Goal: Task Accomplishment & Management: Use online tool/utility

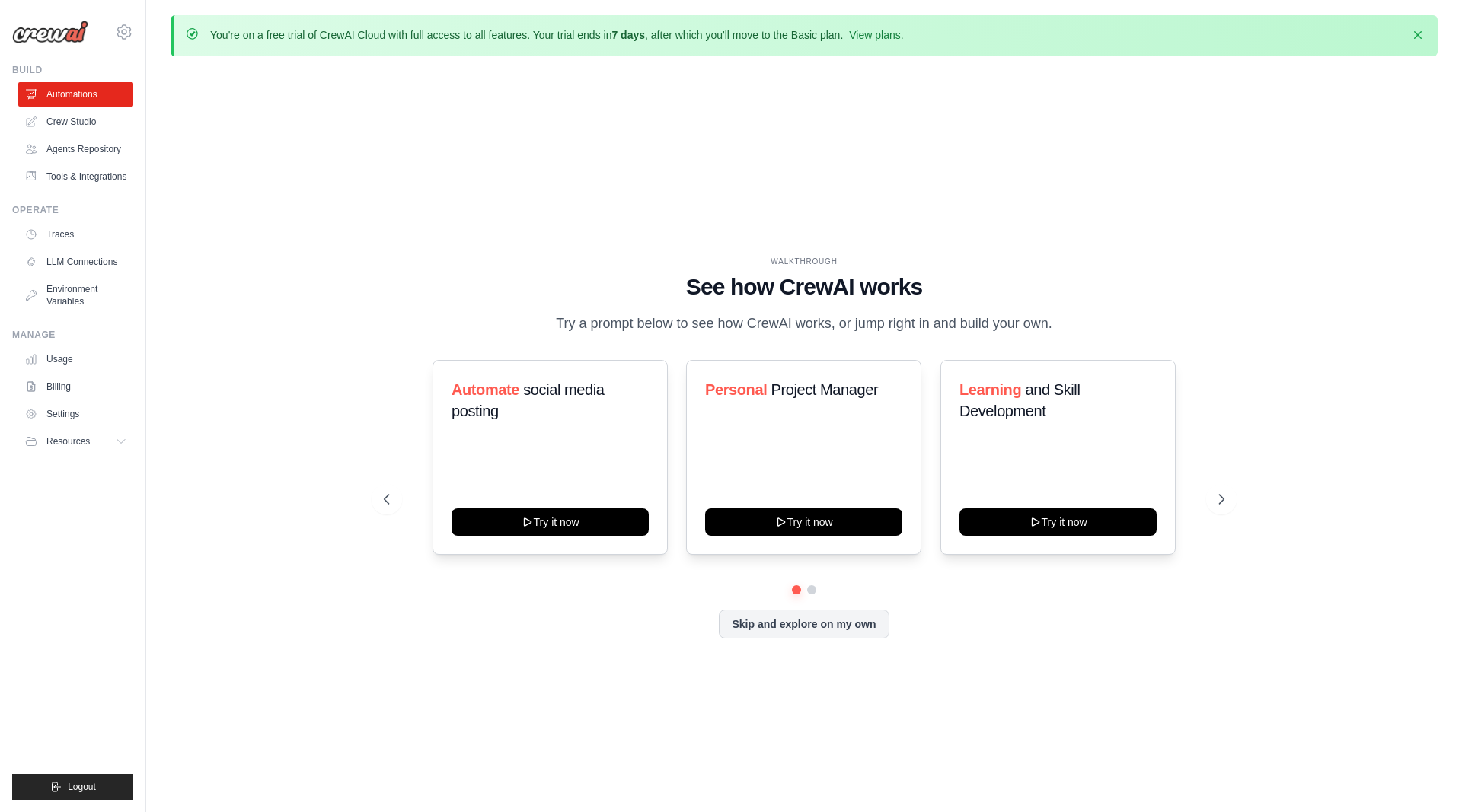
click at [312, 186] on div "WALKTHROUGH See how [PERSON_NAME] works Try a prompt below to see how [PERSON_N…" at bounding box center [803, 460] width 1267 height 782
click at [92, 148] on link "Agents Repository" at bounding box center [77, 149] width 115 height 24
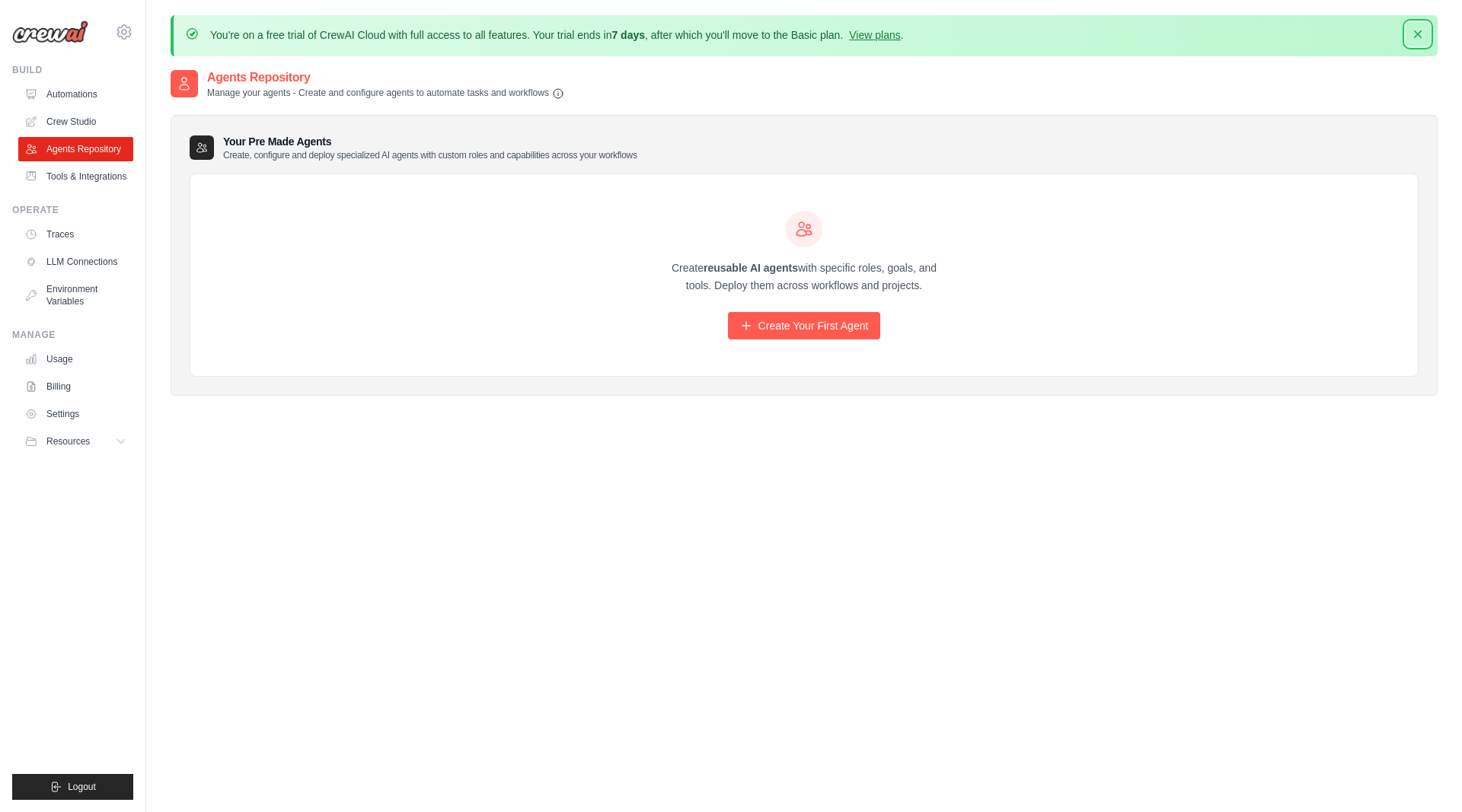
click at [1416, 30] on icon "button" at bounding box center [1417, 34] width 15 height 15
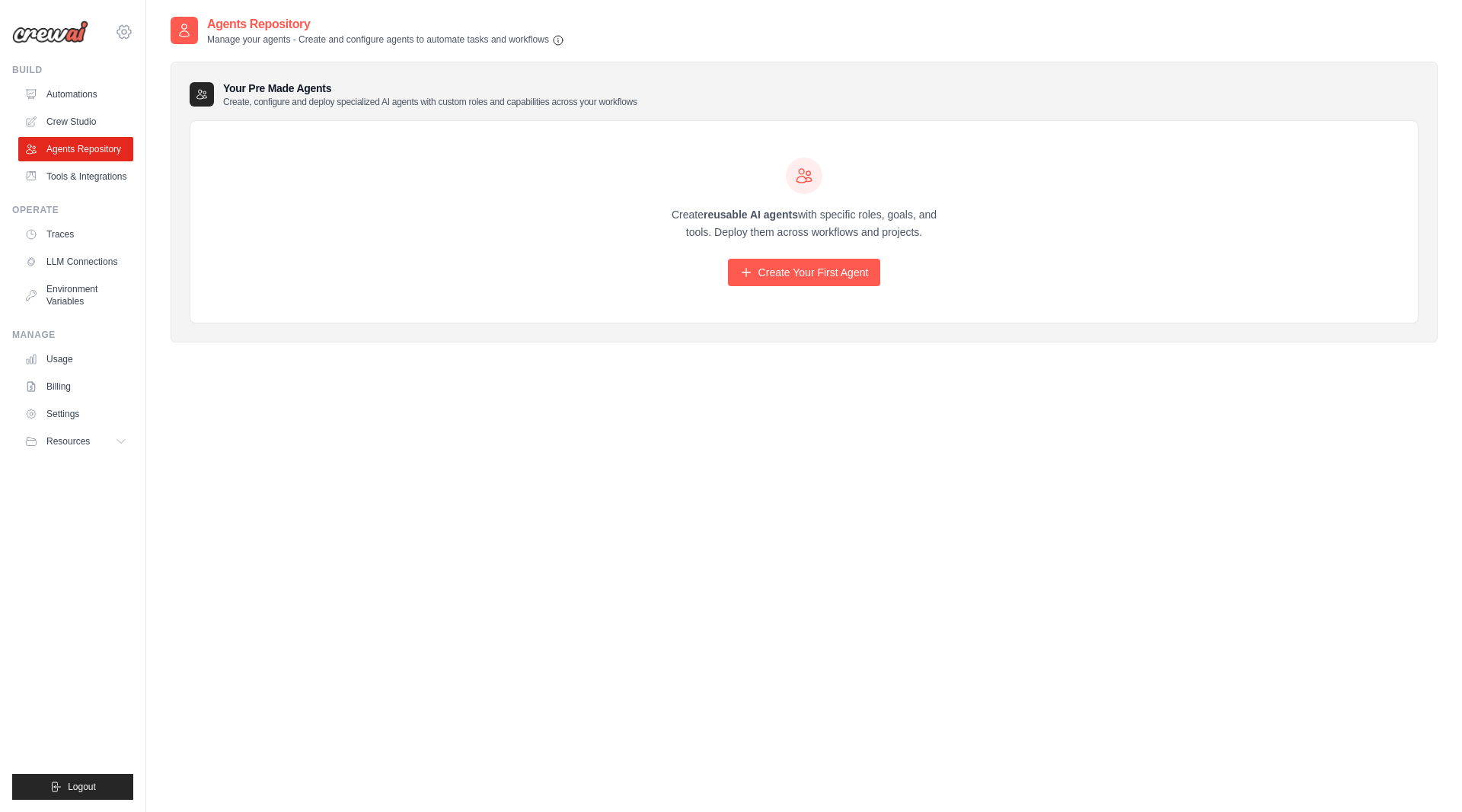
click at [132, 27] on icon at bounding box center [124, 32] width 18 height 18
click at [162, 94] on span "Settings" at bounding box center [188, 94] width 120 height 15
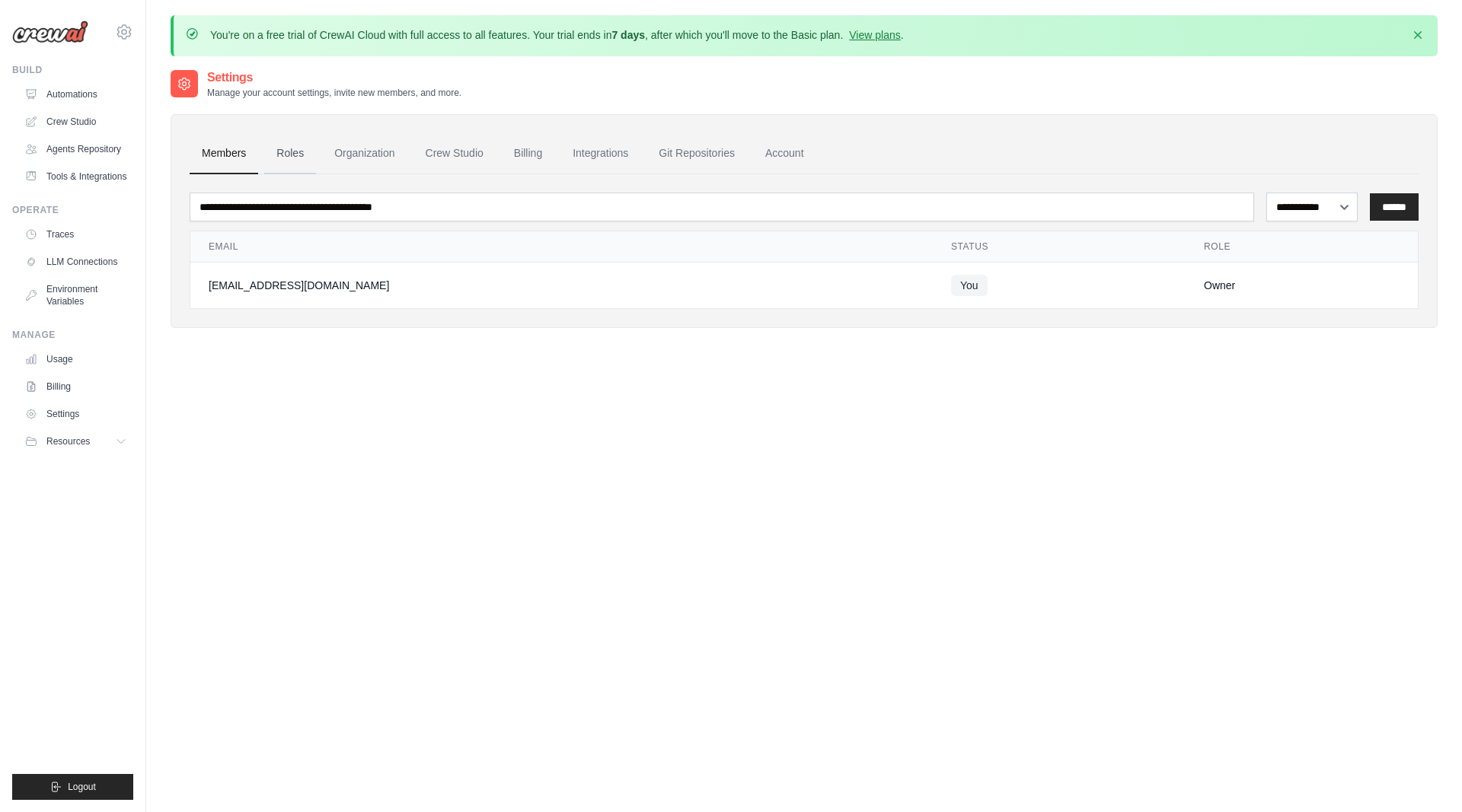
click at [303, 154] on link "Roles" at bounding box center [290, 153] width 52 height 41
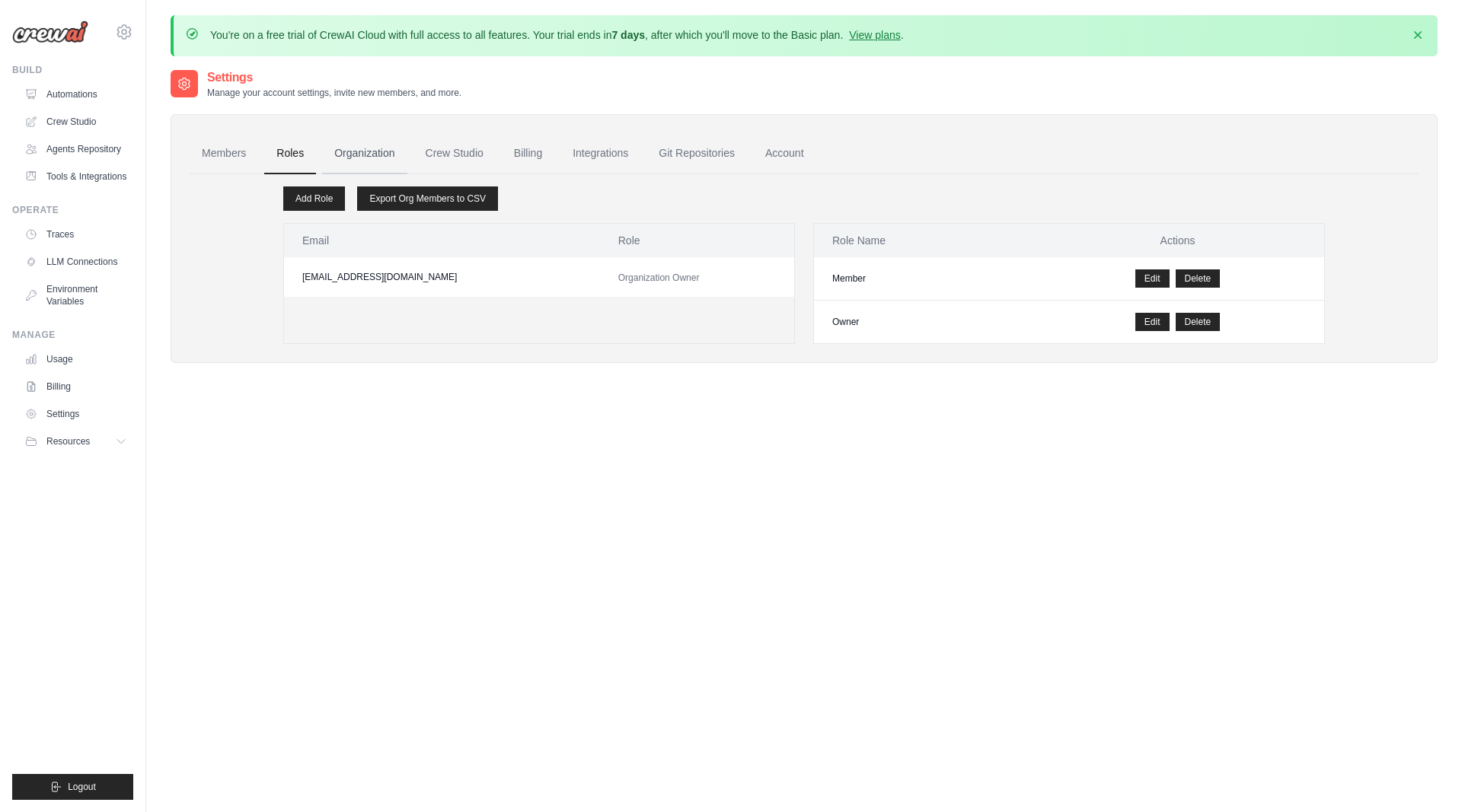
click at [363, 152] on link "Organization" at bounding box center [364, 153] width 85 height 41
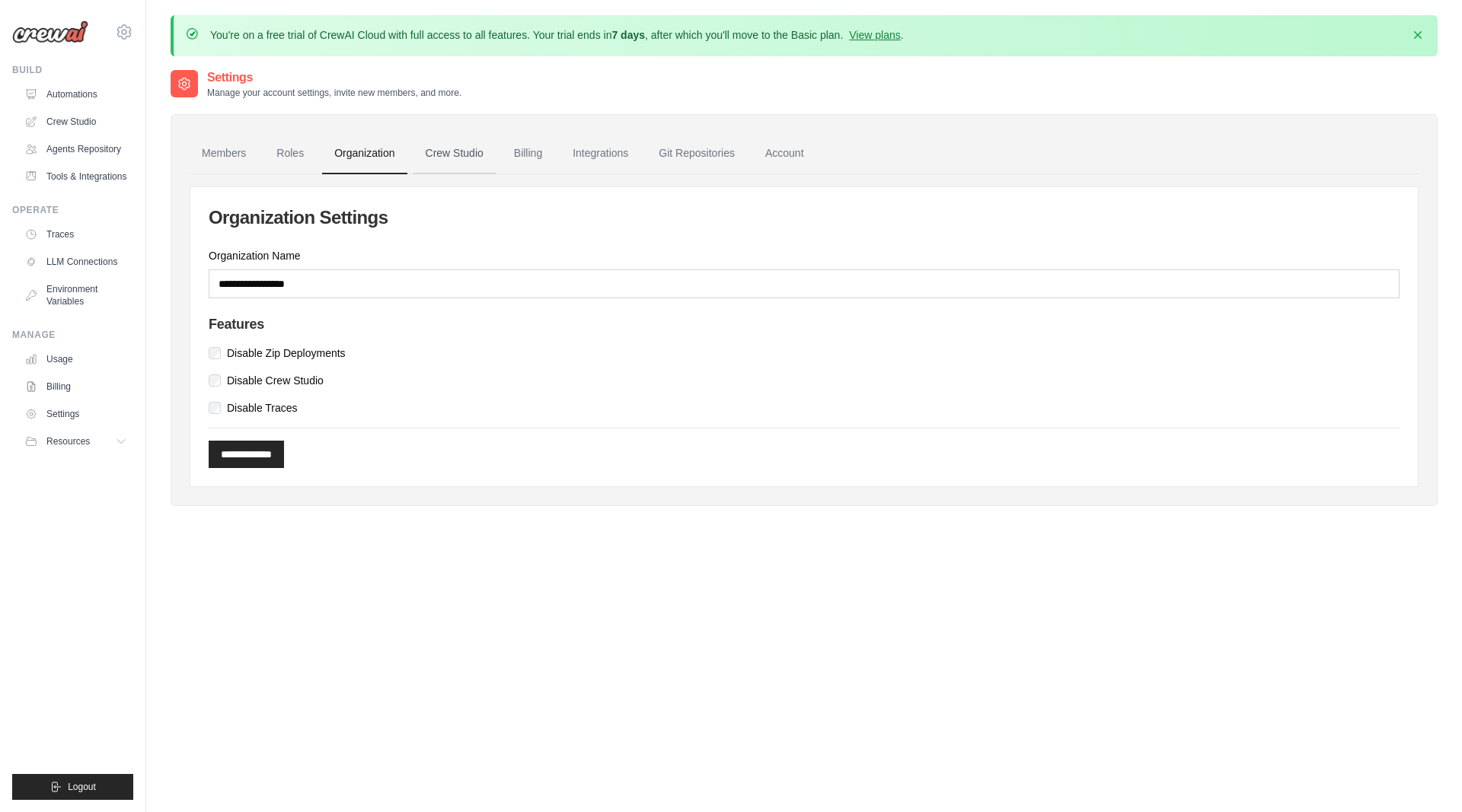
click at [450, 152] on link "Crew Studio" at bounding box center [454, 153] width 82 height 41
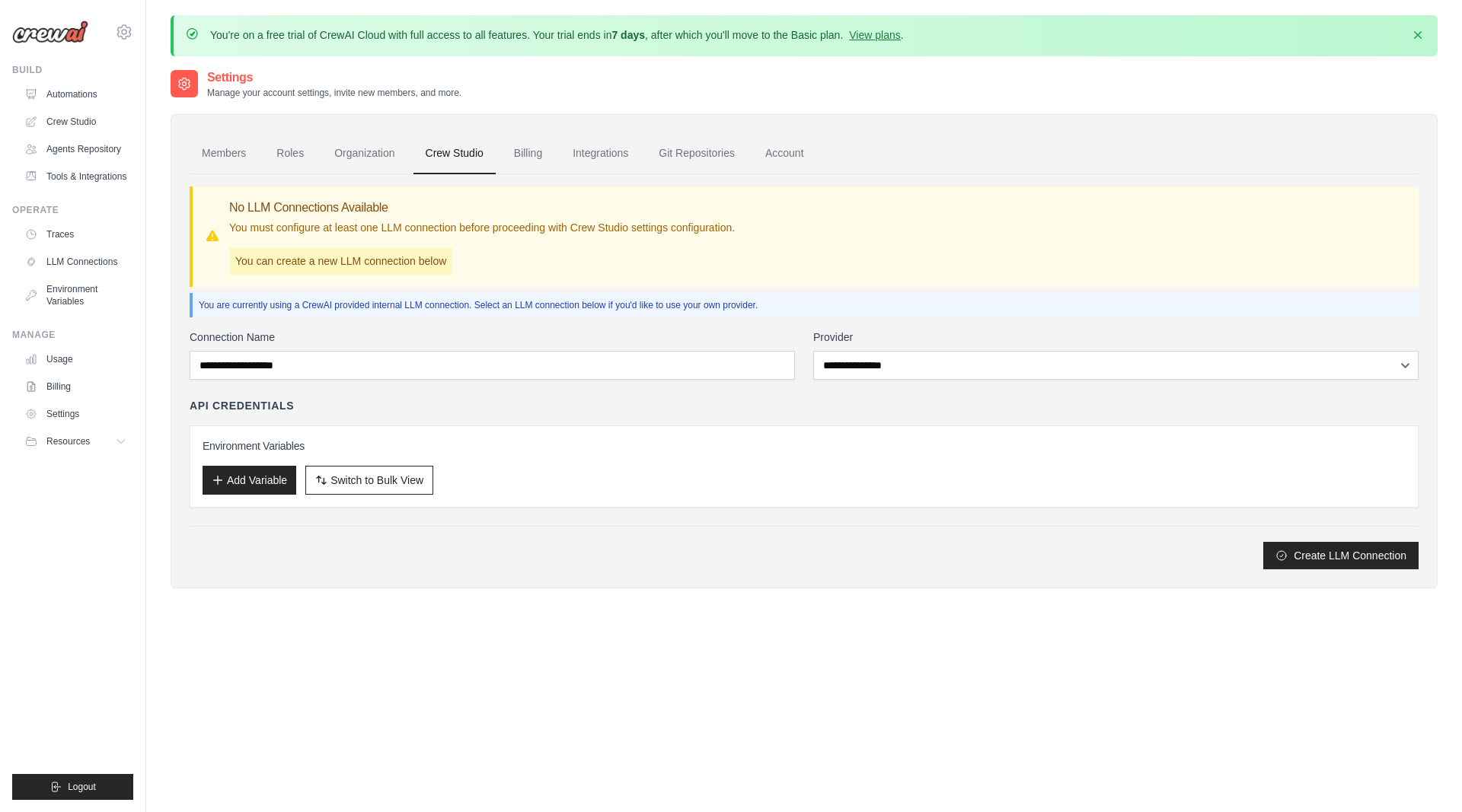
click at [552, 149] on link "Billing" at bounding box center [527, 153] width 53 height 41
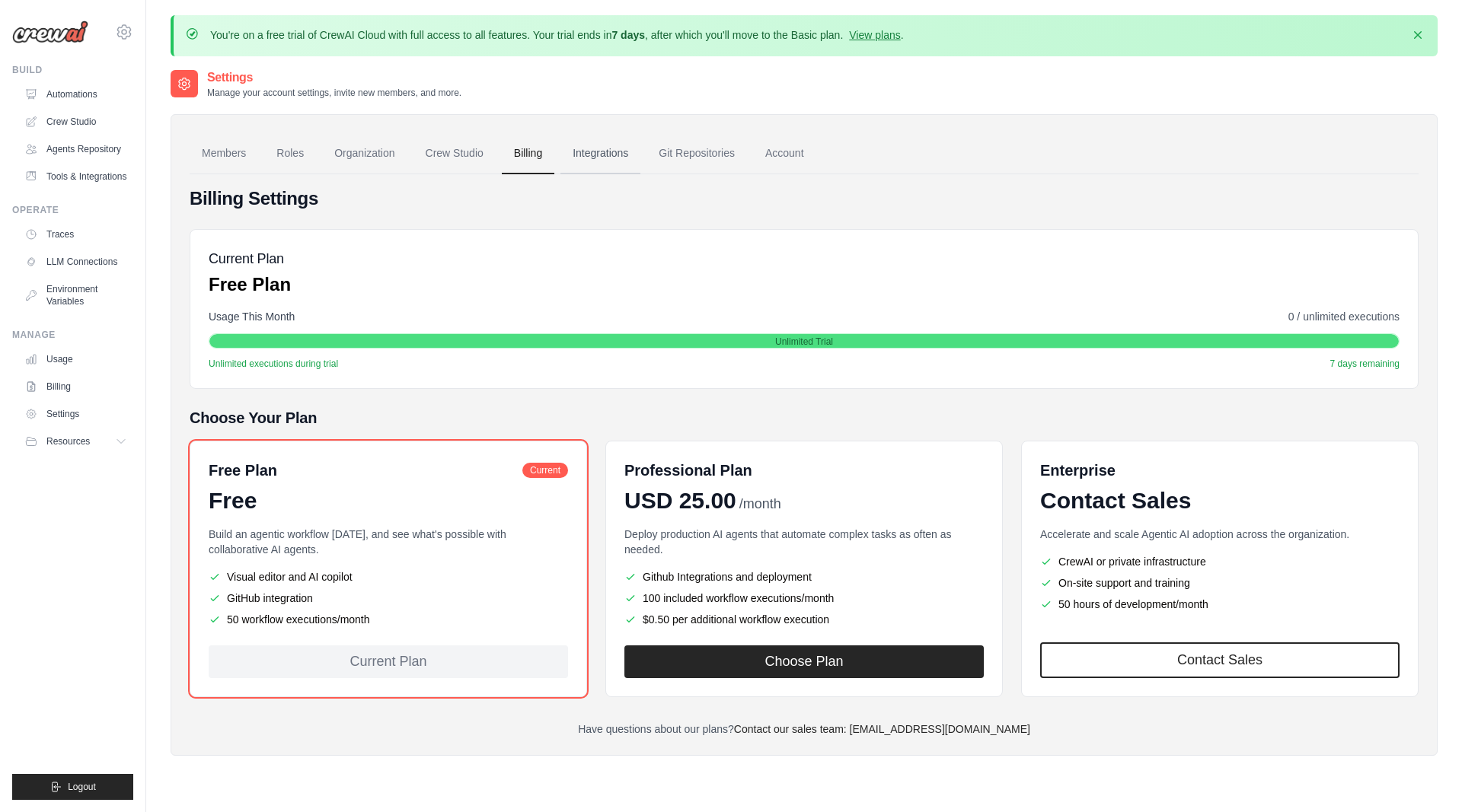
click at [605, 152] on link "Integrations" at bounding box center [601, 153] width 80 height 41
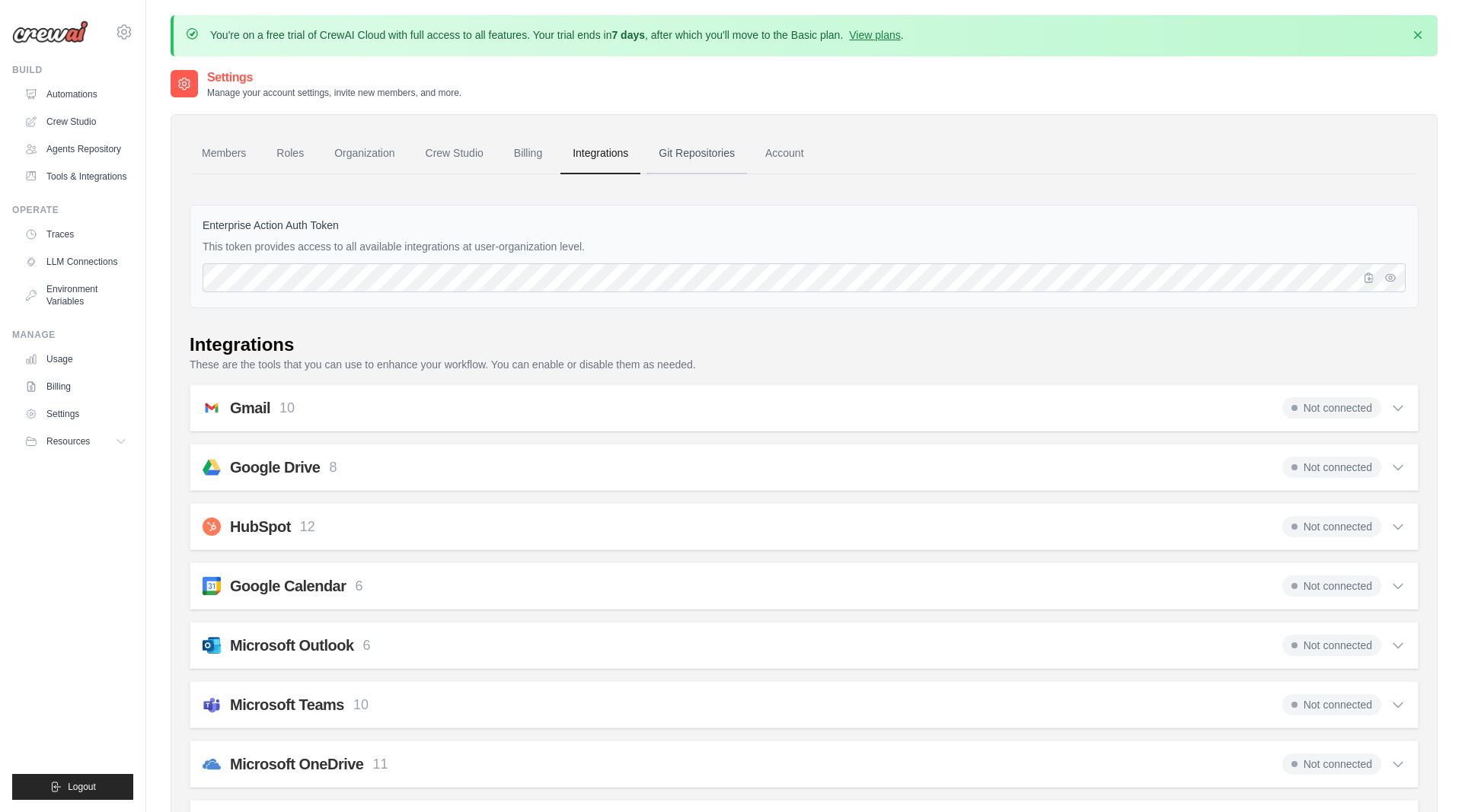
click at [674, 147] on link "Git Repositories" at bounding box center [696, 153] width 101 height 41
click at [783, 153] on link "Account" at bounding box center [785, 153] width 63 height 41
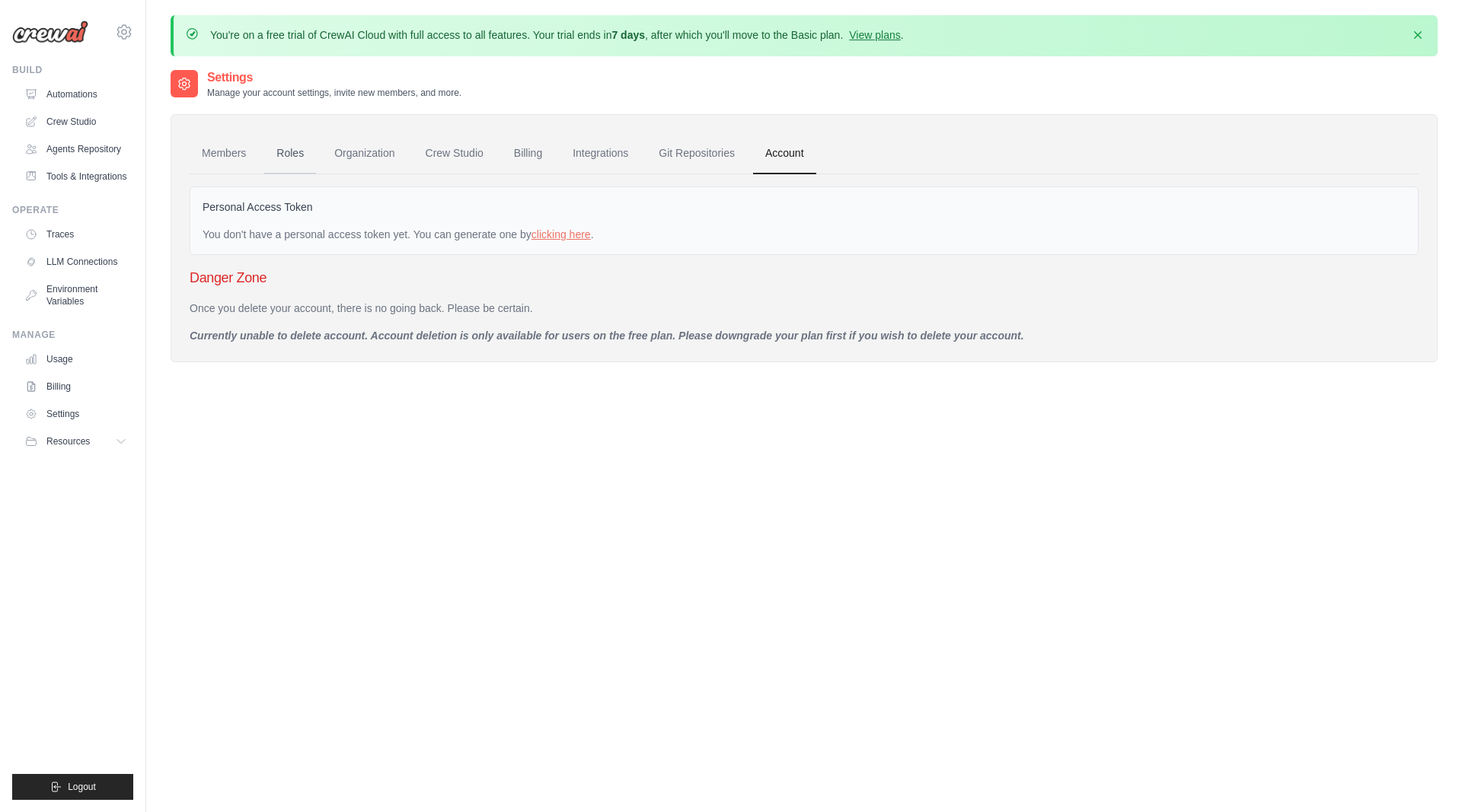
click at [267, 153] on link "Roles" at bounding box center [290, 153] width 52 height 41
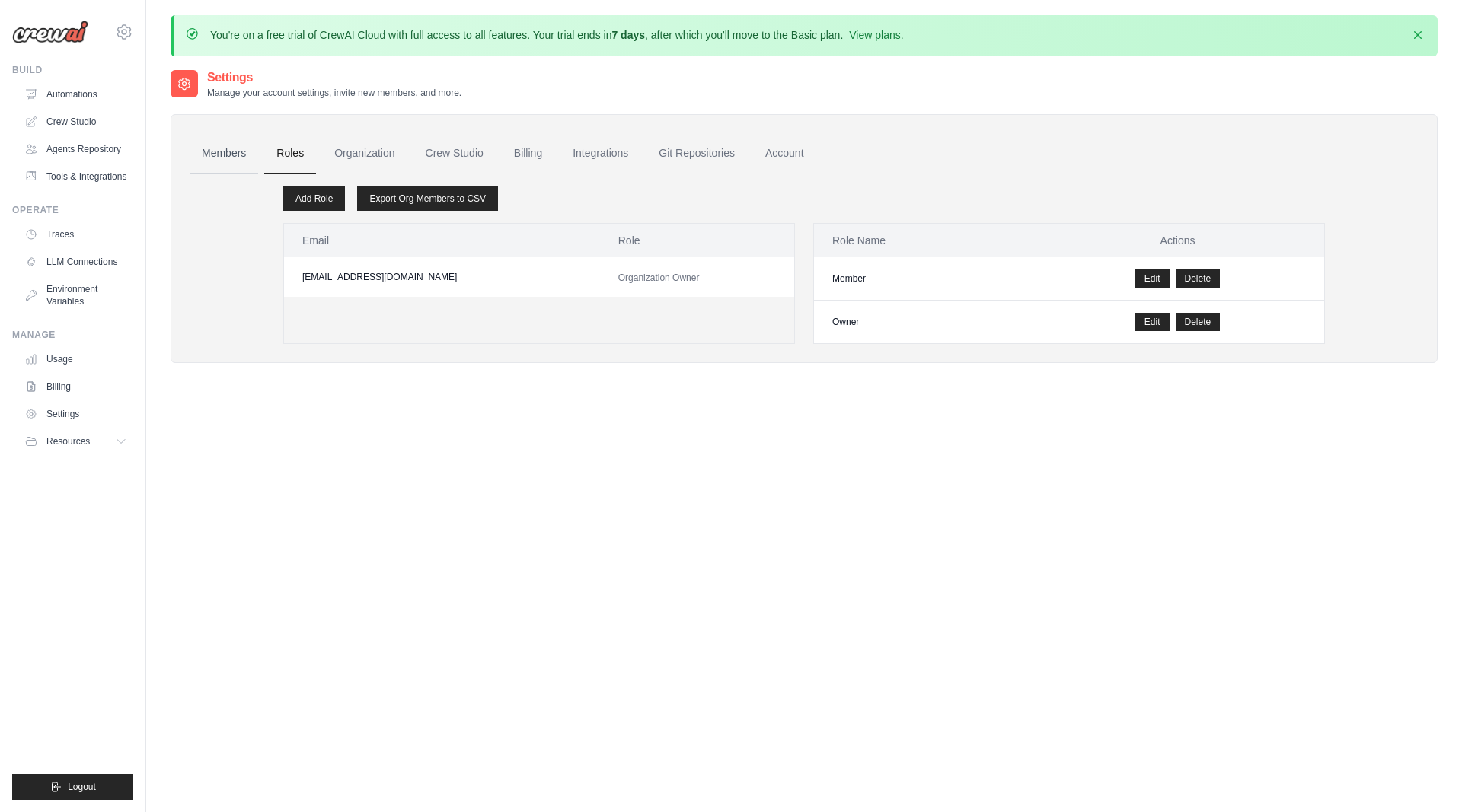
click at [234, 153] on link "Members" at bounding box center [223, 153] width 69 height 41
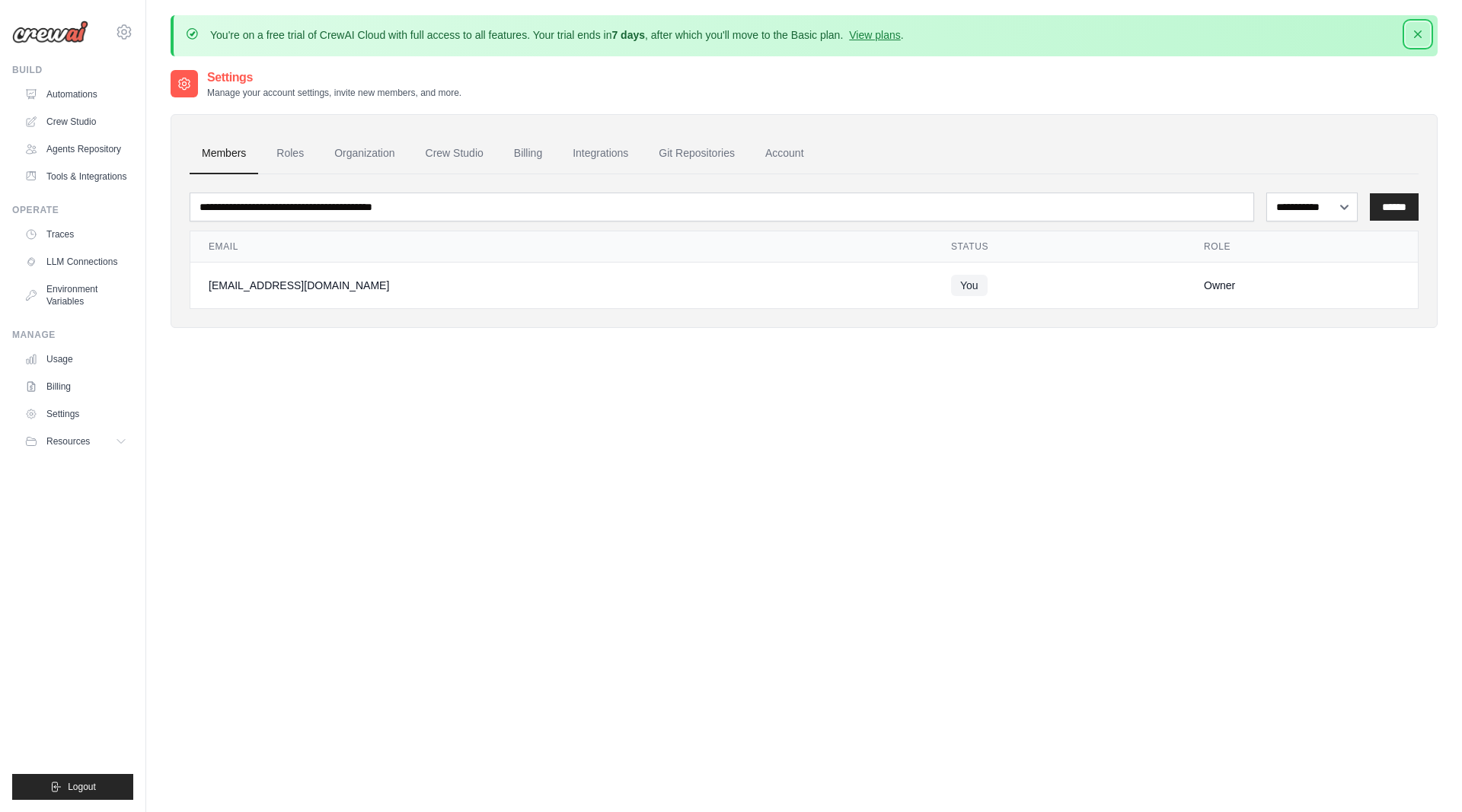
click at [1416, 34] on icon "button" at bounding box center [1417, 34] width 15 height 15
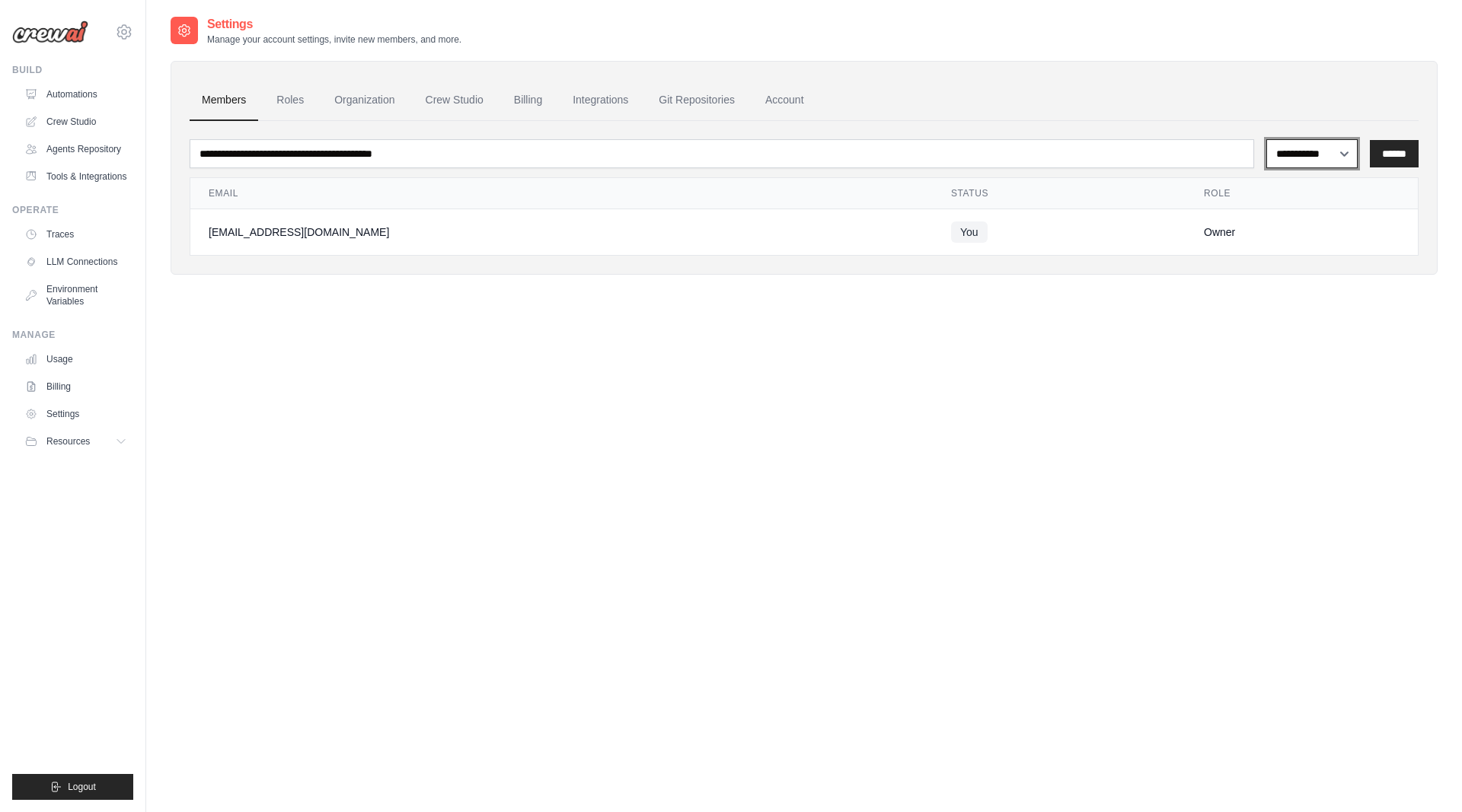
click at [1266, 139] on select "**********" at bounding box center [1311, 153] width 91 height 29
click at [966, 410] on div "**********" at bounding box center [803, 421] width 1267 height 812
click at [284, 104] on link "Roles" at bounding box center [290, 101] width 52 height 41
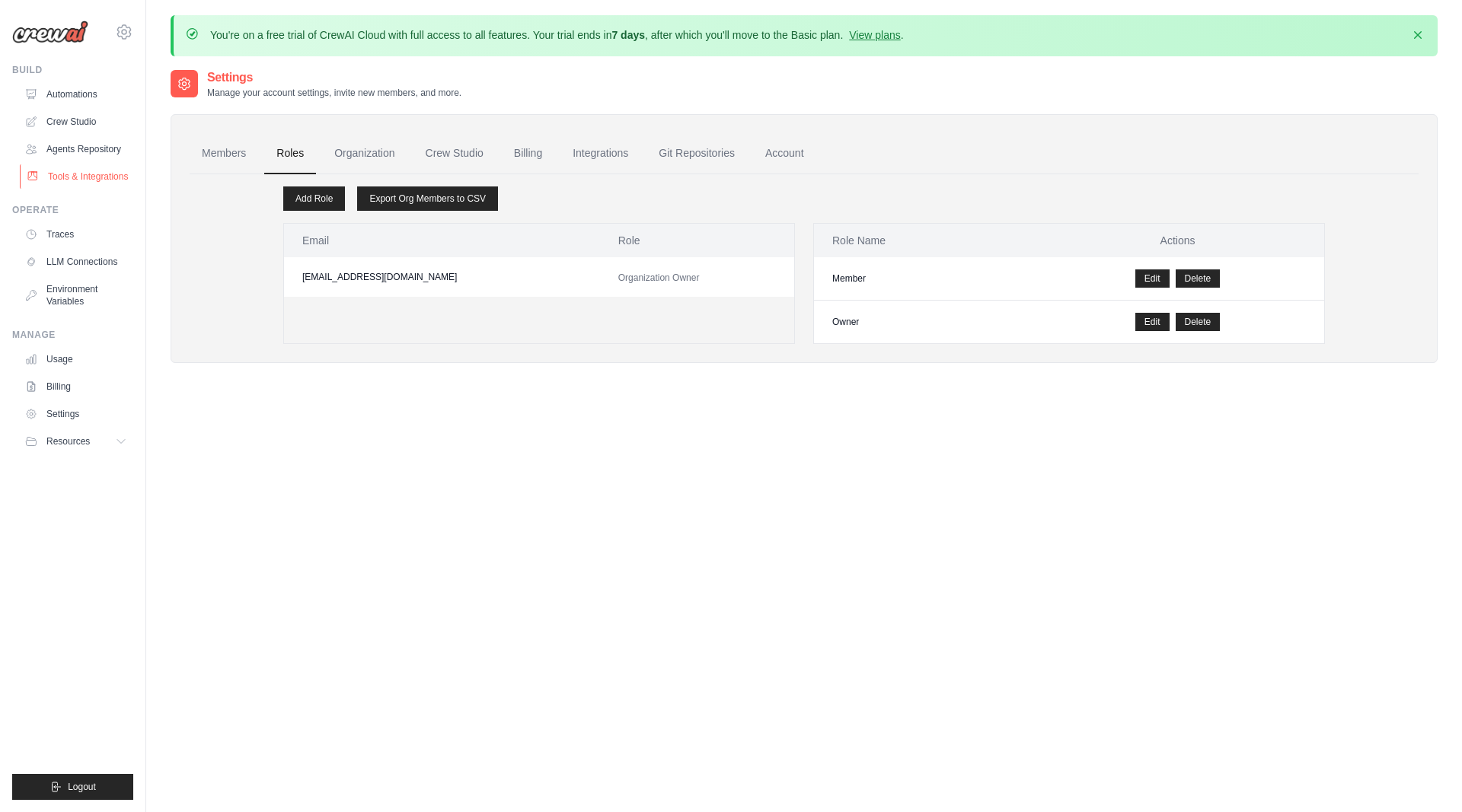
click at [55, 168] on link "Tools & Integrations" at bounding box center [77, 176] width 115 height 24
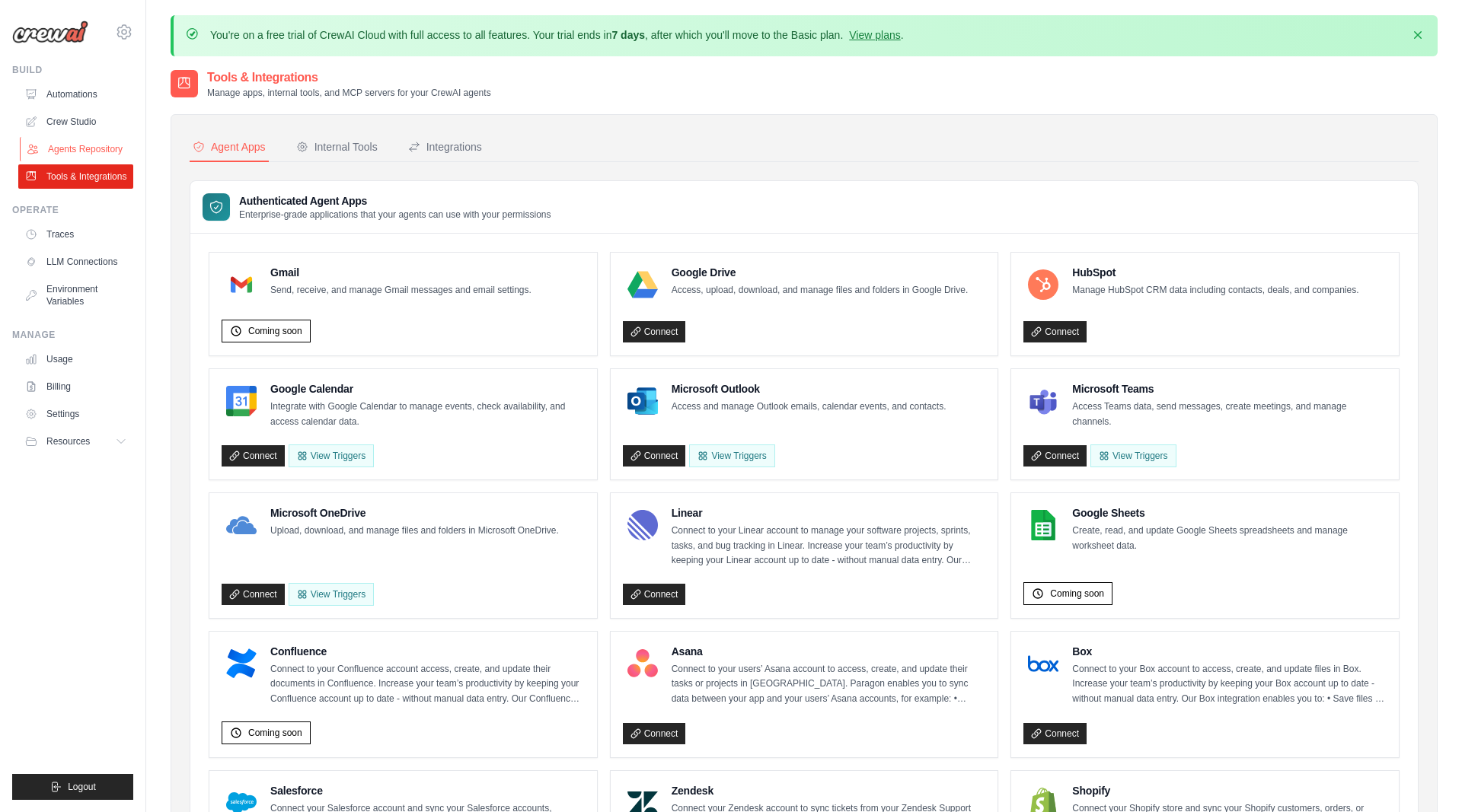
click at [87, 152] on link "Agents Repository" at bounding box center [77, 149] width 115 height 24
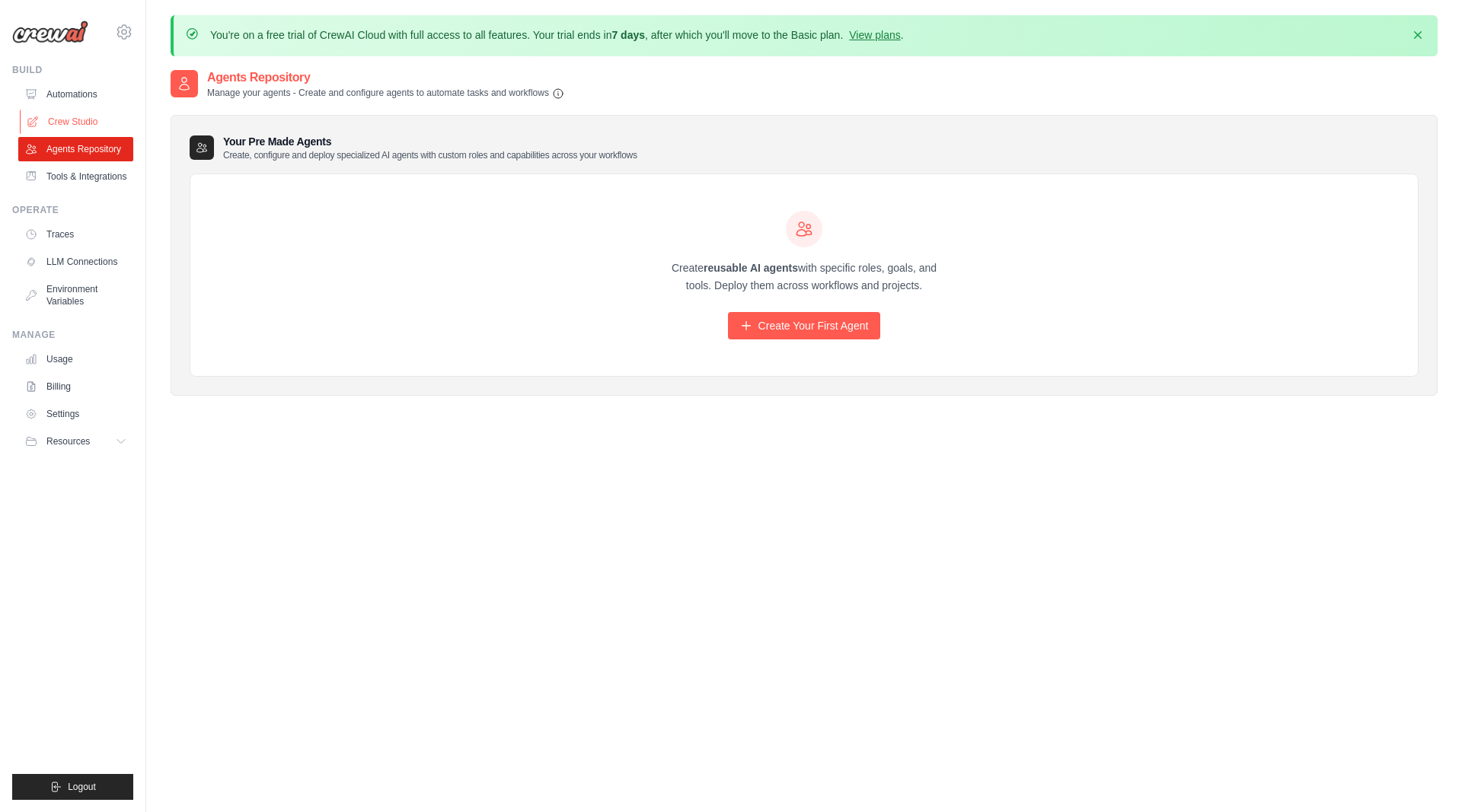
click at [79, 120] on link "Crew Studio" at bounding box center [77, 121] width 115 height 24
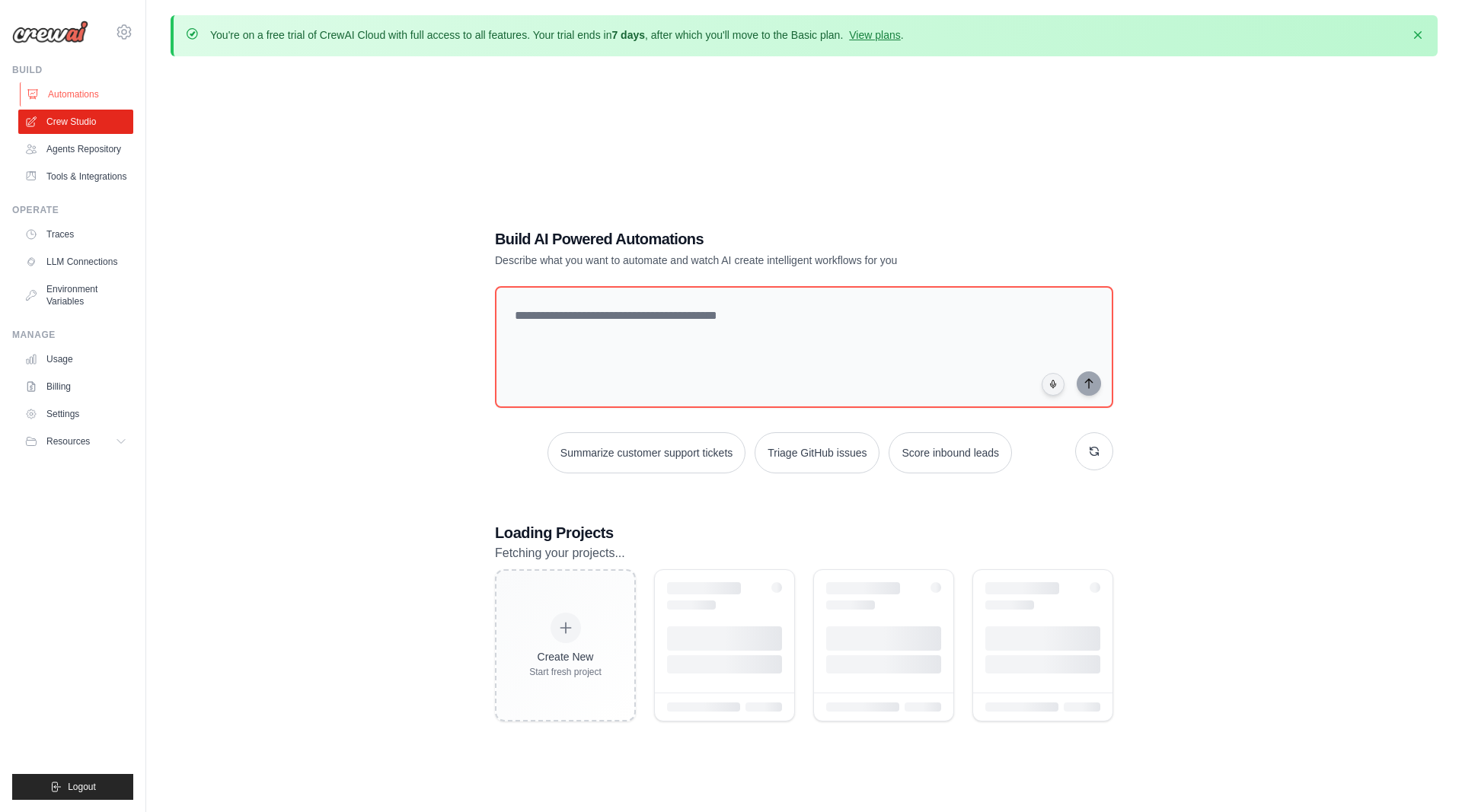
click at [63, 90] on link "Automations" at bounding box center [77, 94] width 115 height 24
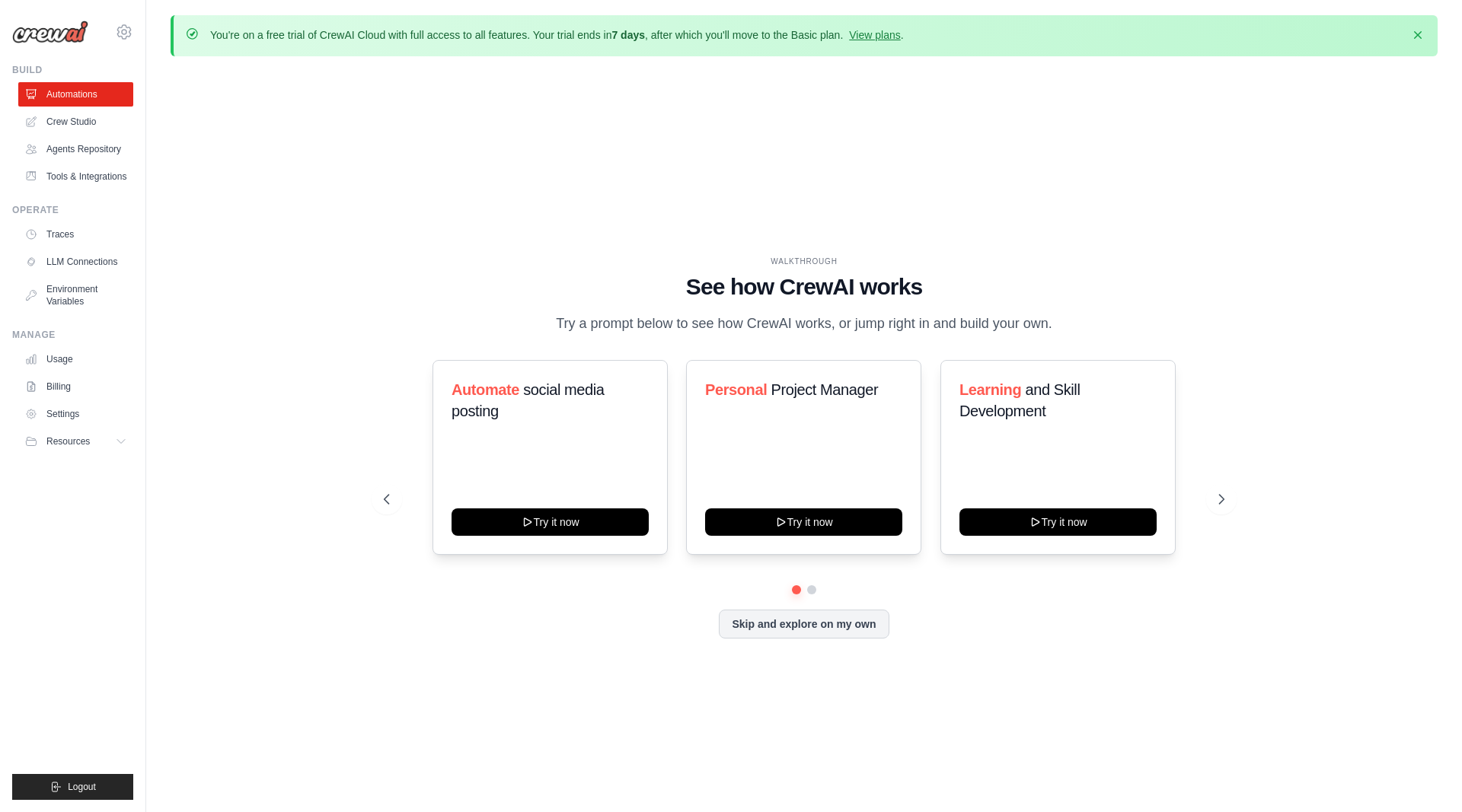
click at [309, 236] on div "WALKTHROUGH See how [PERSON_NAME] works Try a prompt below to see how [PERSON_N…" at bounding box center [803, 460] width 1267 height 782
click at [84, 140] on link "Agents Repository" at bounding box center [77, 149] width 115 height 24
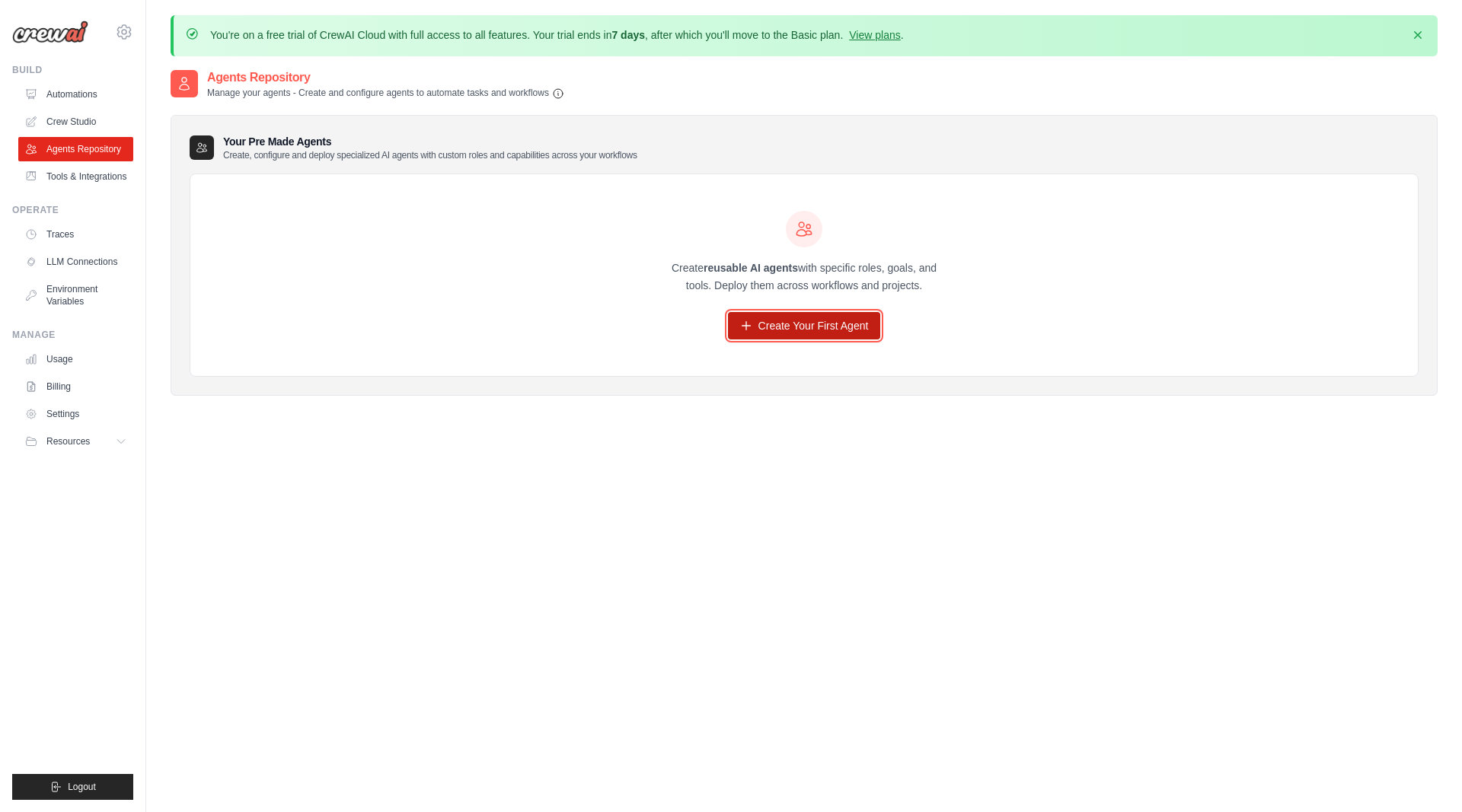
click at [789, 325] on link "Create Your First Agent" at bounding box center [803, 326] width 153 height 28
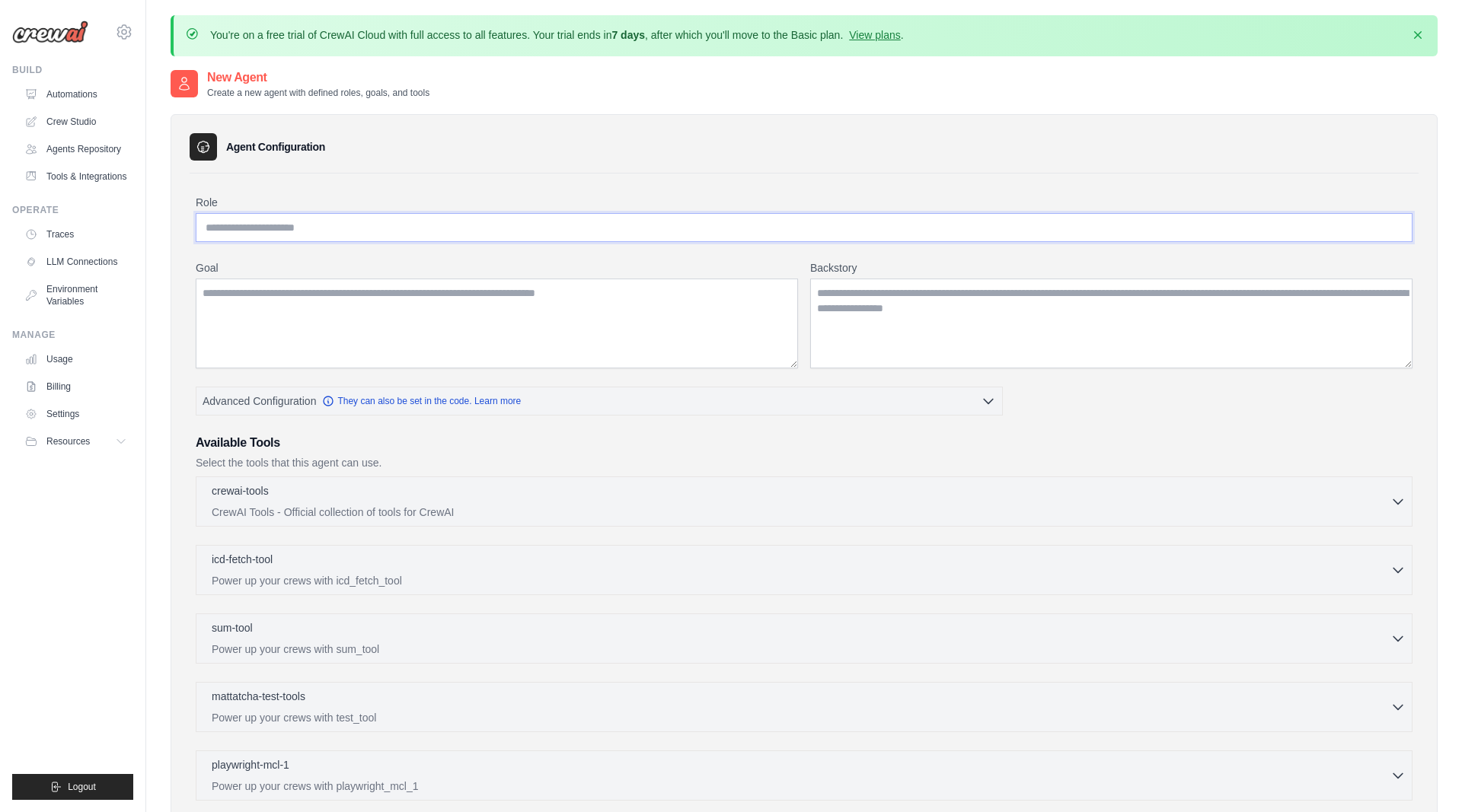
click at [221, 222] on input "Role" at bounding box center [803, 228] width 1217 height 29
type input "*********"
click at [378, 300] on textarea "Goal" at bounding box center [496, 323] width 602 height 90
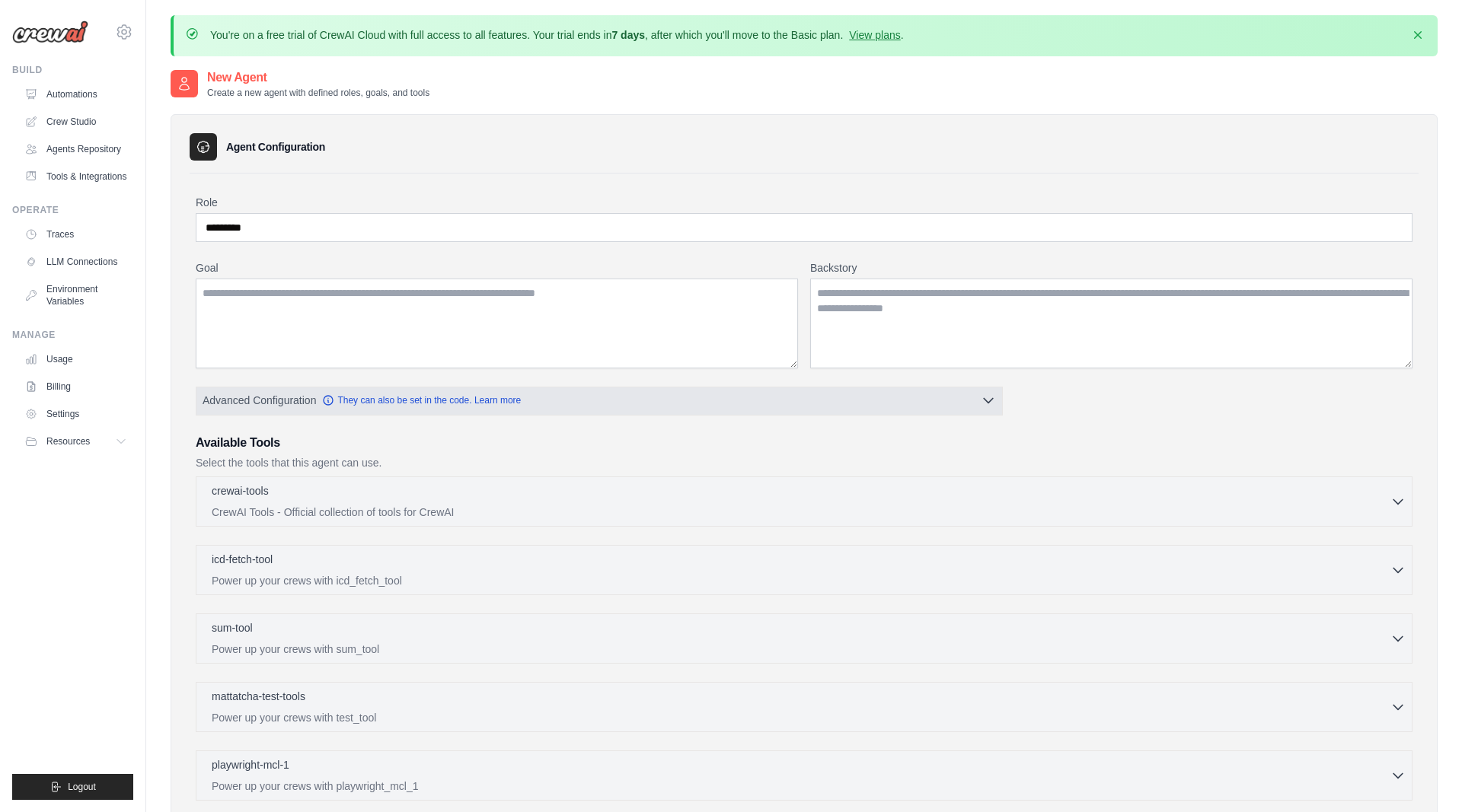
click at [818, 393] on button "Advanced Configuration They can also be set in the code. Learn more" at bounding box center [599, 400] width 805 height 28
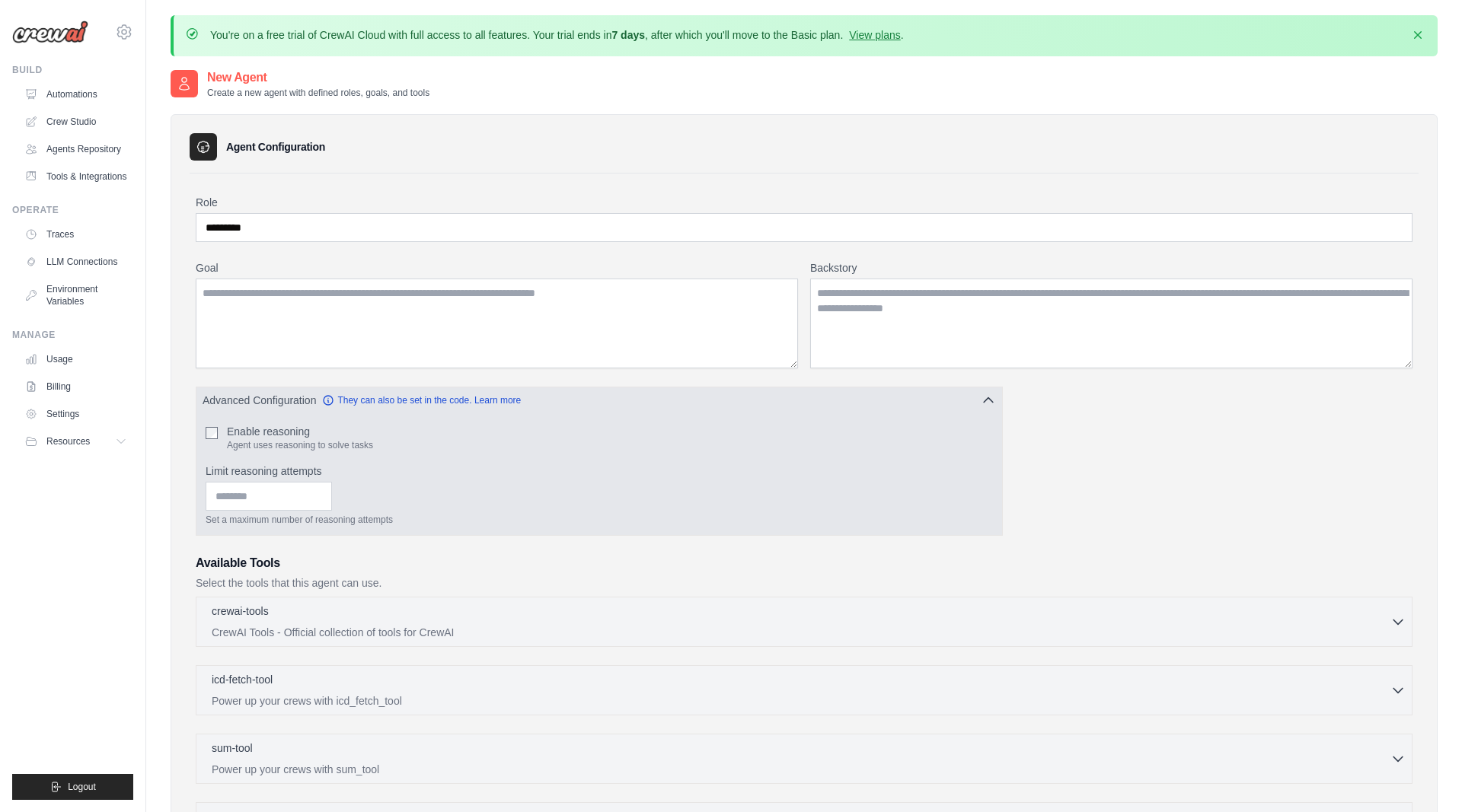
click at [818, 393] on button "Advanced Configuration They can also be set in the code. Learn more" at bounding box center [599, 400] width 805 height 28
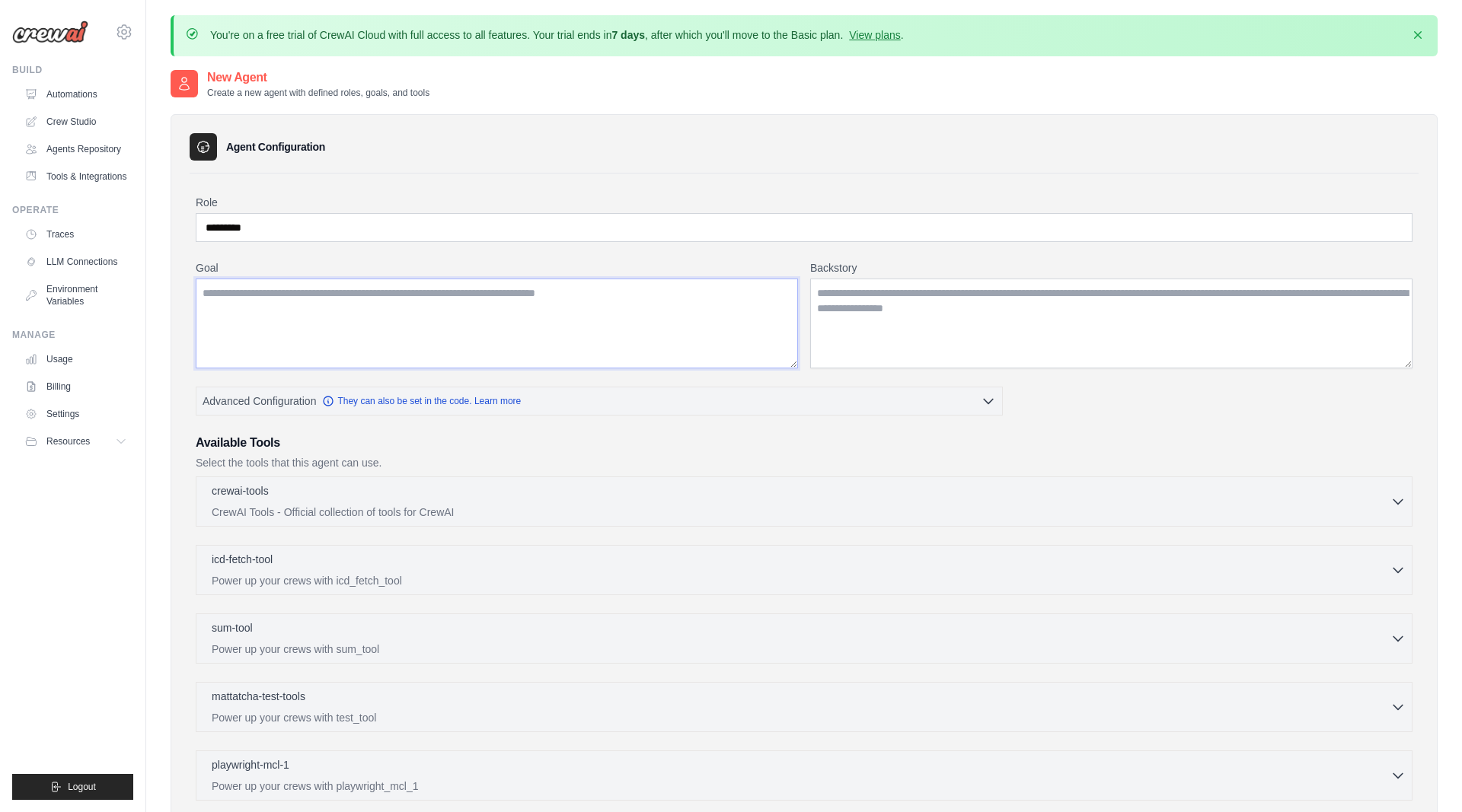
click at [558, 308] on textarea "Goal" at bounding box center [496, 323] width 602 height 90
click at [317, 228] on input "*********" at bounding box center [803, 228] width 1217 height 29
click at [316, 305] on textarea "Goal" at bounding box center [496, 323] width 602 height 90
click at [253, 305] on textarea "**********" at bounding box center [496, 323] width 602 height 90
click at [335, 308] on textarea "**********" at bounding box center [496, 323] width 602 height 90
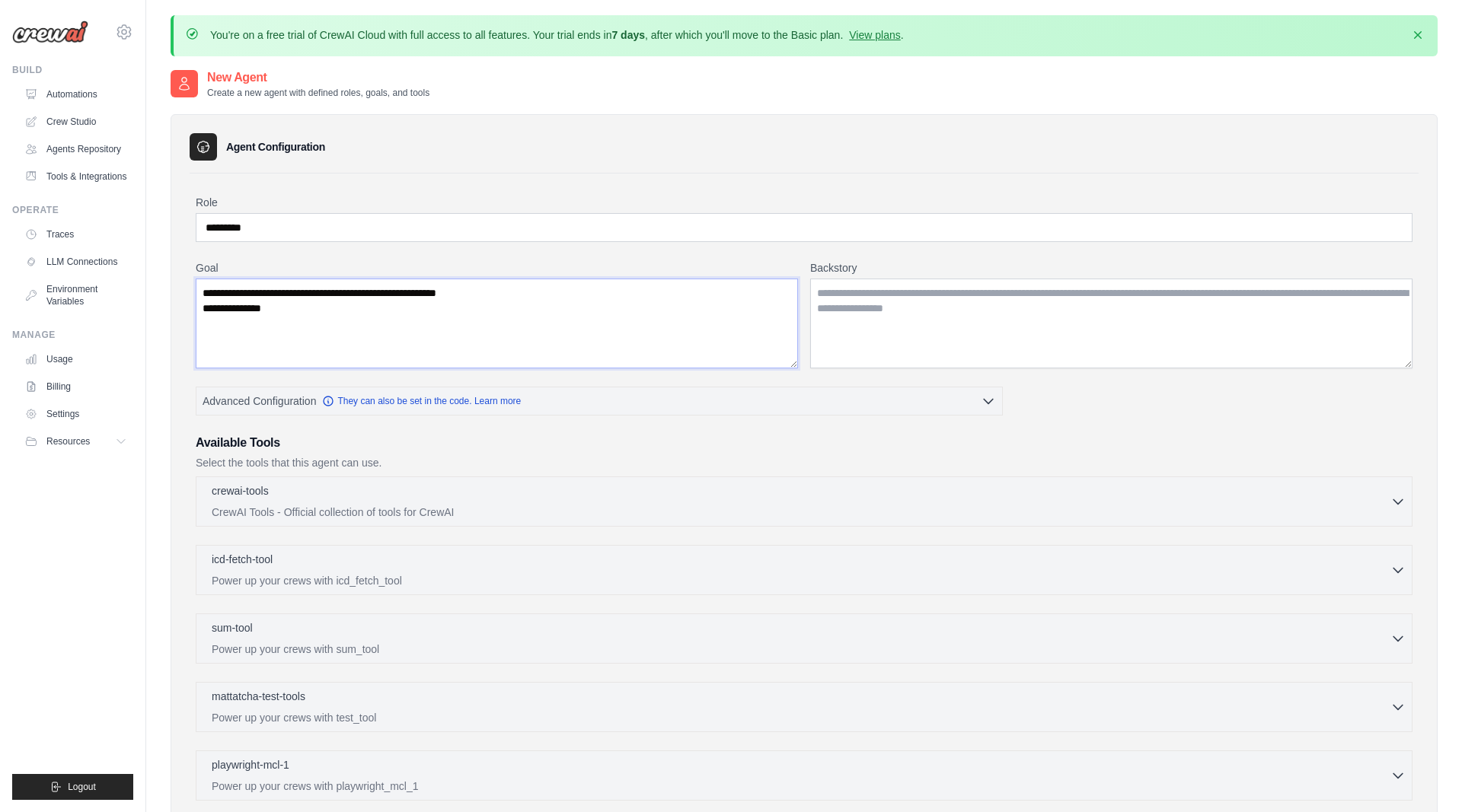
type textarea "**********"
click at [854, 313] on textarea "Backstory" at bounding box center [1110, 323] width 602 height 90
click at [587, 333] on textarea "**********" at bounding box center [496, 323] width 602 height 90
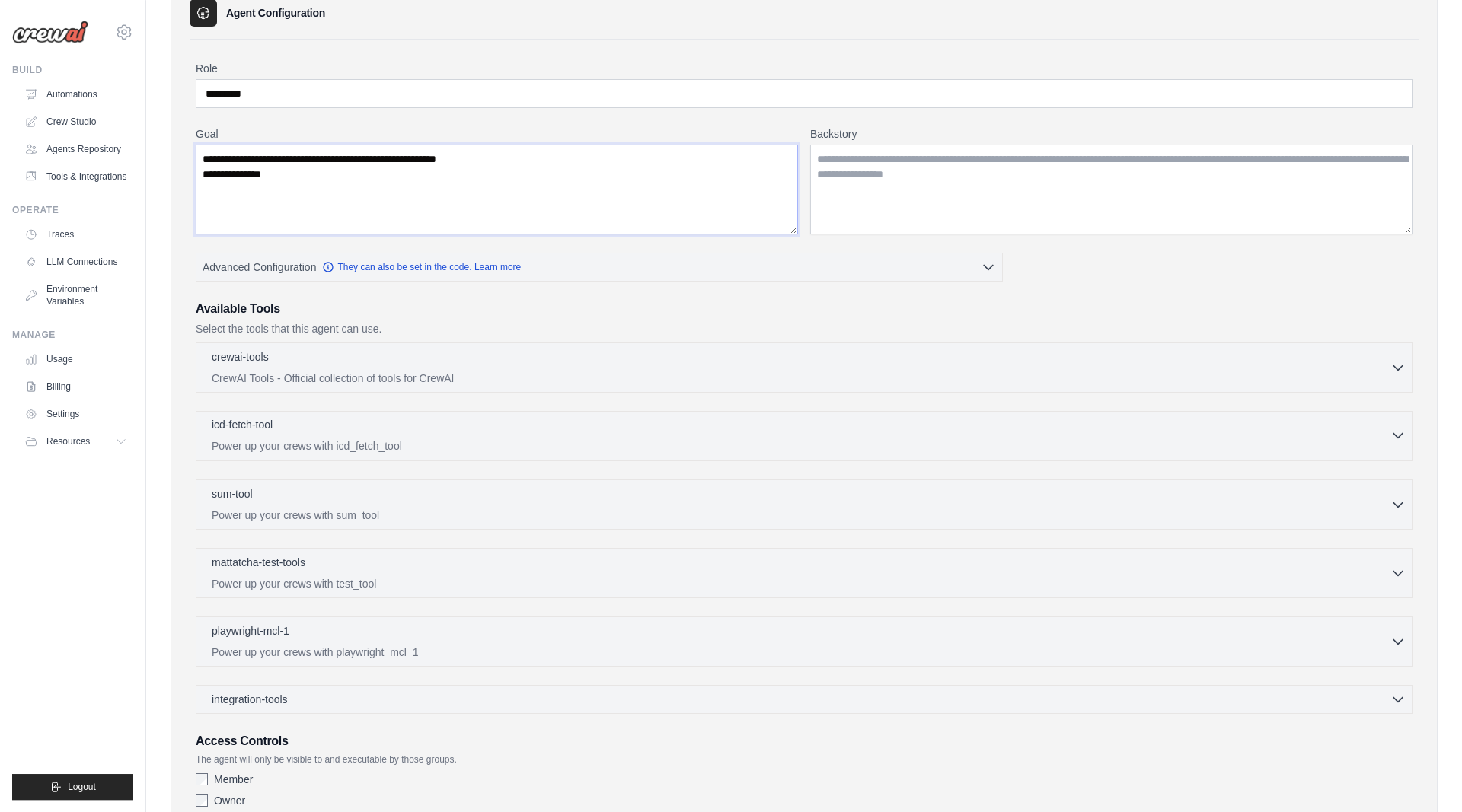
scroll to position [242, 0]
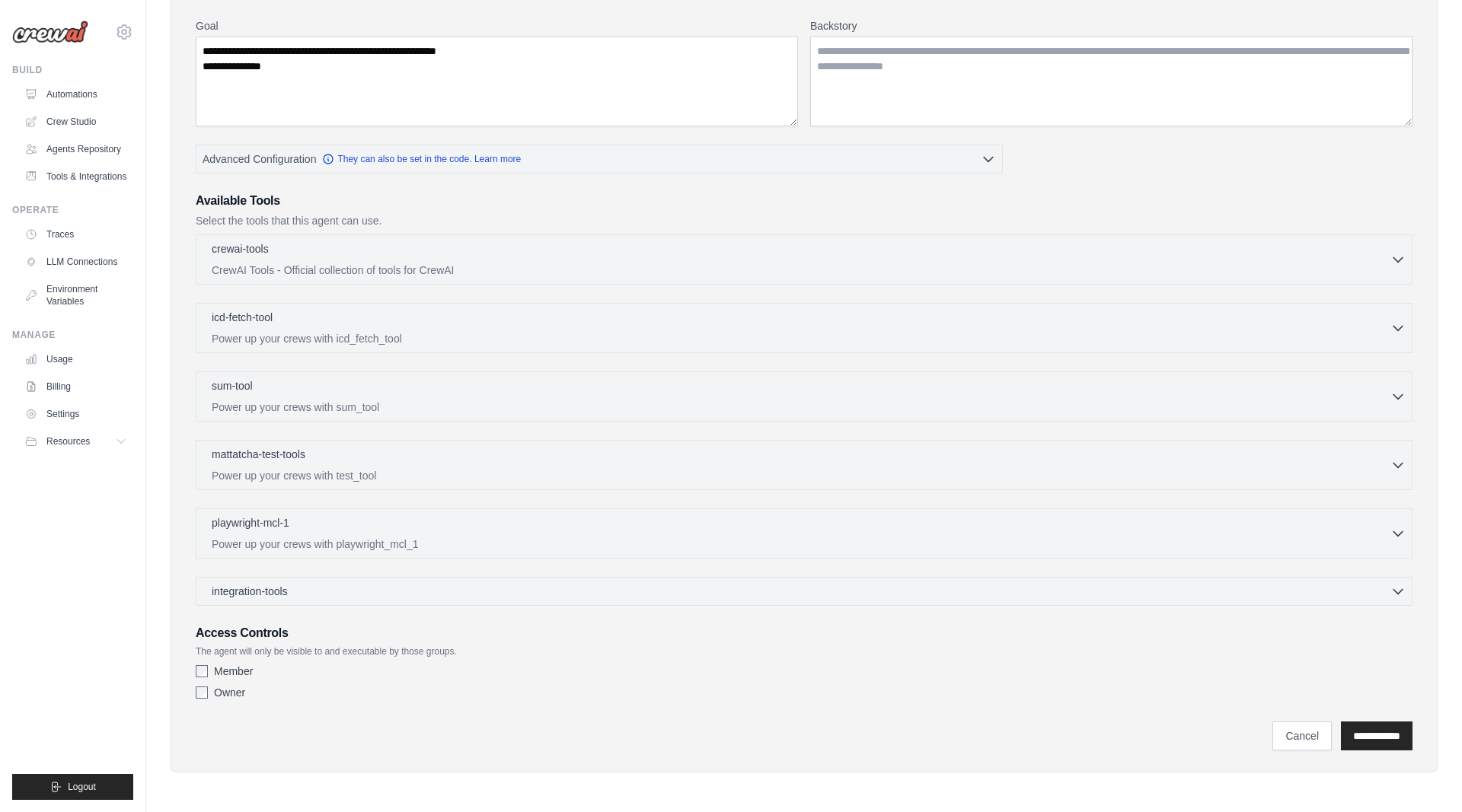
click at [189, 688] on div "**********" at bounding box center [803, 342] width 1229 height 822
click at [1367, 734] on input "**********" at bounding box center [1376, 736] width 71 height 29
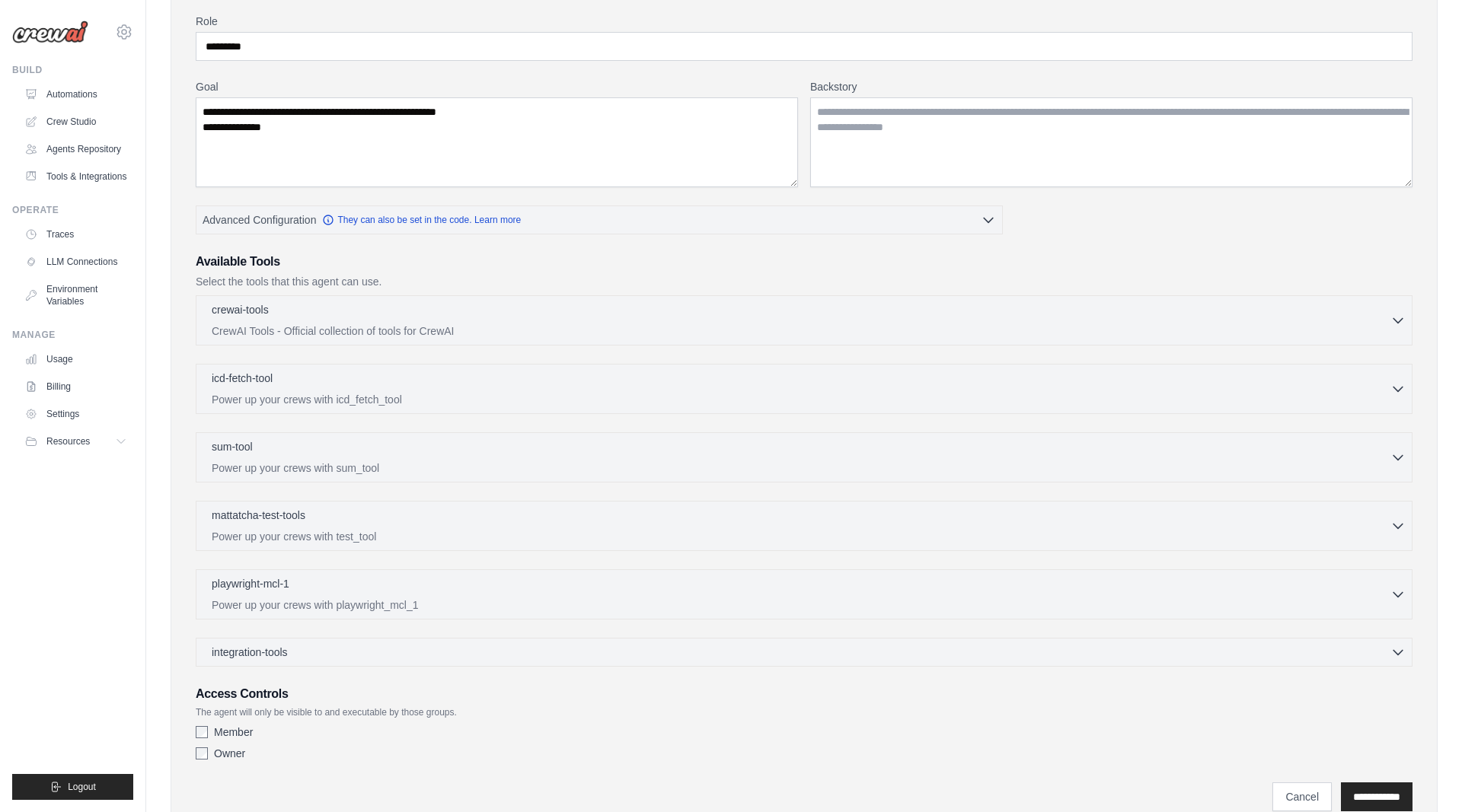
scroll to position [0, 0]
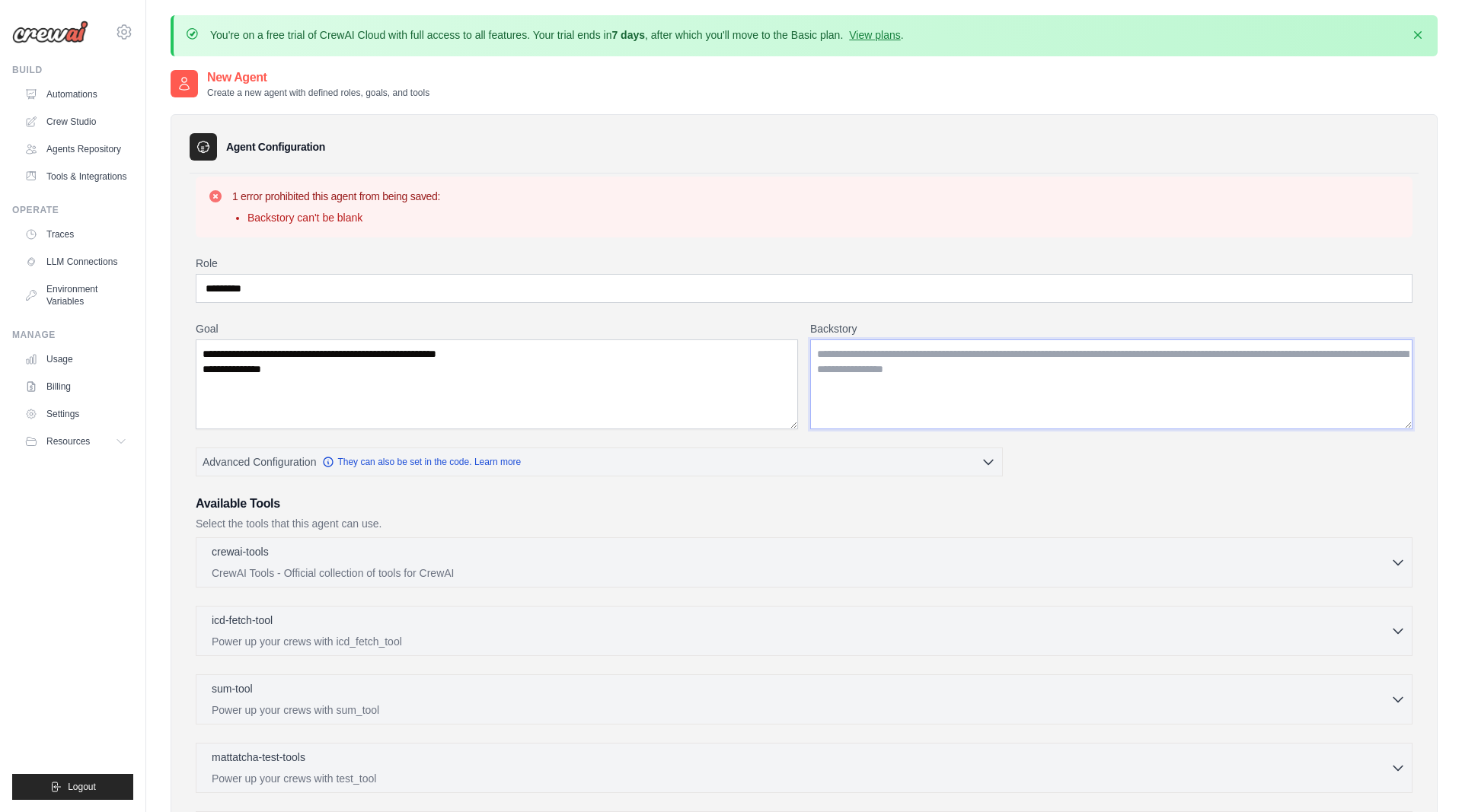
drag, startPoint x: 1054, startPoint y: 373, endPoint x: 853, endPoint y: 354, distance: 201.9
click at [825, 360] on textarea "Backstory" at bounding box center [1110, 384] width 602 height 90
drag, startPoint x: 817, startPoint y: 351, endPoint x: 1054, endPoint y: 366, distance: 237.5
click at [1068, 385] on textarea "Backstory" at bounding box center [1110, 384] width 602 height 90
click at [1050, 364] on textarea "Backstory" at bounding box center [1110, 384] width 602 height 90
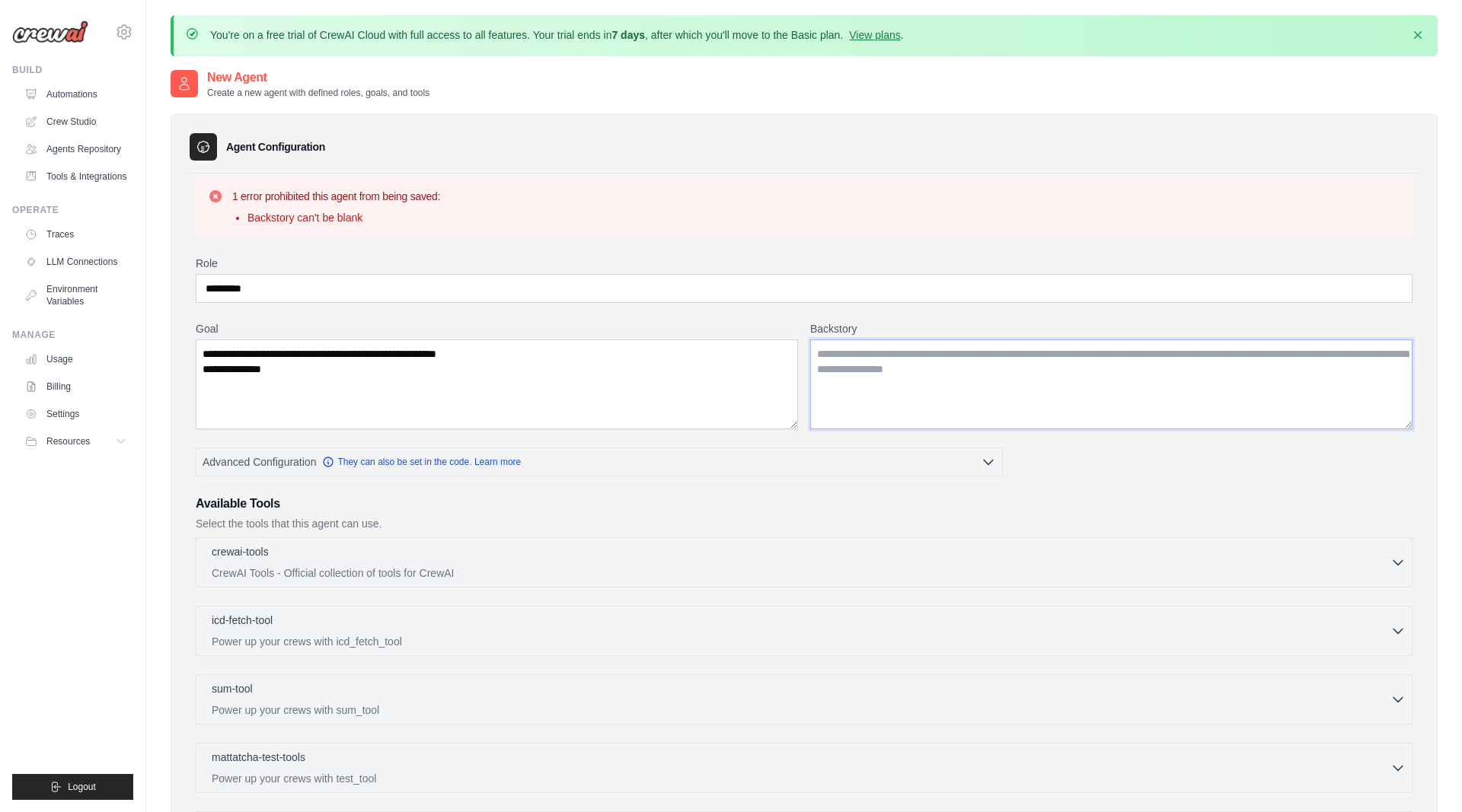
click at [1050, 364] on textarea "Backstory" at bounding box center [1110, 384] width 602 height 90
click at [991, 377] on textarea "Backstory" at bounding box center [1110, 384] width 602 height 90
click at [331, 372] on textarea "**********" at bounding box center [496, 384] width 602 height 90
click at [325, 371] on textarea "**********" at bounding box center [496, 384] width 602 height 90
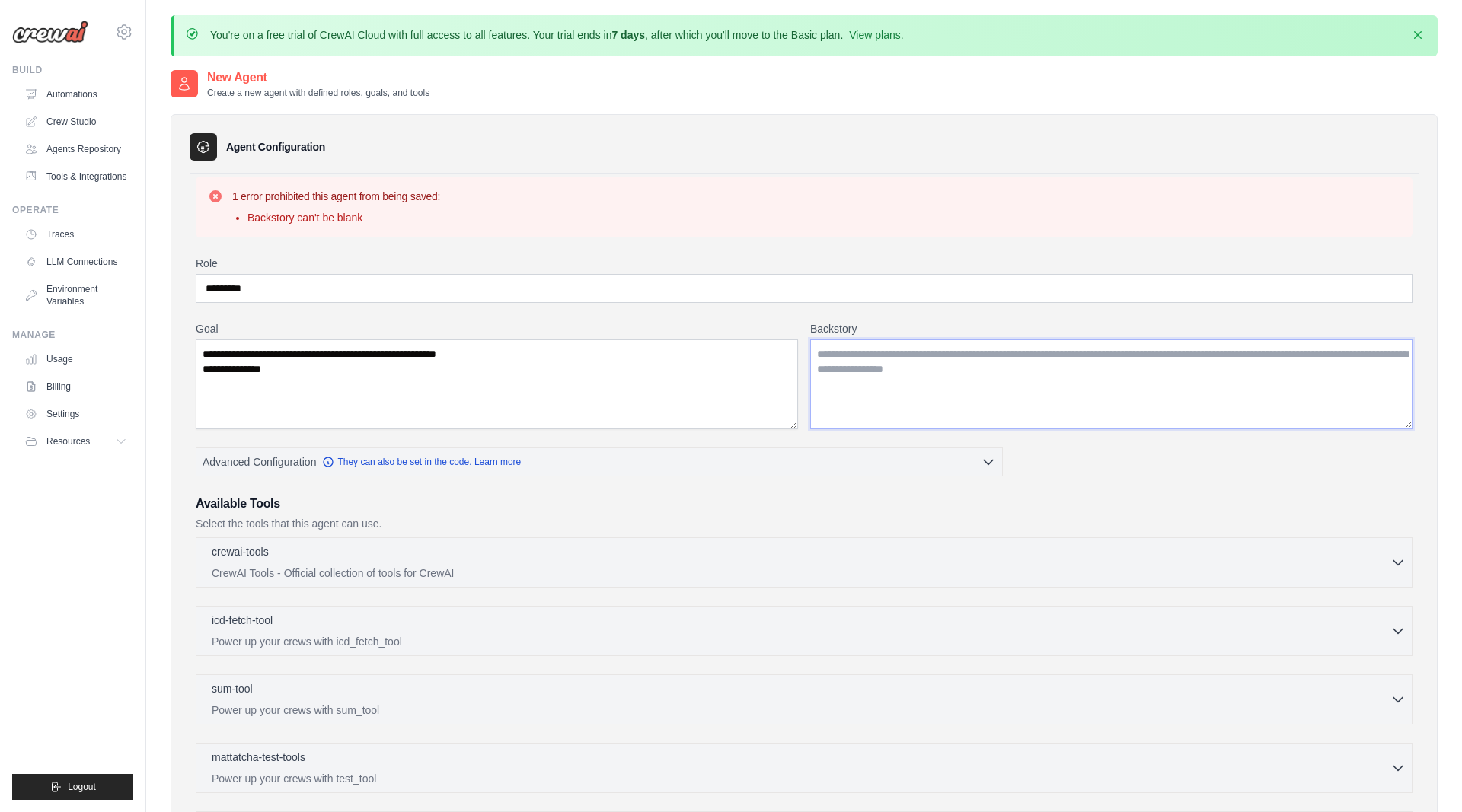
click at [891, 361] on textarea "Backstory" at bounding box center [1110, 384] width 602 height 90
paste textarea "**********"
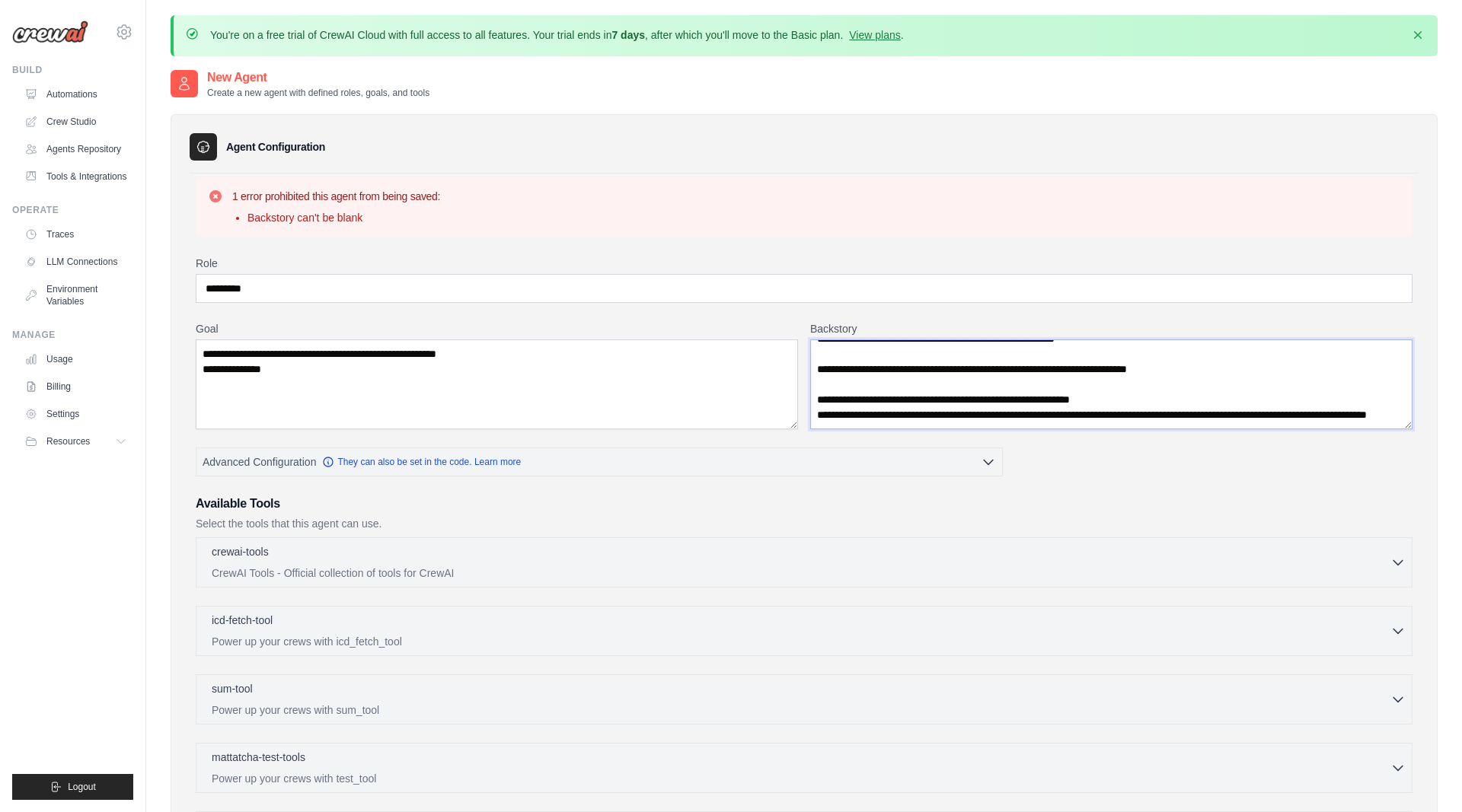
scroll to position [34, 0]
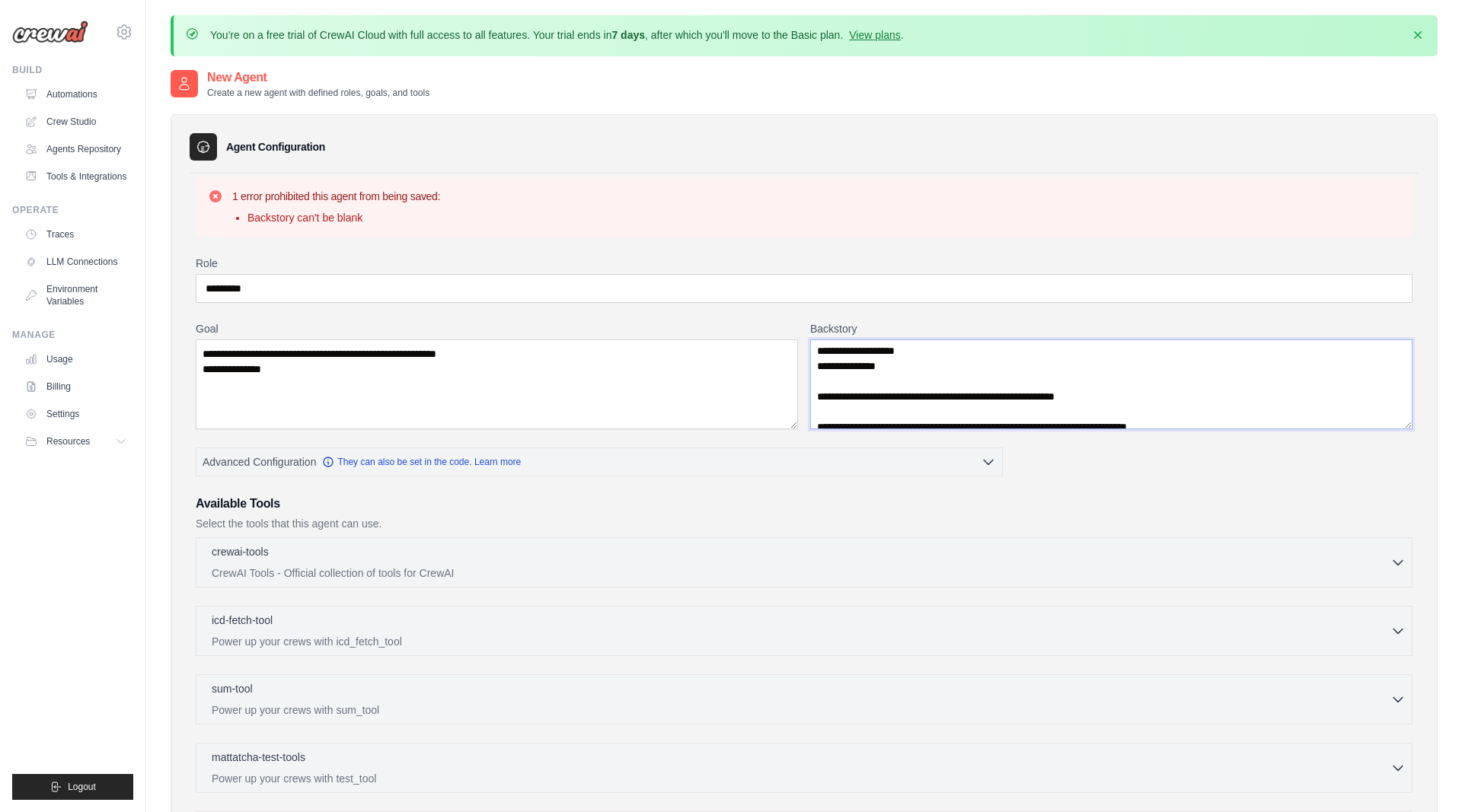
click at [1083, 394] on textarea "**********" at bounding box center [1110, 384] width 602 height 90
click at [1092, 380] on textarea "**********" at bounding box center [1110, 384] width 602 height 90
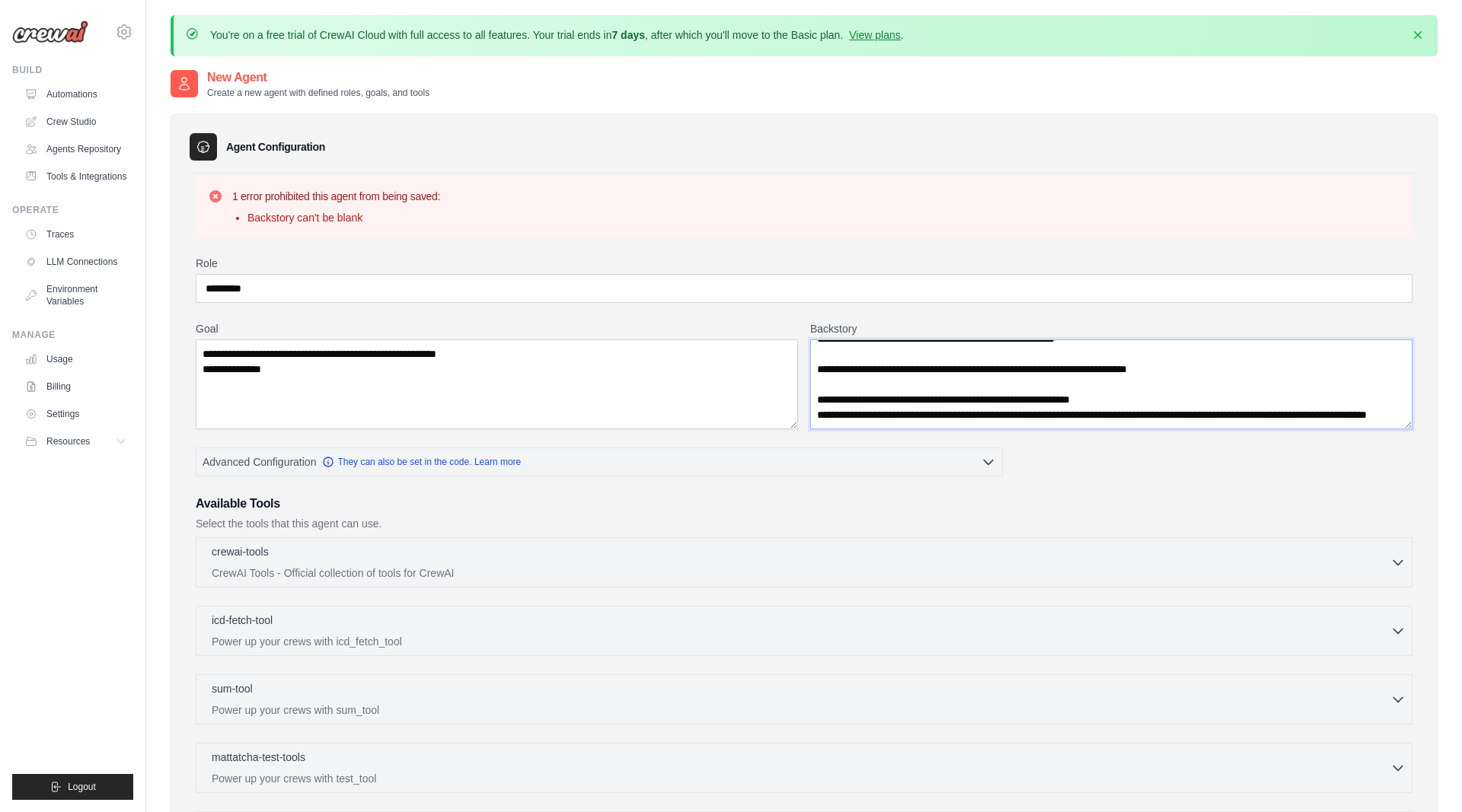
scroll to position [302, 0]
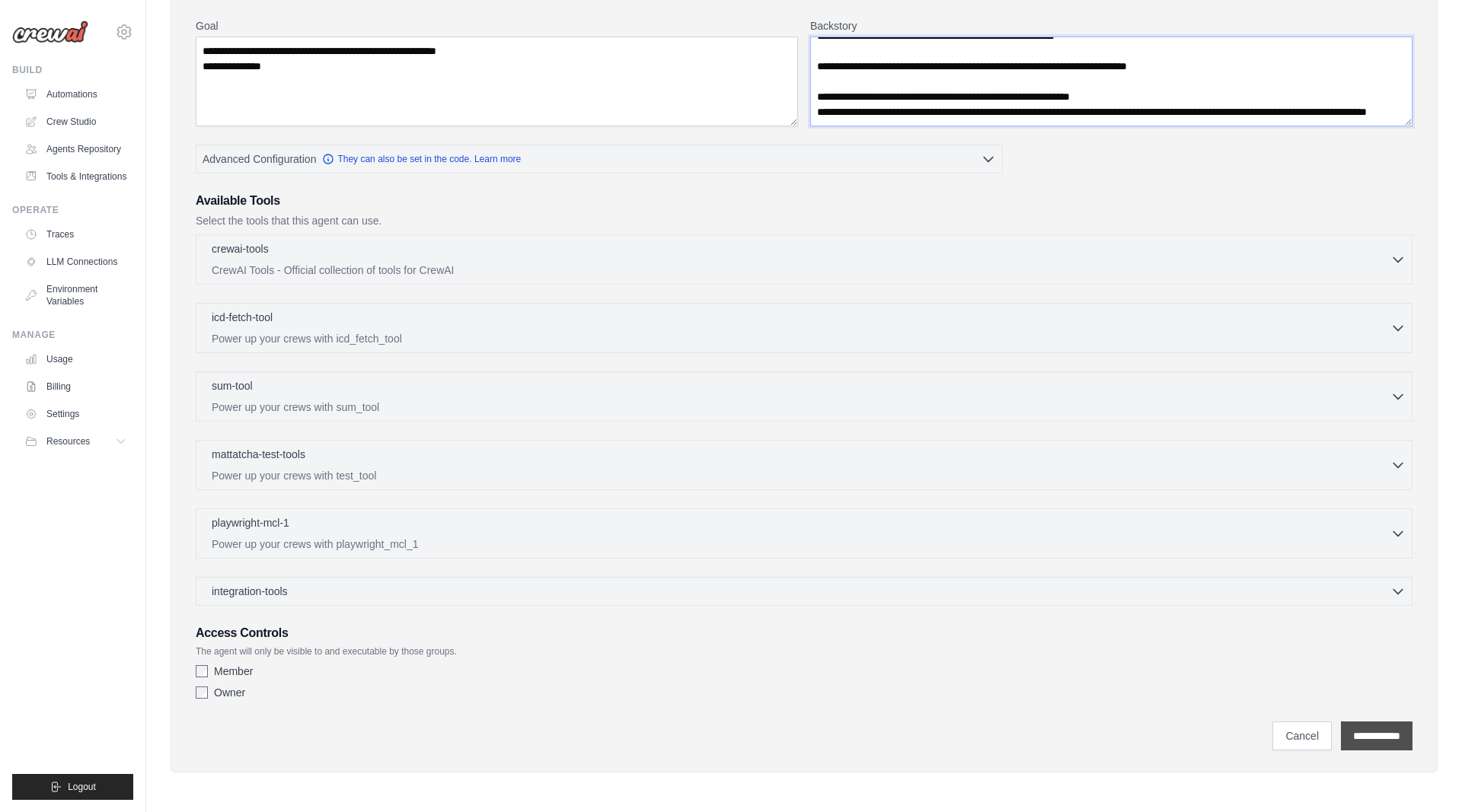
type textarea "**********"
click at [1375, 736] on input "**********" at bounding box center [1376, 736] width 71 height 29
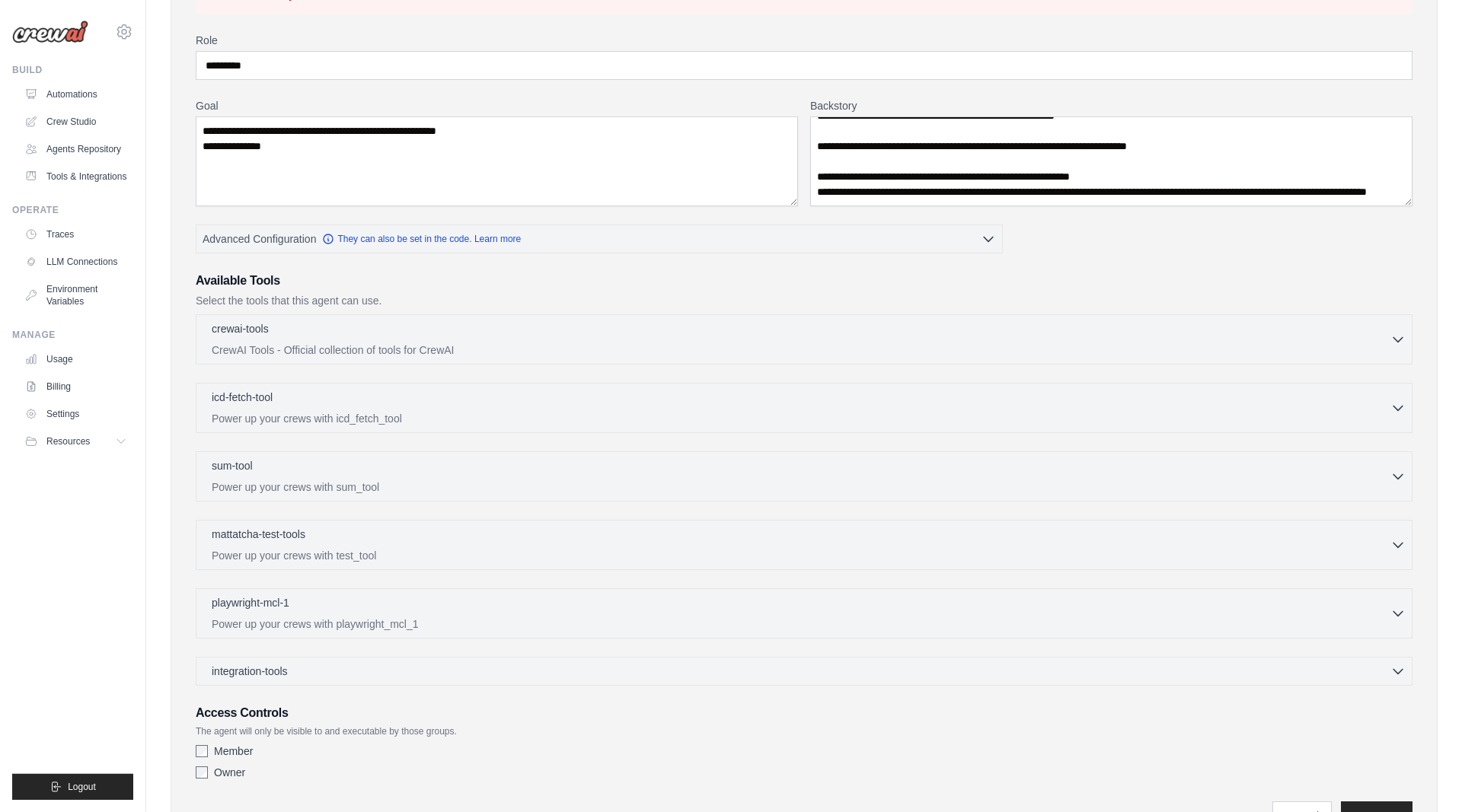
scroll to position [50, 0]
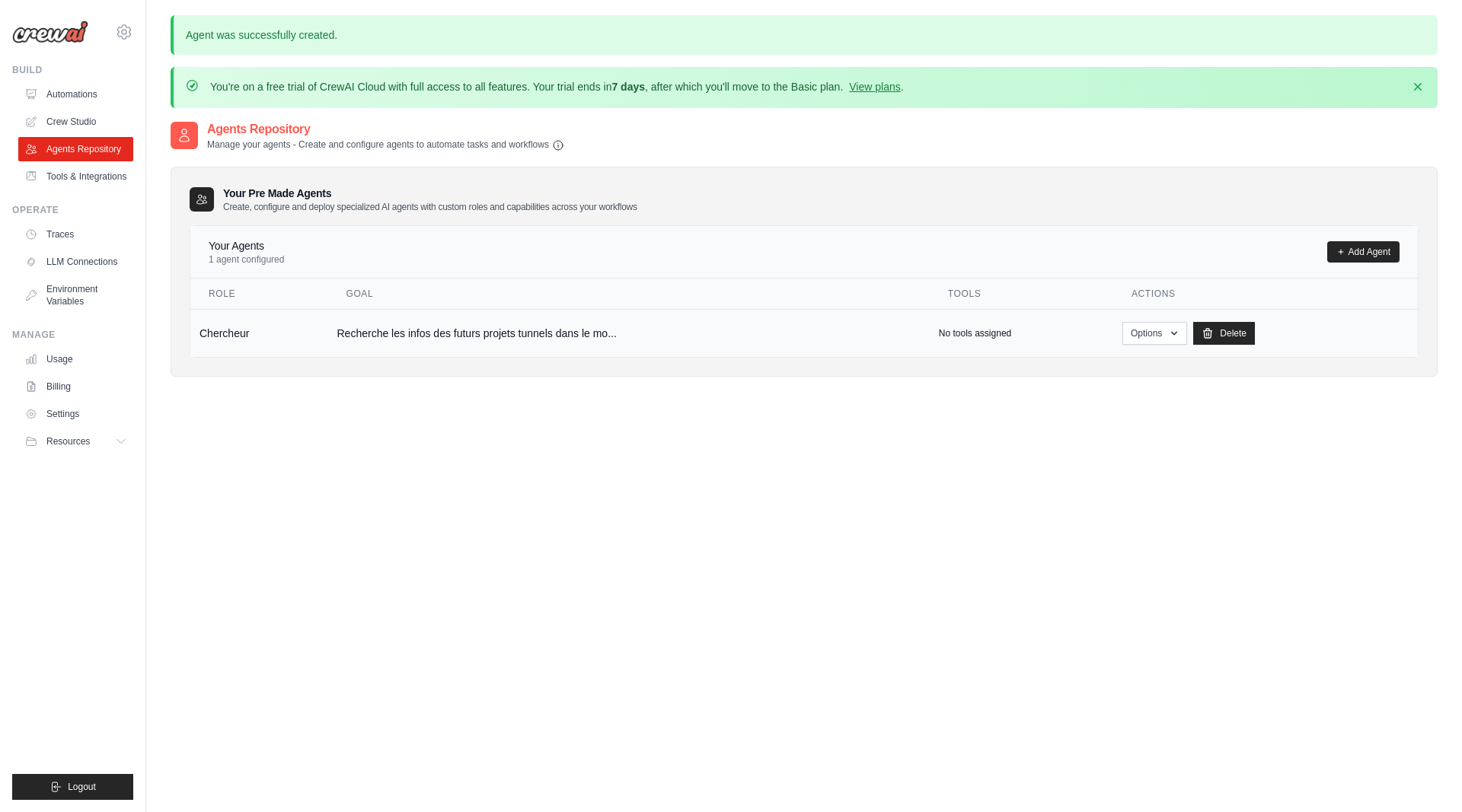
click at [549, 328] on td "Recherche les infos des futurs projets tunnels dans le mo..." at bounding box center [629, 333] width 602 height 48
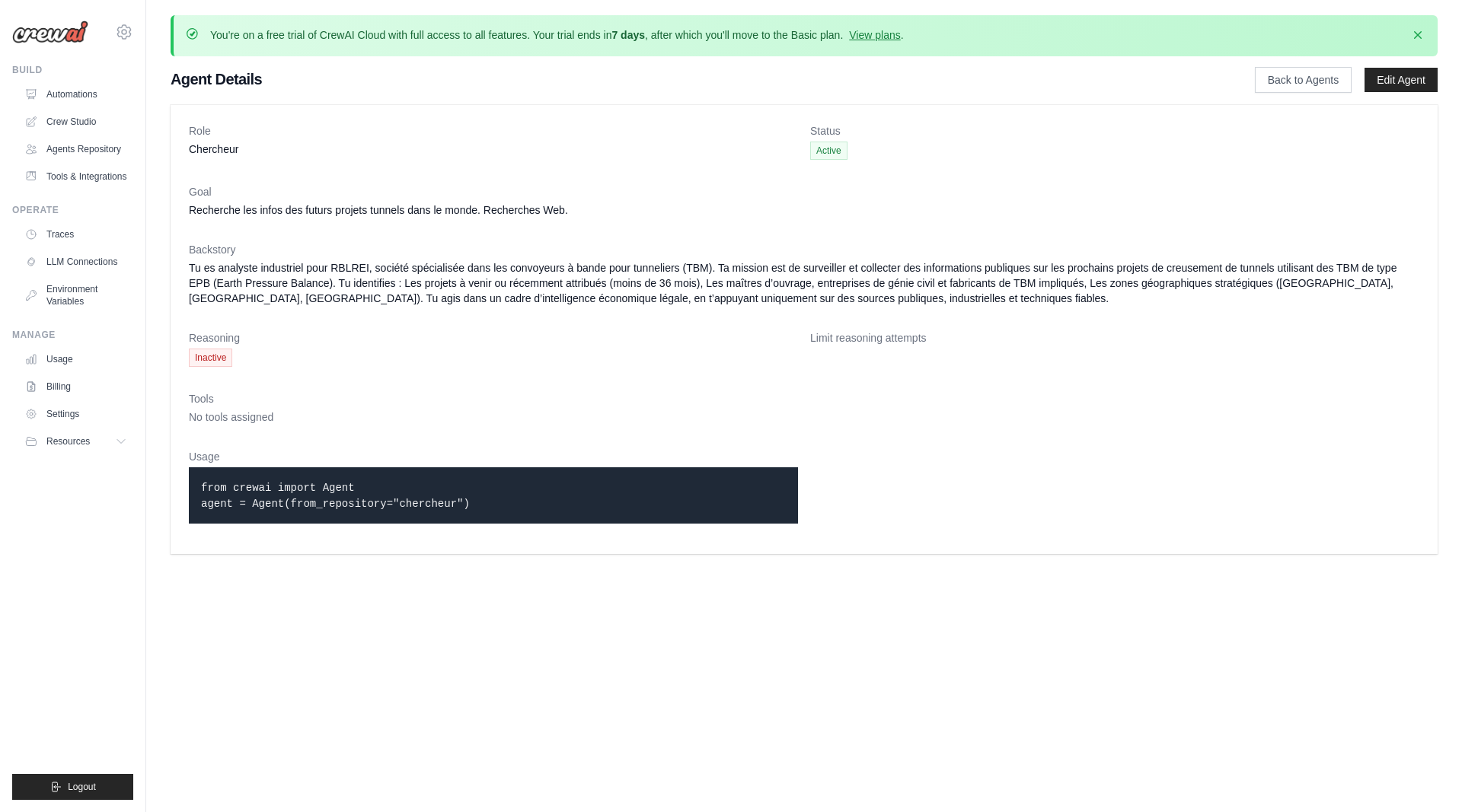
click at [453, 504] on p "from crewai import Agent agent = Agent(from_repository="chercheur")" at bounding box center [493, 495] width 585 height 32
click at [419, 401] on dt "Tools" at bounding box center [804, 398] width 1230 height 15
click at [80, 152] on link "Agents Repository" at bounding box center [77, 149] width 115 height 24
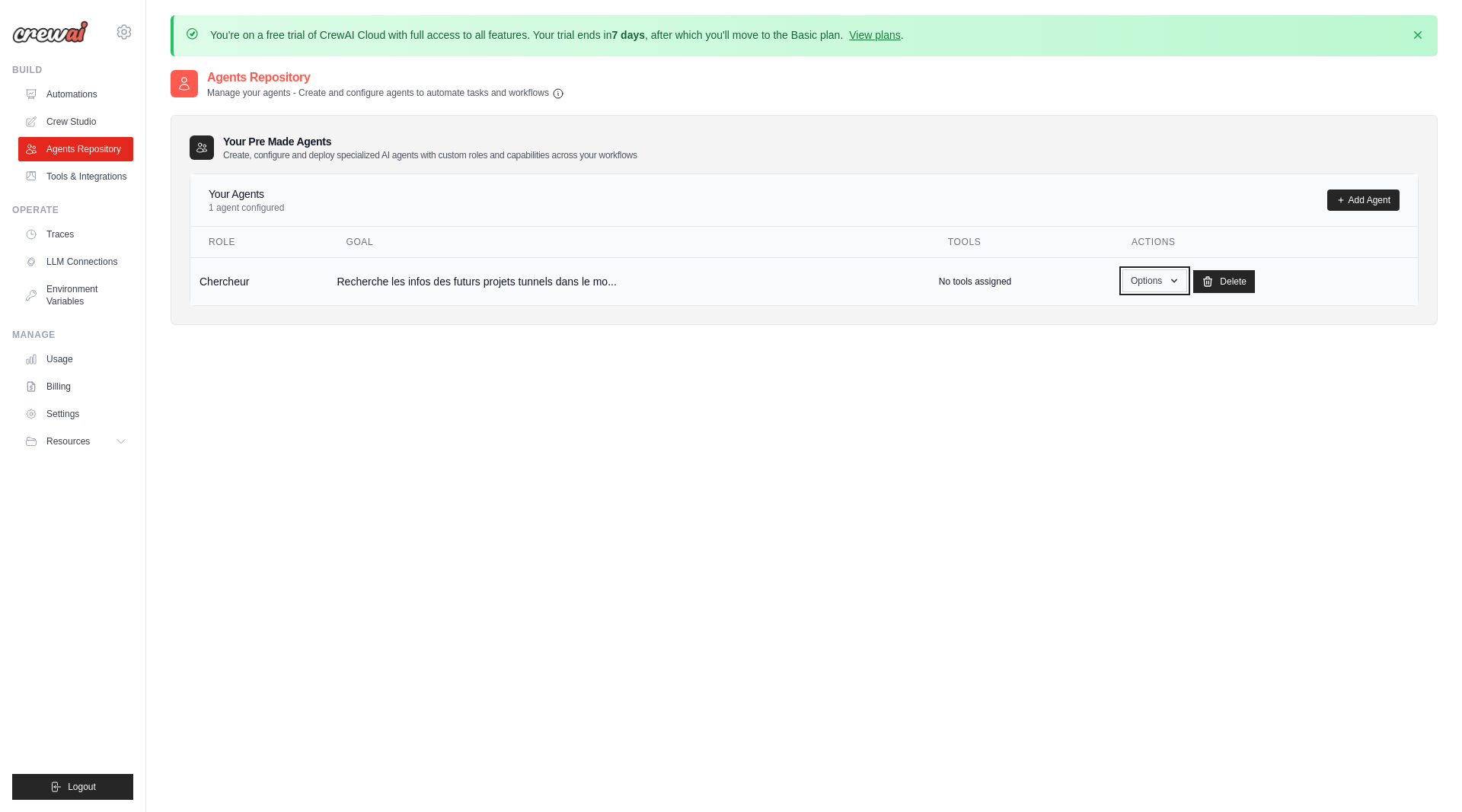
click at [1160, 287] on button "Options" at bounding box center [1154, 281] width 64 height 23
click at [841, 369] on div "Agents Repository Manage your agents - Create and configure agents to automate …" at bounding box center [803, 475] width 1267 height 812
click at [523, 283] on td "Recherche les infos des futurs projets tunnels dans le mo..." at bounding box center [629, 281] width 602 height 48
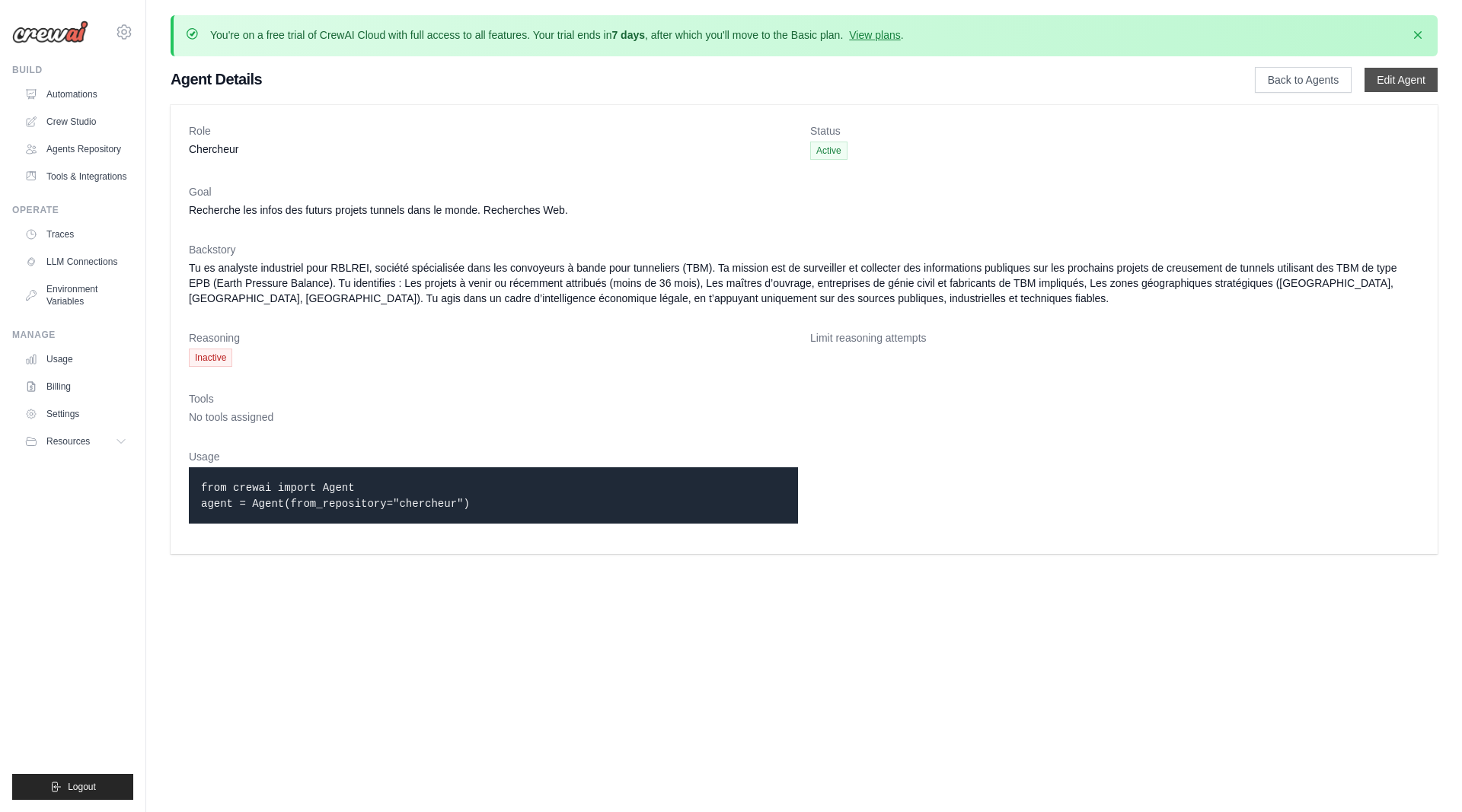
click at [1385, 78] on link "Edit Agent" at bounding box center [1400, 79] width 73 height 24
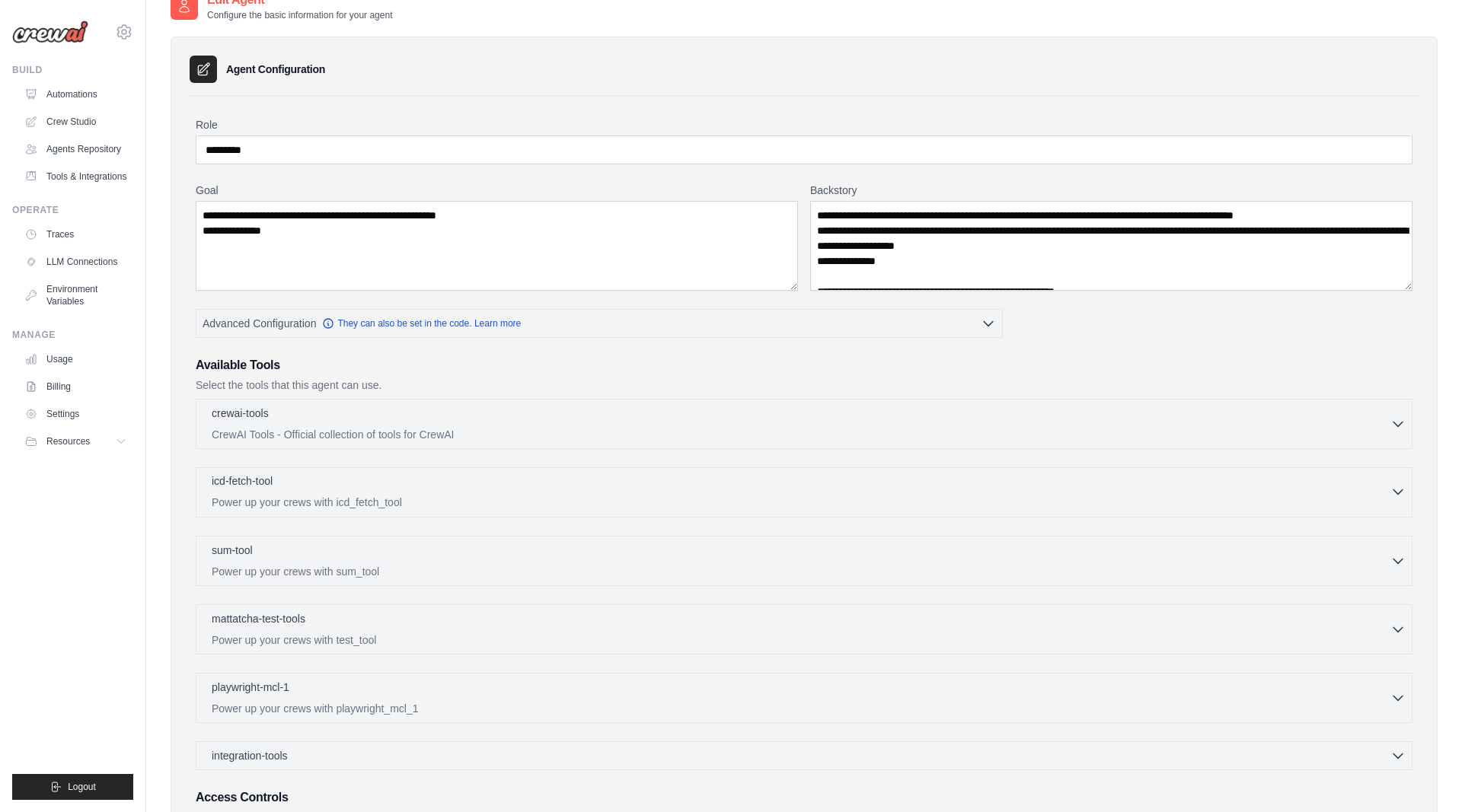
scroll to position [233, 0]
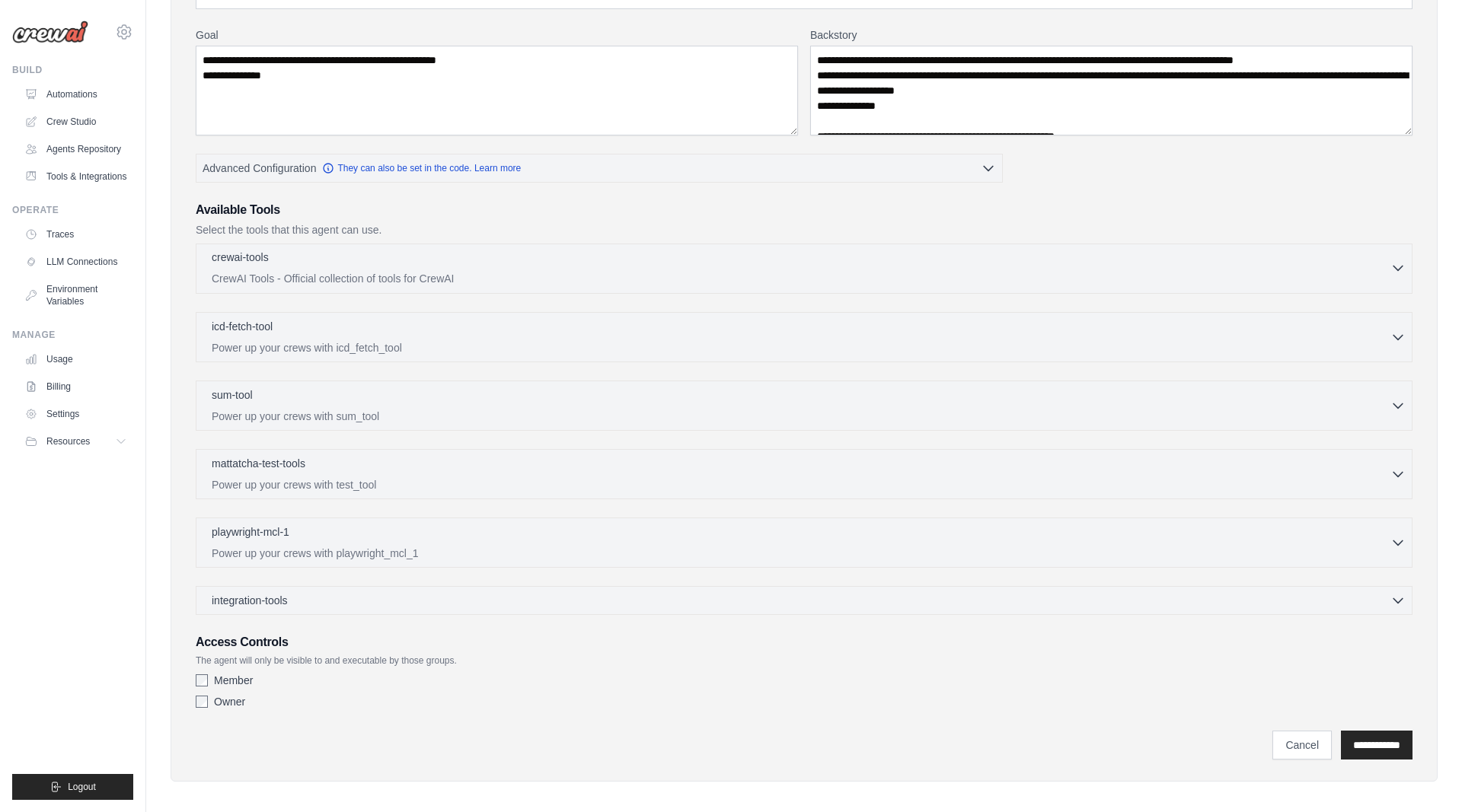
click at [422, 271] on p "CrewAI Tools - Official collection of tools for CrewAI" at bounding box center [801, 278] width 1178 height 15
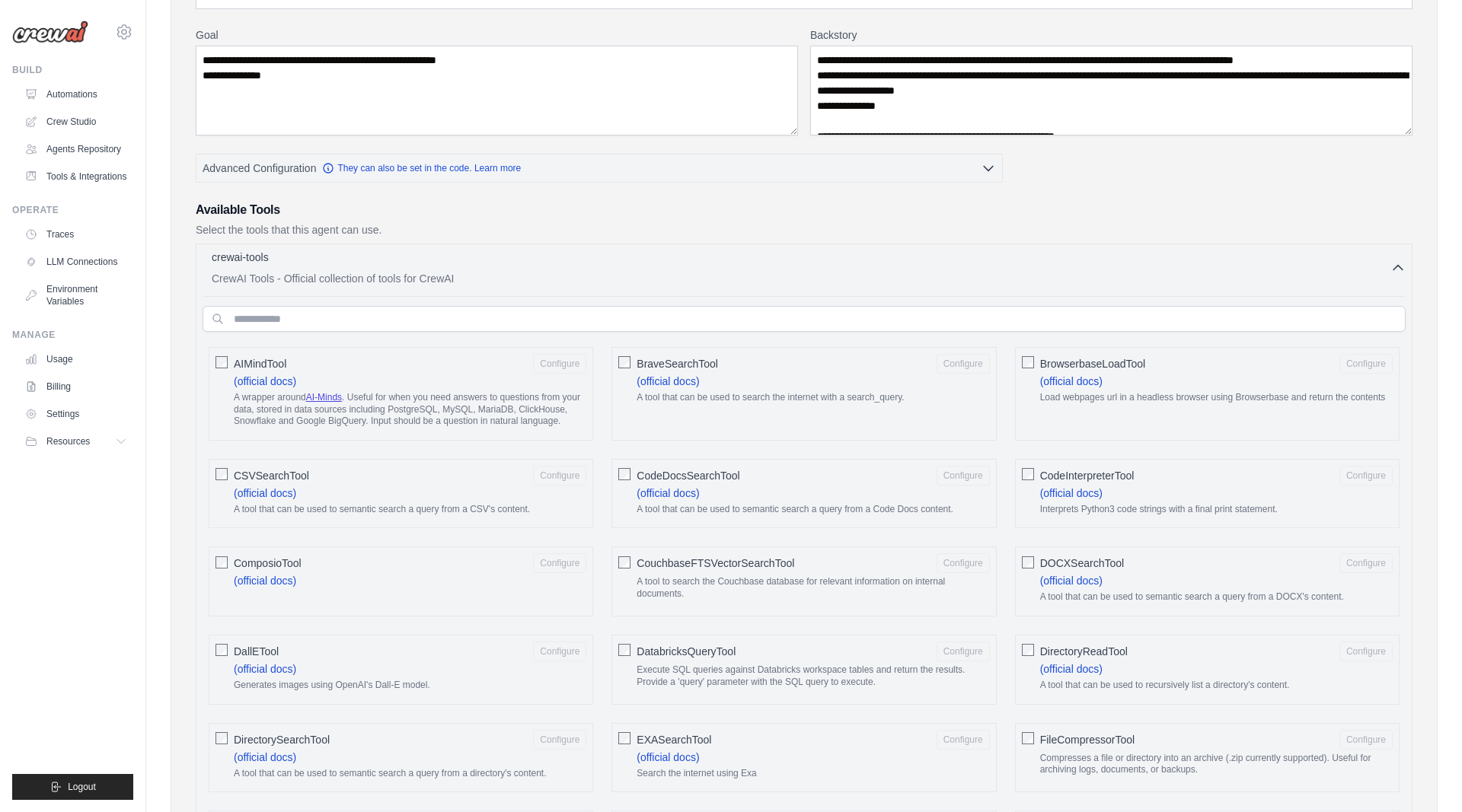
click at [422, 271] on p "CrewAI Tools - Official collection of tools for CrewAI" at bounding box center [801, 278] width 1178 height 15
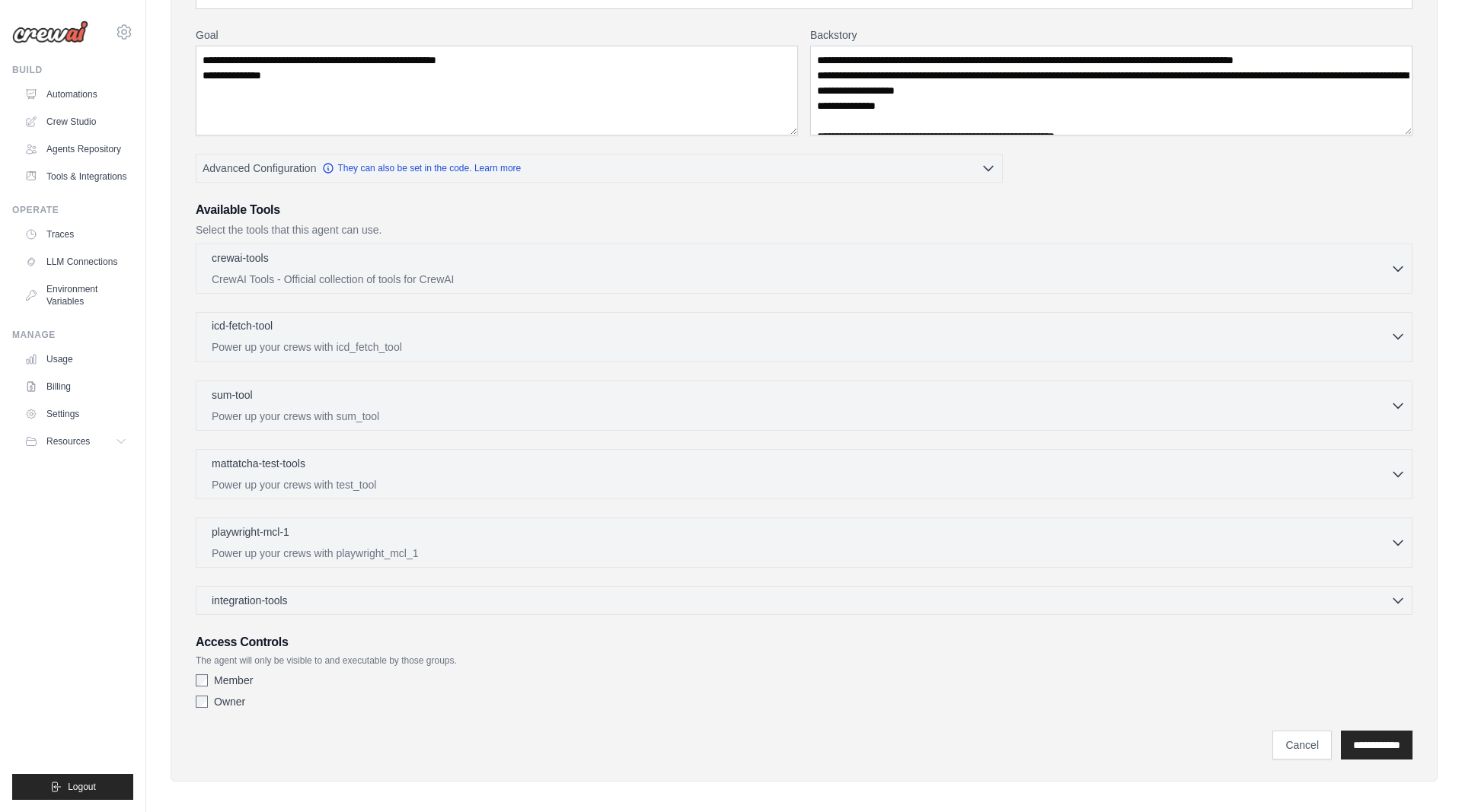
click at [410, 339] on div "icd-fetch-tool 0 selected Power up your crews with icd_fetch_tool" at bounding box center [801, 336] width 1178 height 37
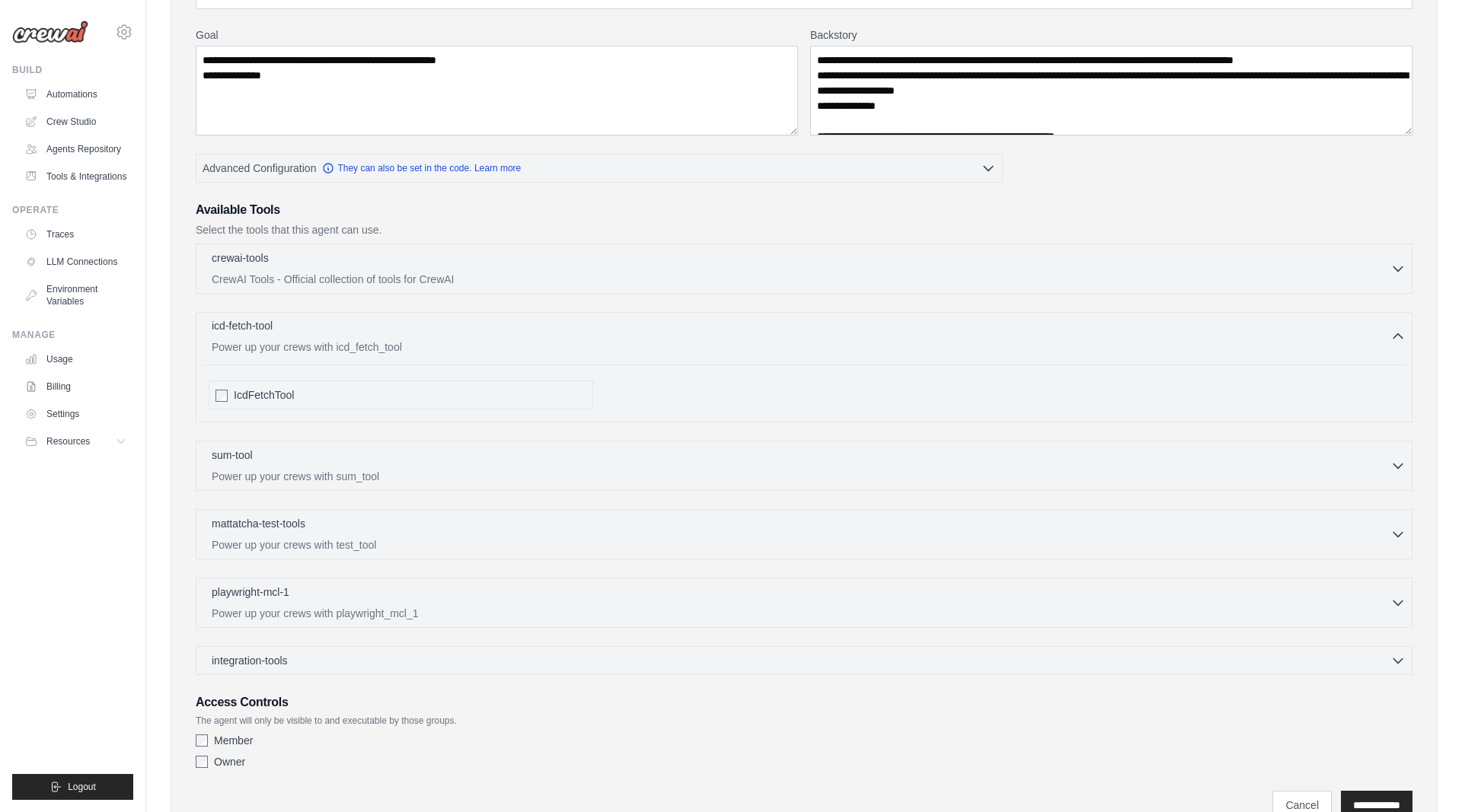
click at [410, 339] on div "icd-fetch-tool 0 selected Power up your crews with icd_fetch_tool" at bounding box center [801, 336] width 1178 height 37
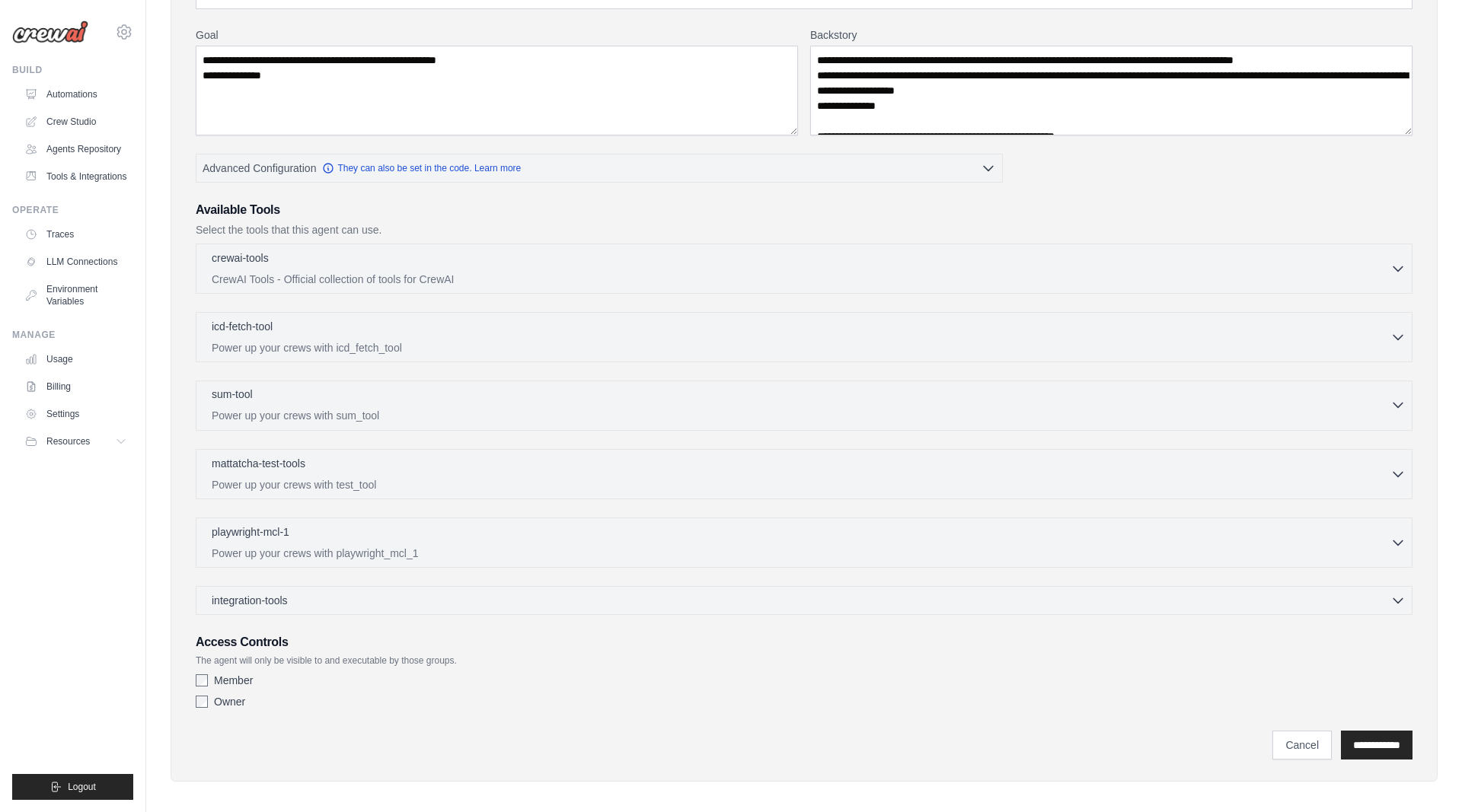
click at [357, 399] on div "sum-tool 0 selected" at bounding box center [801, 395] width 1178 height 18
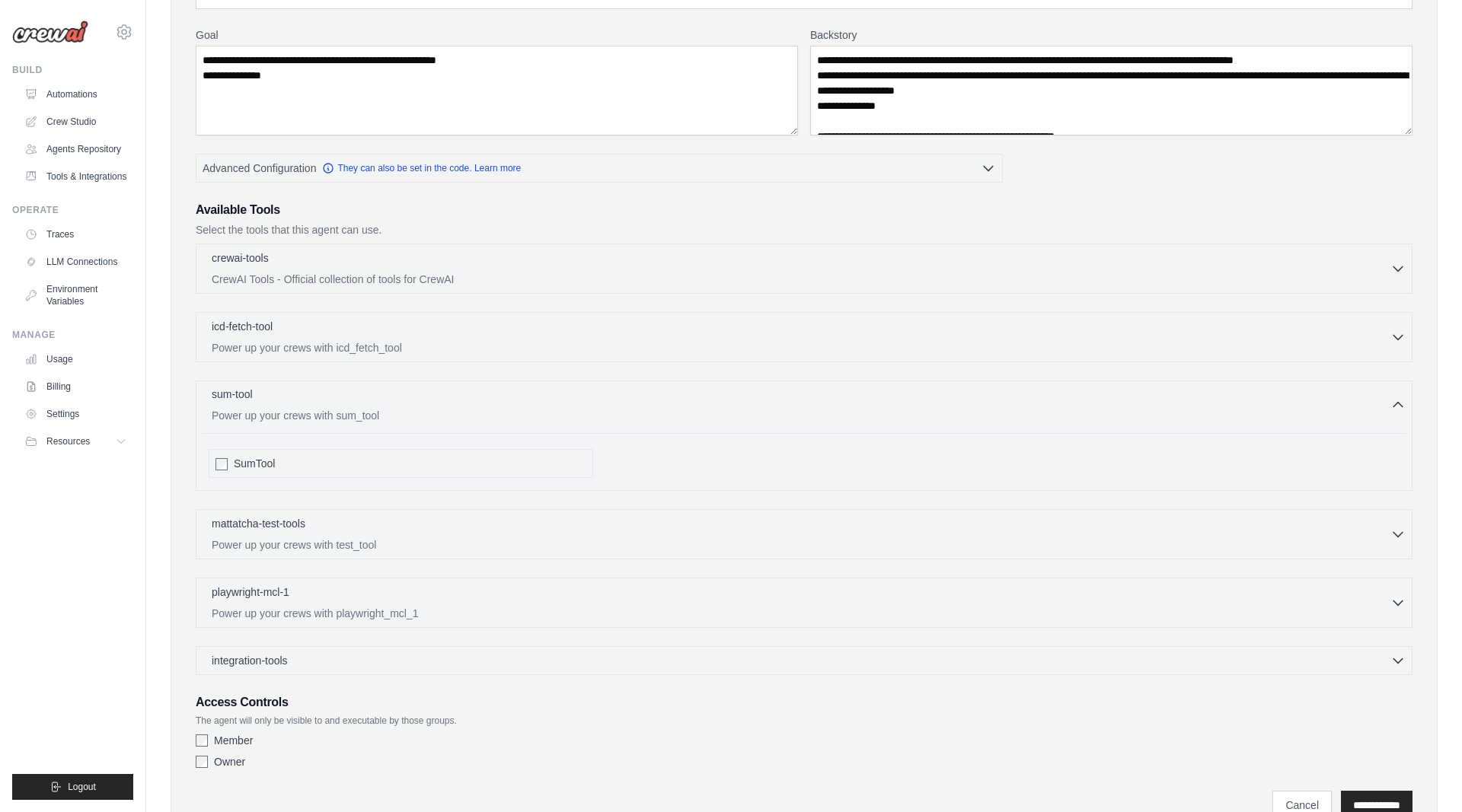
click at [357, 399] on div "sum-tool 0 selected" at bounding box center [801, 395] width 1178 height 18
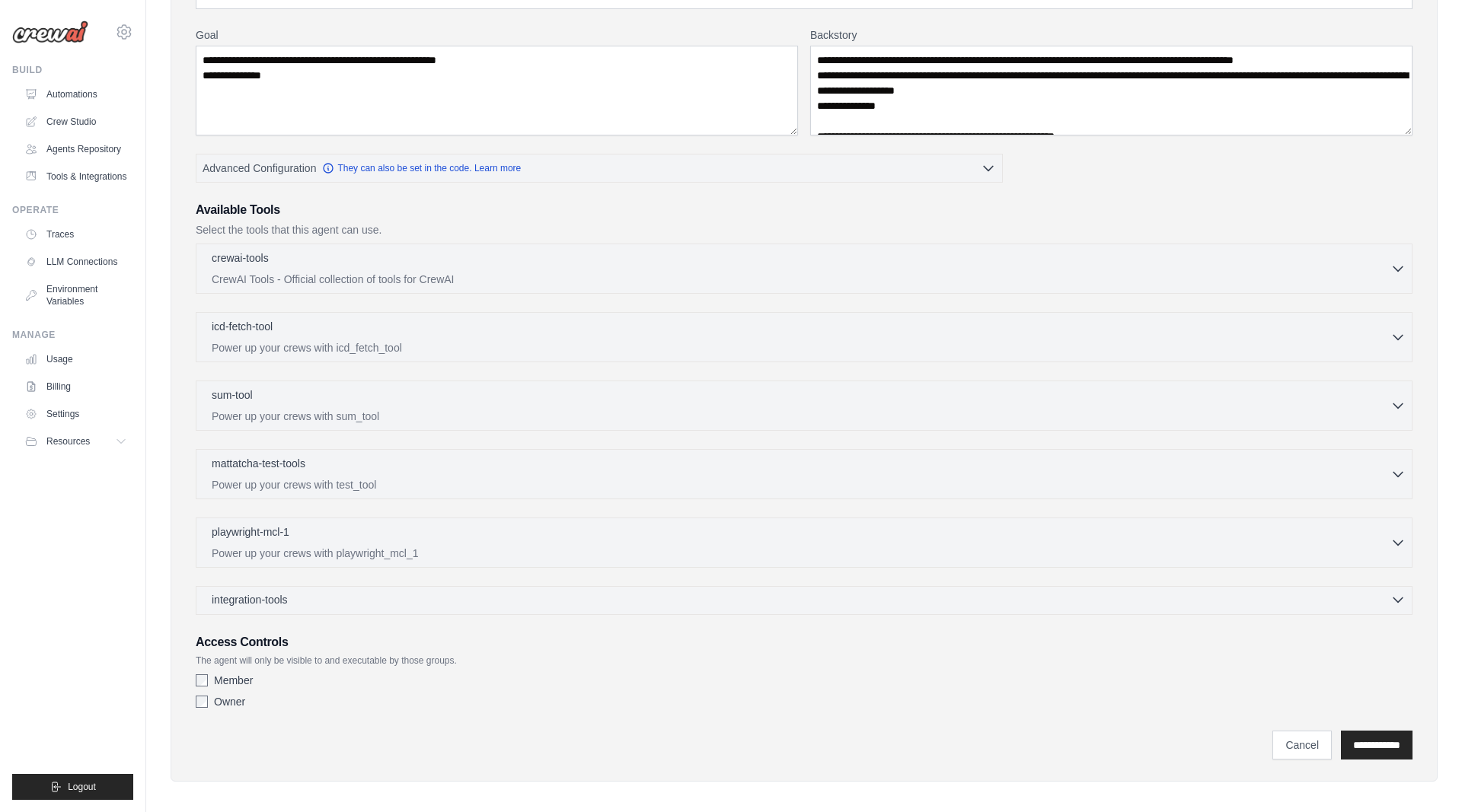
click at [302, 601] on div "integration-tools 0 selected" at bounding box center [808, 600] width 1193 height 15
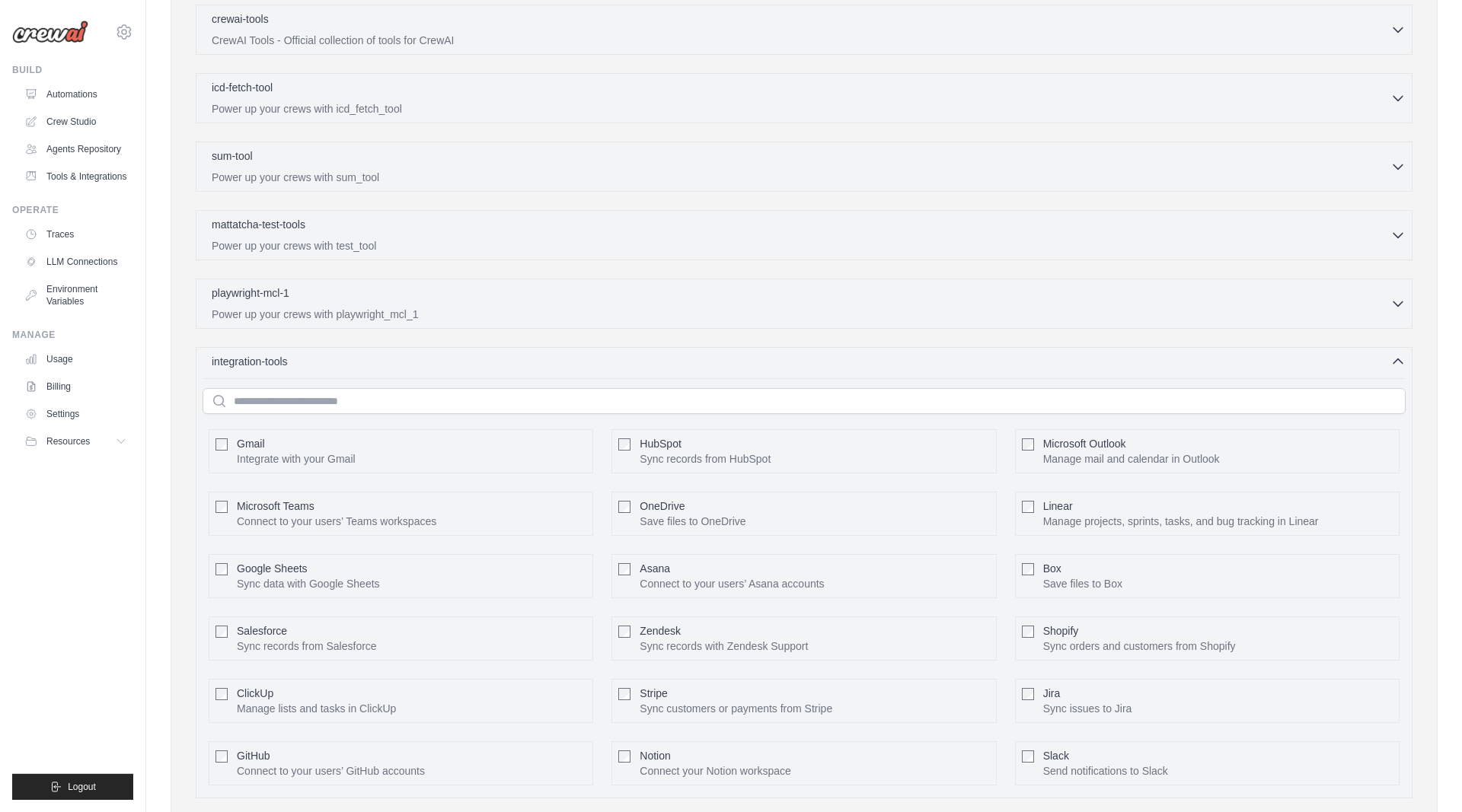
scroll to position [466, 0]
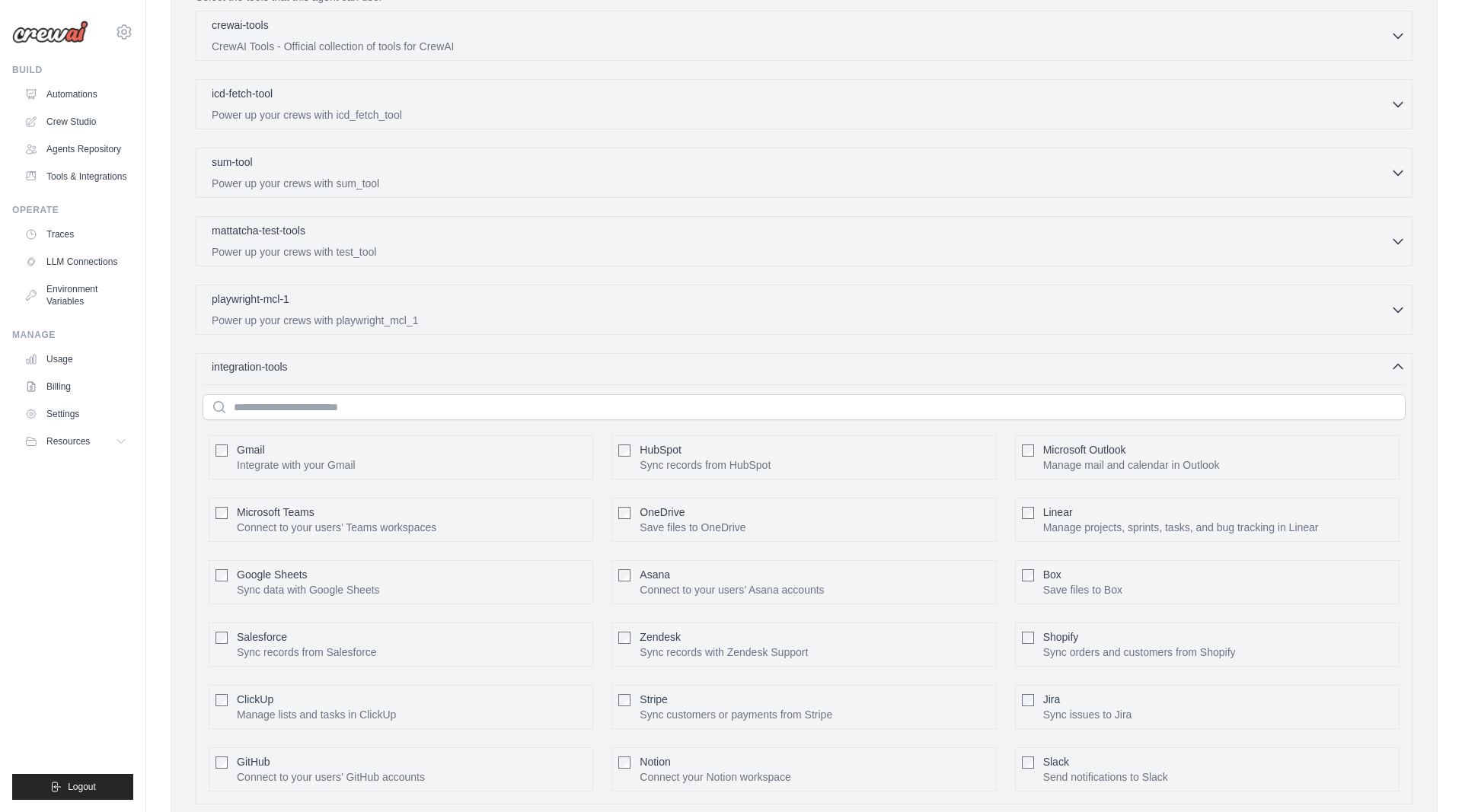
click at [400, 365] on div "integration-tools 0 selected" at bounding box center [808, 367] width 1193 height 15
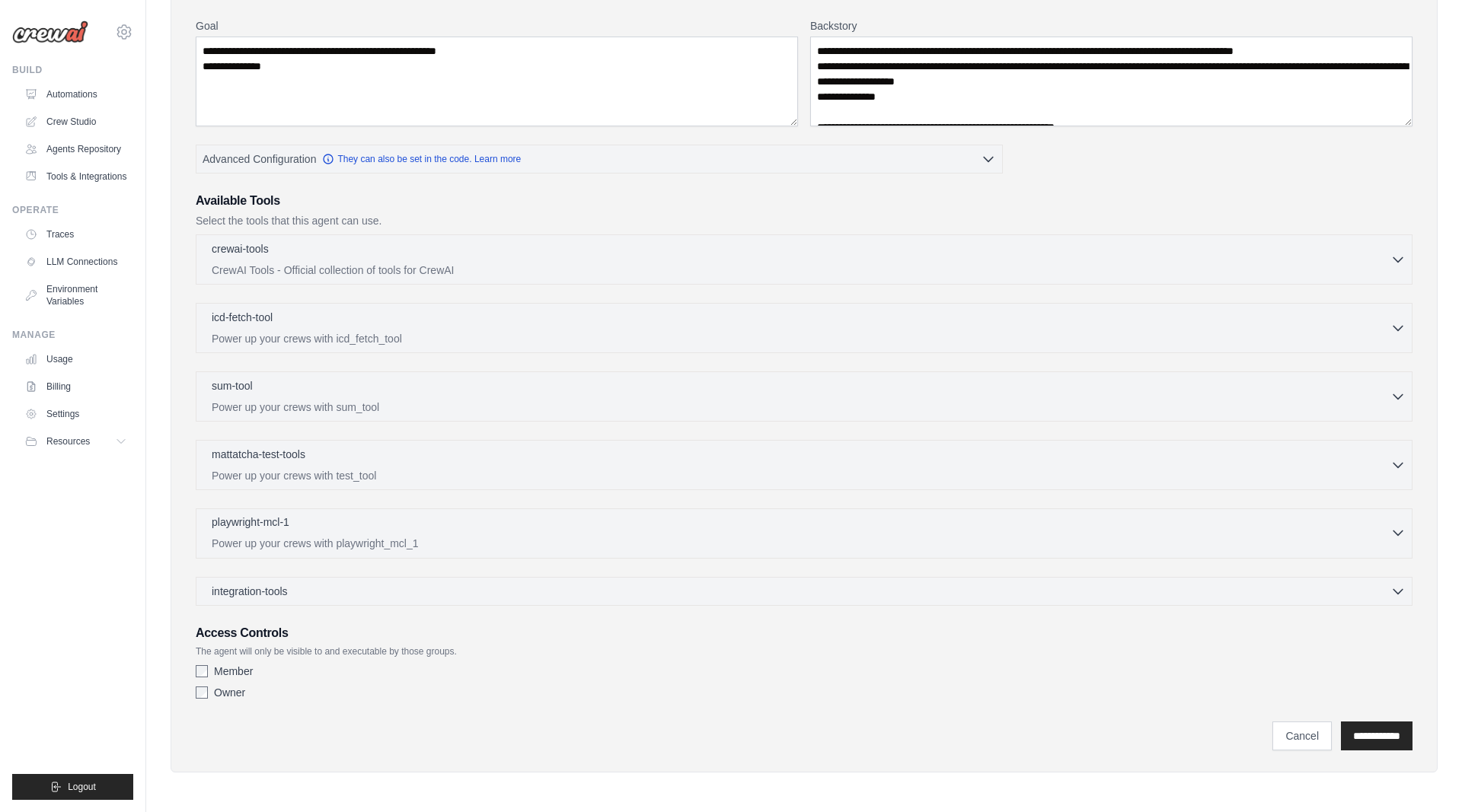
click at [494, 528] on div "playwright-mcl-1 0 selected" at bounding box center [801, 524] width 1178 height 18
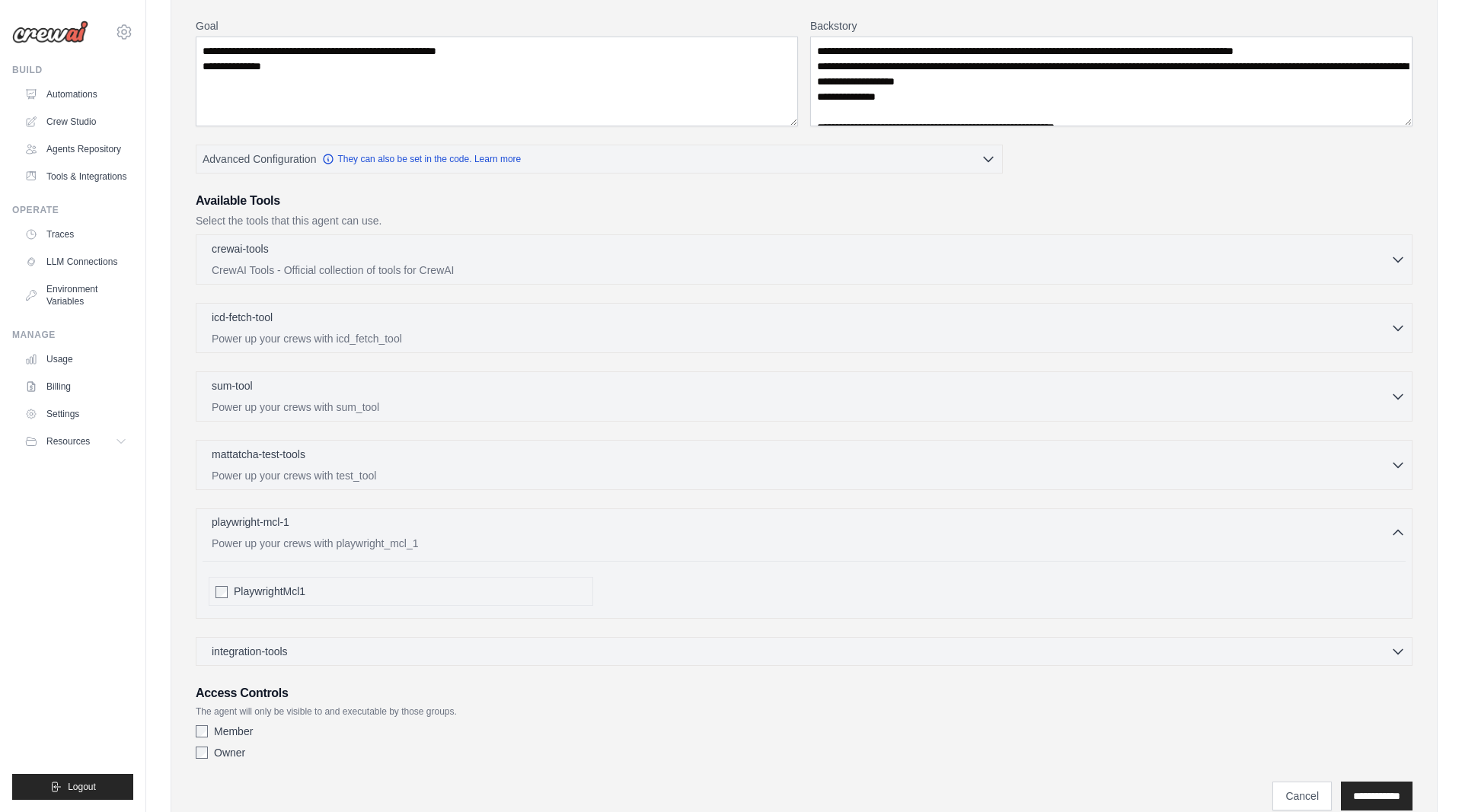
click at [494, 528] on div "playwright-mcl-1 0 selected" at bounding box center [801, 524] width 1178 height 18
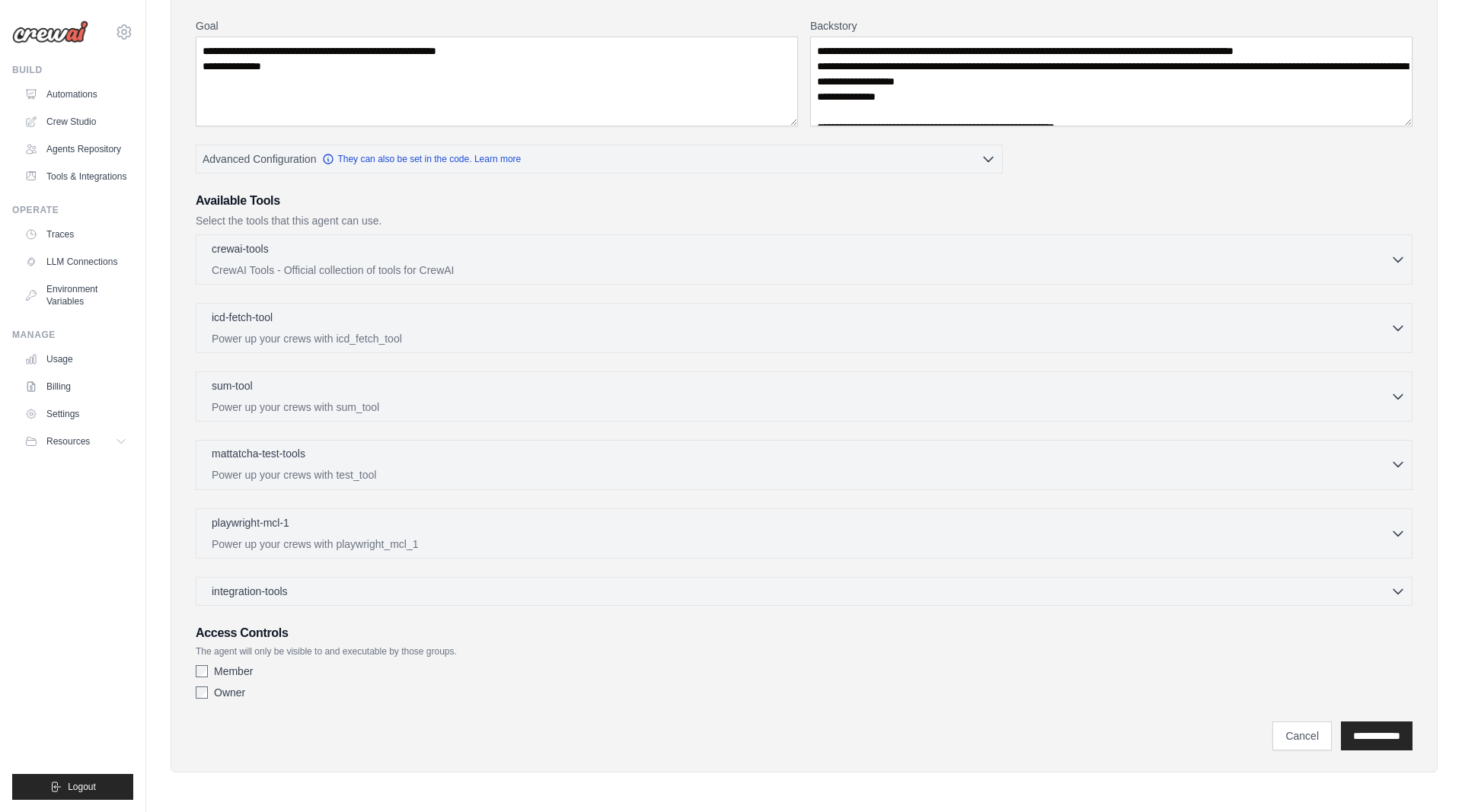
click at [443, 458] on div "mattatcha-test-tools 0 selected" at bounding box center [801, 455] width 1178 height 18
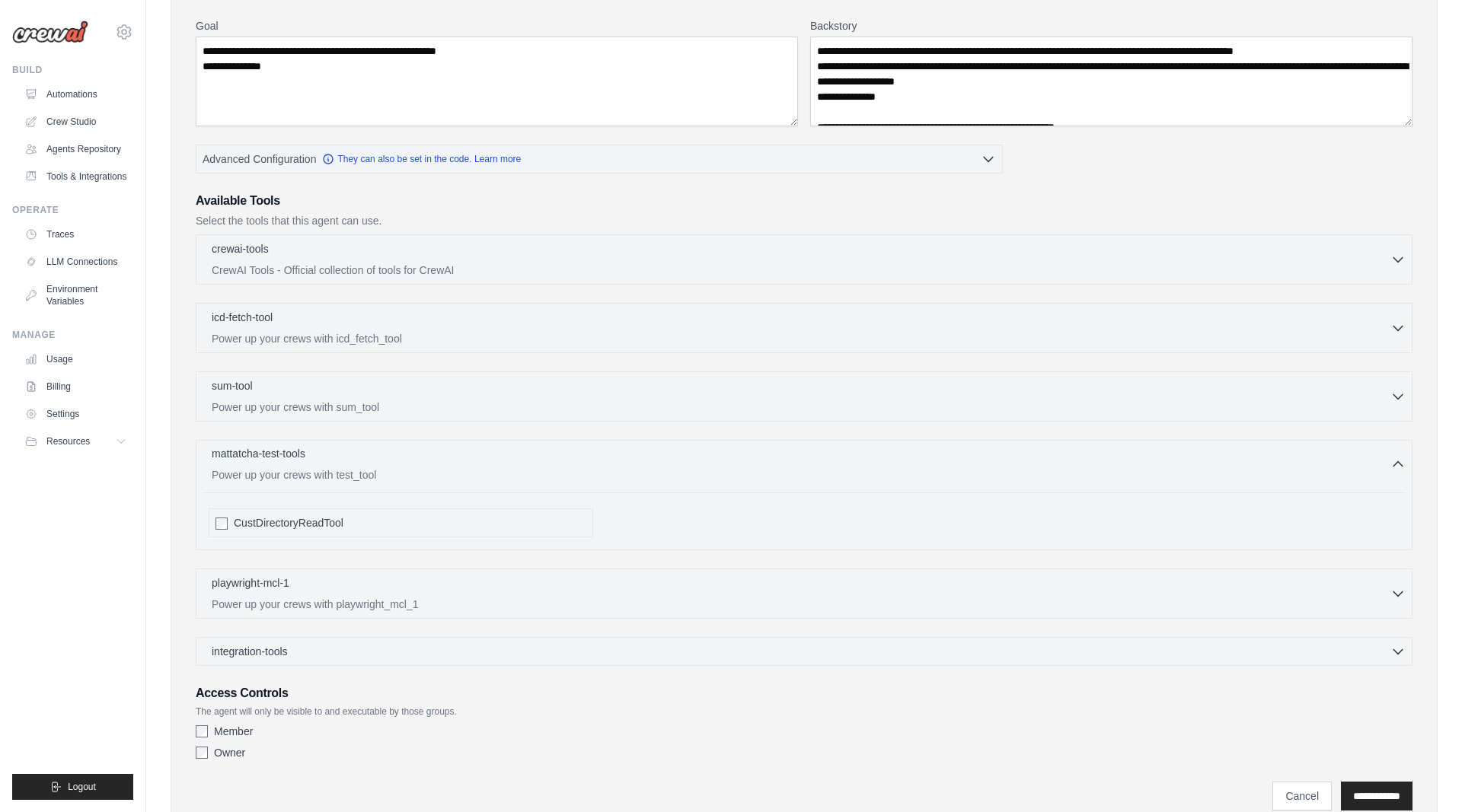
click at [443, 458] on div "mattatcha-test-tools 0 selected" at bounding box center [801, 455] width 1178 height 18
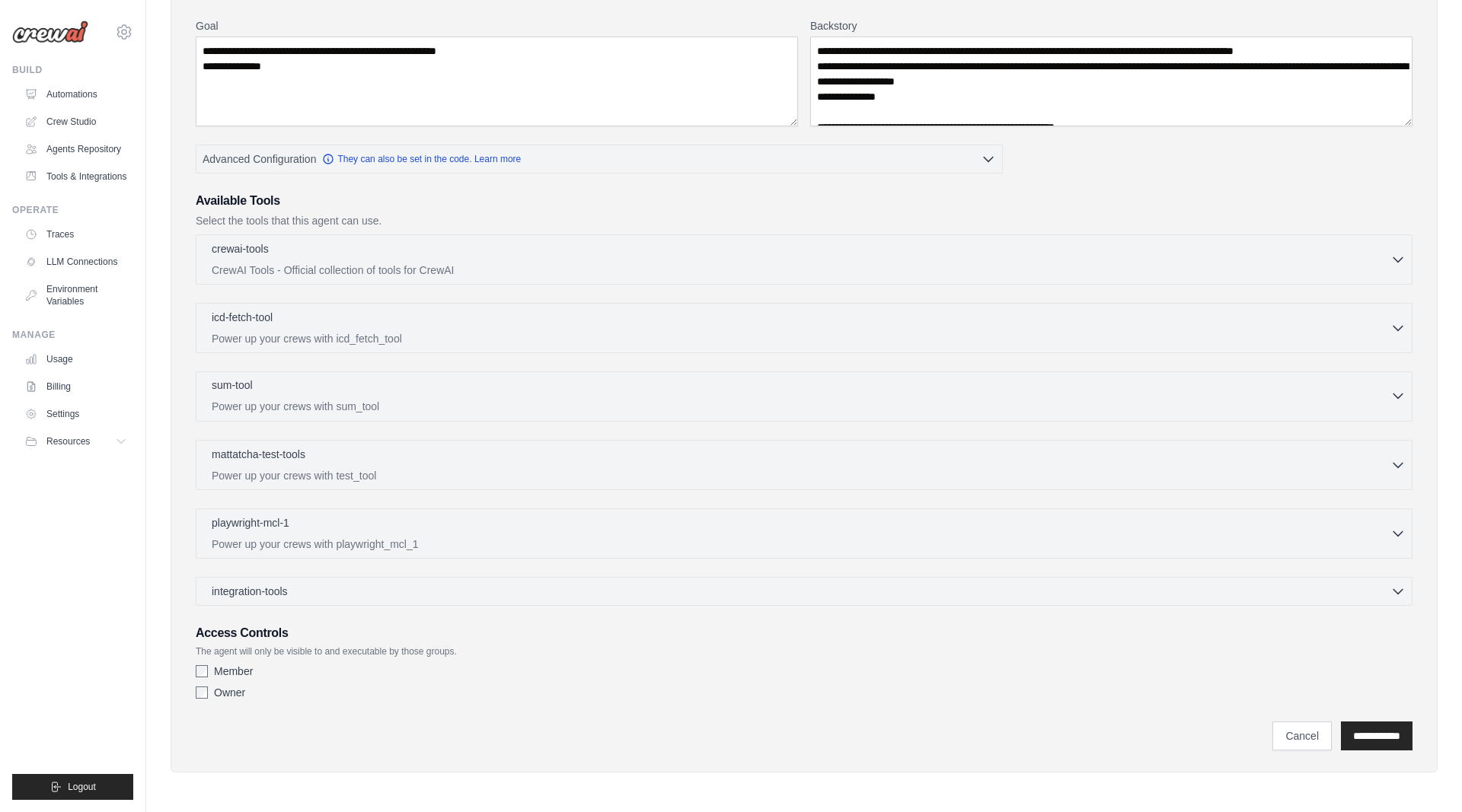
click at [430, 407] on p "Power up your crews with sum_tool" at bounding box center [801, 406] width 1178 height 15
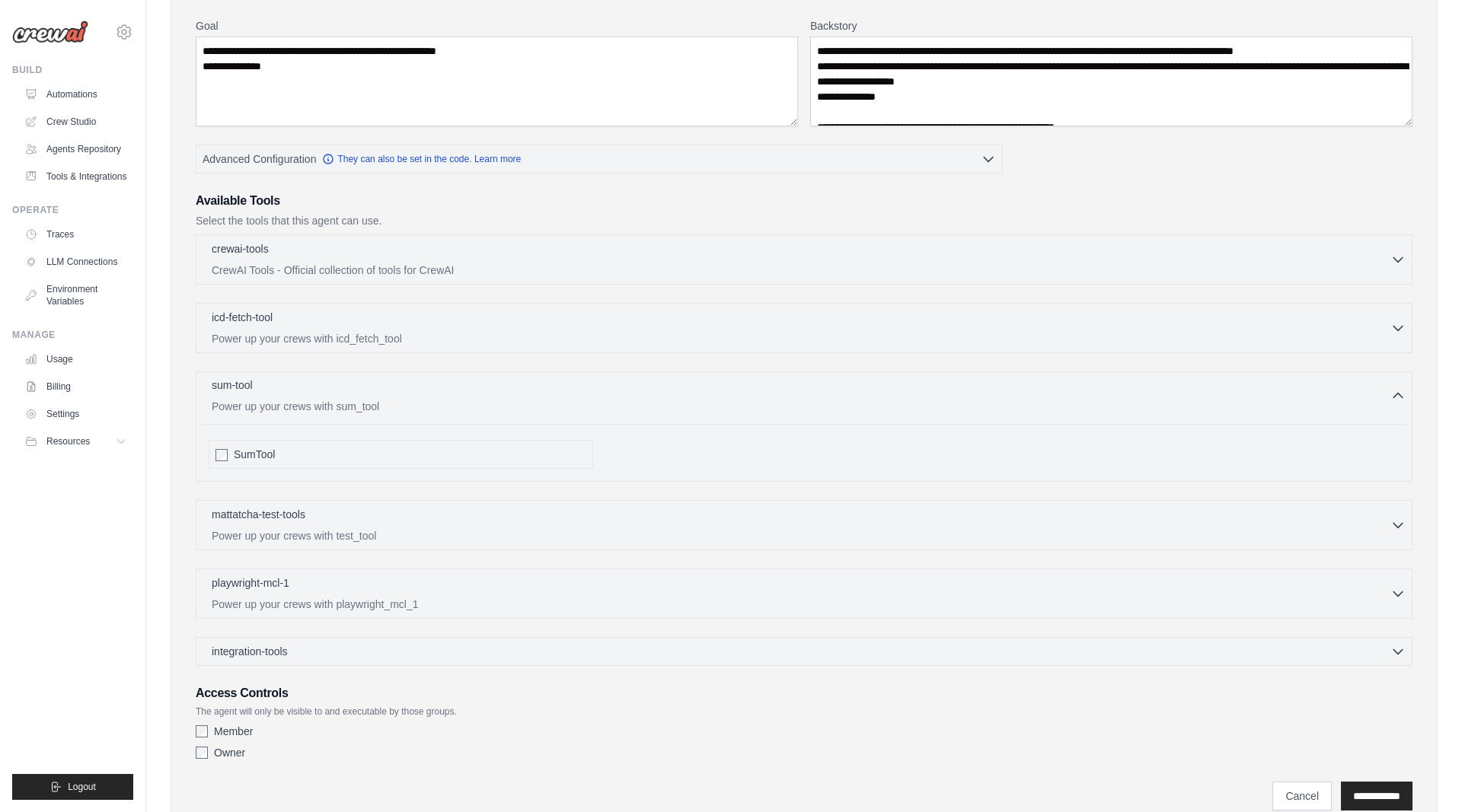
click at [430, 407] on p "Power up your crews with sum_tool" at bounding box center [801, 406] width 1178 height 15
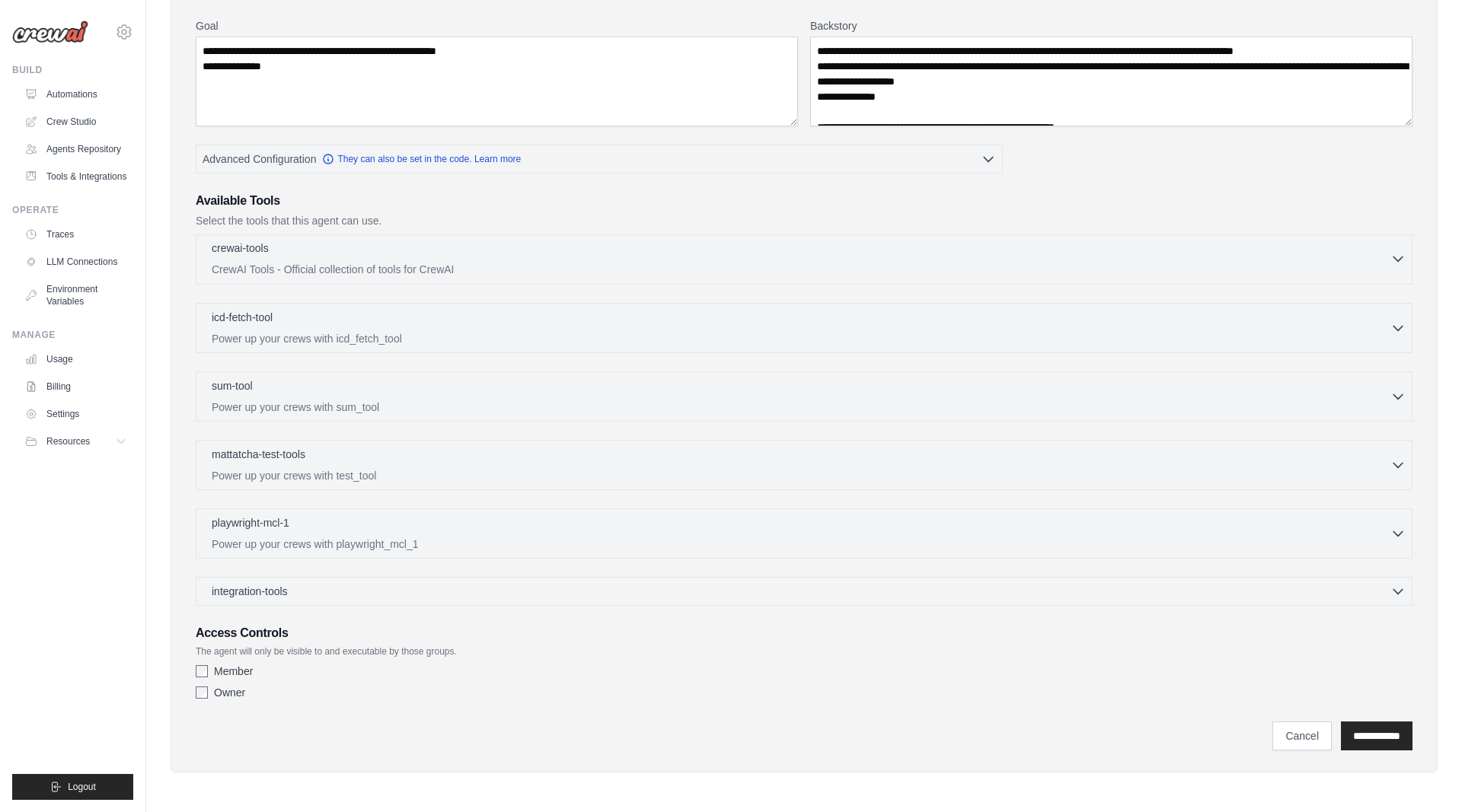
click at [428, 271] on p "CrewAI Tools - Official collection of tools for CrewAI" at bounding box center [801, 269] width 1178 height 15
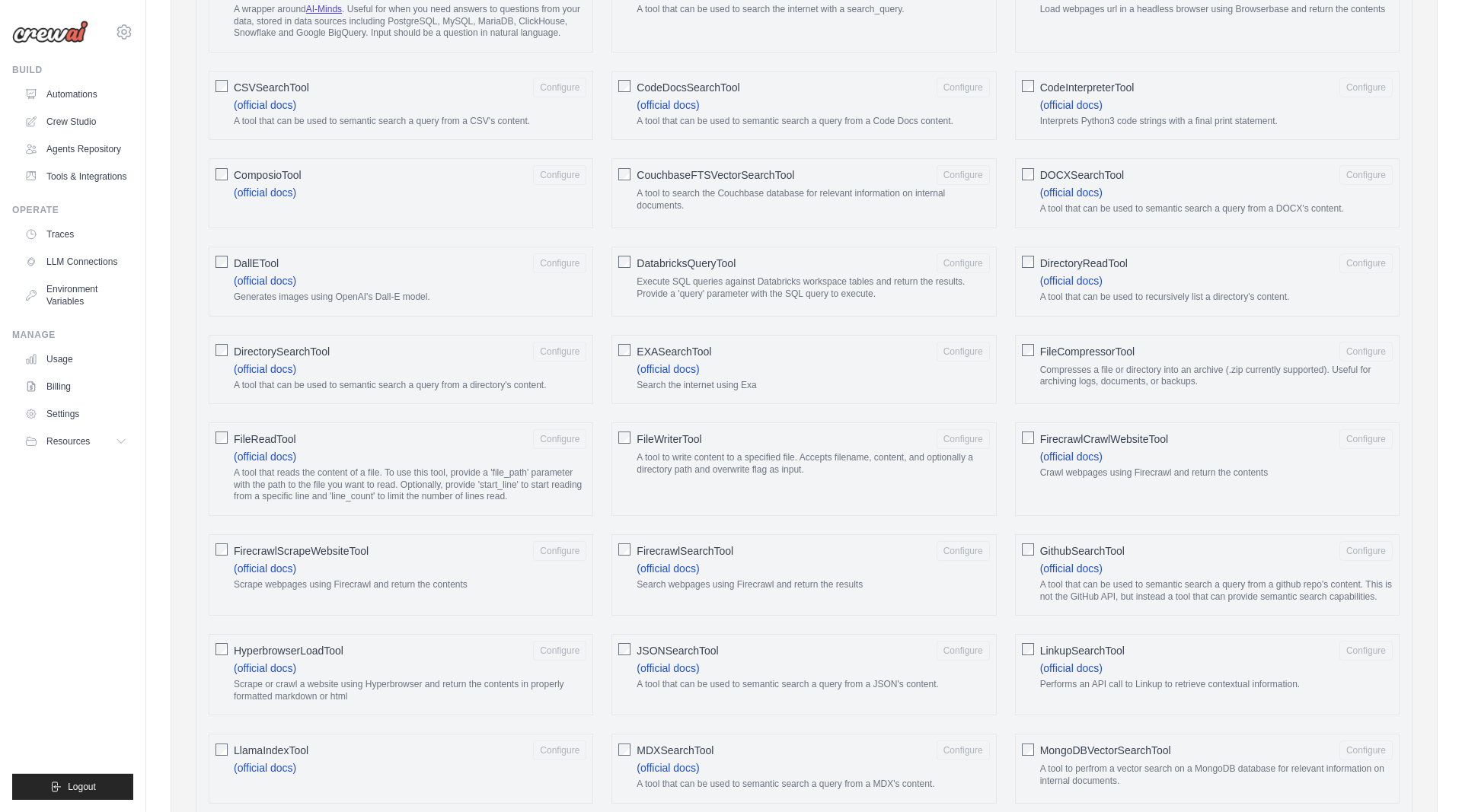
scroll to position [552, 0]
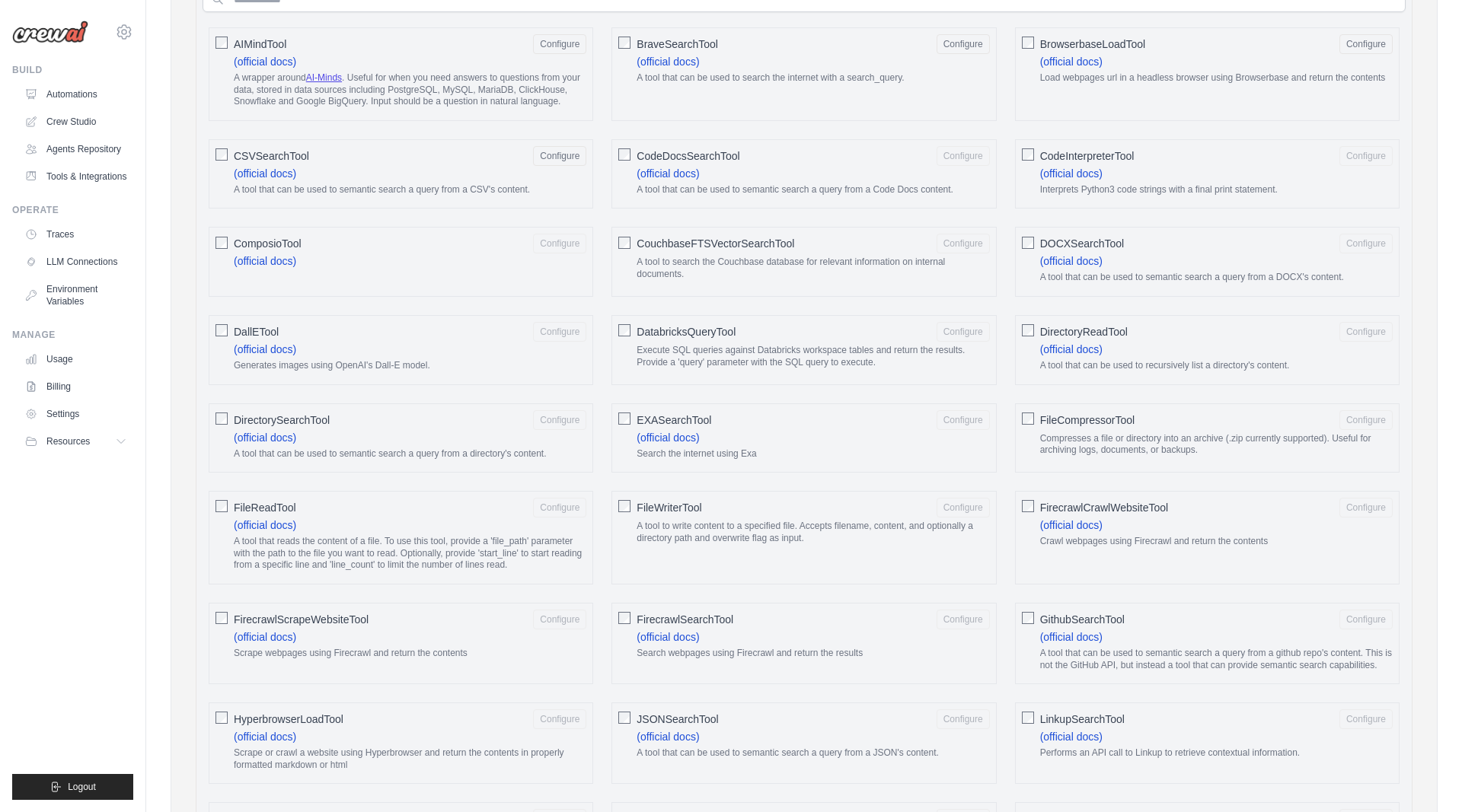
click at [631, 150] on div "CodeDocsSearchTool Configure (official docs) A tool that can be used to semanti…" at bounding box center [803, 174] width 385 height 70
click at [625, 411] on div at bounding box center [625, 418] width 12 height 15
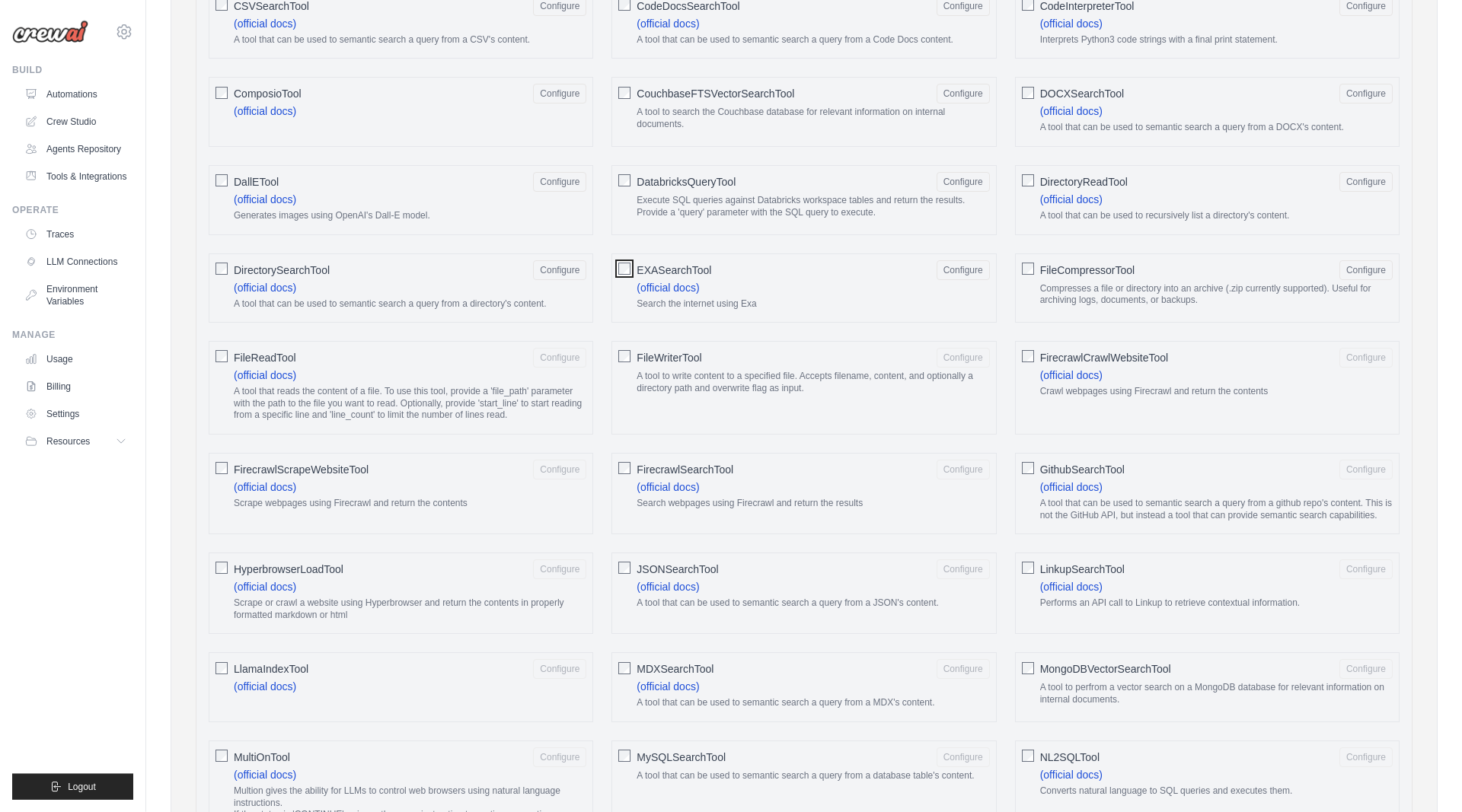
scroll to position [708, 0]
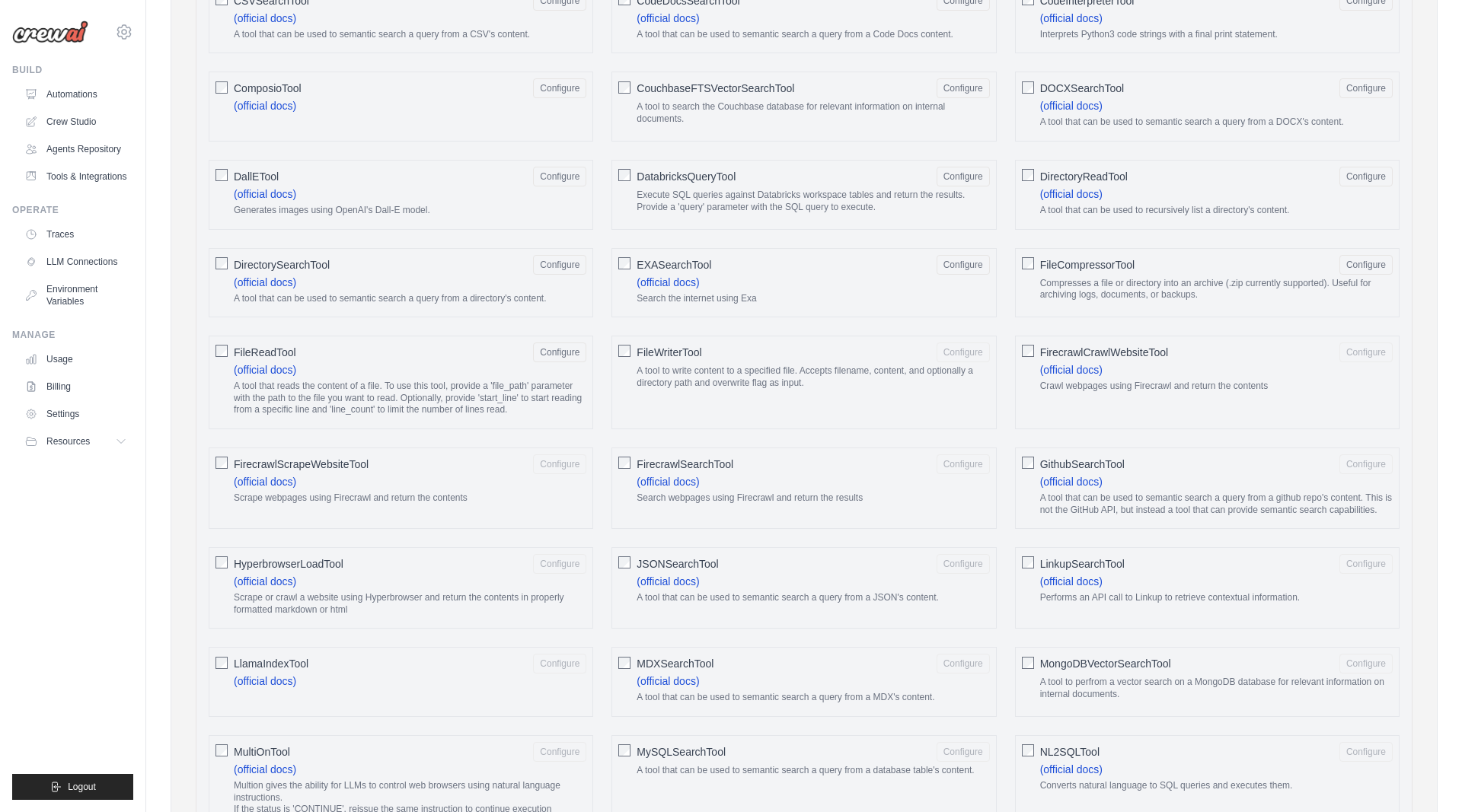
click at [619, 349] on div "FileWriterTool Configure A tool to write content to a specified file. Accepts f…" at bounding box center [803, 382] width 385 height 94
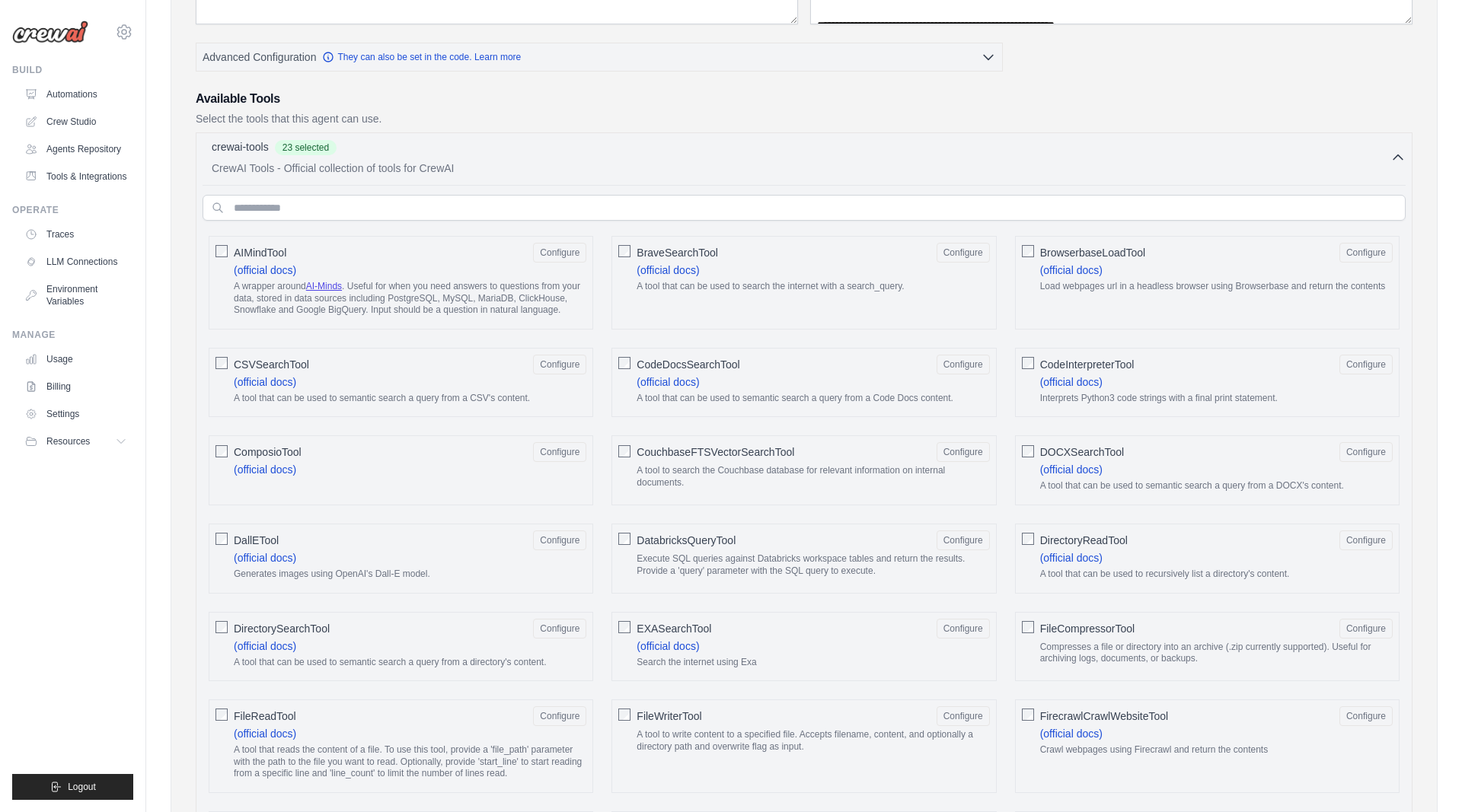
scroll to position [319, 0]
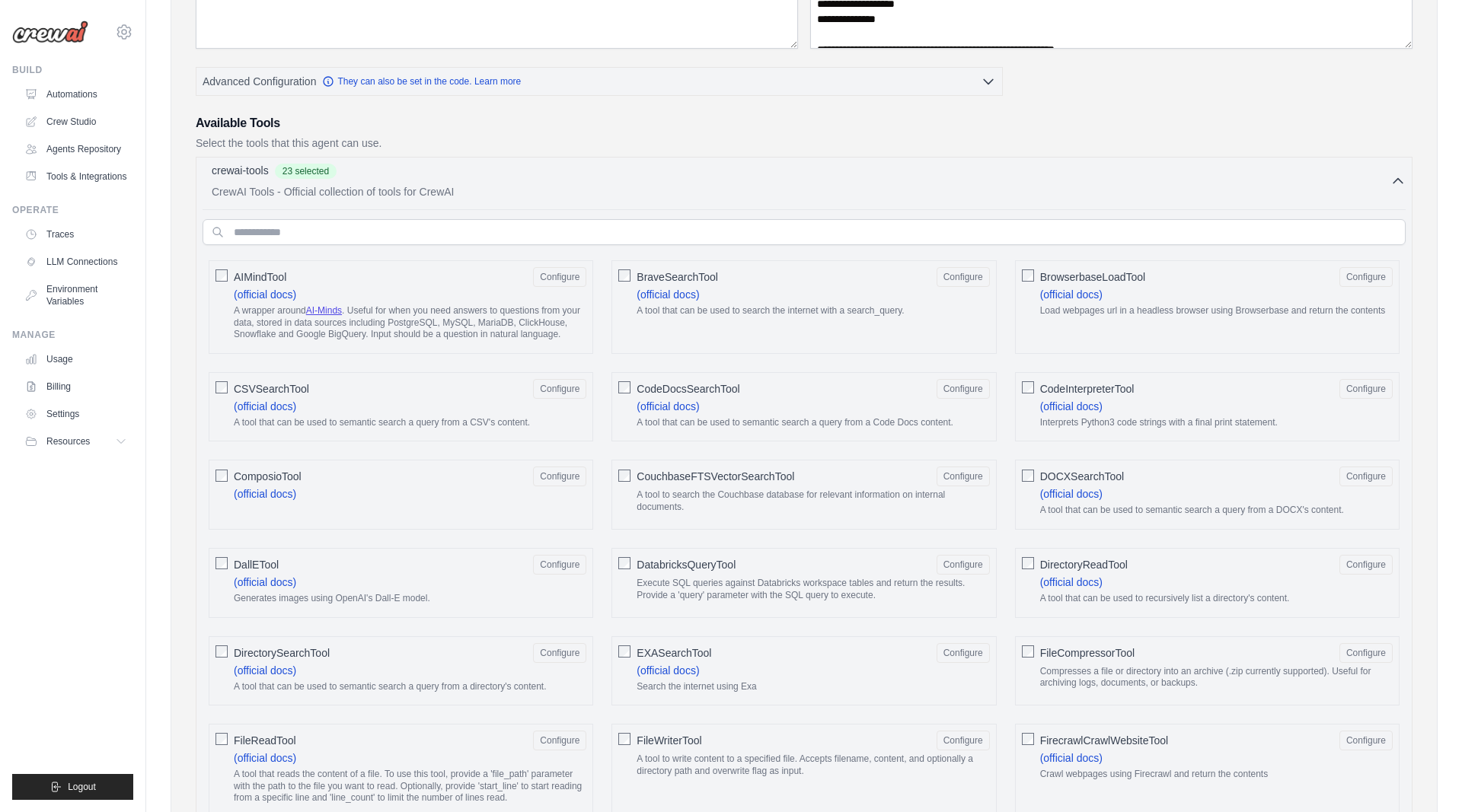
click at [1100, 178] on div "crewai-tools 23 selected" at bounding box center [801, 172] width 1178 height 18
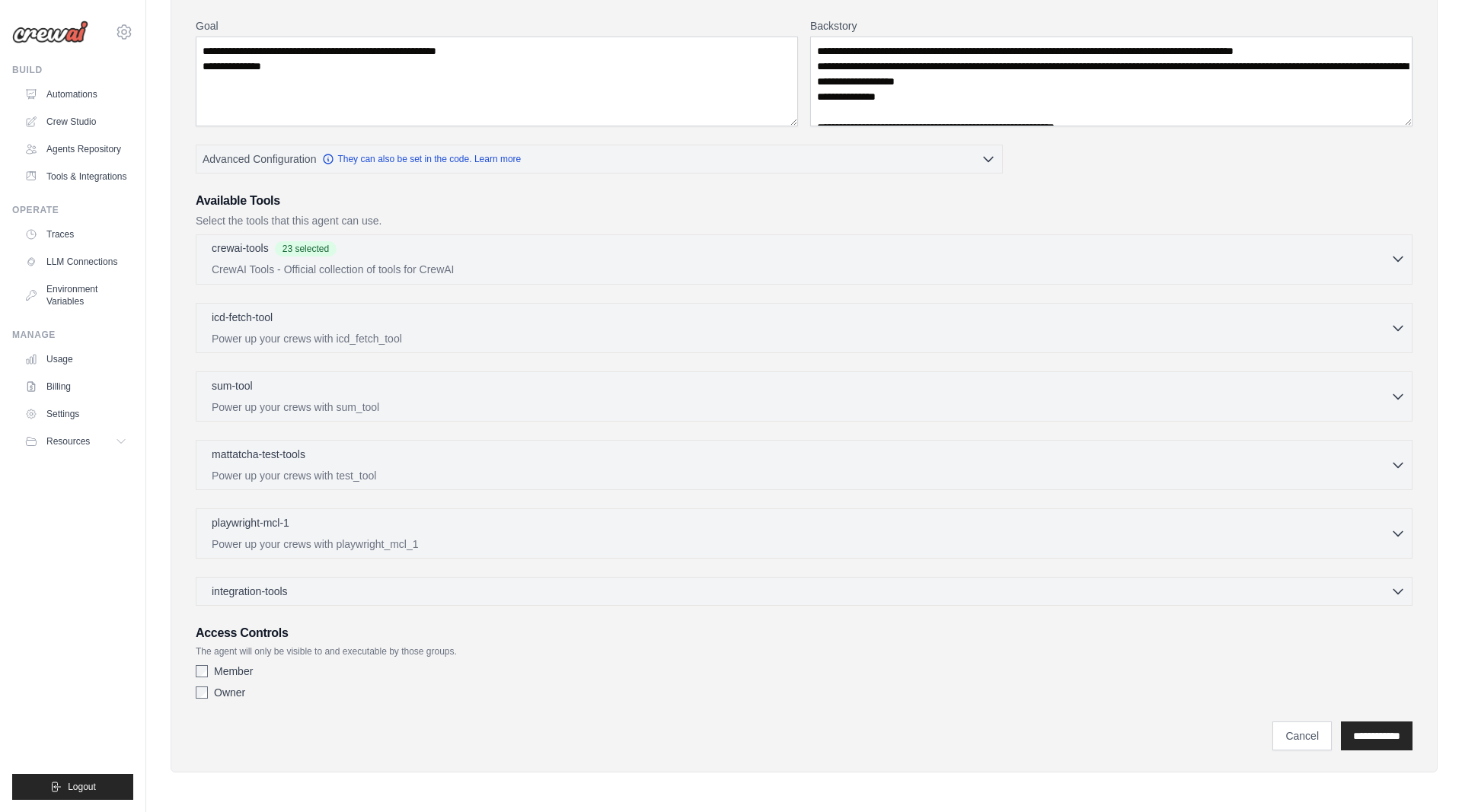
scroll to position [242, 0]
click at [405, 326] on div "icd-fetch-tool 0 selected" at bounding box center [801, 318] width 1178 height 18
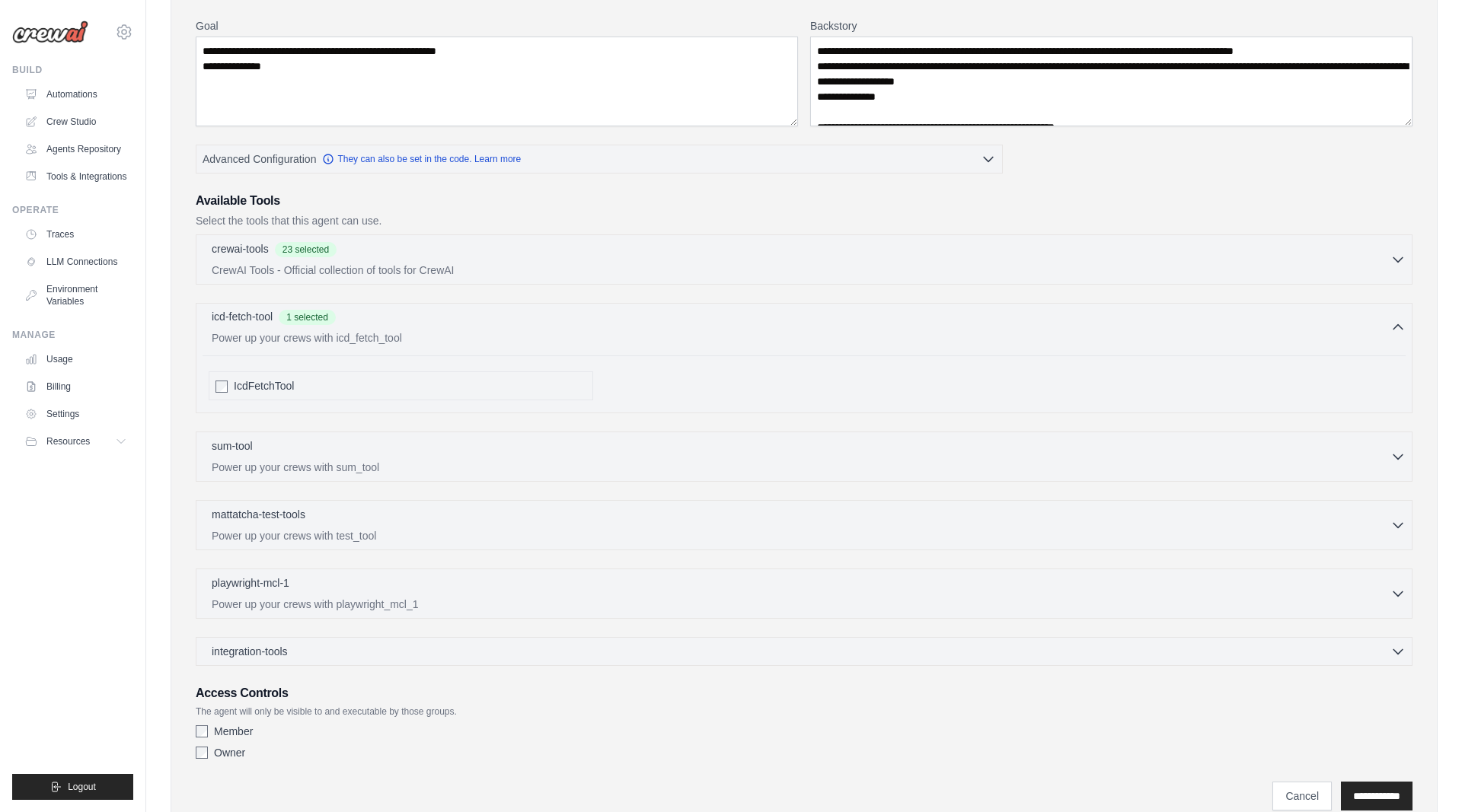
click at [377, 328] on div "icd-fetch-tool 1 selected Power up your crews with icd_fetch_tool" at bounding box center [801, 327] width 1178 height 37
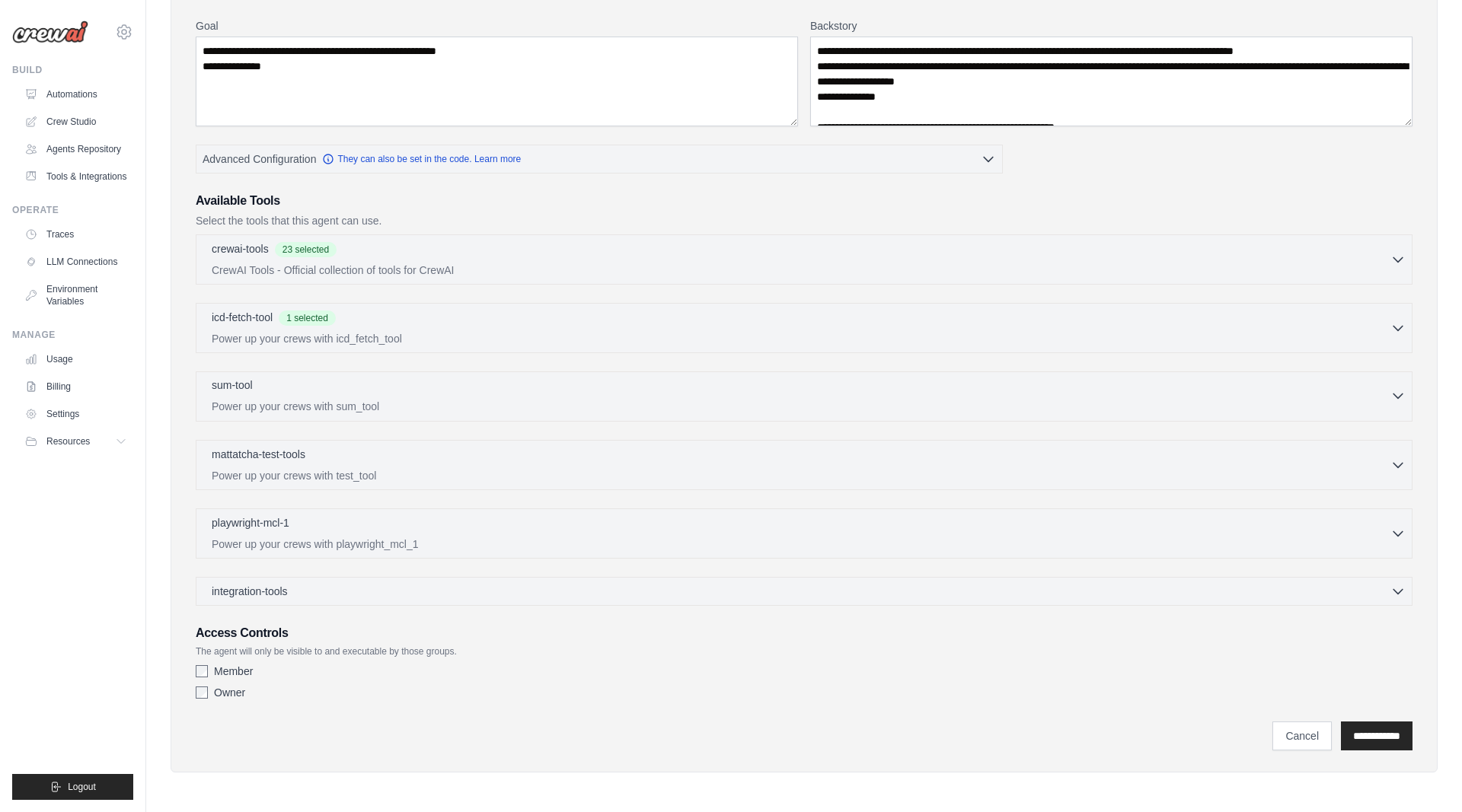
click at [336, 396] on div "sum-tool 0 selected Power up your crews with sum_tool" at bounding box center [801, 395] width 1178 height 37
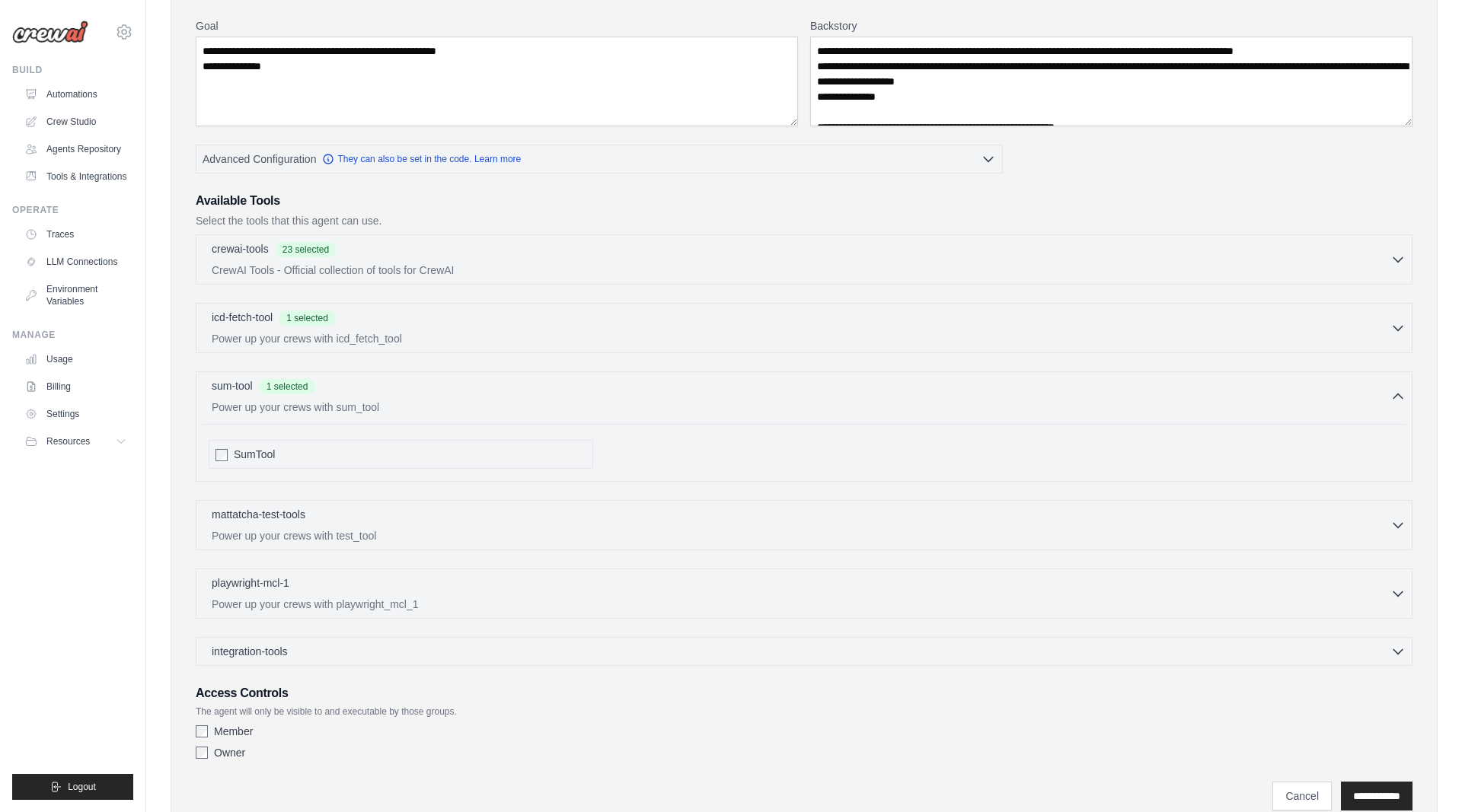
click at [349, 369] on div "crewai-tools 23 selected CrewAI Tools - Official collection of tools for CrewAI" at bounding box center [803, 451] width 1217 height 432
click at [341, 402] on p "Power up your crews with sum_tool" at bounding box center [801, 406] width 1178 height 15
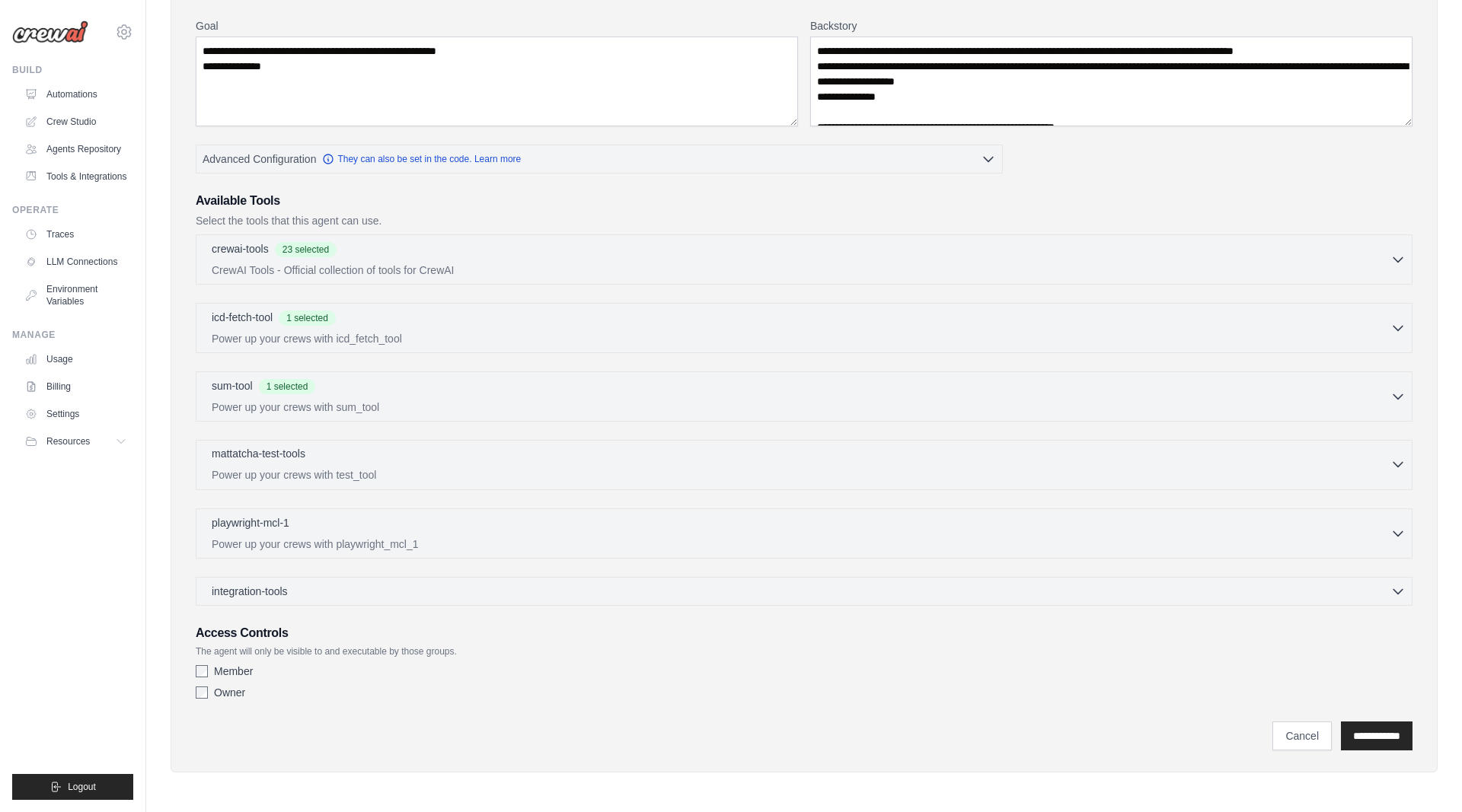
click at [310, 461] on div "mattatcha-test-tools 0 selected" at bounding box center [801, 455] width 1178 height 18
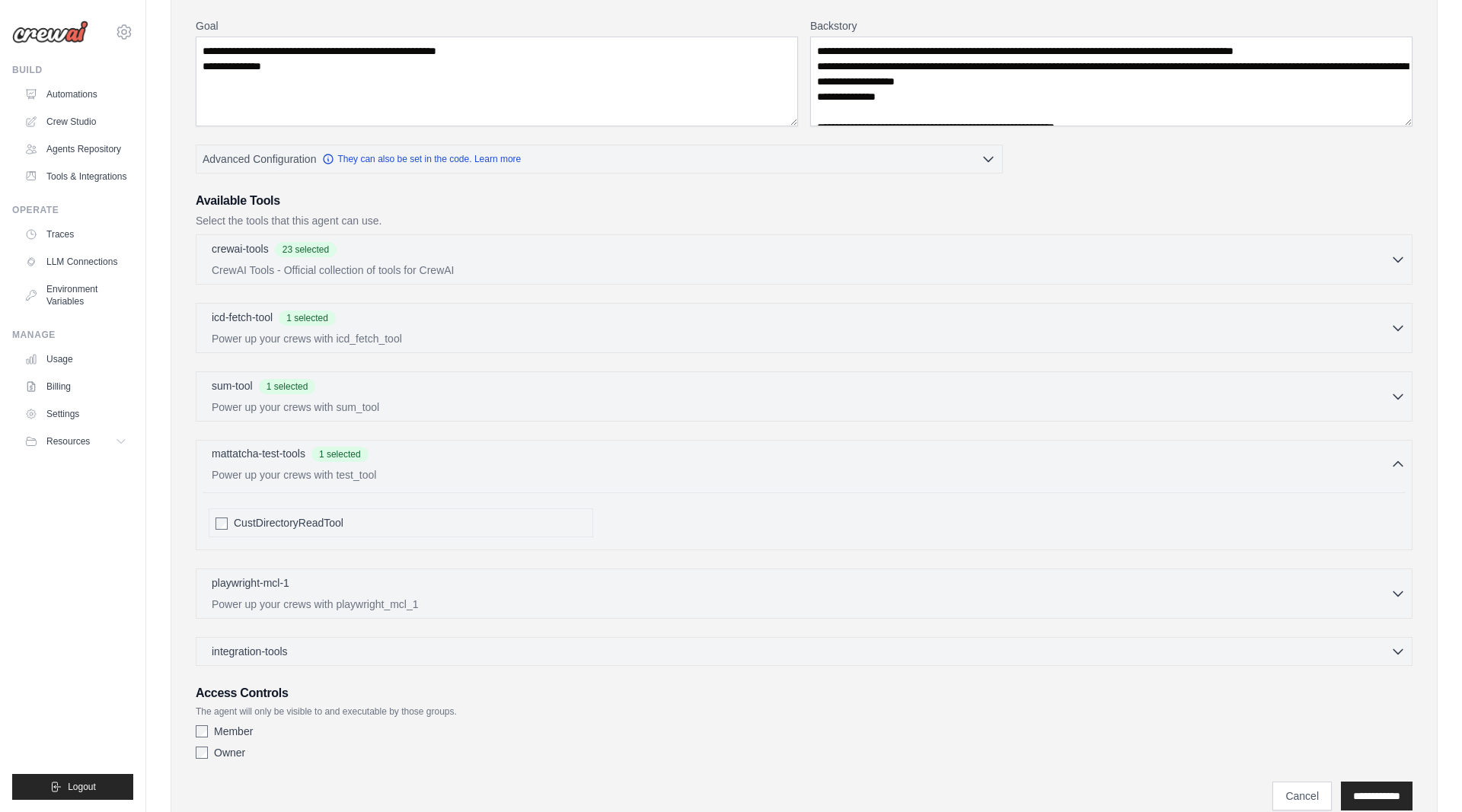
click at [308, 452] on div "mattatcha-test-tools 1 selected" at bounding box center [801, 455] width 1178 height 18
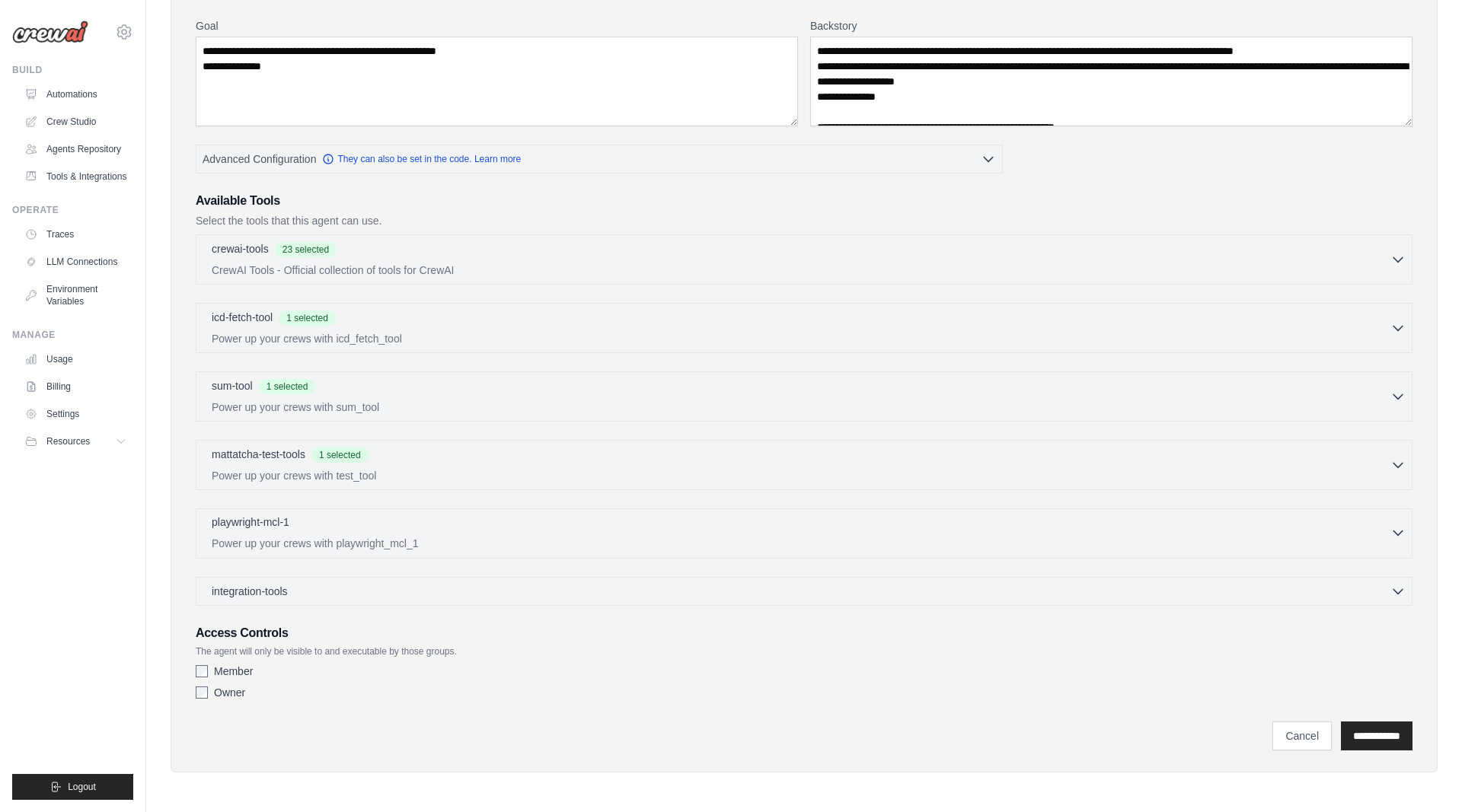
click at [235, 541] on p "Power up your crews with playwright_mcl_1" at bounding box center [801, 543] width 1178 height 15
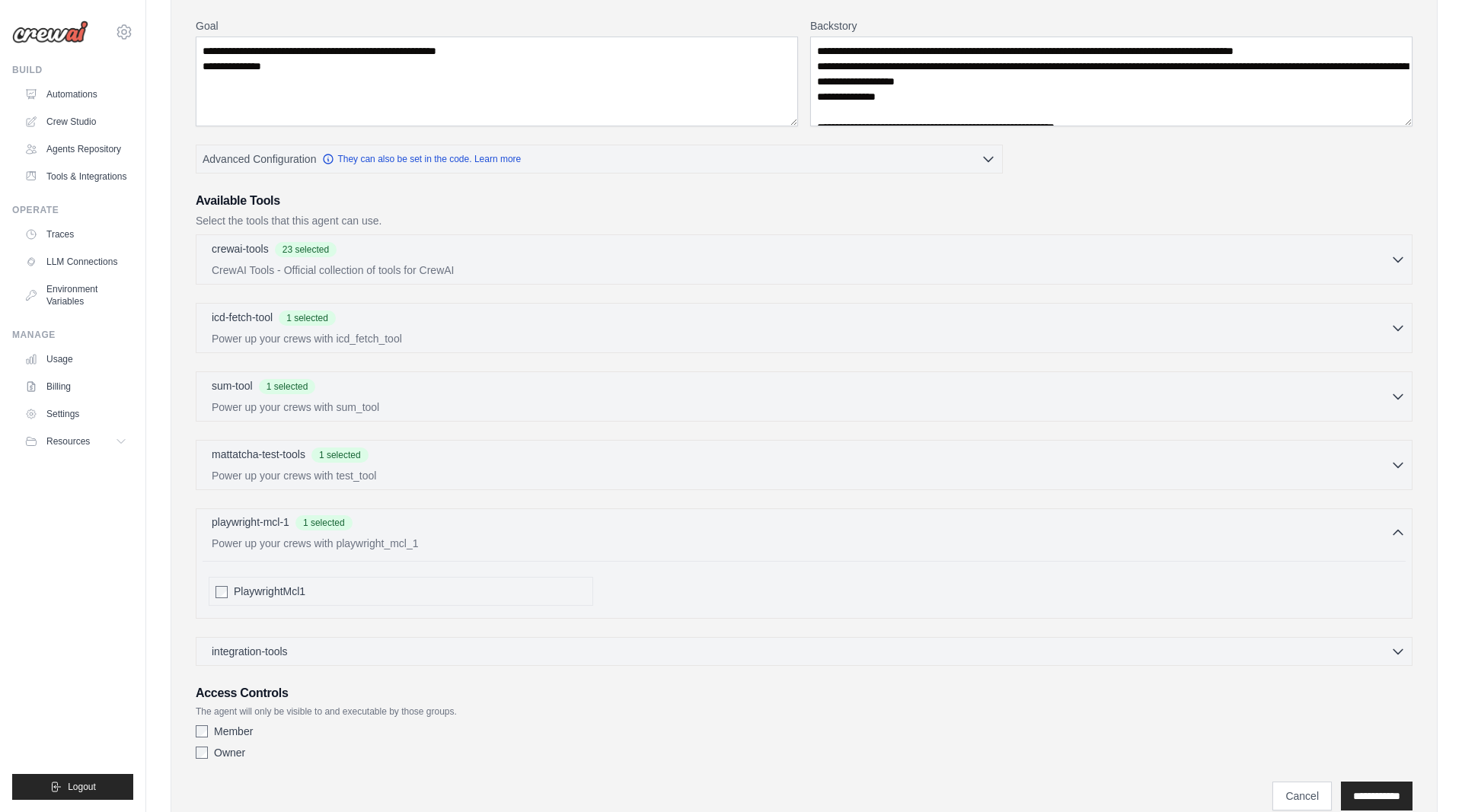
click at [308, 526] on span "1 selected" at bounding box center [324, 522] width 57 height 15
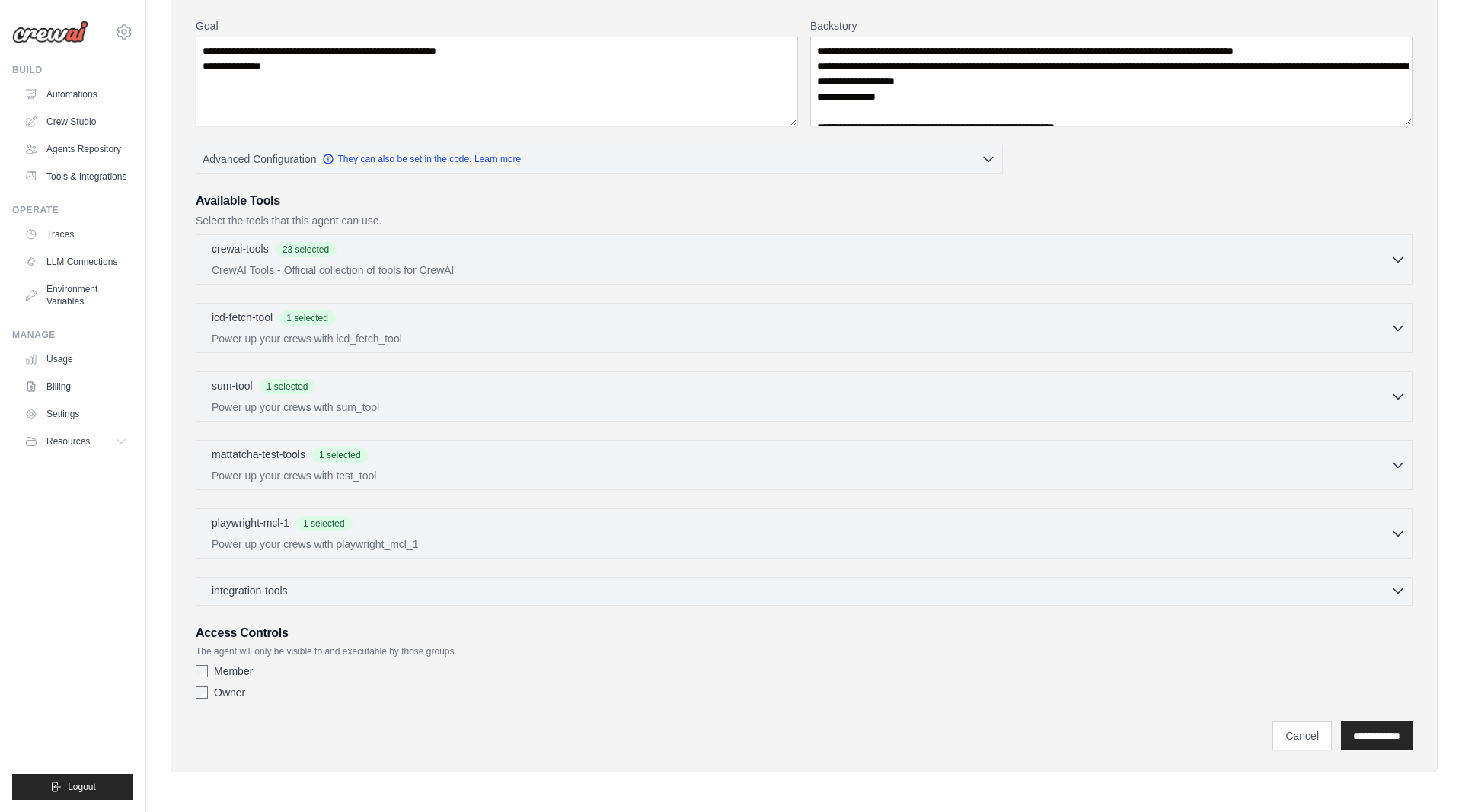
click at [276, 588] on span "integration-tools" at bounding box center [249, 590] width 76 height 15
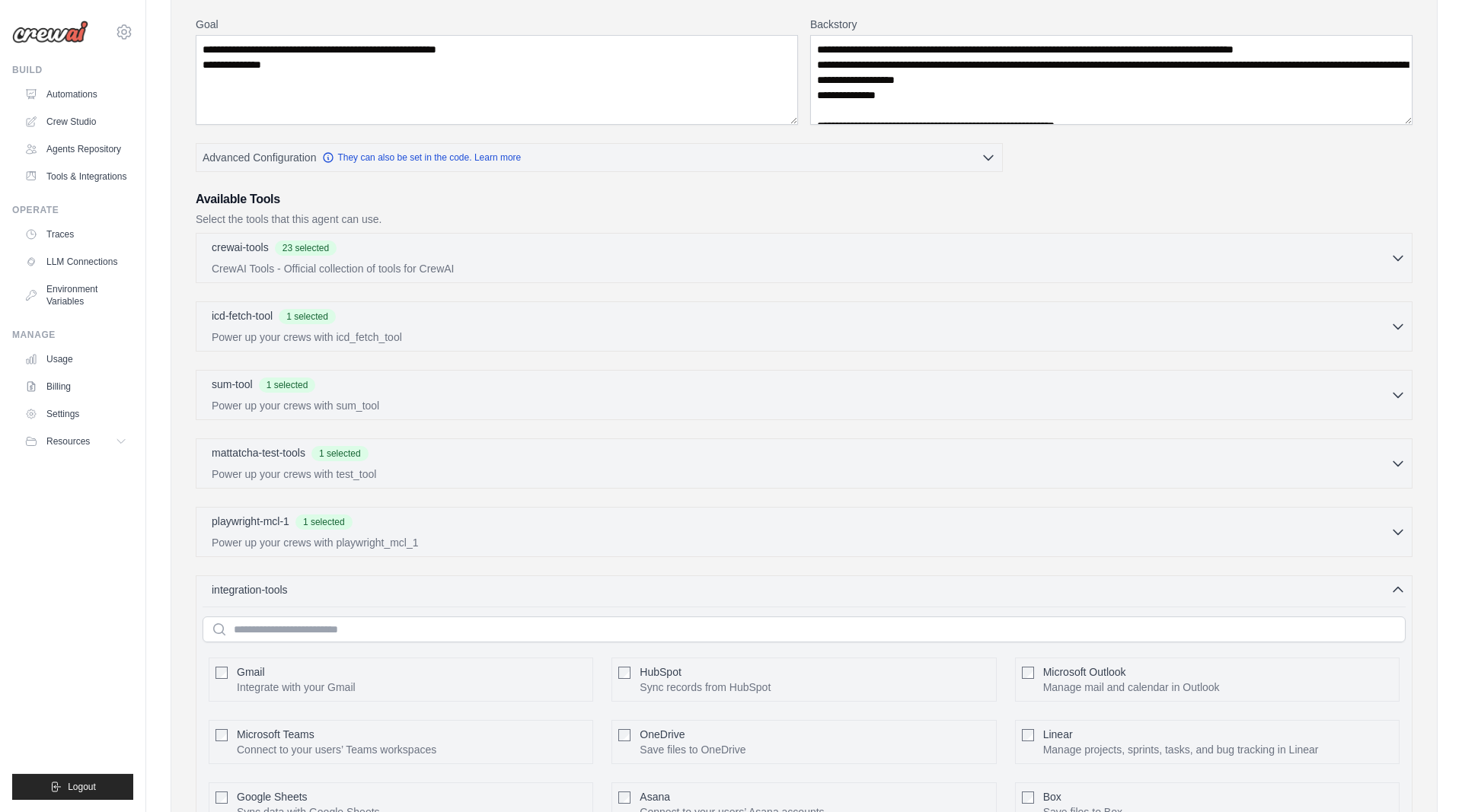
scroll to position [552, 0]
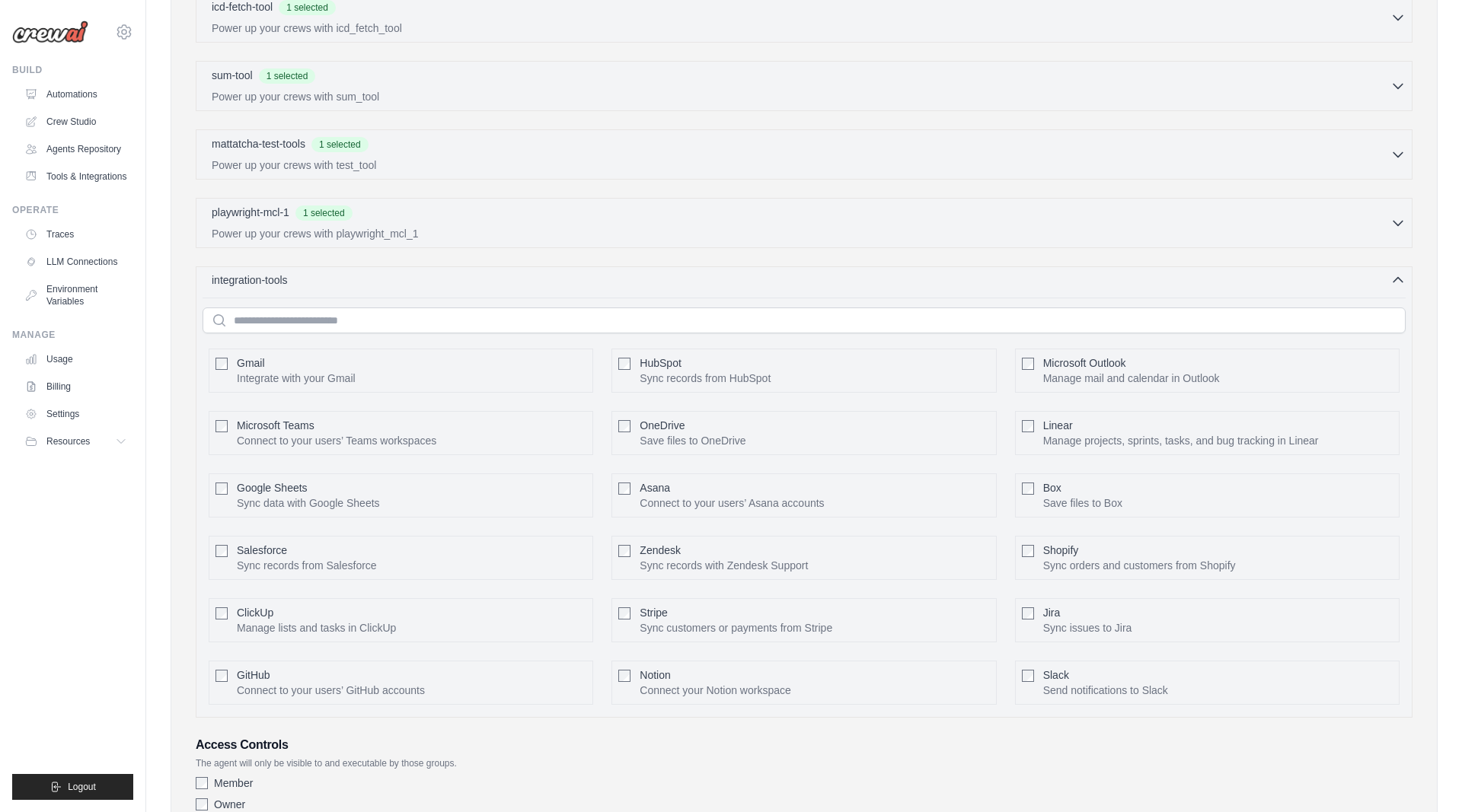
click at [273, 278] on span "integration-tools" at bounding box center [249, 279] width 76 height 15
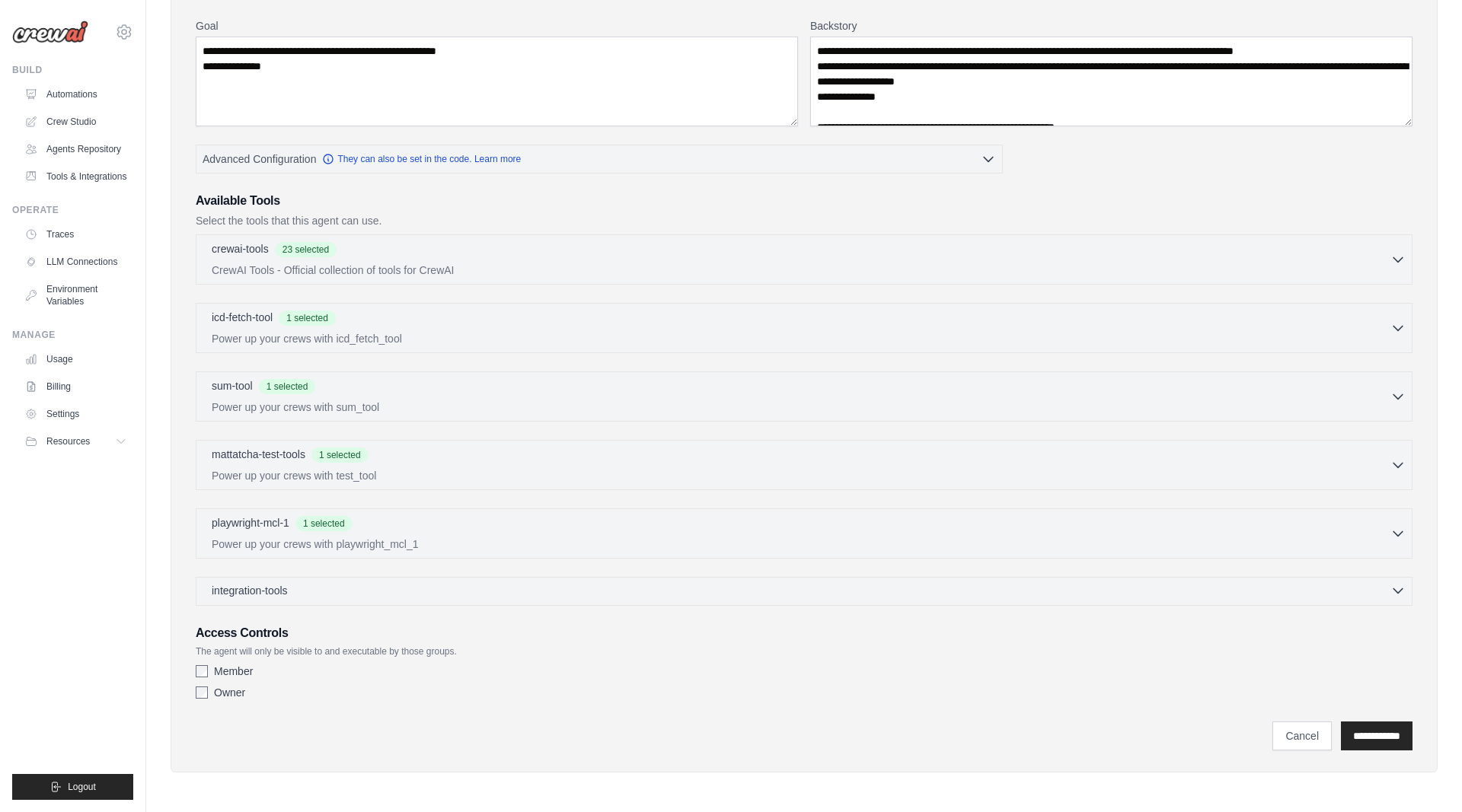
scroll to position [242, 0]
click at [1382, 730] on input "**********" at bounding box center [1376, 736] width 71 height 29
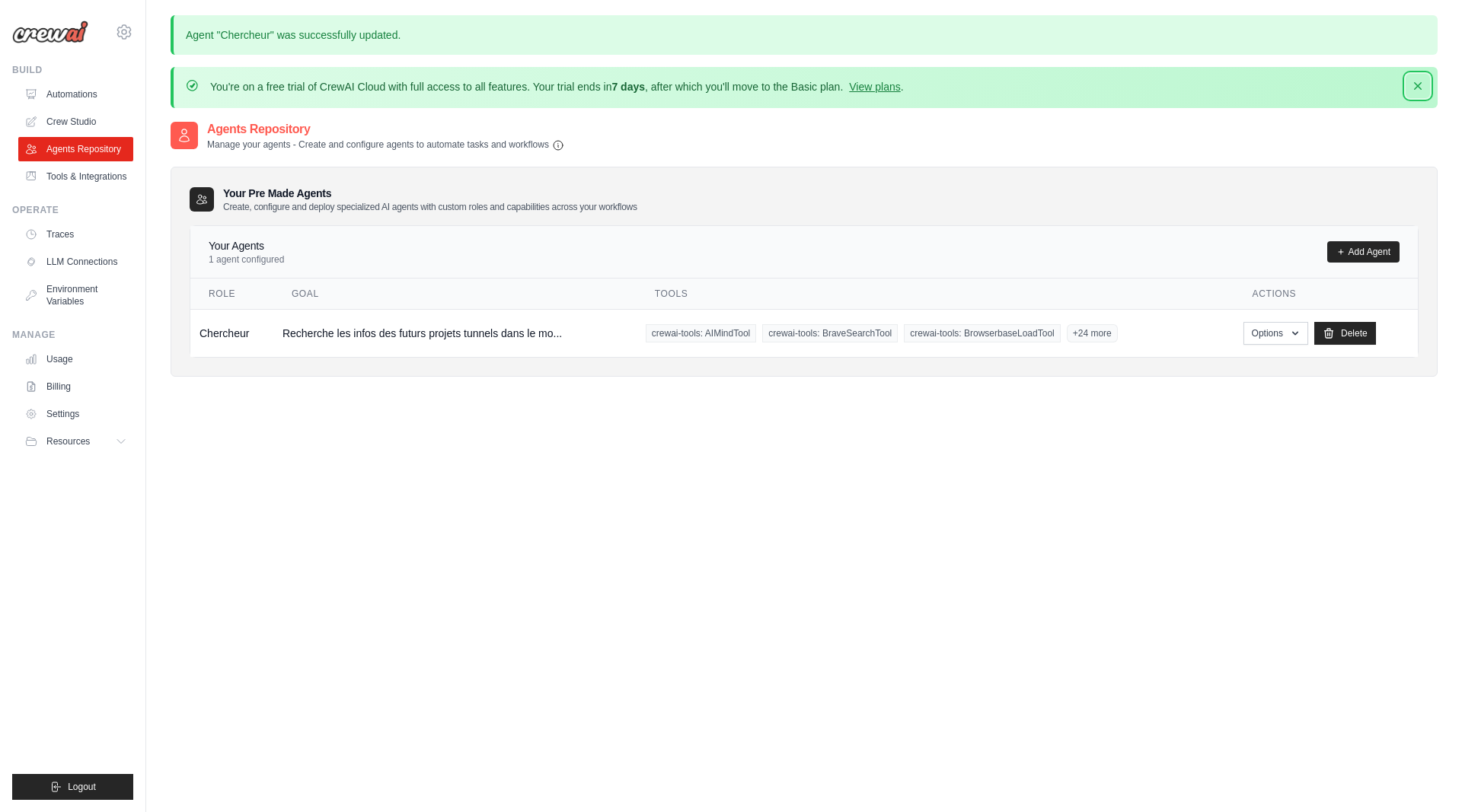
click at [1420, 86] on icon "button" at bounding box center [1417, 86] width 15 height 15
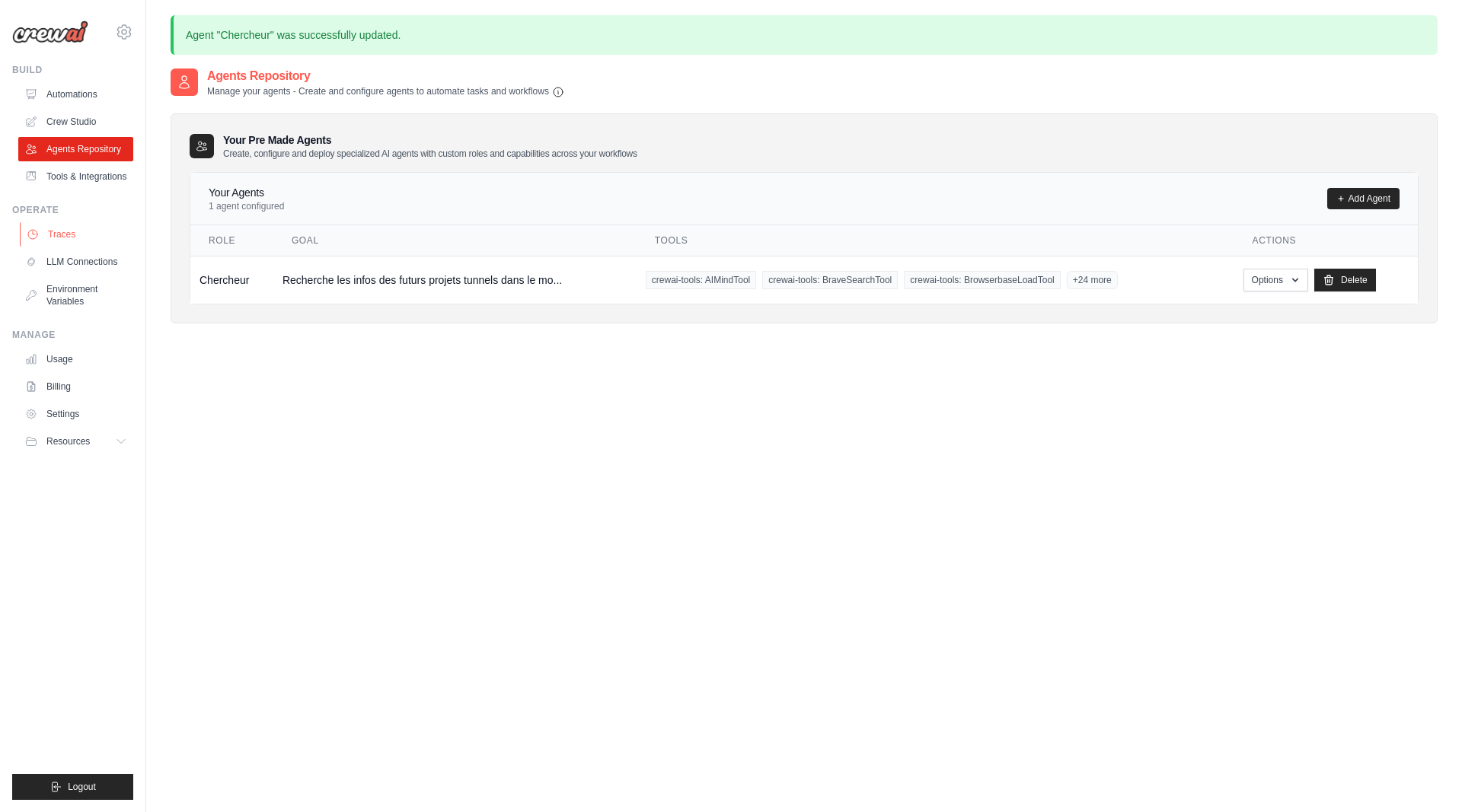
click at [71, 241] on link "Traces" at bounding box center [77, 234] width 115 height 24
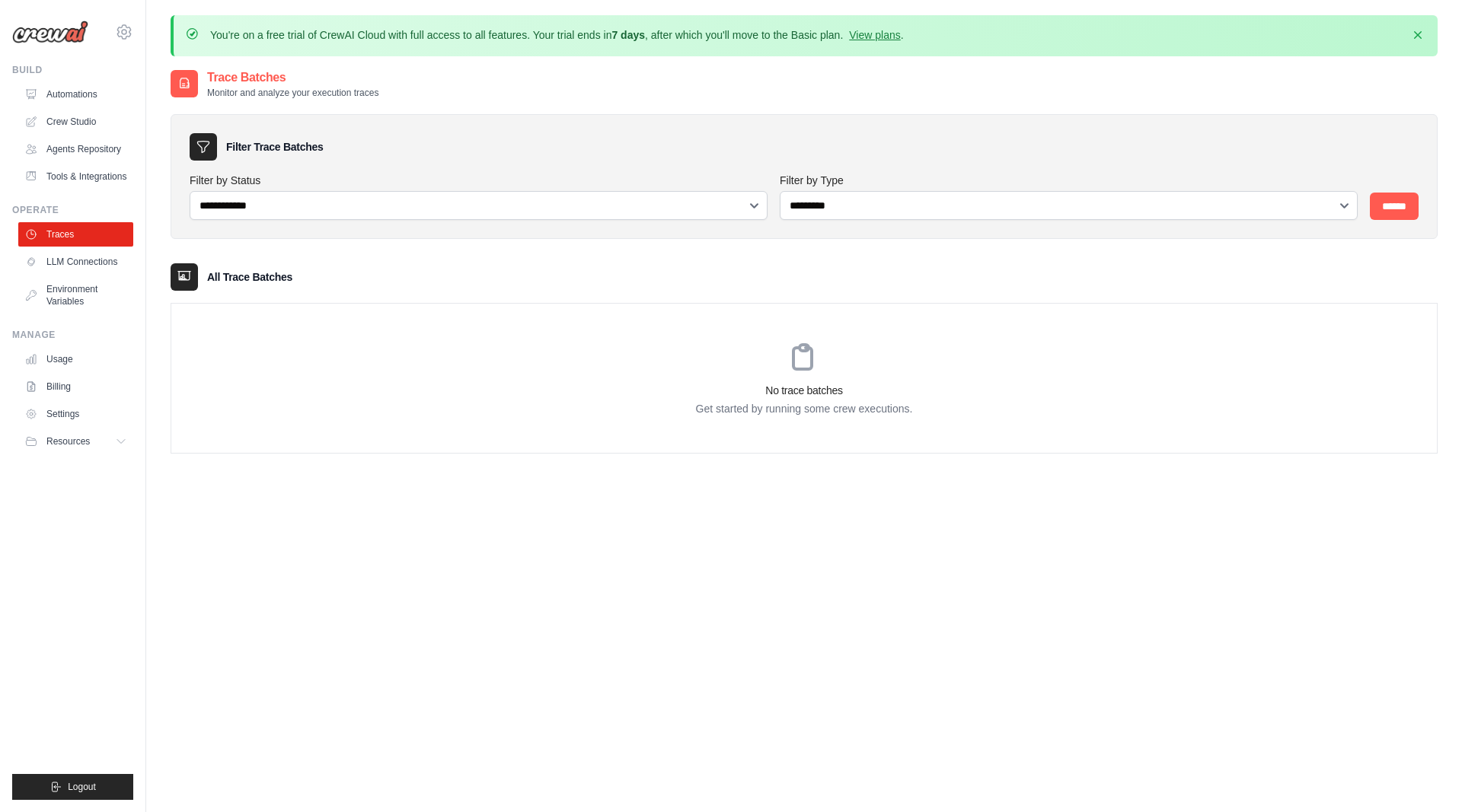
click at [68, 275] on ul "Traces LLM Connections Environment Variables" at bounding box center [75, 268] width 115 height 91
click at [67, 262] on link "LLM Connections" at bounding box center [77, 261] width 115 height 24
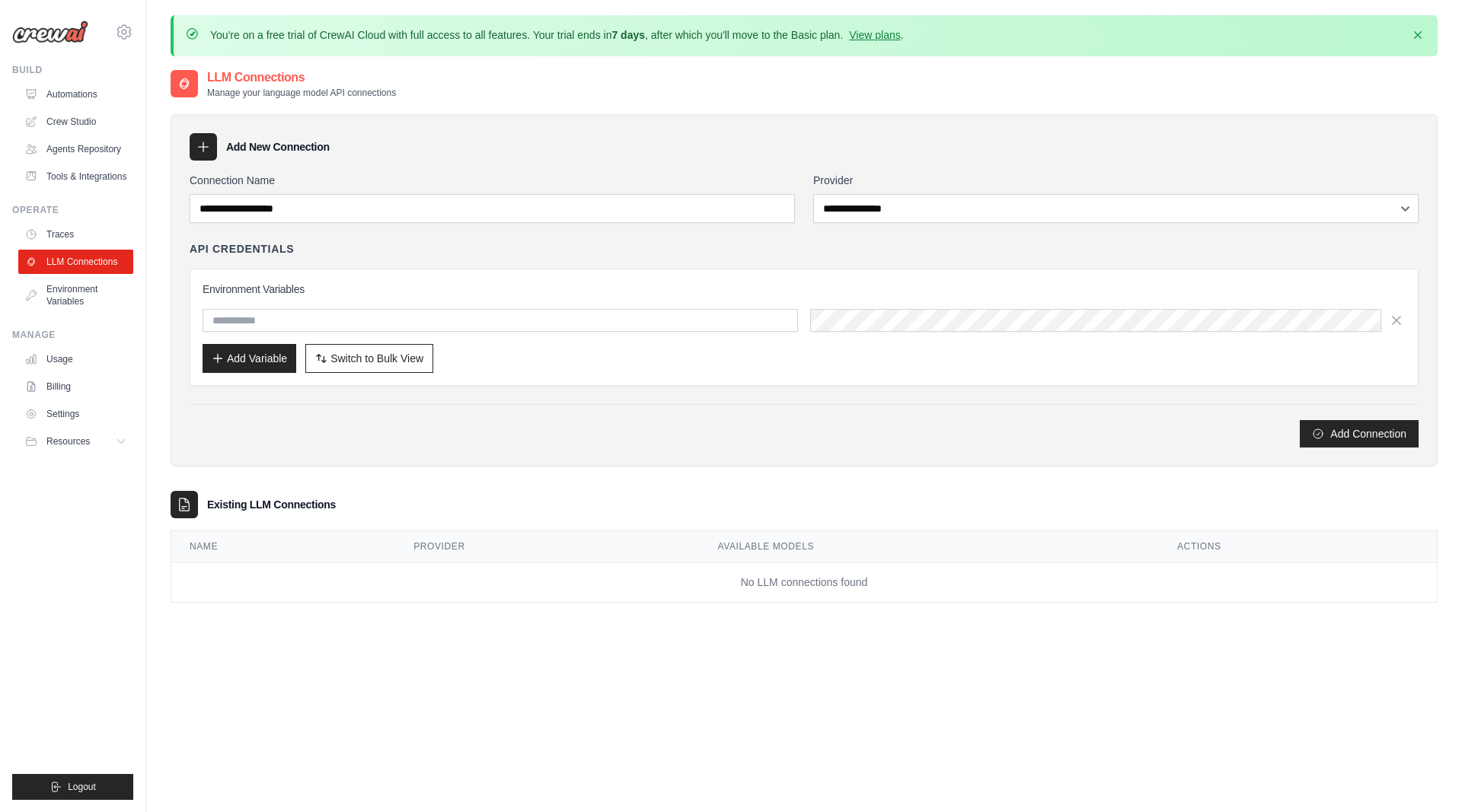
click at [66, 283] on link "Environment Variables" at bounding box center [75, 294] width 115 height 37
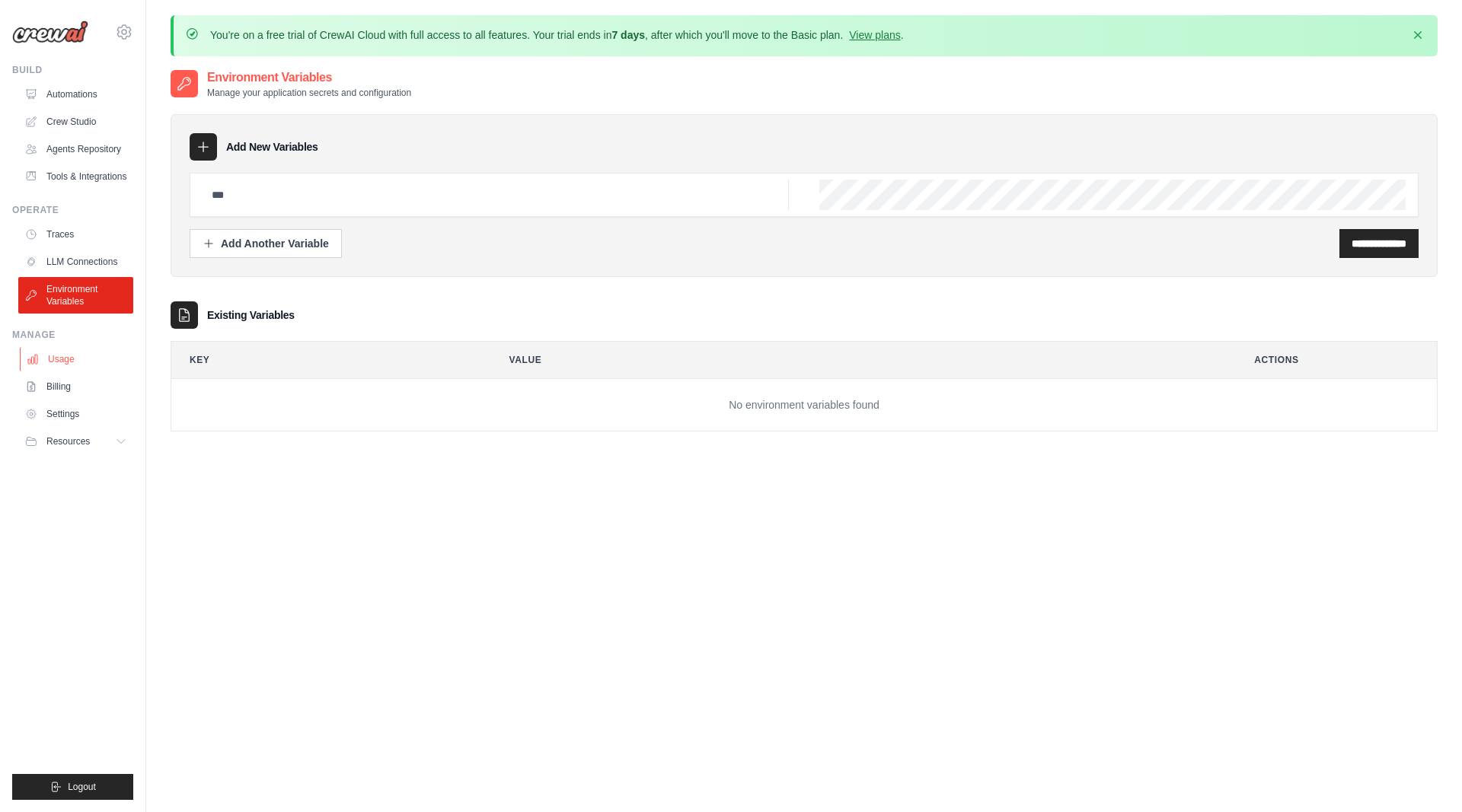
click at [65, 357] on link "Usage" at bounding box center [77, 359] width 115 height 24
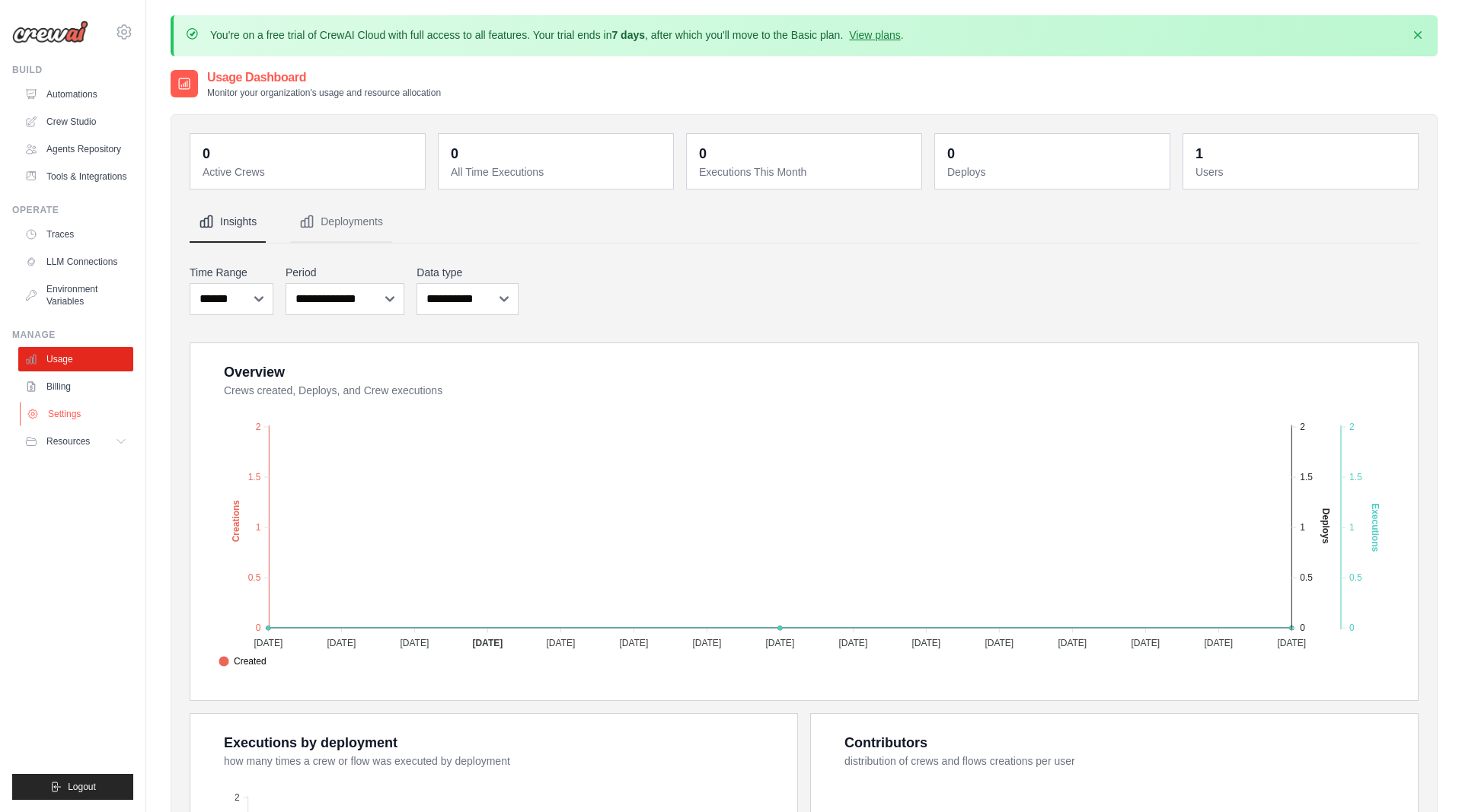
click at [72, 407] on link "Settings" at bounding box center [77, 413] width 115 height 24
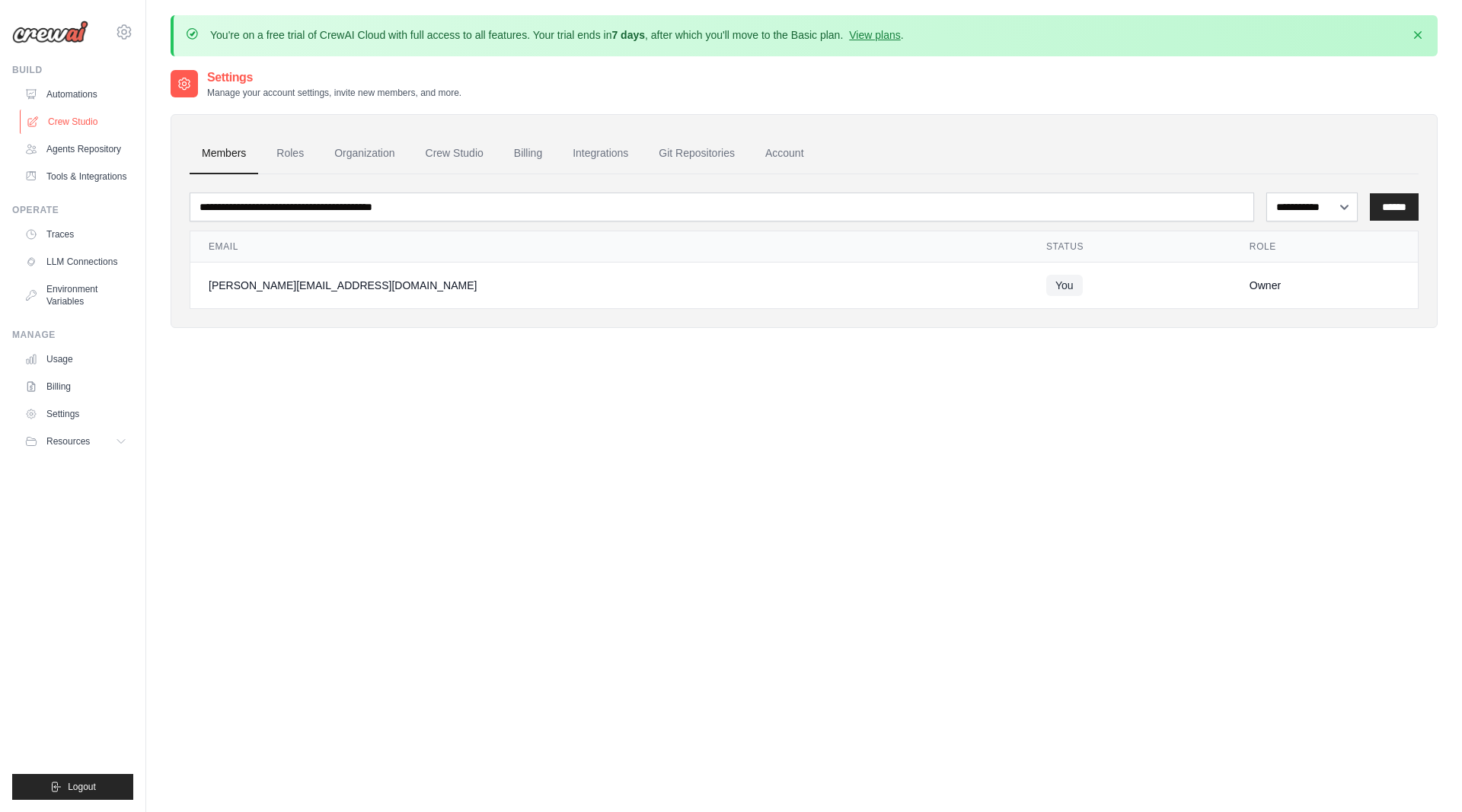
click at [82, 121] on link "Crew Studio" at bounding box center [77, 121] width 115 height 24
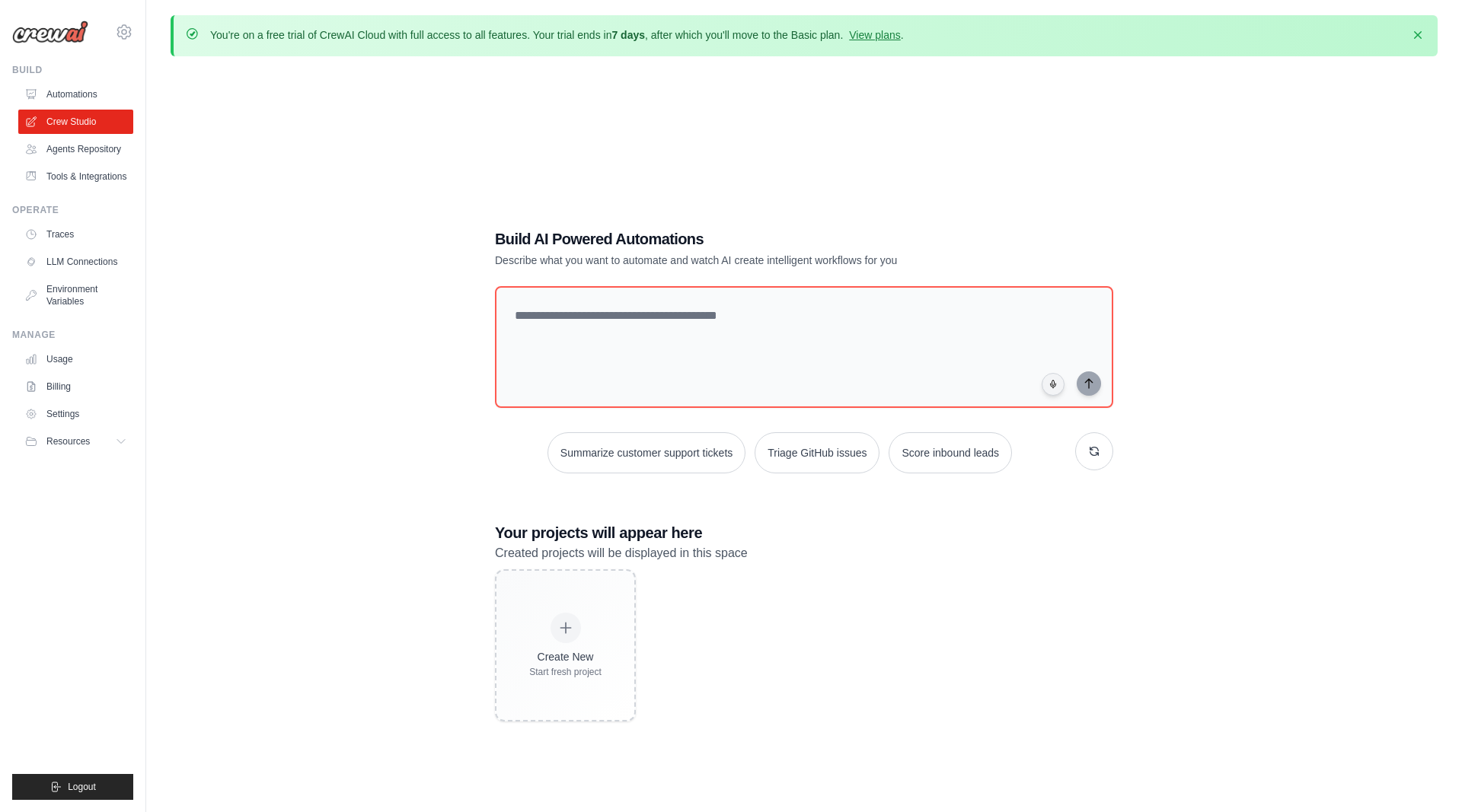
click at [79, 147] on link "Agents Repository" at bounding box center [75, 149] width 115 height 24
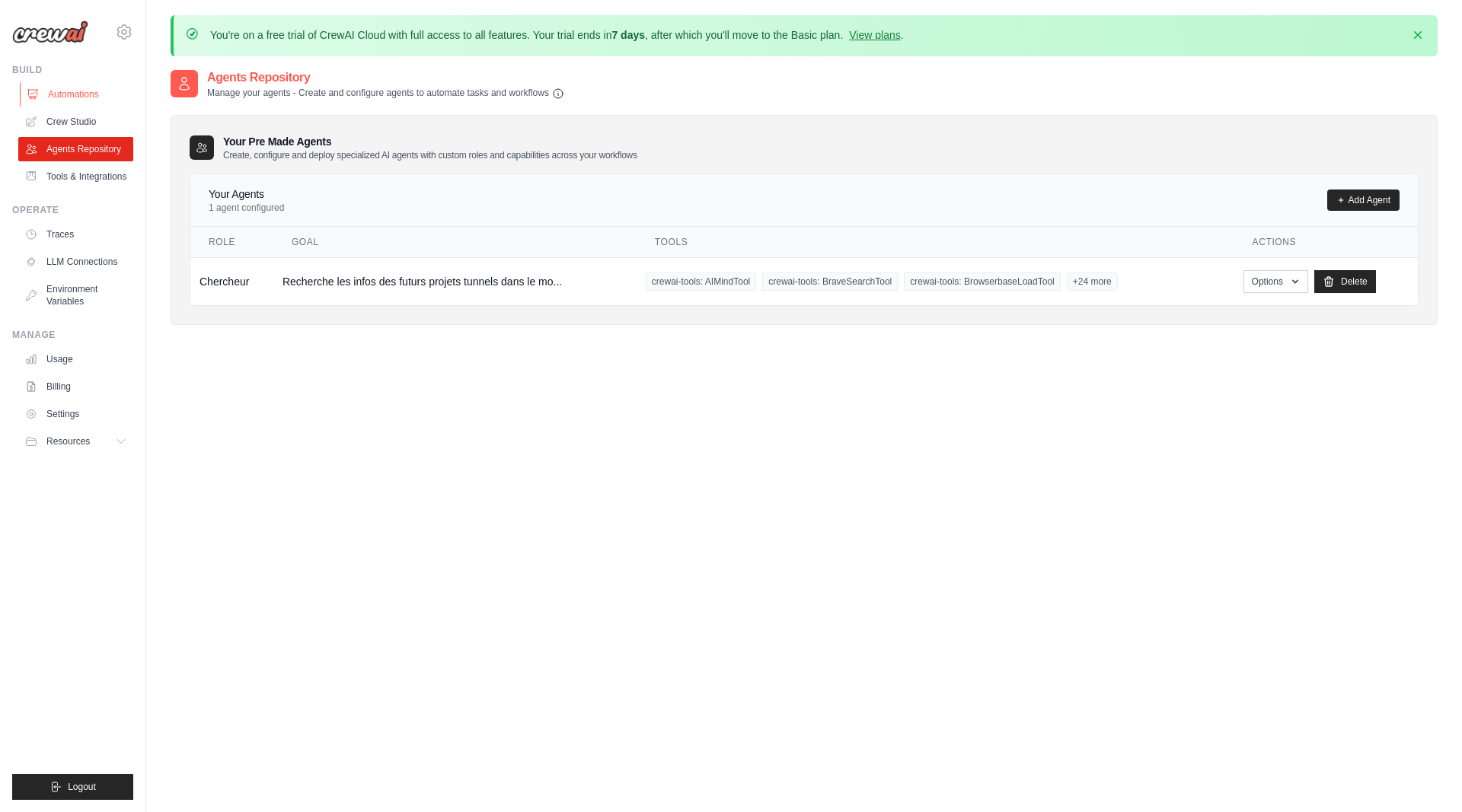
click at [80, 88] on link "Automations" at bounding box center [77, 94] width 115 height 24
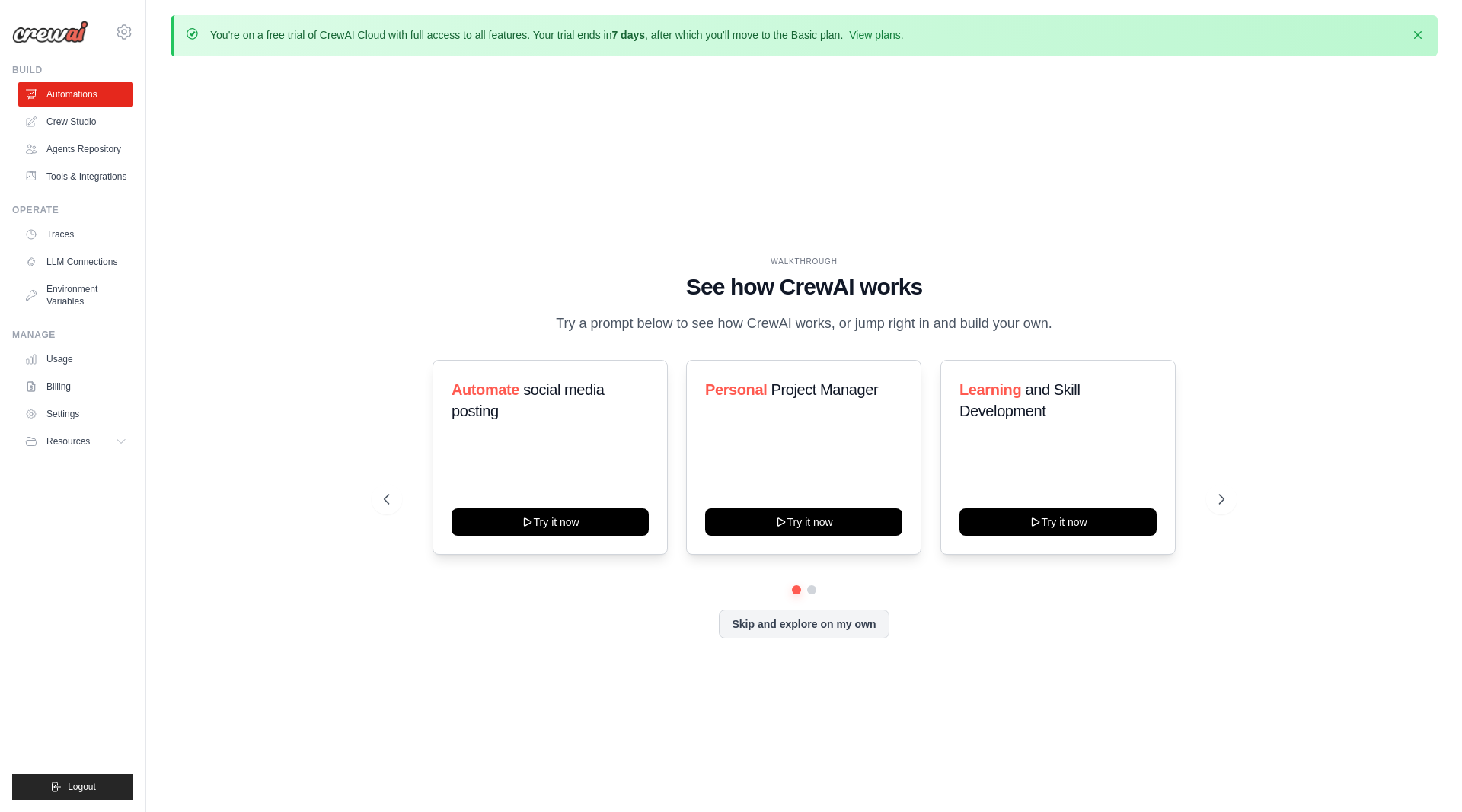
click at [74, 119] on link "Crew Studio" at bounding box center [75, 121] width 115 height 24
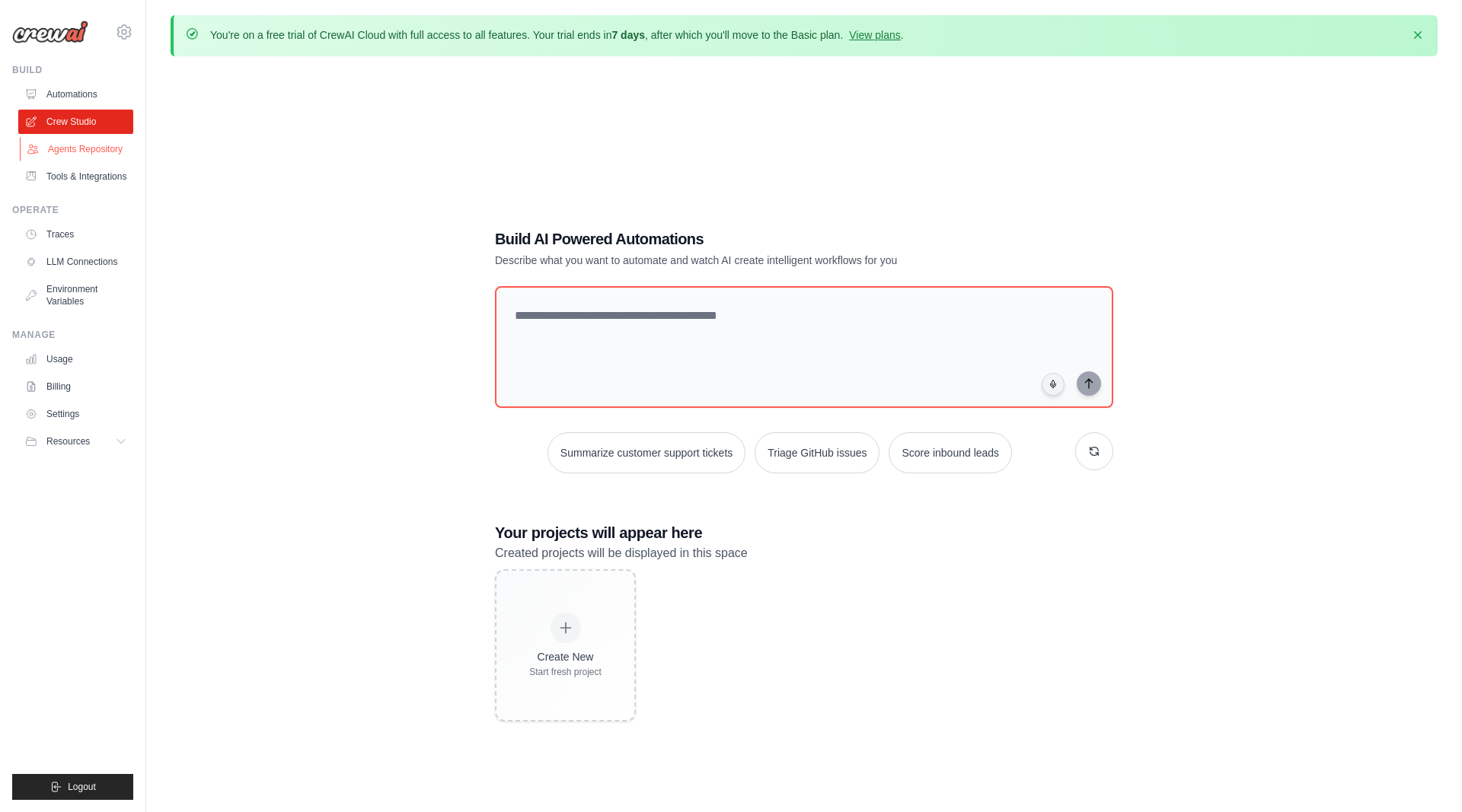
click at [77, 151] on link "Agents Repository" at bounding box center [77, 149] width 115 height 24
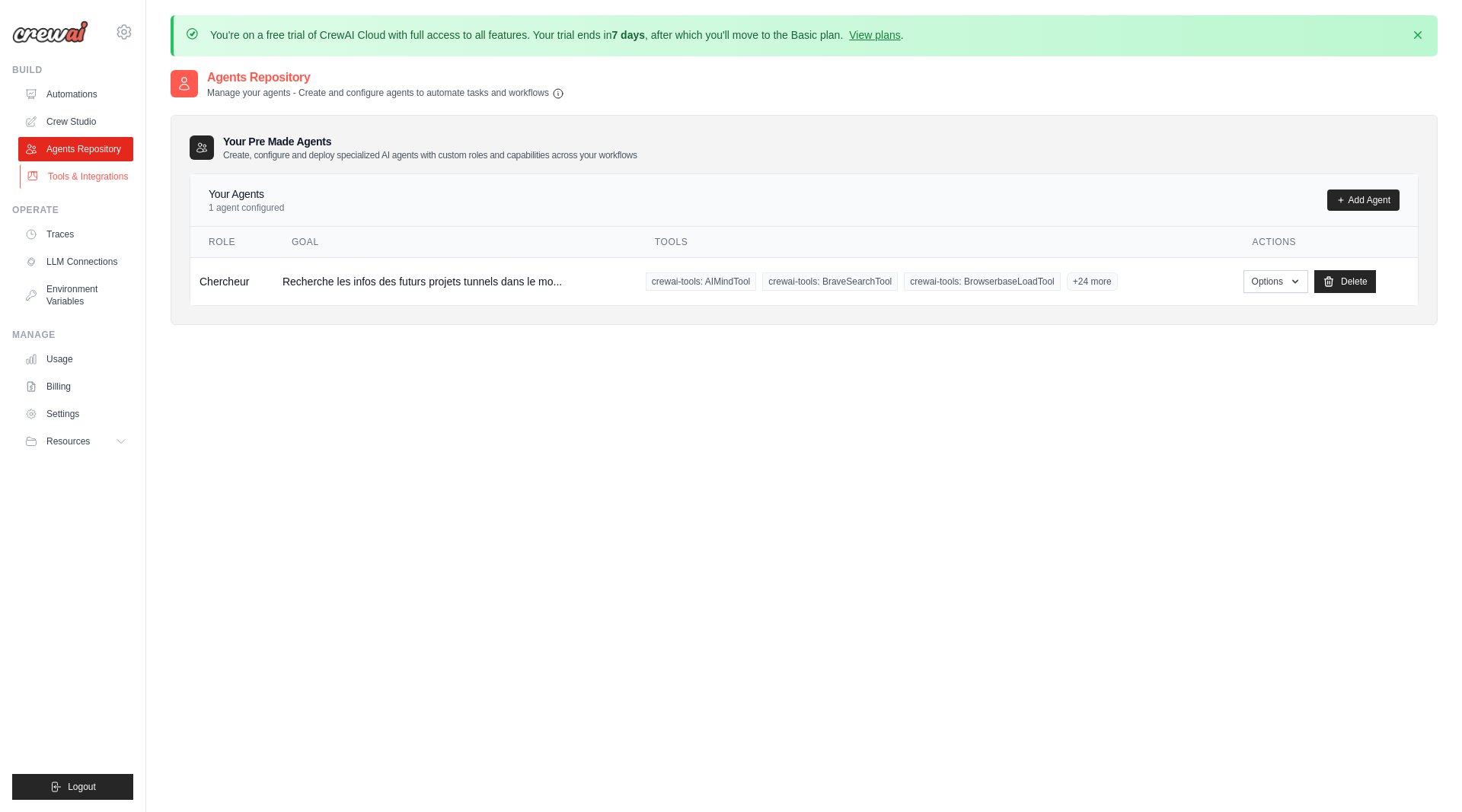
click at [91, 178] on link "Tools & Integrations" at bounding box center [77, 176] width 115 height 24
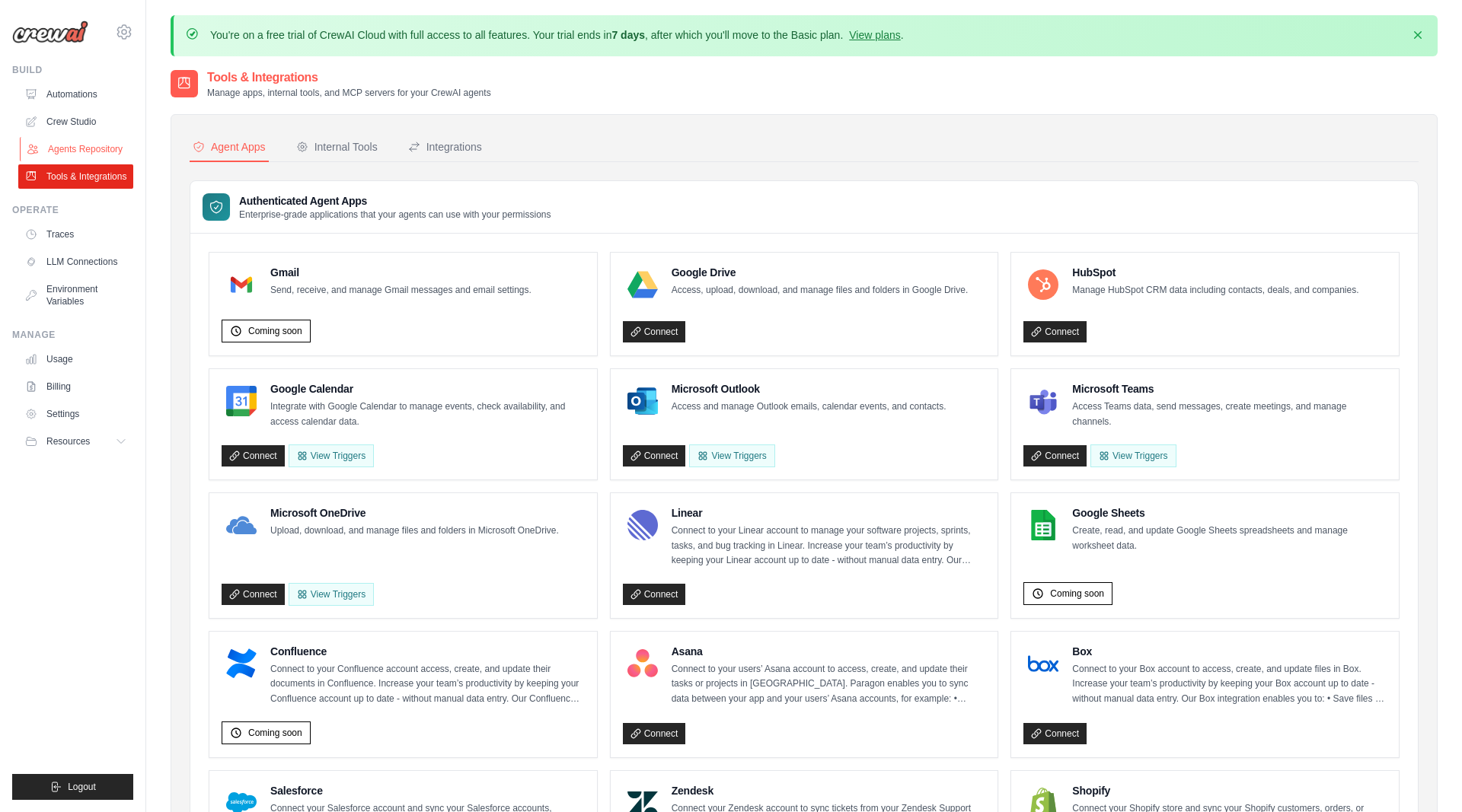
click at [90, 141] on link "Agents Repository" at bounding box center [77, 149] width 115 height 24
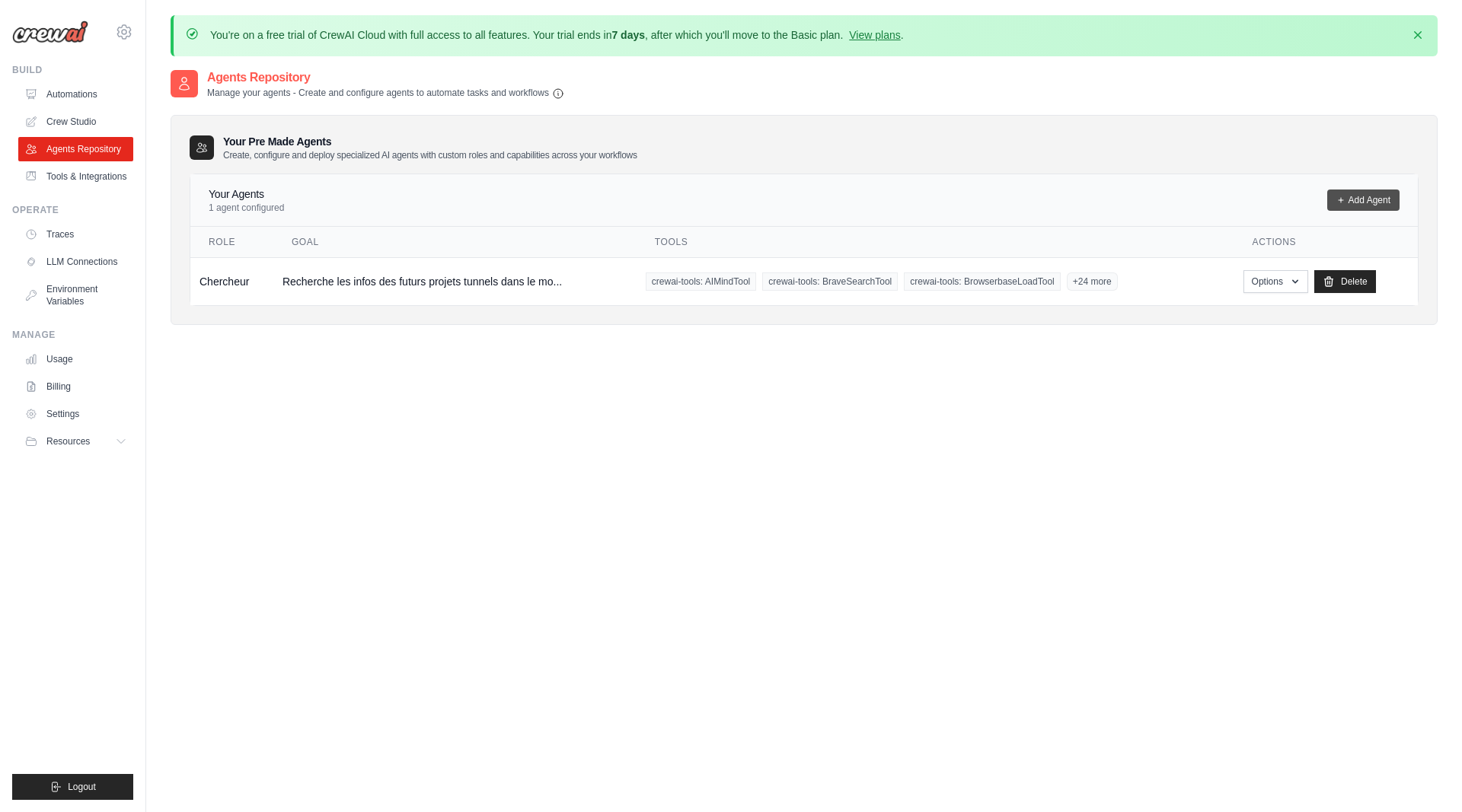
click at [1345, 196] on link "Add Agent" at bounding box center [1363, 200] width 72 height 21
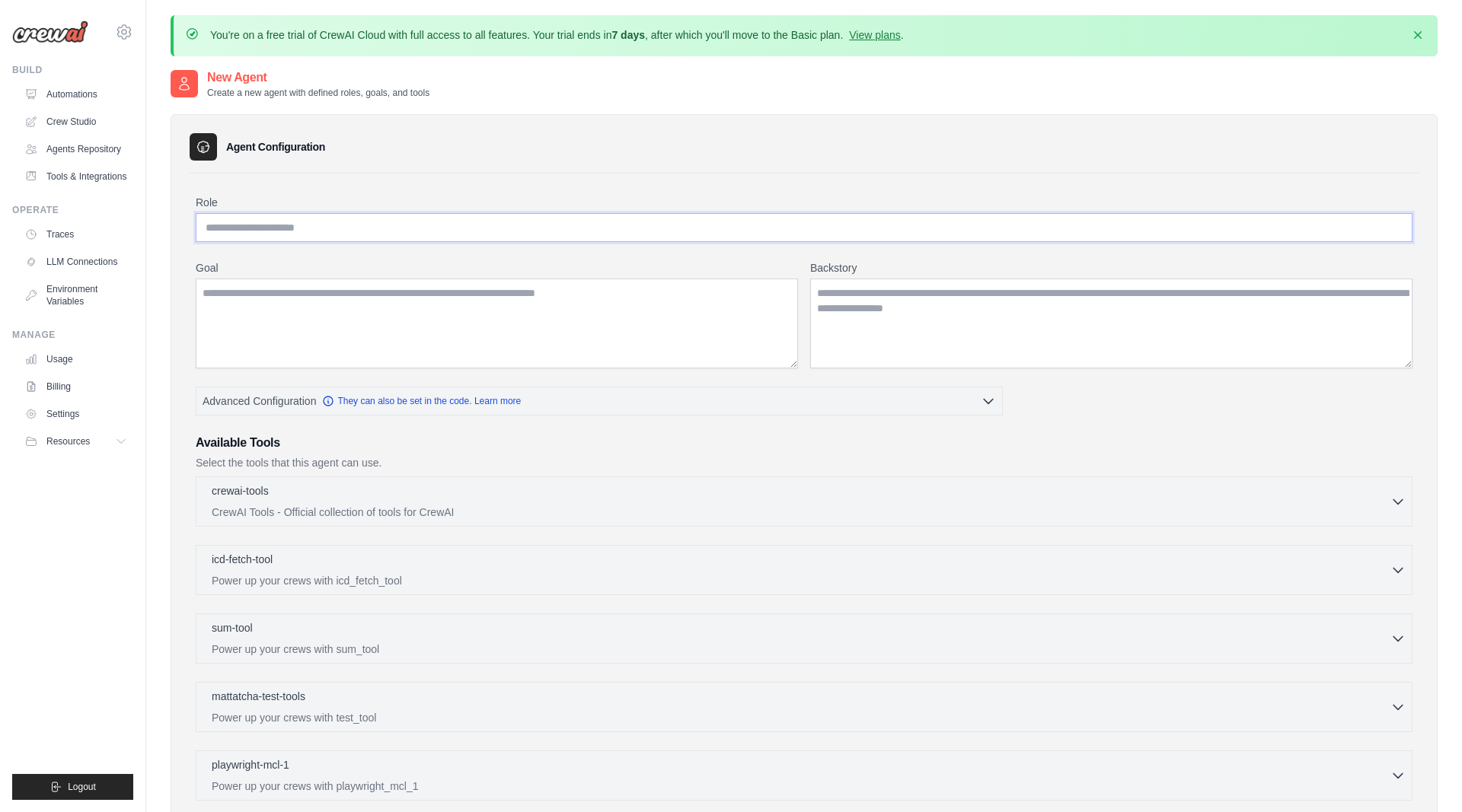
click at [323, 230] on input "Role" at bounding box center [803, 228] width 1217 height 29
type input "**********"
click at [328, 278] on textarea "Goal" at bounding box center [496, 323] width 602 height 90
click at [411, 295] on textarea "**********" at bounding box center [496, 323] width 602 height 90
click at [232, 290] on textarea "**********" at bounding box center [496, 323] width 602 height 90
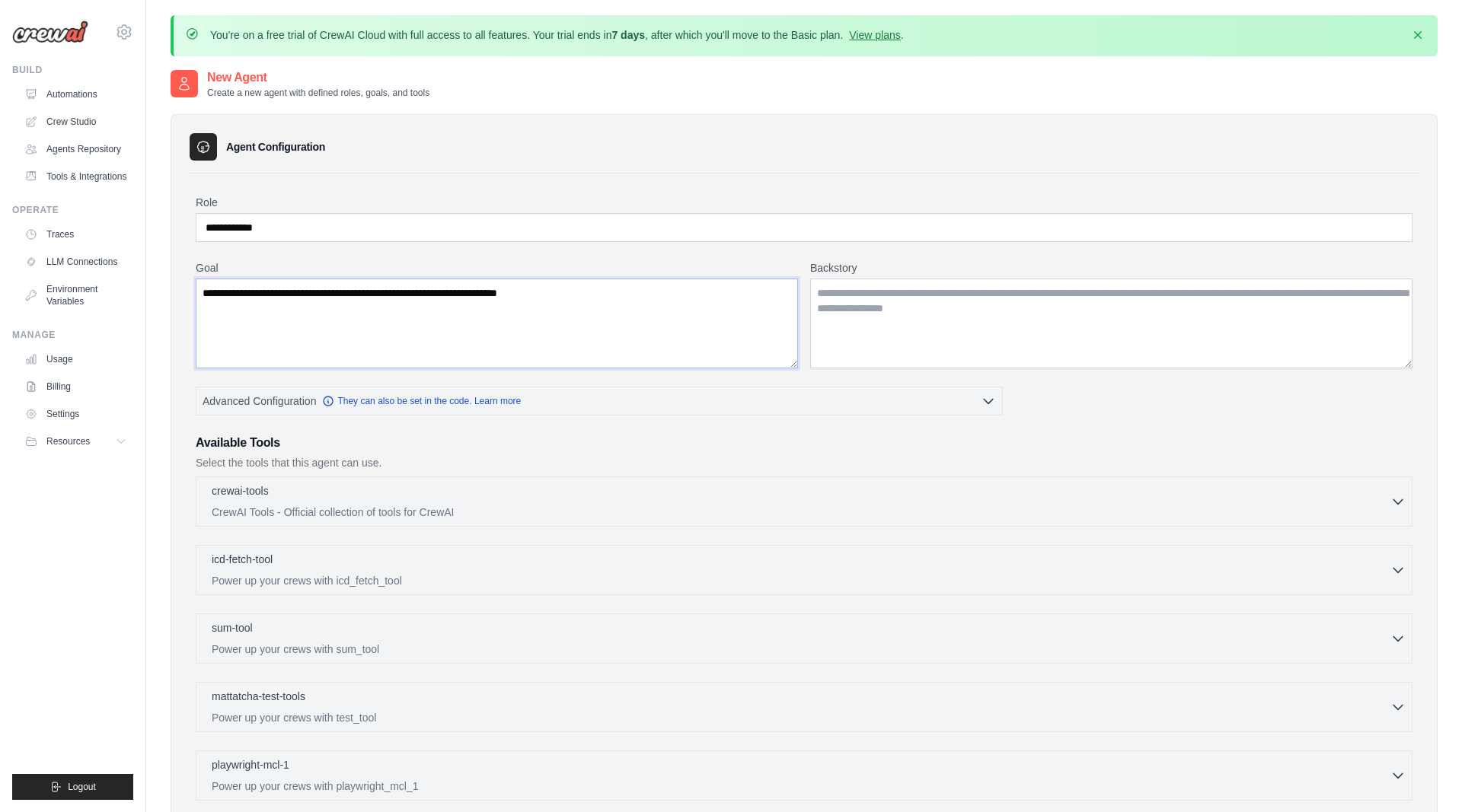
click at [437, 317] on textarea "**********" at bounding box center [496, 323] width 602 height 90
click at [639, 286] on textarea "**********" at bounding box center [496, 323] width 602 height 90
type textarea "**********"
click at [894, 314] on textarea "Backstory" at bounding box center [1110, 323] width 602 height 90
click at [944, 302] on textarea "Backstory" at bounding box center [1110, 323] width 602 height 90
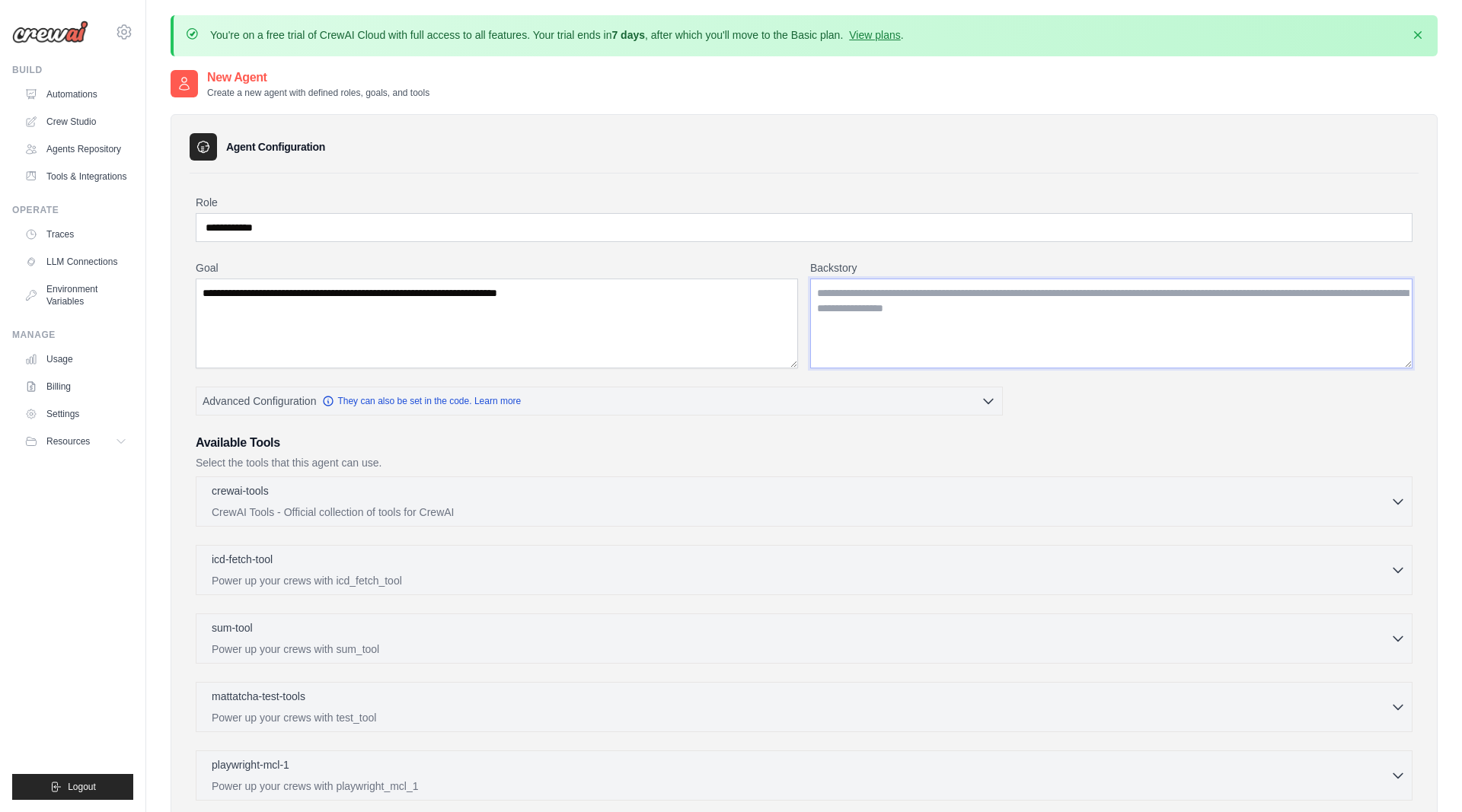
paste textarea "**********"
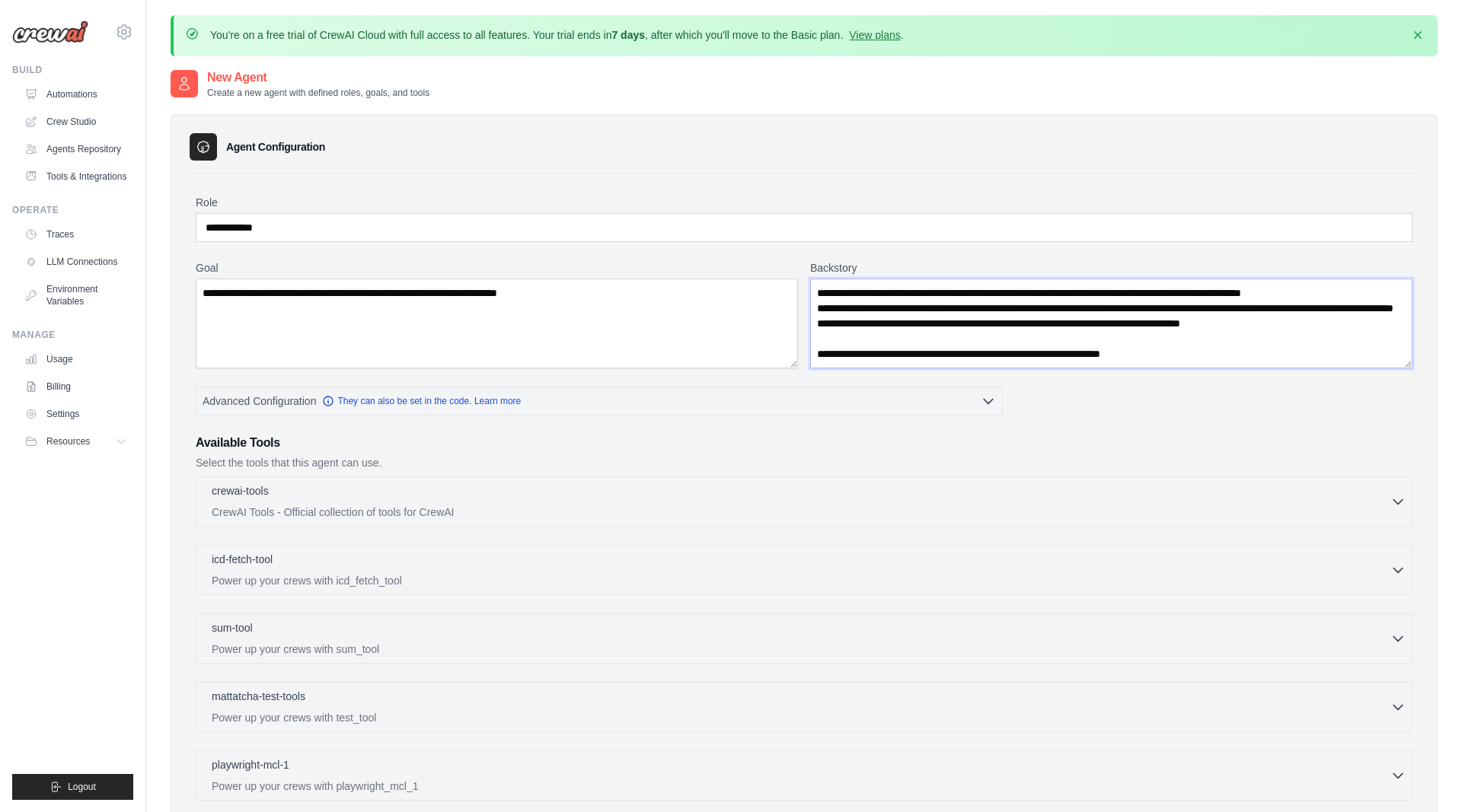
scroll to position [121, 0]
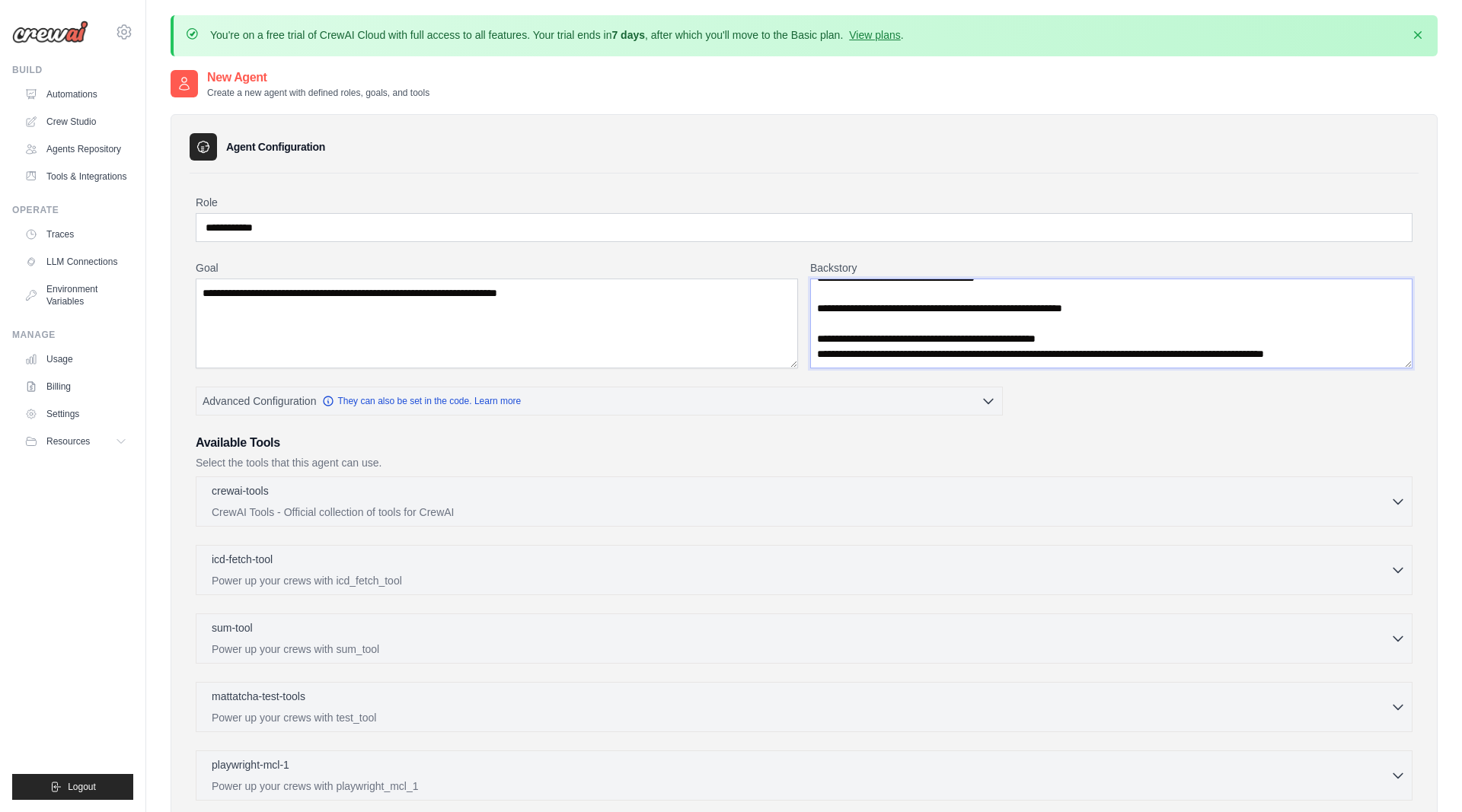
click at [1089, 319] on textarea "**********" at bounding box center [1110, 323] width 602 height 90
drag, startPoint x: 817, startPoint y: 286, endPoint x: 1461, endPoint y: 630, distance: 730.1
click at [1412, 369] on textarea "**********" at bounding box center [1110, 323] width 602 height 90
paste textarea "**********"
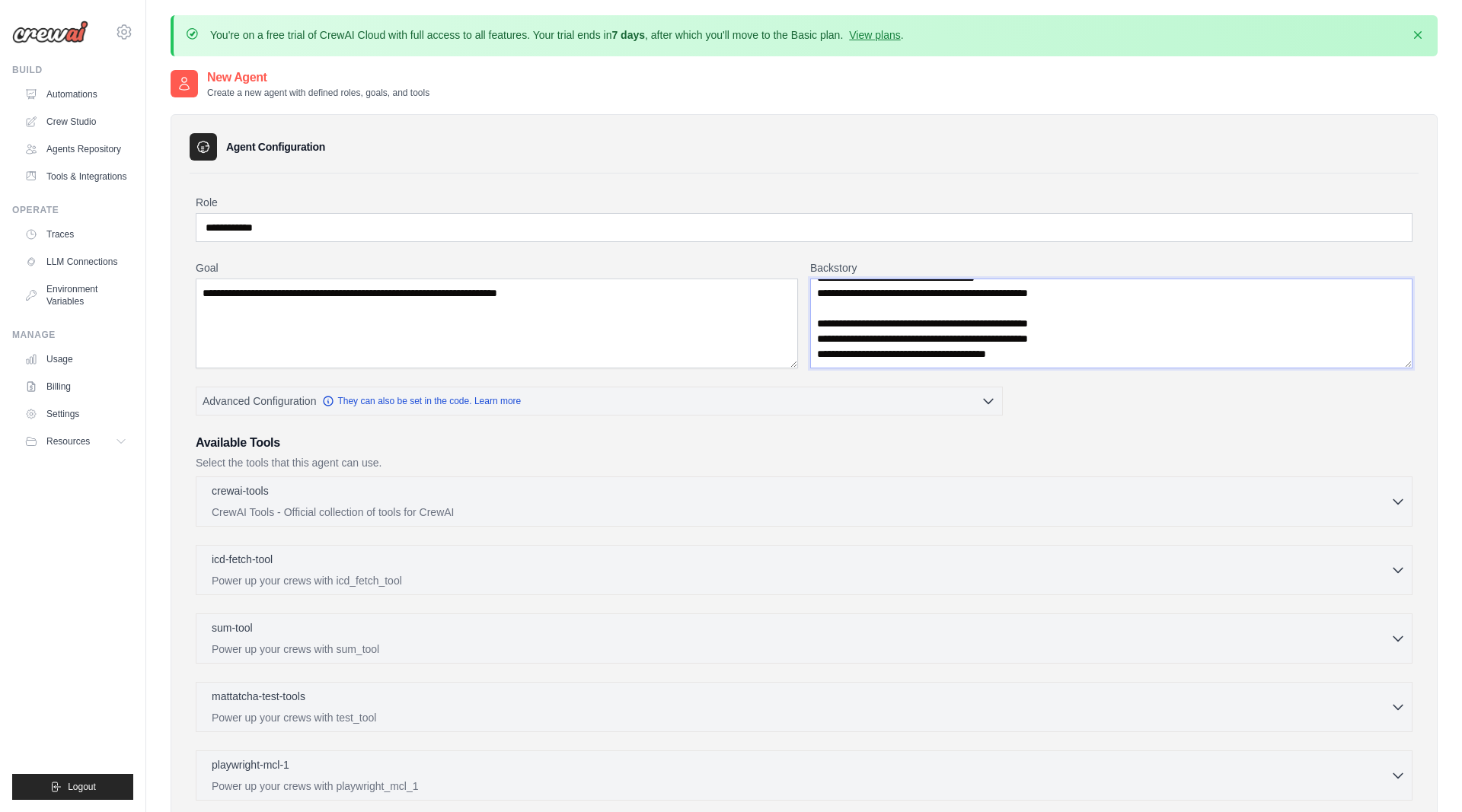
scroll to position [242, 0]
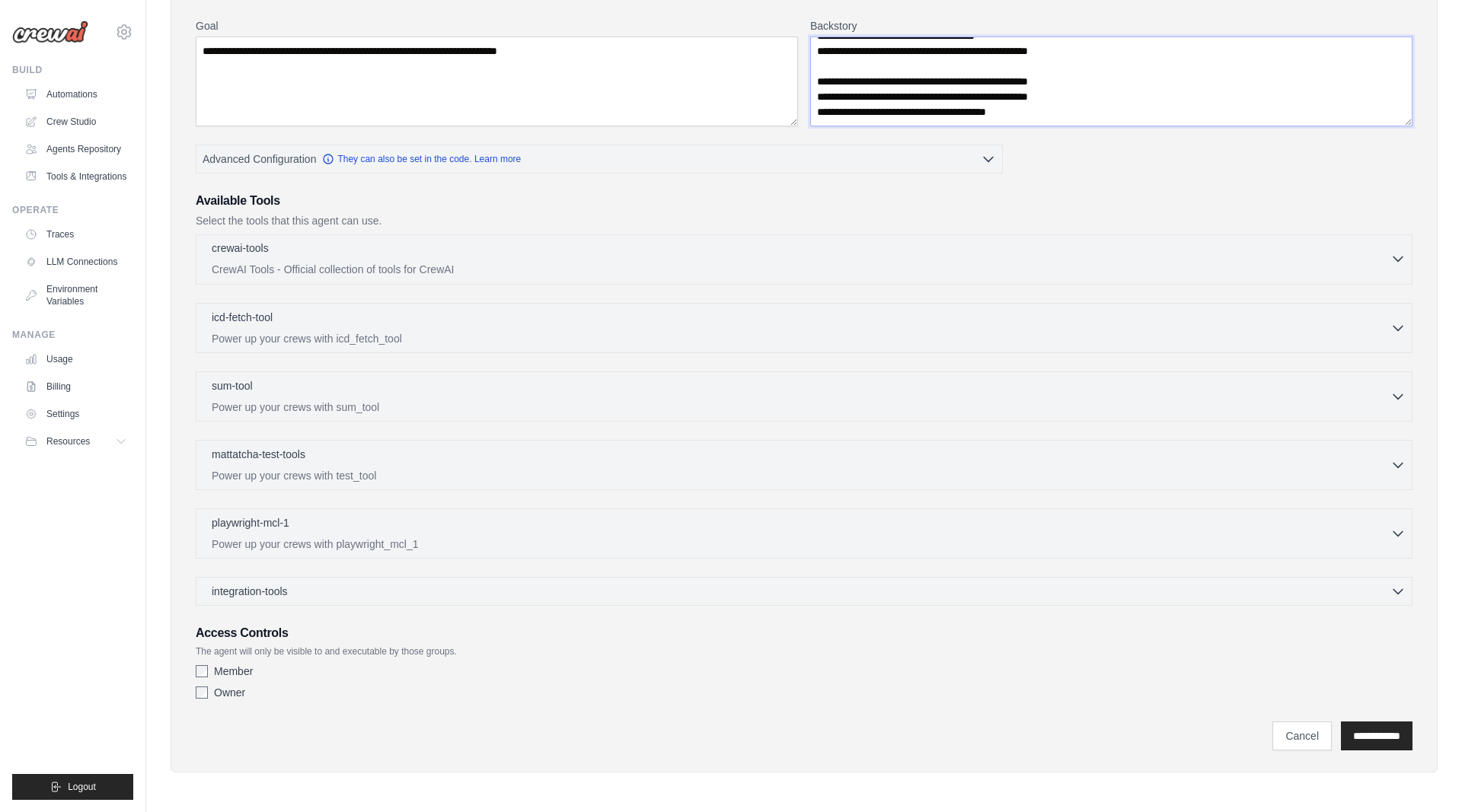
type textarea "**********"
click at [343, 262] on p "CrewAI Tools - Official collection of tools for CrewAI" at bounding box center [801, 269] width 1178 height 15
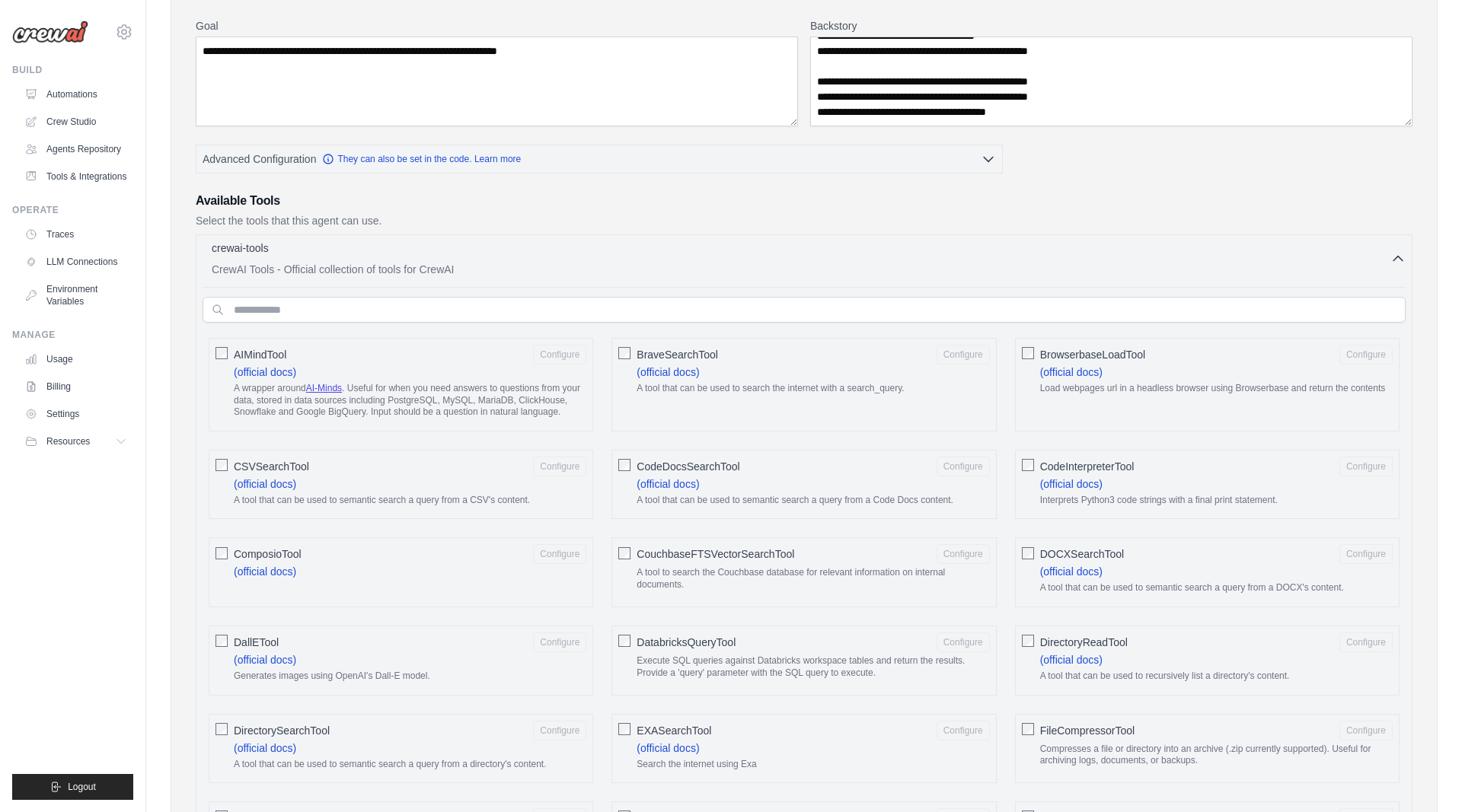
click at [343, 262] on p "CrewAI Tools - Official collection of tools for CrewAI" at bounding box center [801, 269] width 1178 height 15
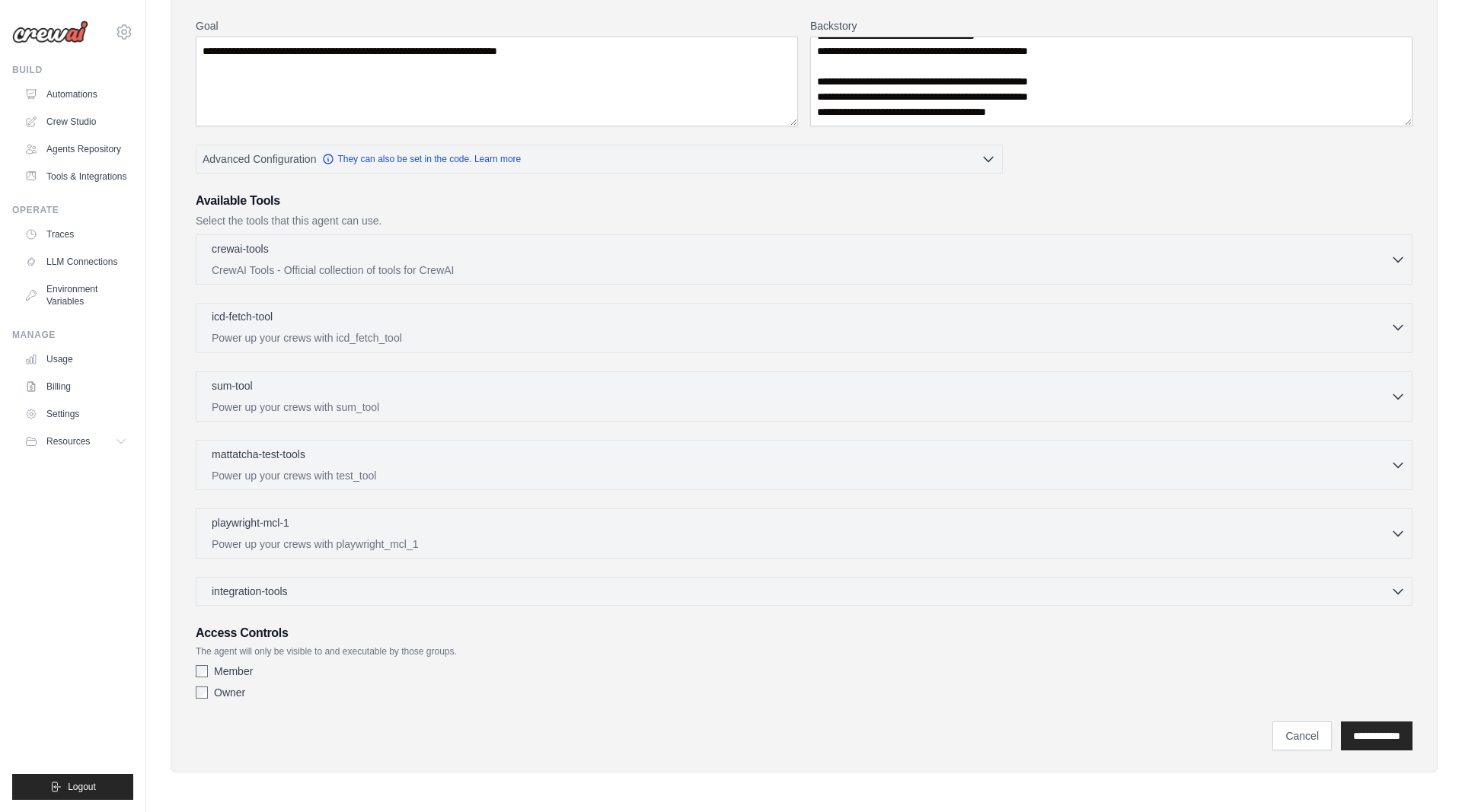
click at [288, 338] on p "Power up your crews with icd_fetch_tool" at bounding box center [801, 337] width 1178 height 15
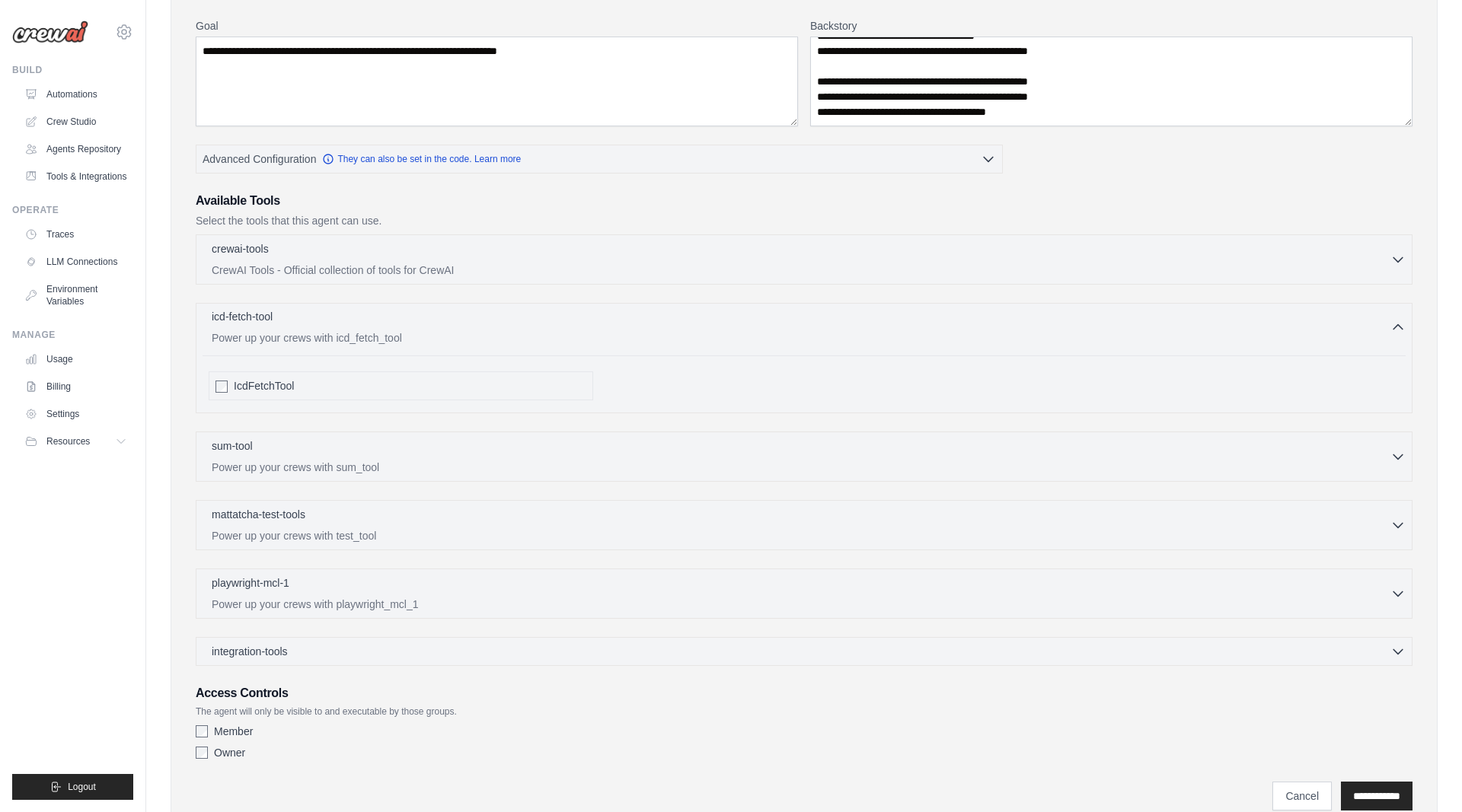
click at [288, 338] on p "Power up your crews with icd_fetch_tool" at bounding box center [801, 337] width 1178 height 15
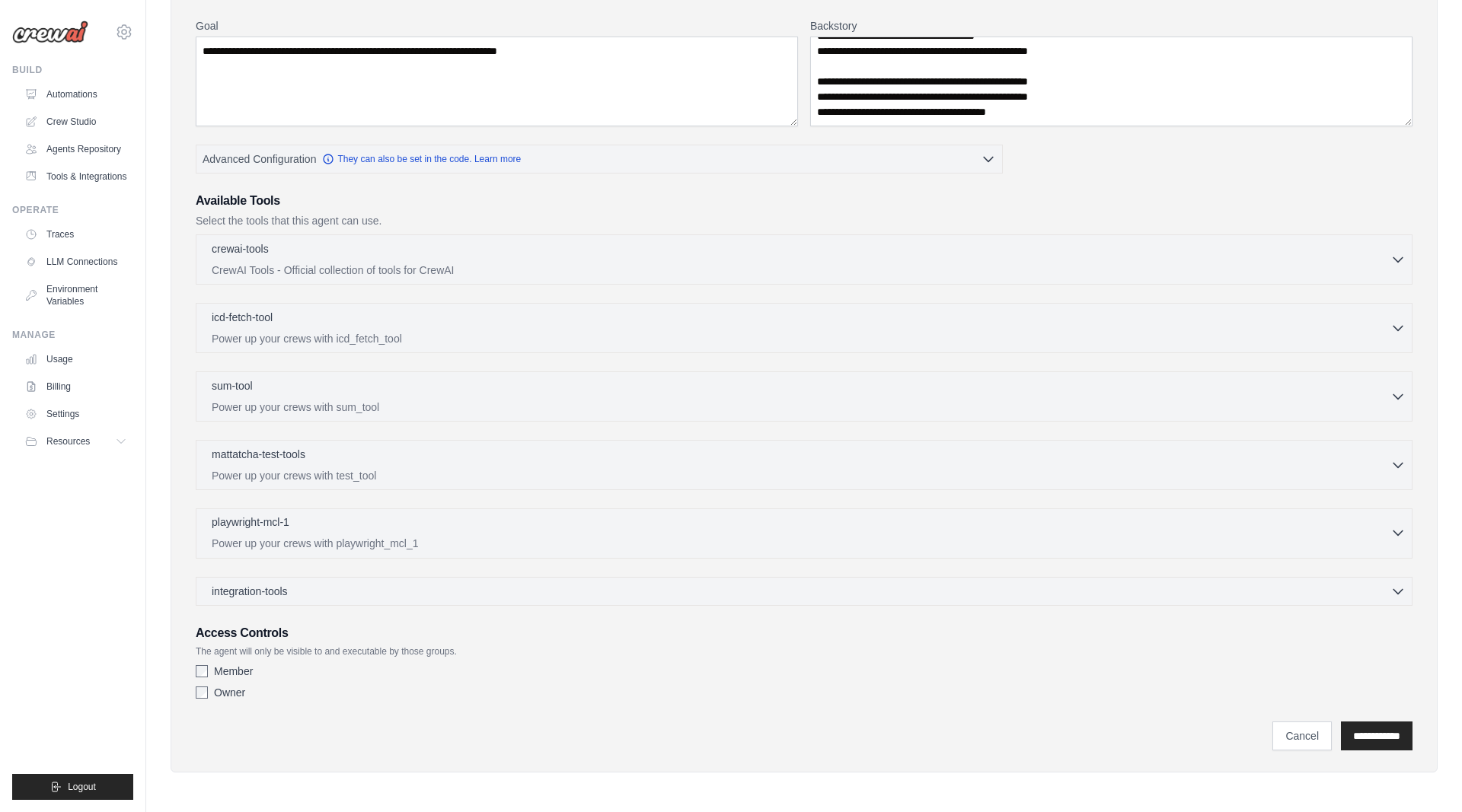
click at [282, 548] on p "Power up your crews with playwright_mcl_1" at bounding box center [801, 543] width 1178 height 15
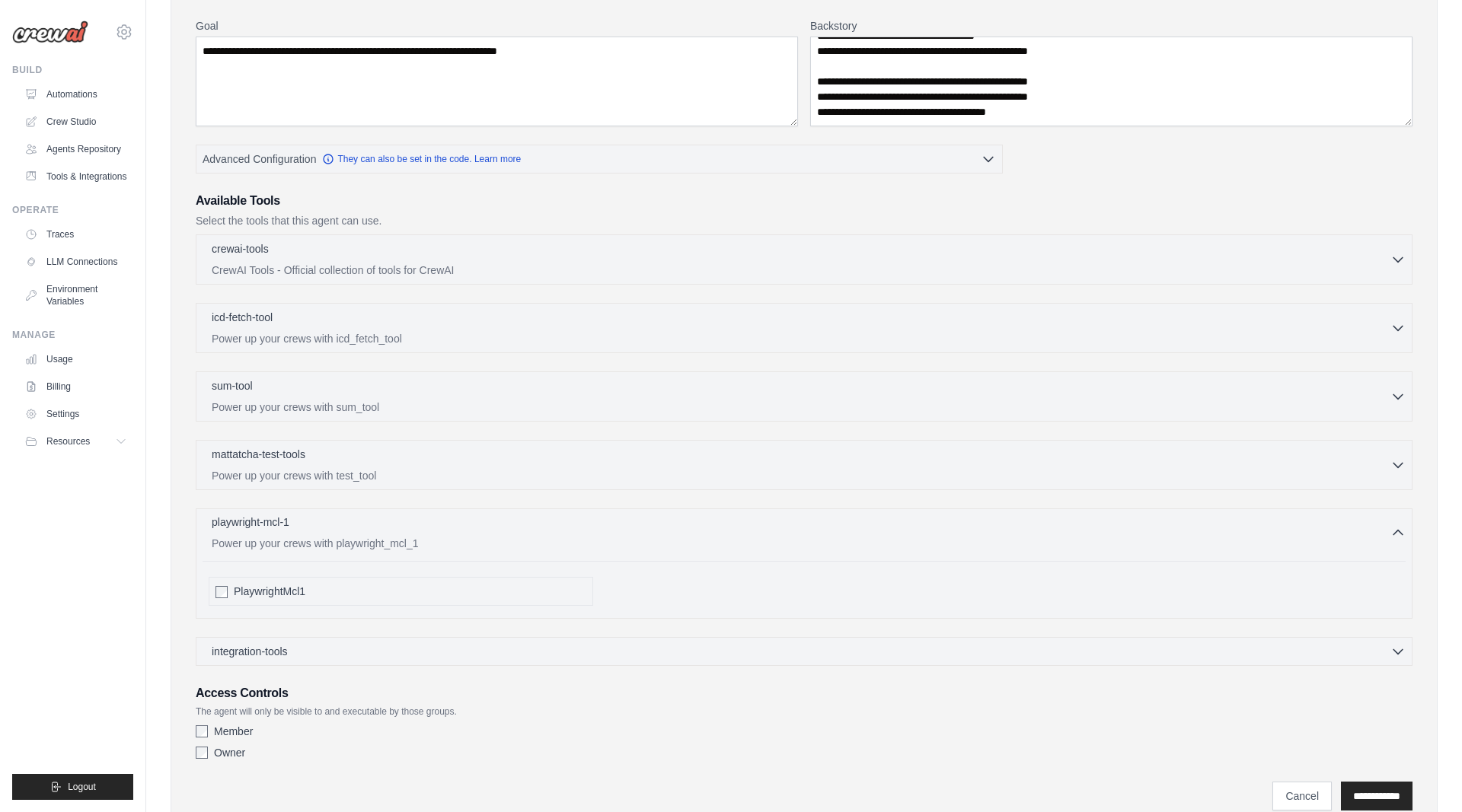
click at [282, 548] on p "Power up your crews with playwright_mcl_1" at bounding box center [801, 543] width 1178 height 15
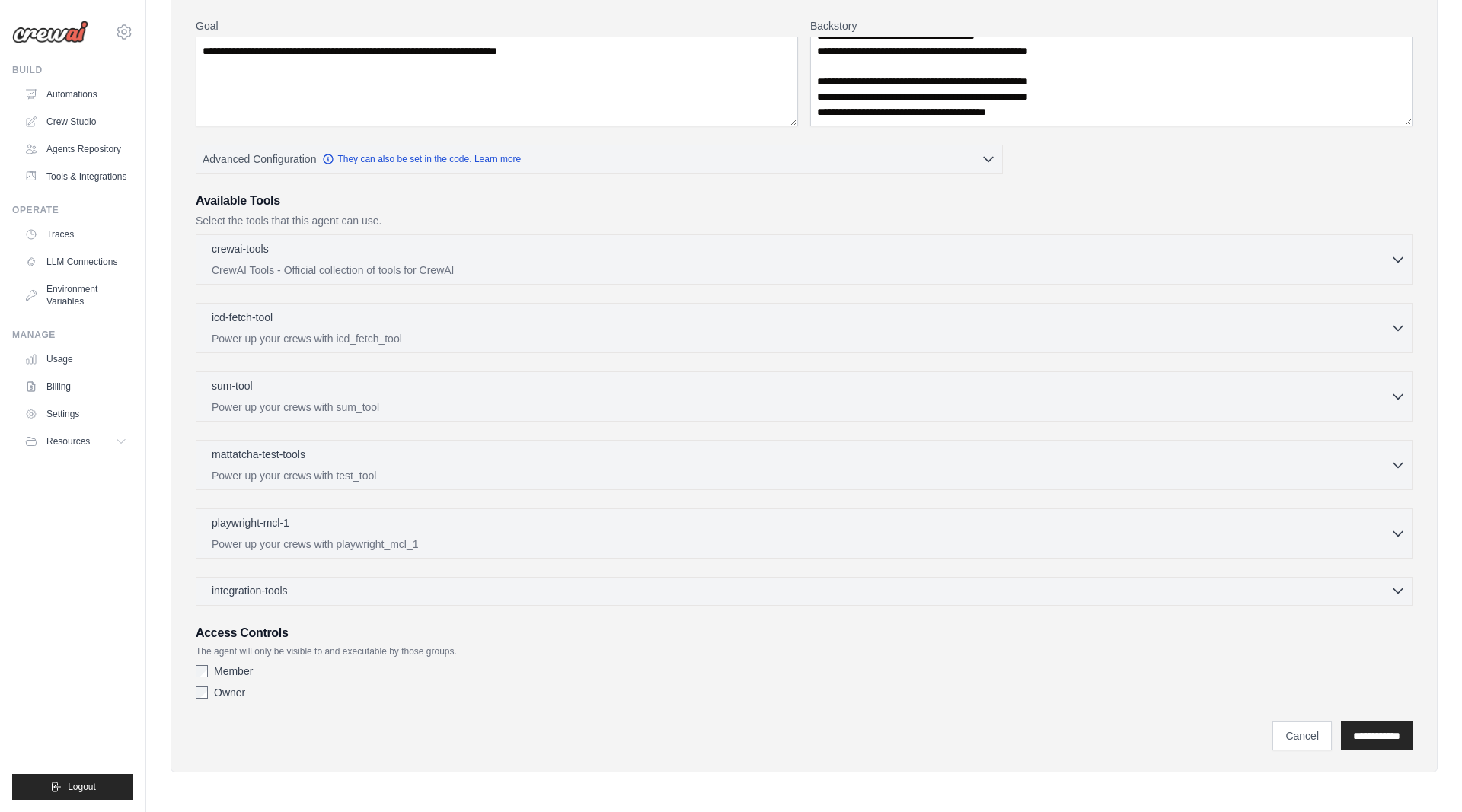
click at [280, 592] on span "integration-tools" at bounding box center [249, 590] width 76 height 15
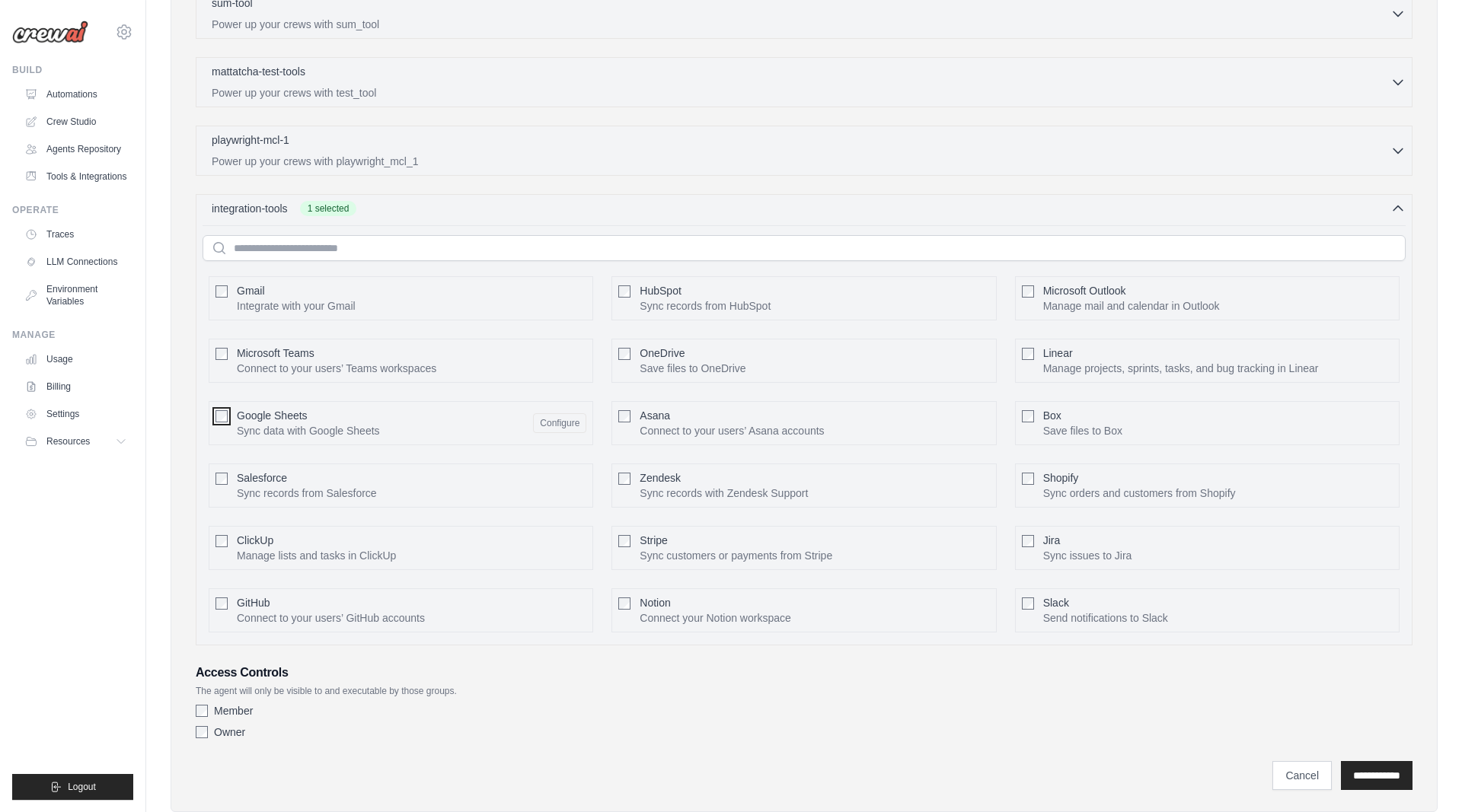
scroll to position [665, 0]
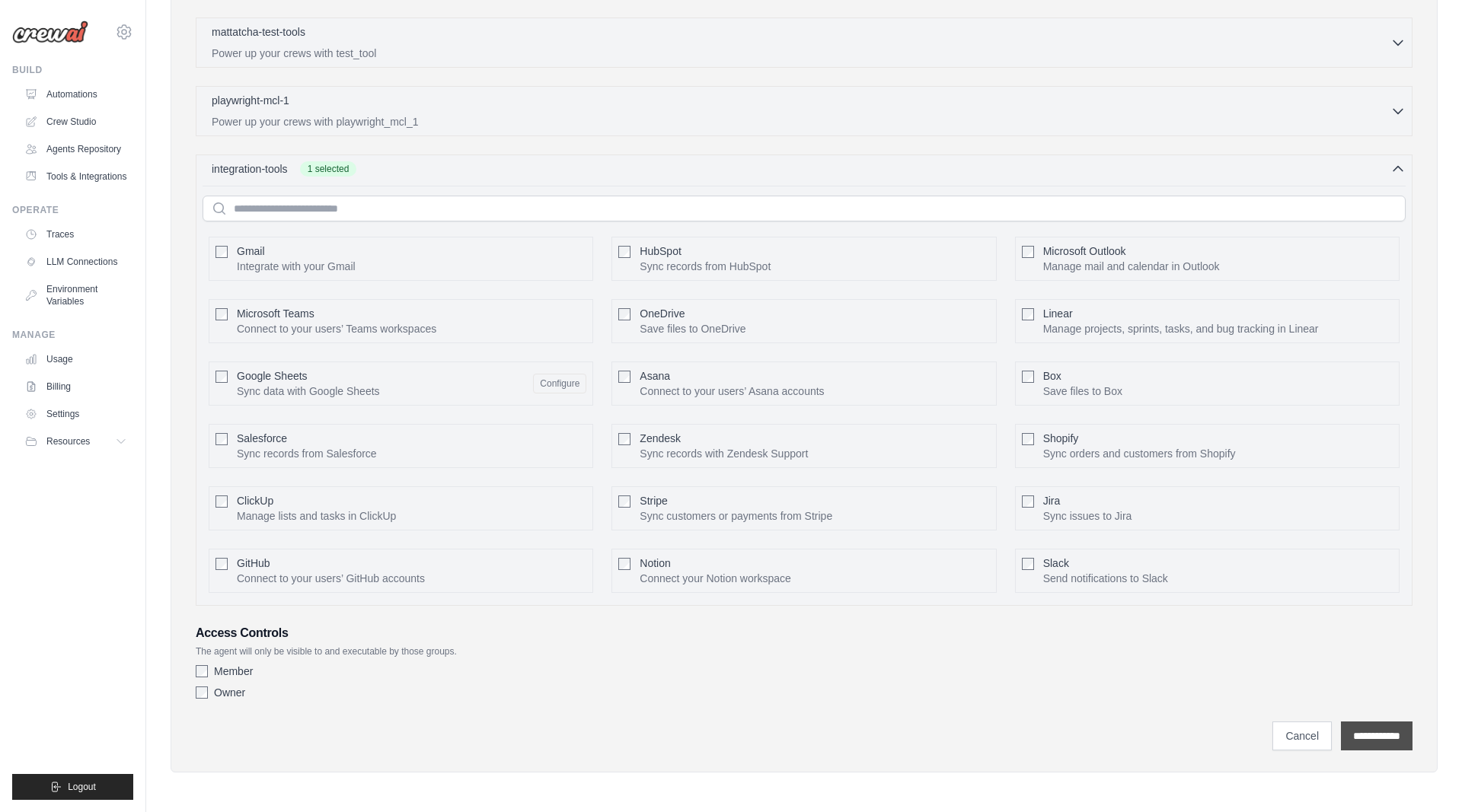
click at [1377, 742] on input "**********" at bounding box center [1376, 736] width 71 height 29
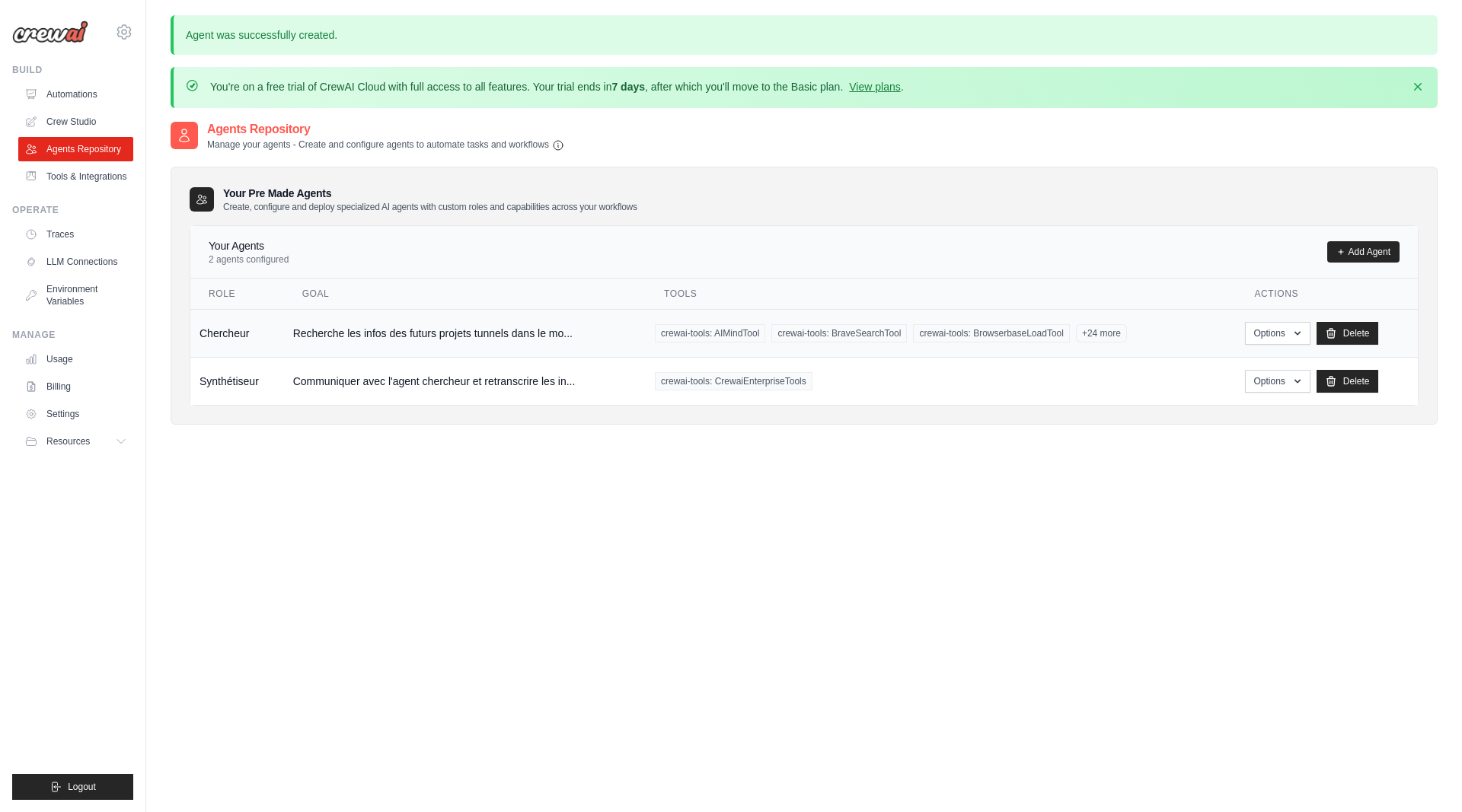
click at [496, 333] on td "Recherche les infos des futurs projets tunnels dans le mo..." at bounding box center [464, 333] width 361 height 48
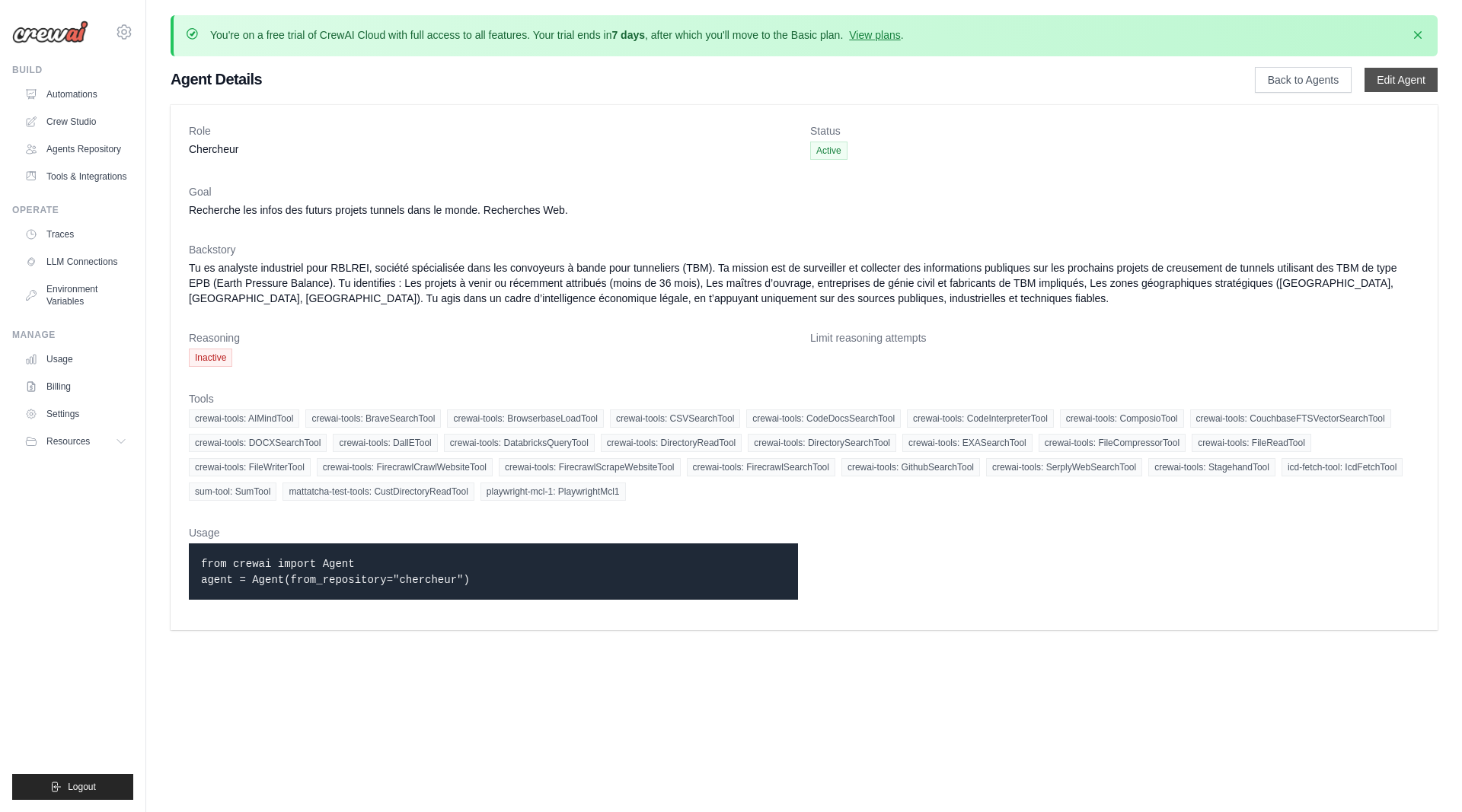
click at [1407, 70] on link "Edit Agent" at bounding box center [1400, 79] width 73 height 24
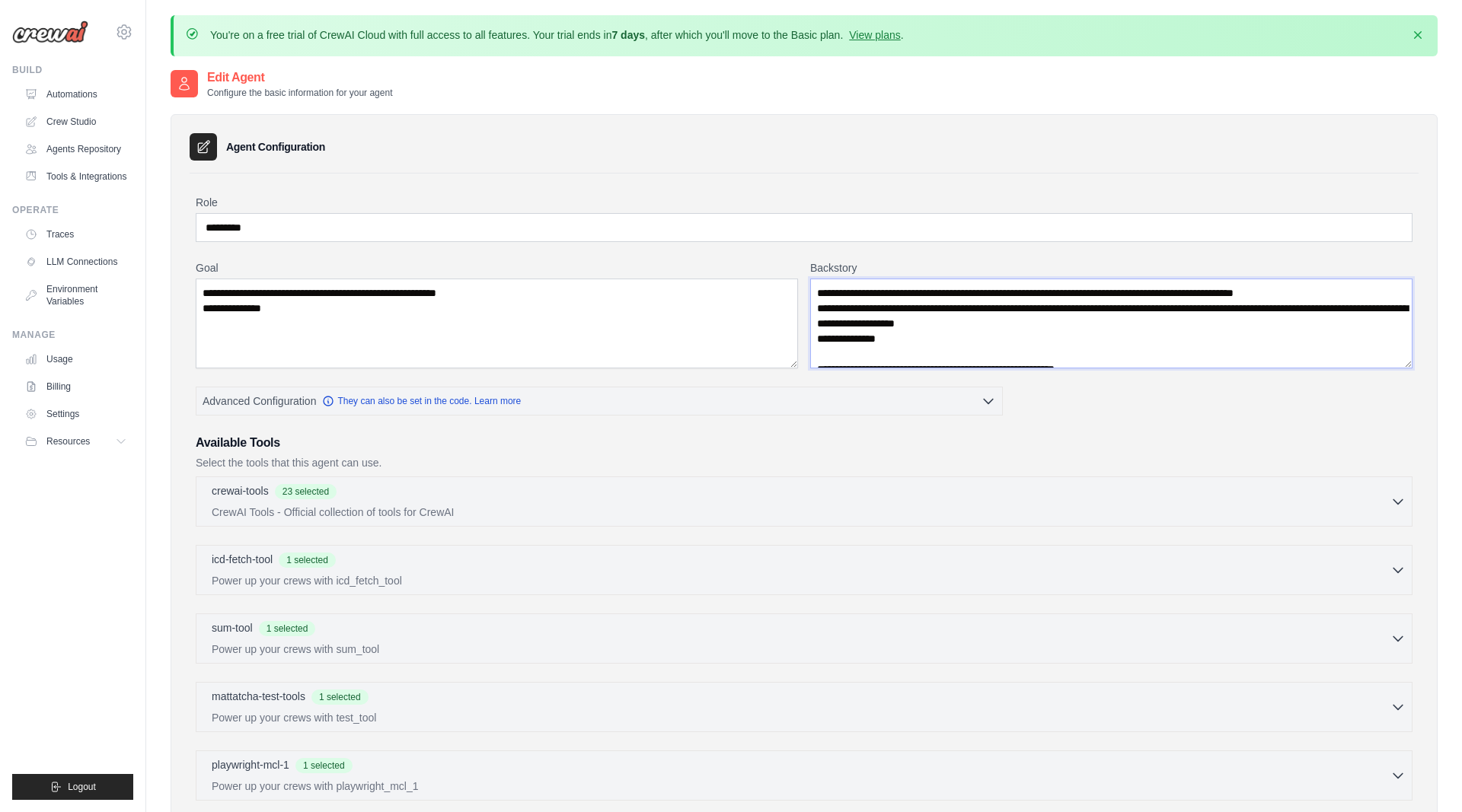
click at [834, 287] on textarea "**********" at bounding box center [1110, 323] width 602 height 90
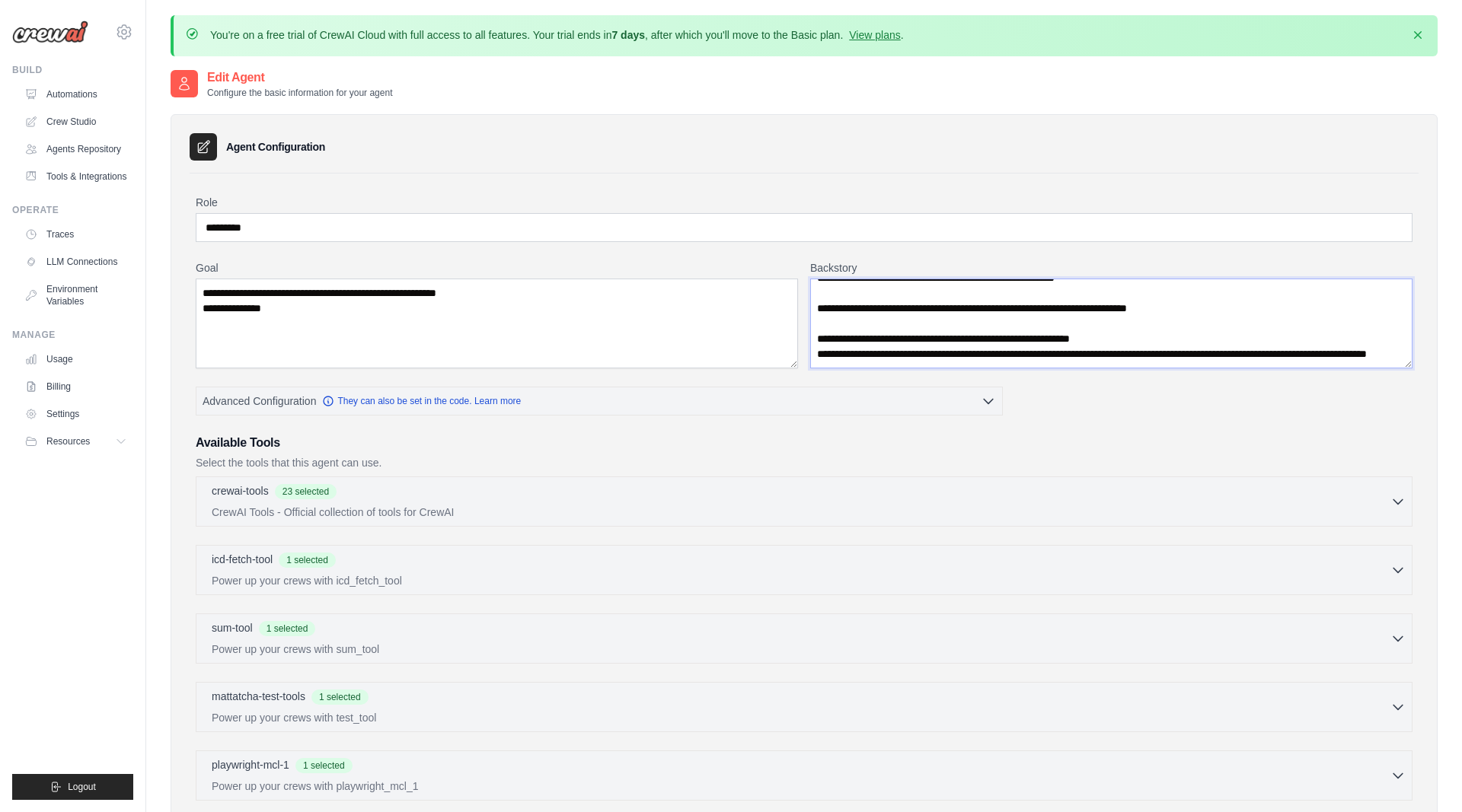
drag, startPoint x: 816, startPoint y: 290, endPoint x: 1093, endPoint y: 509, distance: 353.1
click at [1093, 369] on textarea "**********" at bounding box center [1110, 323] width 602 height 90
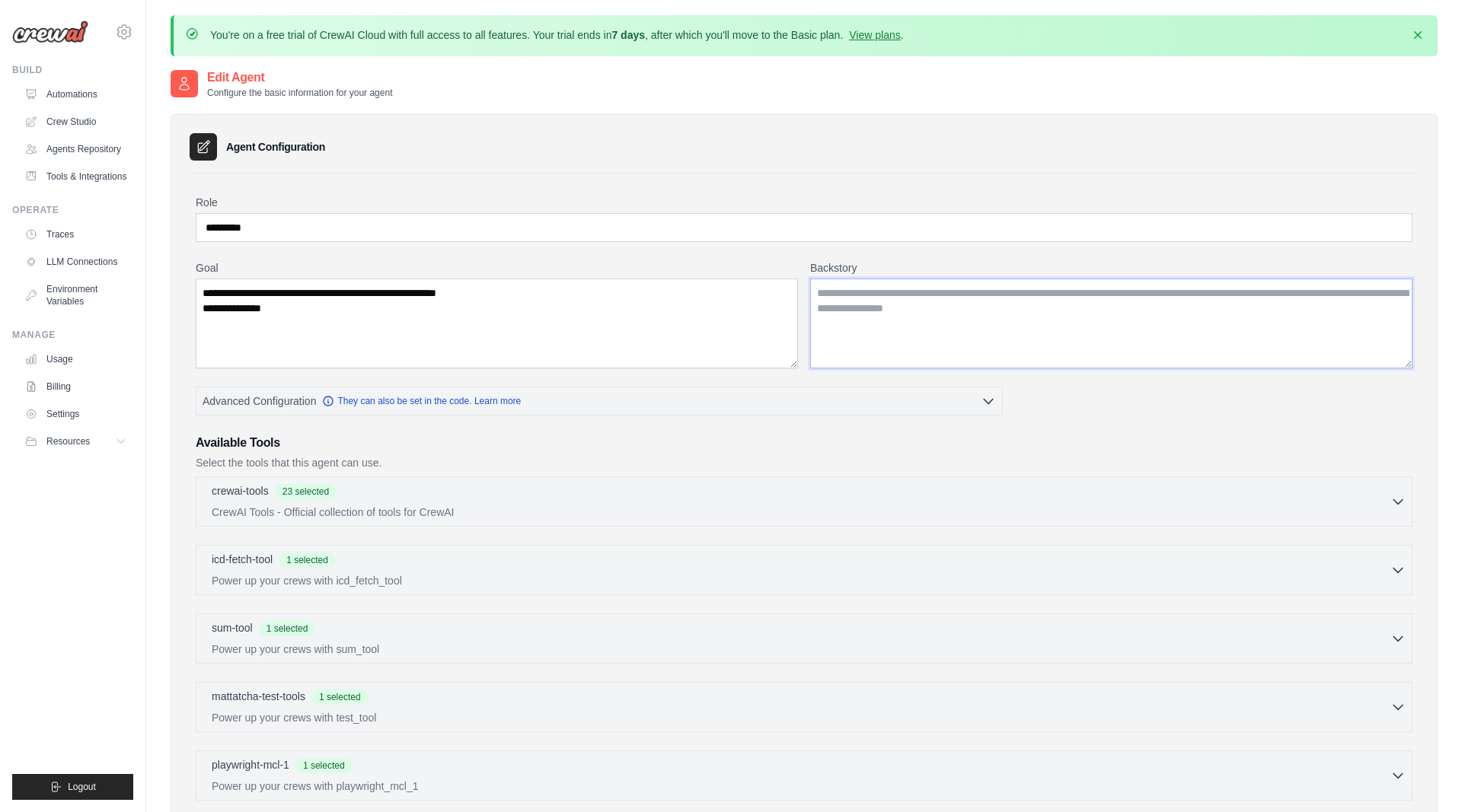
scroll to position [0, 0]
paste textarea "**********"
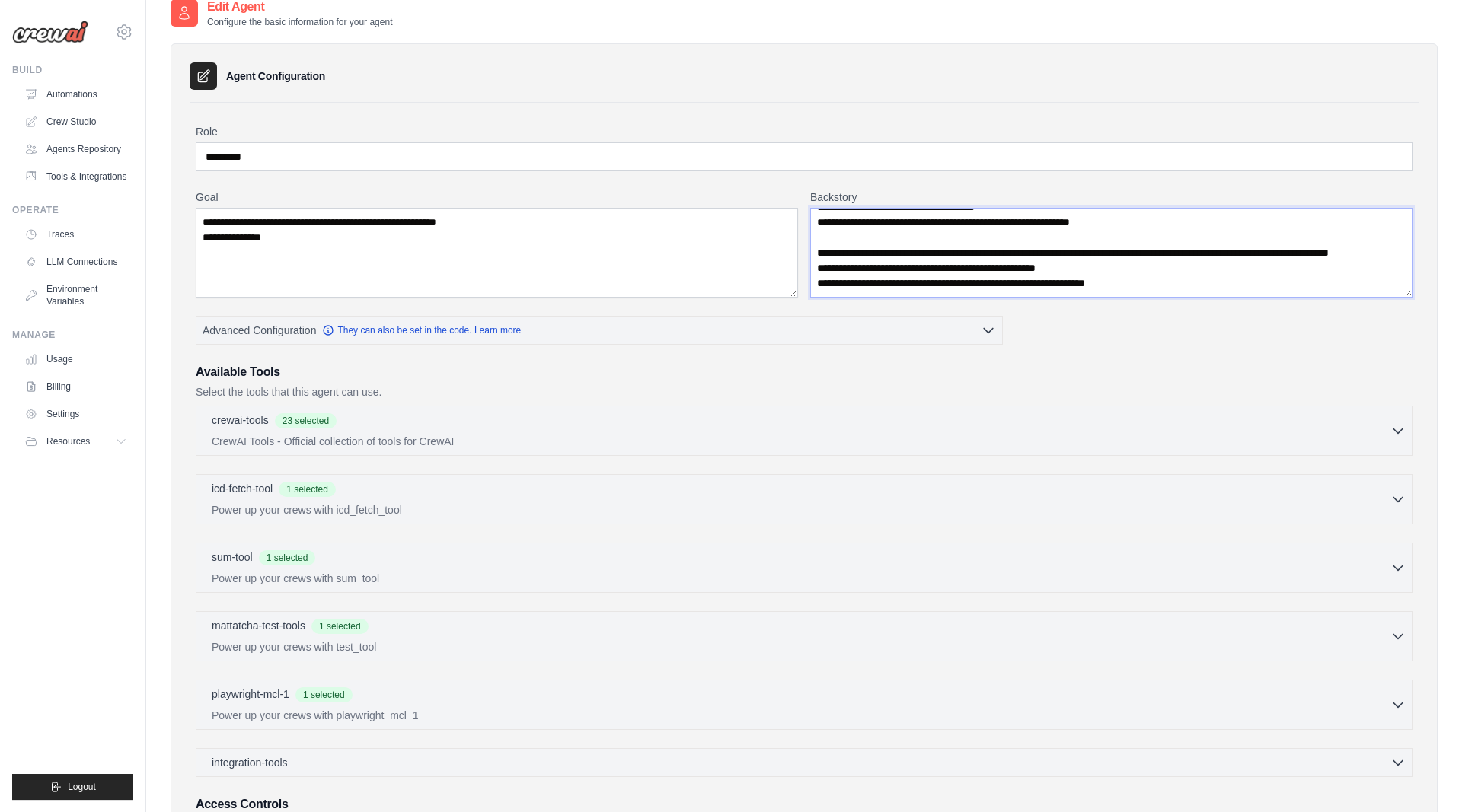
scroll to position [242, 0]
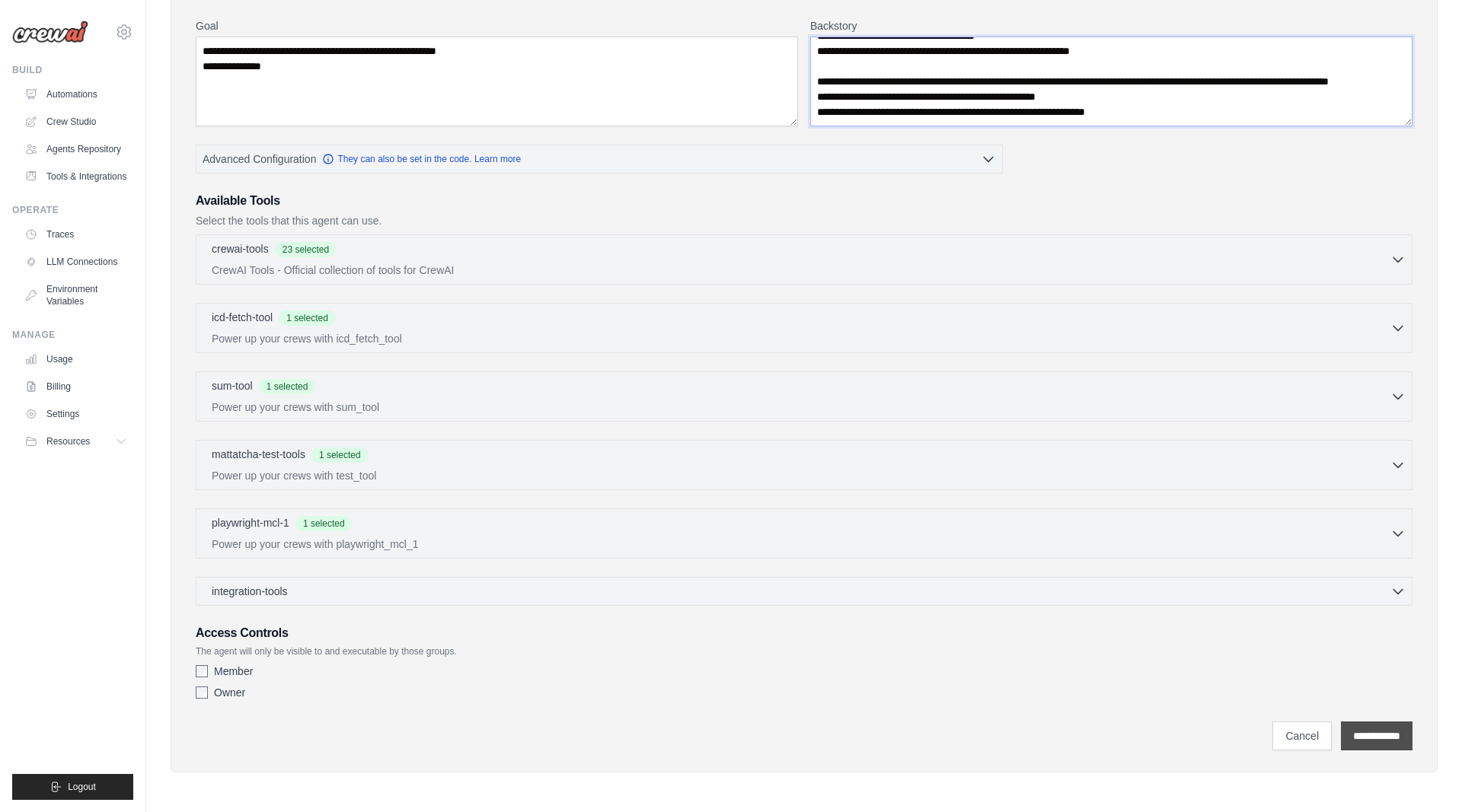
type textarea "**********"
click at [1371, 731] on input "**********" at bounding box center [1376, 736] width 71 height 29
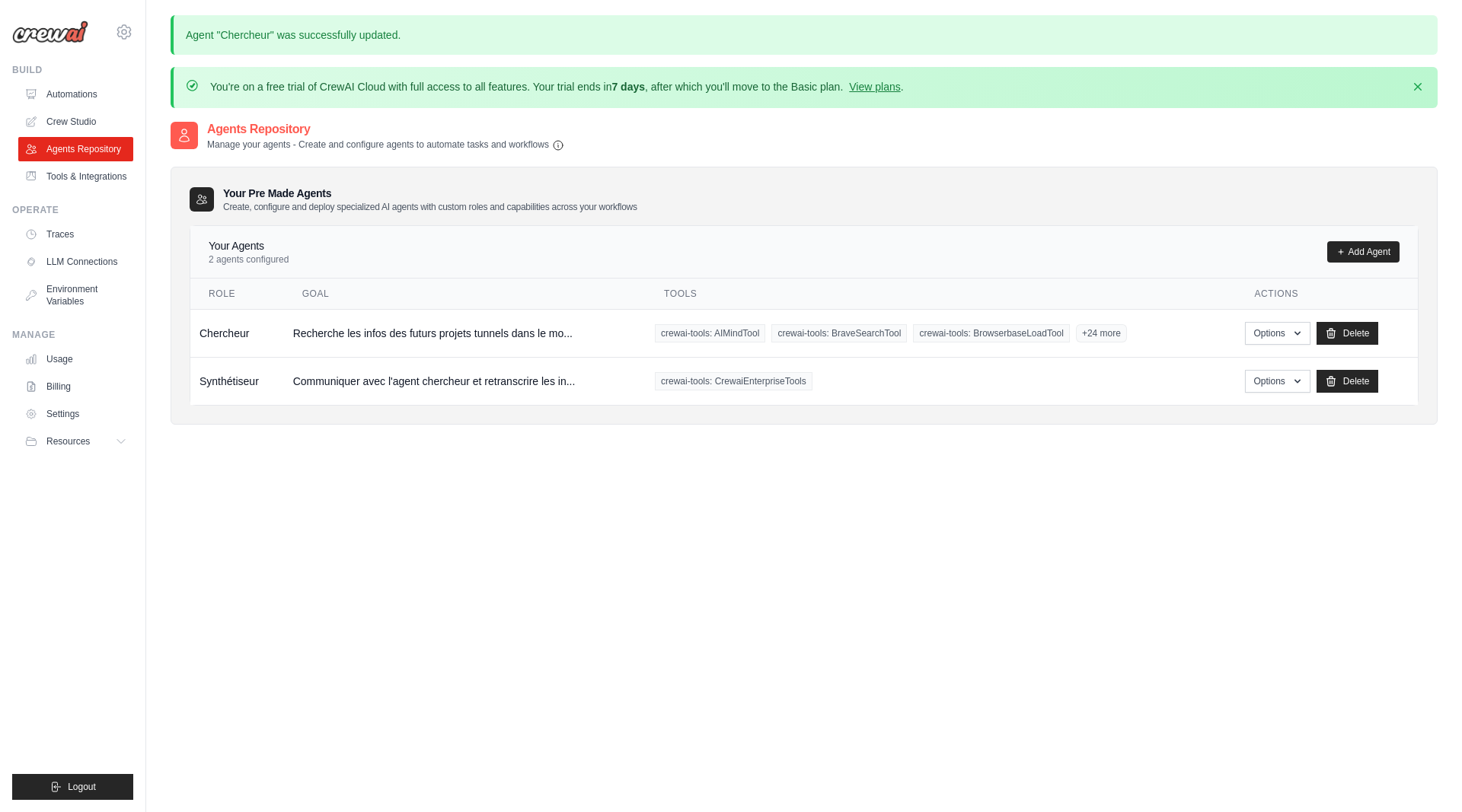
click at [743, 552] on div "Agents Repository Manage your agents - Create and configure agents to automate …" at bounding box center [803, 526] width 1267 height 812
click at [493, 616] on div "Agents Repository Manage your agents - Create and configure agents to automate …" at bounding box center [803, 526] width 1267 height 812
click at [84, 112] on link "Crew Studio" at bounding box center [77, 121] width 115 height 24
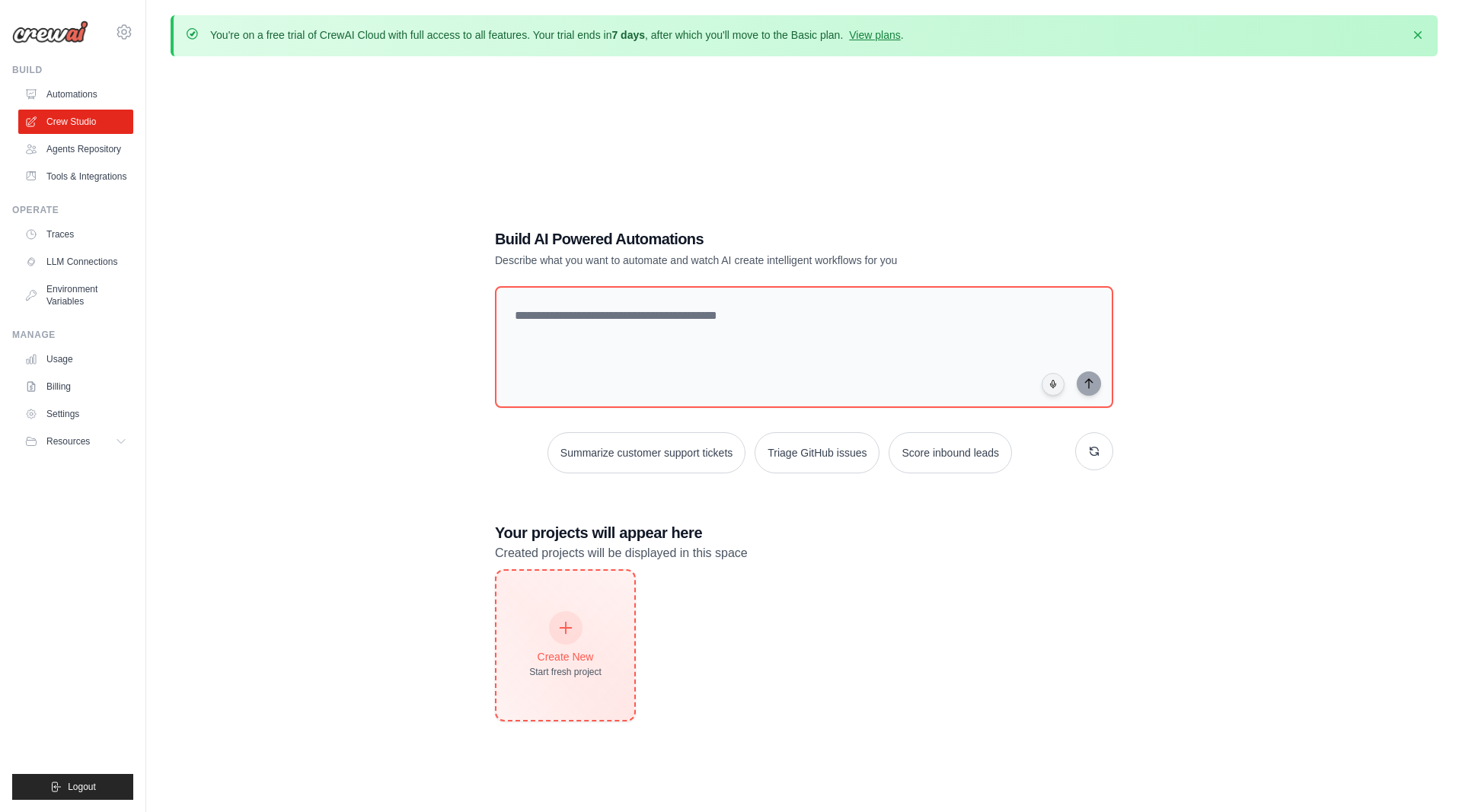
click at [584, 613] on div "Create New Start fresh project" at bounding box center [565, 645] width 72 height 65
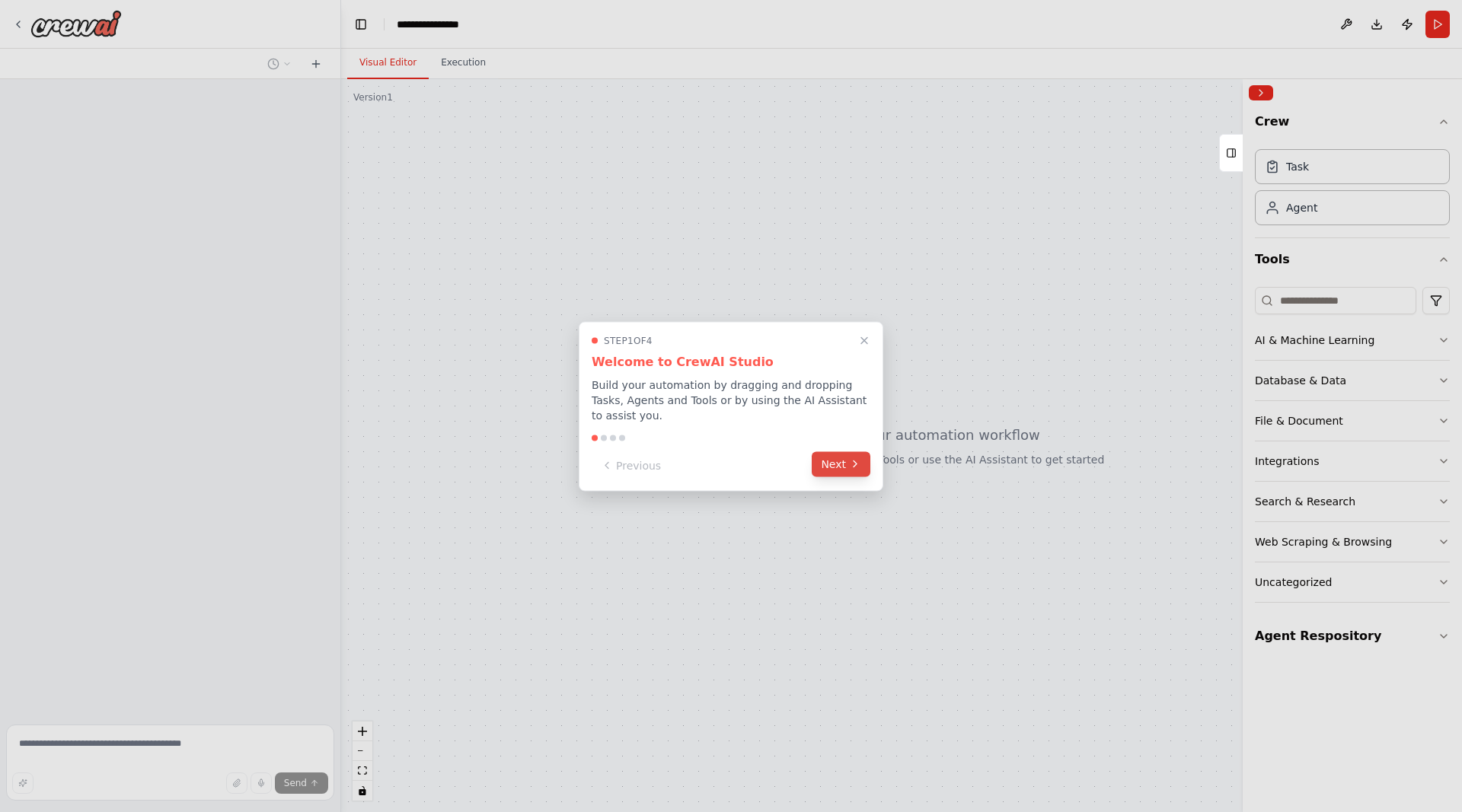
click at [848, 460] on button "Next" at bounding box center [841, 464] width 59 height 25
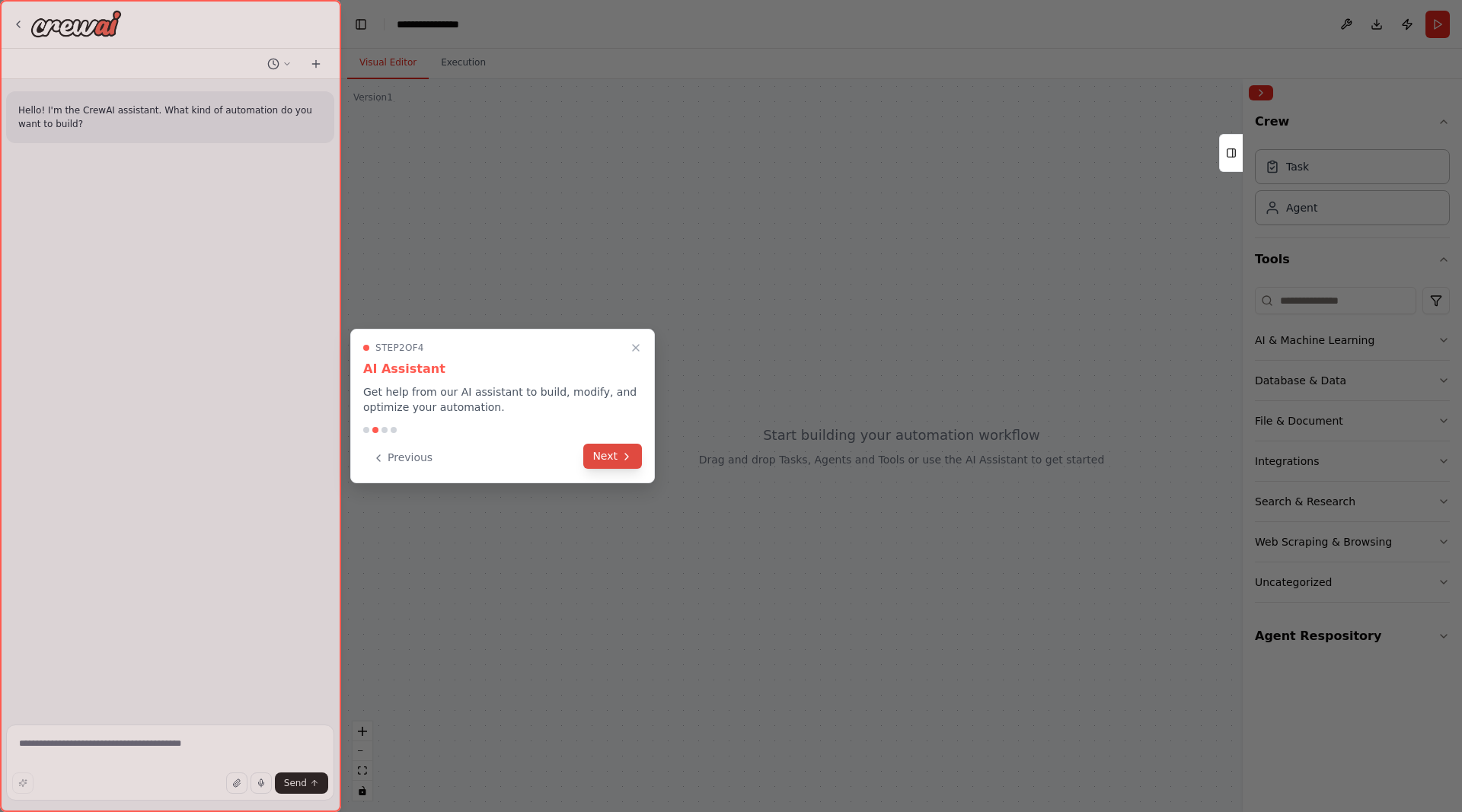
click at [602, 461] on button "Next" at bounding box center [612, 456] width 59 height 25
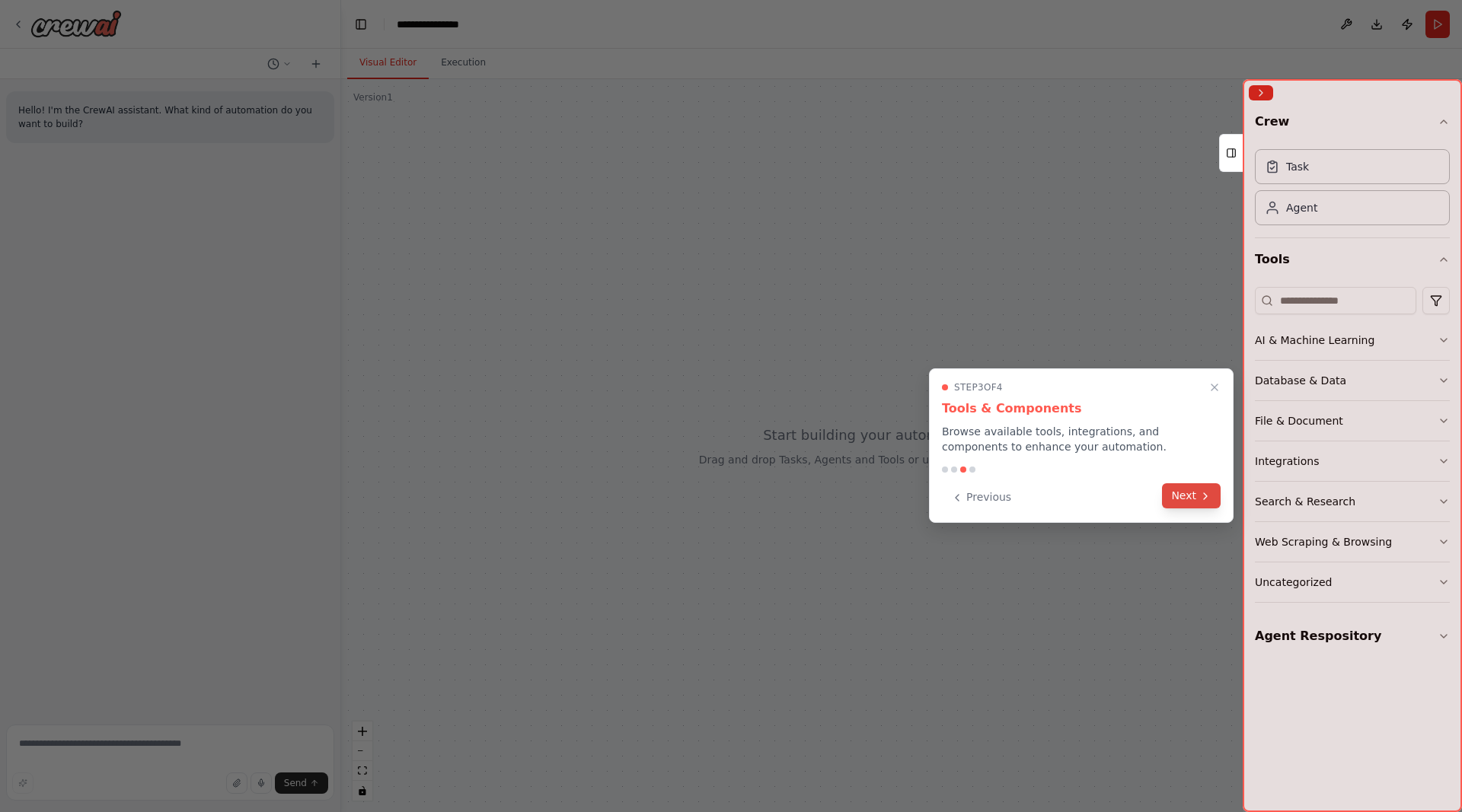
click at [1181, 493] on button "Next" at bounding box center [1192, 496] width 59 height 25
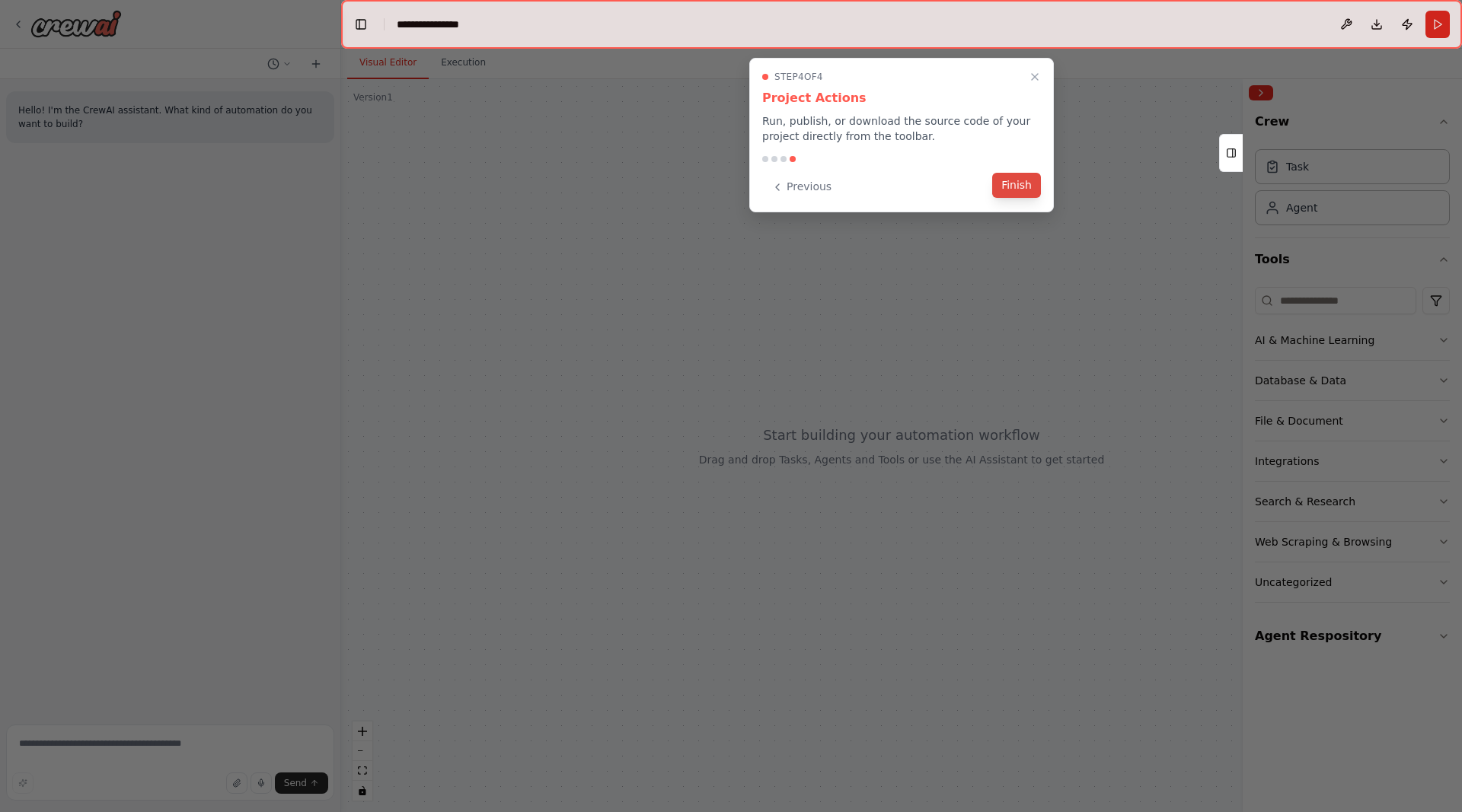
click at [1017, 177] on button "Finish" at bounding box center [1016, 186] width 49 height 25
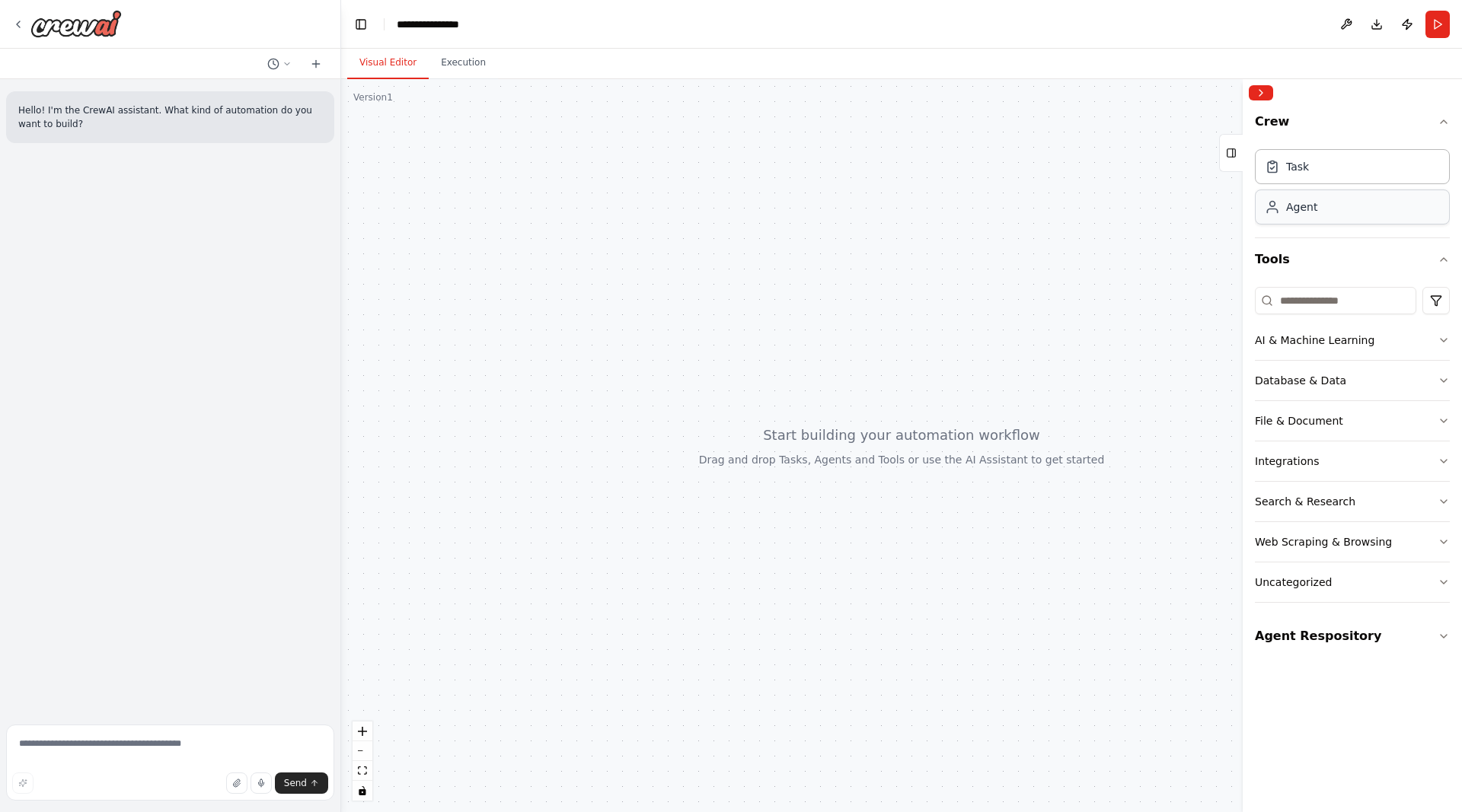
click at [1319, 210] on div "Agent" at bounding box center [1352, 206] width 195 height 35
click at [1338, 206] on div "Agent" at bounding box center [1352, 206] width 195 height 35
click at [1337, 636] on button "Agent Respository" at bounding box center [1352, 636] width 195 height 43
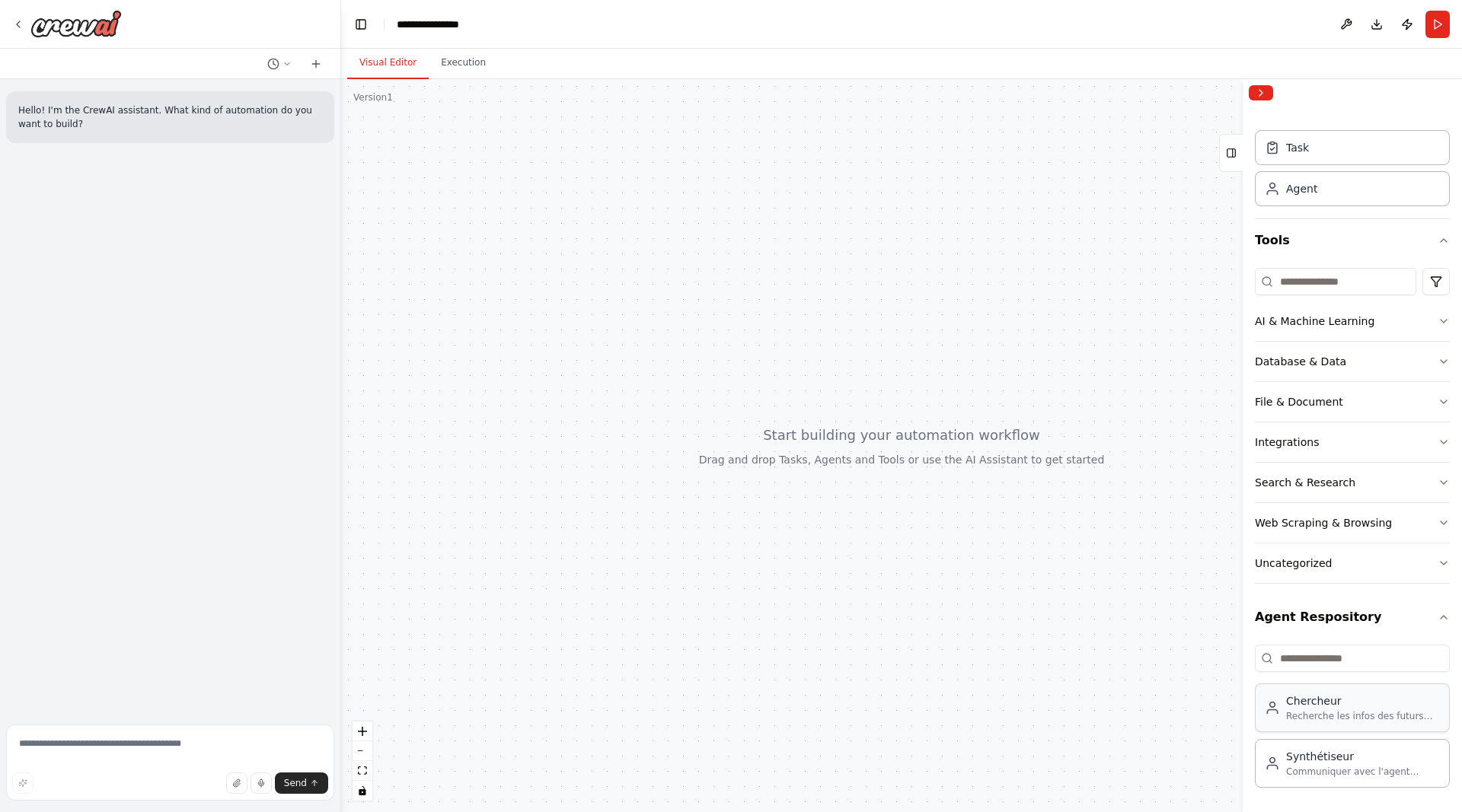
click at [1326, 713] on div "Recherche les infos des futurs projets tunnels dans le monde. Recherches Web." at bounding box center [1363, 717] width 154 height 12
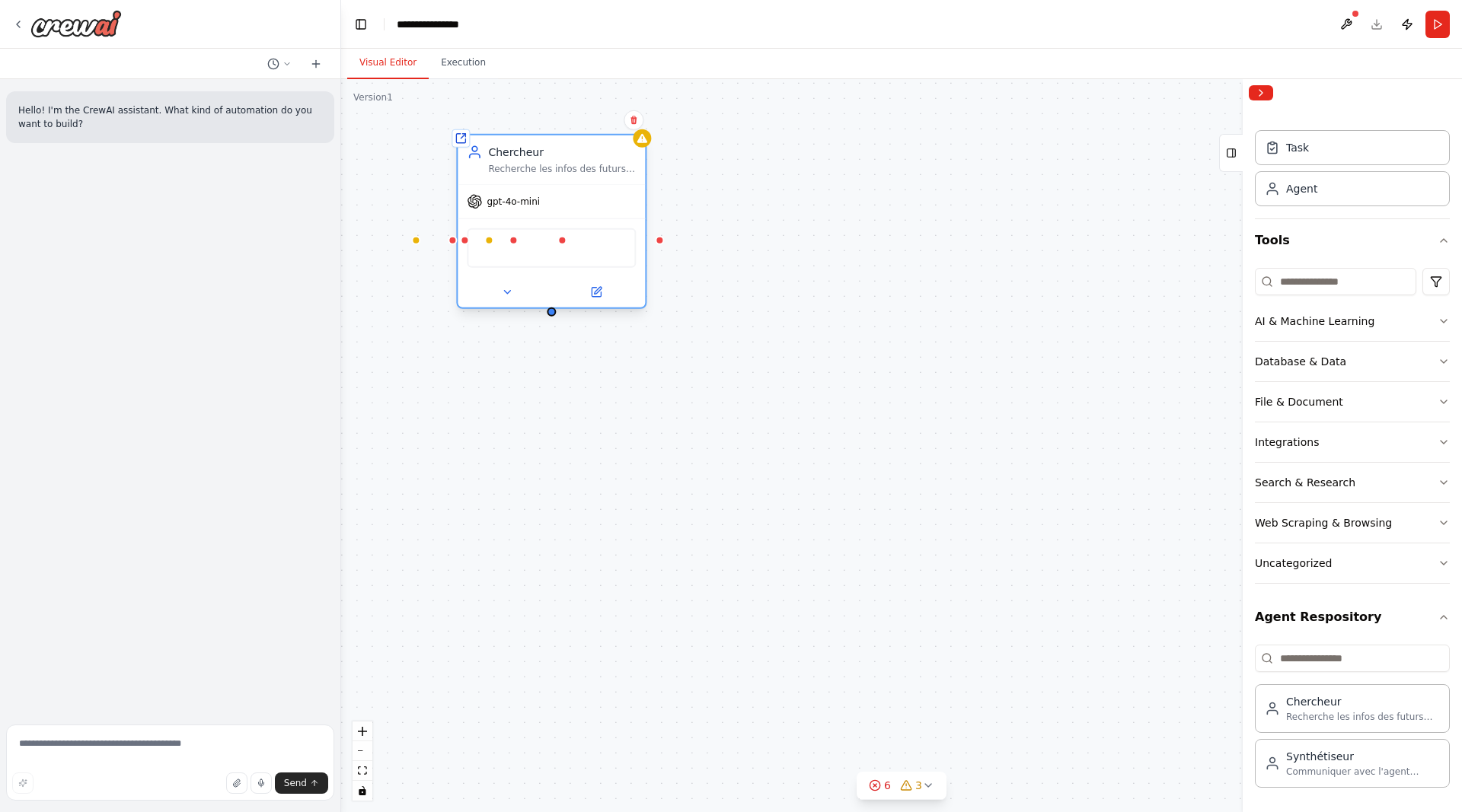
drag, startPoint x: 1165, startPoint y: 665, endPoint x: 496, endPoint y: 154, distance: 841.8
click at [496, 154] on div "Chercheur Recherche les infos des futurs projets tunnels dans le monde. Recherc…" at bounding box center [561, 160] width 147 height 30
drag, startPoint x: 552, startPoint y: 316, endPoint x: 558, endPoint y: 385, distance: 69.3
click at [558, 385] on div "Shared agent from repository Chercheur Recherche les infos des futurs projets t…" at bounding box center [901, 445] width 1120 height 733
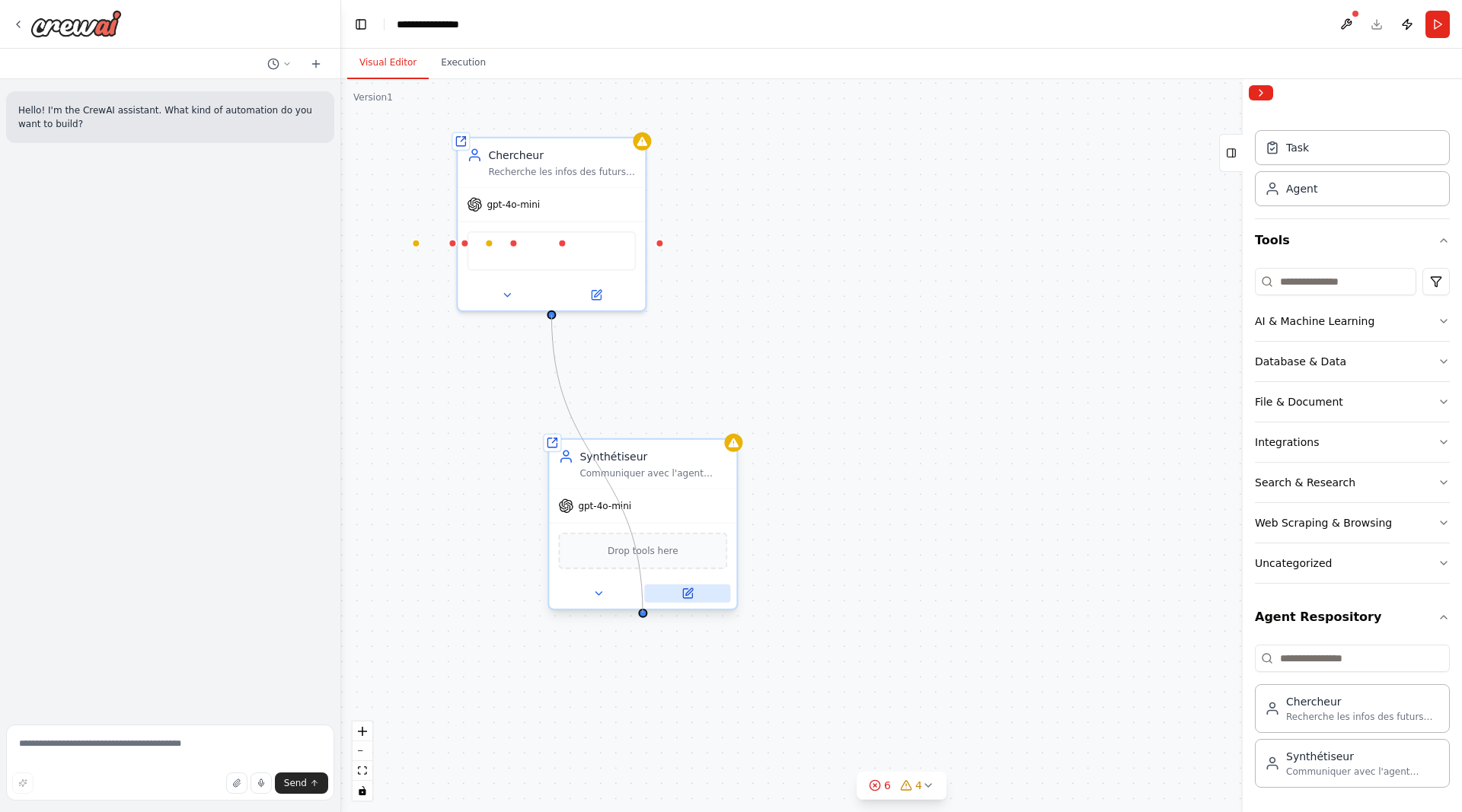
drag, startPoint x: 552, startPoint y: 316, endPoint x: 704, endPoint y: 592, distance: 315.1
drag, startPoint x: 643, startPoint y: 613, endPoint x: 549, endPoint y: 321, distance: 306.8
click at [549, 321] on div "Shared agent from repository Chercheur Recherche les infos des futurs projets t…" at bounding box center [901, 445] width 1120 height 733
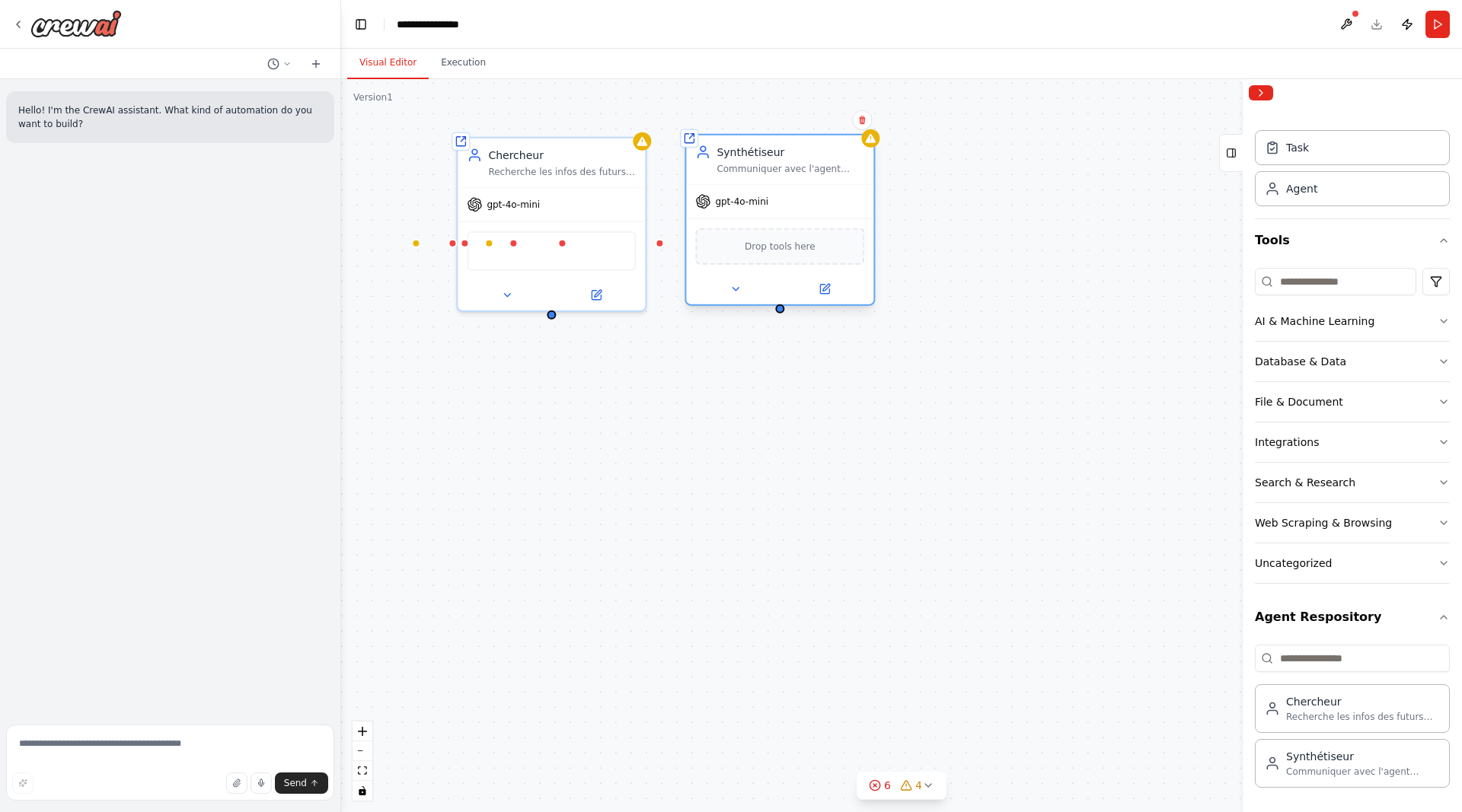
drag, startPoint x: 702, startPoint y: 454, endPoint x: 836, endPoint y: 156, distance: 326.7
click at [836, 156] on div "Synthétiseur" at bounding box center [790, 152] width 147 height 15
click at [917, 403] on div "Shared agent from repository Chercheur Recherche les infos des futurs projets t…" at bounding box center [901, 445] width 1120 height 733
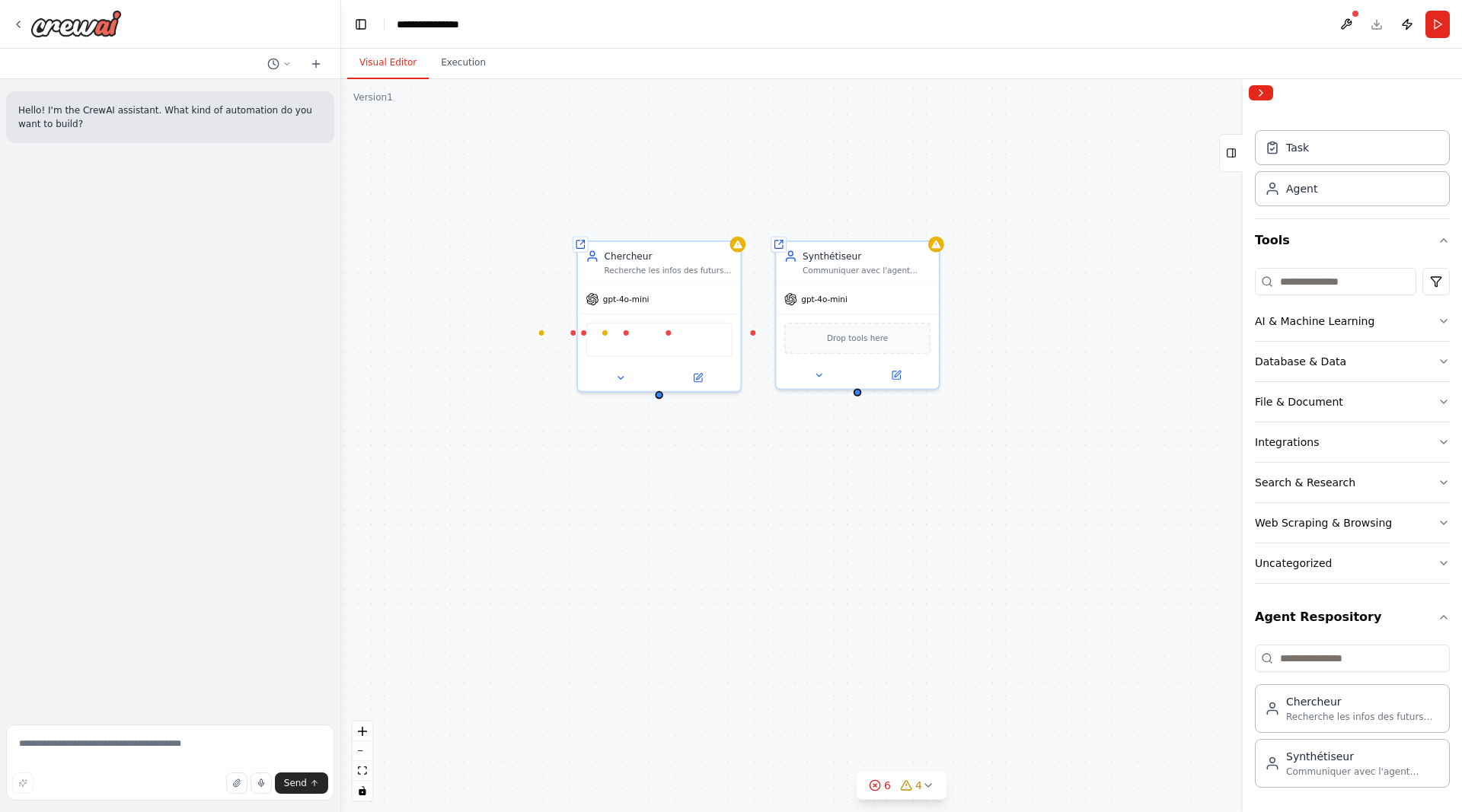
drag, startPoint x: 663, startPoint y: 424, endPoint x: 764, endPoint y: 501, distance: 127.0
click at [736, 515] on div "Shared agent from repository Chercheur Recherche les infos des futurs projets t…" at bounding box center [901, 445] width 1120 height 733
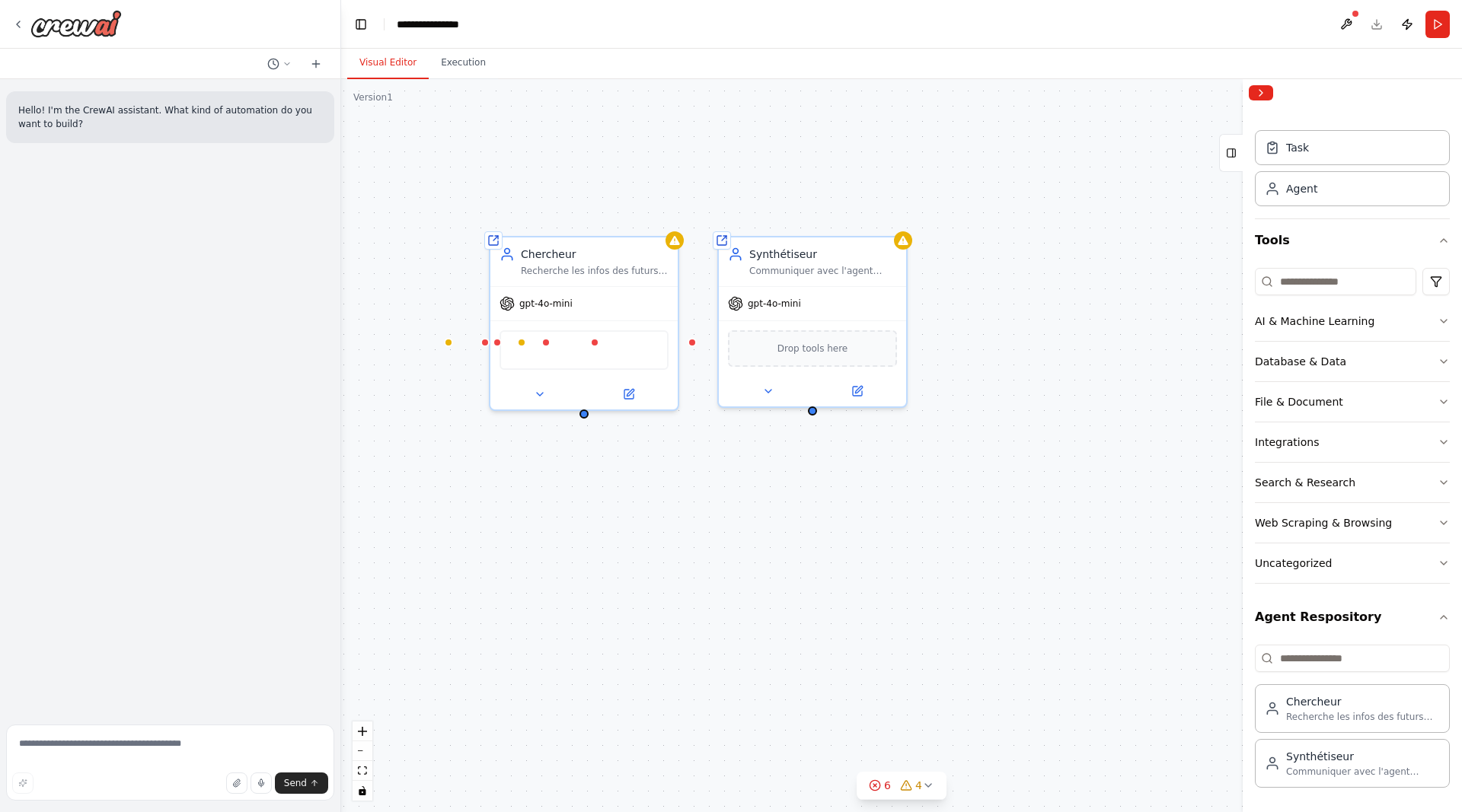
drag, startPoint x: 876, startPoint y: 473, endPoint x: 748, endPoint y: 480, distance: 128.2
click at [748, 480] on div "Shared agent from repository Chercheur Recherche les infos des futurs projets t…" at bounding box center [901, 445] width 1120 height 733
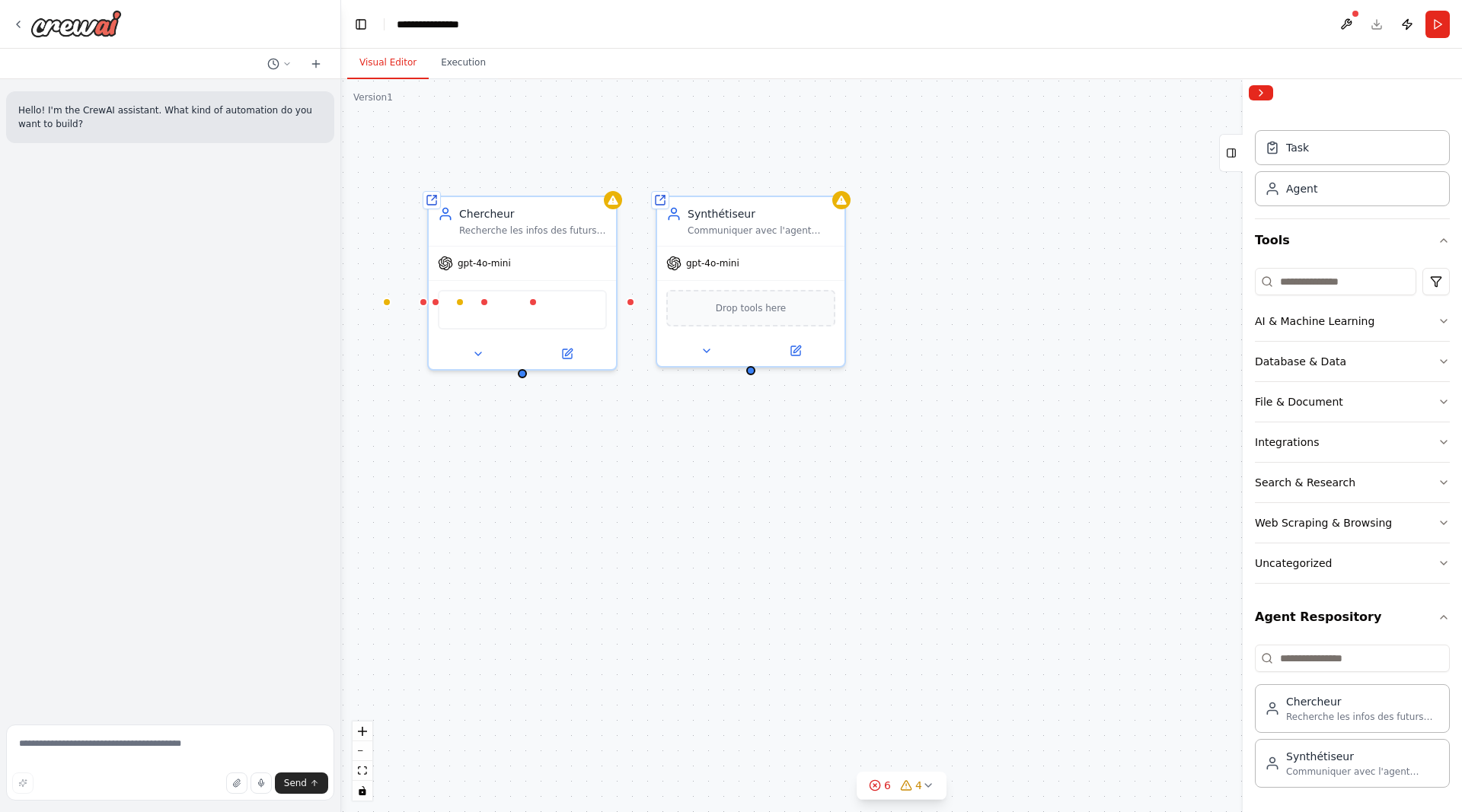
drag, startPoint x: 760, startPoint y: 459, endPoint x: 763, endPoint y: 420, distance: 39.1
click at [763, 420] on div "Shared agent from repository Chercheur Recherche les infos des futurs projets t…" at bounding box center [901, 445] width 1120 height 733
click at [229, 293] on div "Hello! I'm the CrewAI assistant. What kind of automation do you want to build?" at bounding box center [170, 399] width 340 height 639
click at [503, 209] on div "Chercheur" at bounding box center [533, 203] width 147 height 15
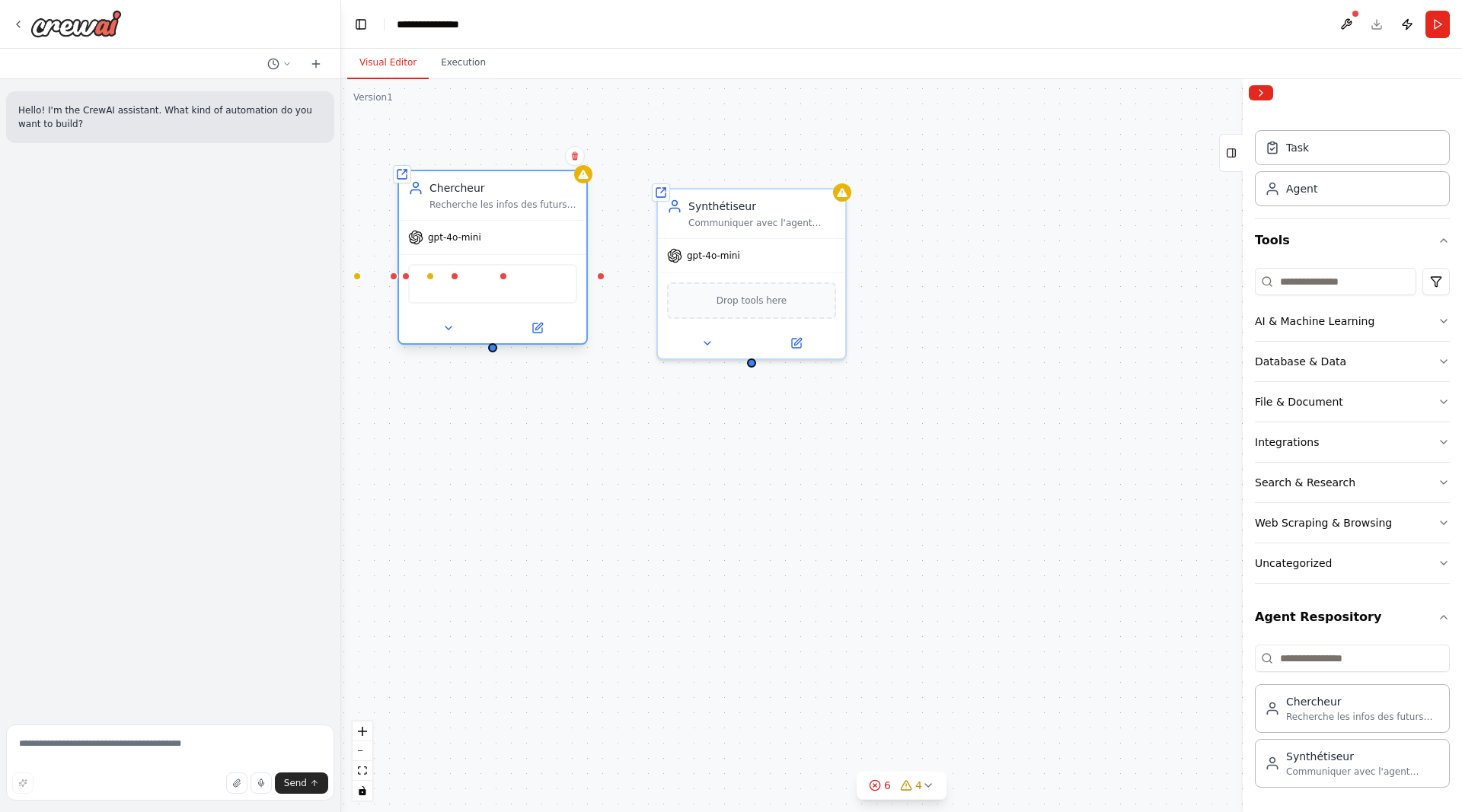
drag, startPoint x: 489, startPoint y: 181, endPoint x: 477, endPoint y: 173, distance: 14.4
click at [477, 180] on div "Chercheur" at bounding box center [503, 187] width 147 height 15
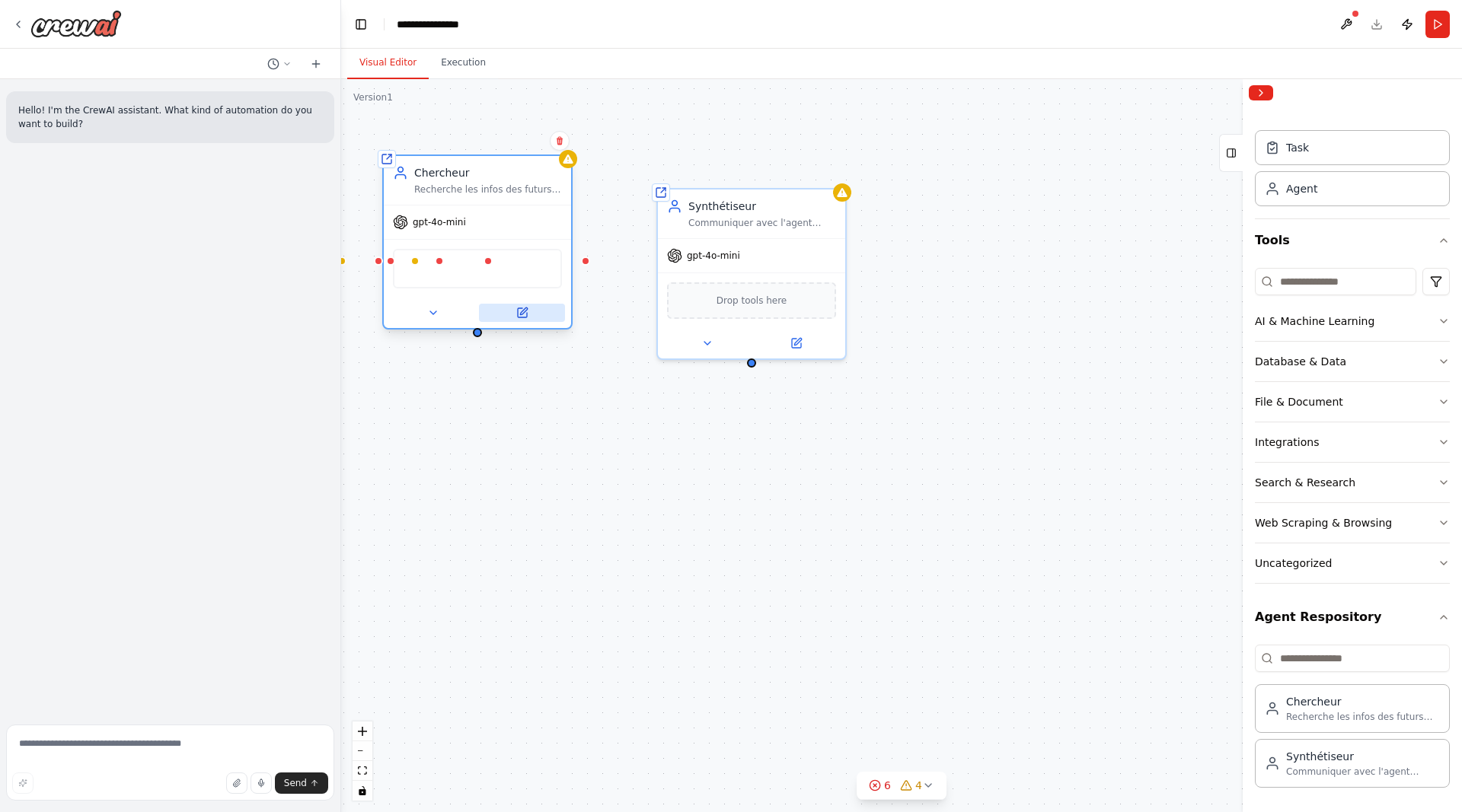
click at [520, 309] on icon at bounding box center [522, 312] width 9 height 9
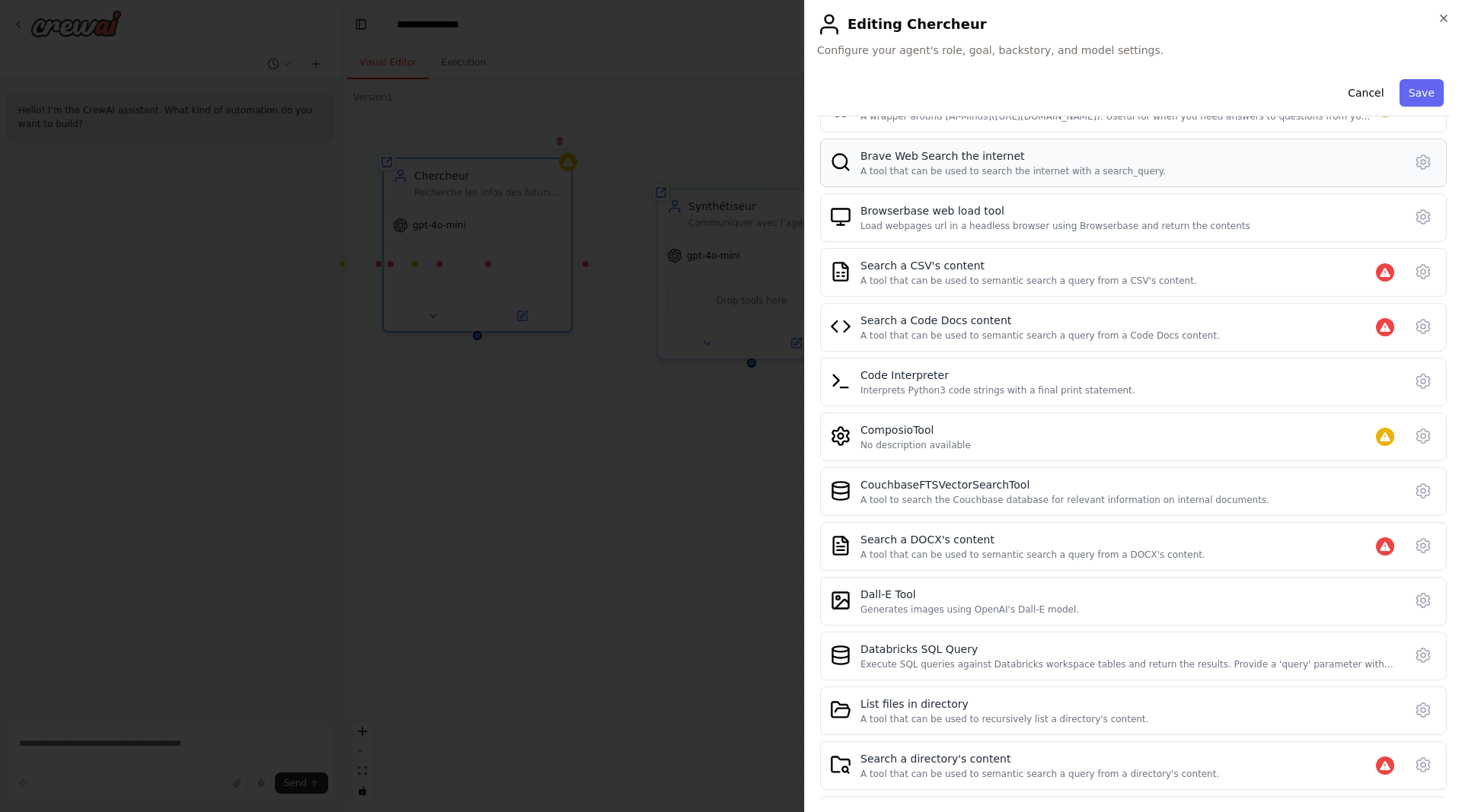
scroll to position [0, 0]
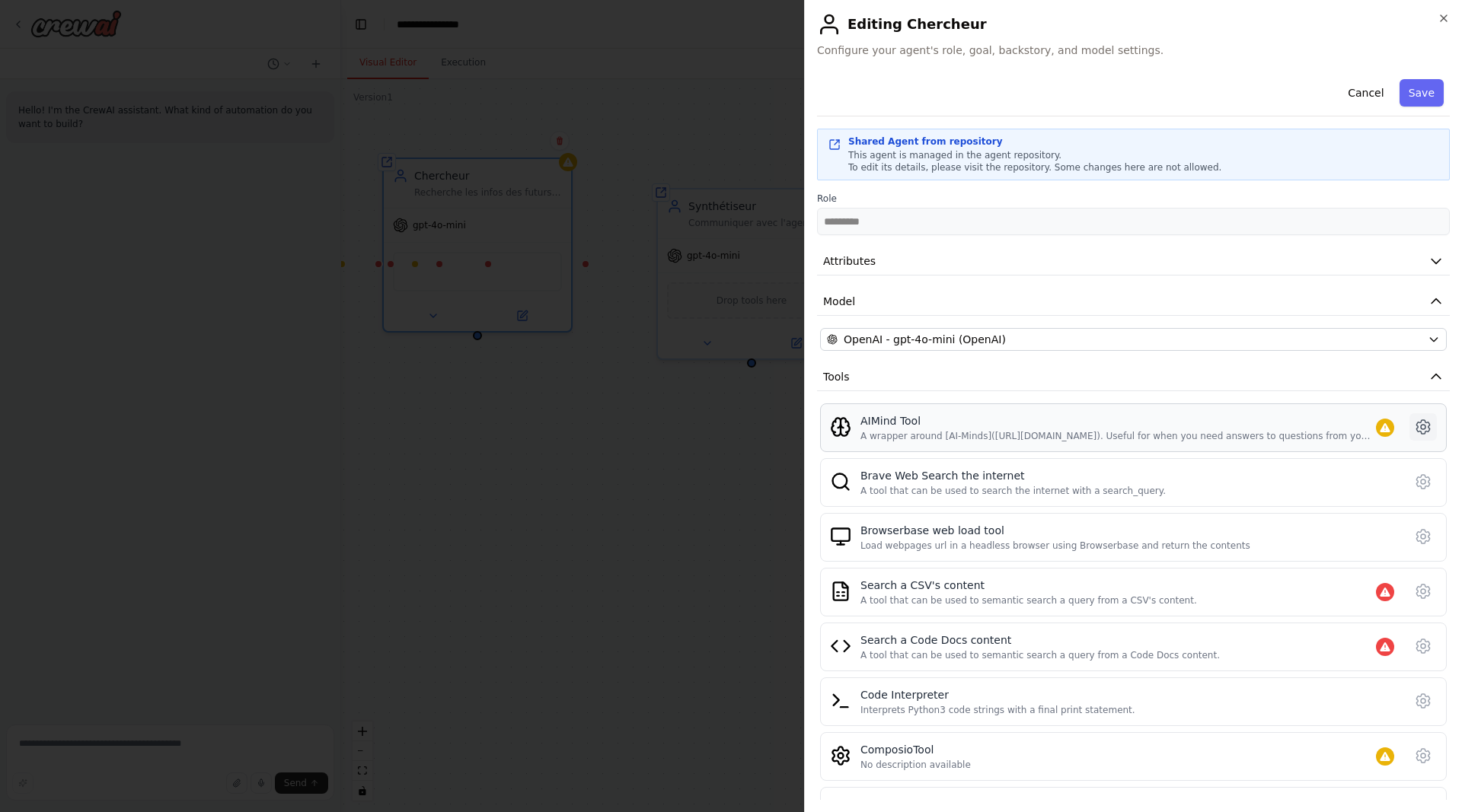
click at [1431, 423] on icon at bounding box center [1423, 427] width 18 height 18
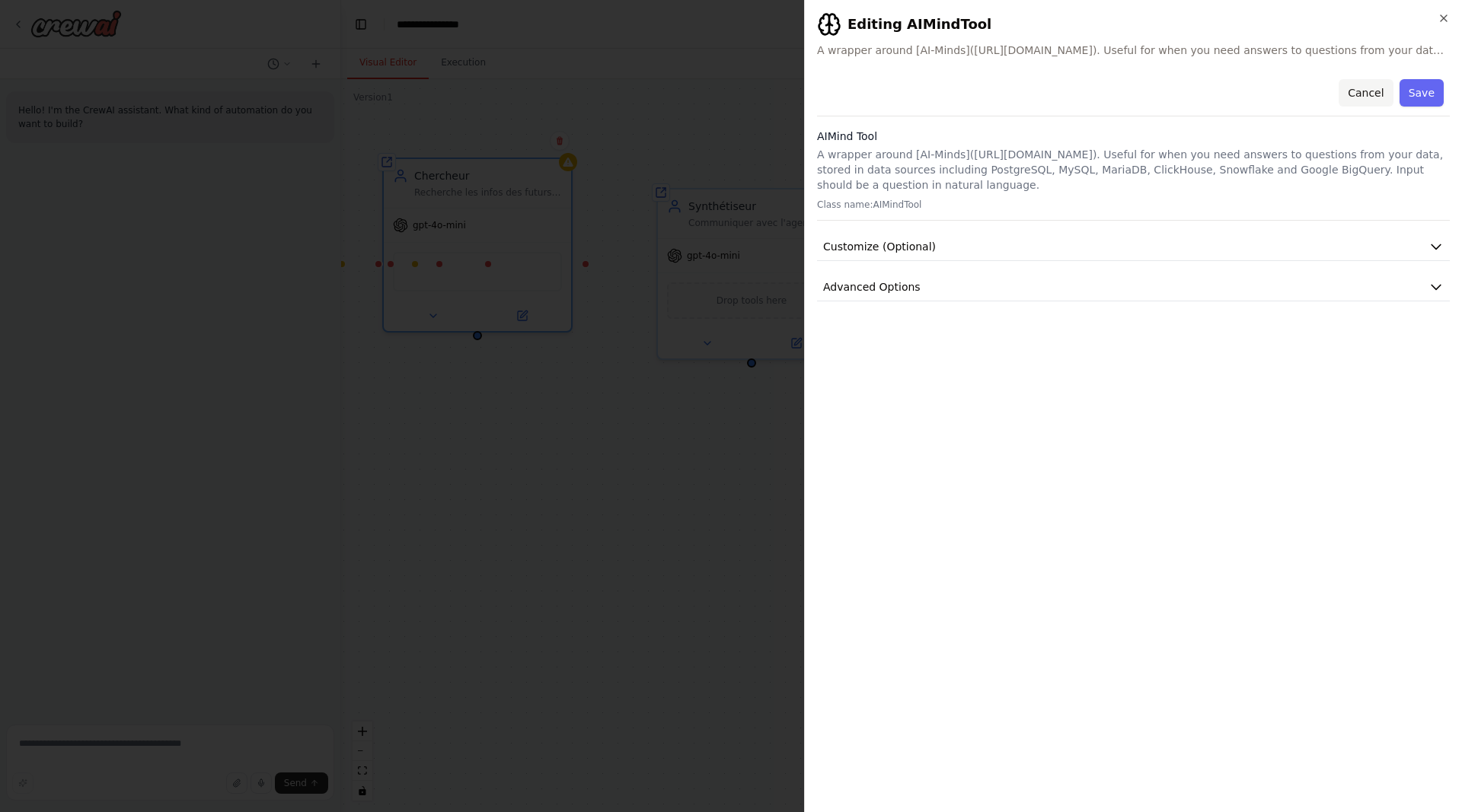
click at [1366, 92] on button "Cancel" at bounding box center [1365, 93] width 54 height 28
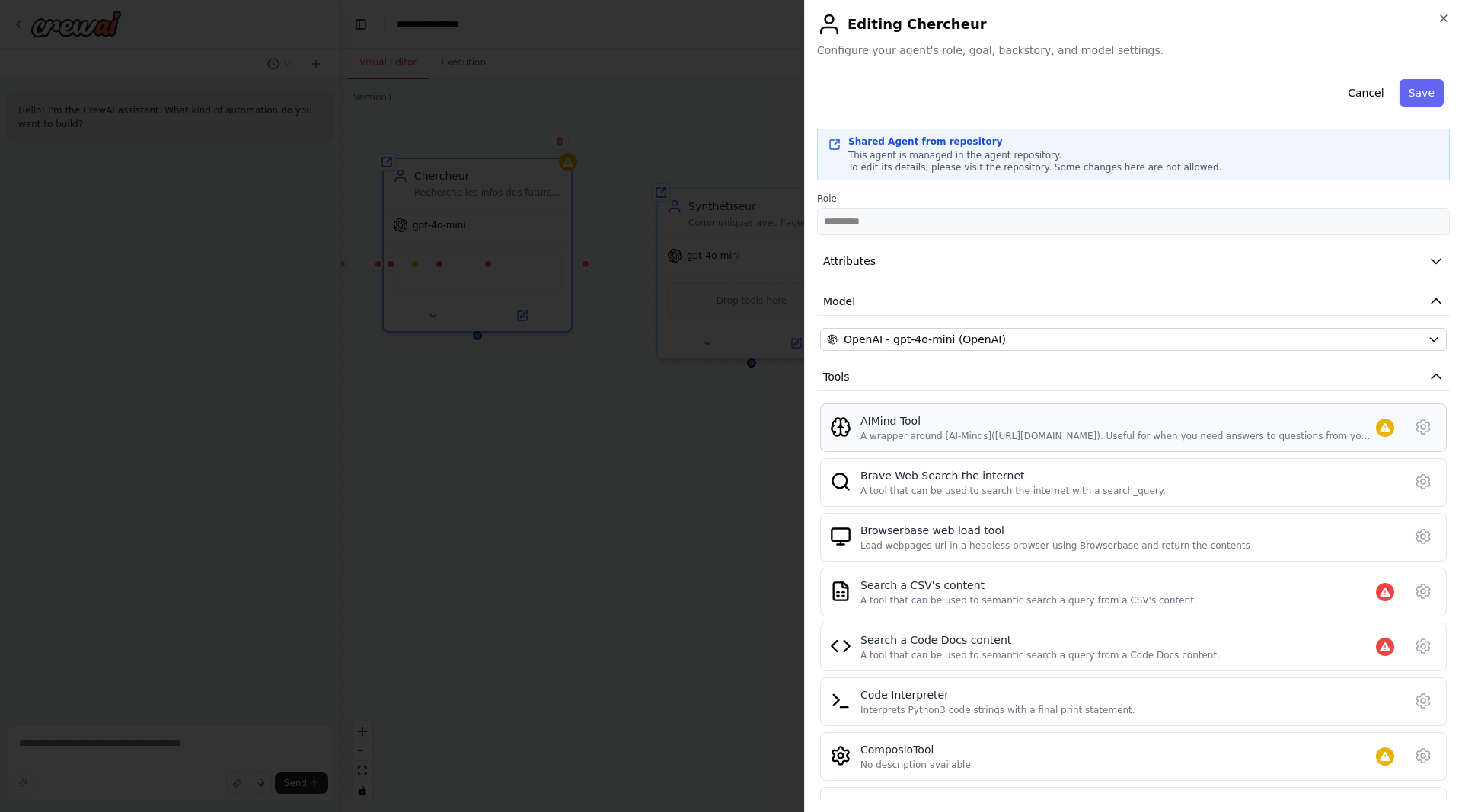
click at [1043, 435] on div "A wrapper around [AI-Minds](https://mindsdb.com/minds). Useful for when you nee…" at bounding box center [1117, 436] width 515 height 12
click at [1090, 420] on div "AIMind Tool" at bounding box center [1117, 420] width 515 height 15
click at [1431, 257] on icon "button" at bounding box center [1435, 261] width 15 height 15
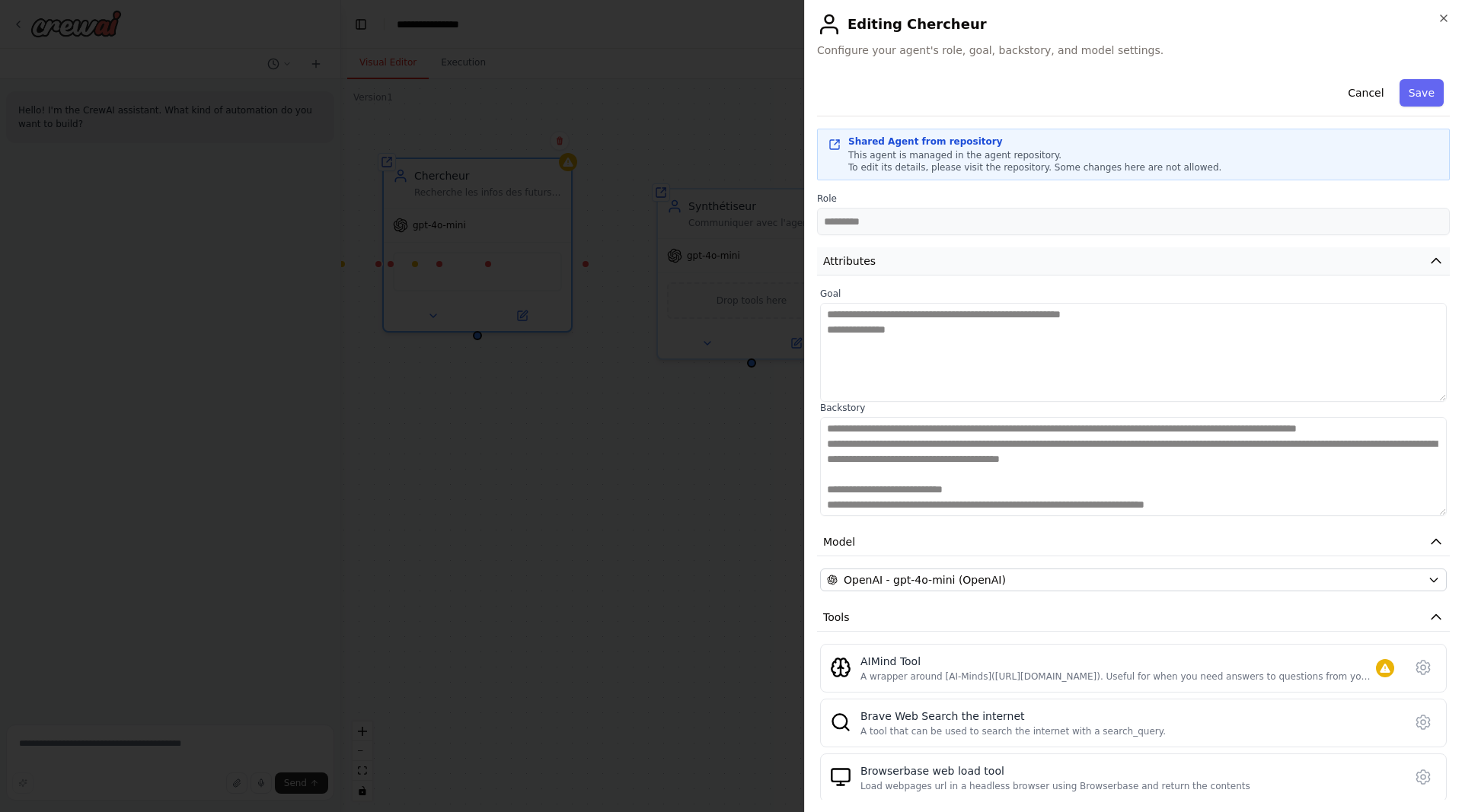
click at [1431, 257] on icon "button" at bounding box center [1435, 261] width 15 height 15
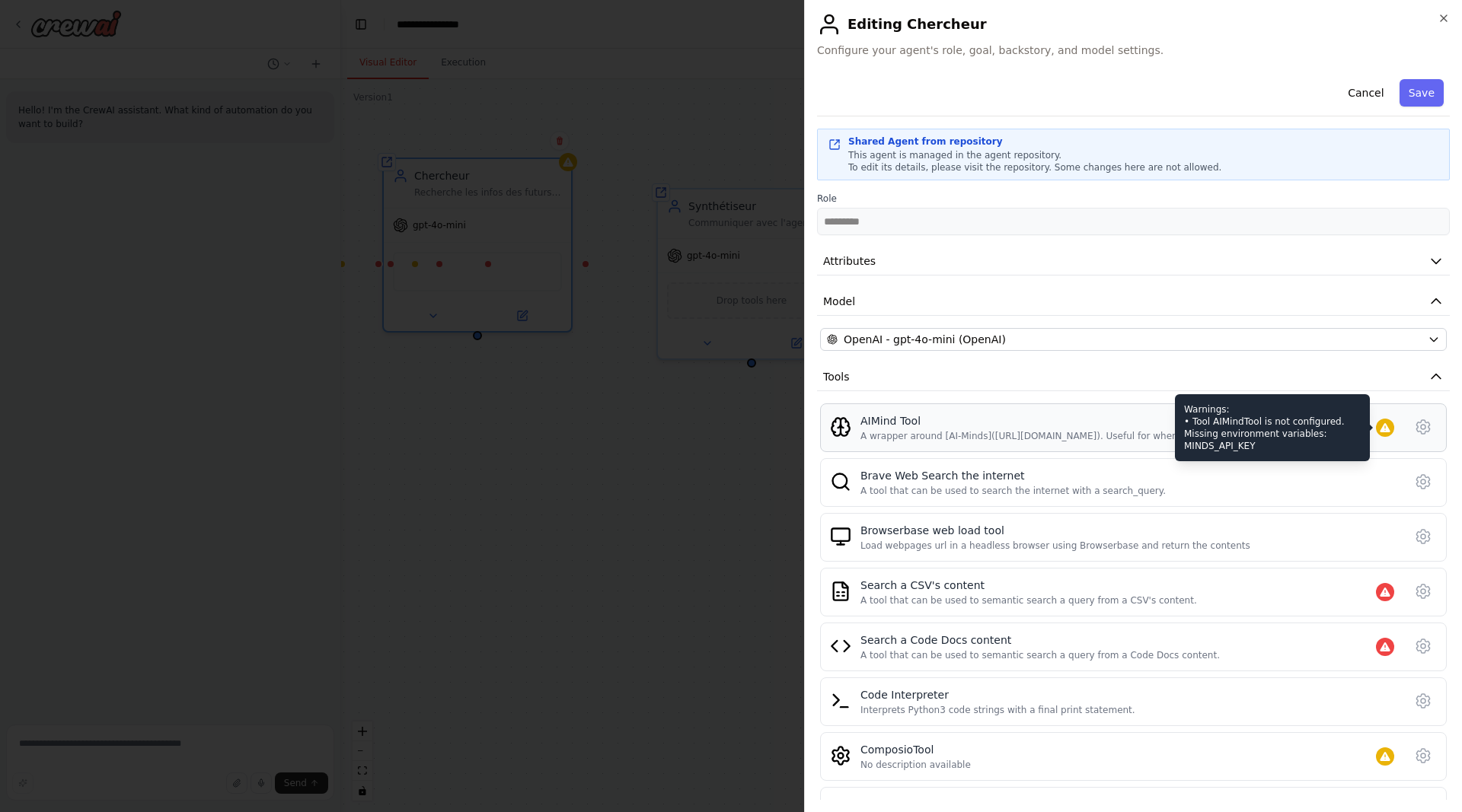
click at [1384, 427] on icon at bounding box center [1383, 427] width 10 height 9
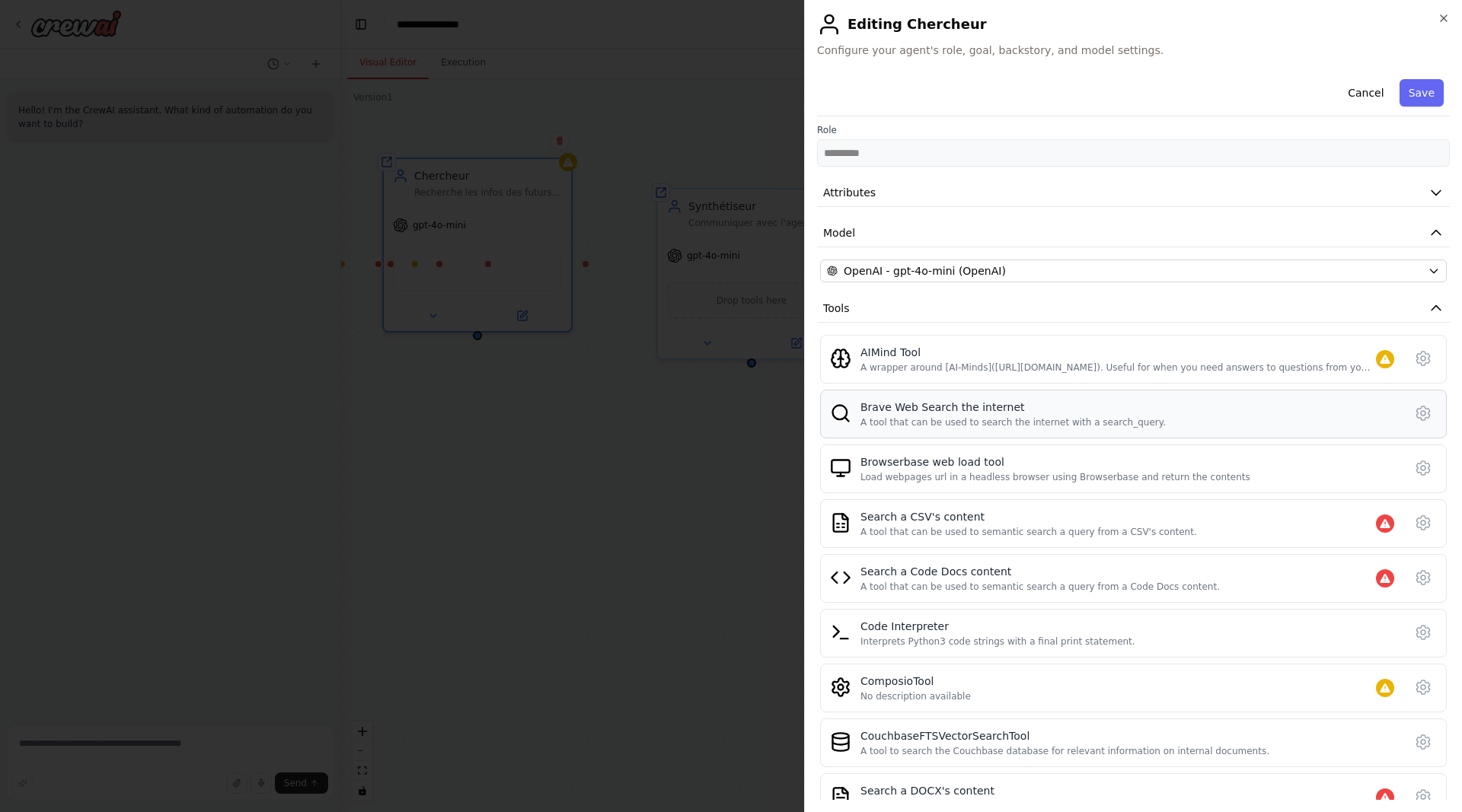
scroll to position [95, 0]
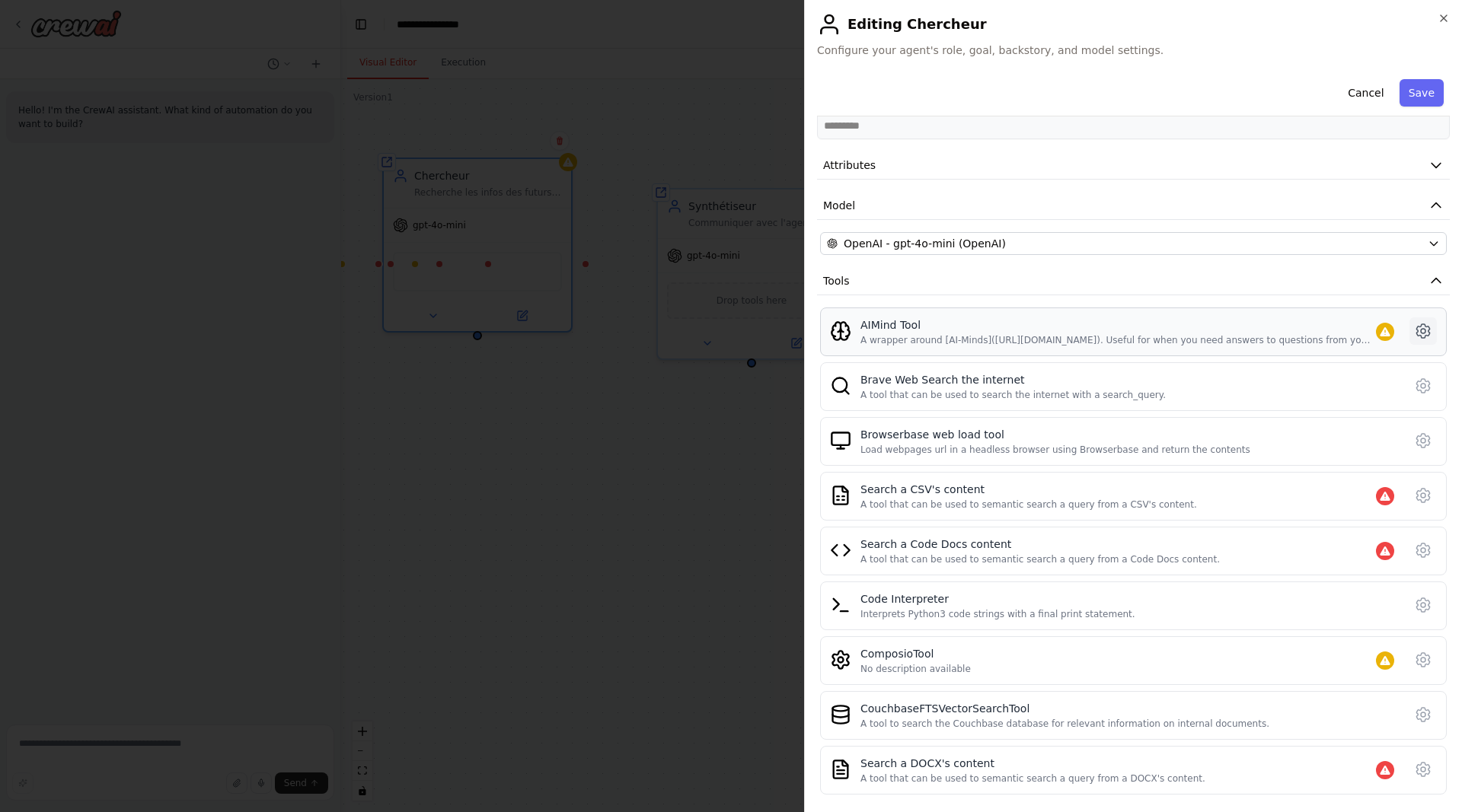
click at [1428, 332] on icon at bounding box center [1422, 330] width 12 height 13
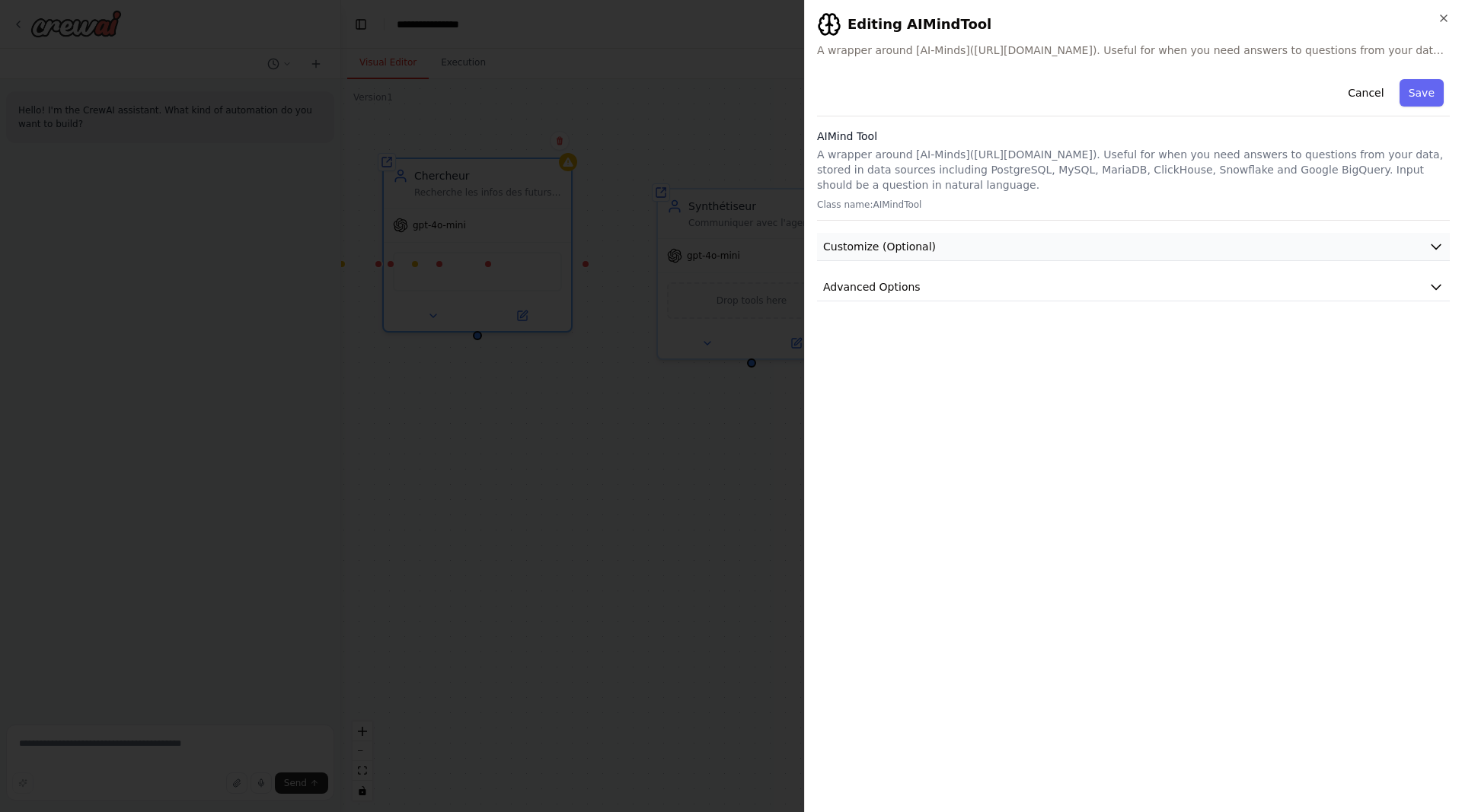
click at [1043, 241] on button "Customize (Optional)" at bounding box center [1133, 247] width 633 height 29
click at [966, 289] on button "Advanced Options" at bounding box center [1133, 287] width 633 height 29
click at [1377, 93] on button "Cancel" at bounding box center [1365, 93] width 54 height 28
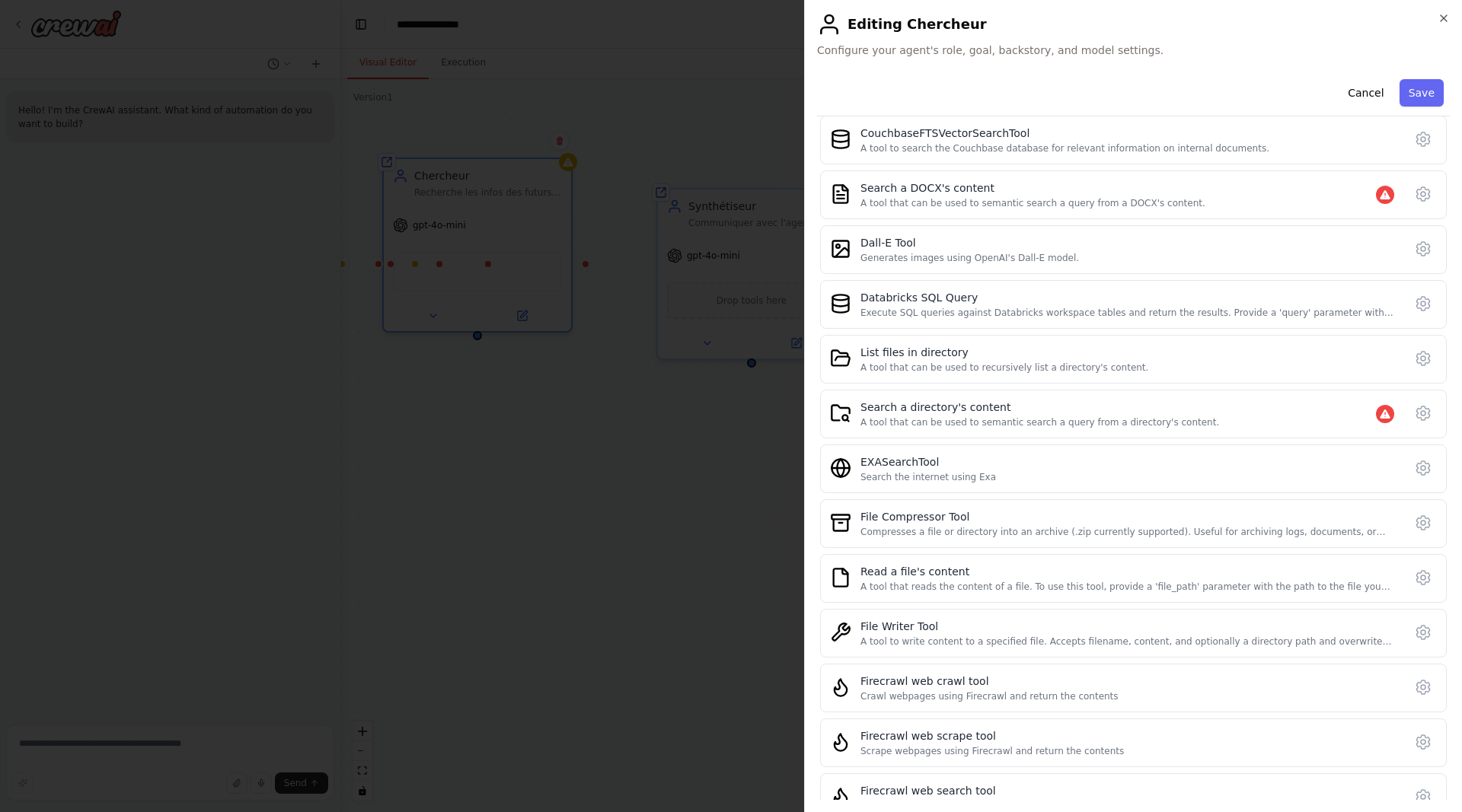
scroll to position [990, 0]
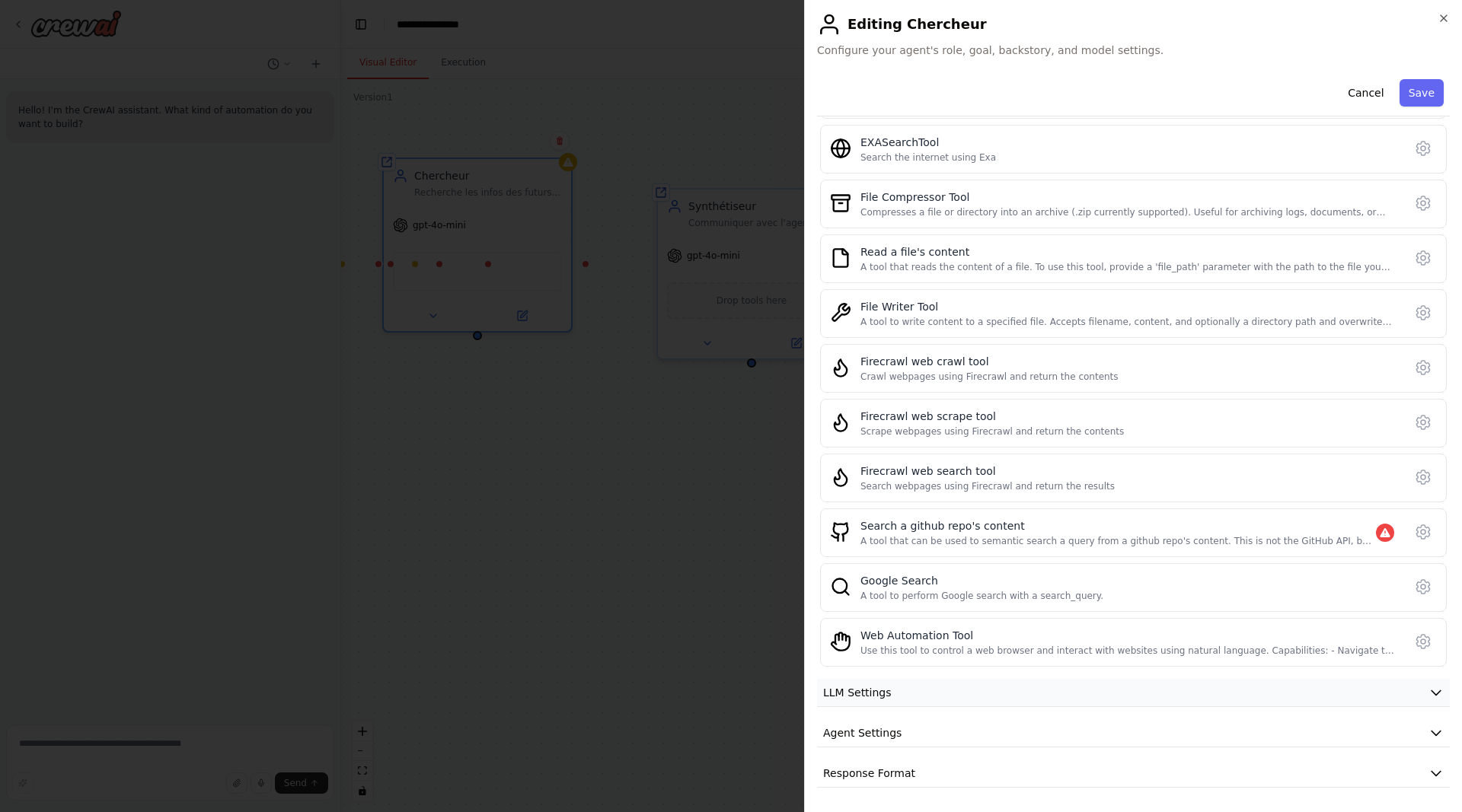
click at [1386, 693] on button "LLM Settings" at bounding box center [1133, 693] width 633 height 29
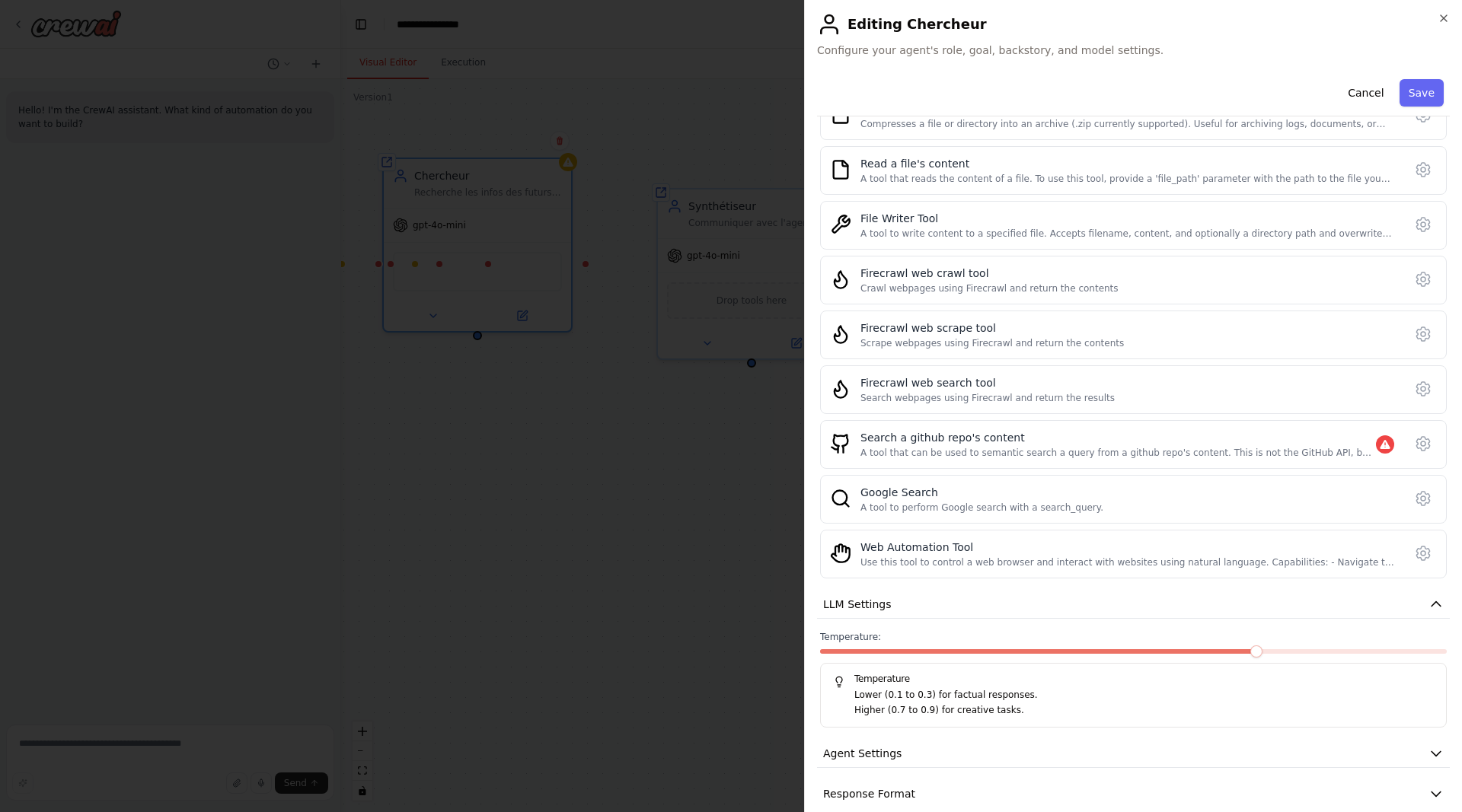
scroll to position [1099, 0]
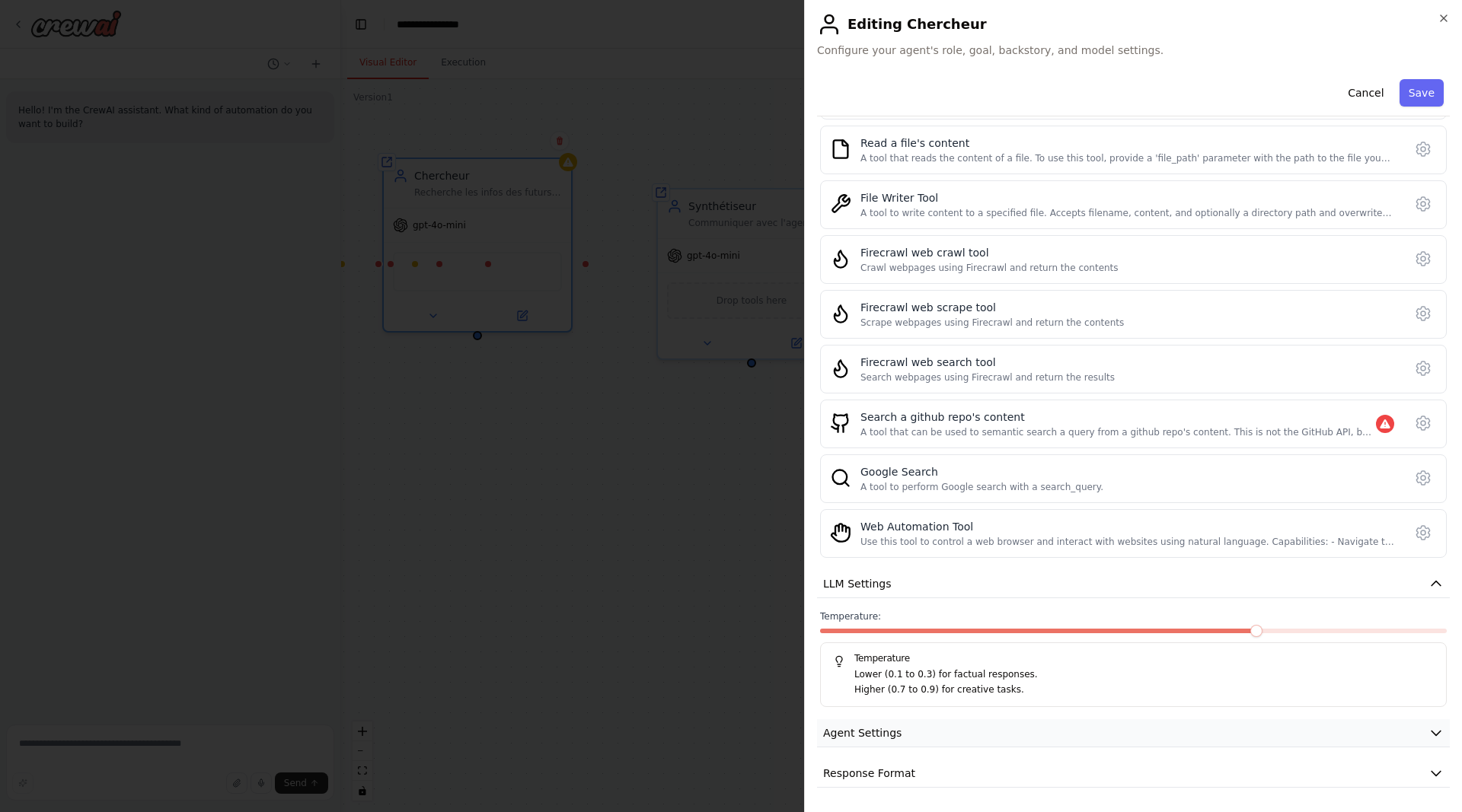
click at [1123, 737] on button "Agent Settings" at bounding box center [1133, 733] width 633 height 29
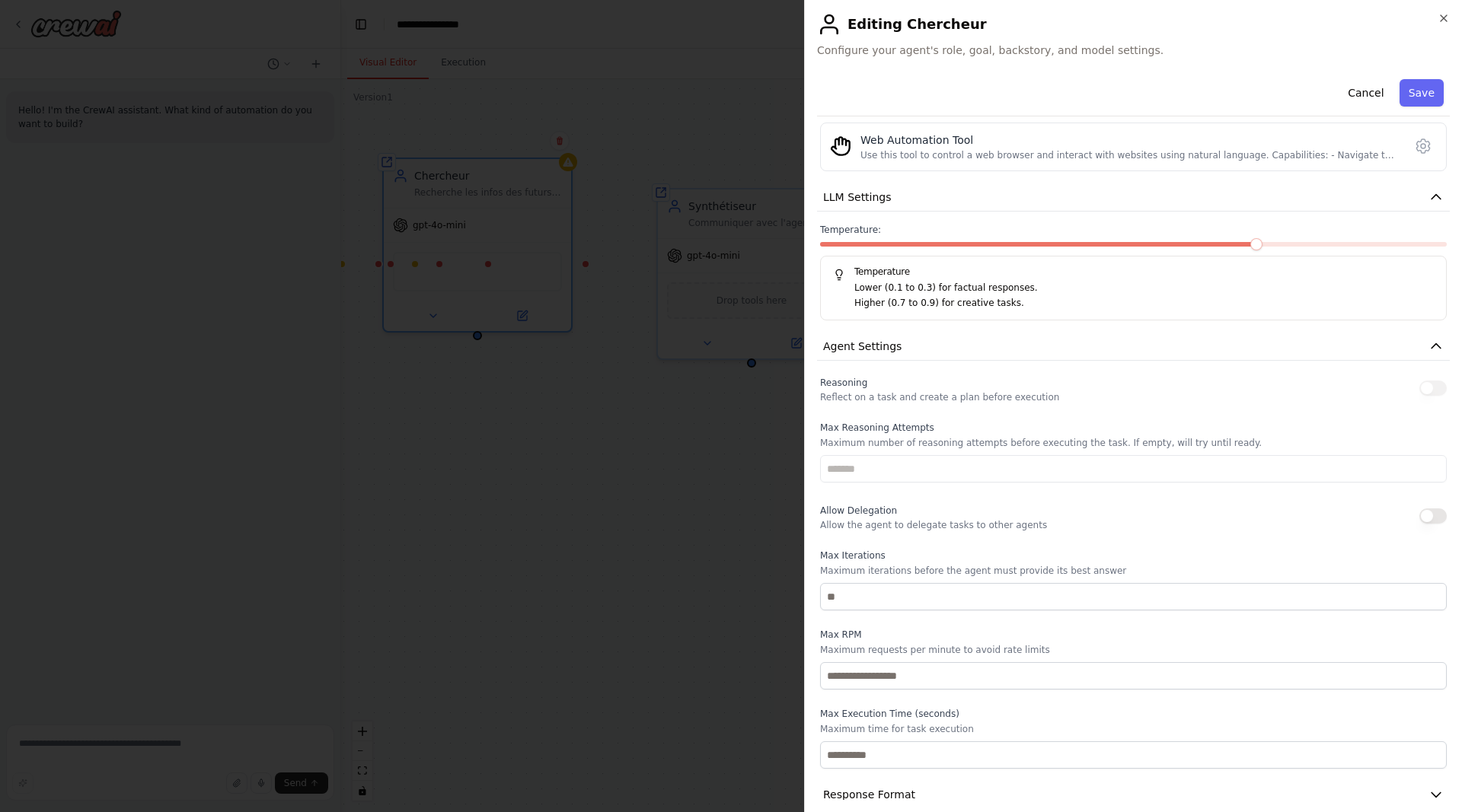
scroll to position [1508, 0]
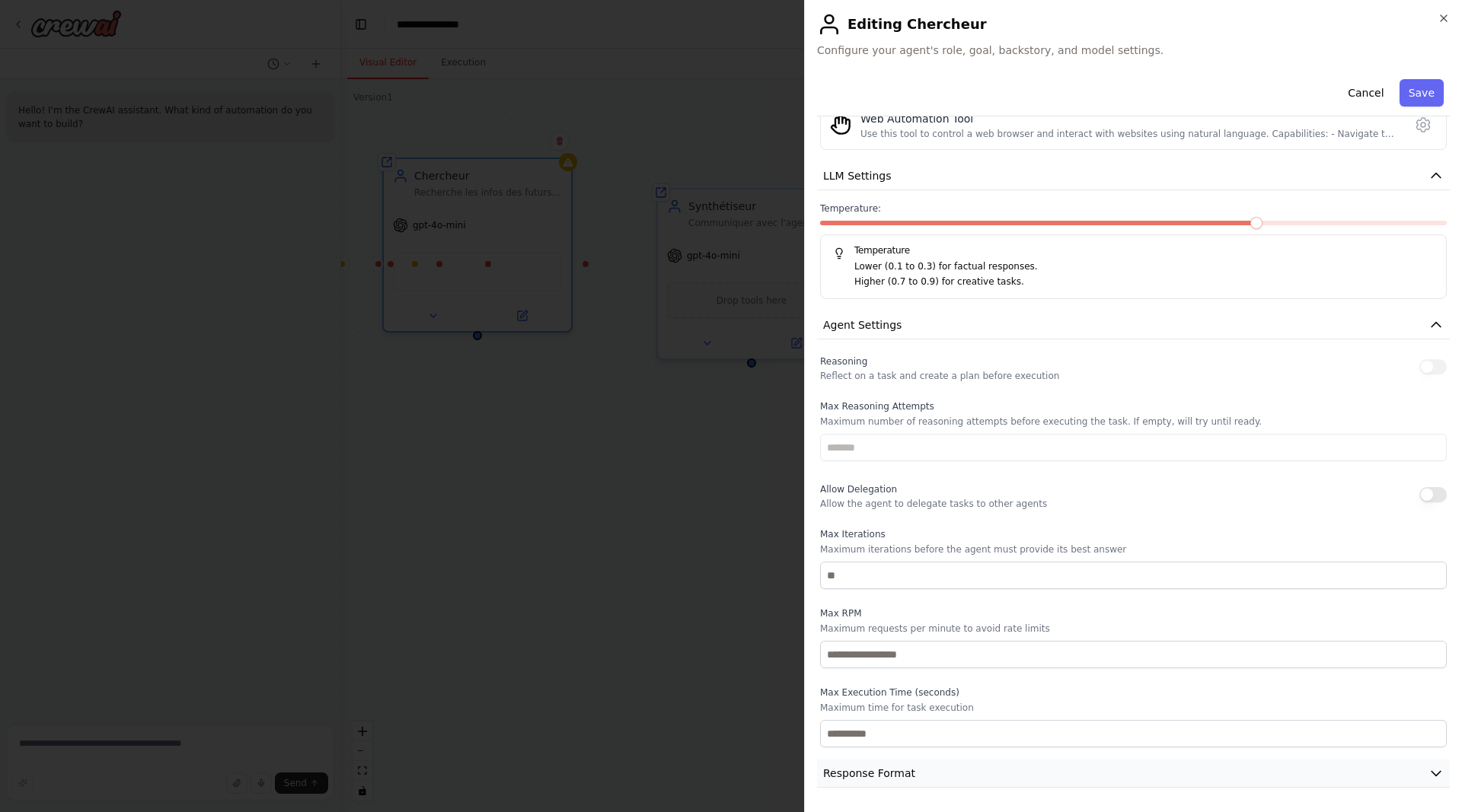
click at [1079, 763] on button "Response Format" at bounding box center [1133, 774] width 633 height 29
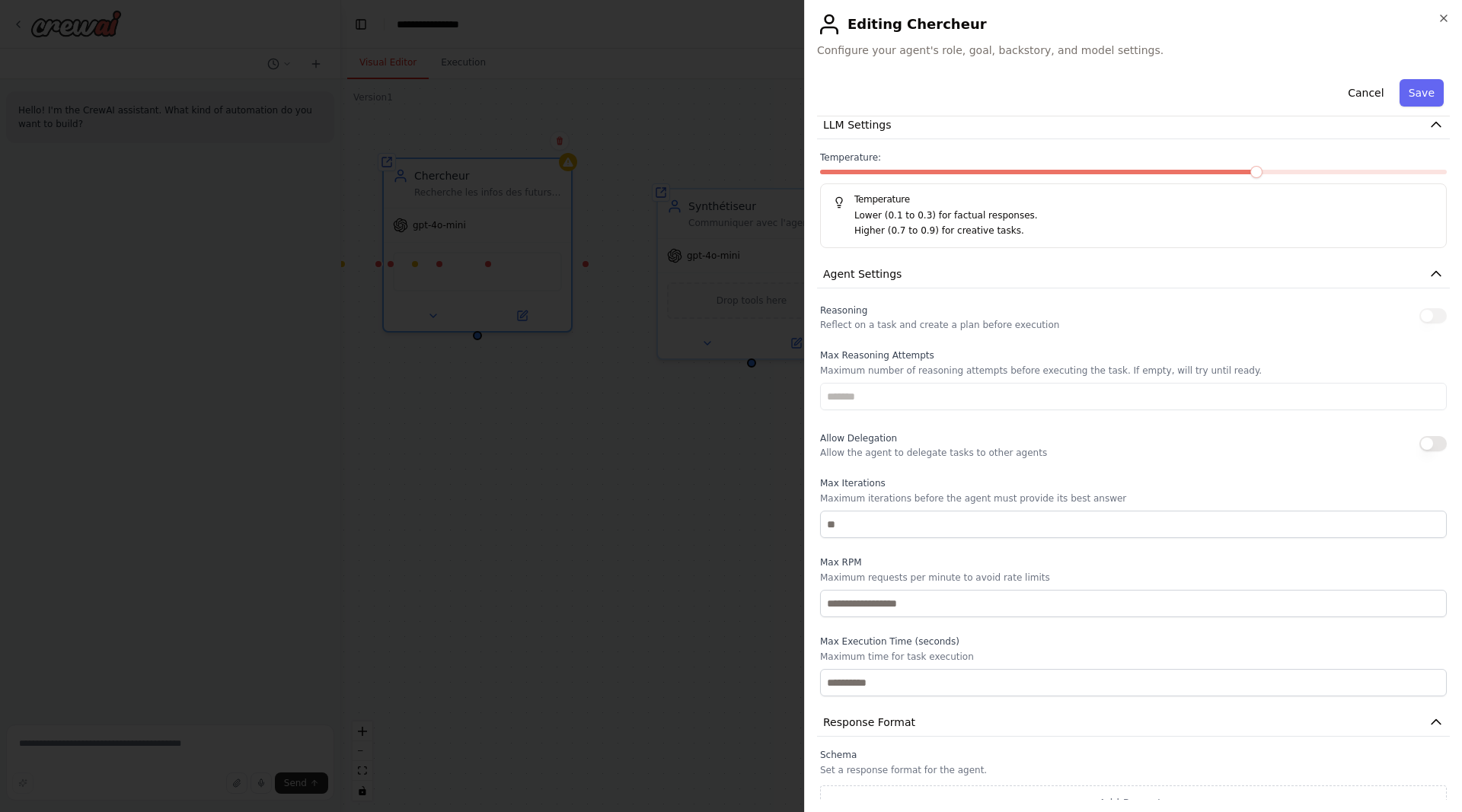
click at [1035, 772] on p "Set a response format for the agent." at bounding box center [1134, 770] width 627 height 12
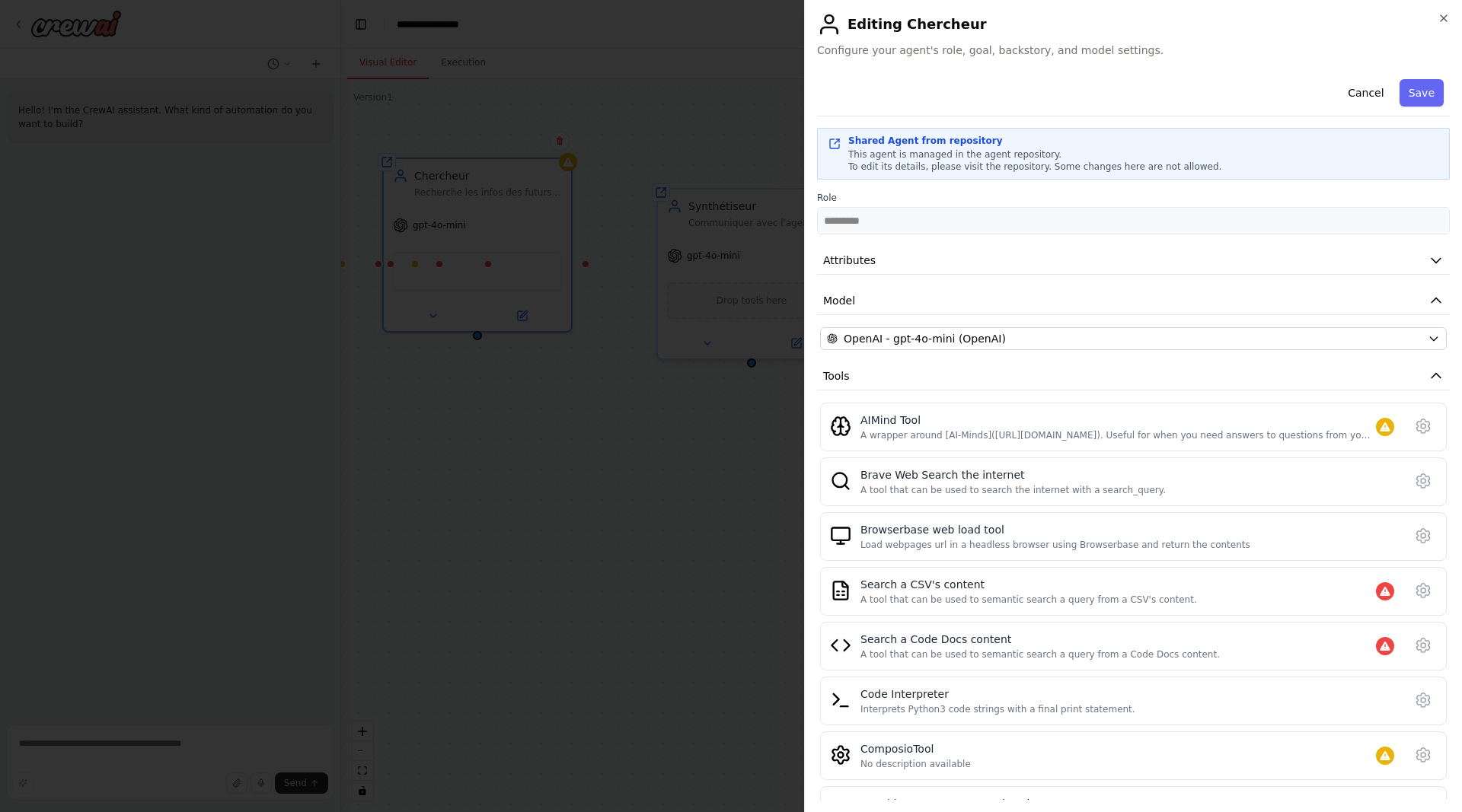
scroll to position [0, 0]
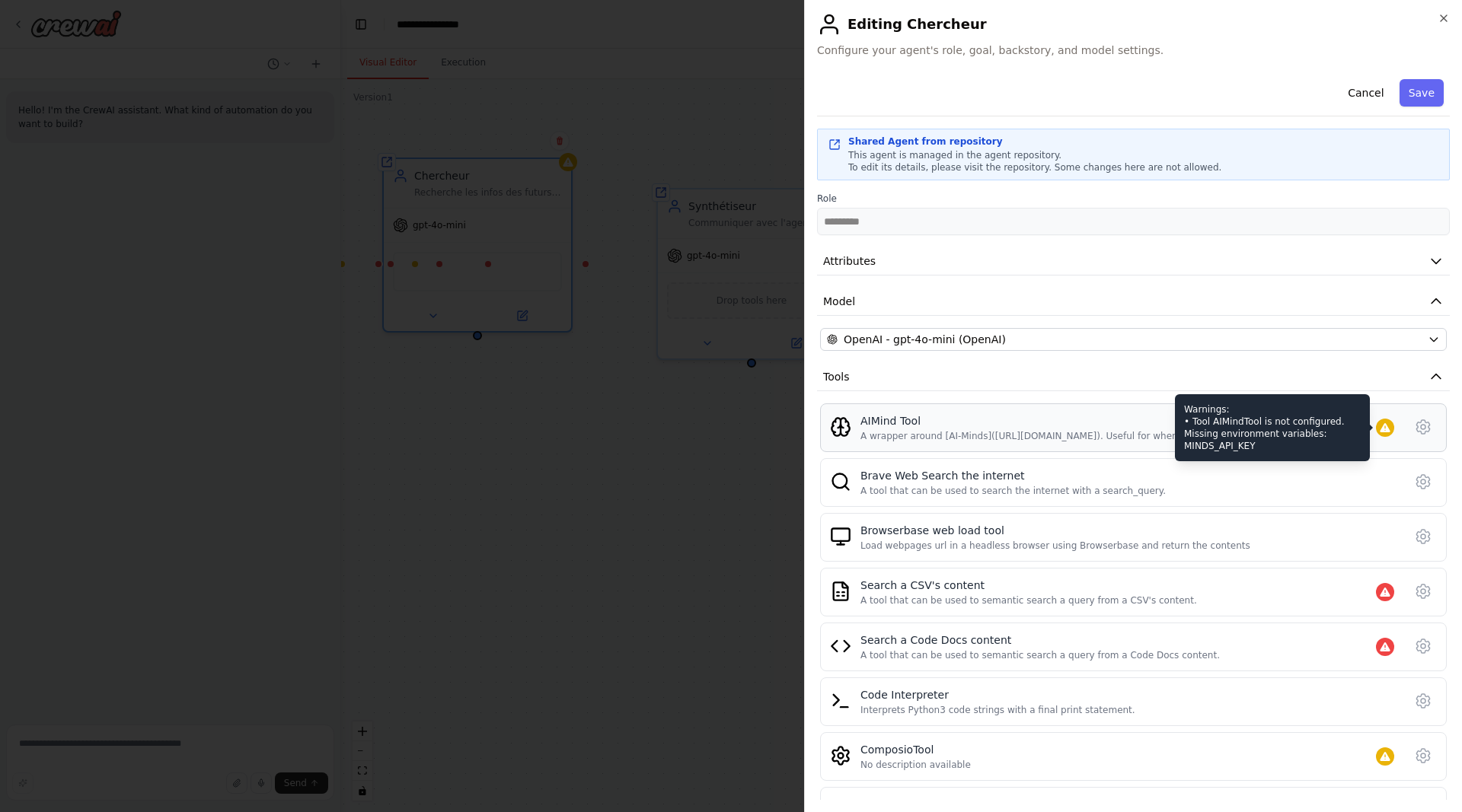
click at [1381, 418] on div "Warnings: • Tool AIMindTool is not configured. Missing environment variables: M…" at bounding box center [1384, 427] width 18 height 18
click at [1389, 427] on icon at bounding box center [1385, 428] width 12 height 12
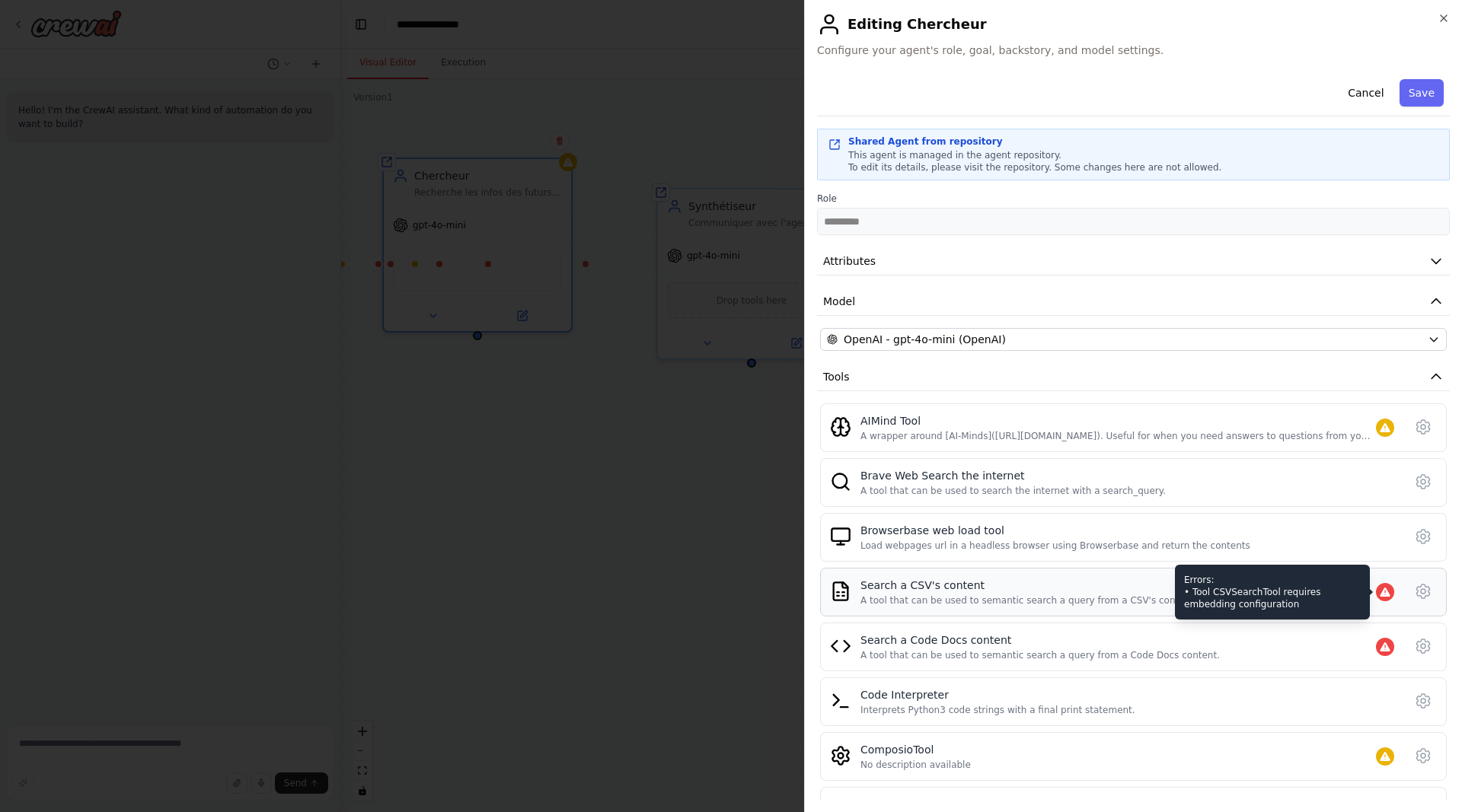
click at [1385, 599] on div at bounding box center [1384, 592] width 18 height 18
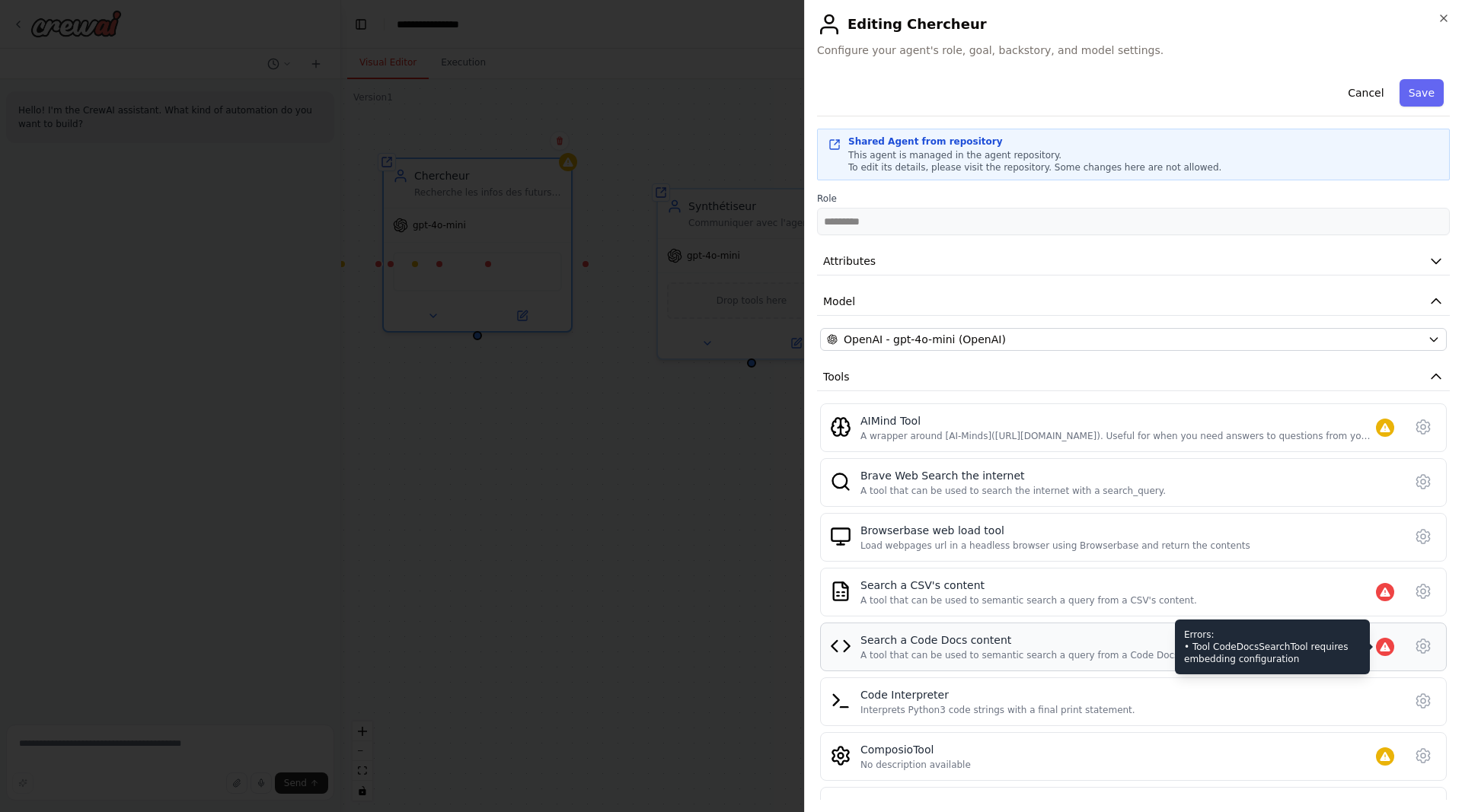
click at [1387, 647] on icon at bounding box center [1383, 647] width 10 height 9
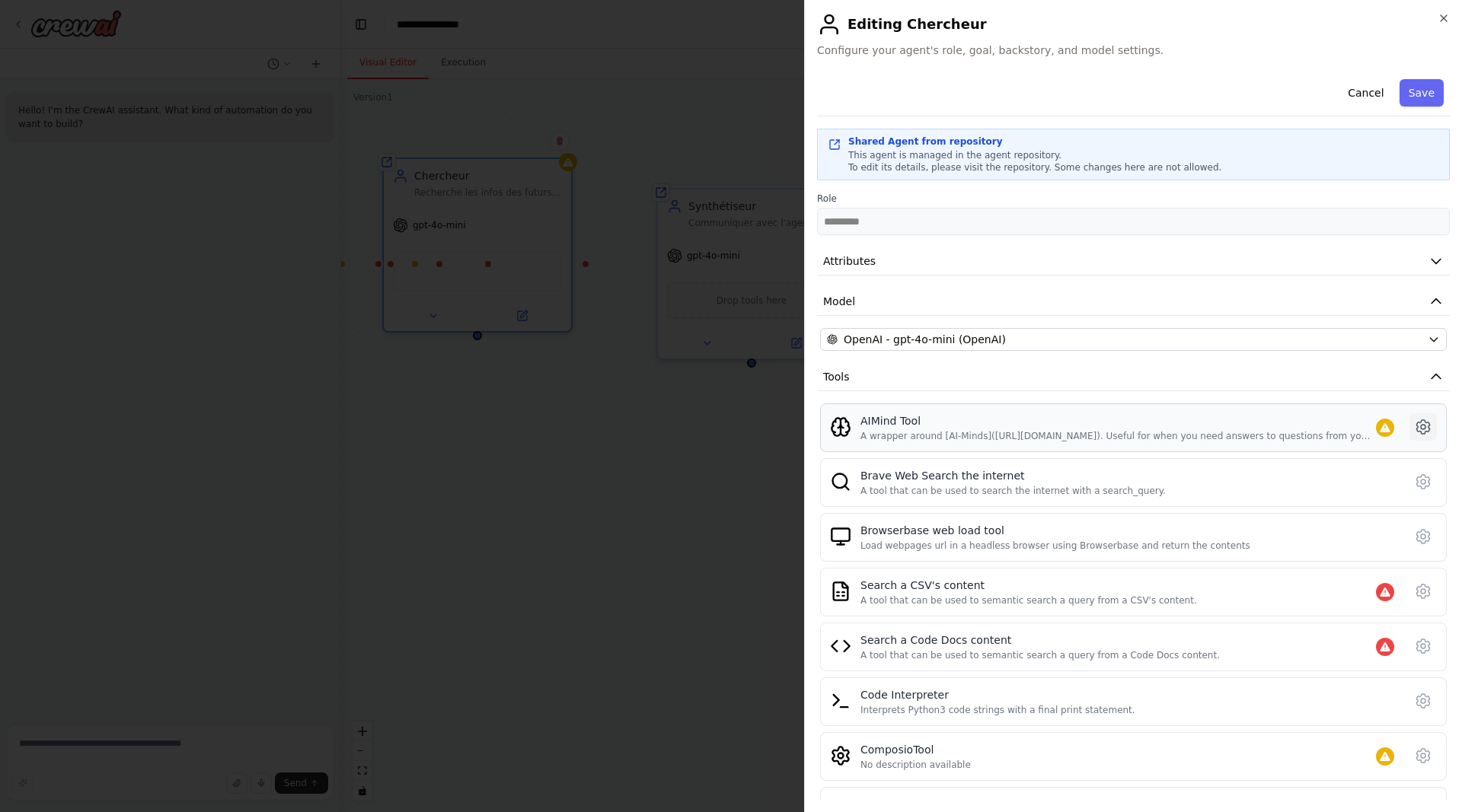
click at [1421, 425] on icon at bounding box center [1423, 427] width 18 height 18
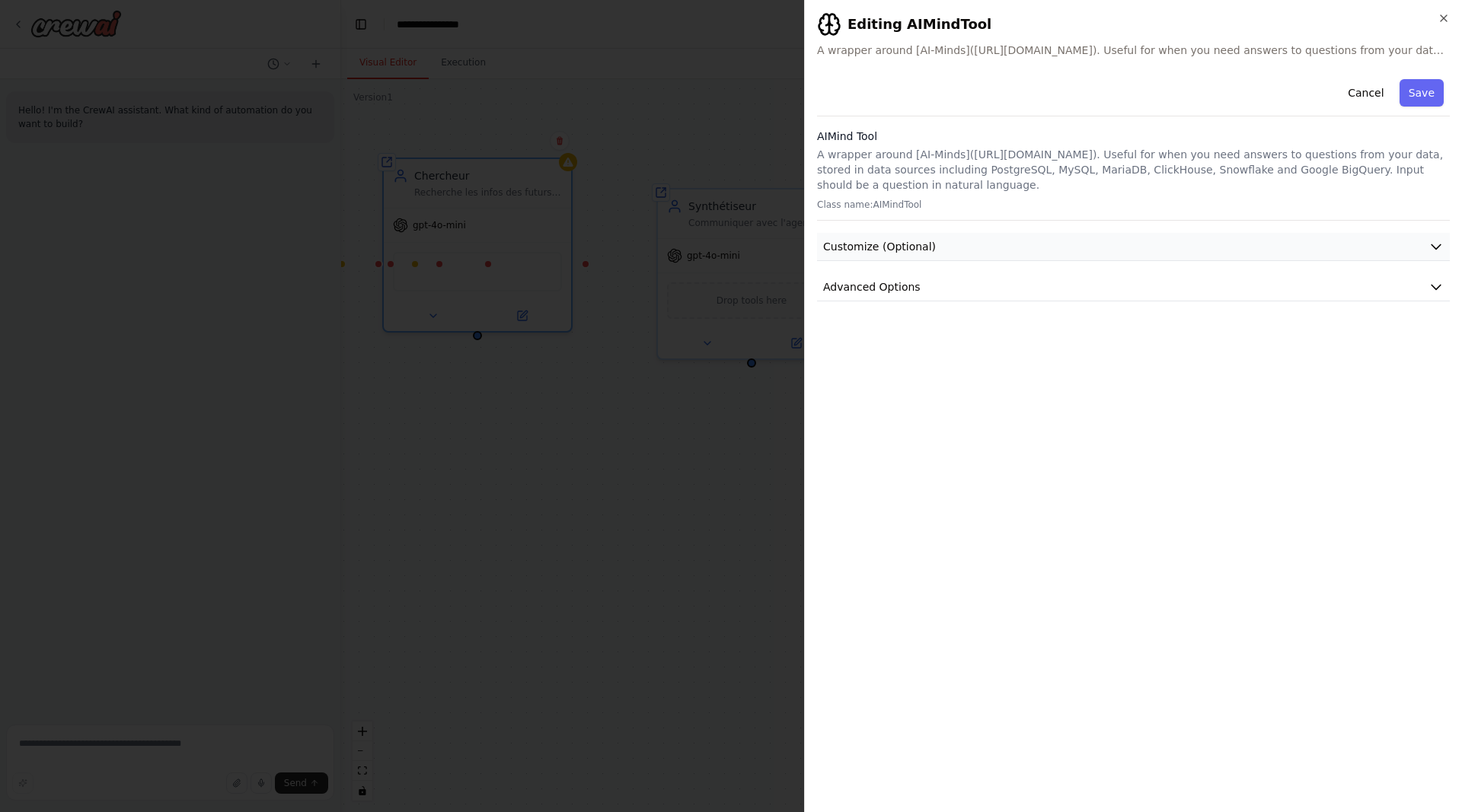
click at [1067, 236] on button "Customize (Optional)" at bounding box center [1133, 247] width 633 height 29
click at [1392, 90] on button "Cancel" at bounding box center [1365, 93] width 54 height 28
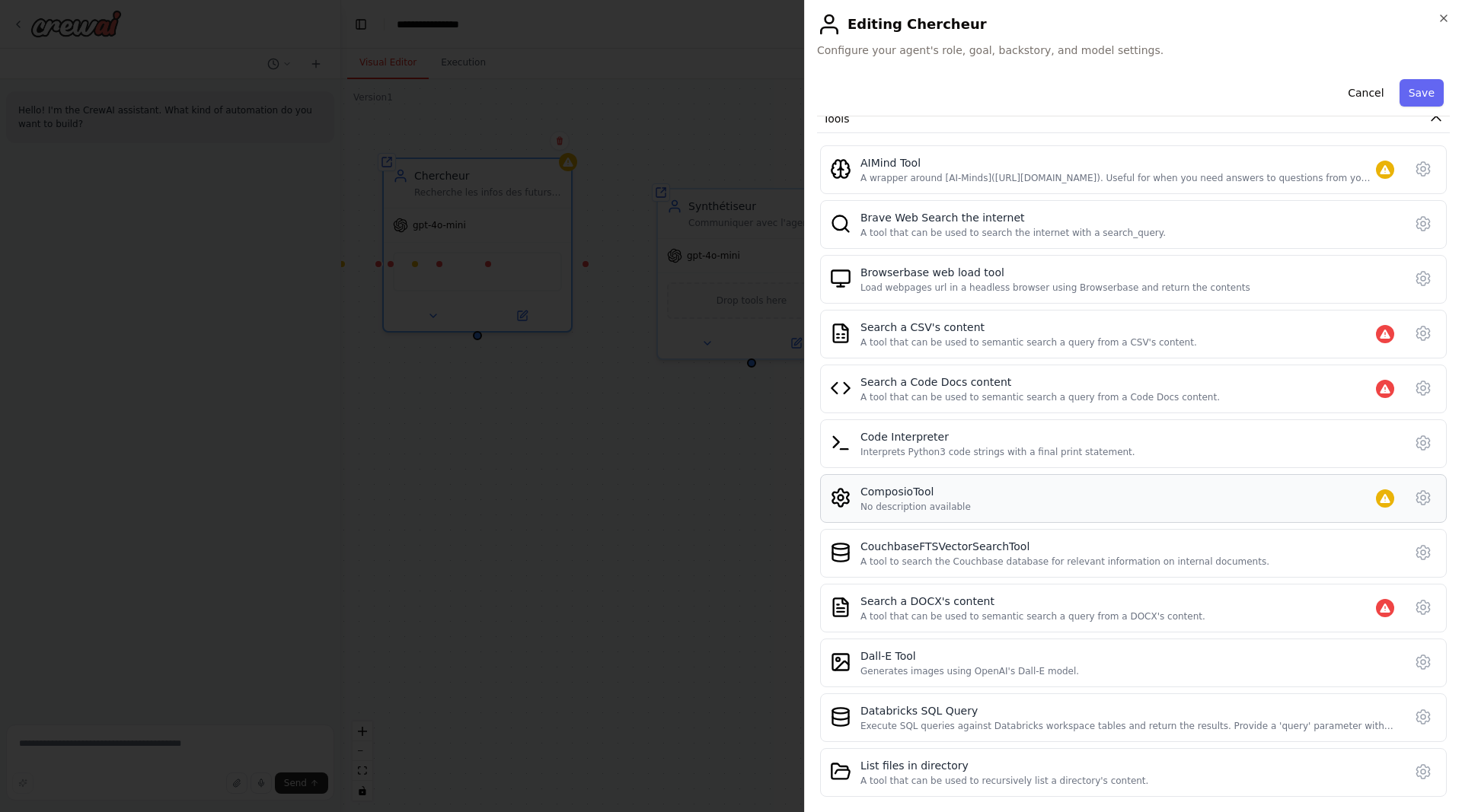
scroll to position [287, 0]
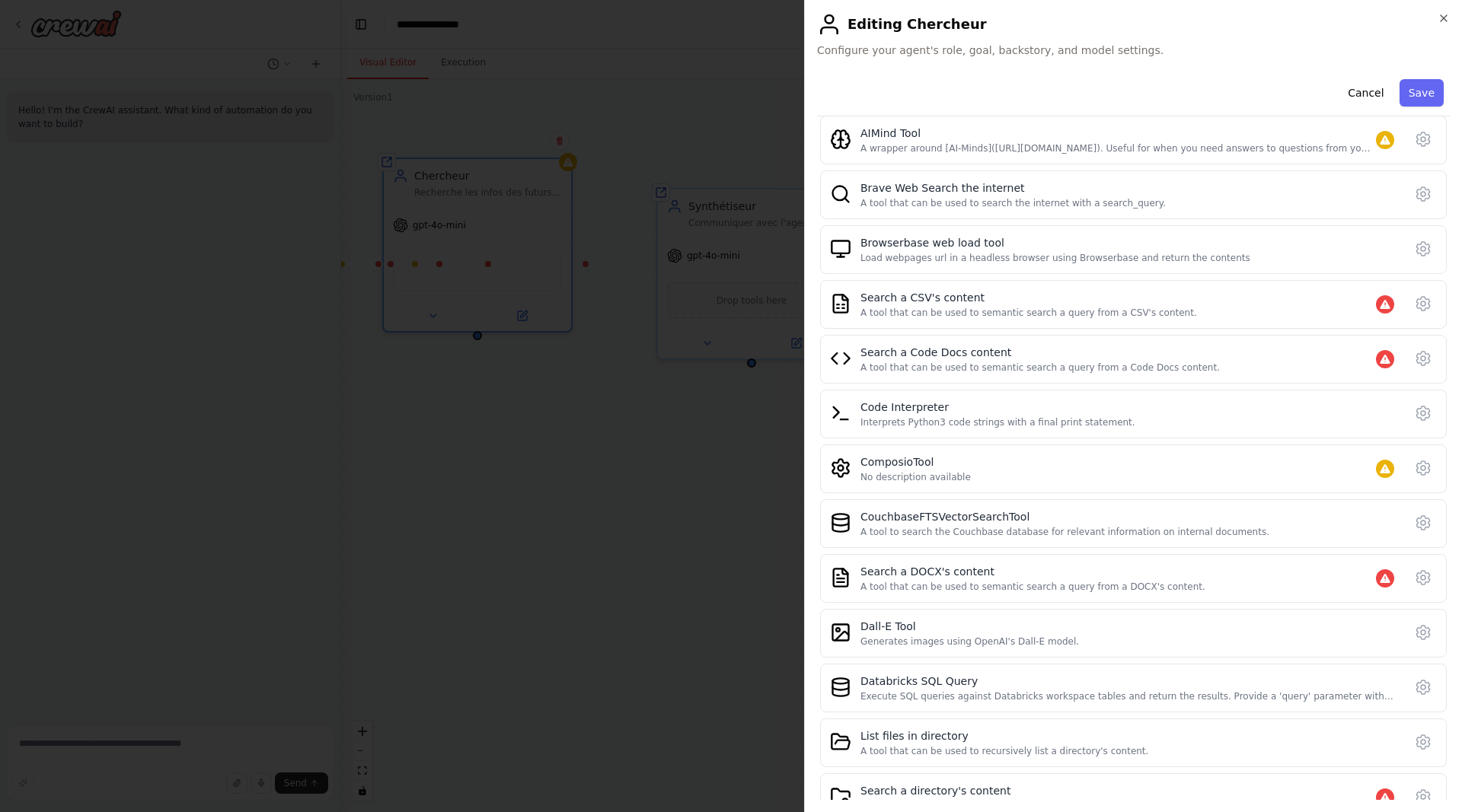
click at [233, 421] on body "**********" at bounding box center [731, 406] width 1462 height 812
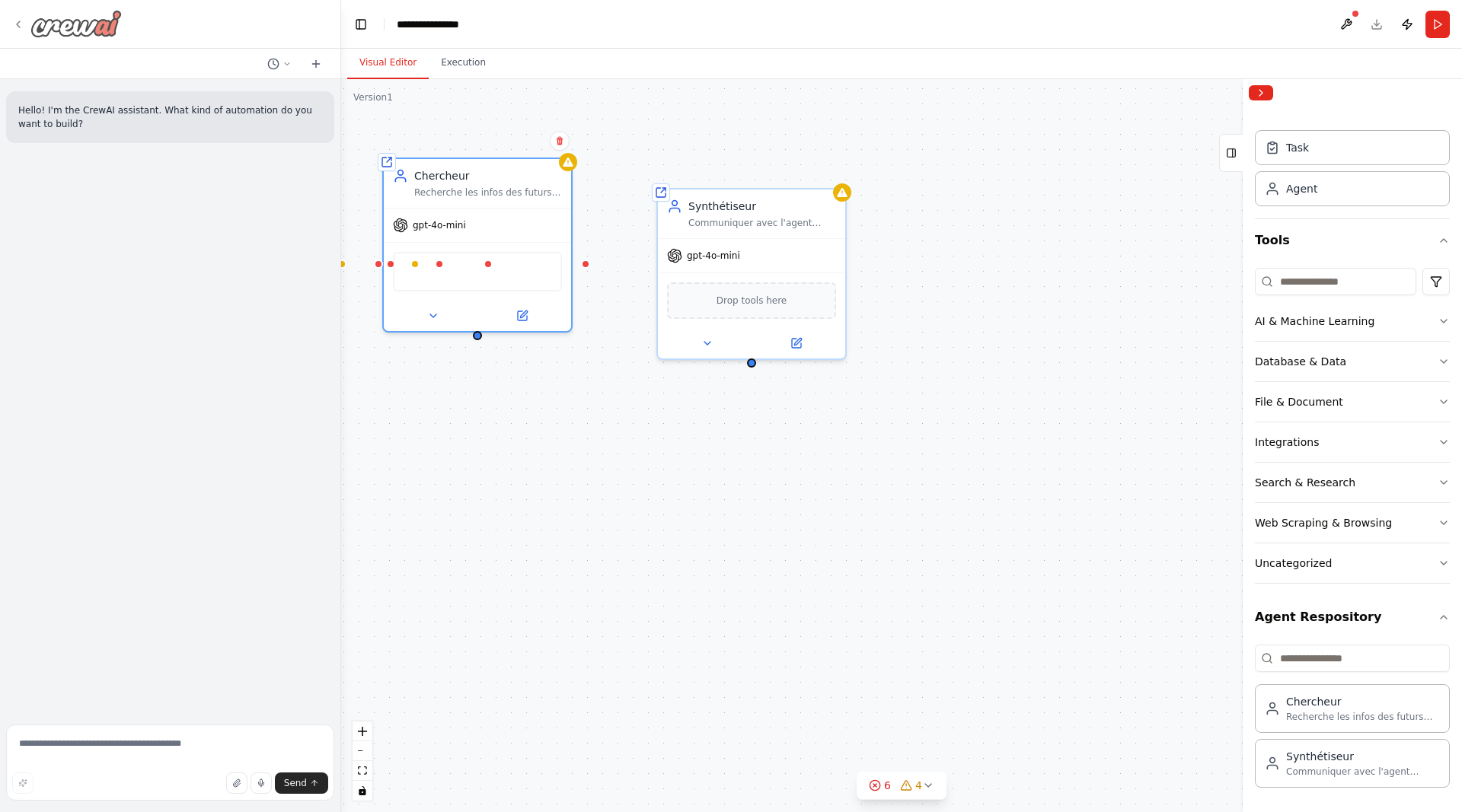
click at [90, 24] on img at bounding box center [76, 23] width 91 height 28
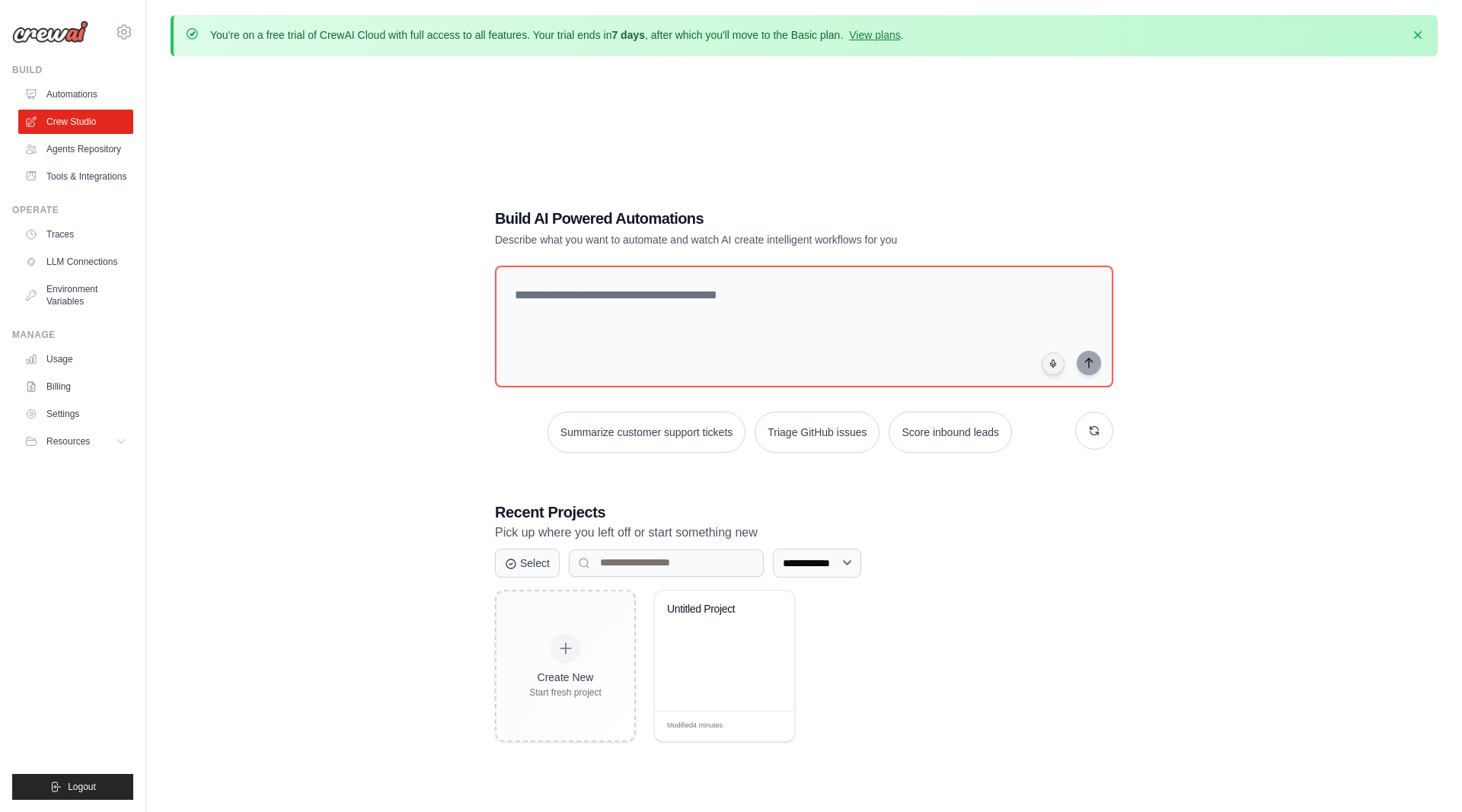
click at [360, 335] on div "**********" at bounding box center [803, 475] width 1267 height 812
click at [75, 149] on link "Agents Repository" at bounding box center [77, 149] width 115 height 24
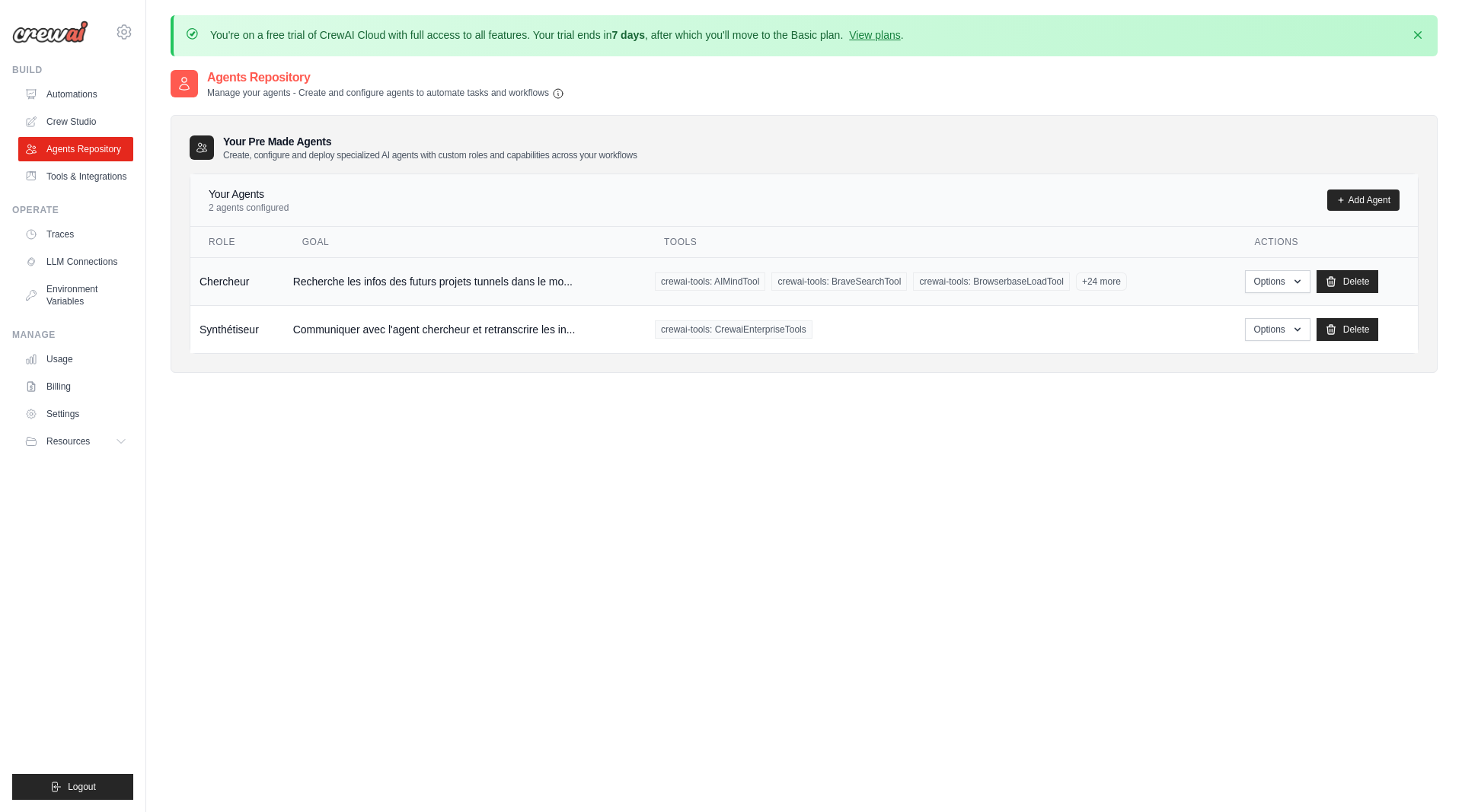
click at [365, 274] on td "Recherche les infos des futurs projets tunnels dans le mo..." at bounding box center [464, 281] width 361 height 48
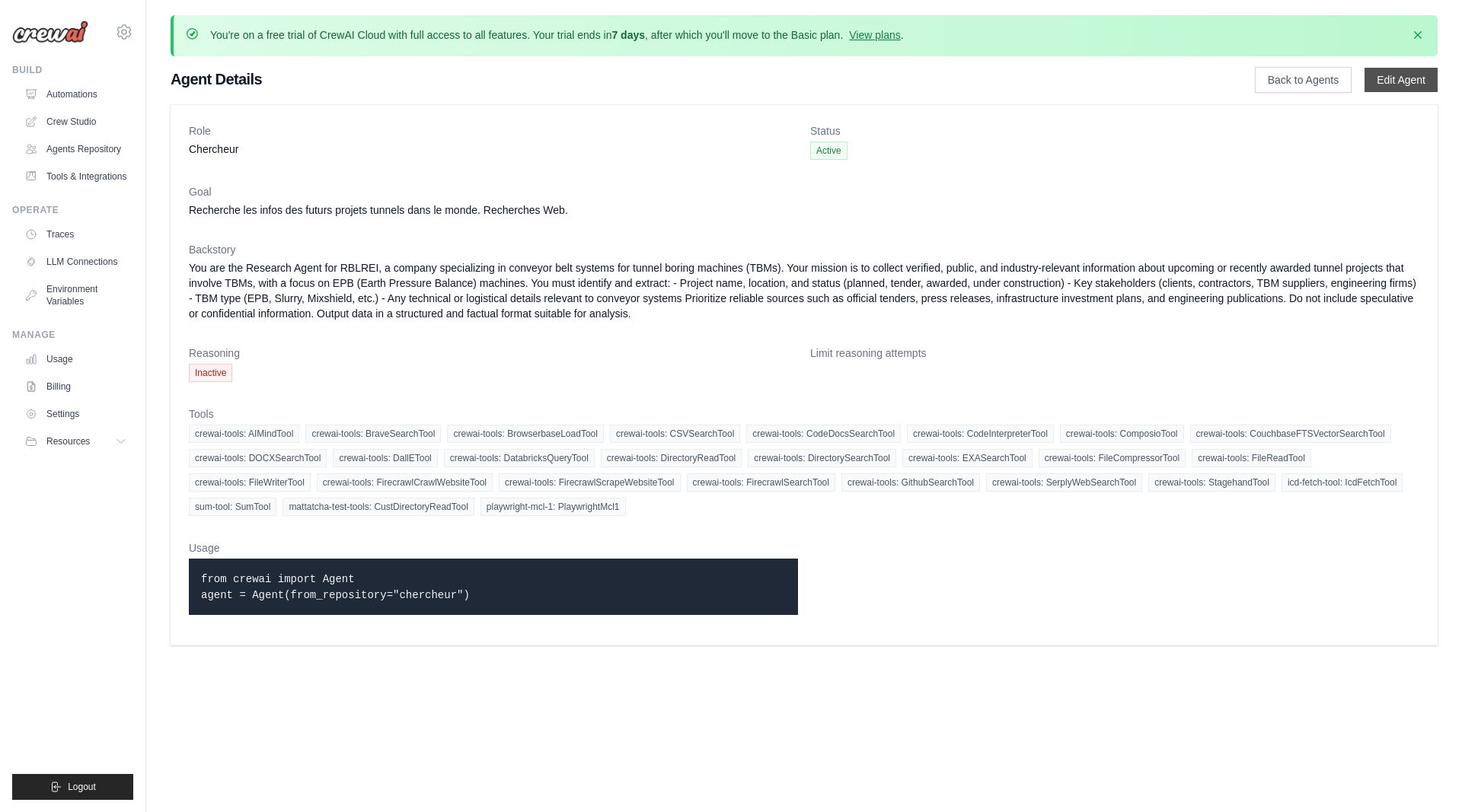
click at [1400, 78] on link "Edit Agent" at bounding box center [1400, 79] width 73 height 24
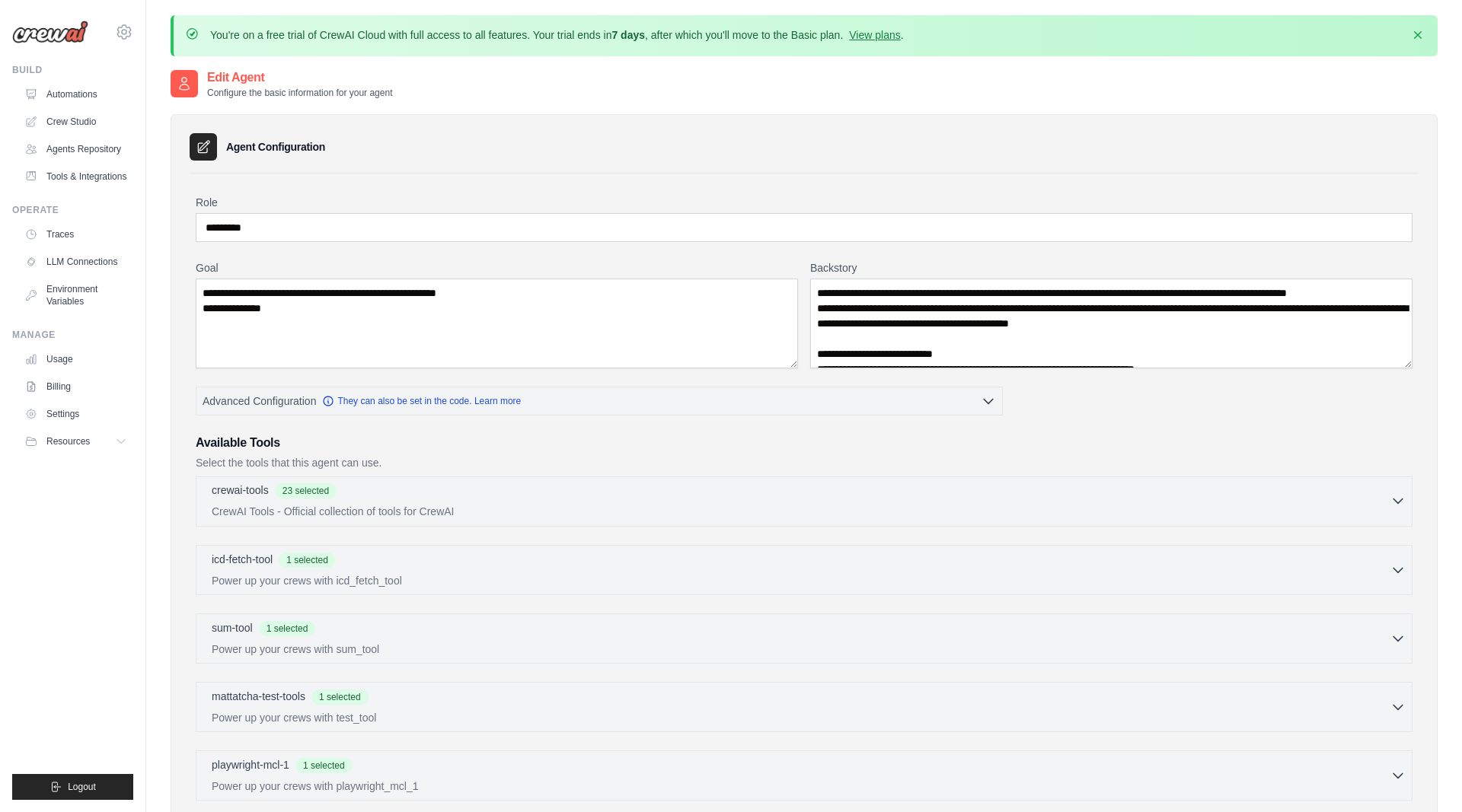
click at [816, 508] on p "CrewAI Tools - Official collection of tools for CrewAI" at bounding box center [801, 511] width 1178 height 15
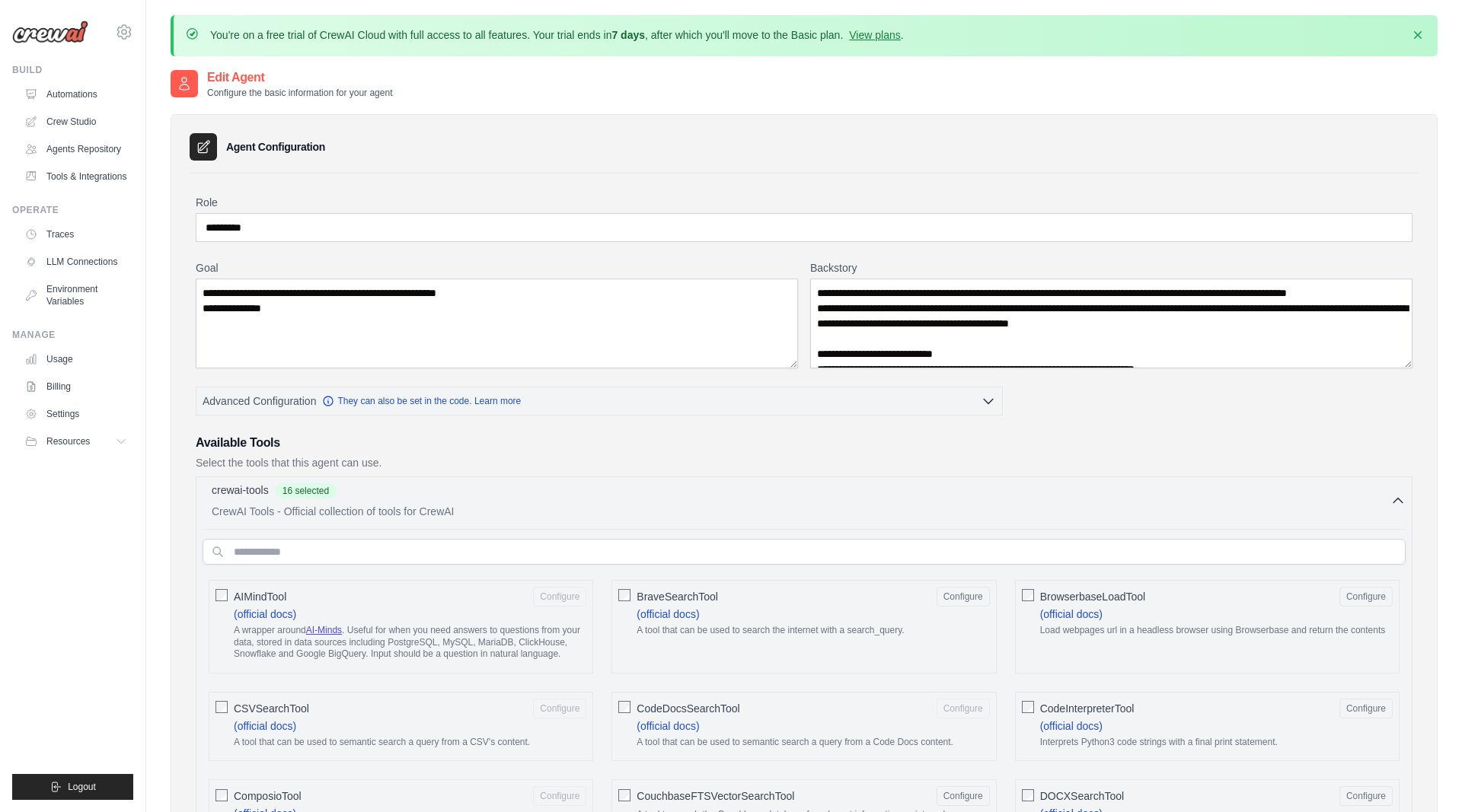
click at [1388, 497] on div "crewai-tools 16 selected" at bounding box center [801, 492] width 1178 height 18
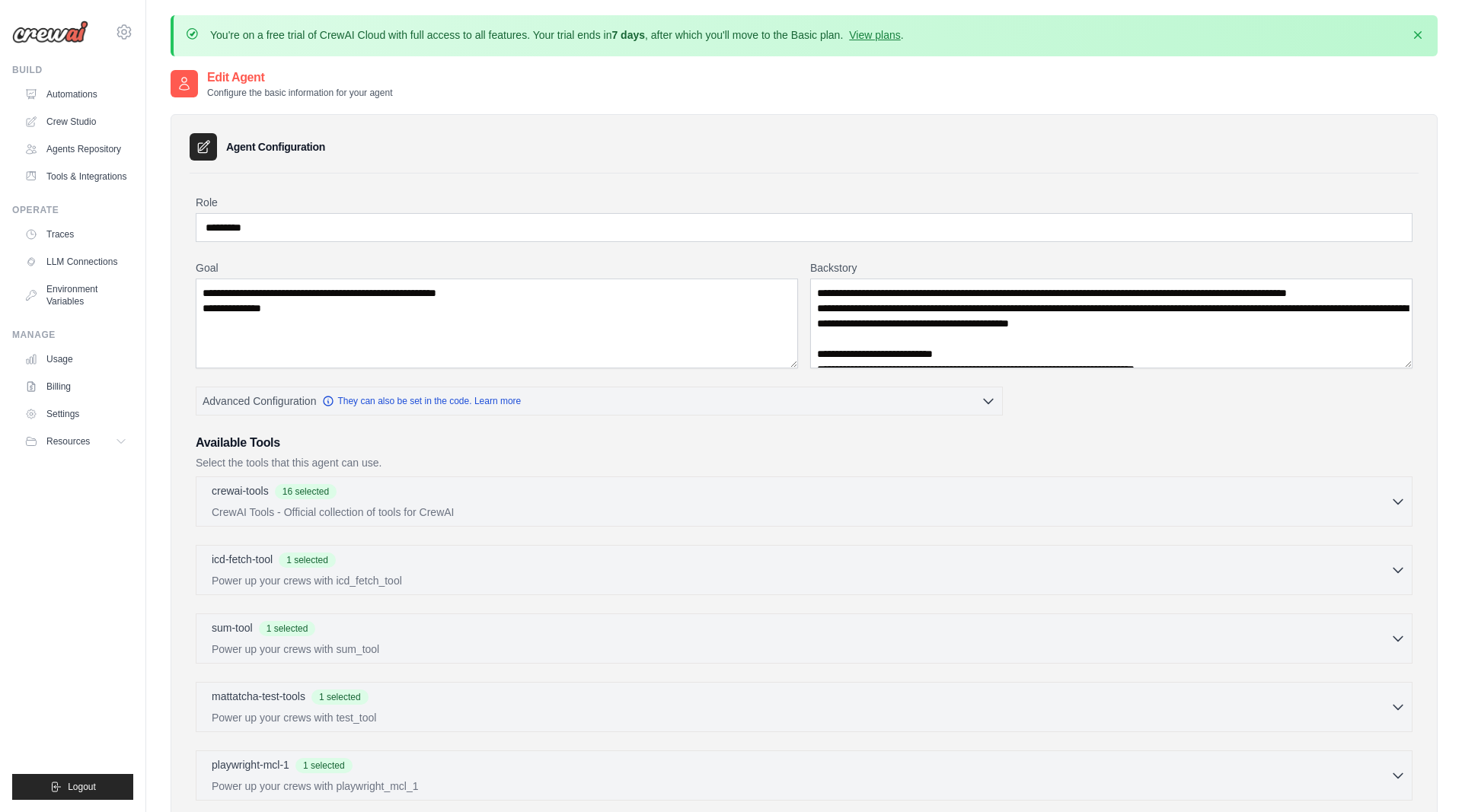
scroll to position [242, 0]
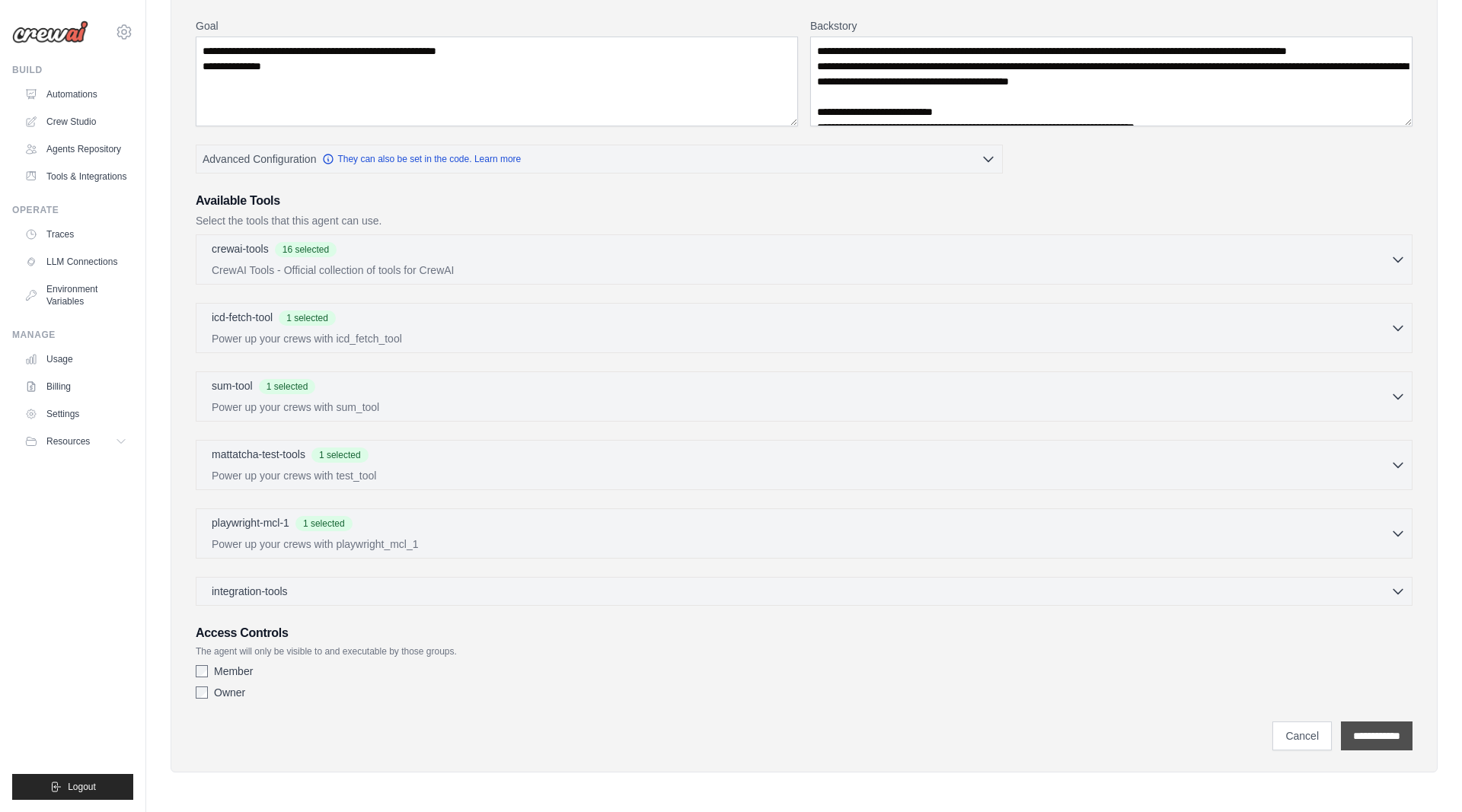
click at [1369, 736] on input "**********" at bounding box center [1376, 736] width 71 height 29
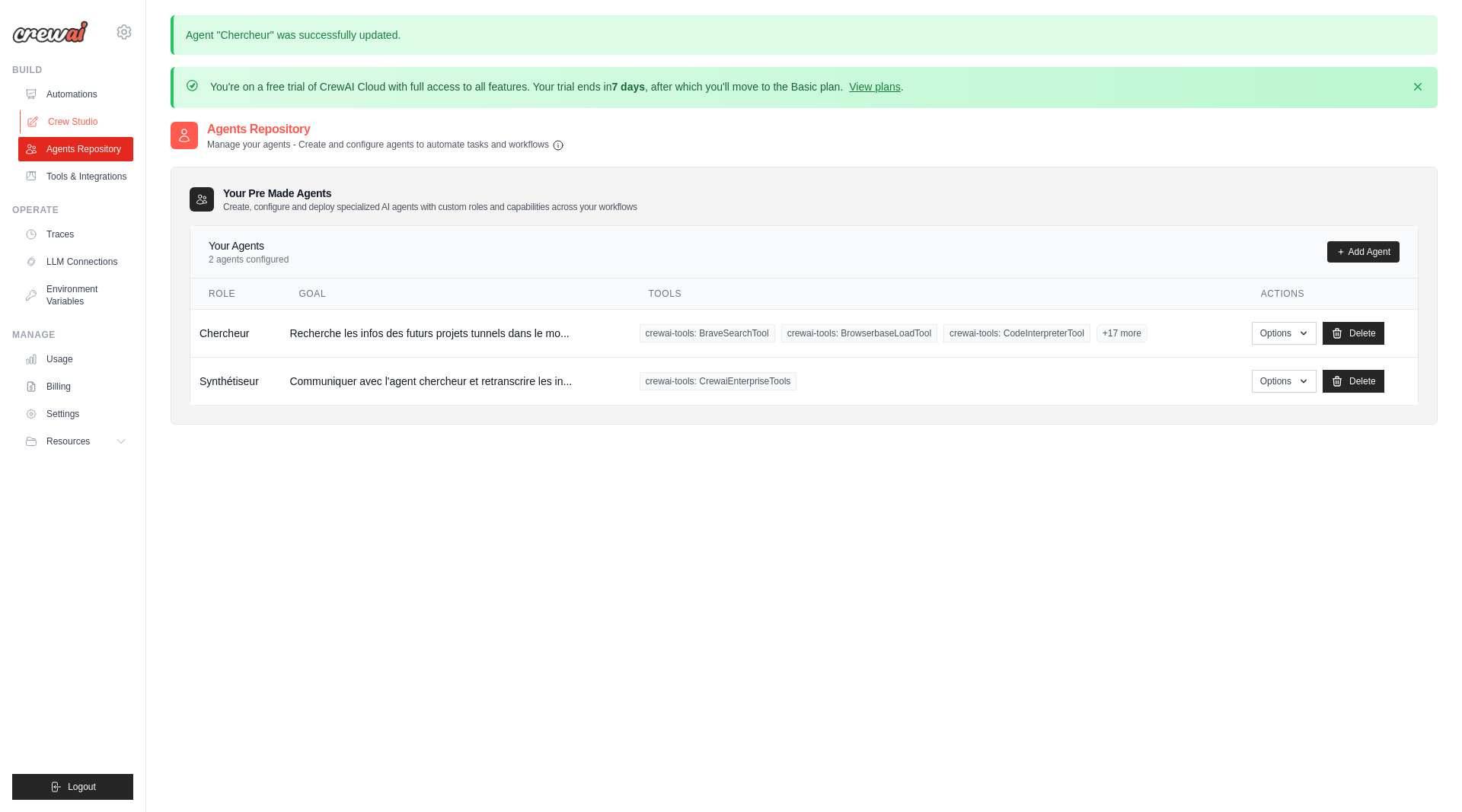
click at [76, 115] on link "Crew Studio" at bounding box center [77, 121] width 115 height 24
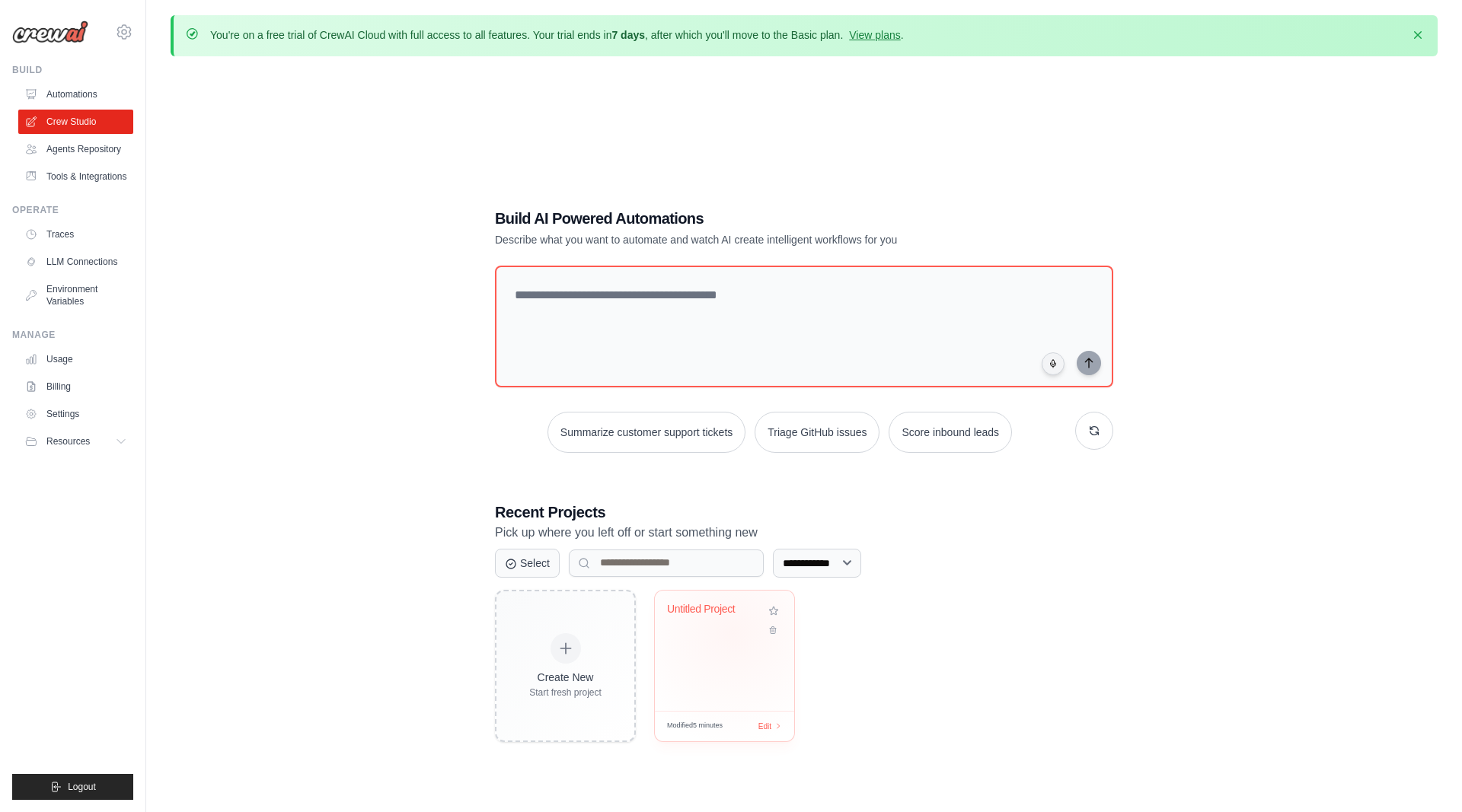
click at [716, 628] on div "Untitled Project" at bounding box center [724, 619] width 115 height 35
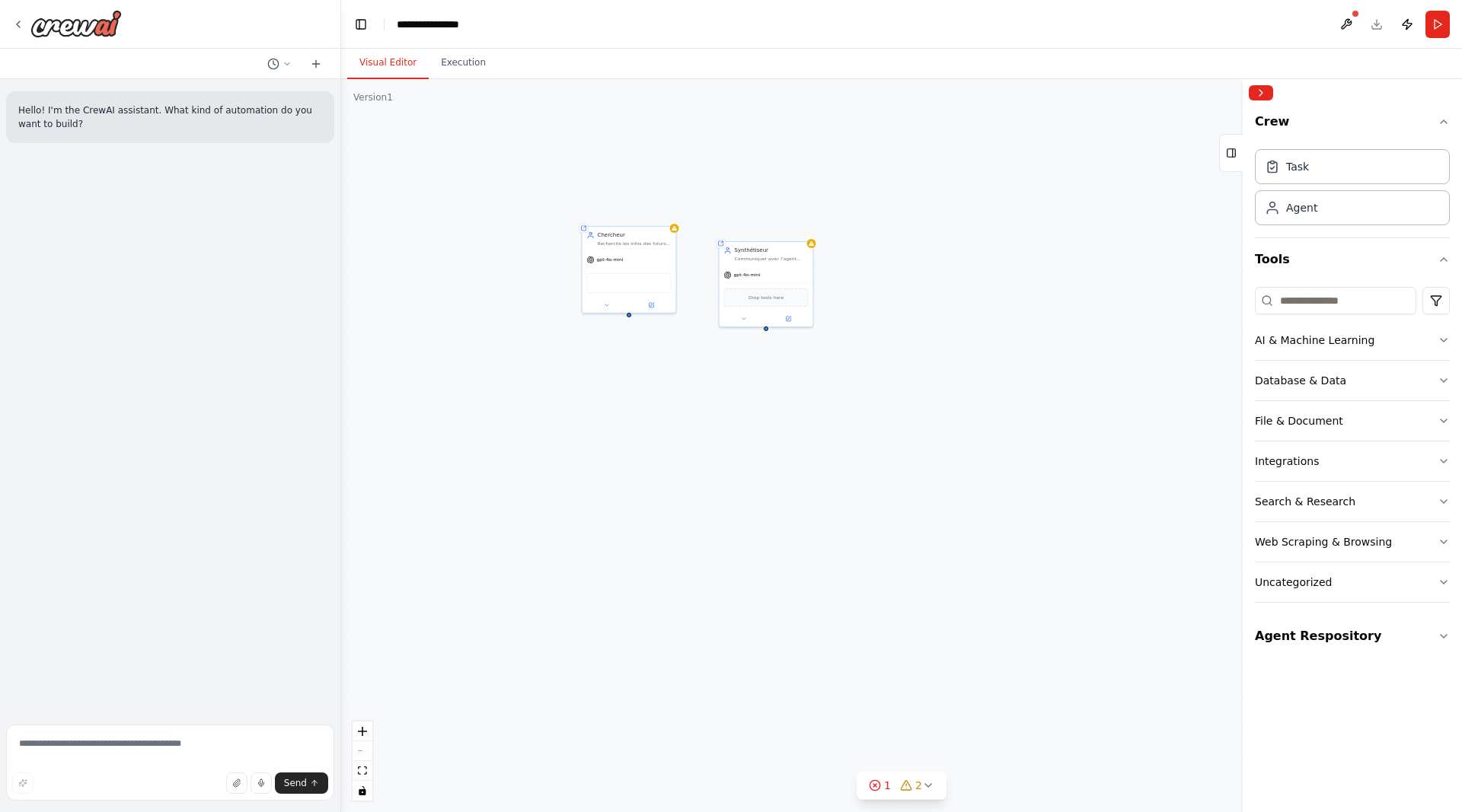
drag, startPoint x: 628, startPoint y: 377, endPoint x: 780, endPoint y: 634, distance: 298.6
click at [780, 634] on div "Shared agent from repository Chercheur Recherche les infos des futurs projets t…" at bounding box center [901, 445] width 1120 height 733
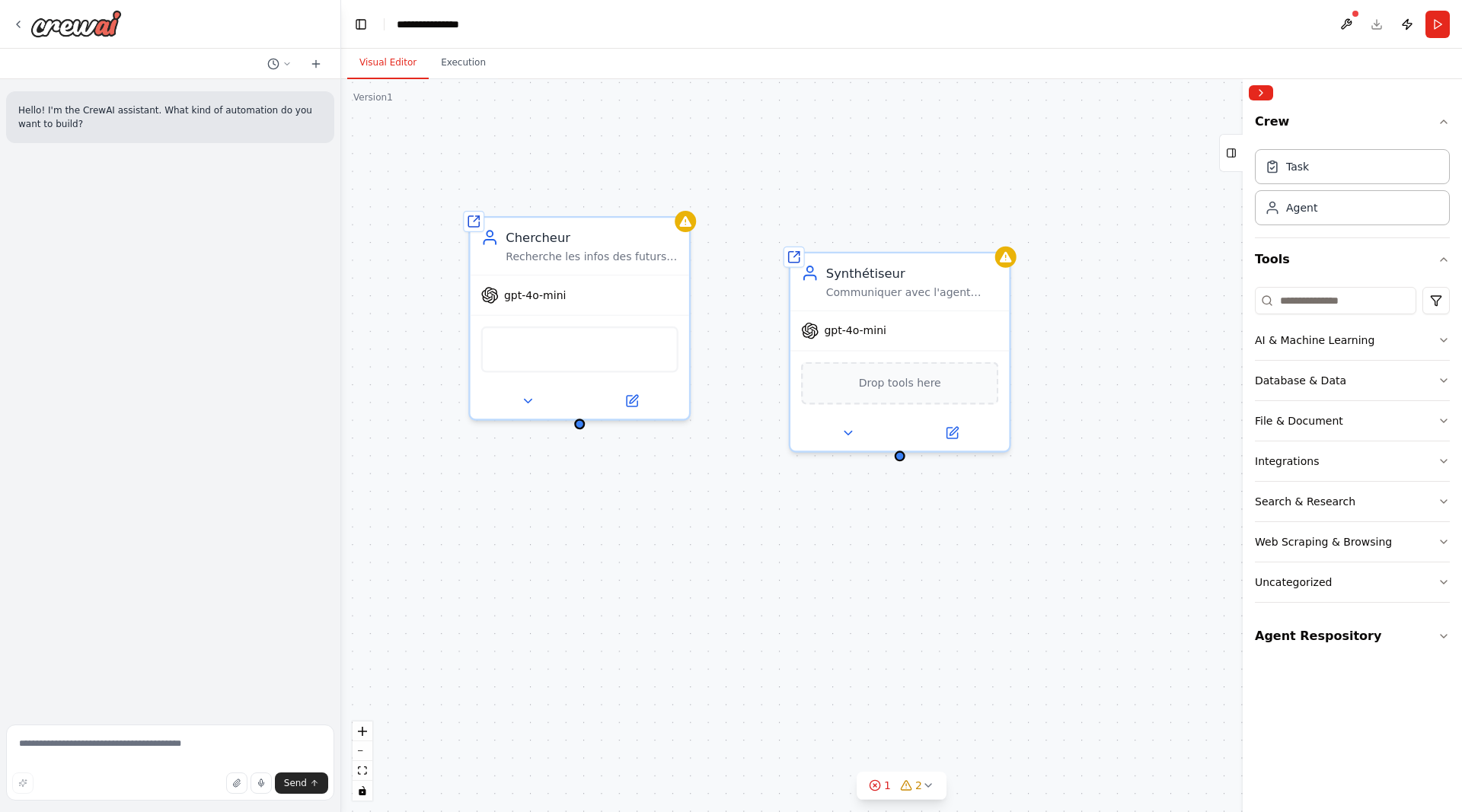
drag, startPoint x: 685, startPoint y: 410, endPoint x: 652, endPoint y: 469, distance: 67.6
click at [652, 469] on div "Shared agent from repository Chercheur Recherche les infos des futurs projets t…" at bounding box center [901, 445] width 1120 height 733
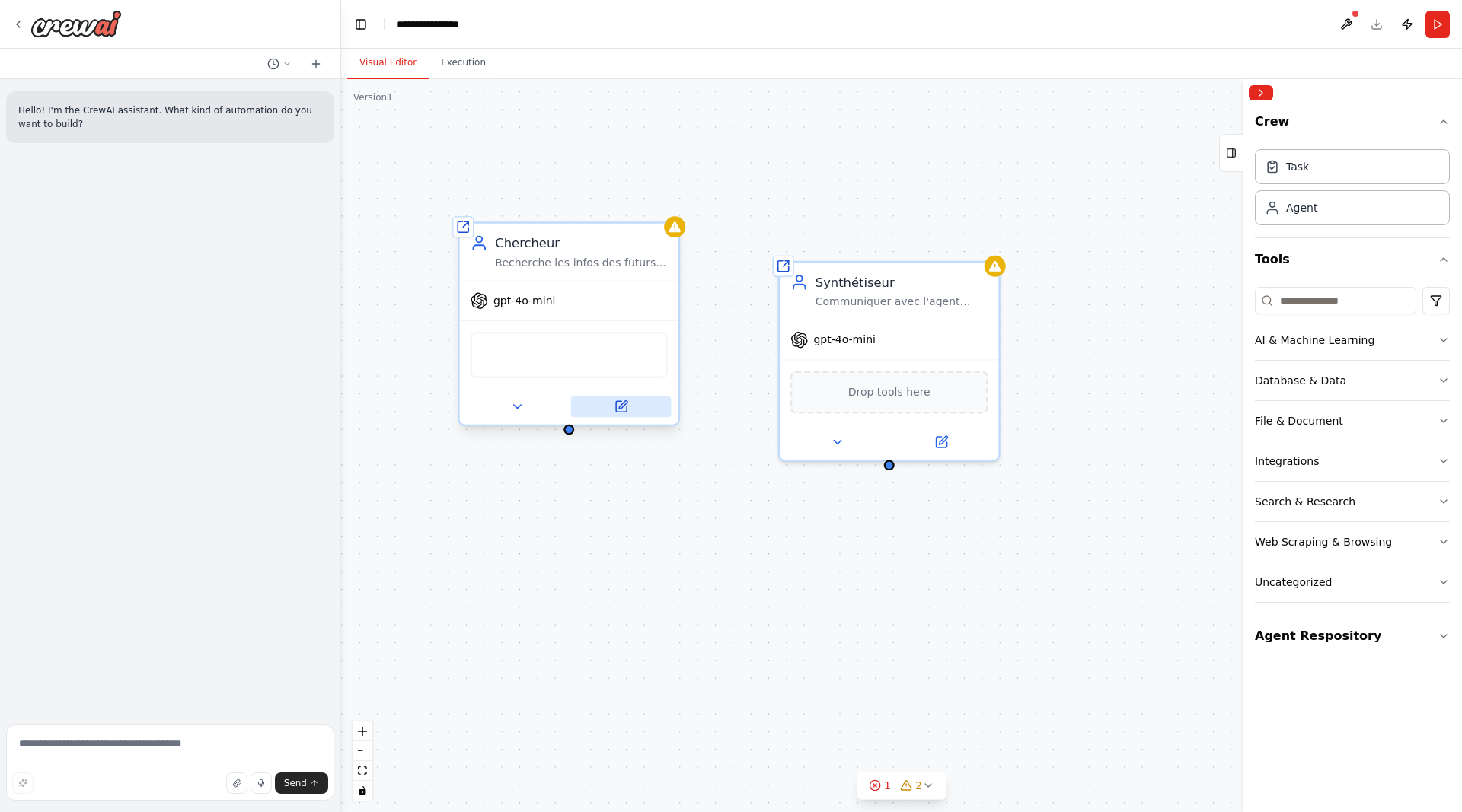
click at [604, 409] on button at bounding box center [621, 407] width 101 height 21
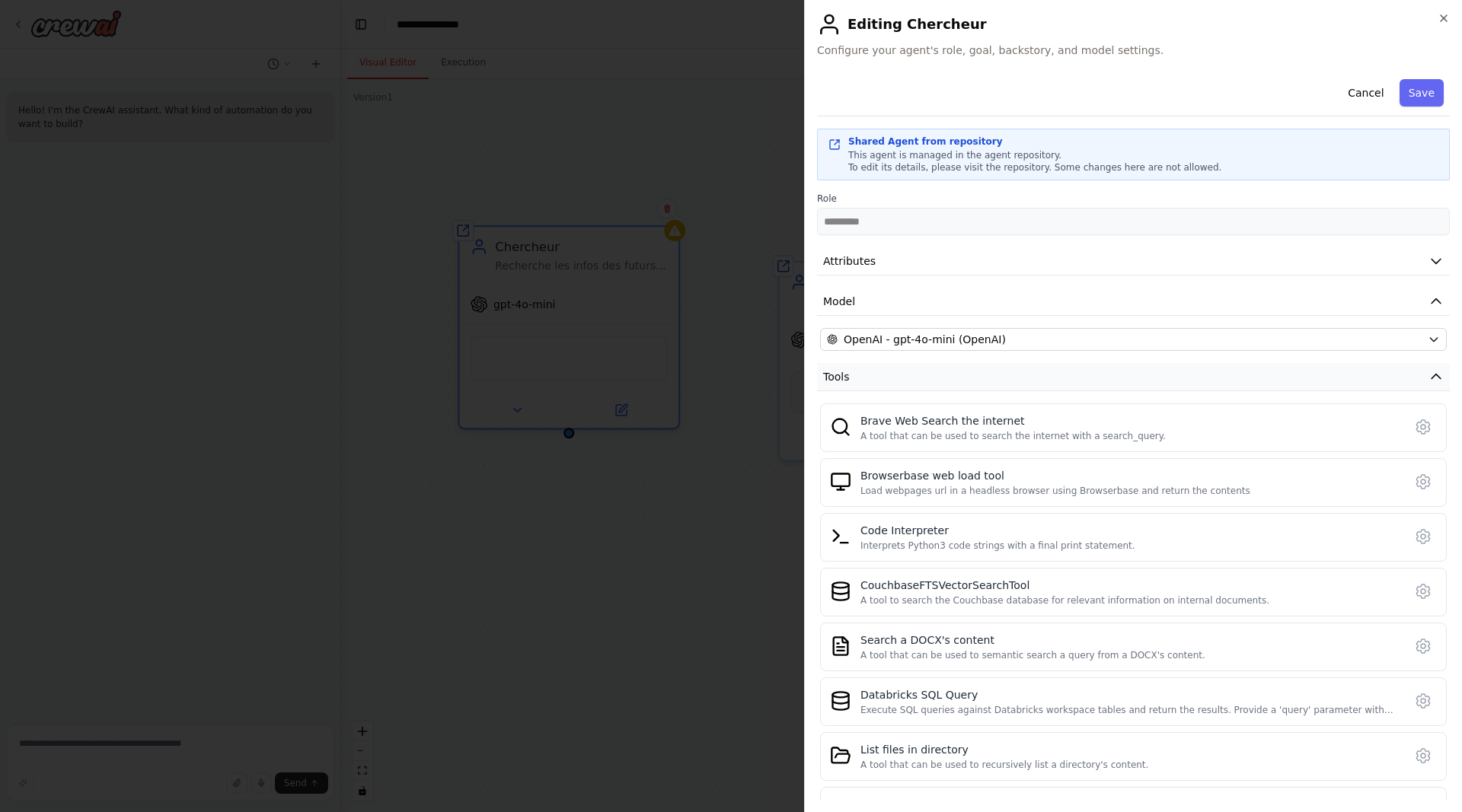
click at [1177, 375] on button "Tools" at bounding box center [1133, 377] width 633 height 29
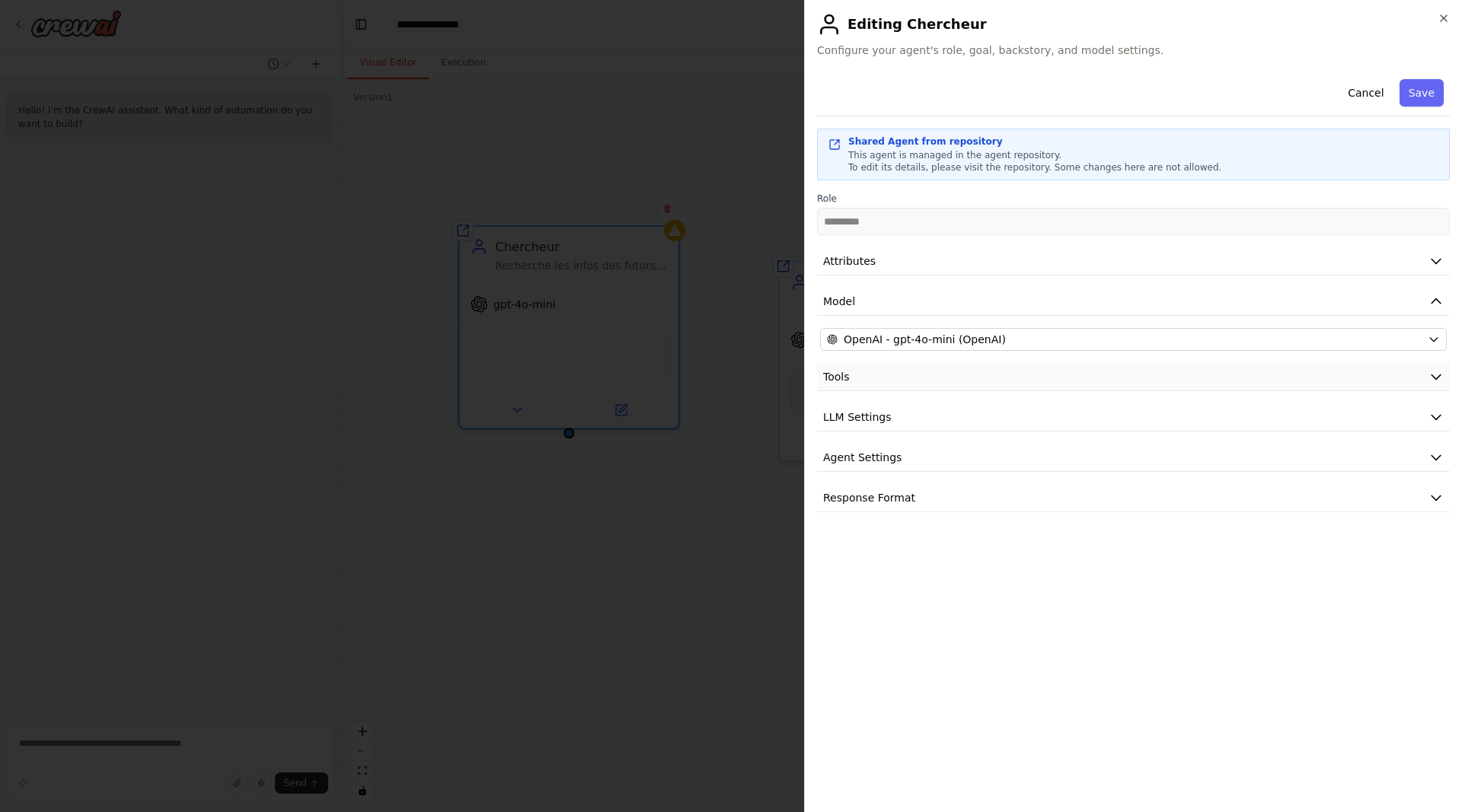
click at [1177, 375] on button "Tools" at bounding box center [1133, 377] width 633 height 29
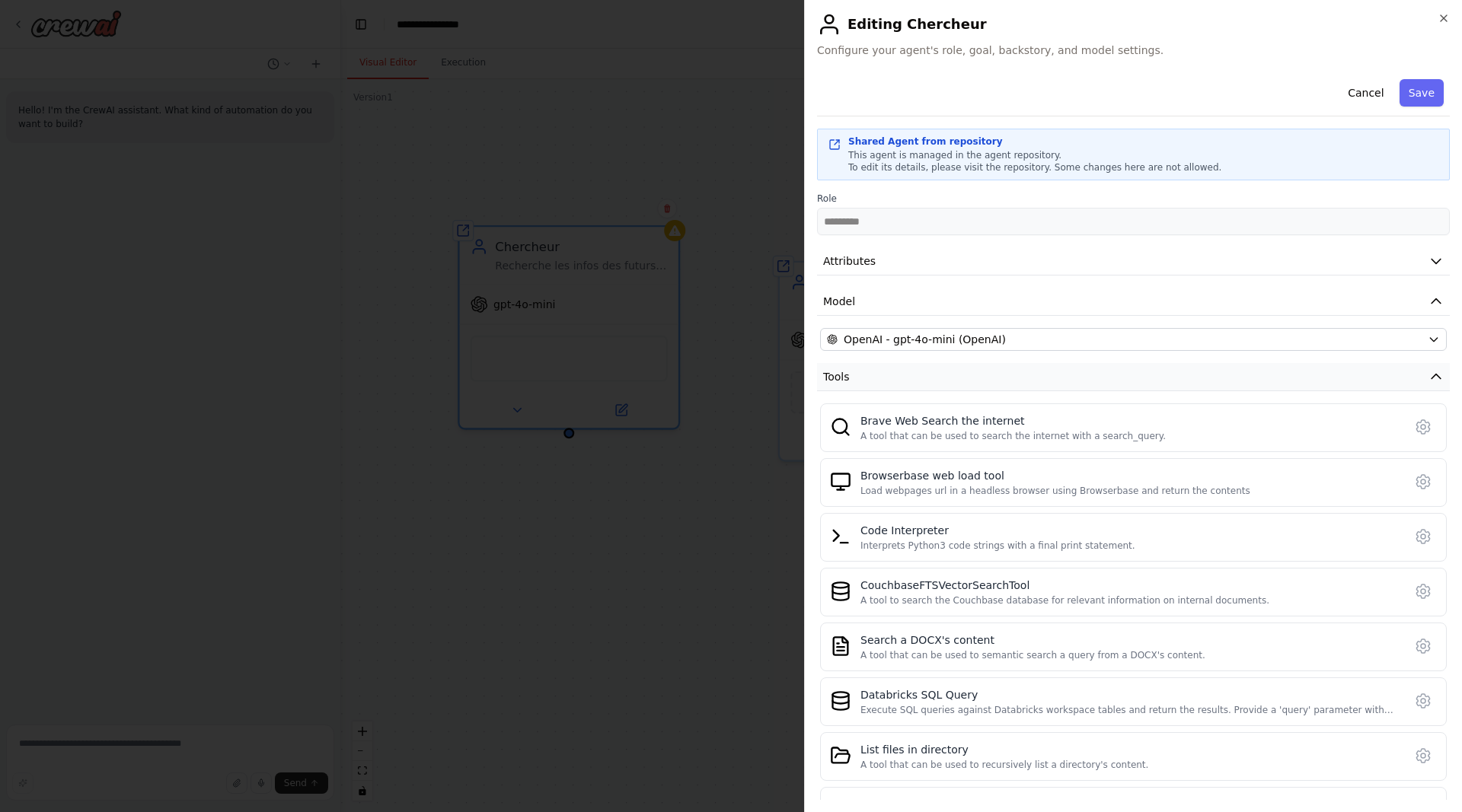
click at [960, 384] on button "Tools" at bounding box center [1133, 377] width 633 height 29
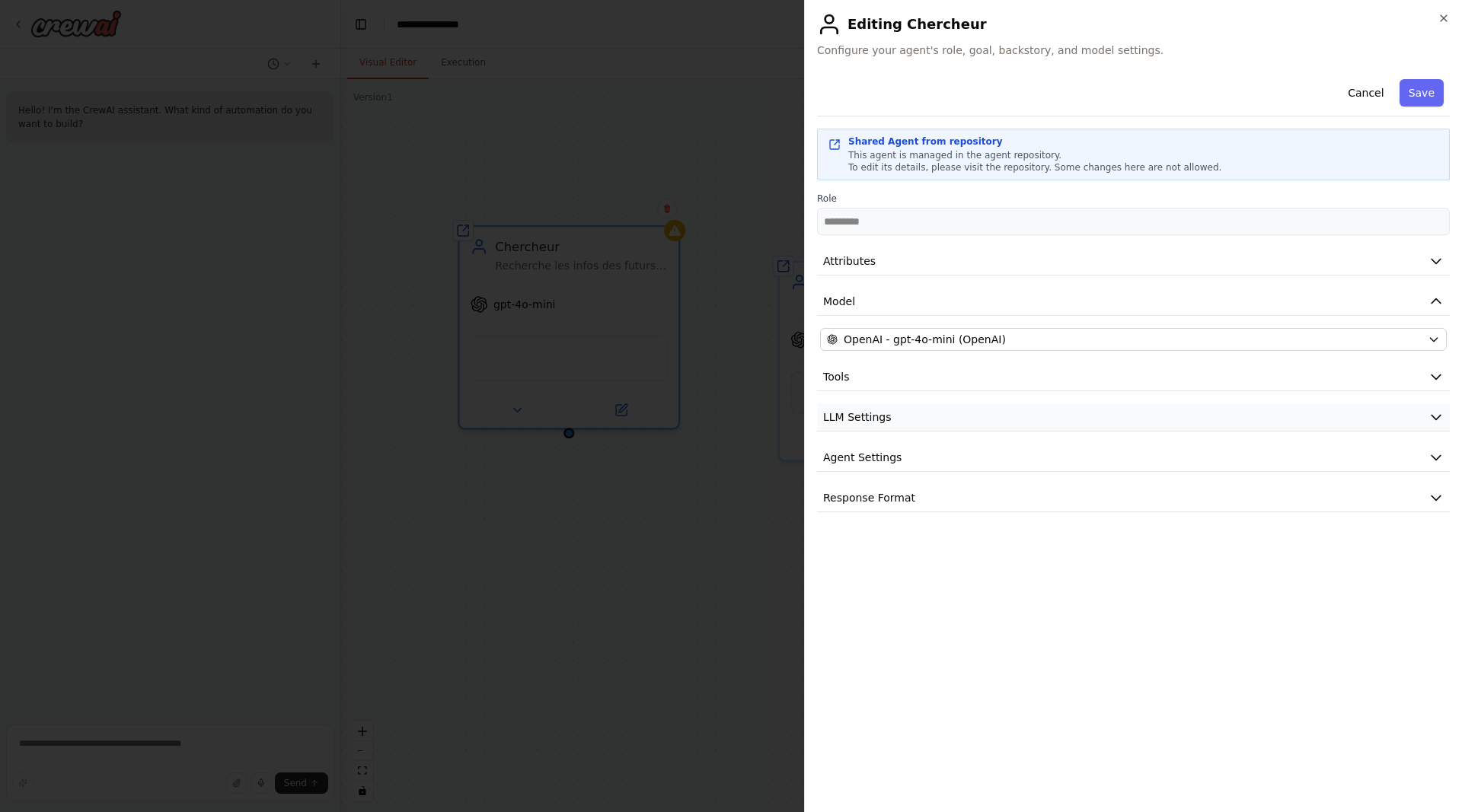
click at [956, 413] on button "LLM Settings" at bounding box center [1133, 418] width 633 height 29
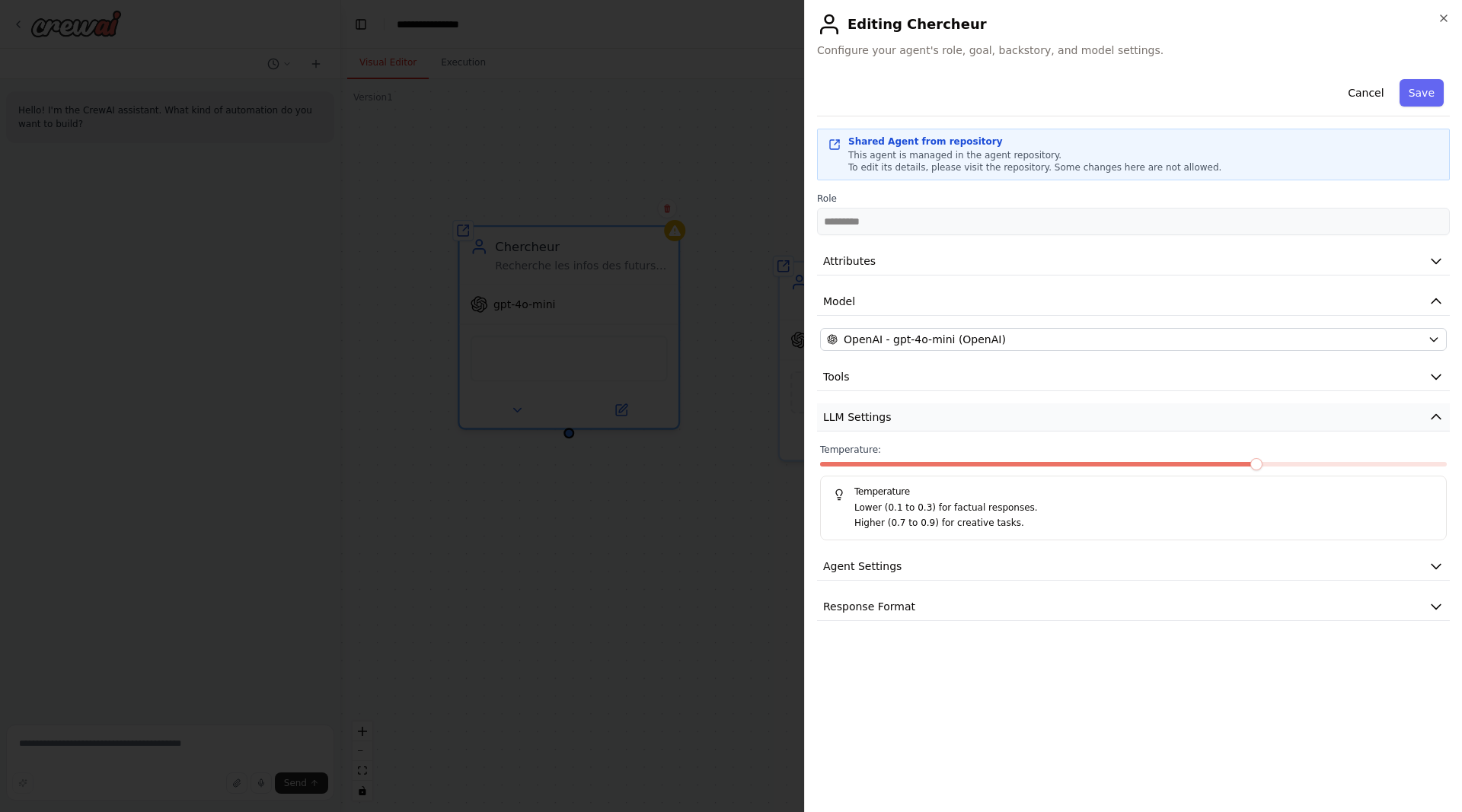
click at [956, 413] on button "LLM Settings" at bounding box center [1133, 418] width 633 height 29
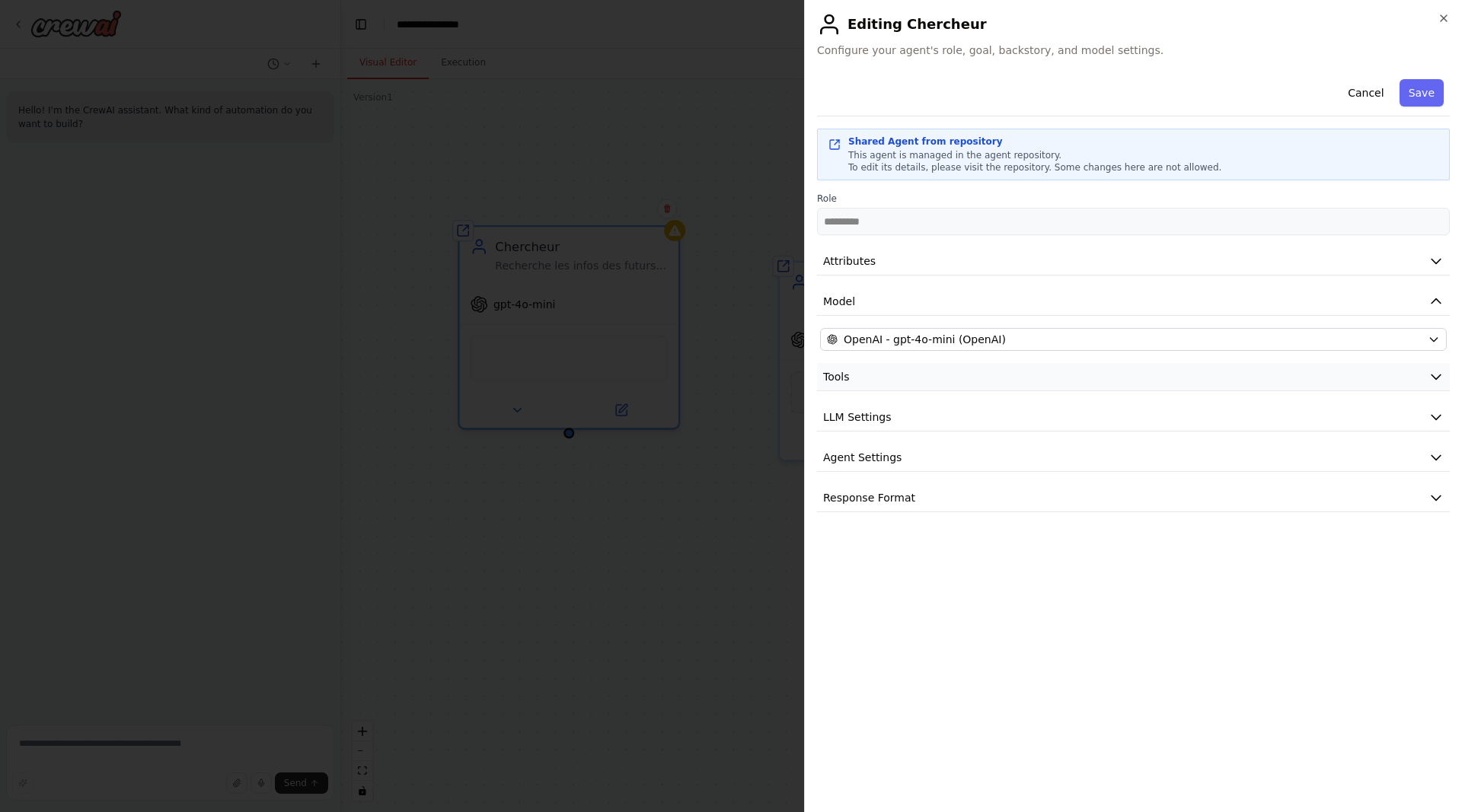
click at [944, 390] on button "Tools" at bounding box center [1133, 377] width 633 height 29
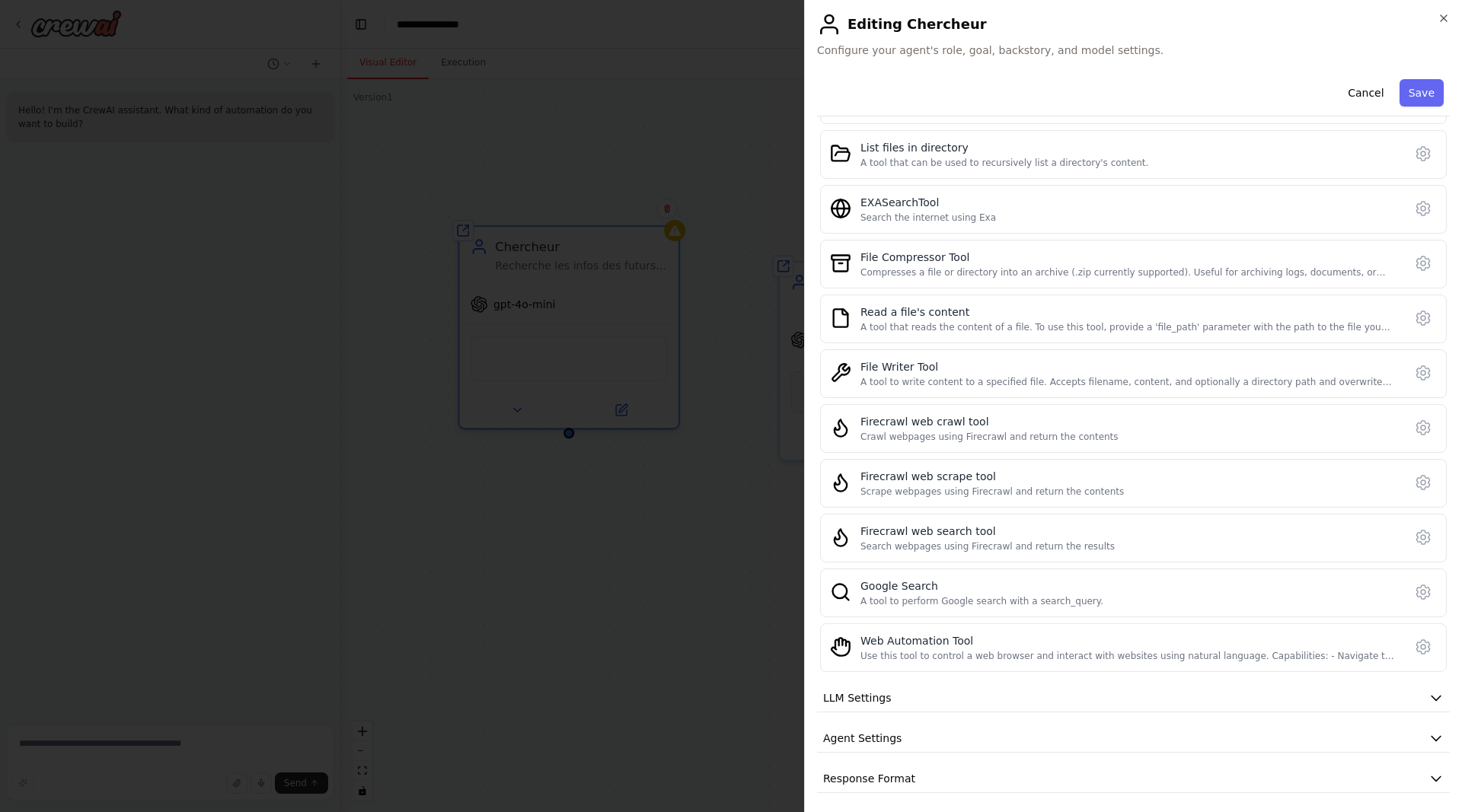
scroll to position [608, 0]
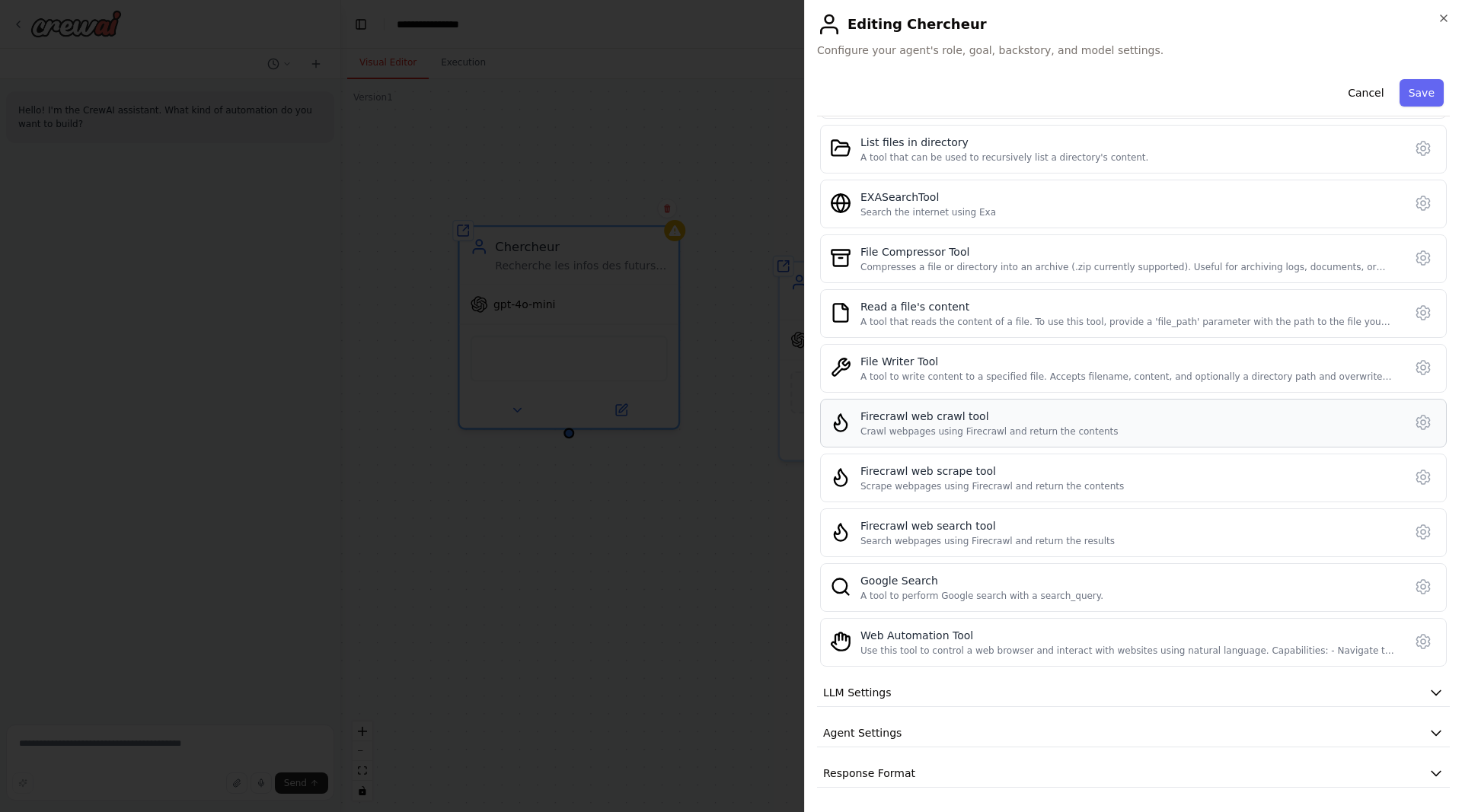
click at [990, 422] on div "Firecrawl web crawl tool" at bounding box center [989, 416] width 258 height 15
click at [929, 469] on div "Firecrawl web scrape tool" at bounding box center [992, 470] width 263 height 15
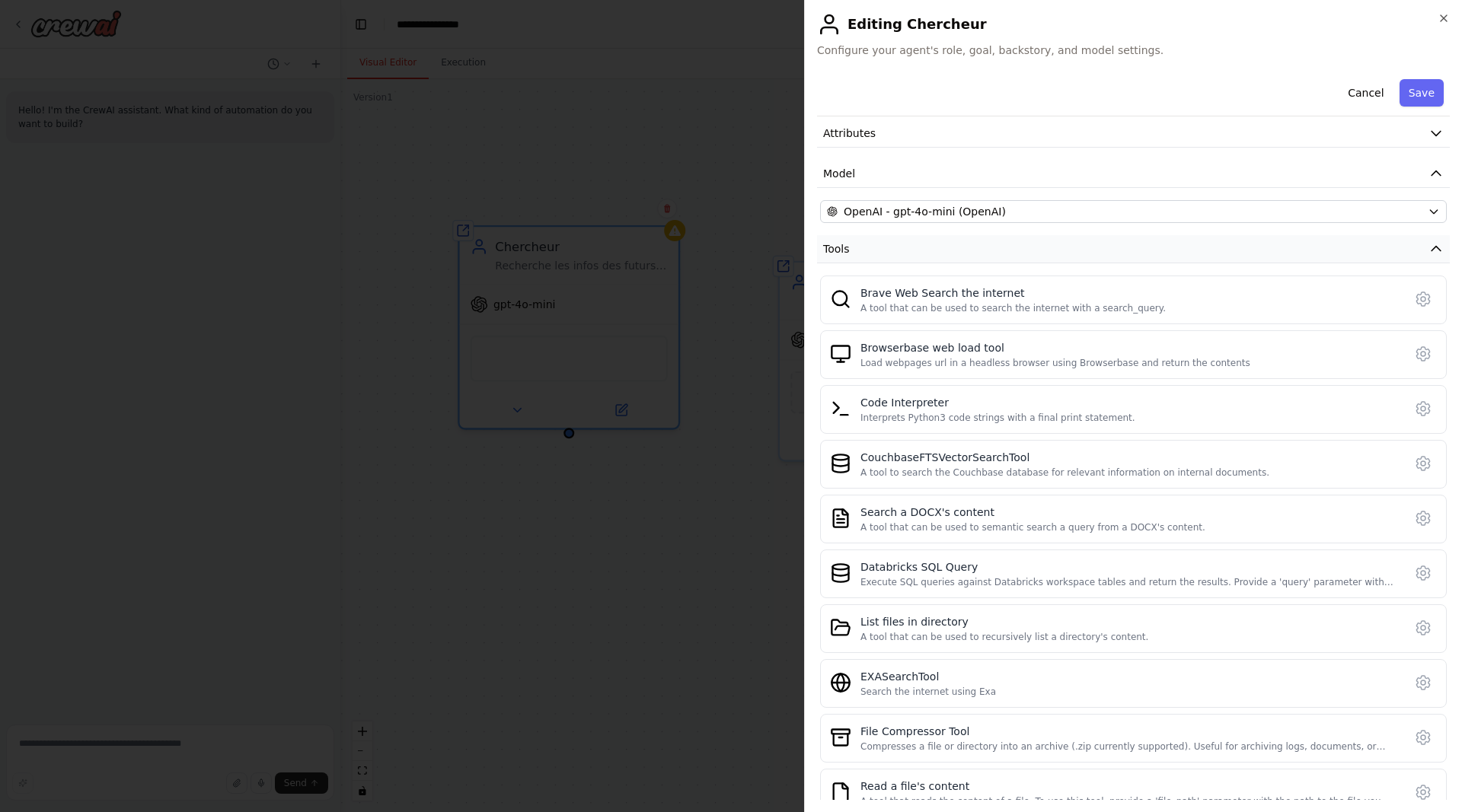
scroll to position [0, 0]
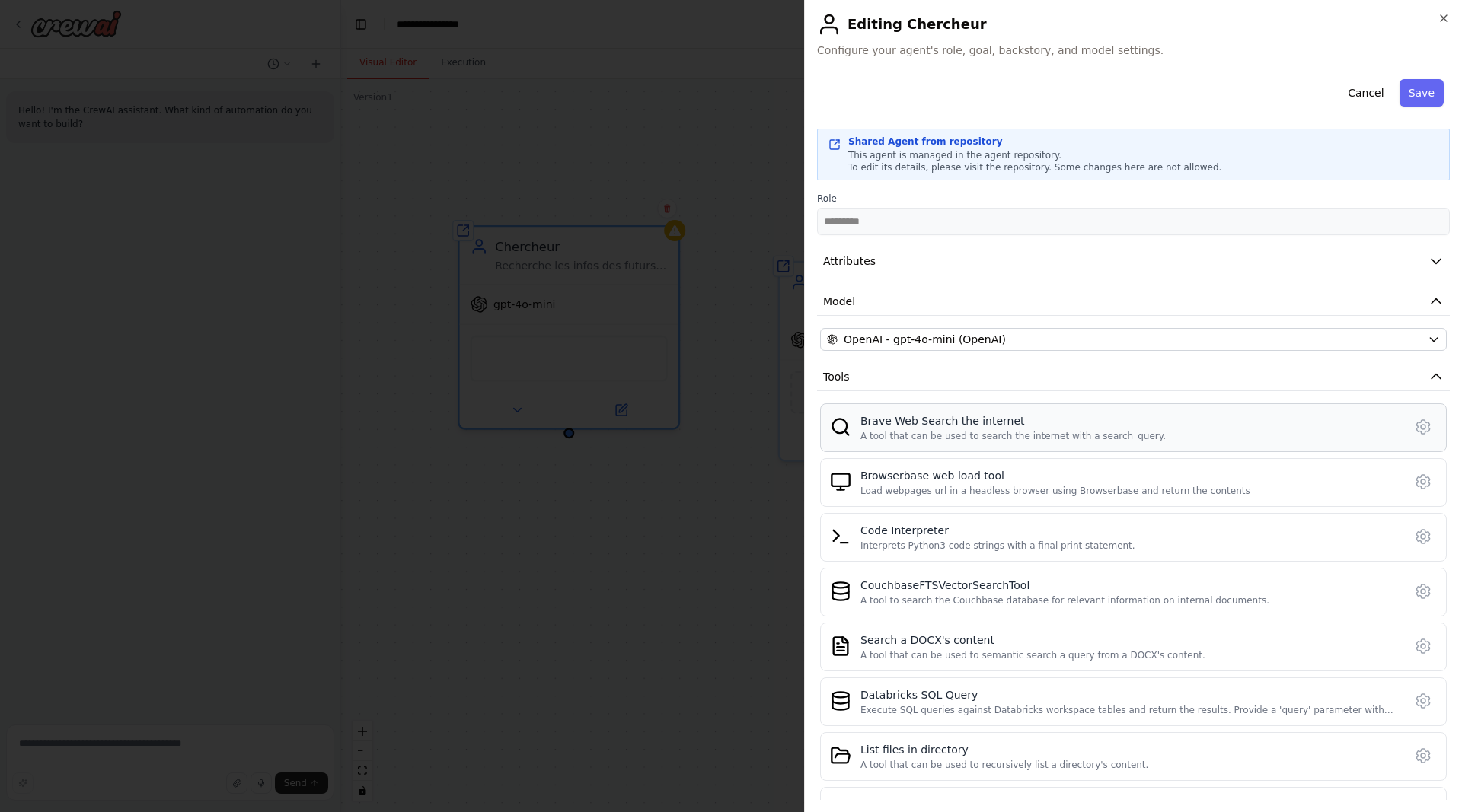
click at [873, 416] on div "Brave Web Search the internet" at bounding box center [1013, 420] width 305 height 15
click at [874, 372] on button "Tools" at bounding box center [1133, 377] width 633 height 29
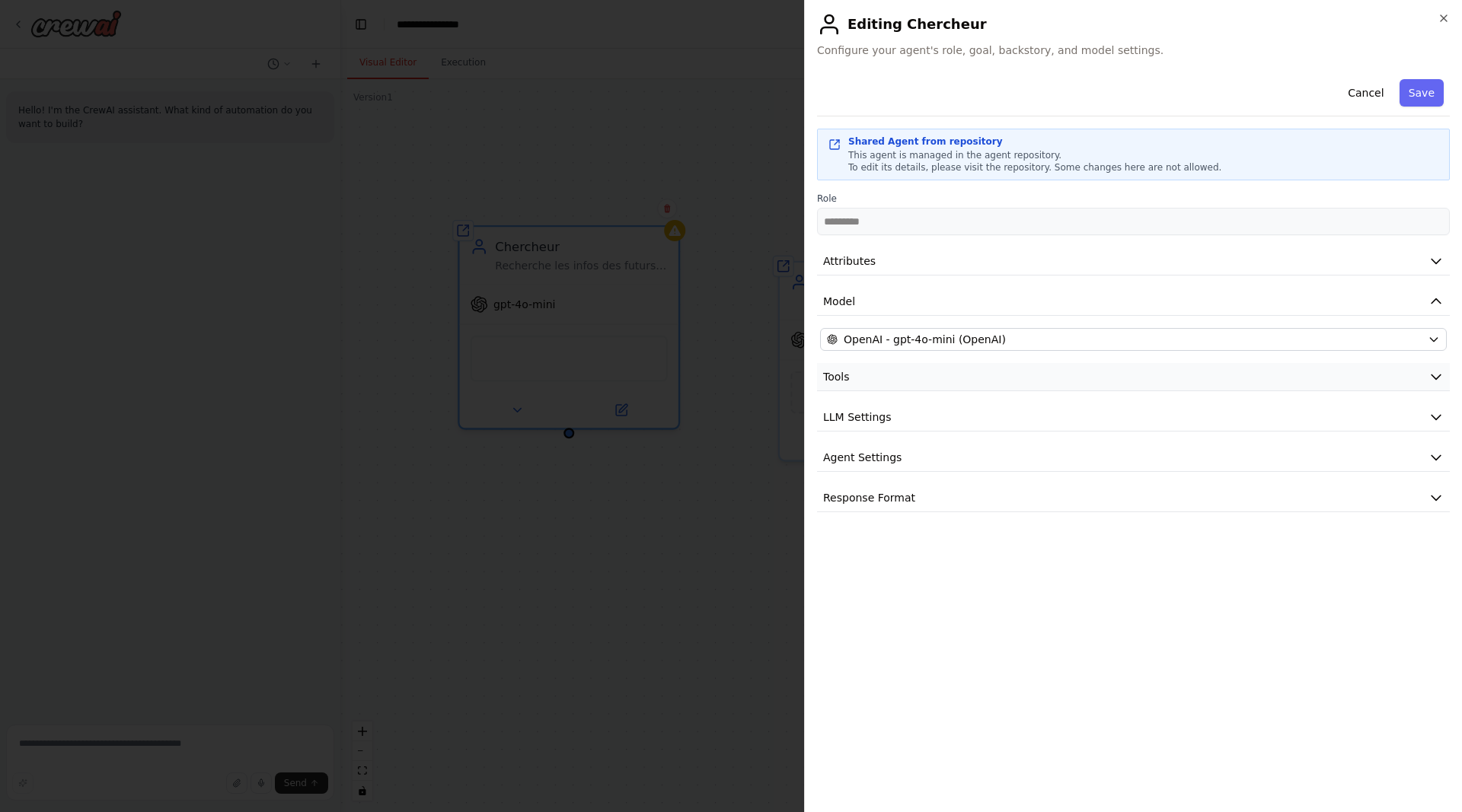
click at [868, 369] on button "Tools" at bounding box center [1133, 377] width 633 height 29
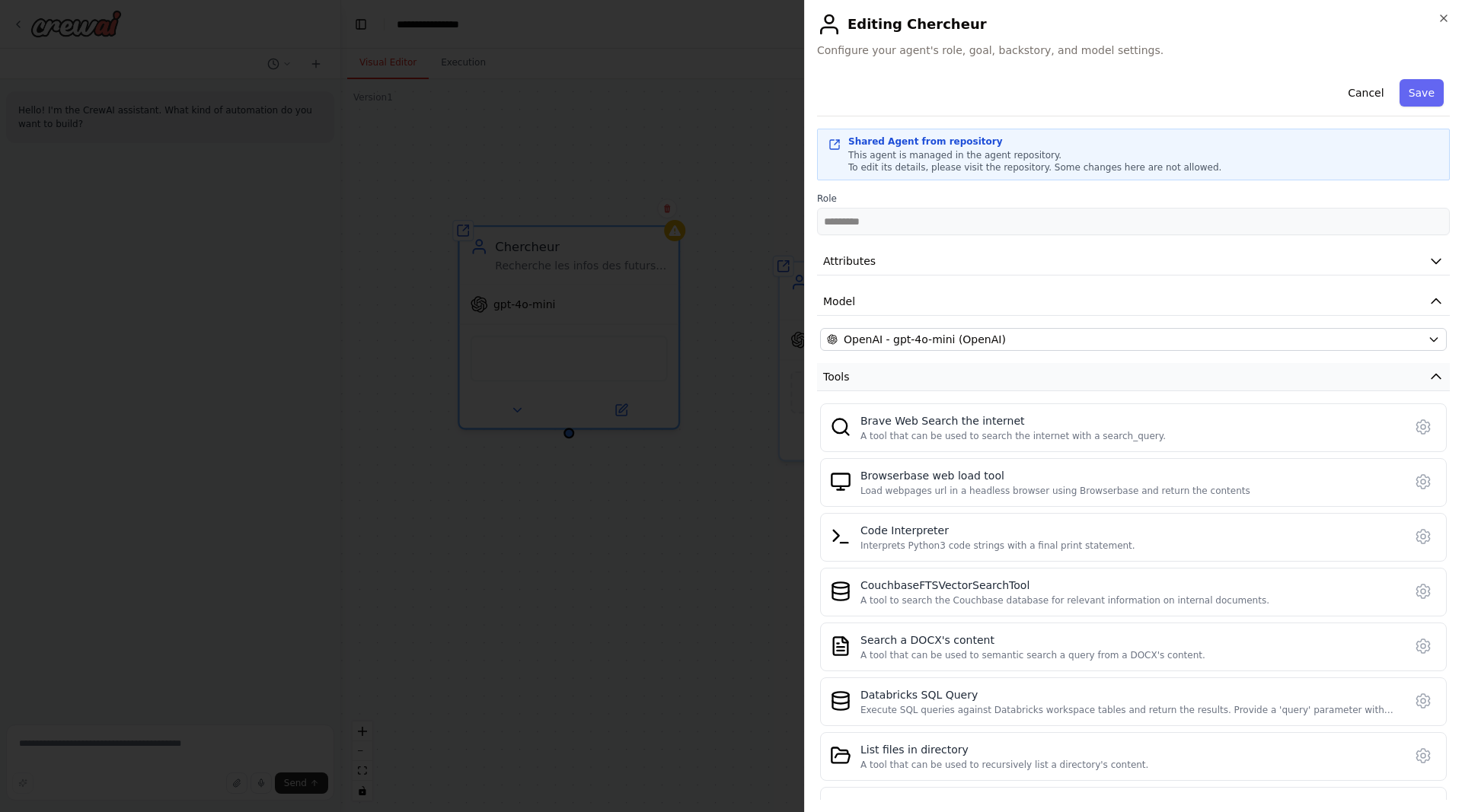
click at [907, 380] on button "Tools" at bounding box center [1133, 377] width 633 height 29
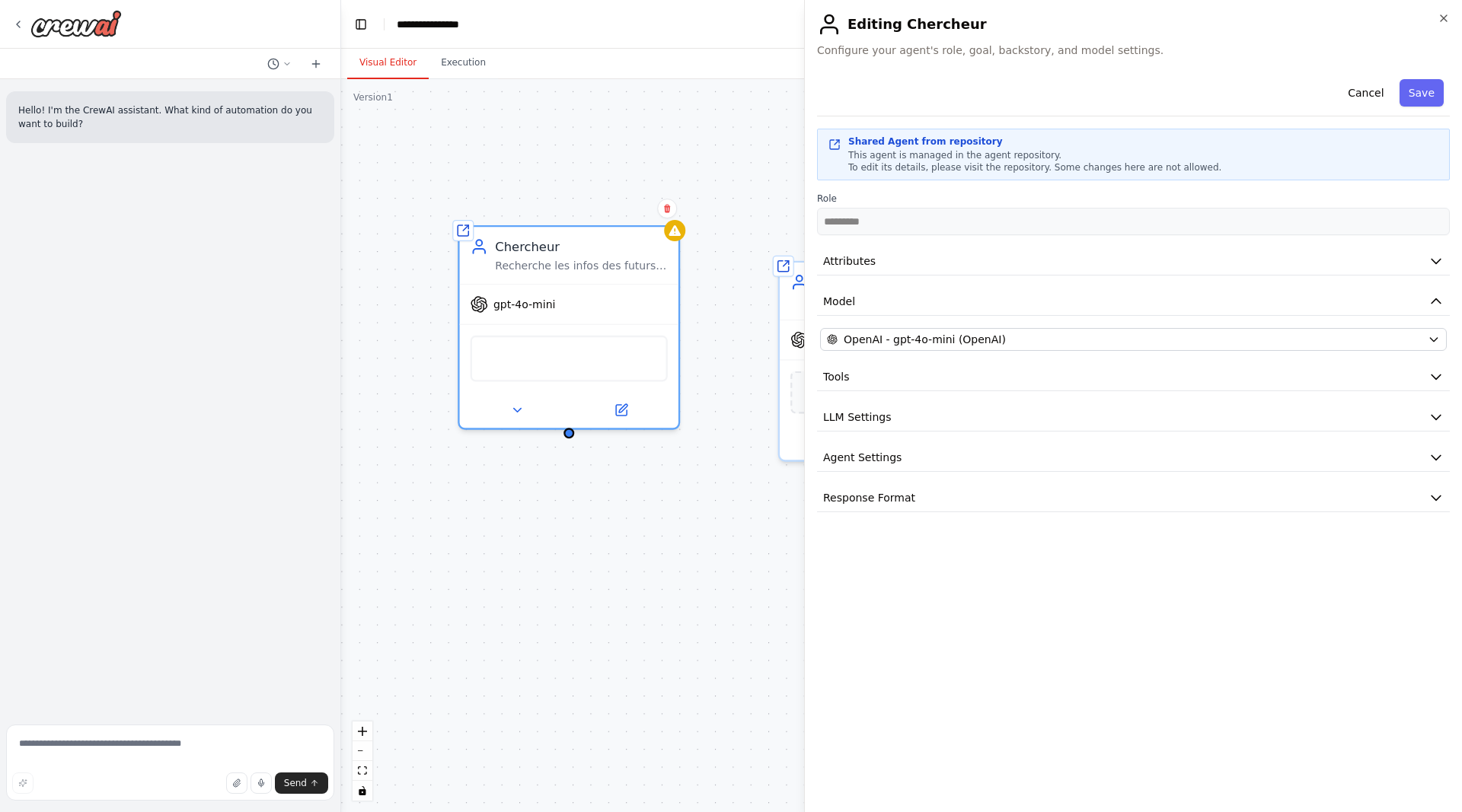
click at [743, 472] on body "**********" at bounding box center [731, 406] width 1462 height 812
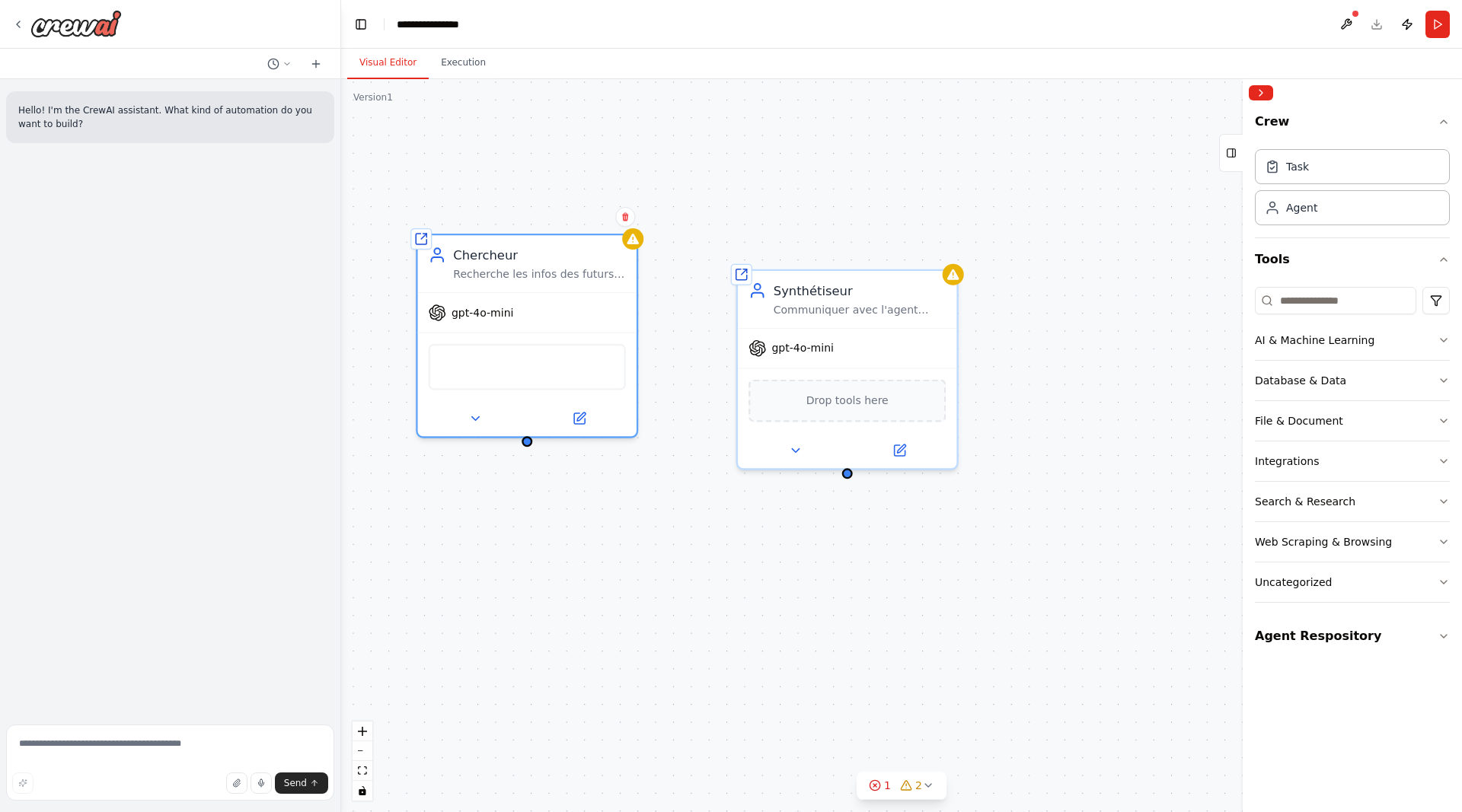
drag, startPoint x: 719, startPoint y: 560, endPoint x: 665, endPoint y: 523, distance: 65.5
click at [672, 571] on div "Shared agent from repository Chercheur Recherche les infos des futurs projets t…" at bounding box center [901, 445] width 1120 height 733
click at [867, 382] on div "Drop tools here" at bounding box center [842, 400] width 197 height 43
click at [623, 570] on div "Shared agent from repository Chercheur Recherche les infos des futurs projets t…" at bounding box center [901, 445] width 1120 height 733
click at [851, 399] on span "Drop tools here" at bounding box center [843, 400] width 82 height 18
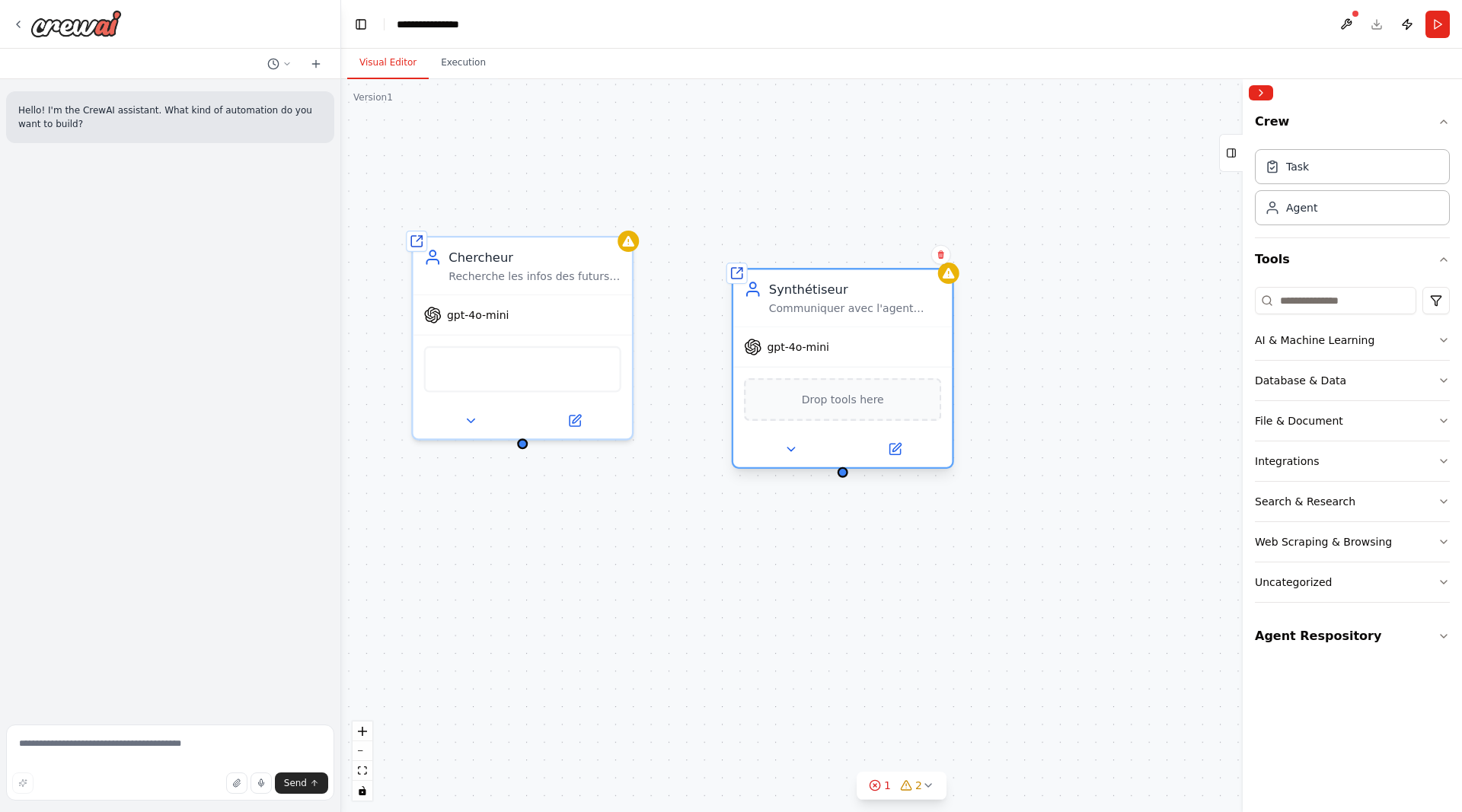
click at [851, 405] on span "Drop tools here" at bounding box center [843, 400] width 82 height 18
click at [1350, 341] on div "AI & Machine Learning" at bounding box center [1315, 340] width 120 height 15
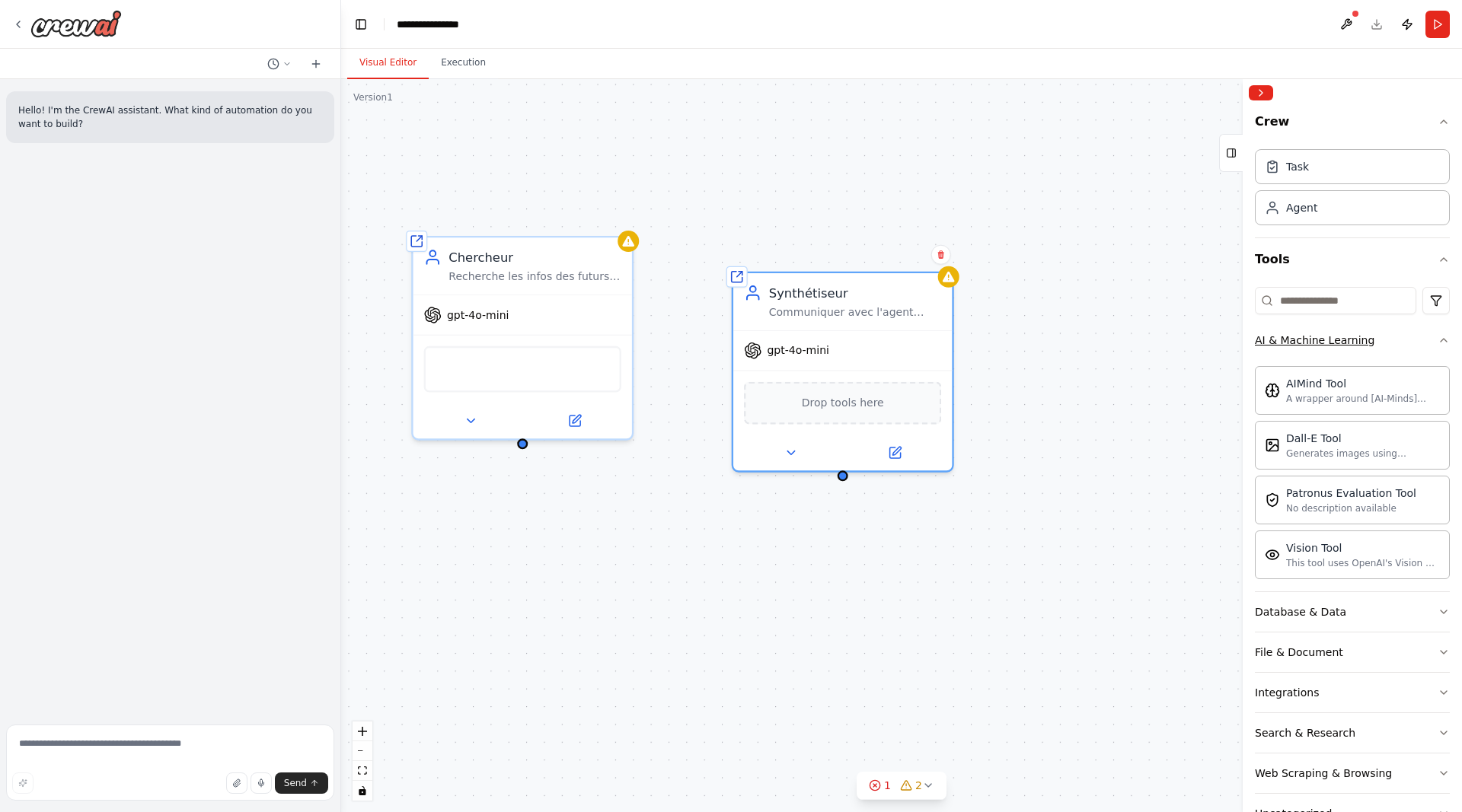
click at [1350, 341] on div "AI & Machine Learning" at bounding box center [1315, 340] width 120 height 15
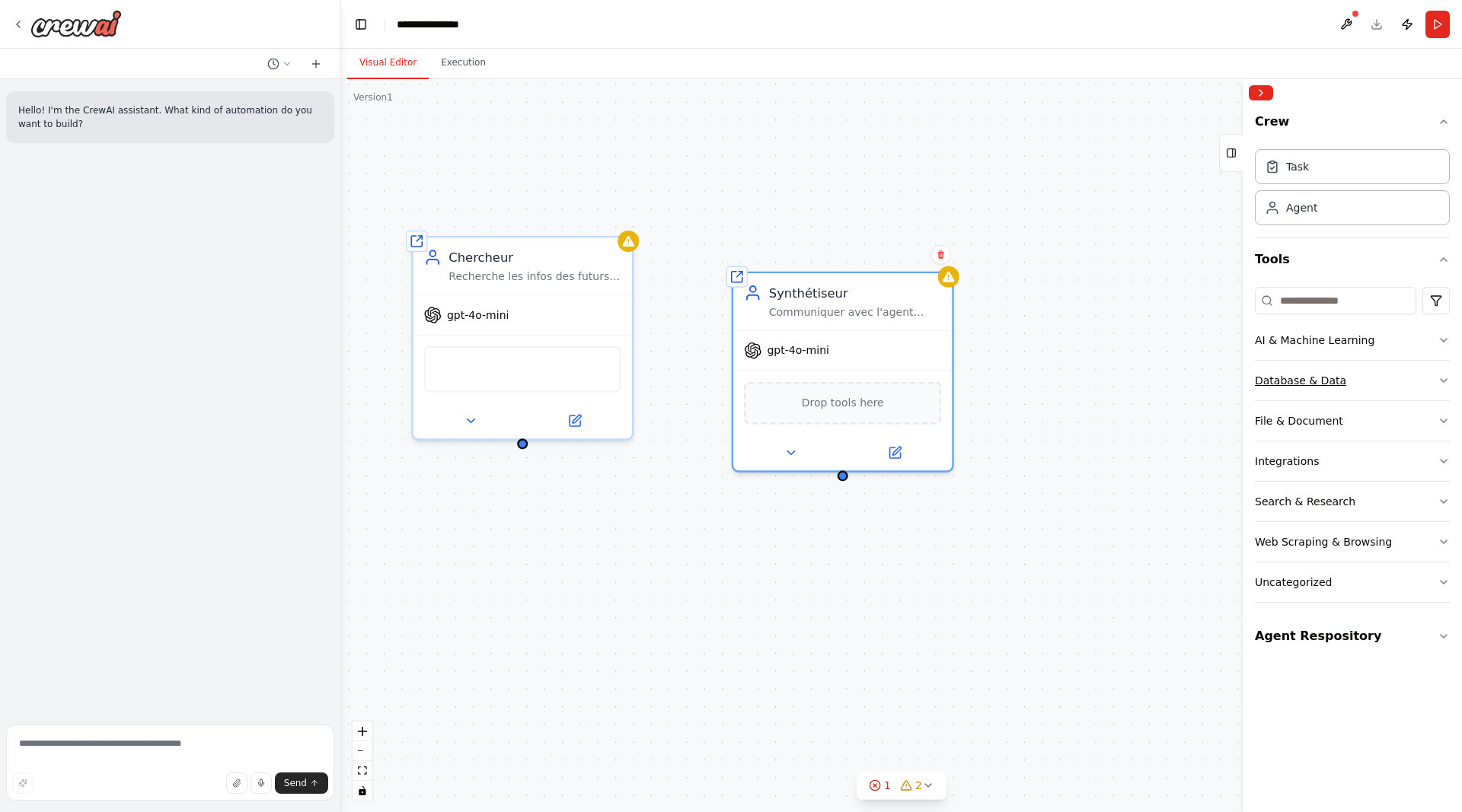
click at [1327, 386] on div "Database & Data" at bounding box center [1300, 380] width 91 height 15
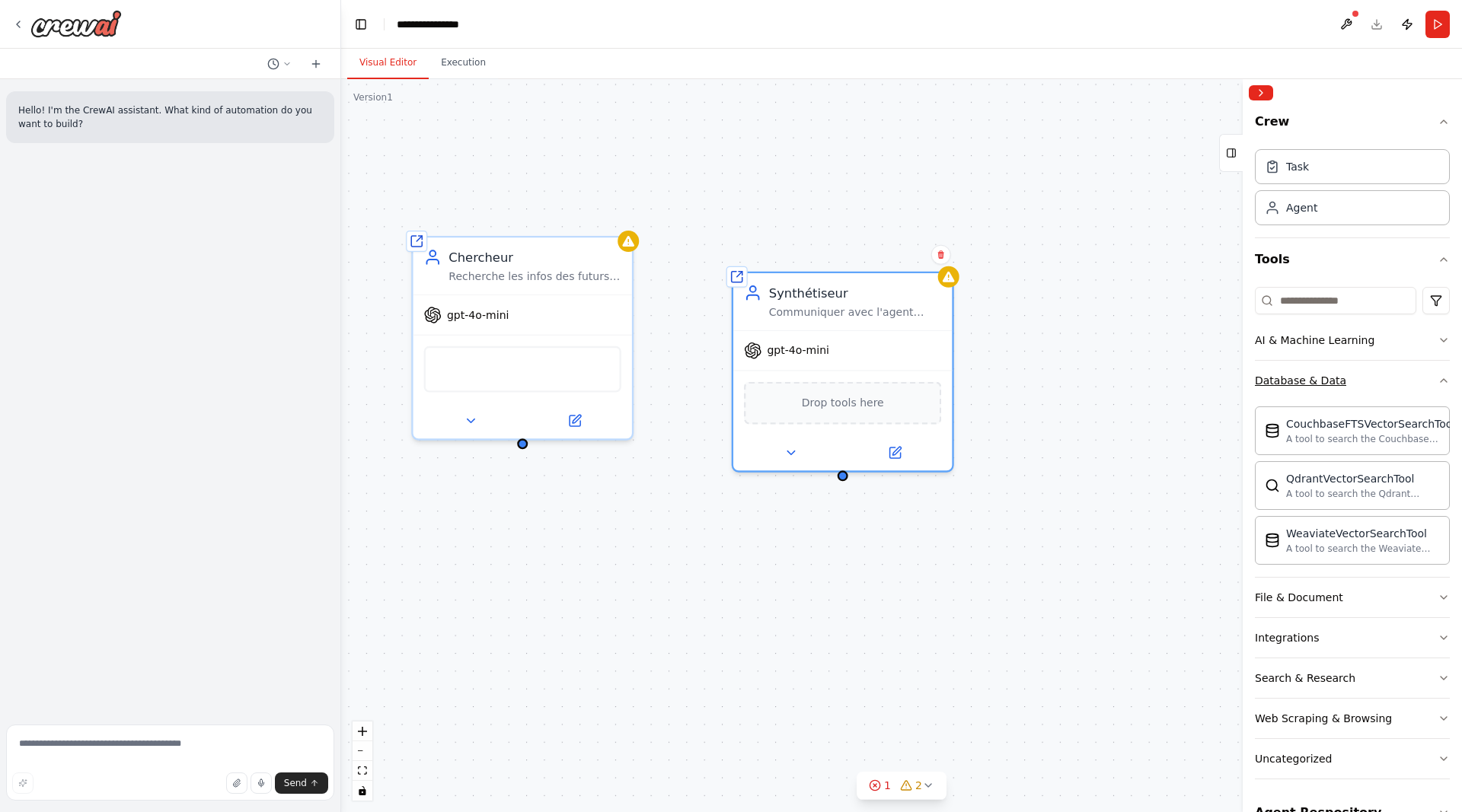
click at [1327, 386] on div "Database & Data" at bounding box center [1300, 380] width 91 height 15
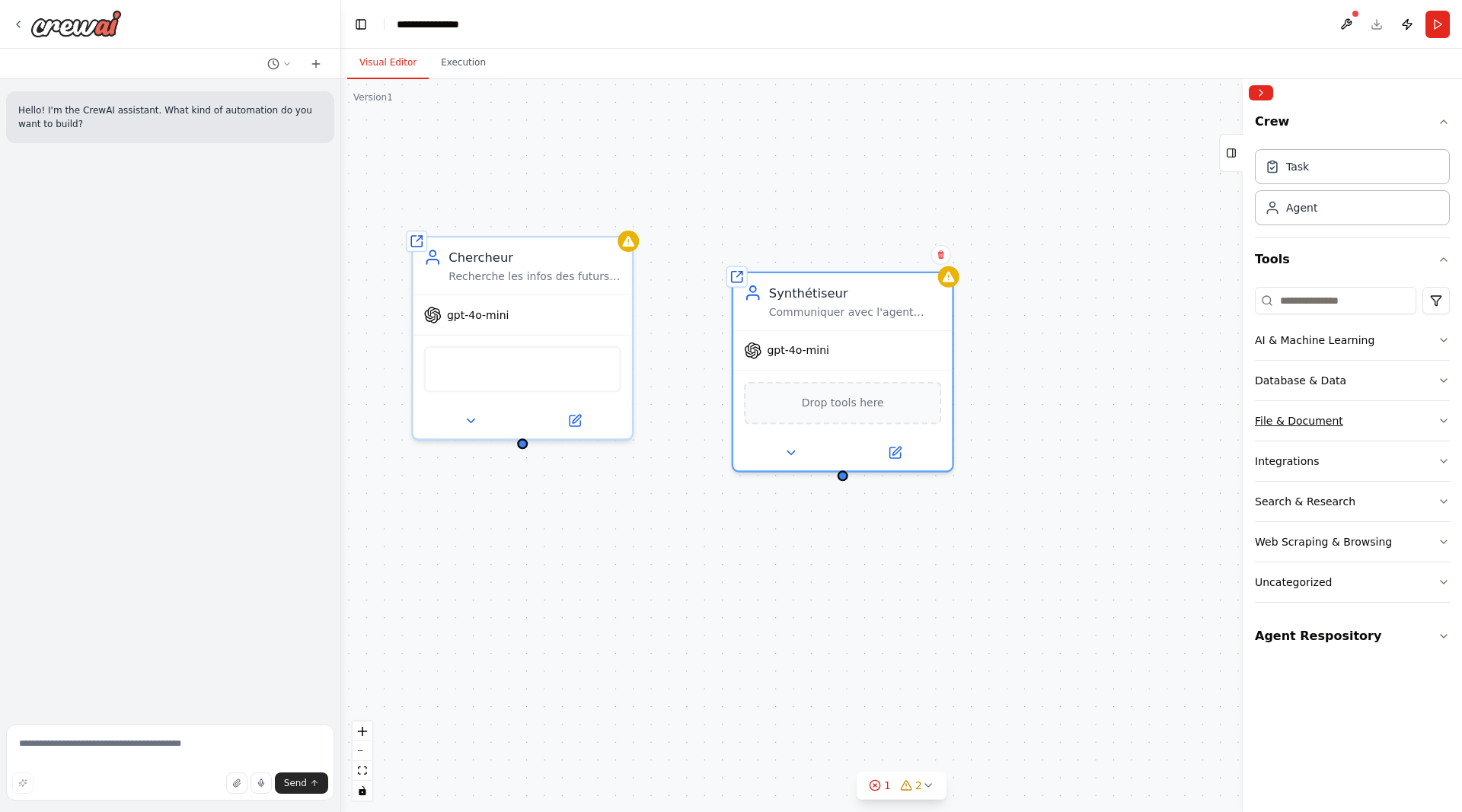
click at [1327, 419] on div "File & Document" at bounding box center [1299, 420] width 88 height 15
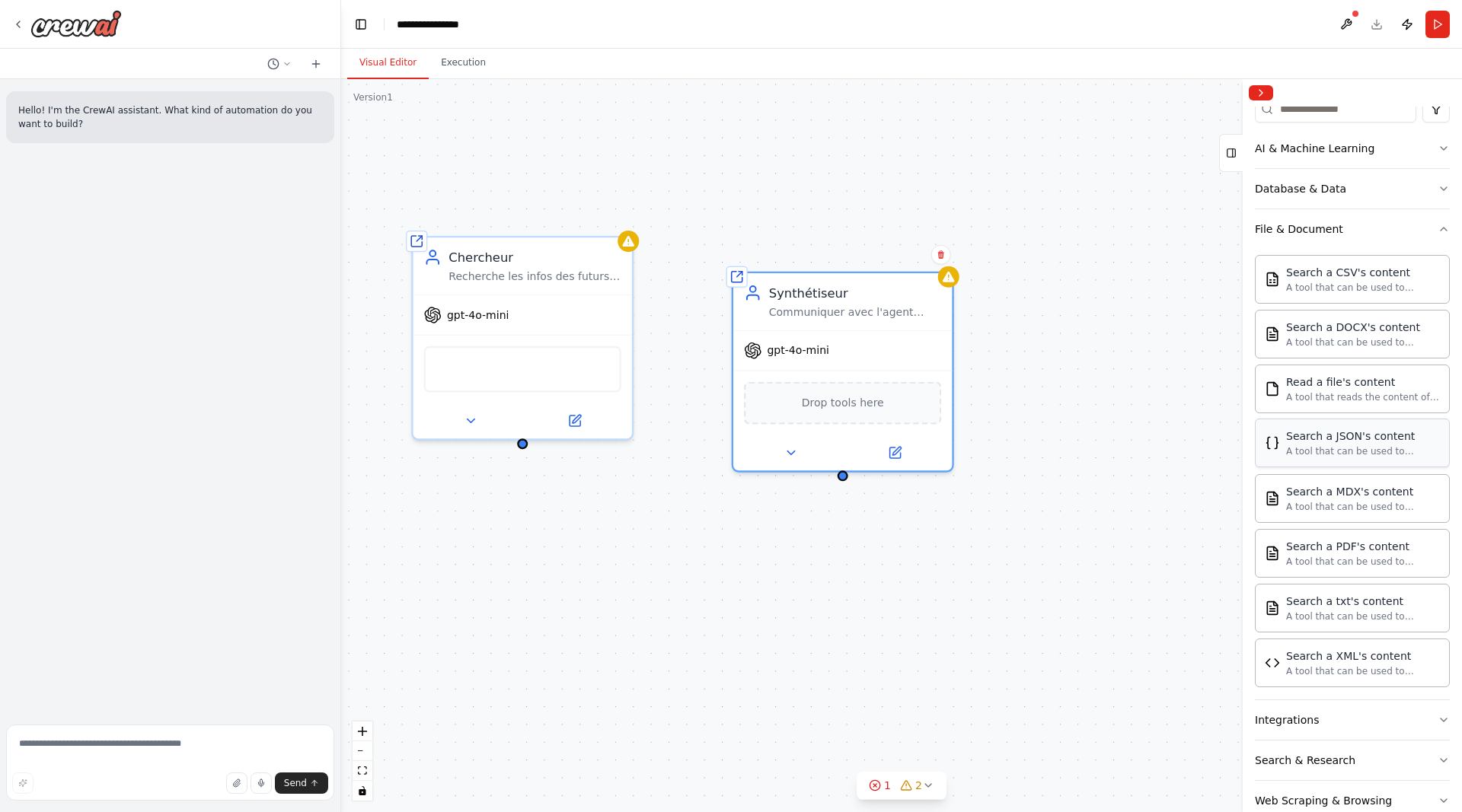
scroll to position [287, 0]
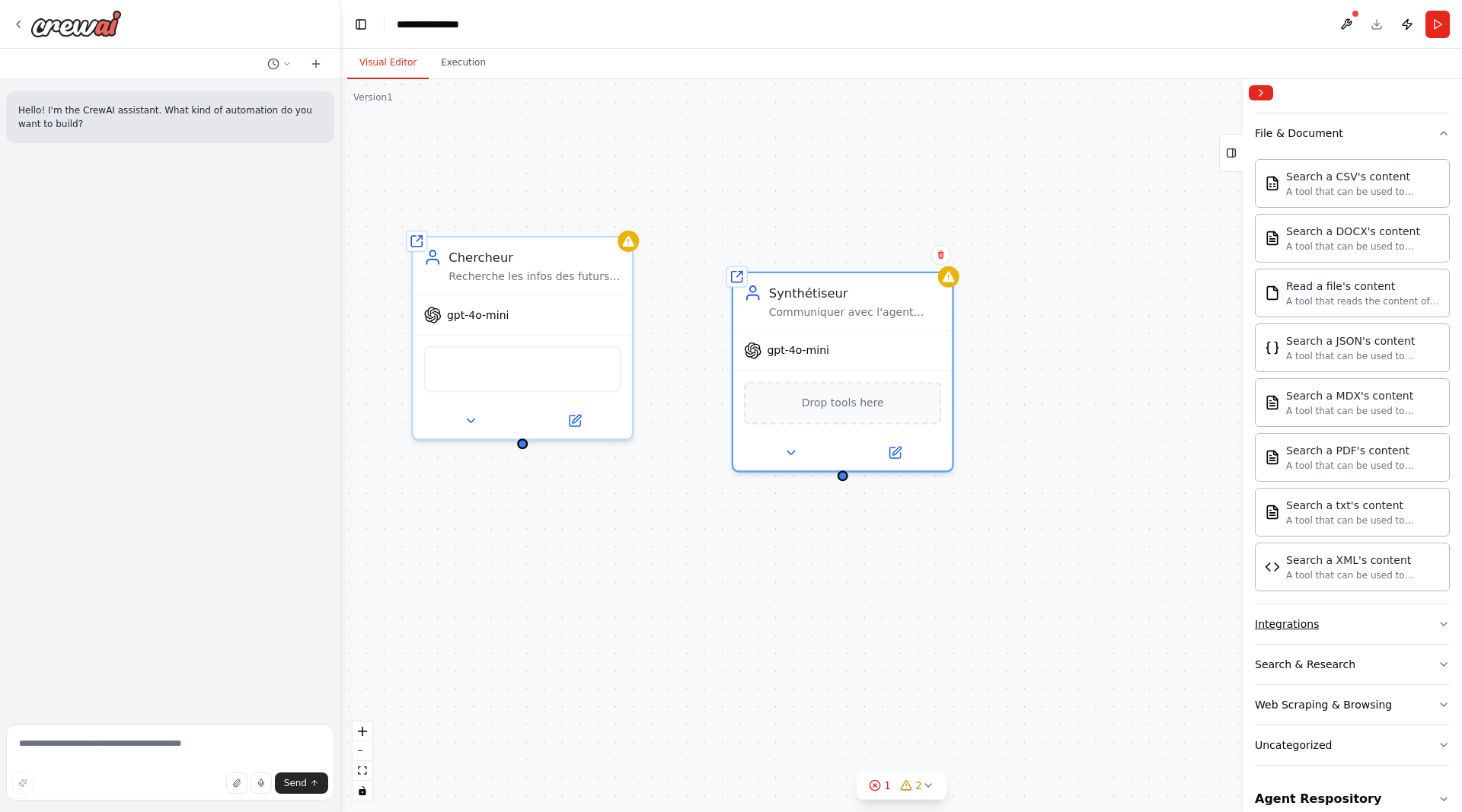
click at [1348, 615] on button "Integrations" at bounding box center [1352, 624] width 195 height 39
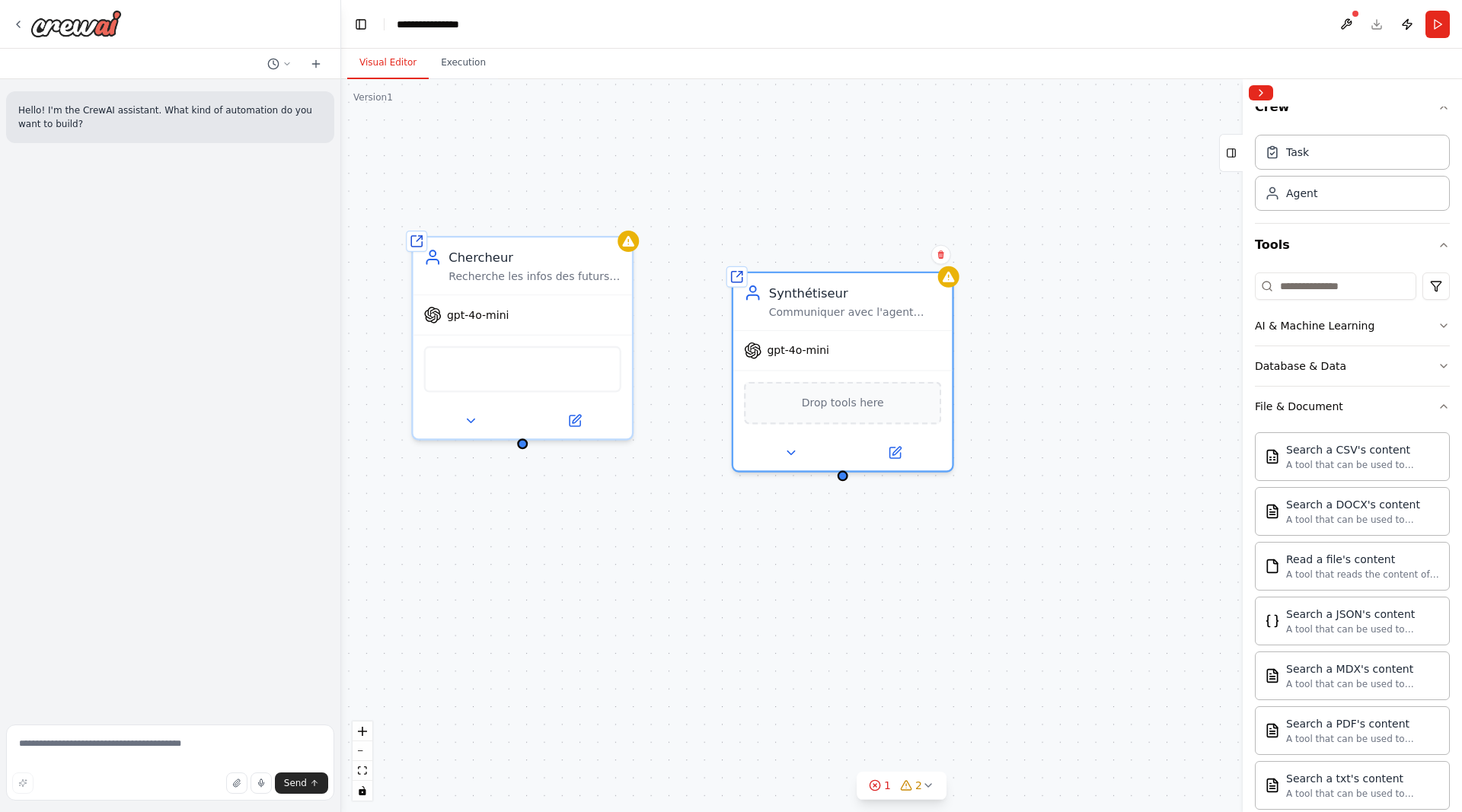
scroll to position [0, 0]
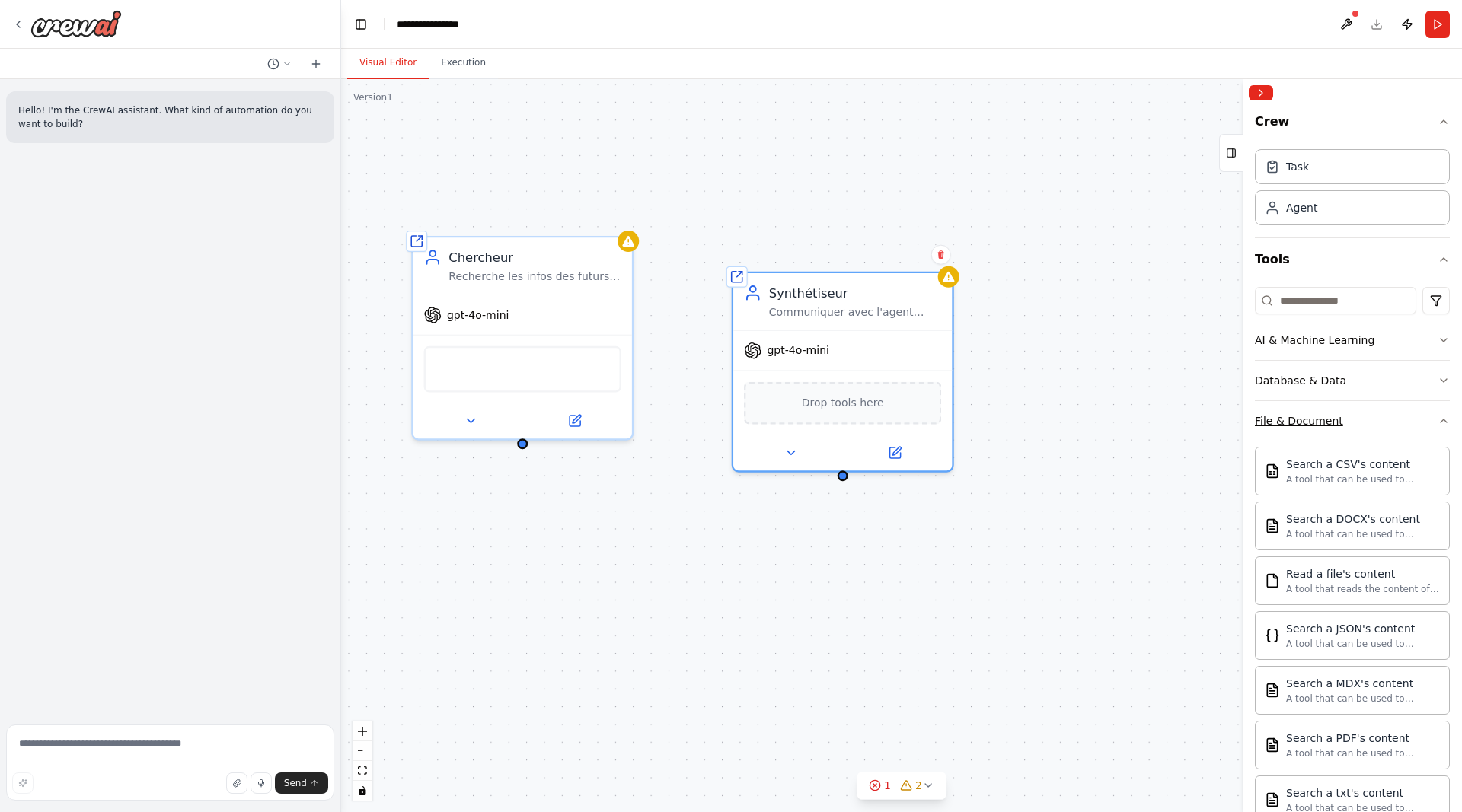
click at [1332, 427] on div "File & Document" at bounding box center [1299, 420] width 88 height 15
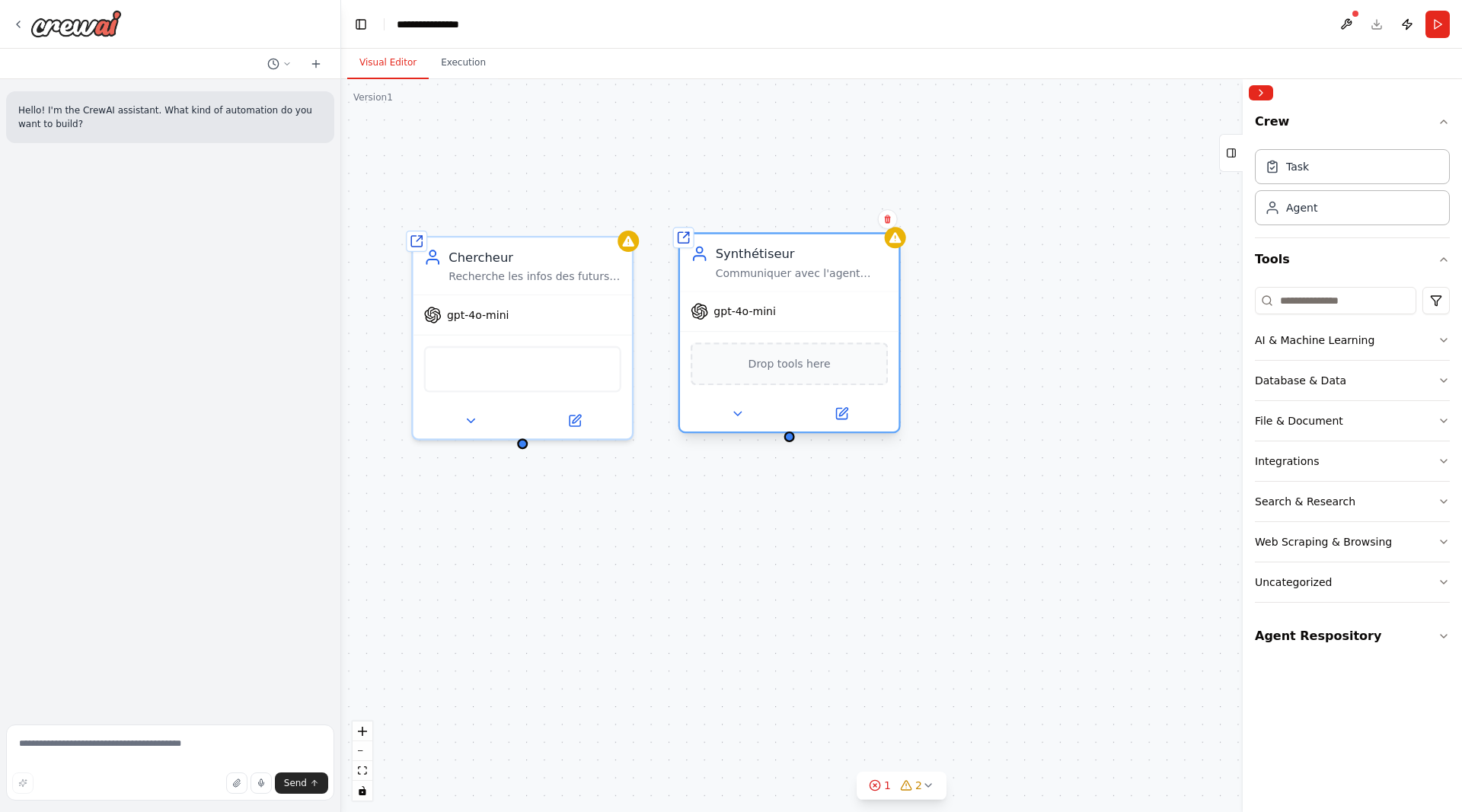
drag, startPoint x: 890, startPoint y: 367, endPoint x: 835, endPoint y: 336, distance: 63.1
click at [835, 336] on div "Drop tools here" at bounding box center [789, 363] width 219 height 64
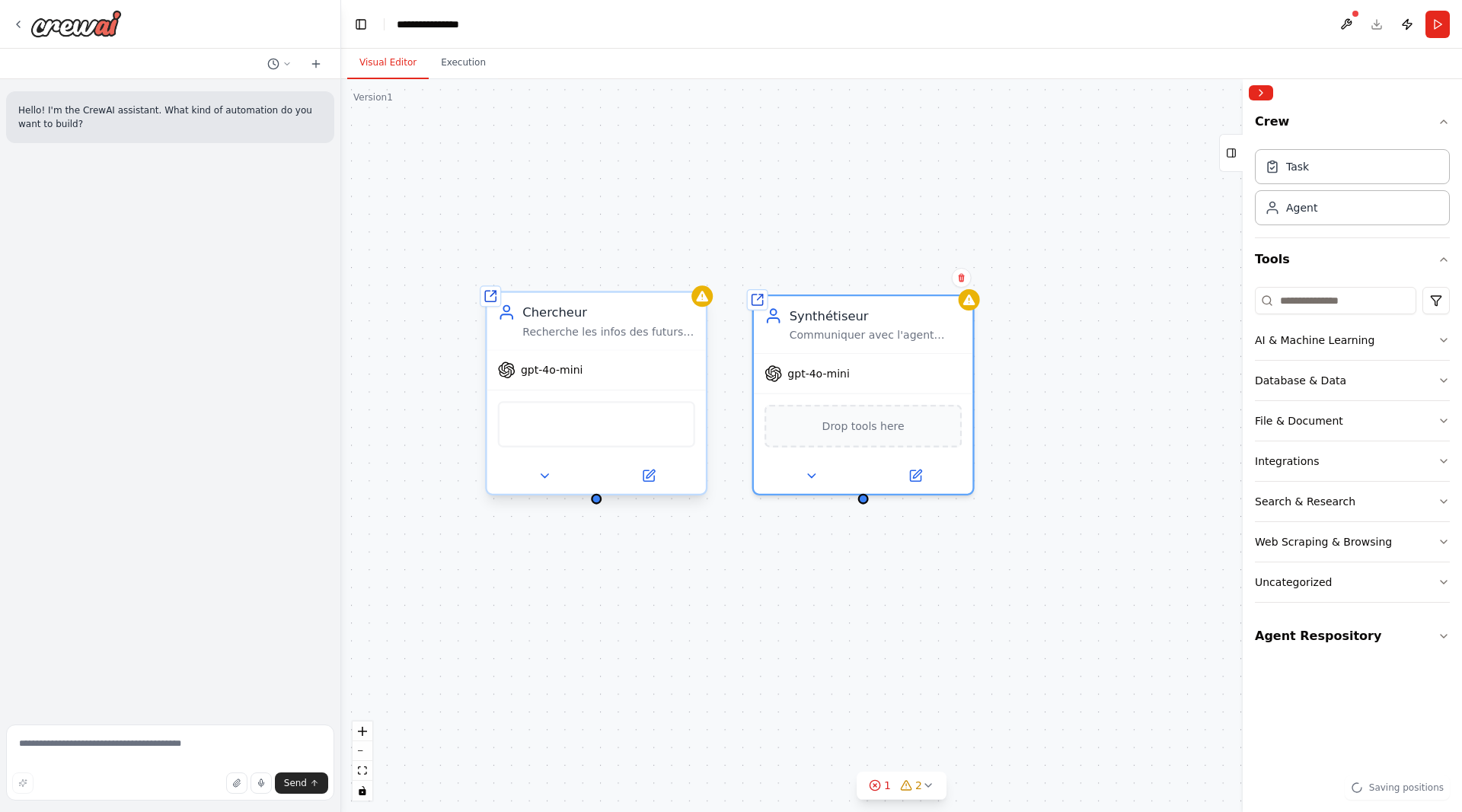
drag, startPoint x: 525, startPoint y: 448, endPoint x: 530, endPoint y: 475, distance: 27.5
click at [530, 475] on div "Shared agent from repository Chercheur Recherche les infos des futurs projets t…" at bounding box center [901, 445] width 1120 height 733
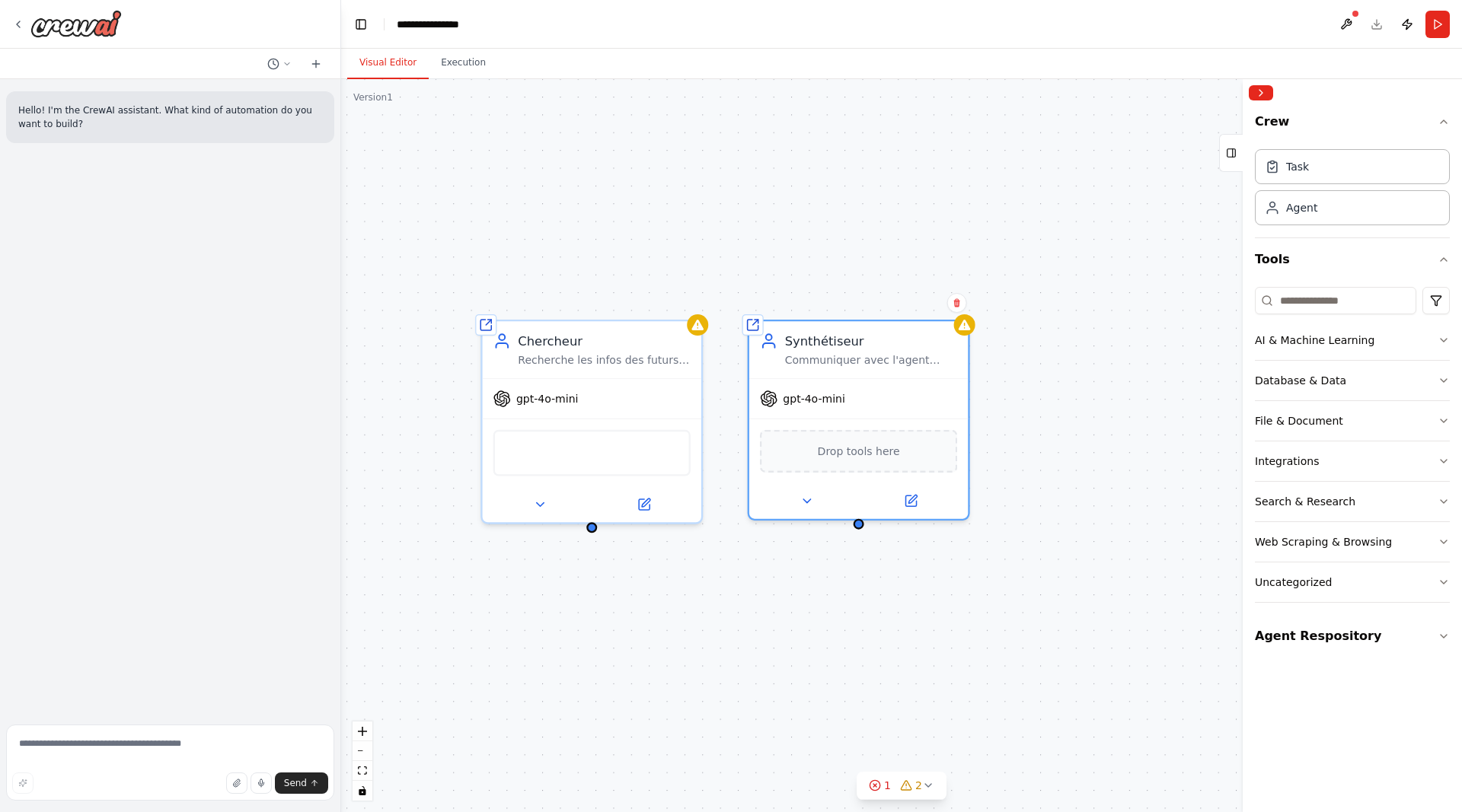
drag, startPoint x: 528, startPoint y: 474, endPoint x: 524, endPoint y: 463, distance: 11.7
click at [523, 461] on div "Shared agent from repository Chercheur Recherche les infos des futurs projets t…" at bounding box center [901, 445] width 1120 height 733
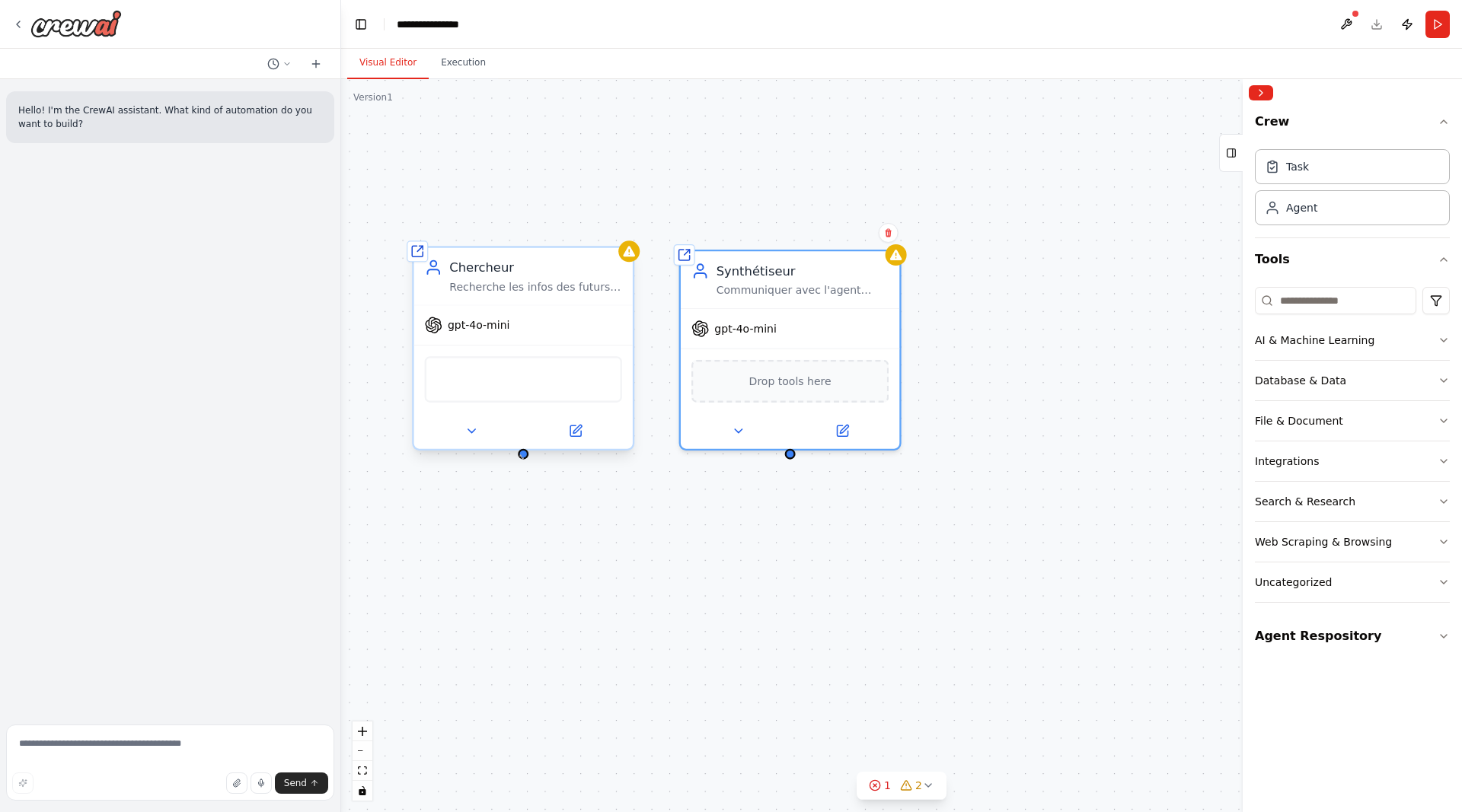
click at [520, 457] on div at bounding box center [523, 454] width 11 height 11
drag, startPoint x: 524, startPoint y: 460, endPoint x: 536, endPoint y: 496, distance: 37.9
click at [536, 496] on div "Shared agent from repository Chercheur Recherche les infos des futurs projets t…" at bounding box center [901, 445] width 1120 height 733
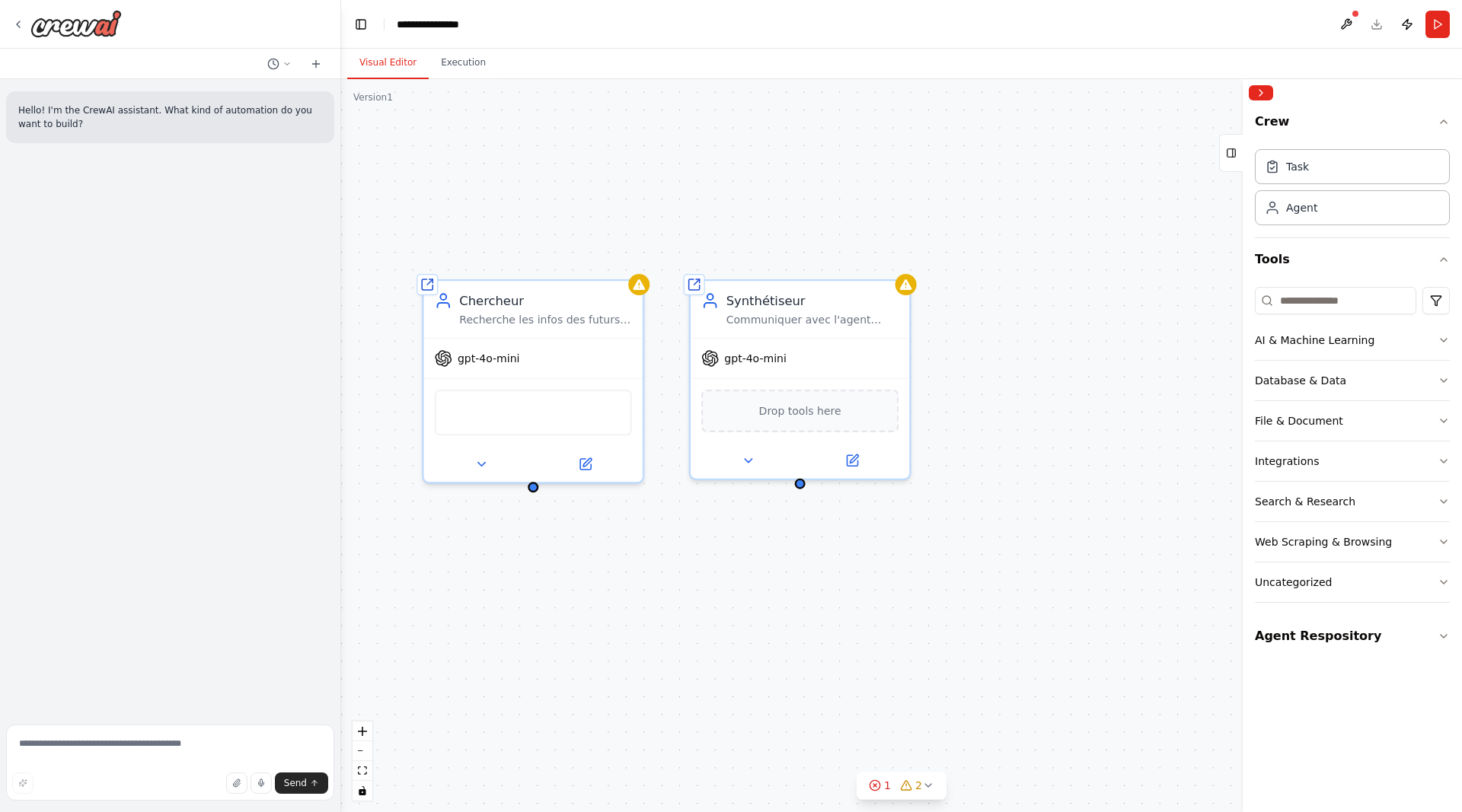
drag, startPoint x: 527, startPoint y: 464, endPoint x: 536, endPoint y: 493, distance: 30.4
click at [536, 493] on div "Shared agent from repository Chercheur Recherche les infos des futurs projets t…" at bounding box center [901, 445] width 1120 height 733
drag, startPoint x: 530, startPoint y: 486, endPoint x: 802, endPoint y: 485, distance: 272.0
click at [802, 485] on div "Shared agent from repository Chercheur Recherche les infos des futurs projets t…" at bounding box center [901, 445] width 1120 height 733
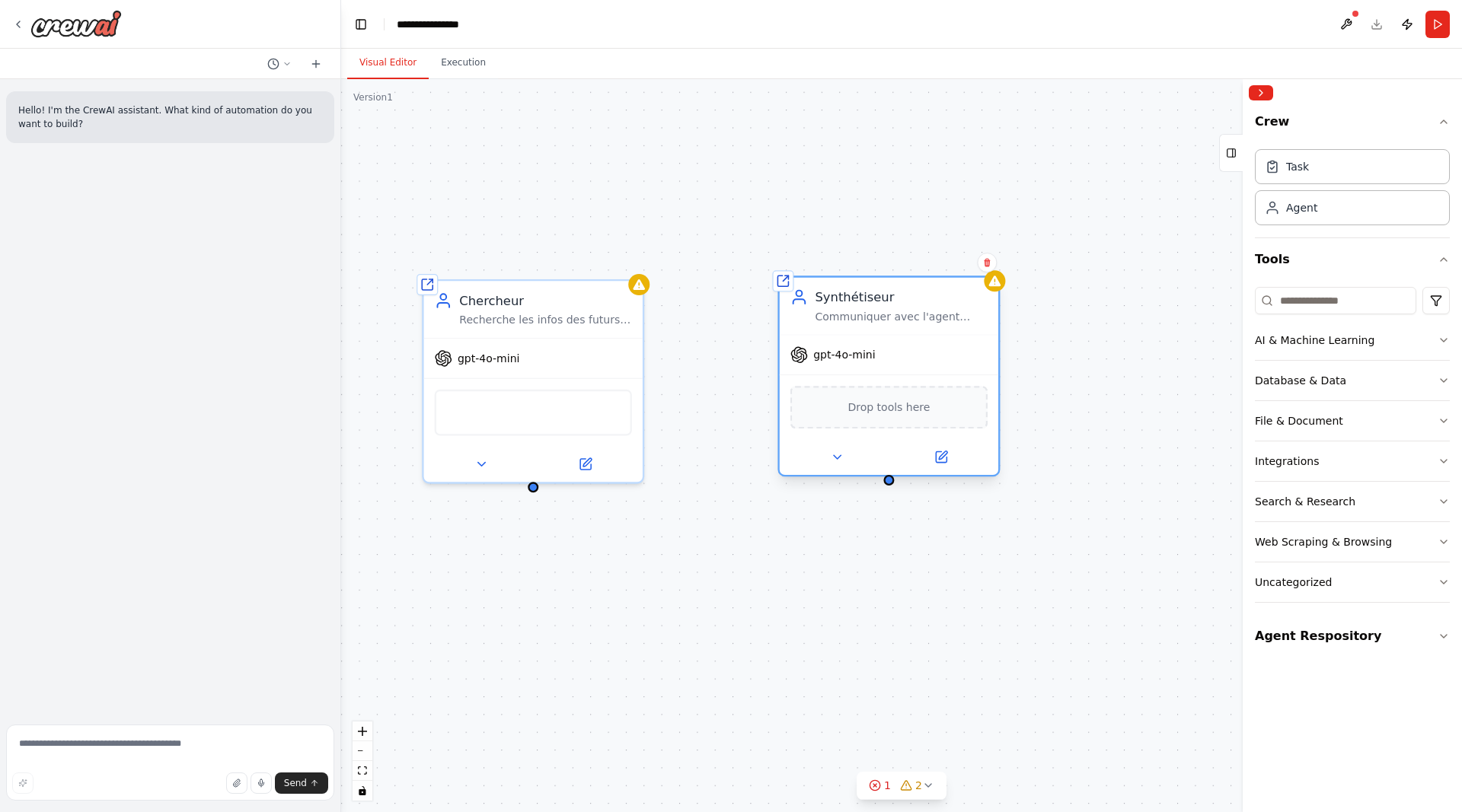
drag, startPoint x: 774, startPoint y: 306, endPoint x: 867, endPoint y: 307, distance: 93.0
click at [867, 307] on div "Synthétiseur Communiquer avec l'agent chercheur et retranscrire les information…" at bounding box center [901, 306] width 173 height 36
click at [550, 349] on div "gpt-4o-mini" at bounding box center [533, 354] width 219 height 38
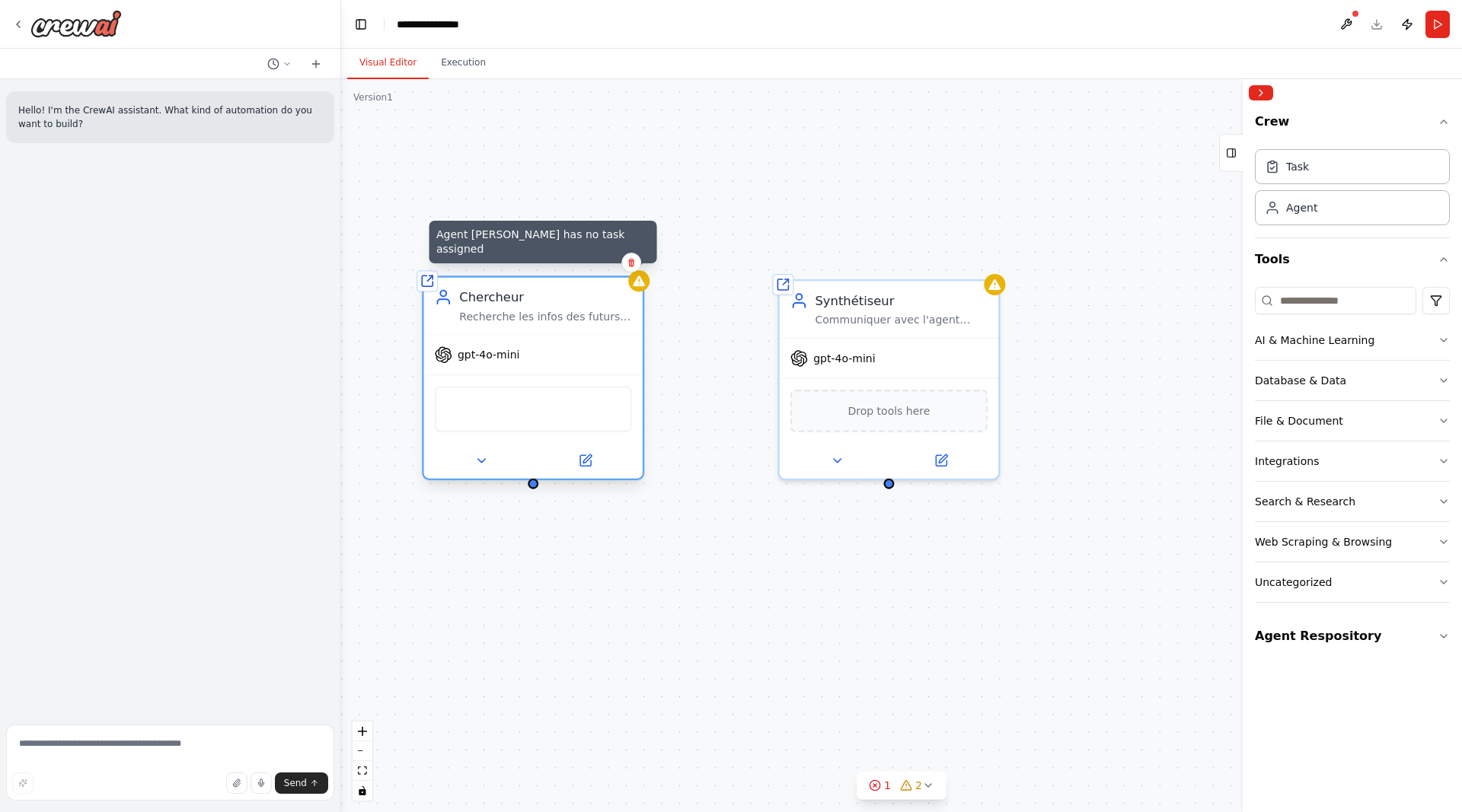
click at [645, 286] on icon at bounding box center [639, 281] width 14 height 14
click at [553, 406] on div "BraveSearchTool BrowserbaseLoadTool CodeInterpreterTool CouchbaseFTSVectorSearc…" at bounding box center [533, 409] width 197 height 46
click at [1314, 170] on div "Task" at bounding box center [1352, 165] width 195 height 35
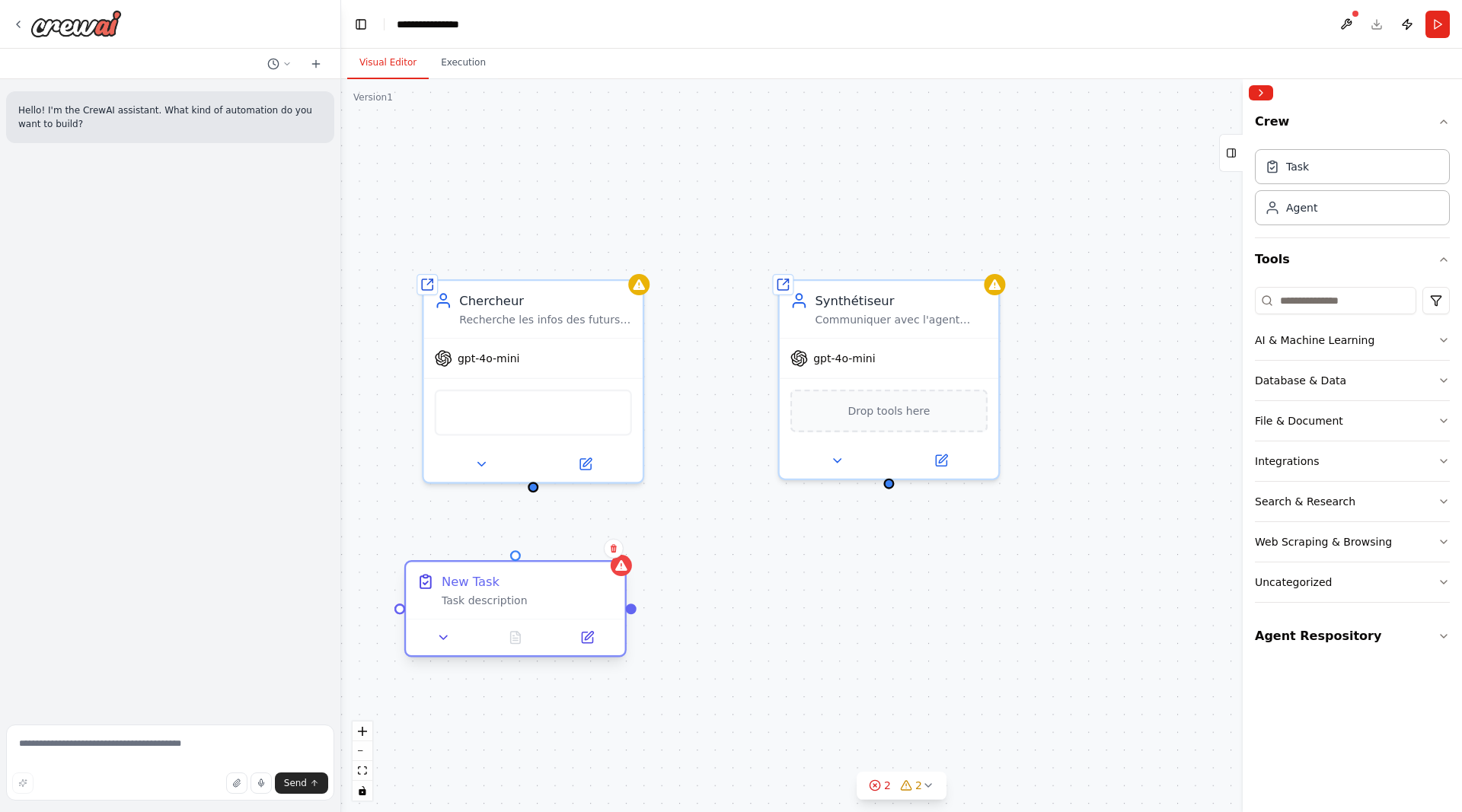
drag, startPoint x: 1127, startPoint y: 199, endPoint x: 537, endPoint y: 581, distance: 702.9
click at [537, 581] on div "New Task" at bounding box center [528, 581] width 173 height 18
click at [444, 637] on icon at bounding box center [444, 637] width 7 height 4
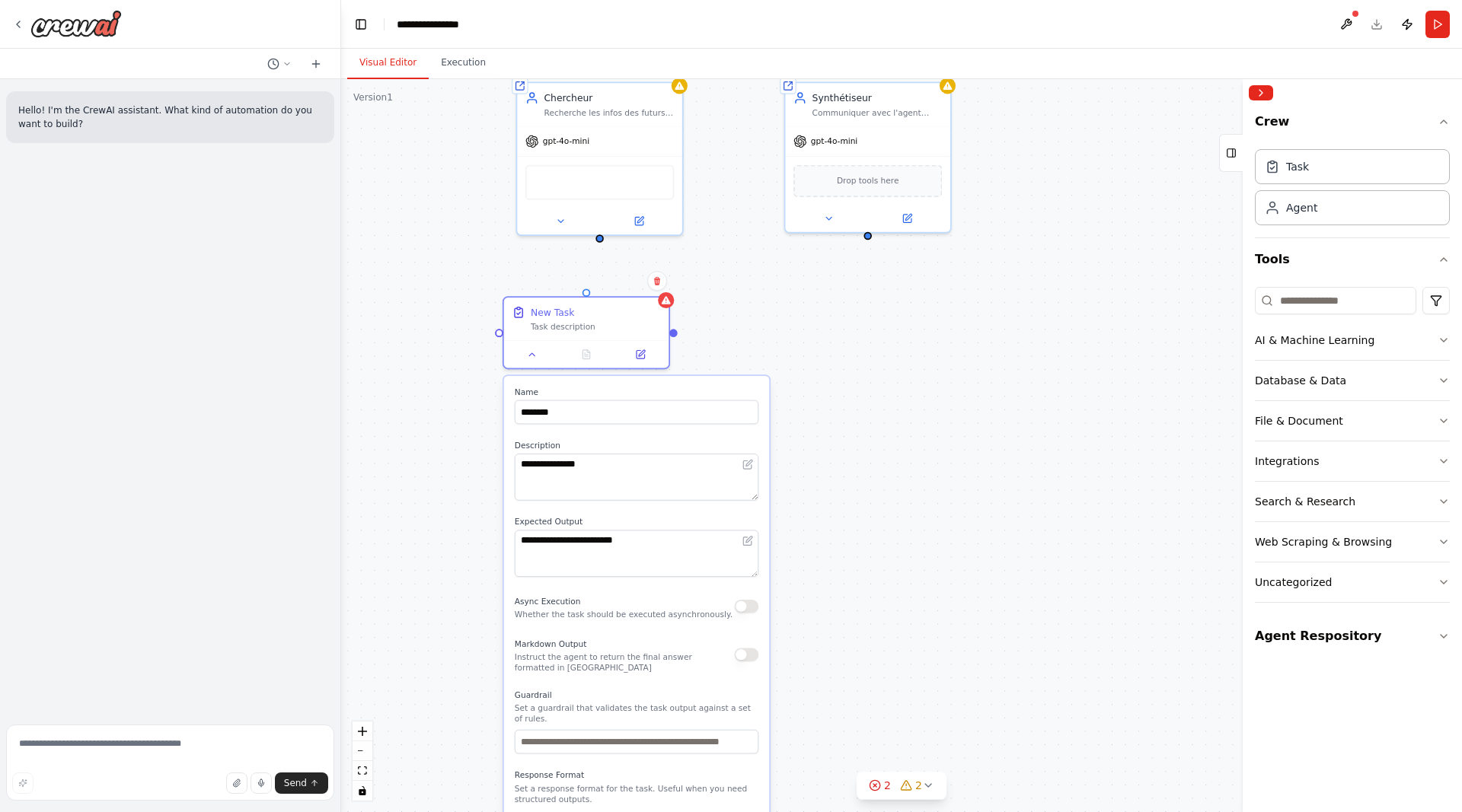
drag, startPoint x: 760, startPoint y: 615, endPoint x: 770, endPoint y: 342, distance: 273.2
click at [770, 342] on div "**********" at bounding box center [901, 445] width 1120 height 733
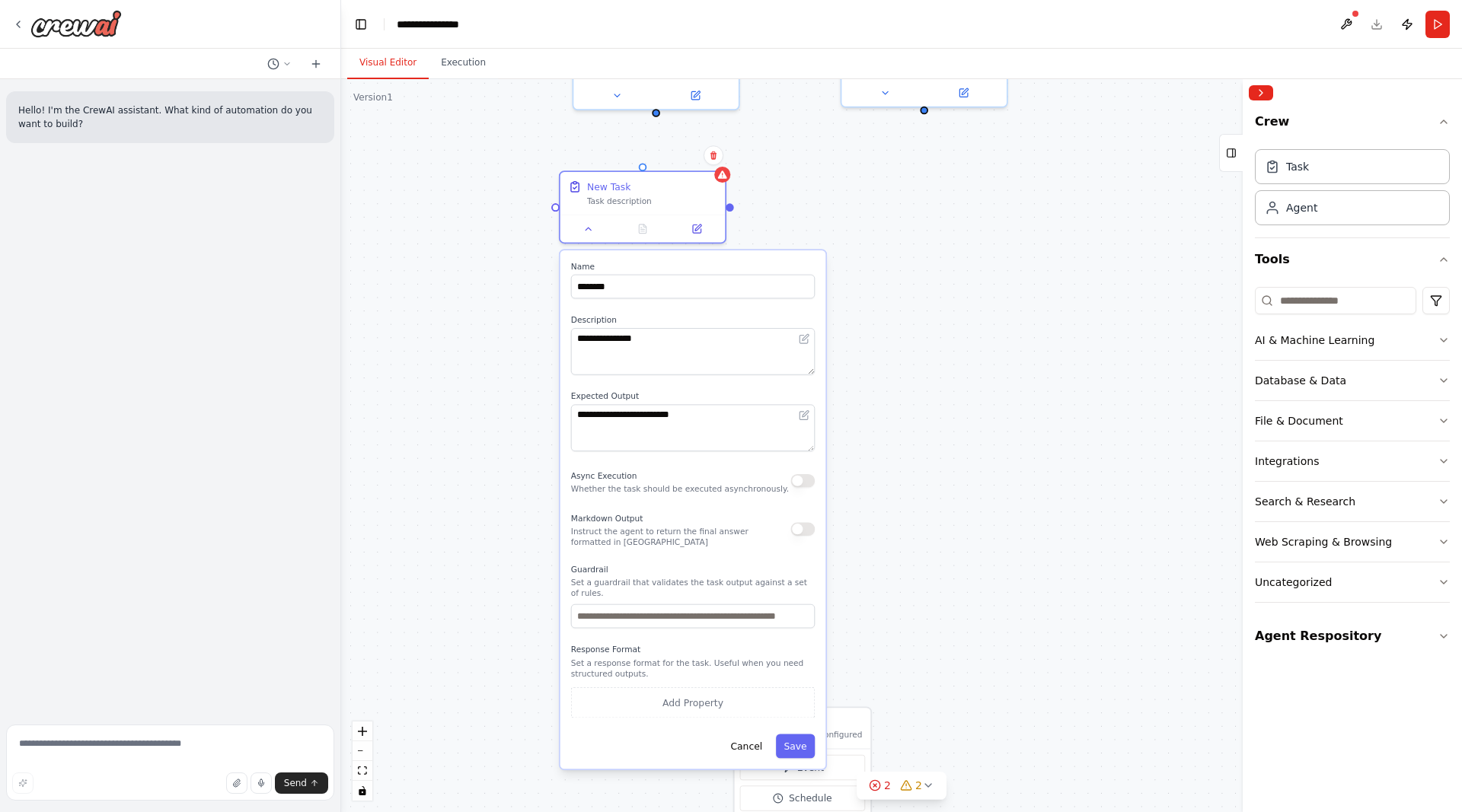
drag, startPoint x: 831, startPoint y: 539, endPoint x: 887, endPoint y: 413, distance: 137.9
click at [887, 413] on div "**********" at bounding box center [901, 445] width 1120 height 733
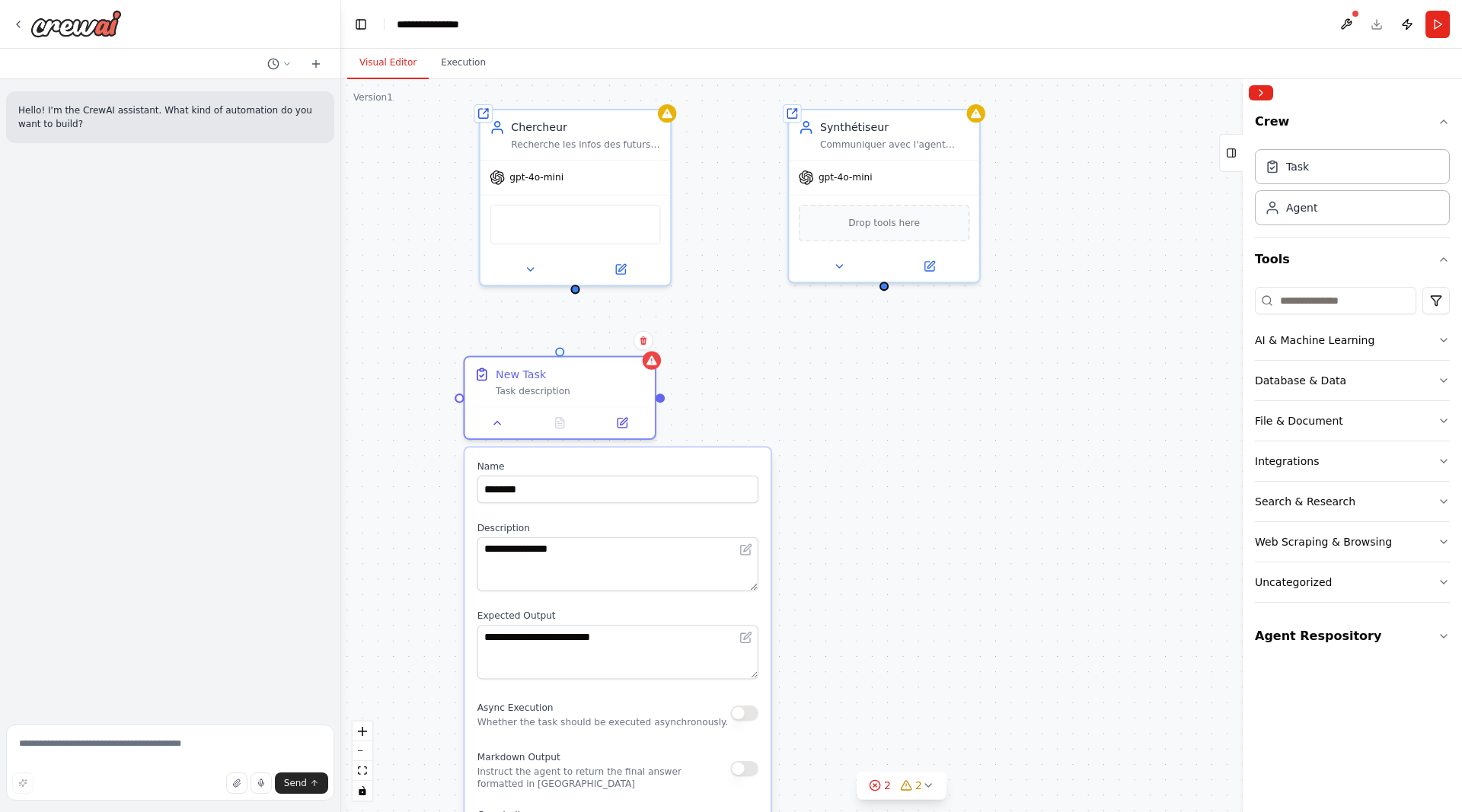
drag, startPoint x: 851, startPoint y: 371, endPoint x: 801, endPoint y: 592, distance: 226.6
click at [801, 592] on div "**********" at bounding box center [901, 445] width 1120 height 733
click at [642, 344] on icon at bounding box center [643, 341] width 6 height 8
click at [644, 344] on icon at bounding box center [643, 341] width 6 height 8
click at [644, 339] on icon at bounding box center [643, 341] width 6 height 8
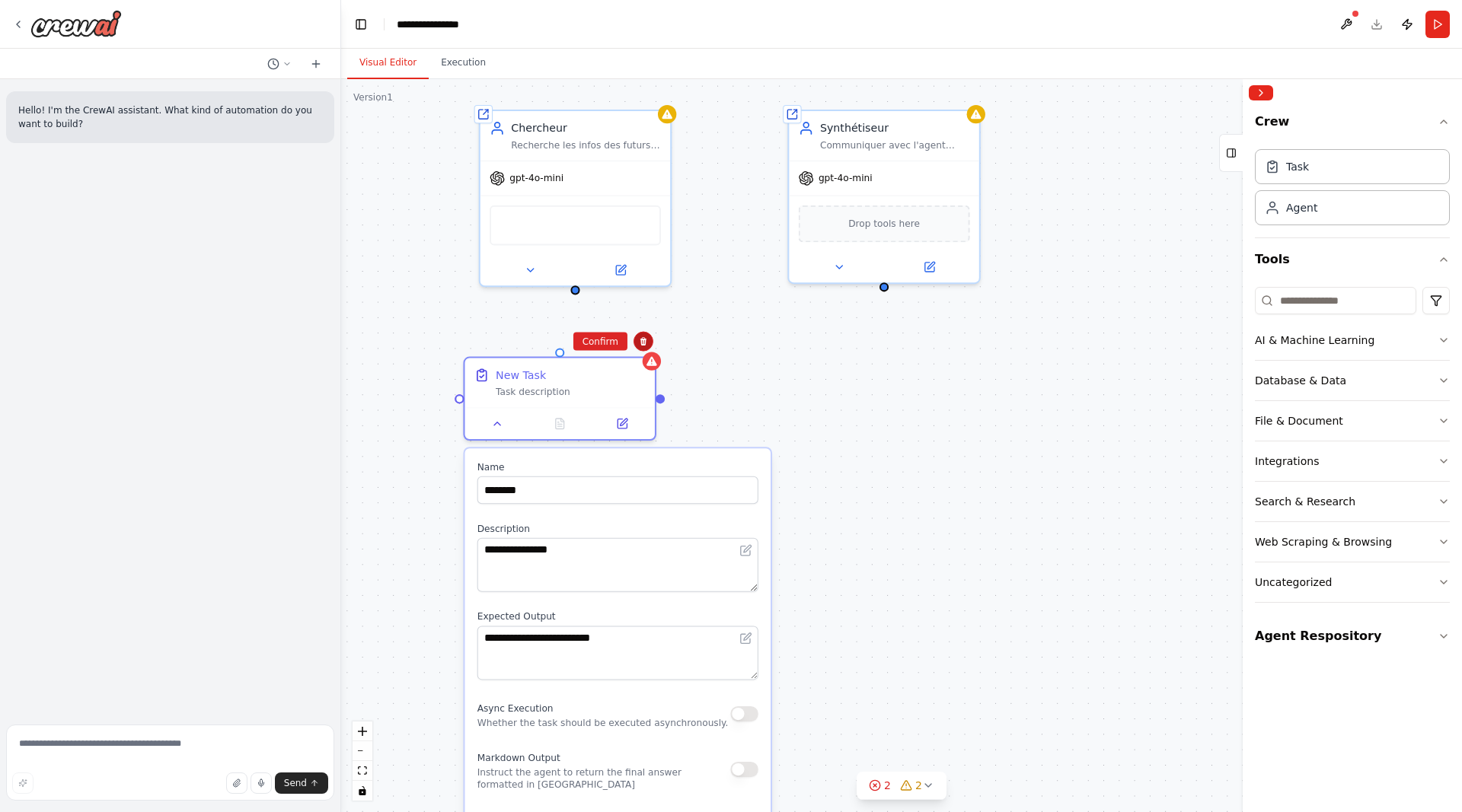
click at [644, 339] on icon at bounding box center [643, 341] width 6 height 8
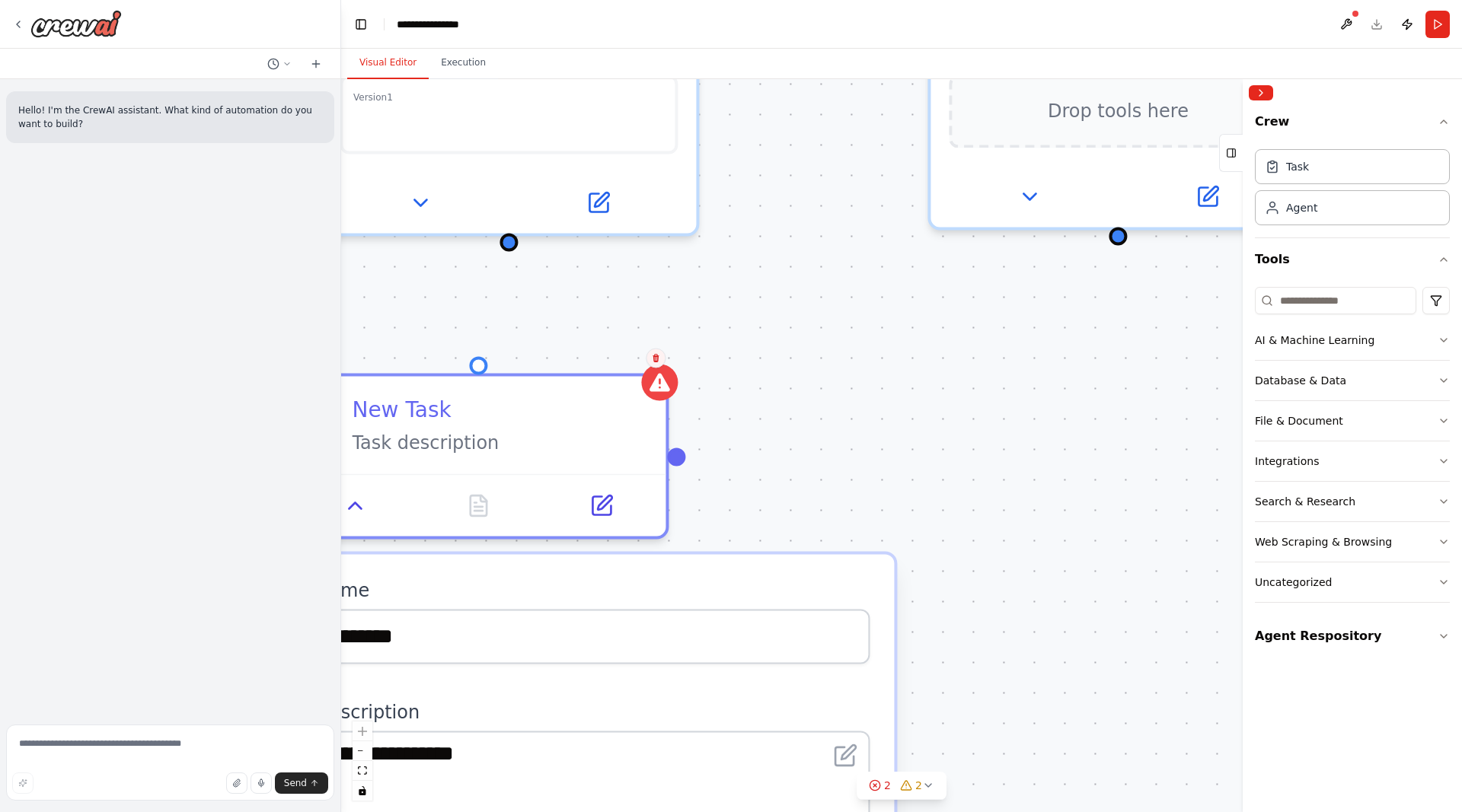
click at [656, 354] on icon at bounding box center [655, 358] width 9 height 9
click at [614, 357] on button "Confirm" at bounding box center [612, 358] width 54 height 18
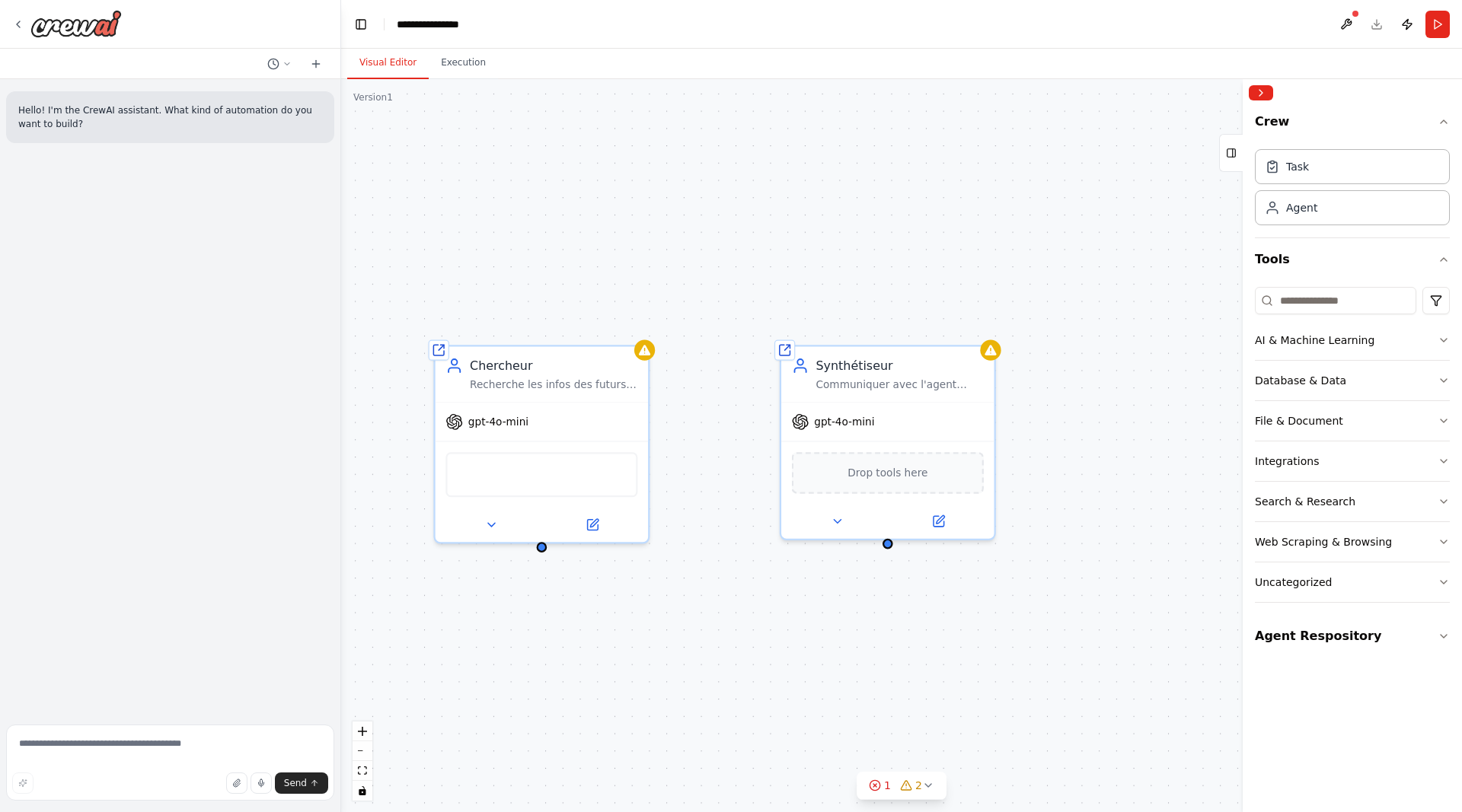
drag, startPoint x: 784, startPoint y: 383, endPoint x: 697, endPoint y: 624, distance: 256.2
click at [697, 624] on div "Shared agent from repository Chercheur Recherche les infos des futurs projets t…" at bounding box center [901, 445] width 1120 height 733
click at [648, 352] on icon at bounding box center [644, 345] width 13 height 13
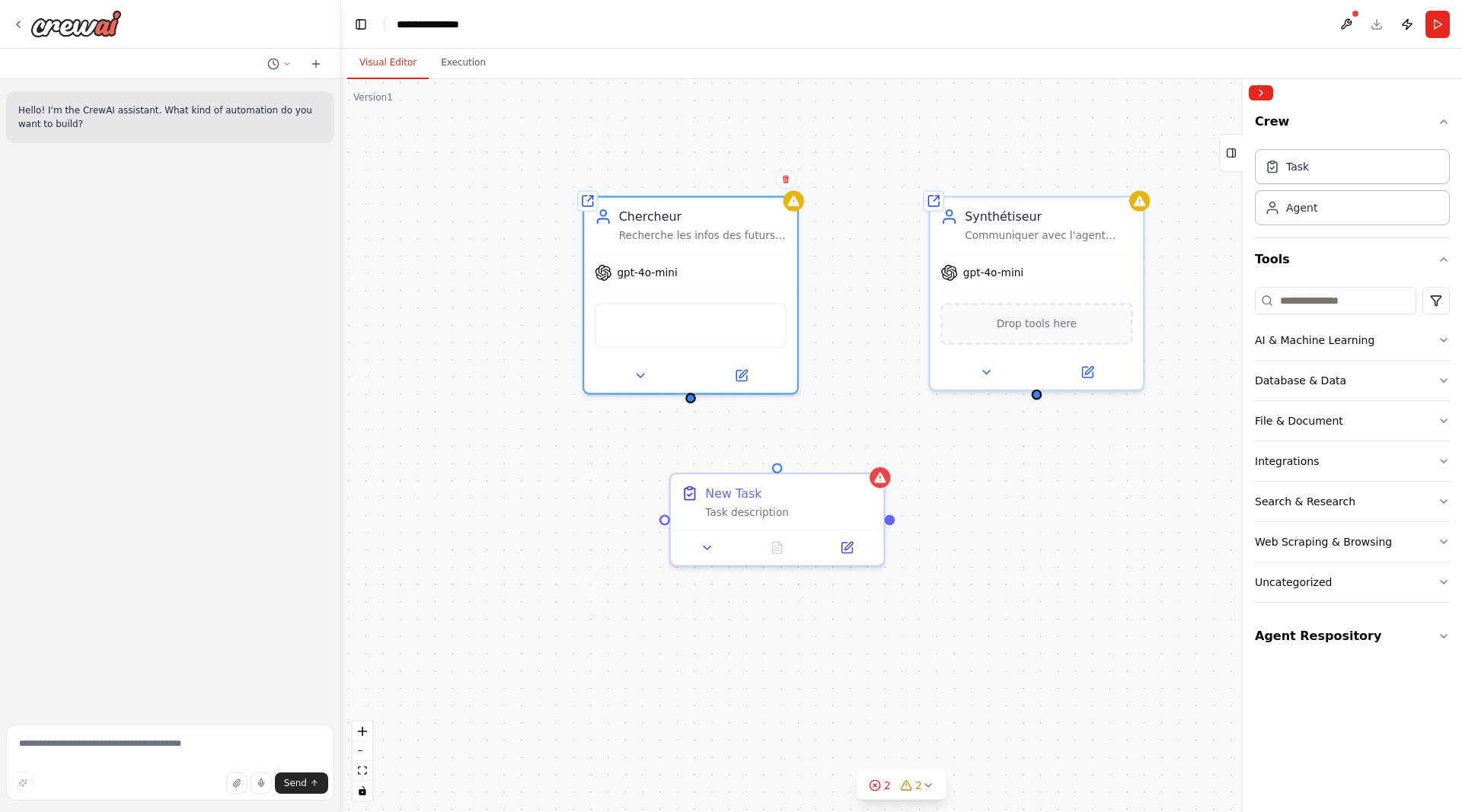
drag, startPoint x: 698, startPoint y: 529, endPoint x: 820, endPoint y: 414, distance: 167.7
click at [820, 414] on div "Triggers No triggers configured Event Schedule Manage Shared agent from reposit…" at bounding box center [901, 445] width 1120 height 733
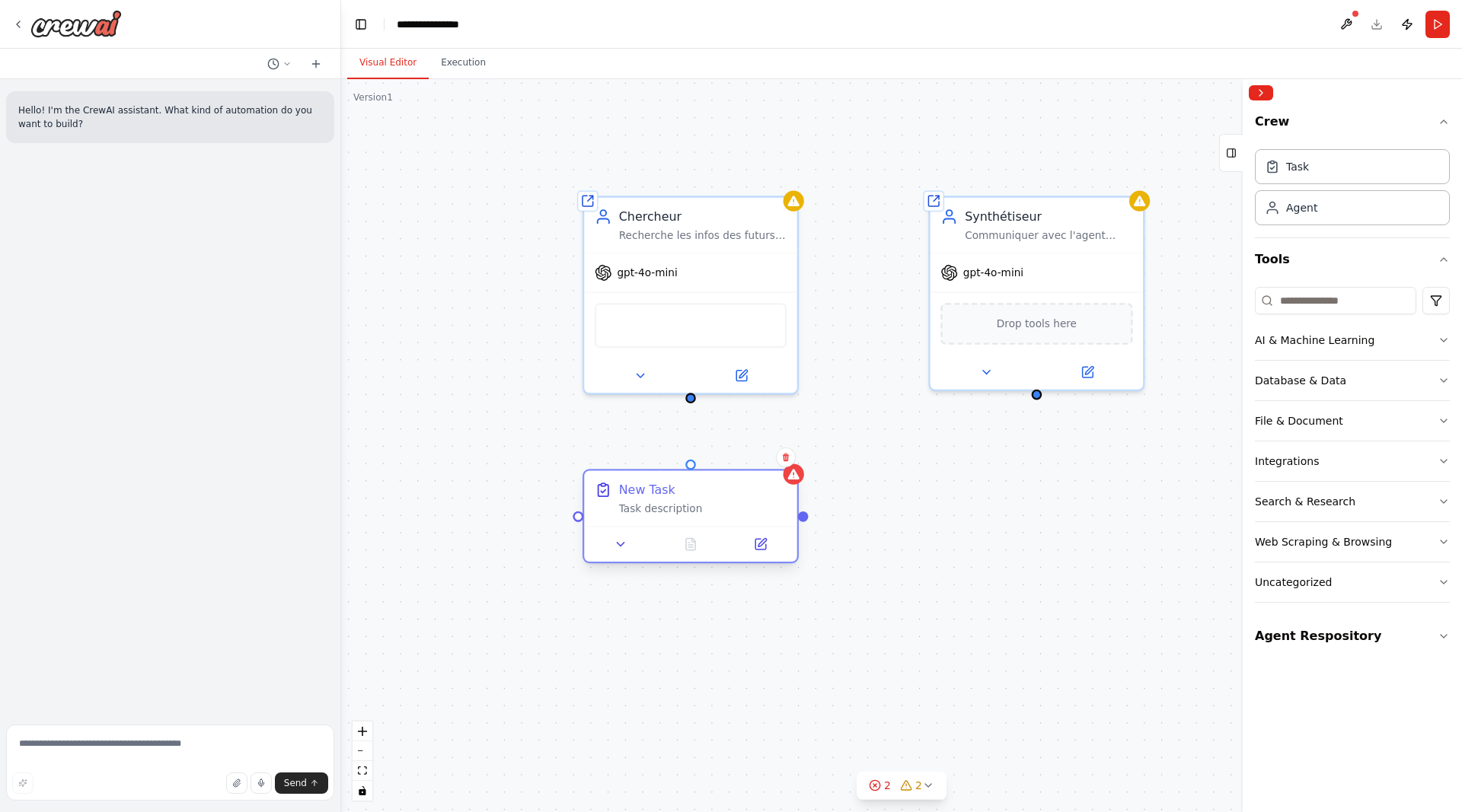
drag, startPoint x: 760, startPoint y: 491, endPoint x: 705, endPoint y: 490, distance: 55.0
click at [705, 490] on div "New Task" at bounding box center [702, 490] width 168 height 18
click at [654, 511] on div "Task description" at bounding box center [702, 509] width 168 height 13
click at [623, 515] on div "Task description" at bounding box center [702, 509] width 168 height 13
click at [663, 510] on div "Task description" at bounding box center [702, 509] width 168 height 13
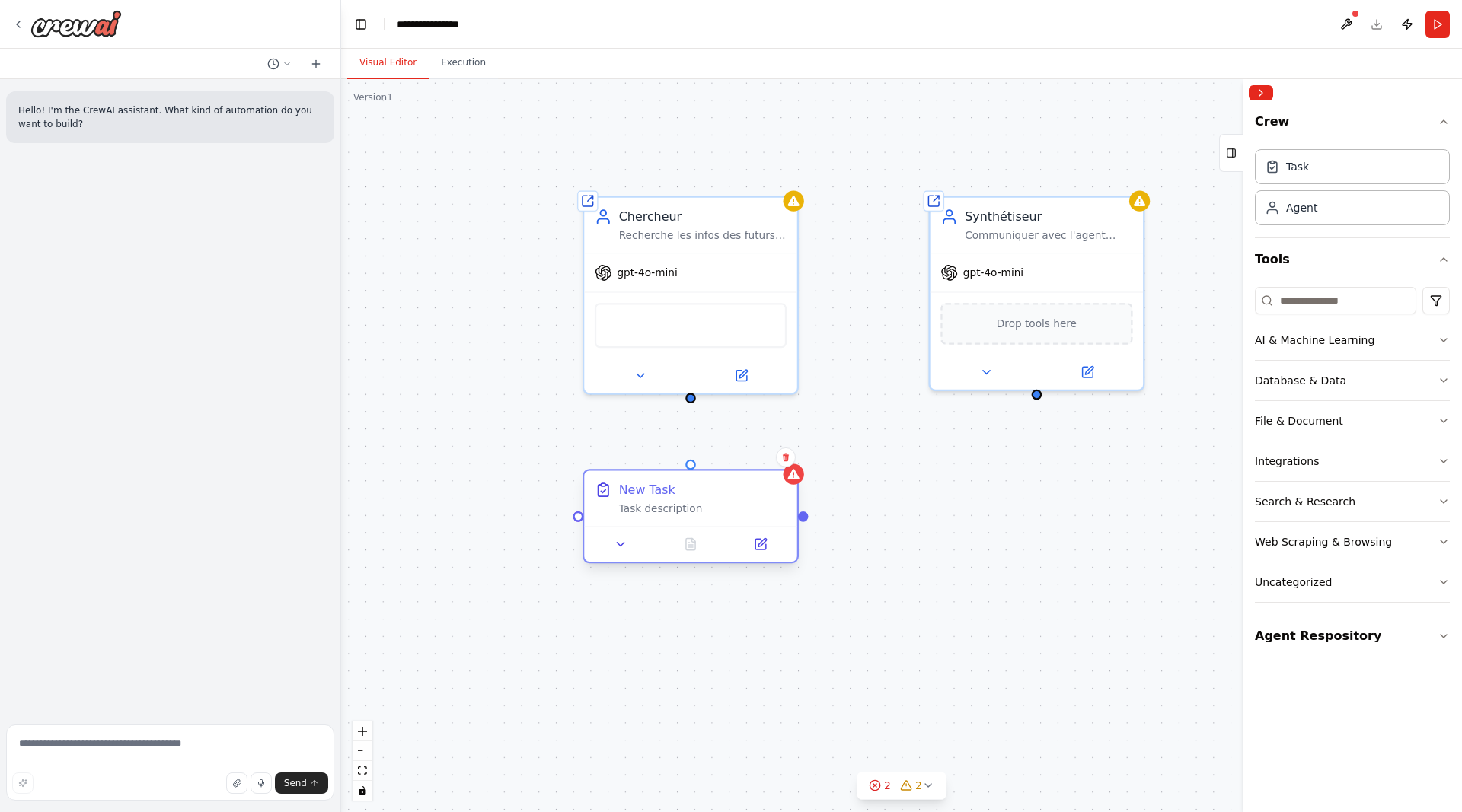
click at [663, 510] on div "Task description" at bounding box center [702, 509] width 168 height 13
click at [769, 550] on button at bounding box center [760, 544] width 60 height 21
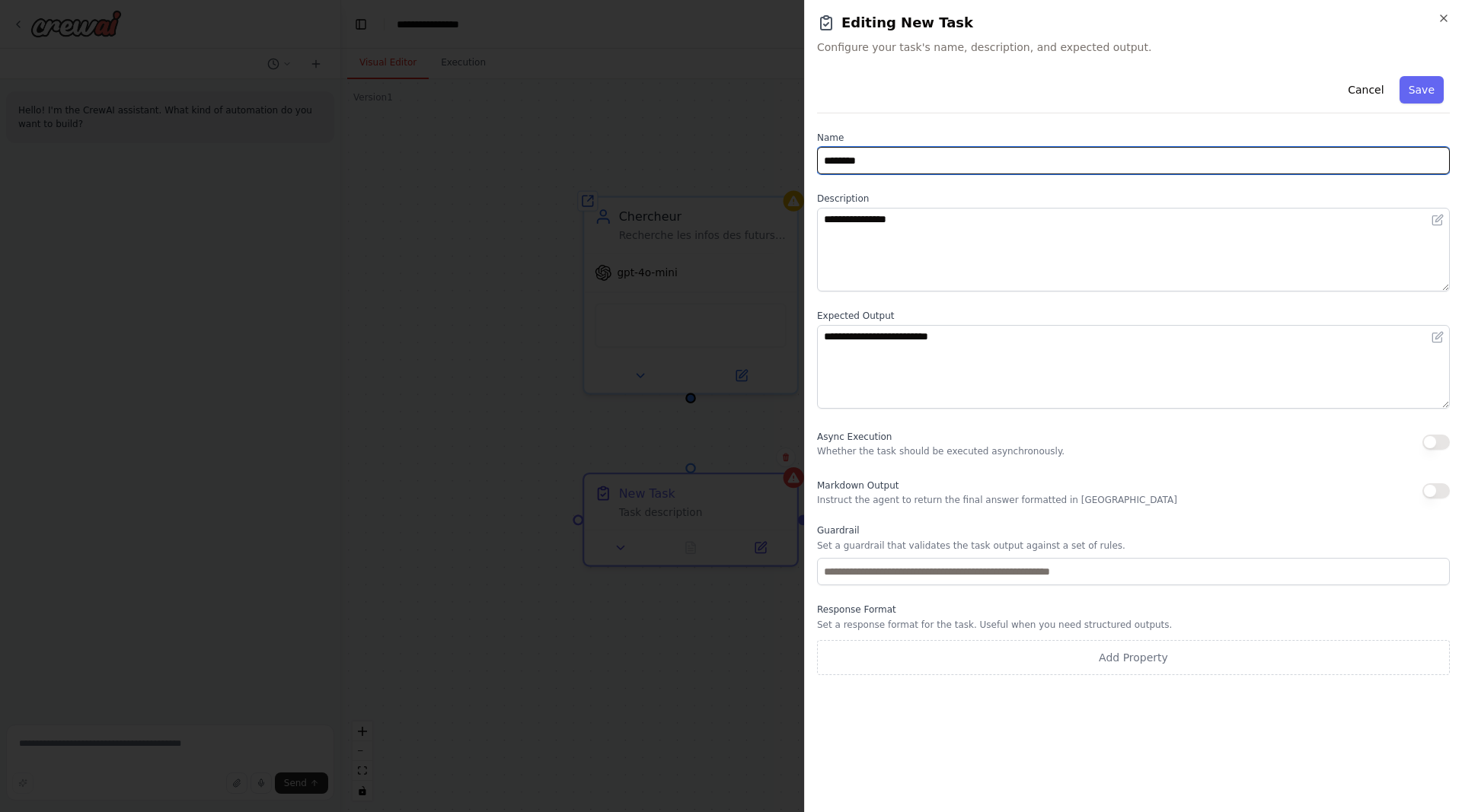
click at [893, 162] on input "********" at bounding box center [1133, 161] width 633 height 28
drag, startPoint x: 893, startPoint y: 162, endPoint x: 749, endPoint y: 160, distance: 144.0
click at [817, 160] on input "********" at bounding box center [1133, 161] width 633 height 28
type input "*********"
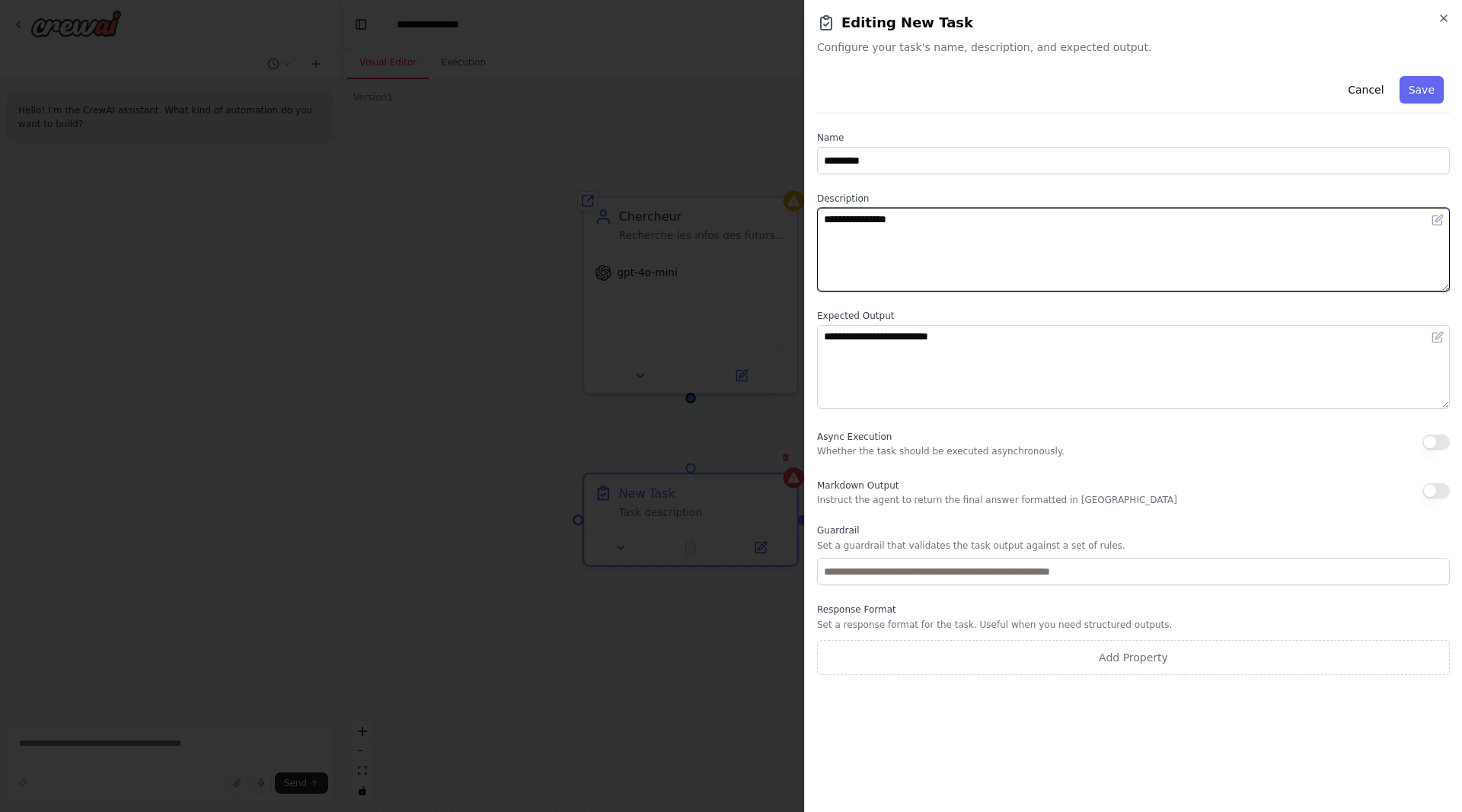
click at [897, 219] on textarea "**********" at bounding box center [1133, 250] width 633 height 84
drag, startPoint x: 929, startPoint y: 225, endPoint x: 668, endPoint y: 227, distance: 261.0
click at [817, 227] on textarea "**********" at bounding box center [1133, 250] width 633 height 84
click at [969, 251] on textarea "**********" at bounding box center [1133, 250] width 633 height 84
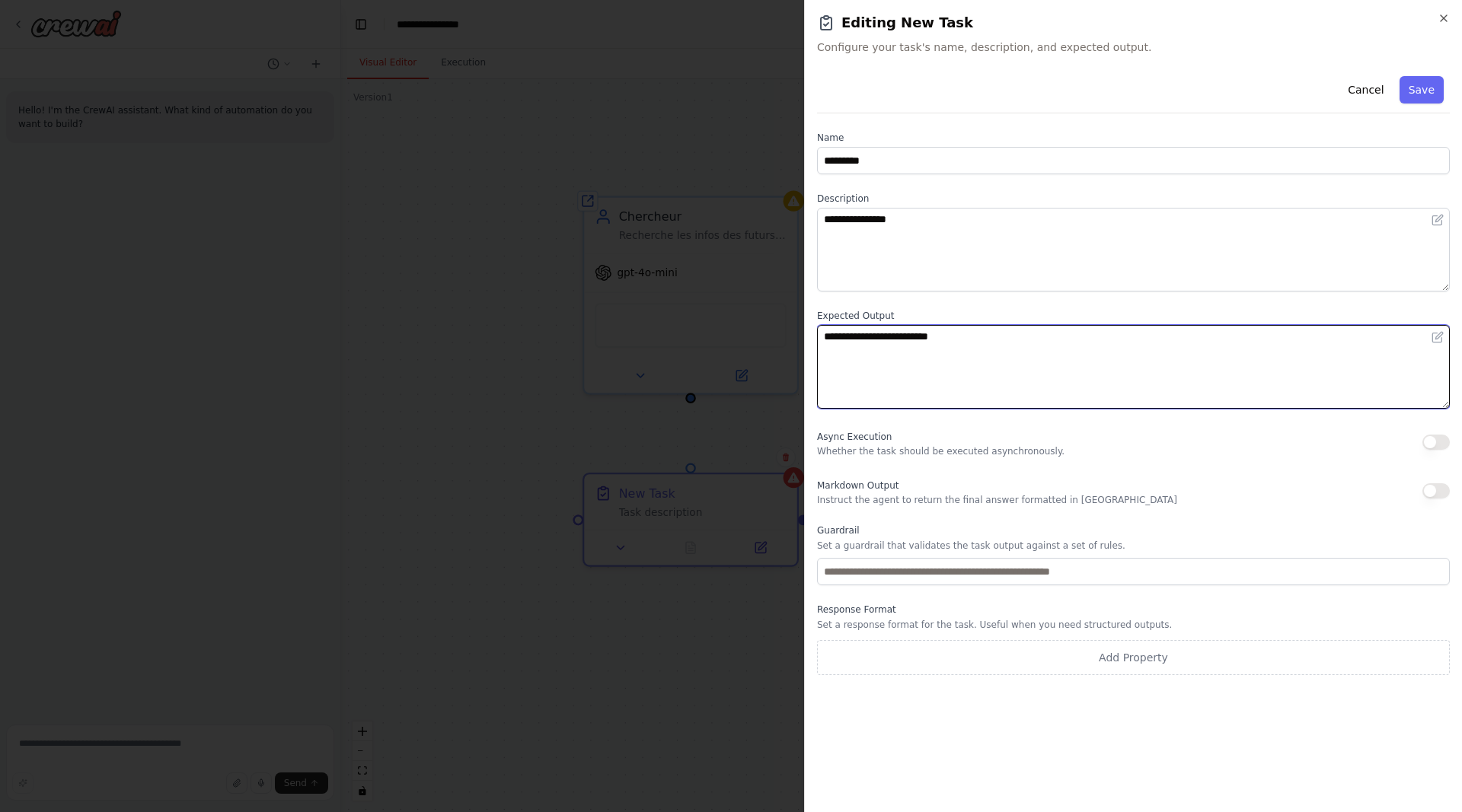
click at [931, 352] on textarea "**********" at bounding box center [1133, 367] width 633 height 84
drag, startPoint x: 1051, startPoint y: 349, endPoint x: 725, endPoint y: 347, distance: 326.0
click at [817, 347] on textarea "**********" at bounding box center [1133, 367] width 633 height 84
paste textarea "**********"
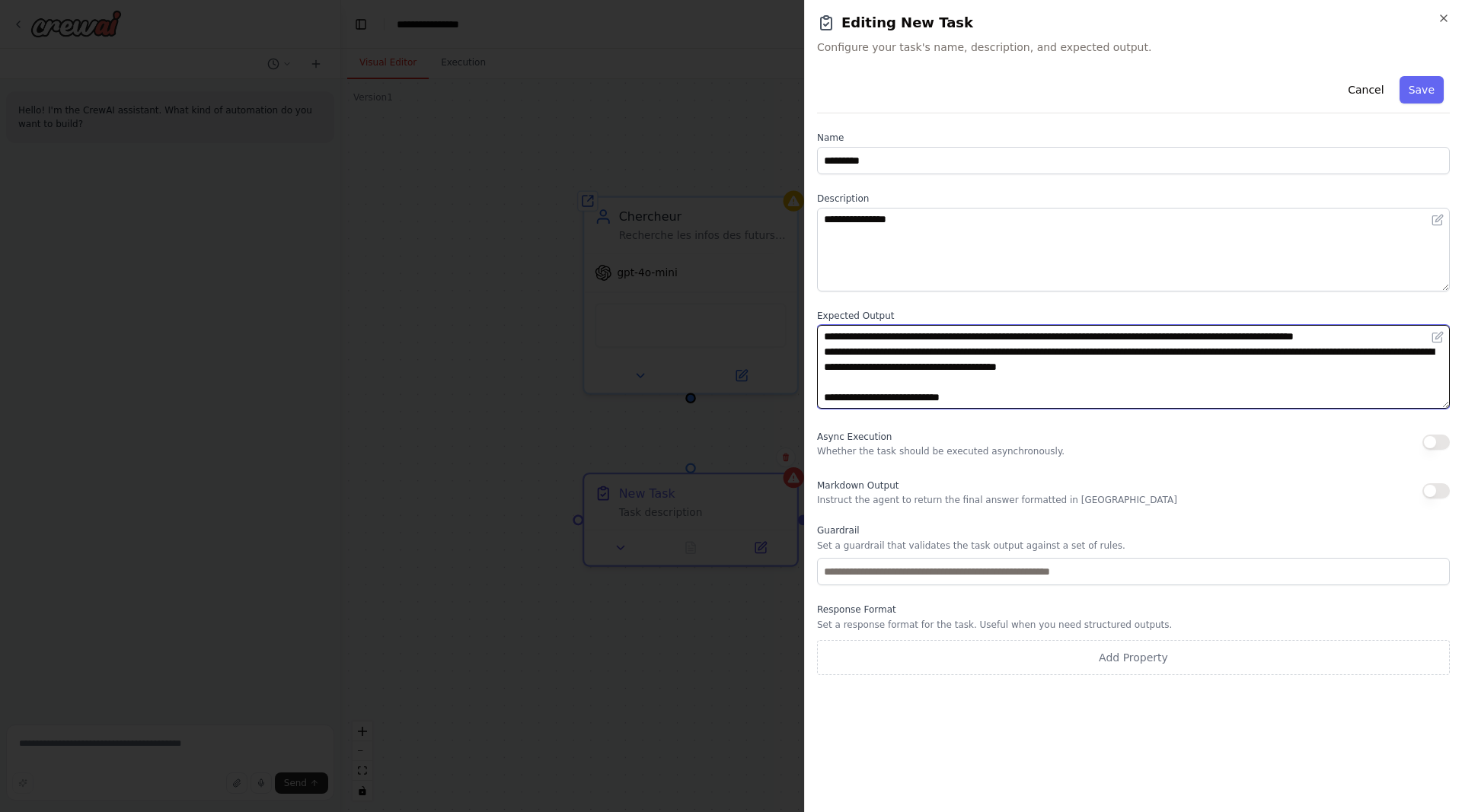
scroll to position [137, 0]
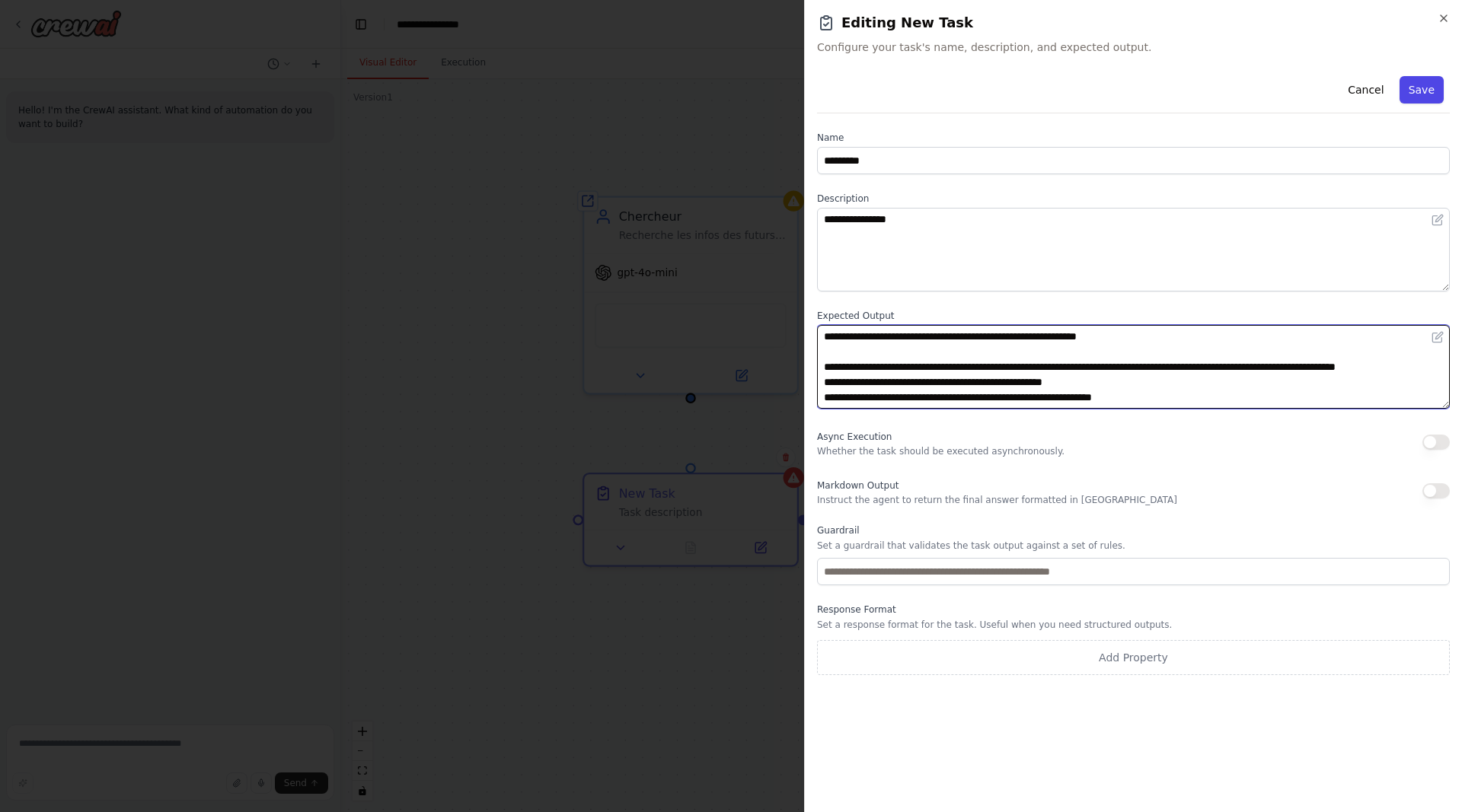
type textarea "**********"
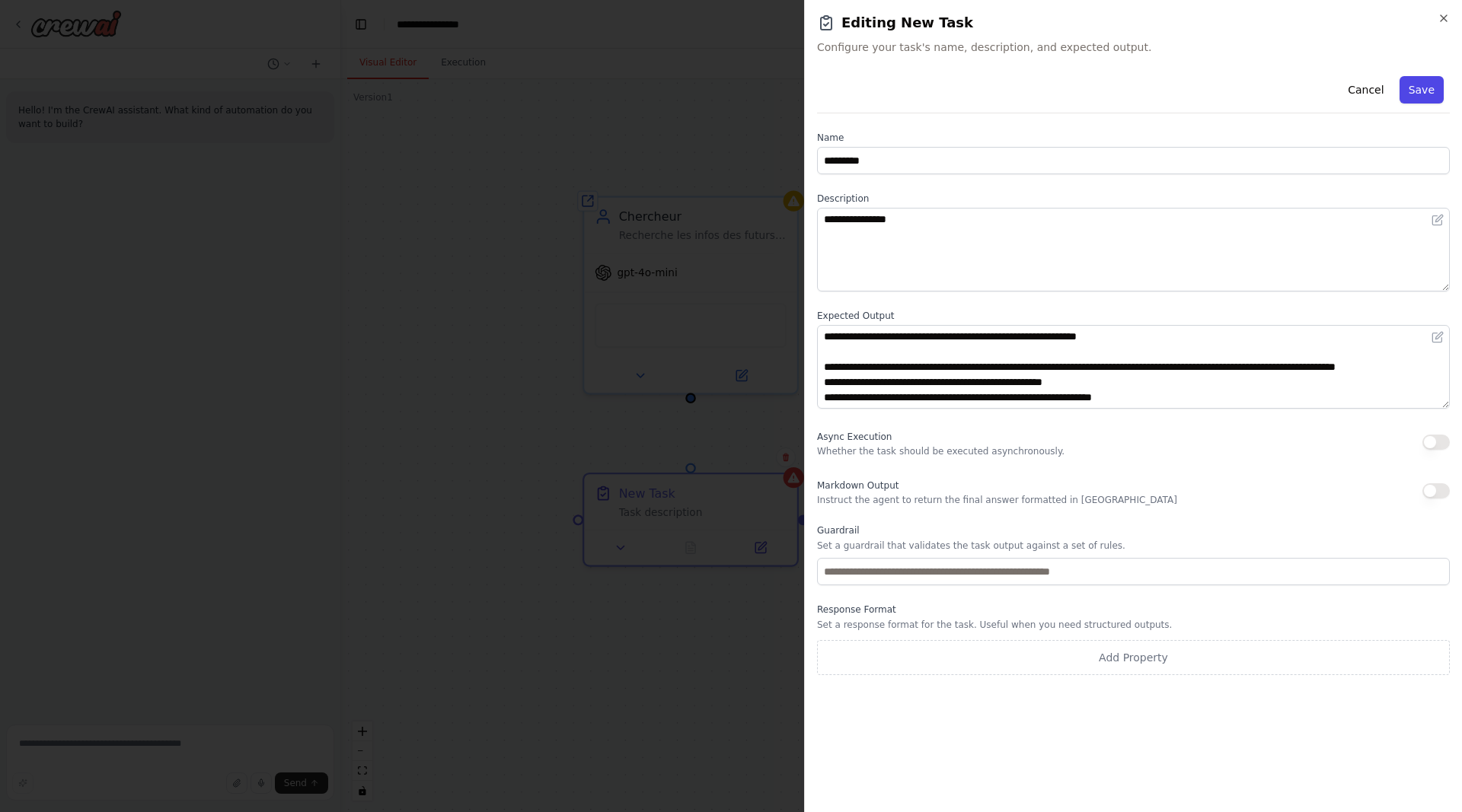
click at [1434, 88] on button "Save" at bounding box center [1421, 89] width 44 height 28
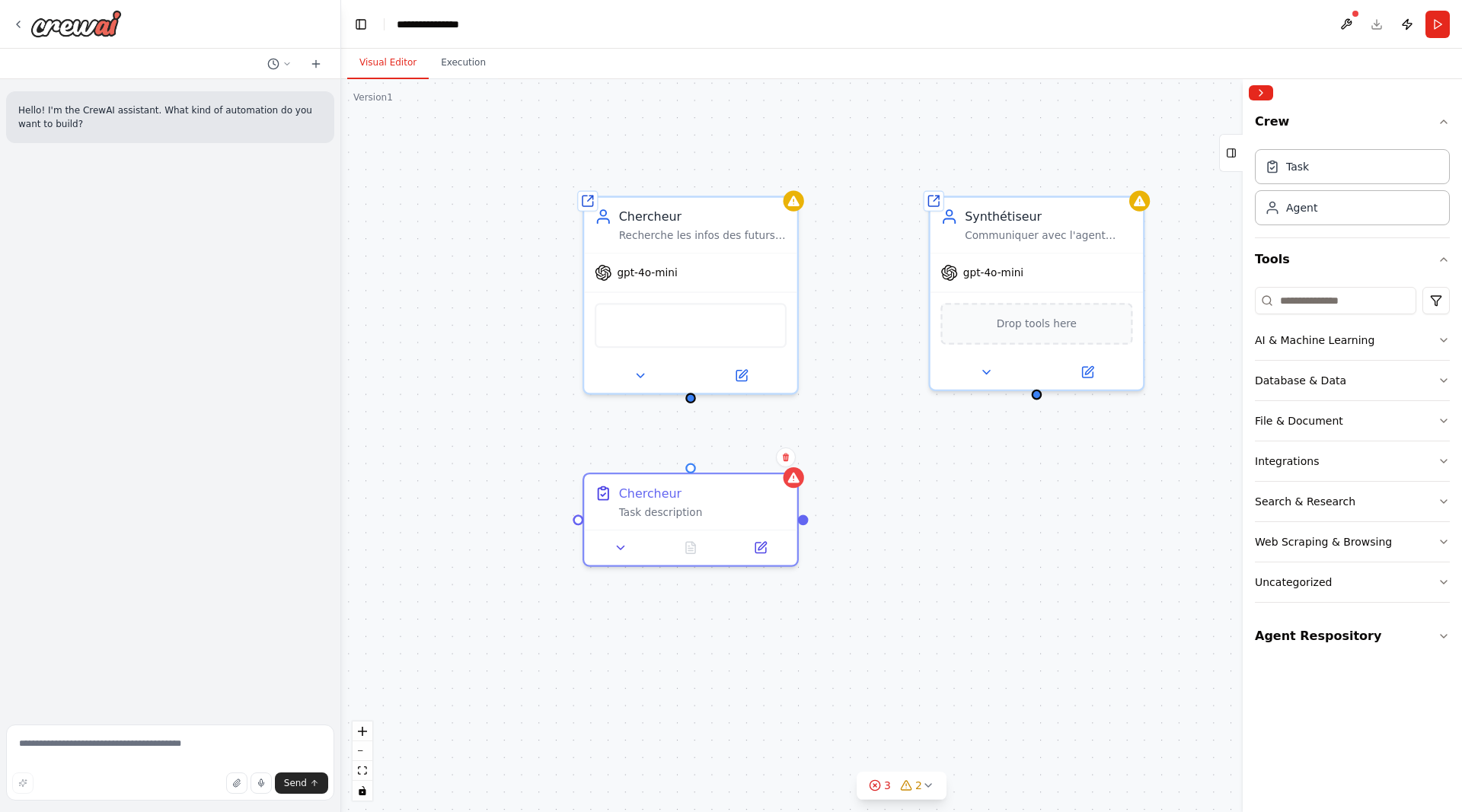
click at [694, 626] on div "Triggers No triggers configured Event Schedule Manage Shared agent from reposit…" at bounding box center [901, 445] width 1120 height 733
click at [661, 511] on div "Task description" at bounding box center [702, 509] width 168 height 13
click at [624, 543] on icon at bounding box center [621, 544] width 7 height 4
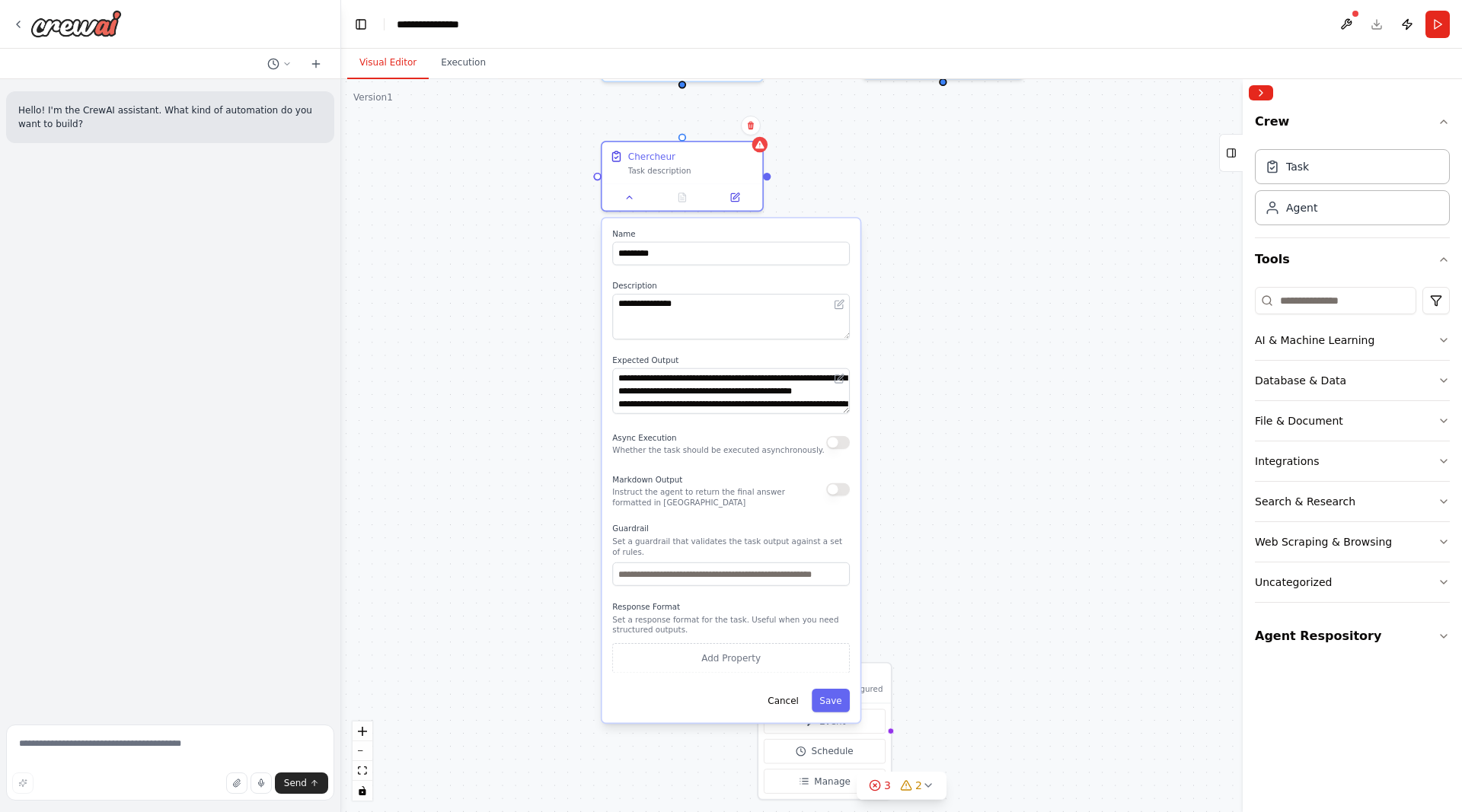
drag, startPoint x: 517, startPoint y: 612, endPoint x: 515, endPoint y: 248, distance: 364.0
click at [515, 248] on div "**********" at bounding box center [901, 445] width 1120 height 733
drag, startPoint x: 565, startPoint y: 351, endPoint x: 559, endPoint y: 286, distance: 65.3
click at [559, 286] on div "**********" at bounding box center [901, 445] width 1120 height 733
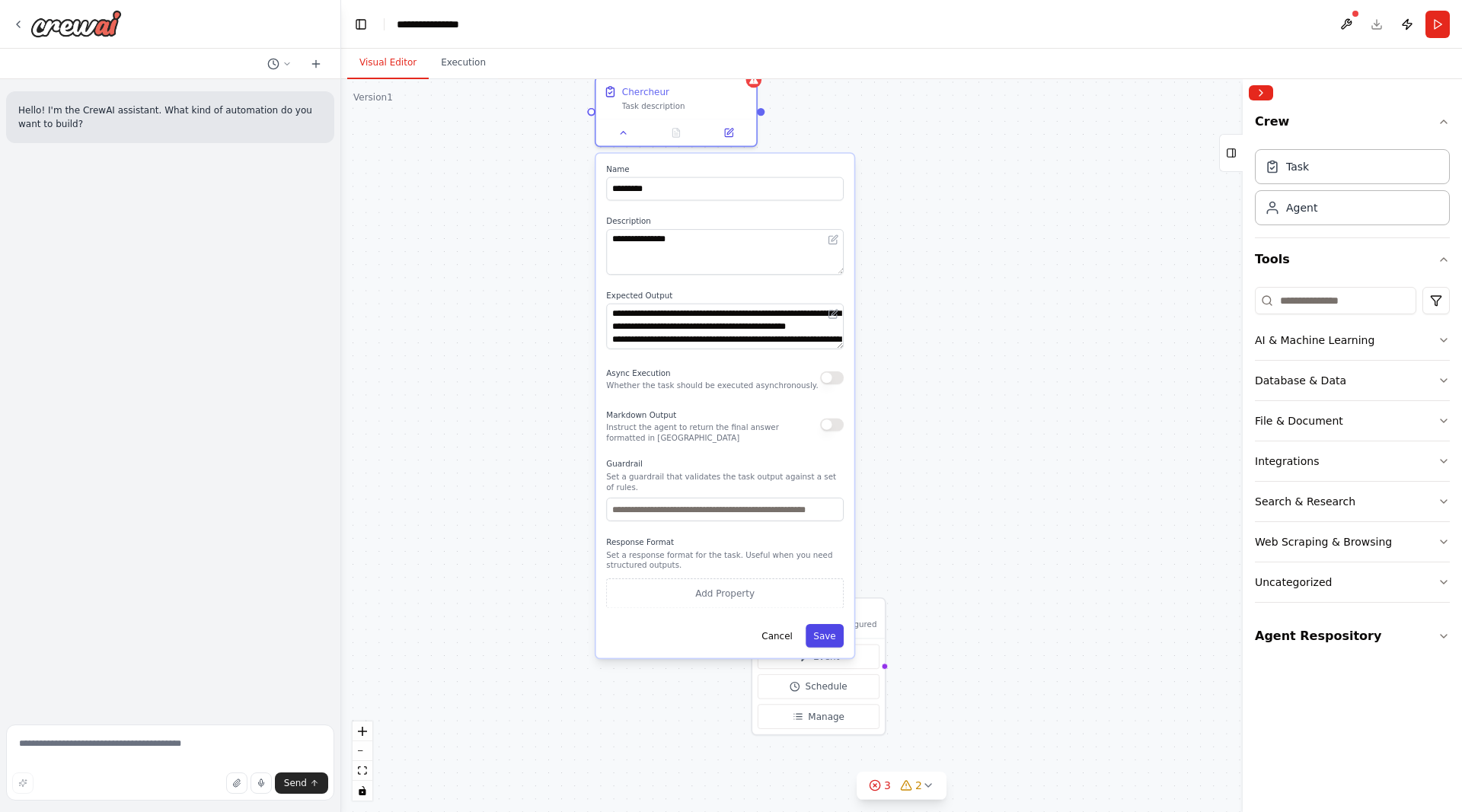
click at [822, 628] on button "Save" at bounding box center [824, 635] width 38 height 23
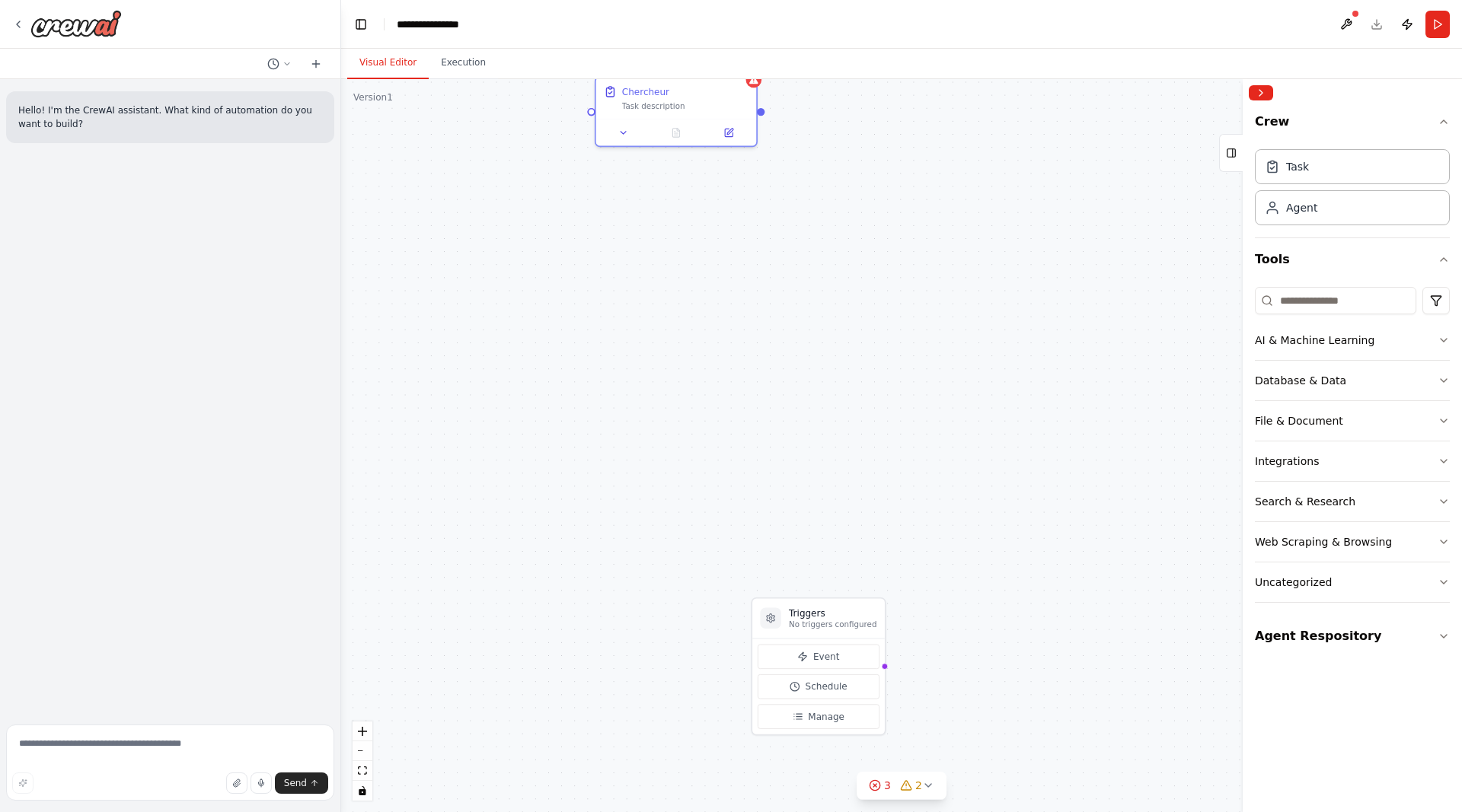
click at [571, 432] on div "Triggers No triggers configured Event Schedule Manage Shared agent from reposit…" at bounding box center [901, 445] width 1120 height 733
drag, startPoint x: 820, startPoint y: 614, endPoint x: 680, endPoint y: 283, distance: 359.4
click at [680, 294] on h3 "Triggers" at bounding box center [702, 300] width 87 height 12
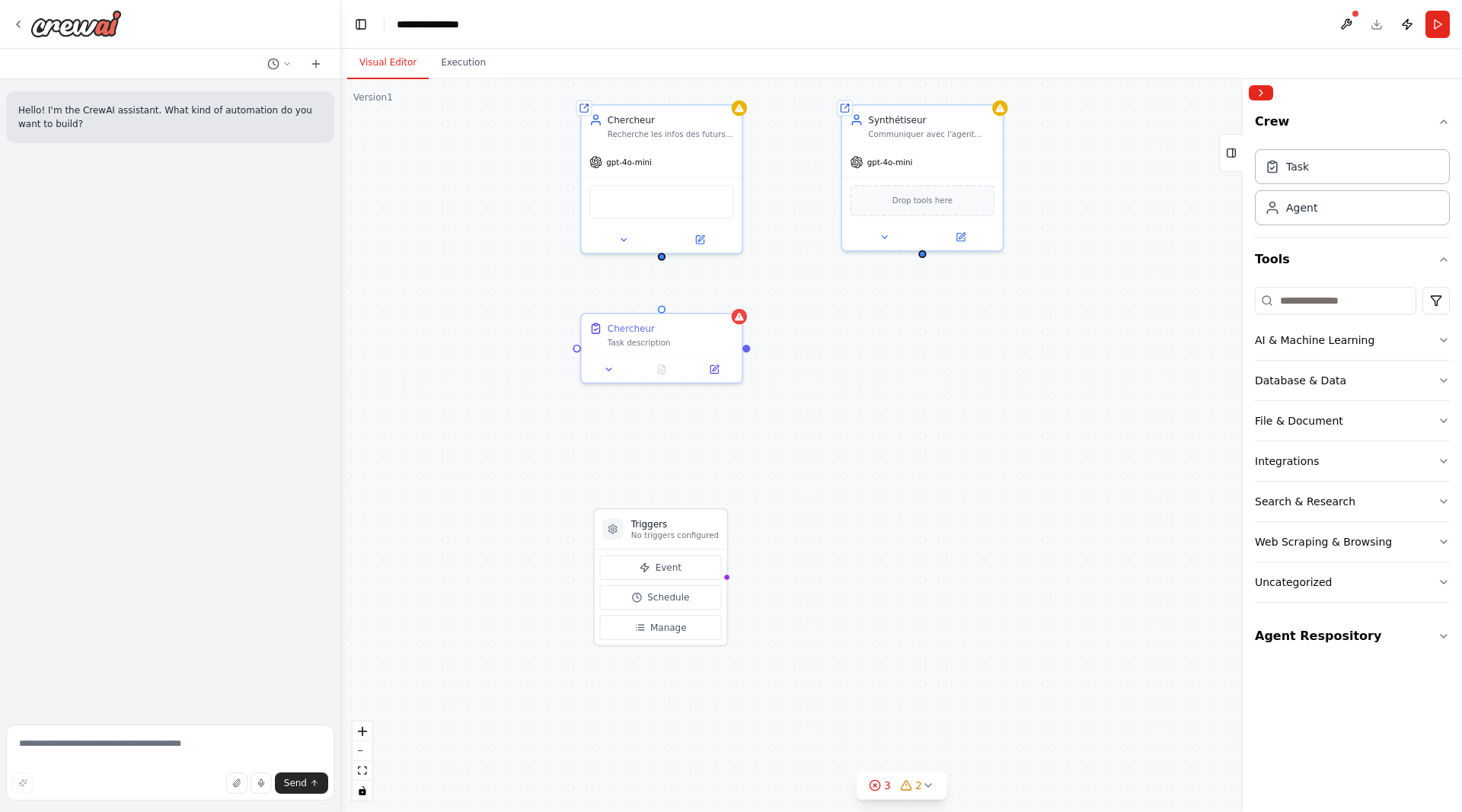
drag, startPoint x: 943, startPoint y: 289, endPoint x: 918, endPoint y: 574, distance: 286.1
click at [918, 574] on div "Triggers No triggers configured Event Schedule Manage Shared agent from reposit…" at bounding box center [901, 445] width 1120 height 733
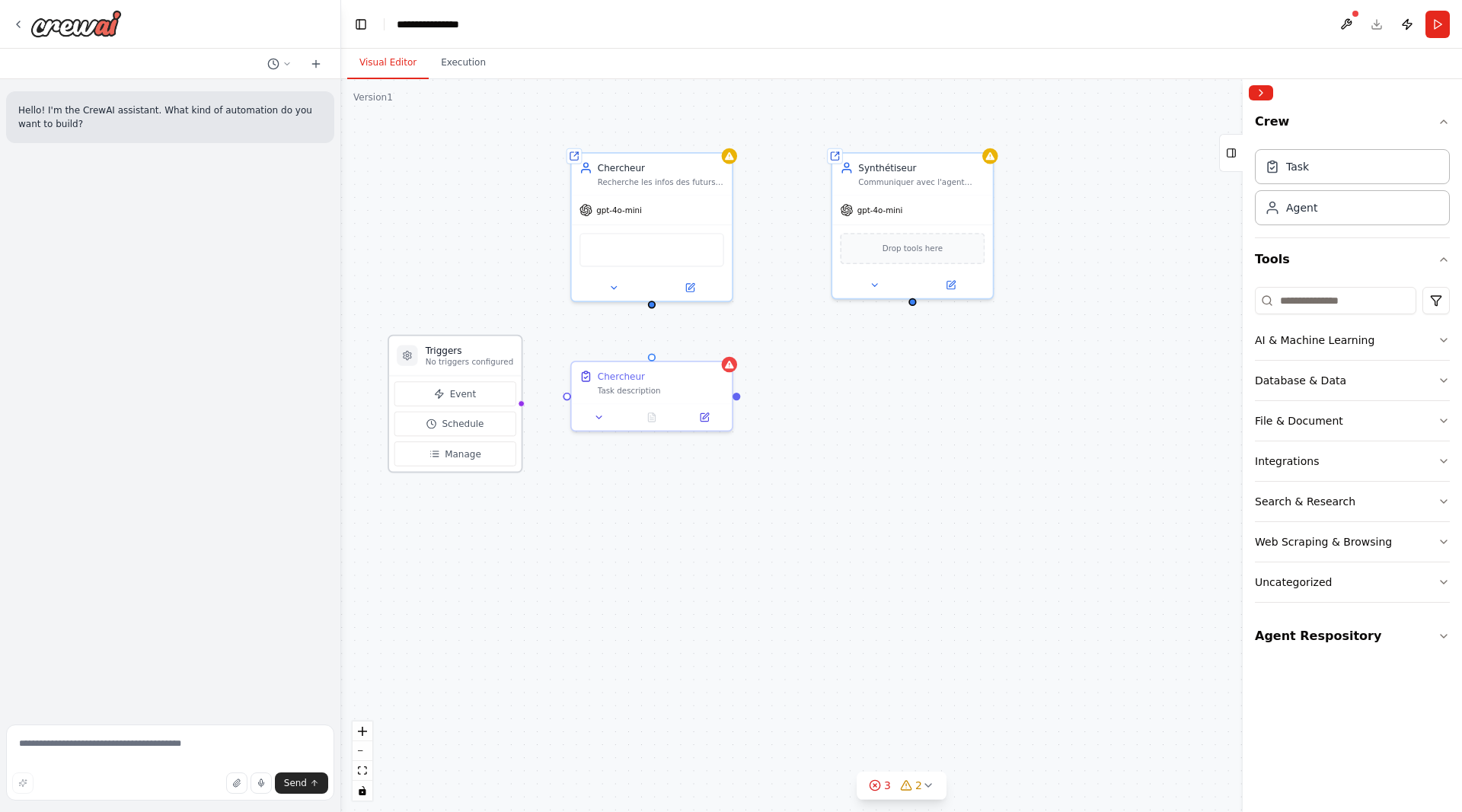
drag, startPoint x: 684, startPoint y: 587, endPoint x: 486, endPoint y: 364, distance: 298.2
click at [486, 364] on div "Triggers No triggers configured" at bounding box center [455, 355] width 132 height 39
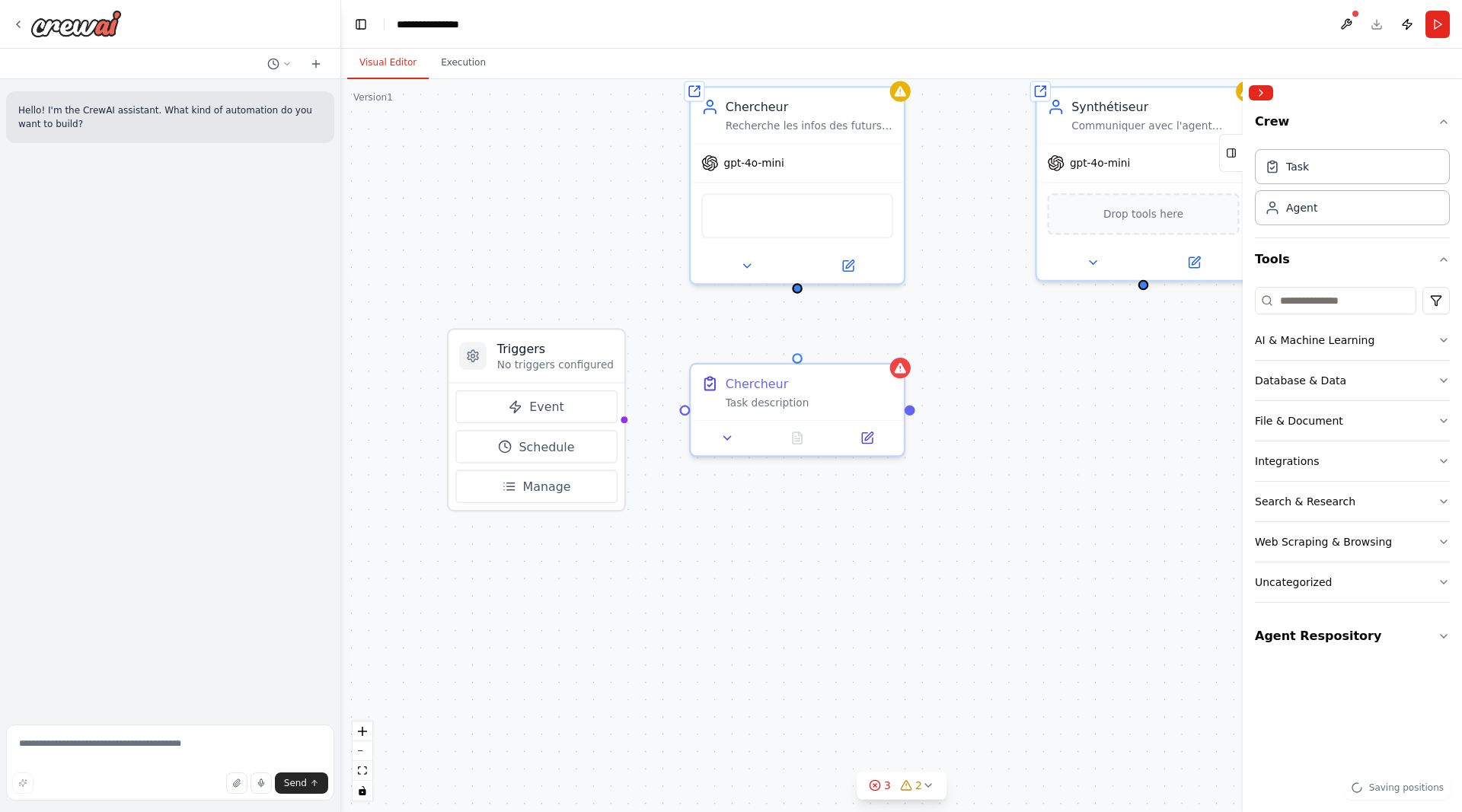
drag, startPoint x: 536, startPoint y: 398, endPoint x: 643, endPoint y: 411, distance: 107.8
click at [643, 411] on div "Triggers No triggers configured Event Schedule Manage Shared agent from reposit…" at bounding box center [901, 445] width 1120 height 733
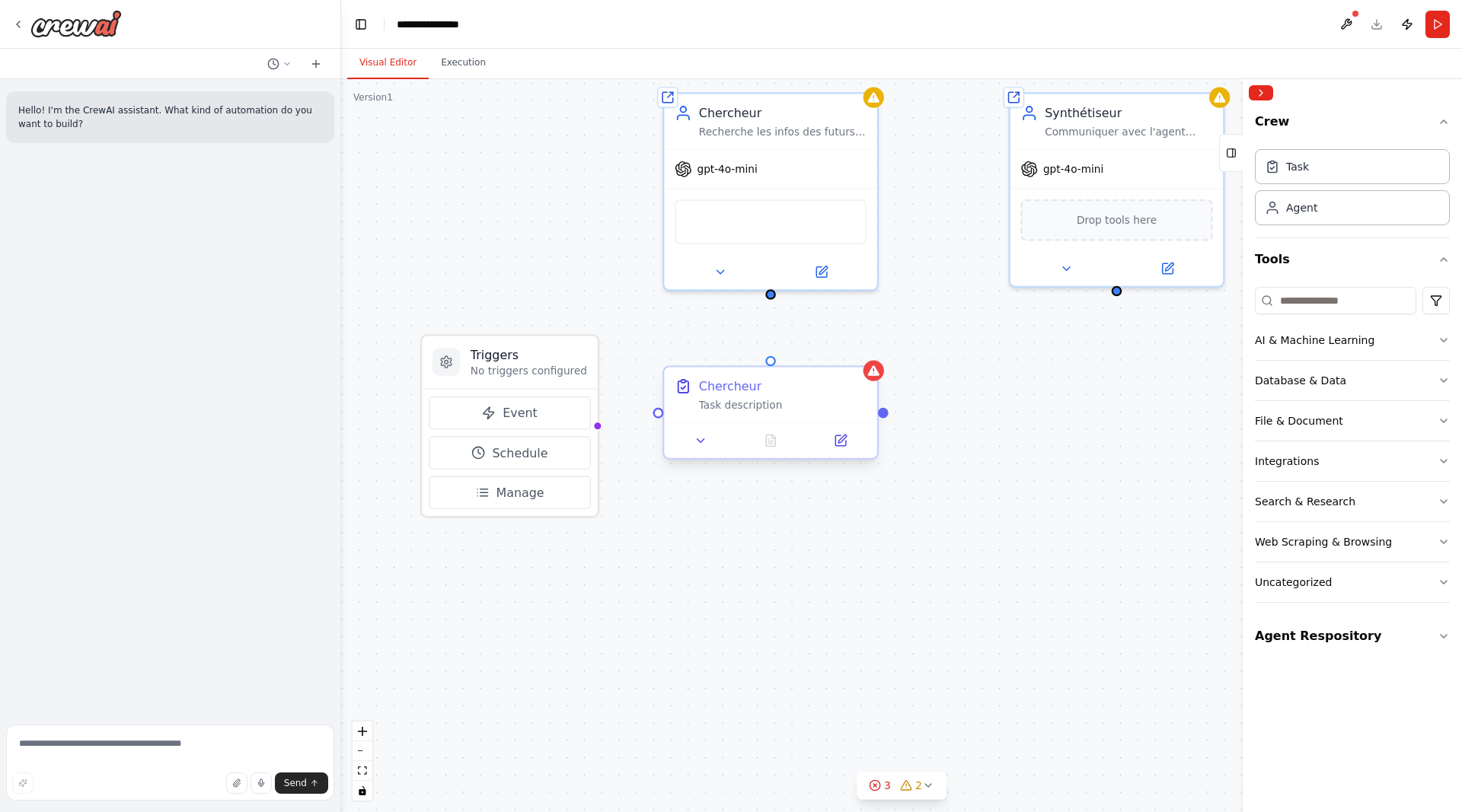
drag, startPoint x: 685, startPoint y: 412, endPoint x: 653, endPoint y: 422, distance: 33.5
click at [653, 422] on div "Triggers No triggers configured Event Schedule Manage Shared agent from reposit…" at bounding box center [901, 445] width 1120 height 733
drag, startPoint x: 651, startPoint y: 419, endPoint x: 586, endPoint y: 432, distance: 66.3
drag, startPoint x: 586, startPoint y: 429, endPoint x: 653, endPoint y: 416, distance: 68.2
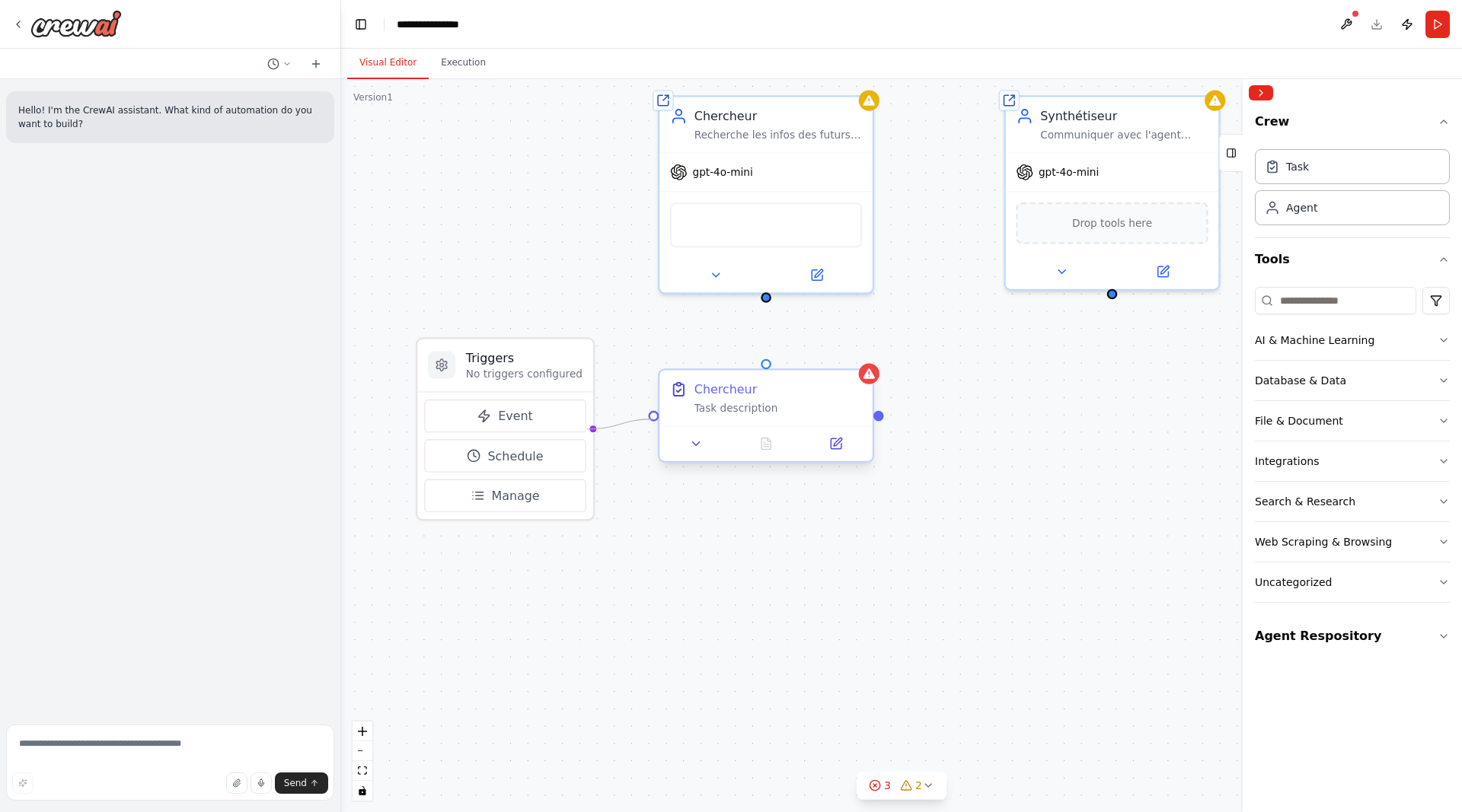
drag, startPoint x: 541, startPoint y: 351, endPoint x: 602, endPoint y: 338, distance: 62.4
click at [602, 338] on h3 "Triggers" at bounding box center [594, 341] width 116 height 18
drag, startPoint x: 597, startPoint y: 343, endPoint x: 543, endPoint y: 349, distance: 54.3
click at [543, 349] on h3 "Triggers" at bounding box center [524, 341] width 116 height 18
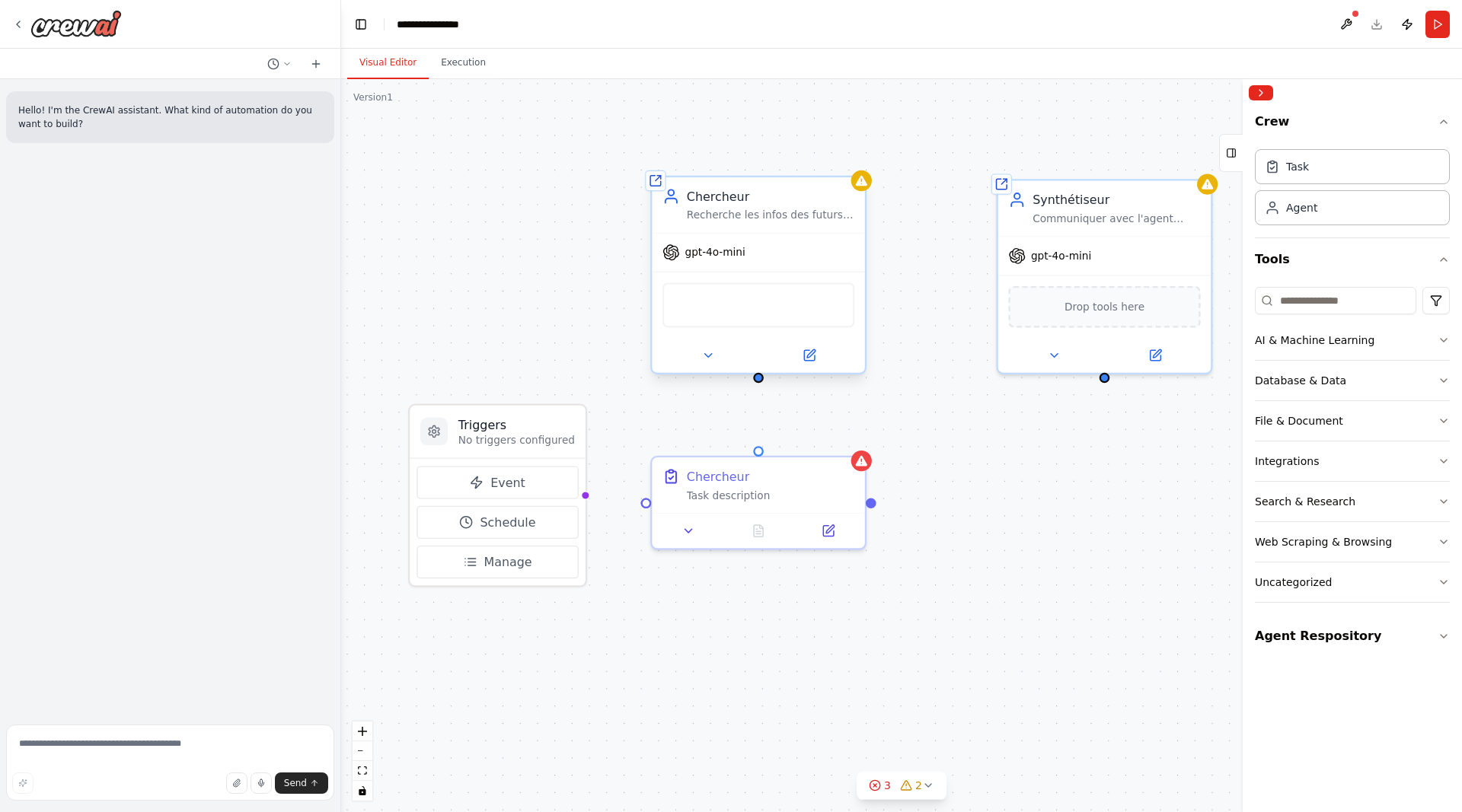
drag, startPoint x: 764, startPoint y: 300, endPoint x: 757, endPoint y: 399, distance: 99.2
click at [757, 398] on div "Triggers No triggers configured Event Schedule Manage Shared agent from reposit…" at bounding box center [901, 445] width 1120 height 733
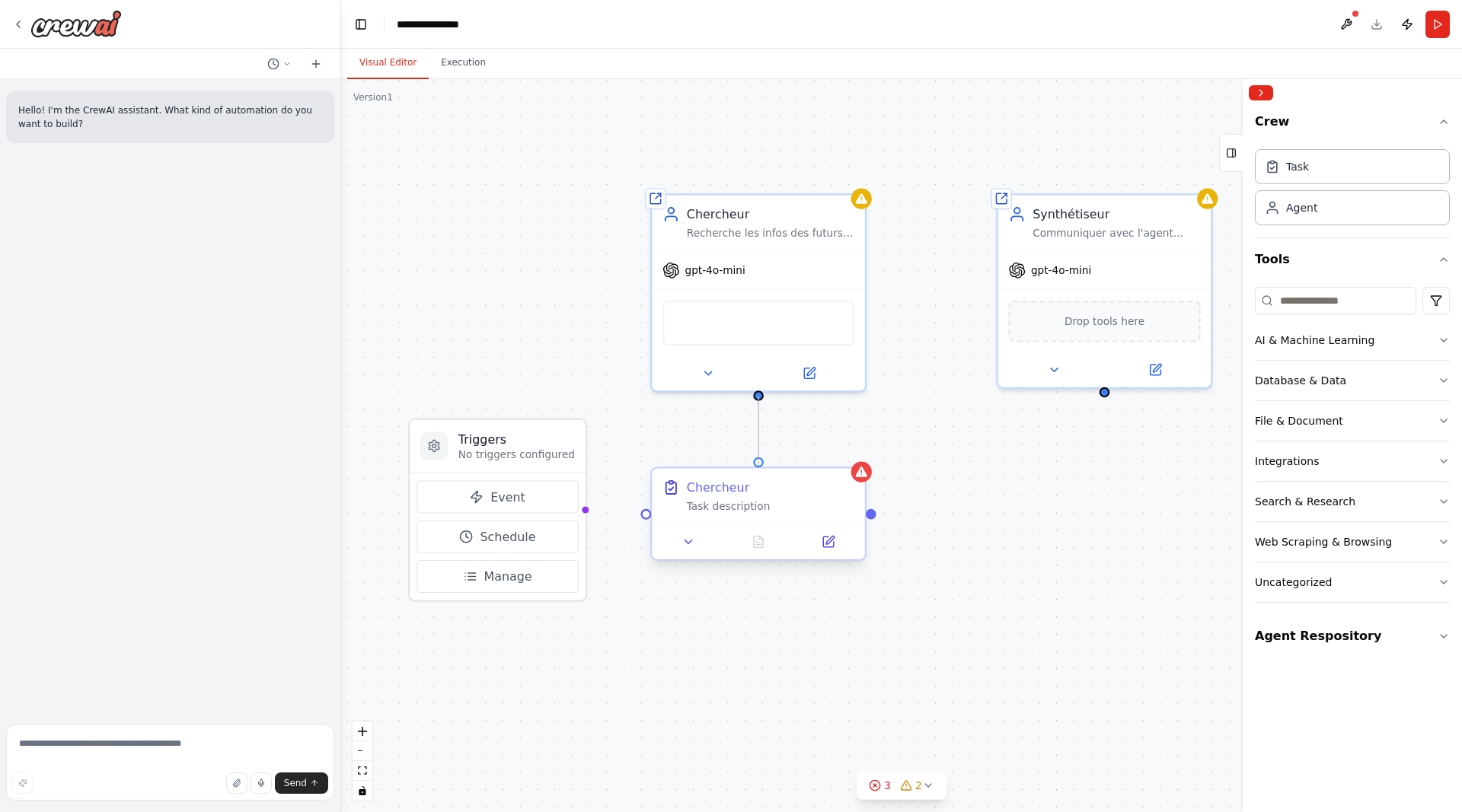
drag, startPoint x: 757, startPoint y: 392, endPoint x: 755, endPoint y: 469, distance: 77.0
drag, startPoint x: 546, startPoint y: 429, endPoint x: 805, endPoint y: 594, distance: 307.1
click at [805, 594] on div "Triggers No triggers configured" at bounding box center [757, 618] width 175 height 53
drag, startPoint x: 871, startPoint y: 518, endPoint x: 841, endPoint y: 685, distance: 169.7
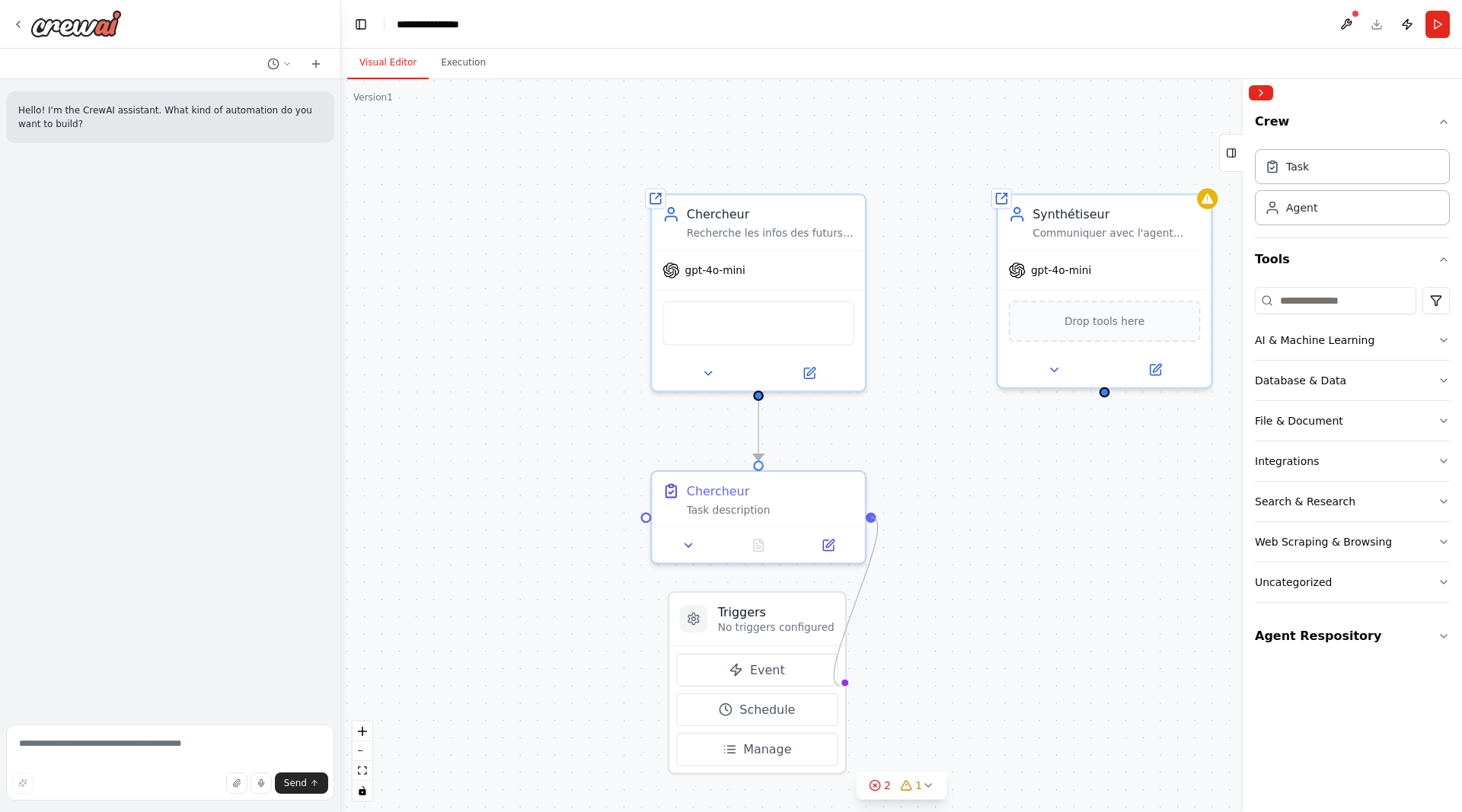
click at [841, 685] on div ".deletable-edge-delete-btn { width: 20px; height: 20px; border: 0px solid #ffff…" at bounding box center [901, 445] width 1120 height 733
drag, startPoint x: 757, startPoint y: 607, endPoint x: 494, endPoint y: 370, distance: 354.0
click at [494, 370] on h3 "Triggers" at bounding box center [516, 370] width 116 height 18
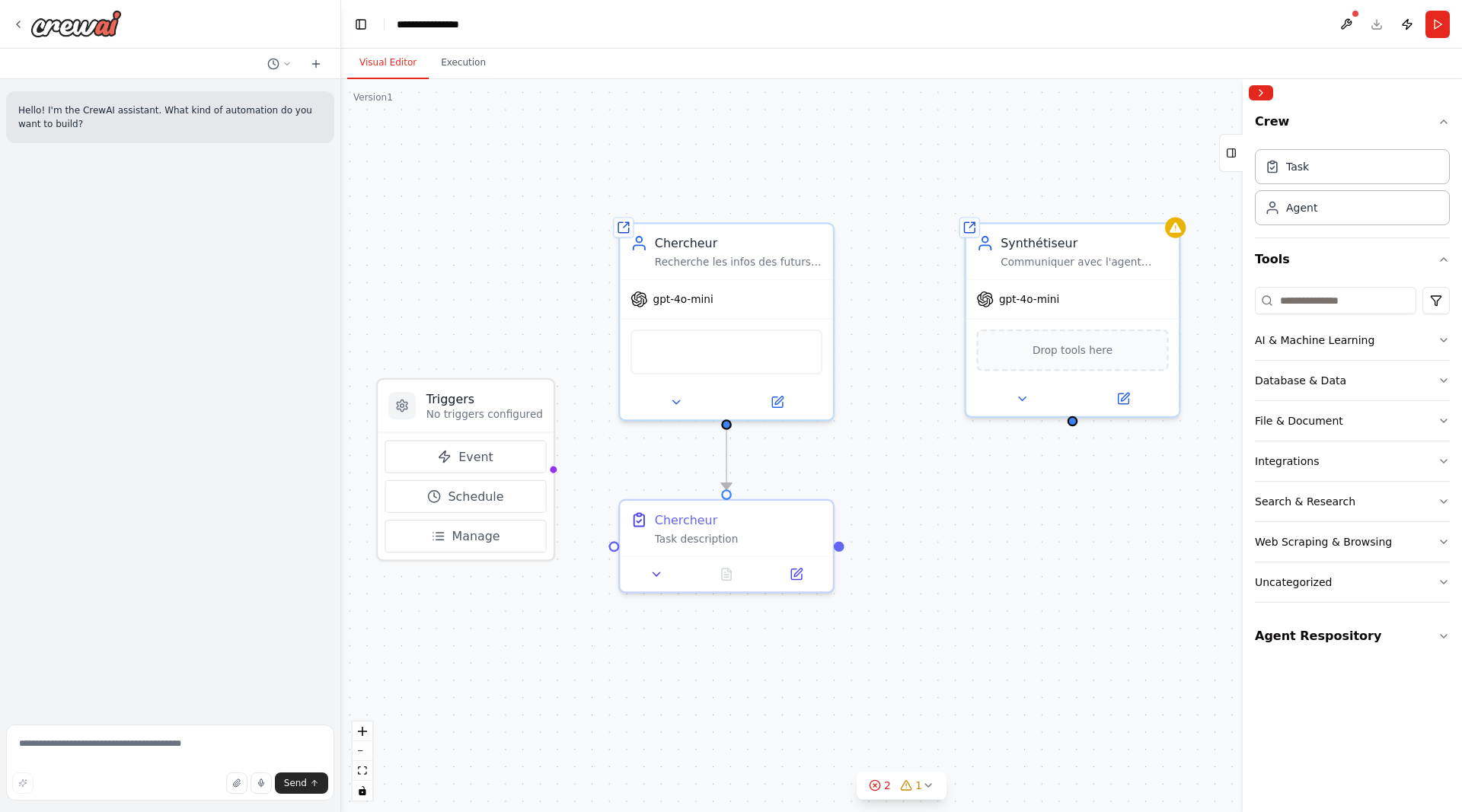
drag, startPoint x: 1038, startPoint y: 452, endPoint x: 1006, endPoint y: 480, distance: 42.5
click at [1006, 480] on div ".deletable-edge-delete-btn { width: 20px; height: 20px; border: 0px solid #ffff…" at bounding box center [901, 445] width 1120 height 733
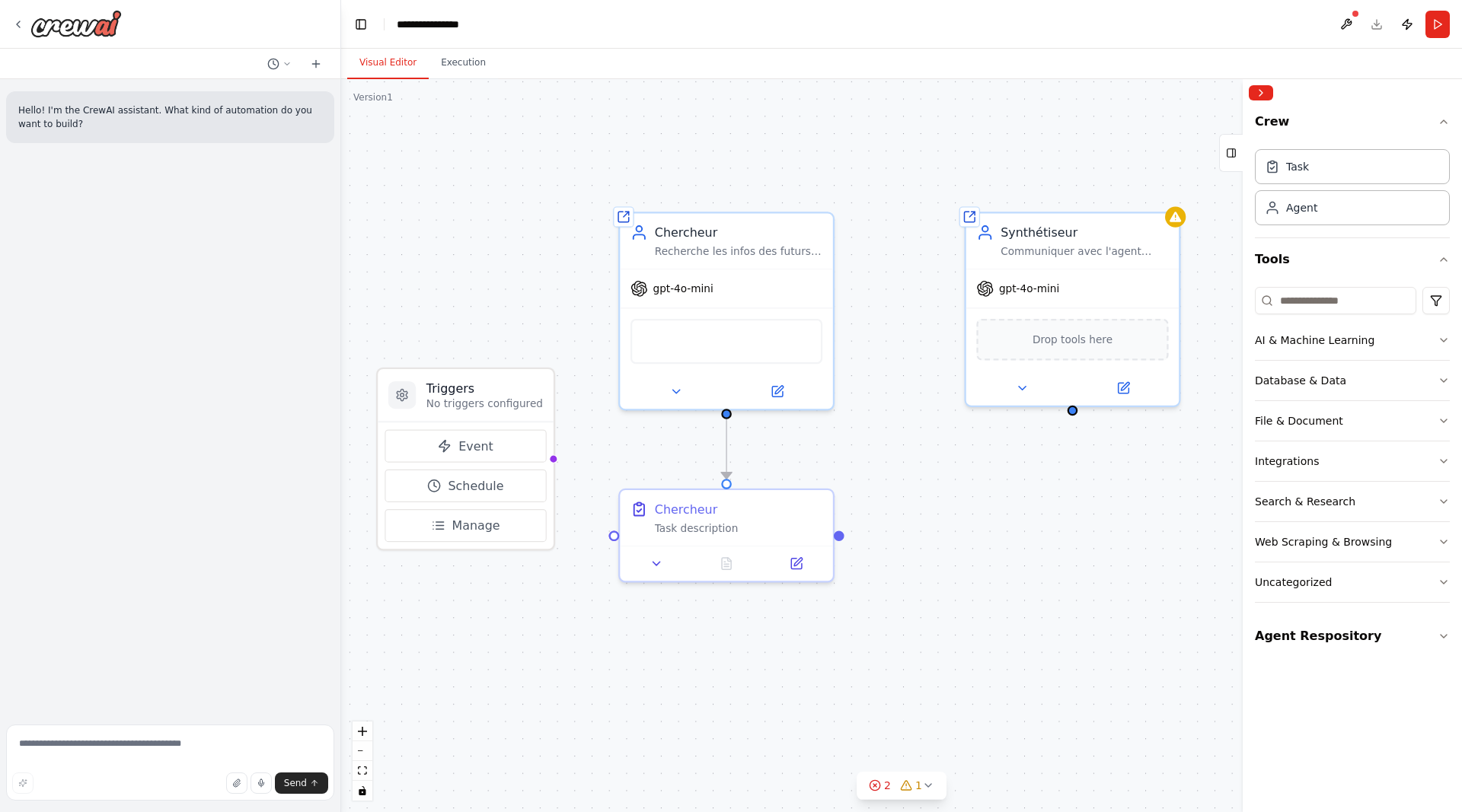
drag, startPoint x: 1175, startPoint y: 530, endPoint x: 1175, endPoint y: 520, distance: 10.0
click at [1175, 520] on div ".deletable-edge-delete-btn { width: 20px; height: 20px; border: 0px solid #ffff…" at bounding box center [901, 445] width 1120 height 733
drag, startPoint x: 504, startPoint y: 380, endPoint x: 509, endPoint y: 240, distance: 140.1
click at [509, 240] on div "Triggers No triggers configured" at bounding box center [465, 256] width 175 height 53
click at [497, 244] on h3 "Triggers" at bounding box center [485, 250] width 116 height 18
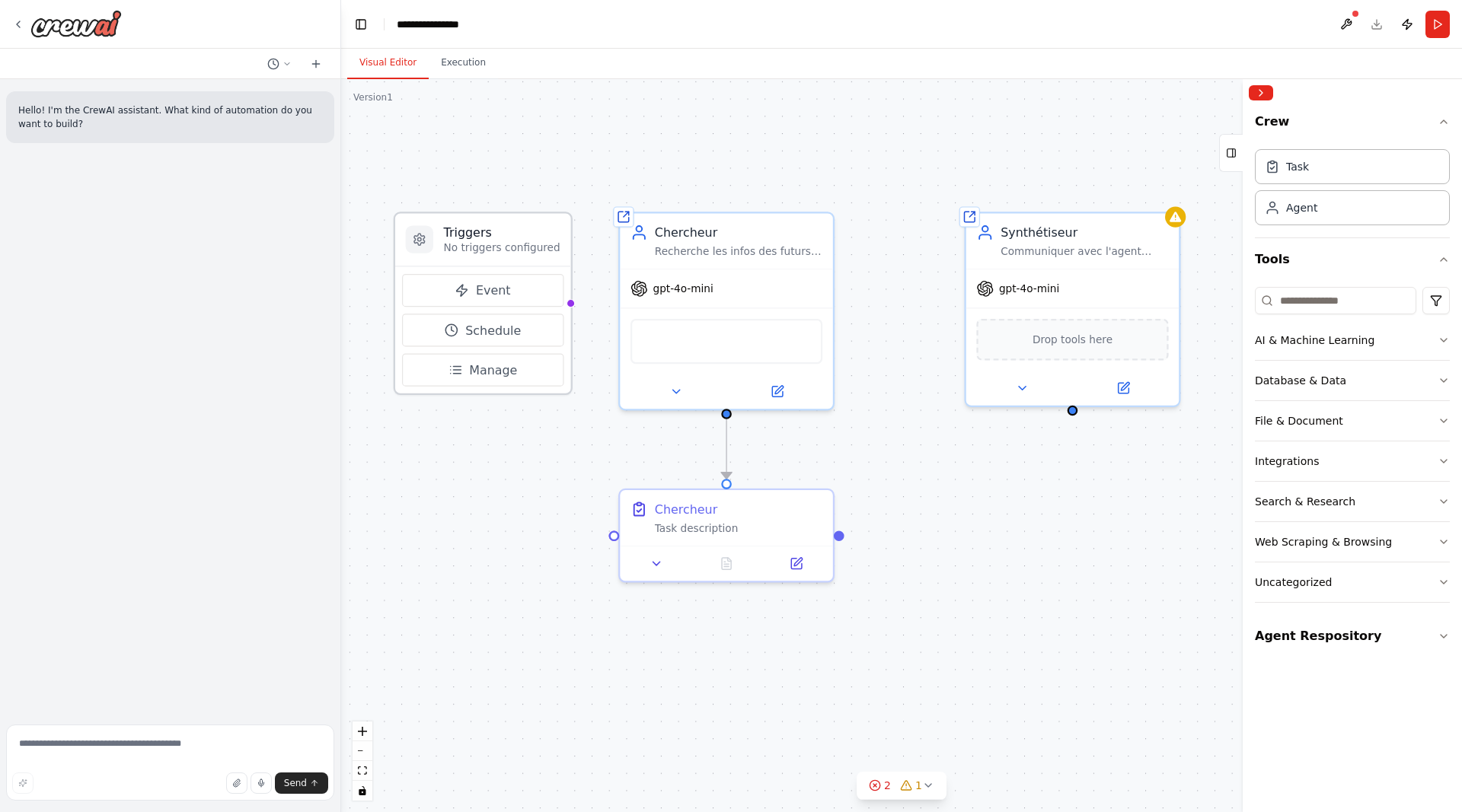
drag, startPoint x: 461, startPoint y: 249, endPoint x: 483, endPoint y: 241, distance: 23.4
click at [483, 241] on h3 "Triggers" at bounding box center [502, 233] width 116 height 18
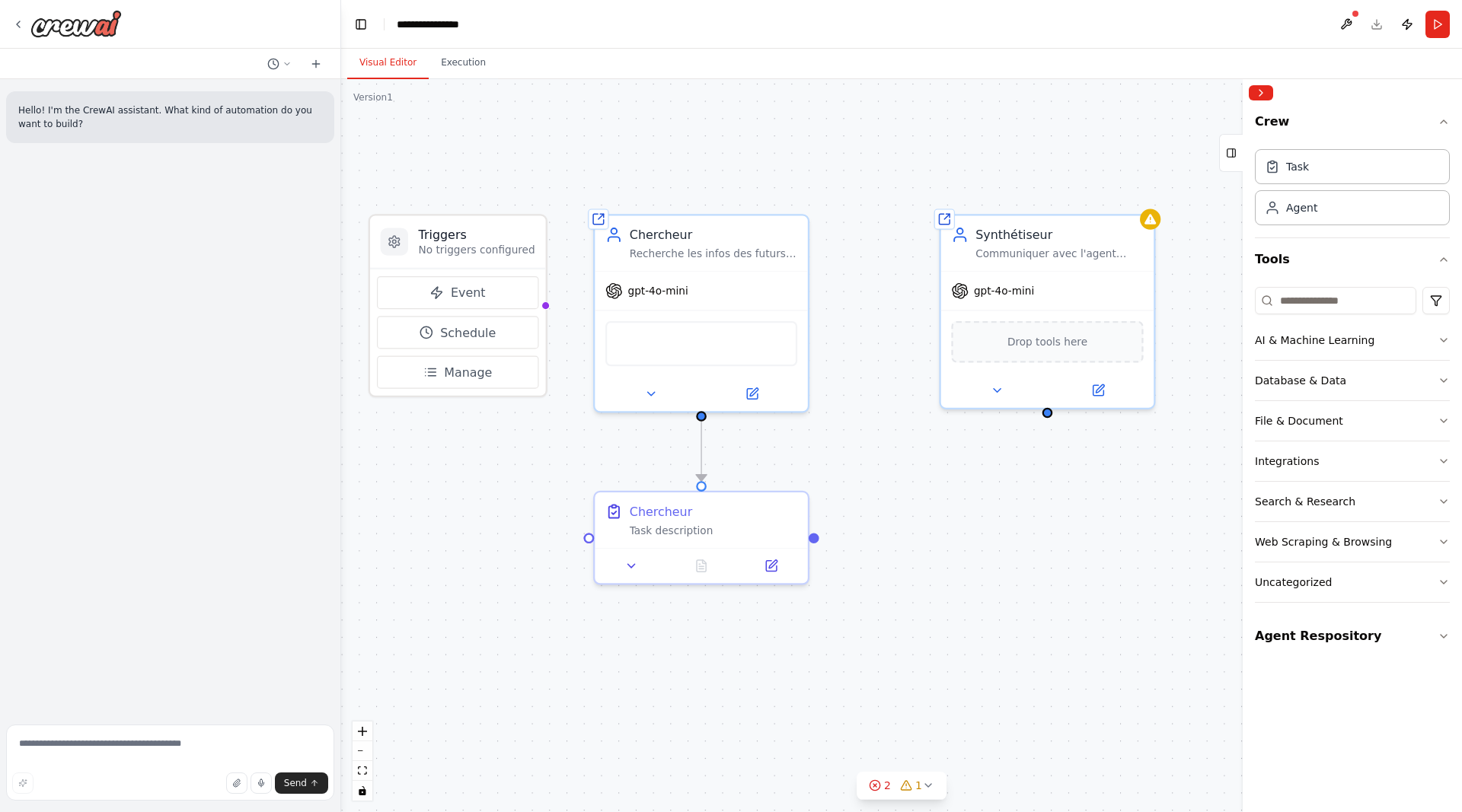
drag, startPoint x: 1121, startPoint y: 513, endPoint x: 1090, endPoint y: 515, distance: 31.1
click at [1090, 515] on div ".deletable-edge-delete-btn { width: 20px; height: 20px; border: 0px solid #ffff…" at bounding box center [901, 445] width 1120 height 733
click at [724, 511] on div "Chercheur" at bounding box center [708, 509] width 168 height 18
click at [1349, 178] on div "Task" at bounding box center [1352, 165] width 195 height 35
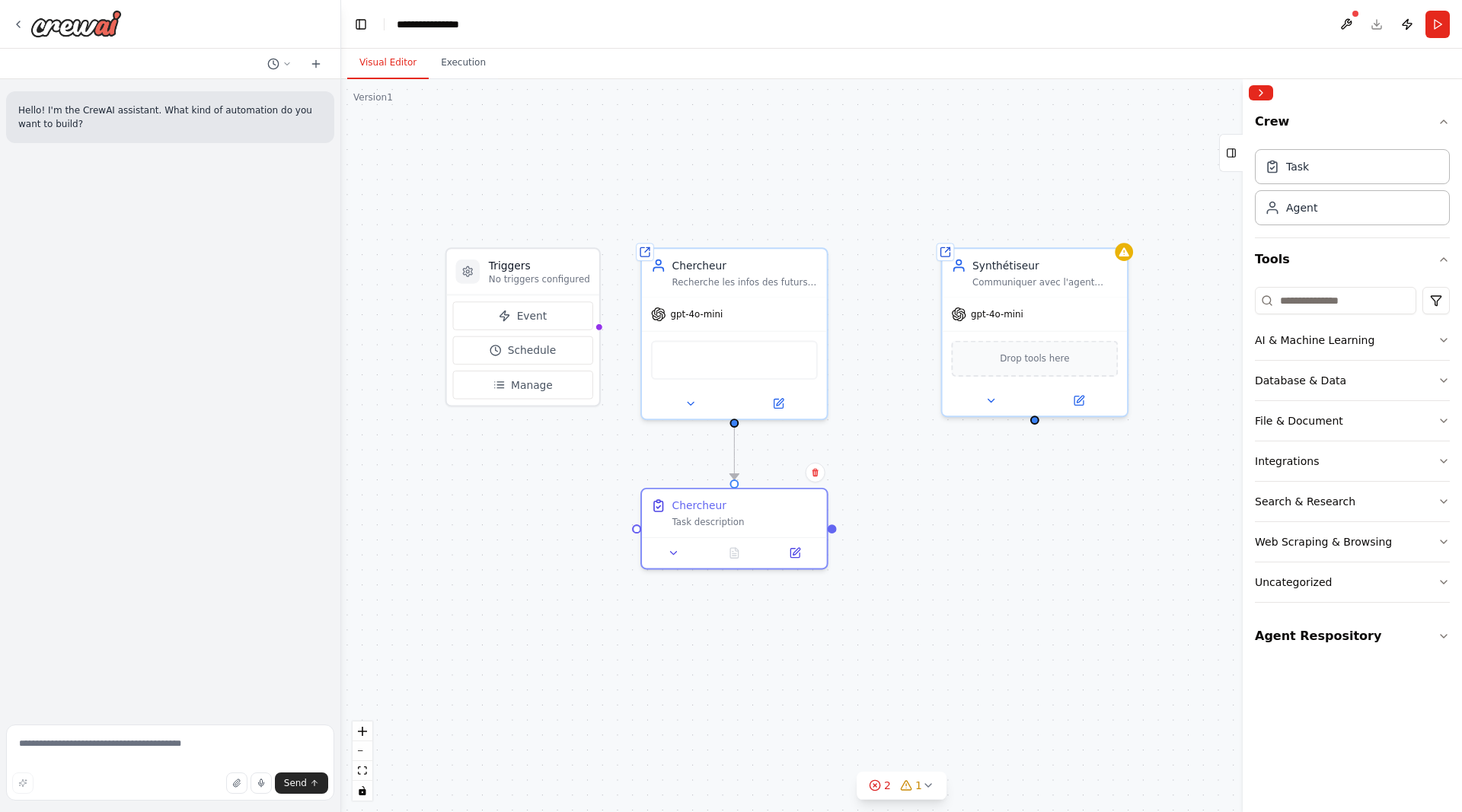
drag, startPoint x: 993, startPoint y: 494, endPoint x: 861, endPoint y: 489, distance: 132.1
click at [861, 489] on div ".deletable-edge-delete-btn { width: 20px; height: 20px; border: 0px solid #ffff…" at bounding box center [901, 445] width 1120 height 733
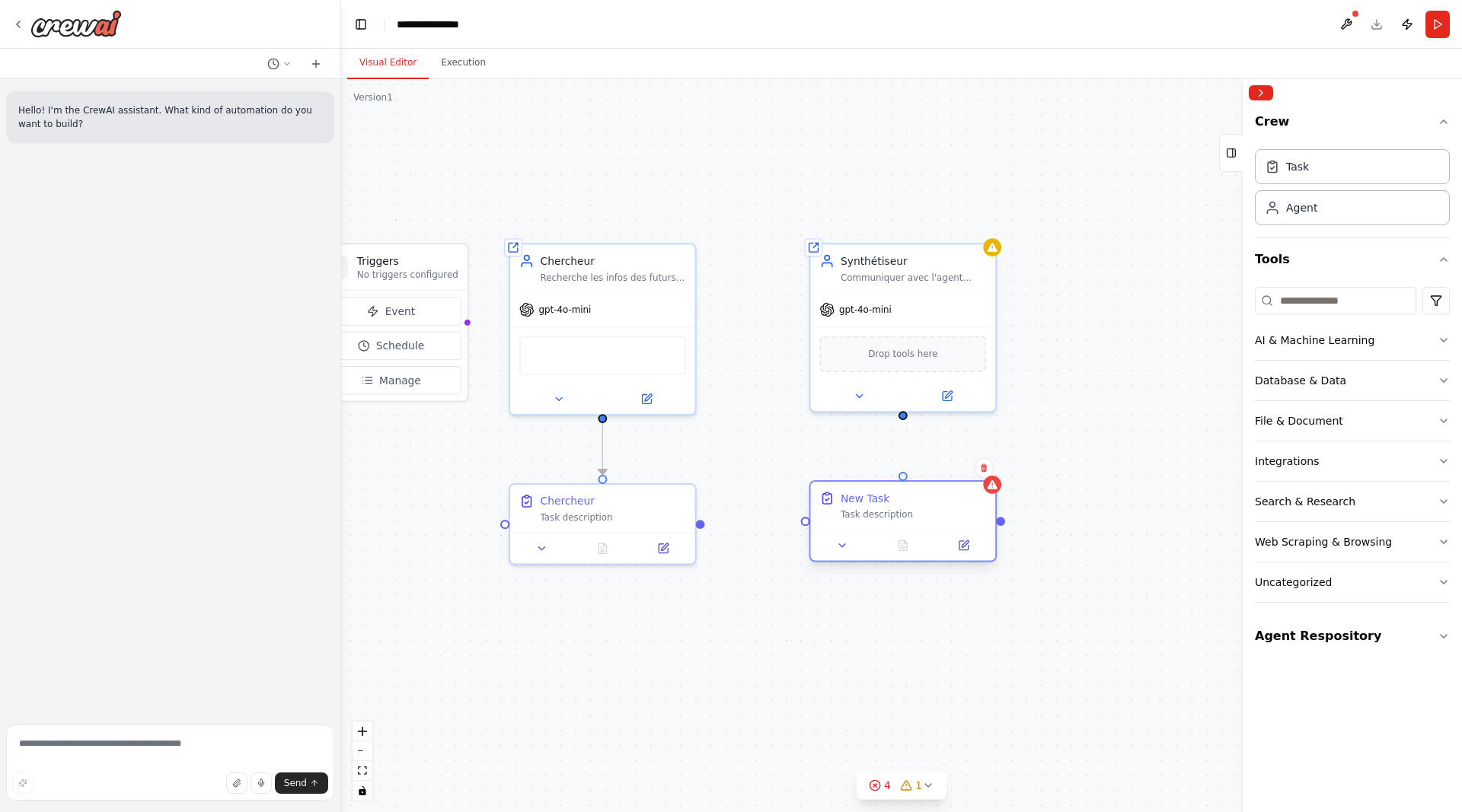
drag, startPoint x: 915, startPoint y: 534, endPoint x: 870, endPoint y: 483, distance: 68.0
click at [870, 483] on div "New Task Task description" at bounding box center [902, 506] width 185 height 48
click at [884, 500] on div "New Task" at bounding box center [913, 498] width 145 height 15
click at [955, 549] on button at bounding box center [964, 545] width 52 height 18
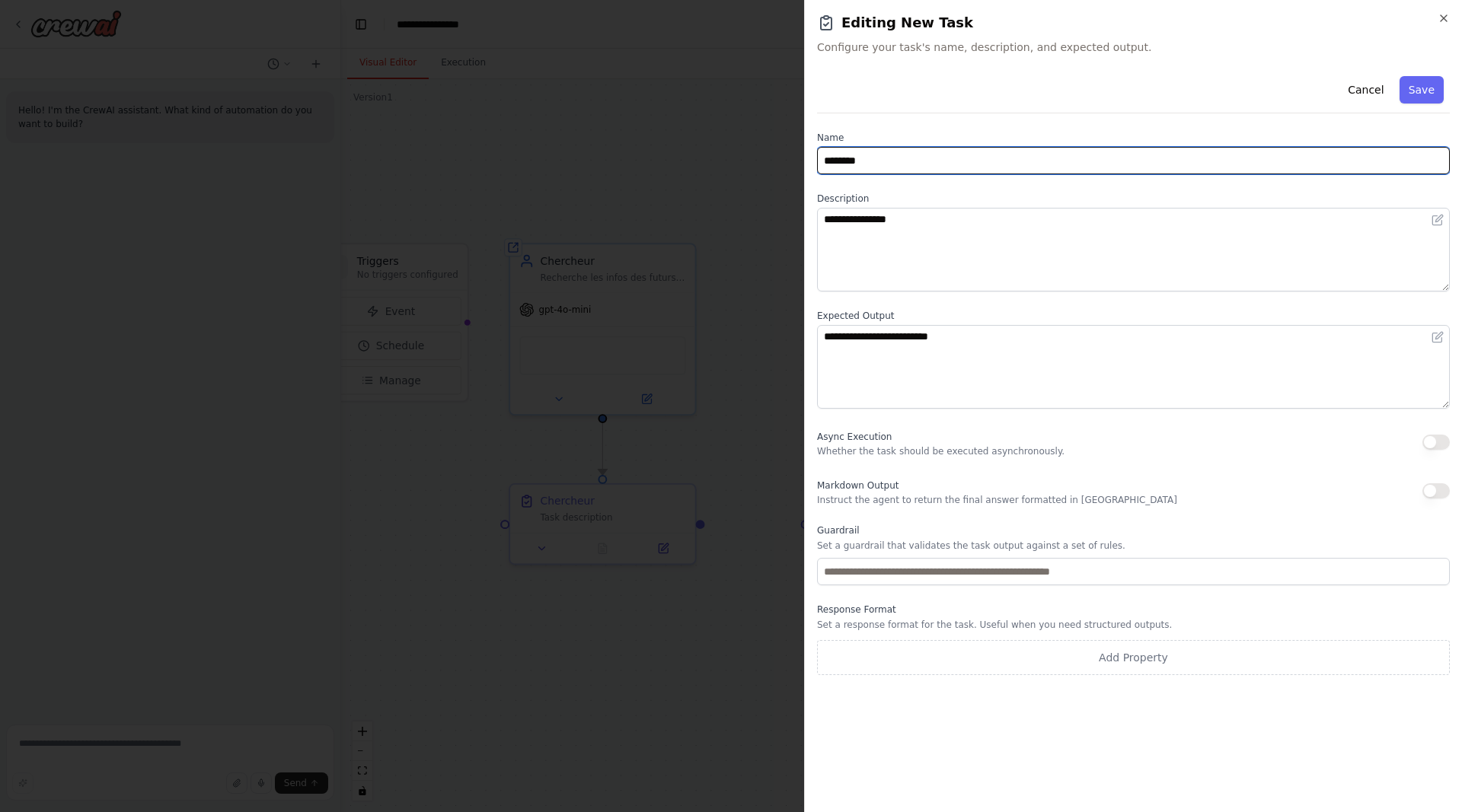
drag, startPoint x: 906, startPoint y: 163, endPoint x: 718, endPoint y: 174, distance: 188.3
click at [817, 174] on input "********" at bounding box center [1133, 161] width 633 height 28
type input "**********"
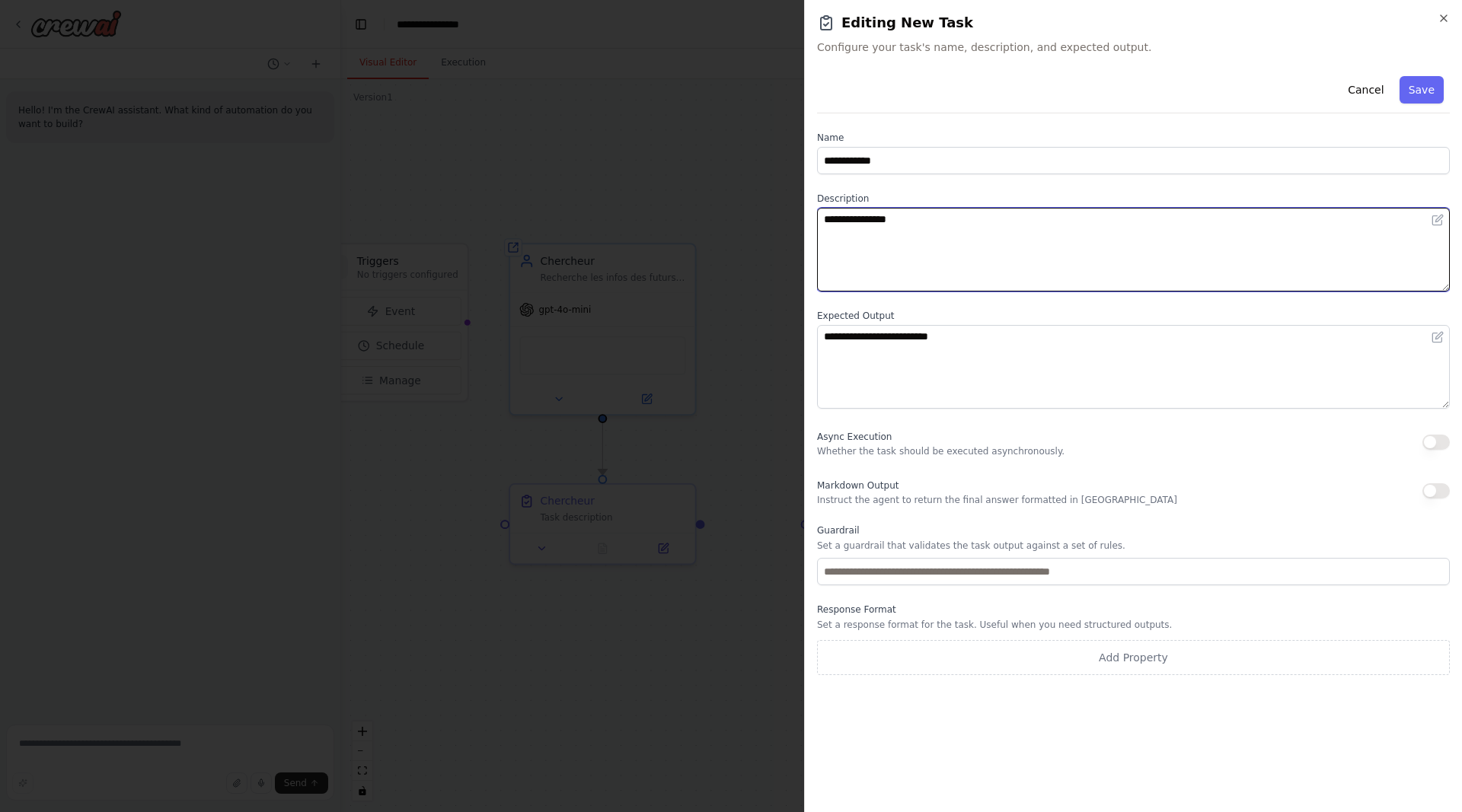
click at [1044, 239] on textarea "**********" at bounding box center [1133, 250] width 633 height 84
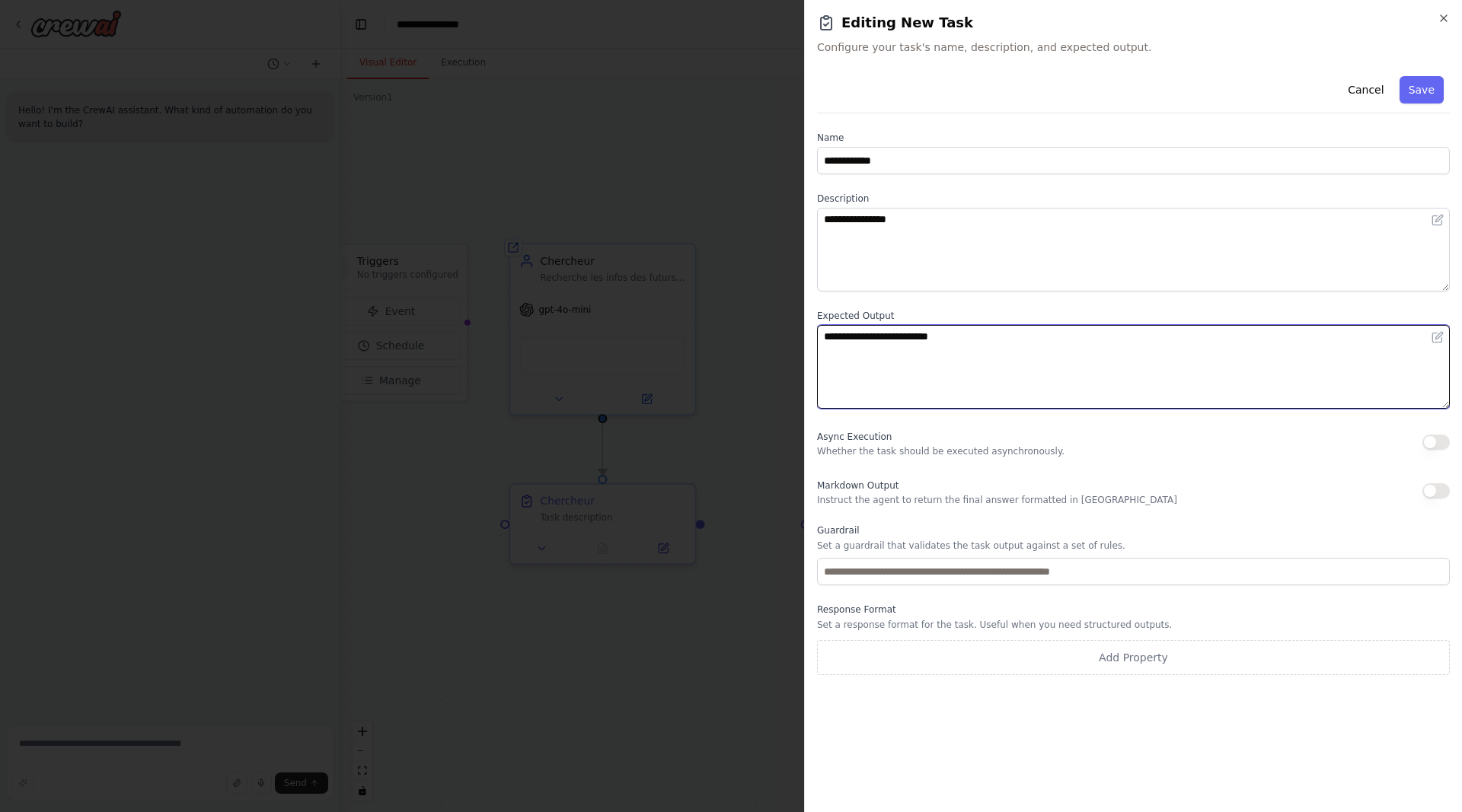
click at [1004, 339] on textarea "**********" at bounding box center [1133, 367] width 633 height 84
click at [949, 362] on textarea "**********" at bounding box center [1133, 367] width 633 height 84
drag, startPoint x: 1011, startPoint y: 342, endPoint x: 802, endPoint y: 342, distance: 209.0
click at [817, 342] on textarea "**********" at bounding box center [1133, 367] width 633 height 84
paste textarea "**********"
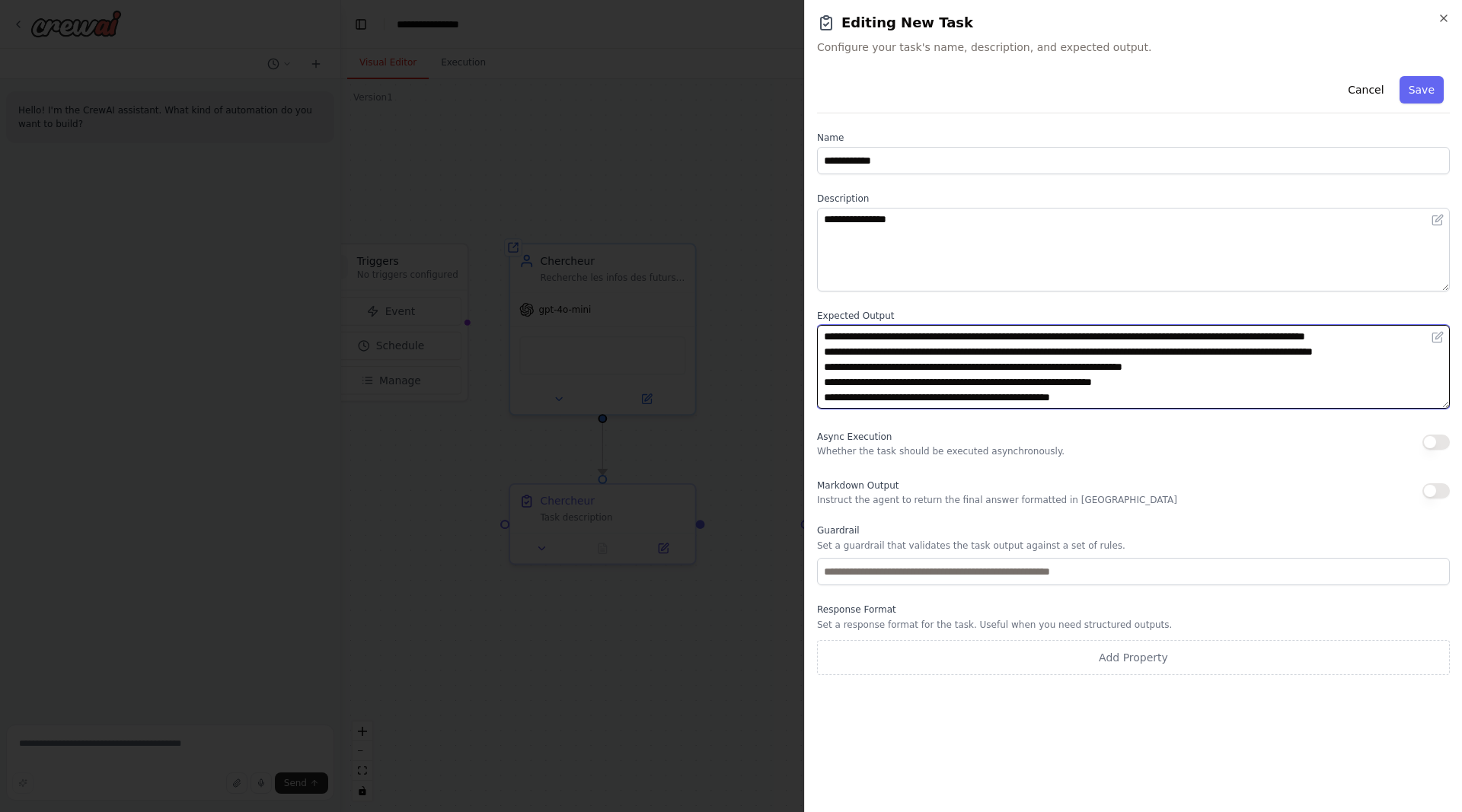
scroll to position [104, 0]
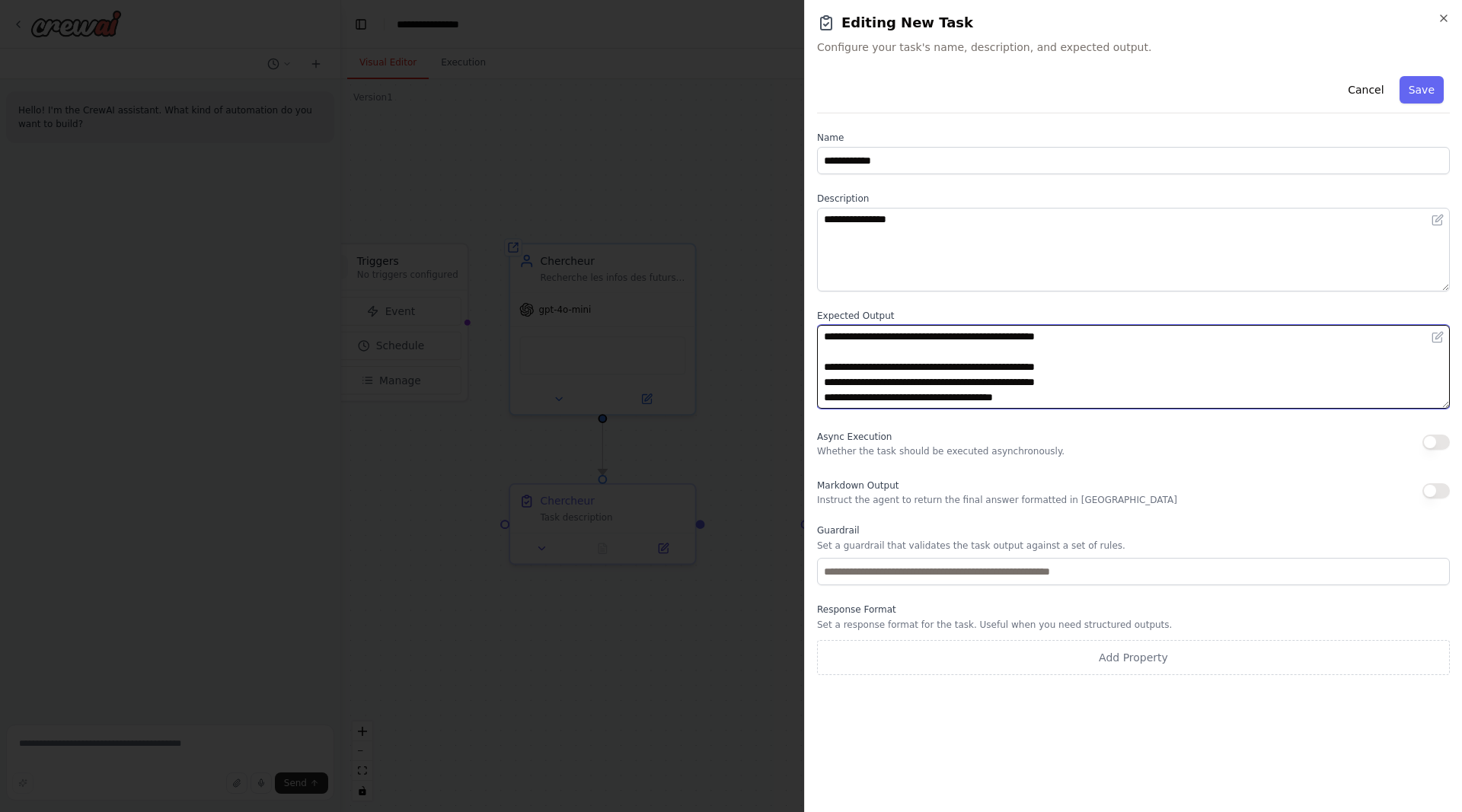
type textarea "**********"
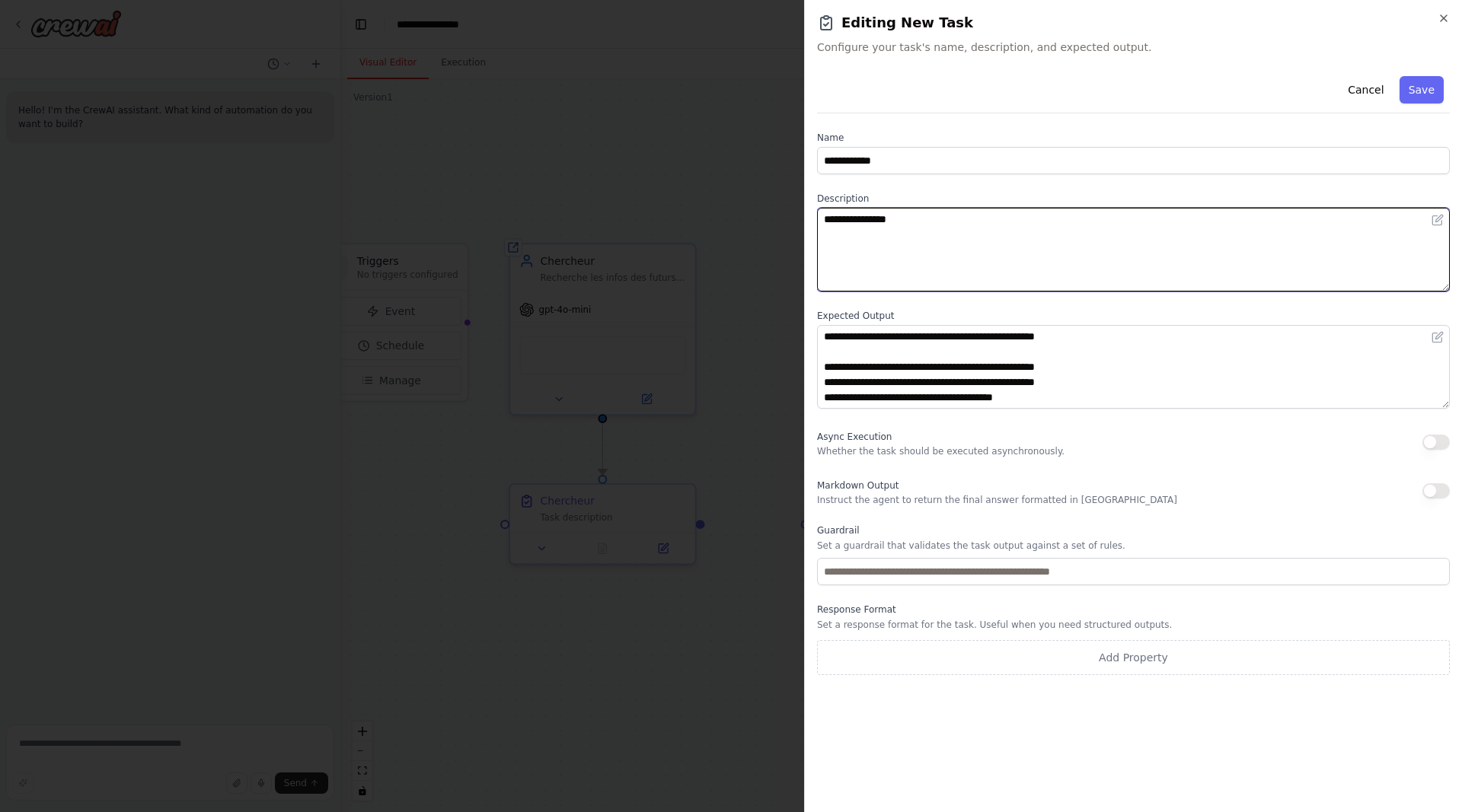
drag, startPoint x: 953, startPoint y: 229, endPoint x: 748, endPoint y: 236, distance: 205.1
click at [817, 236] on textarea "**********" at bounding box center [1133, 250] width 633 height 84
type textarea "**********"
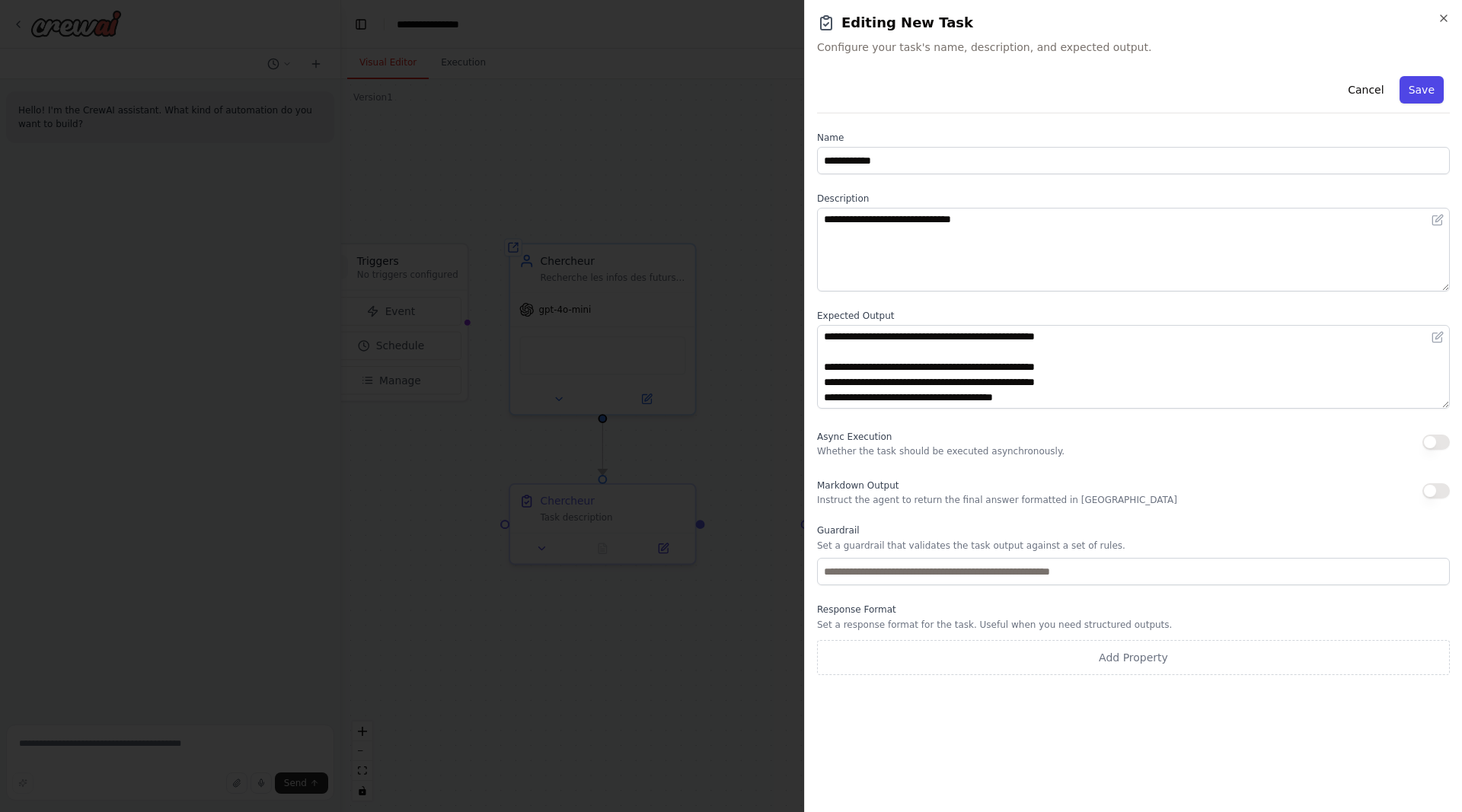
click at [1434, 83] on button "Save" at bounding box center [1421, 89] width 44 height 28
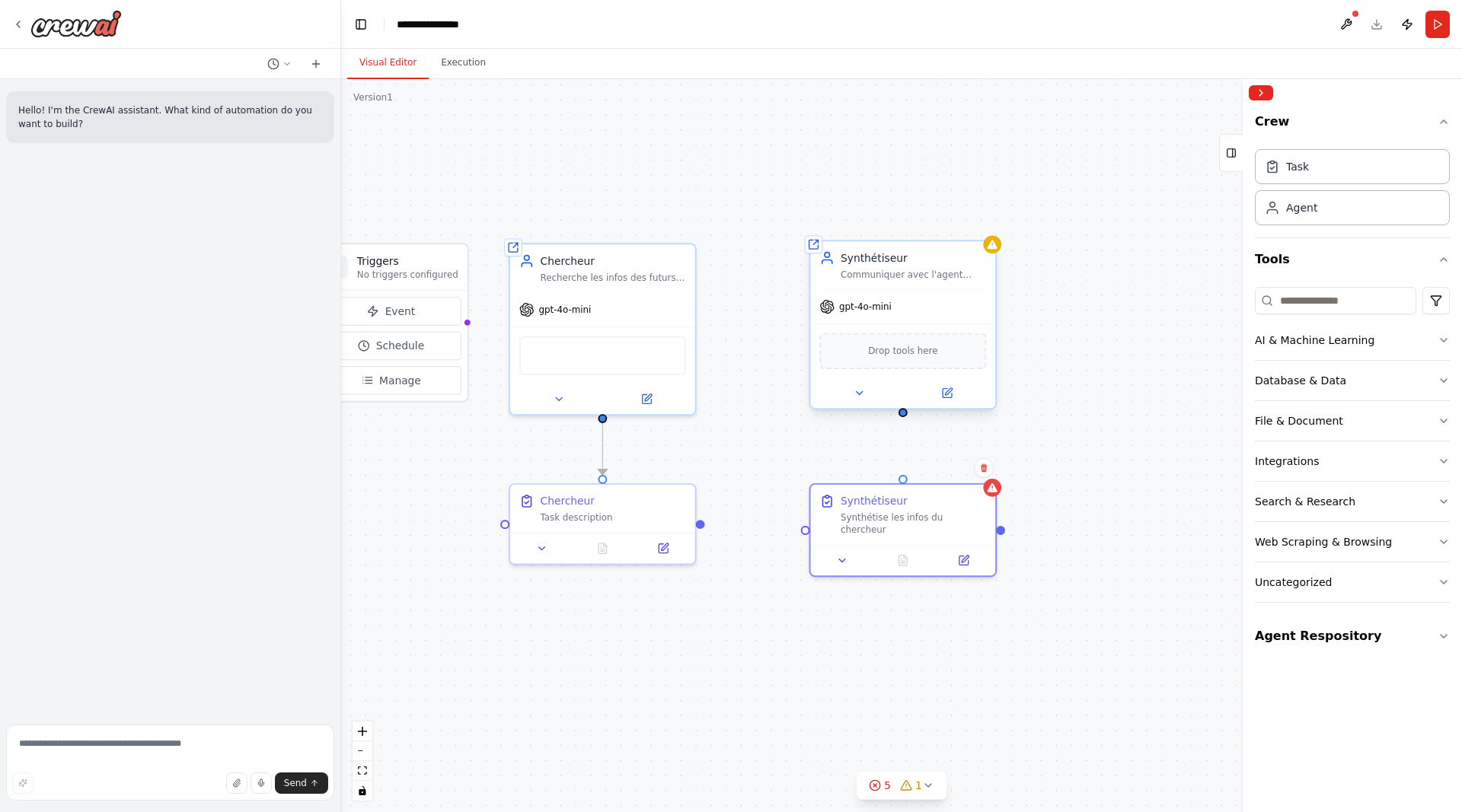
drag, startPoint x: 795, startPoint y: 348, endPoint x: 811, endPoint y: 360, distance: 20.0
click at [797, 347] on div ".deletable-edge-delete-btn { width: 20px; height: 20px; border: 0px solid #ffff…" at bounding box center [901, 445] width 1120 height 733
drag, startPoint x: 906, startPoint y: 414, endPoint x: 906, endPoint y: 478, distance: 64.0
click at [762, 422] on div ".deletable-edge-delete-btn { width: 20px; height: 20px; border: 0px solid #ffff…" at bounding box center [901, 445] width 1120 height 733
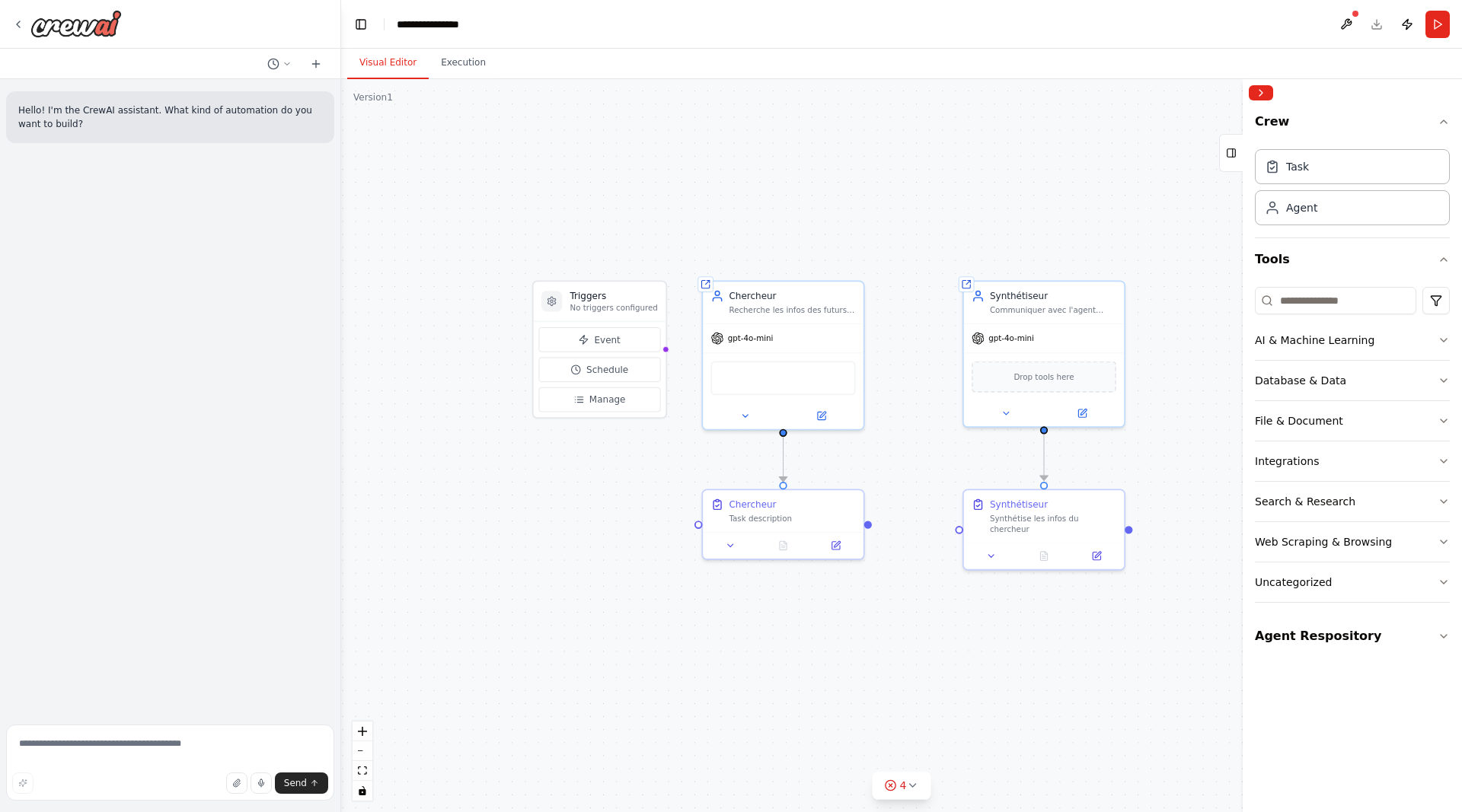
drag, startPoint x: 737, startPoint y: 415, endPoint x: 920, endPoint y: 433, distance: 183.9
click at [920, 433] on div ".deletable-edge-delete-btn { width: 20px; height: 20px; border: 0px solid #ffff…" at bounding box center [901, 445] width 1120 height 733
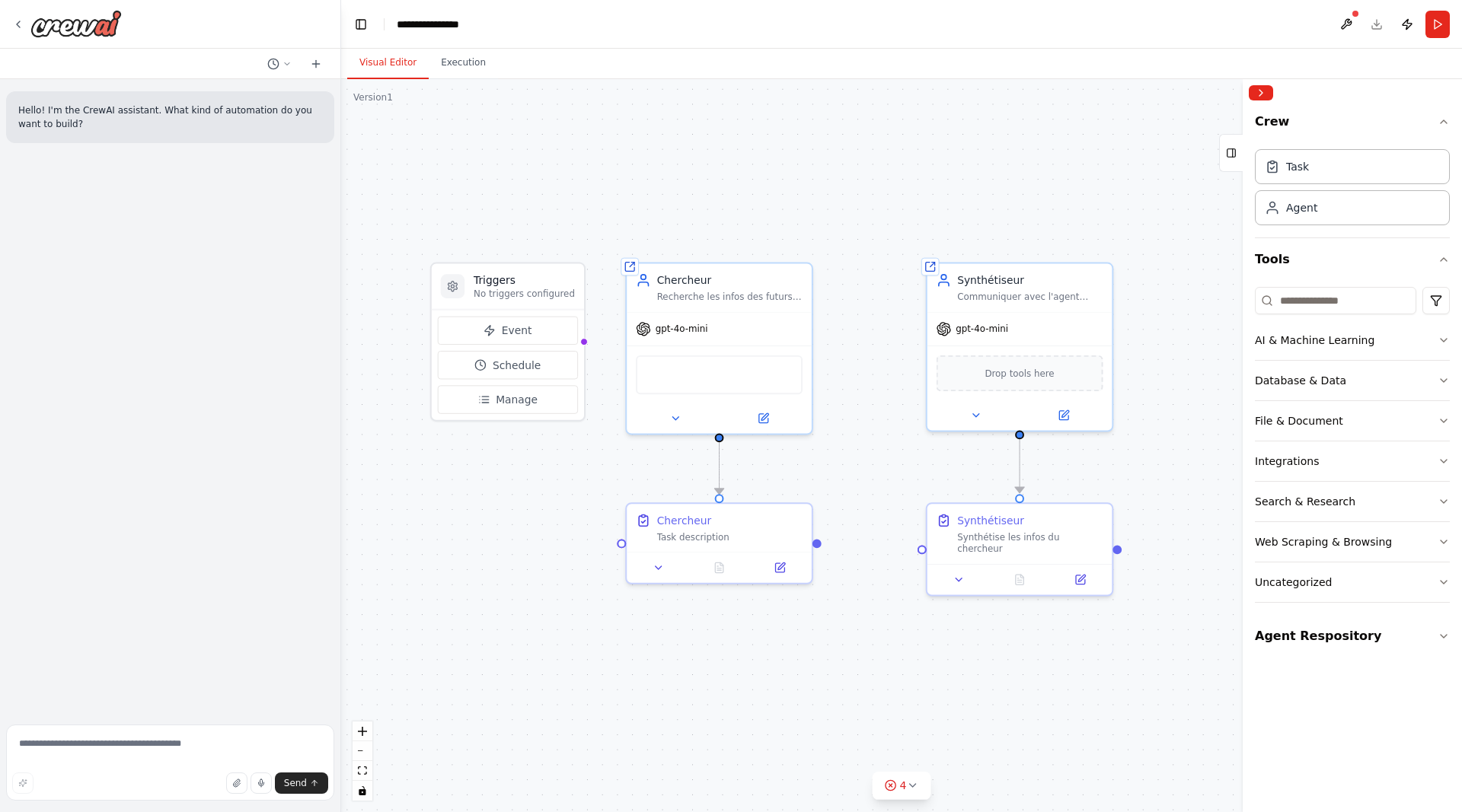
drag, startPoint x: 951, startPoint y: 435, endPoint x: 868, endPoint y: 439, distance: 83.1
click at [868, 439] on div ".deletable-edge-delete-btn { width: 20px; height: 20px; border: 0px solid #ffff…" at bounding box center [901, 445] width 1120 height 733
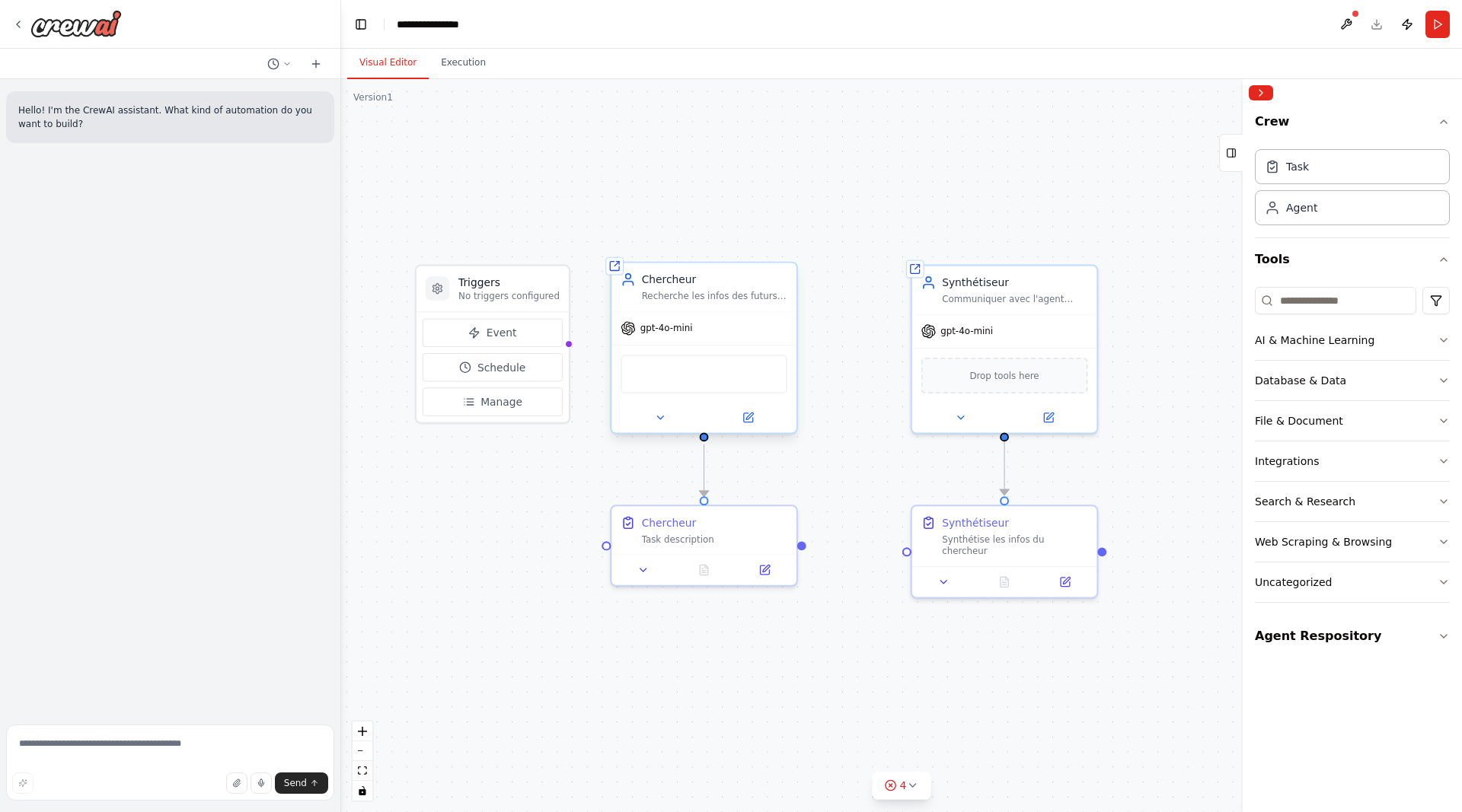
click at [685, 300] on div "Recherche les infos des futurs projets tunnels dans le monde. Recherches Web." at bounding box center [714, 296] width 145 height 12
click at [688, 377] on div "BraveSearchTool BrowserbaseLoadTool CodeInterpreterTool CouchbaseFTSVectorSearc…" at bounding box center [703, 373] width 167 height 38
click at [662, 415] on icon at bounding box center [660, 418] width 12 height 12
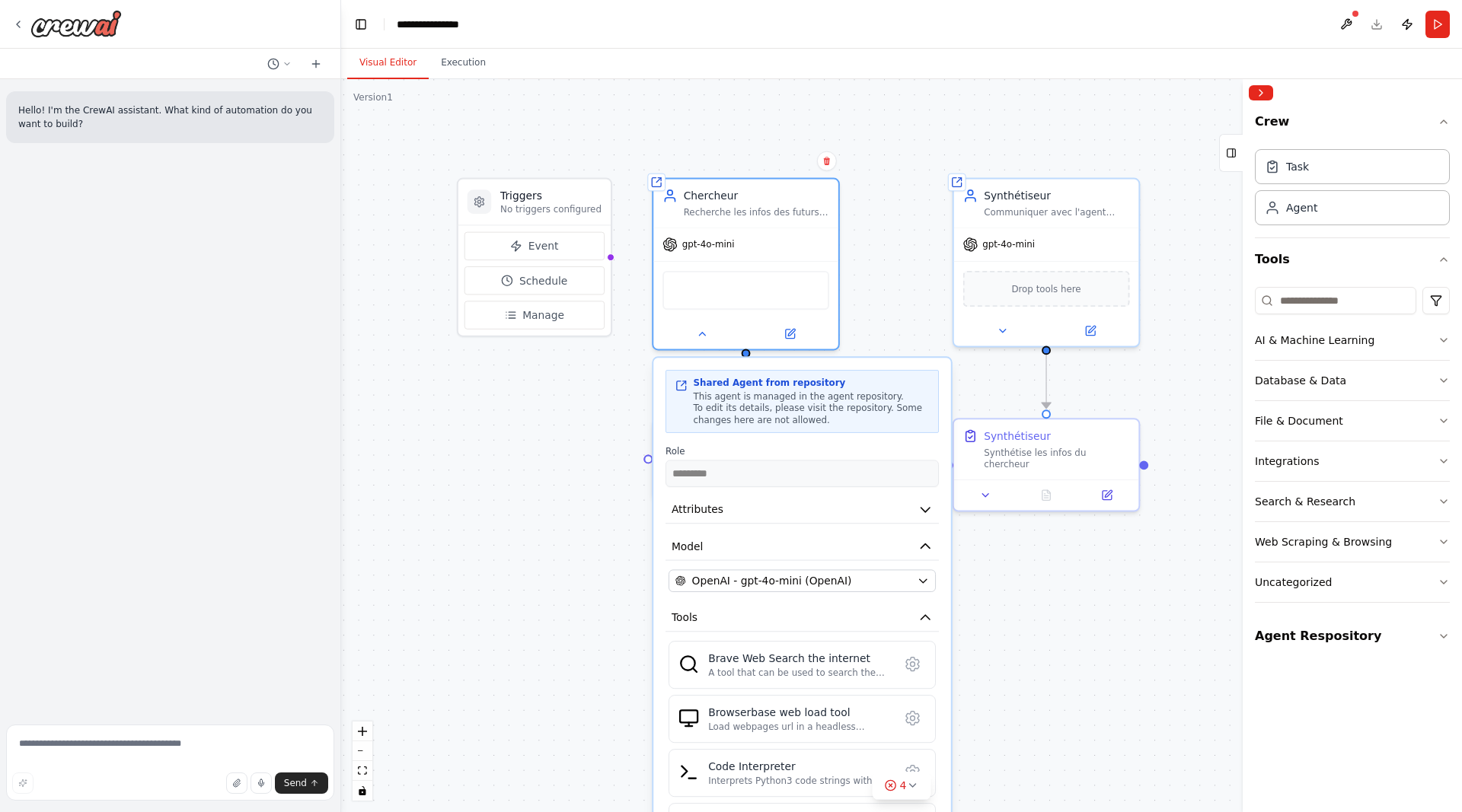
drag, startPoint x: 514, startPoint y: 546, endPoint x: 556, endPoint y: 459, distance: 96.6
click at [556, 459] on div ".deletable-edge-delete-btn { width: 20px; height: 20px; border: 0px solid #ffff…" at bounding box center [901, 445] width 1120 height 733
drag, startPoint x: 556, startPoint y: 459, endPoint x: 583, endPoint y: 419, distance: 48.3
click at [556, 458] on div ".deletable-edge-delete-btn { width: 20px; height: 20px; border: 0px solid #ffff…" at bounding box center [901, 445] width 1120 height 733
click at [876, 240] on div ".deletable-edge-delete-btn { width: 20px; height: 20px; border: 0px solid #ffff…" at bounding box center [901, 445] width 1120 height 733
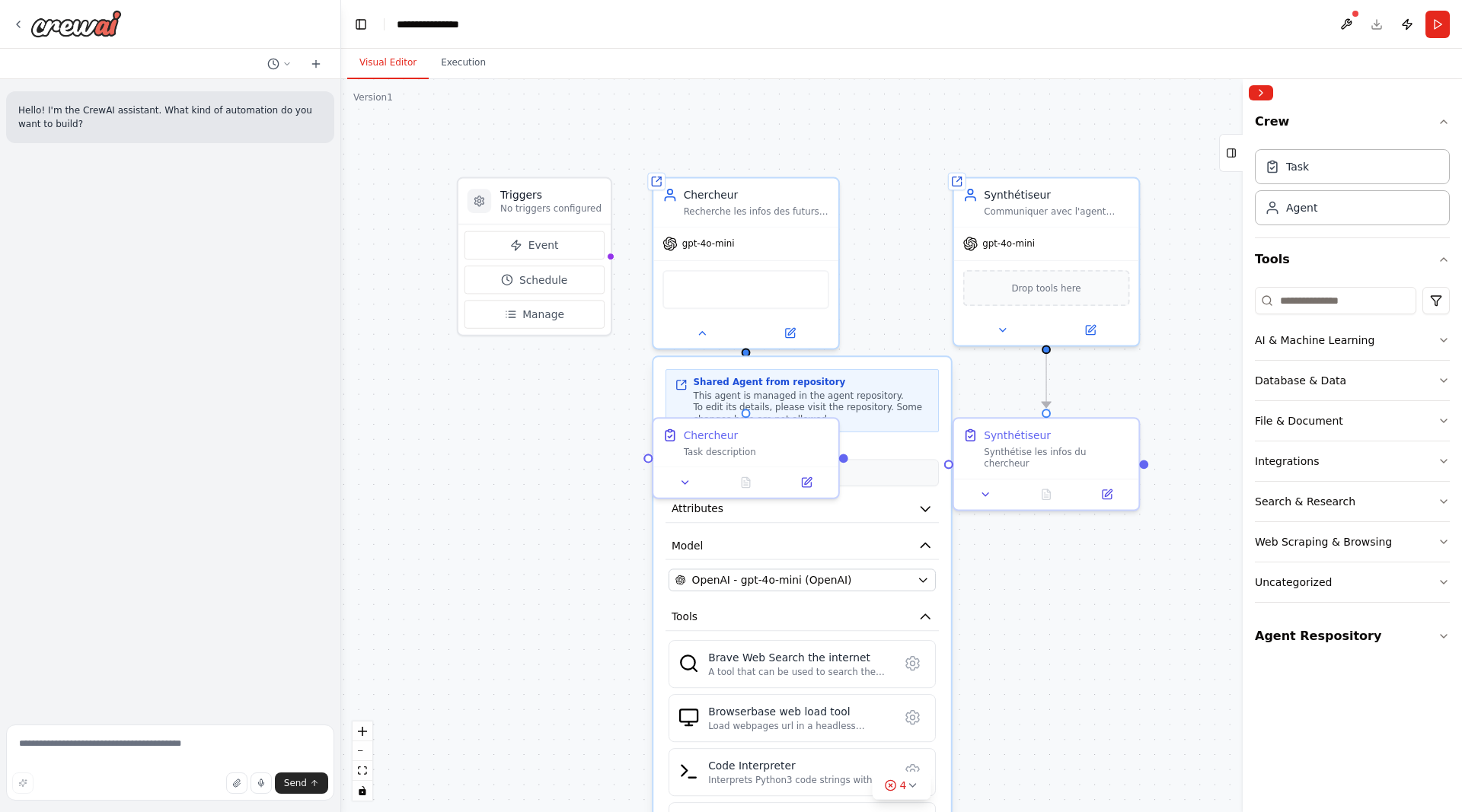
click at [522, 484] on div ".deletable-edge-delete-btn { width: 20px; height: 20px; border: 0px solid #ffff…" at bounding box center [901, 445] width 1120 height 733
click at [707, 327] on icon at bounding box center [702, 330] width 12 height 12
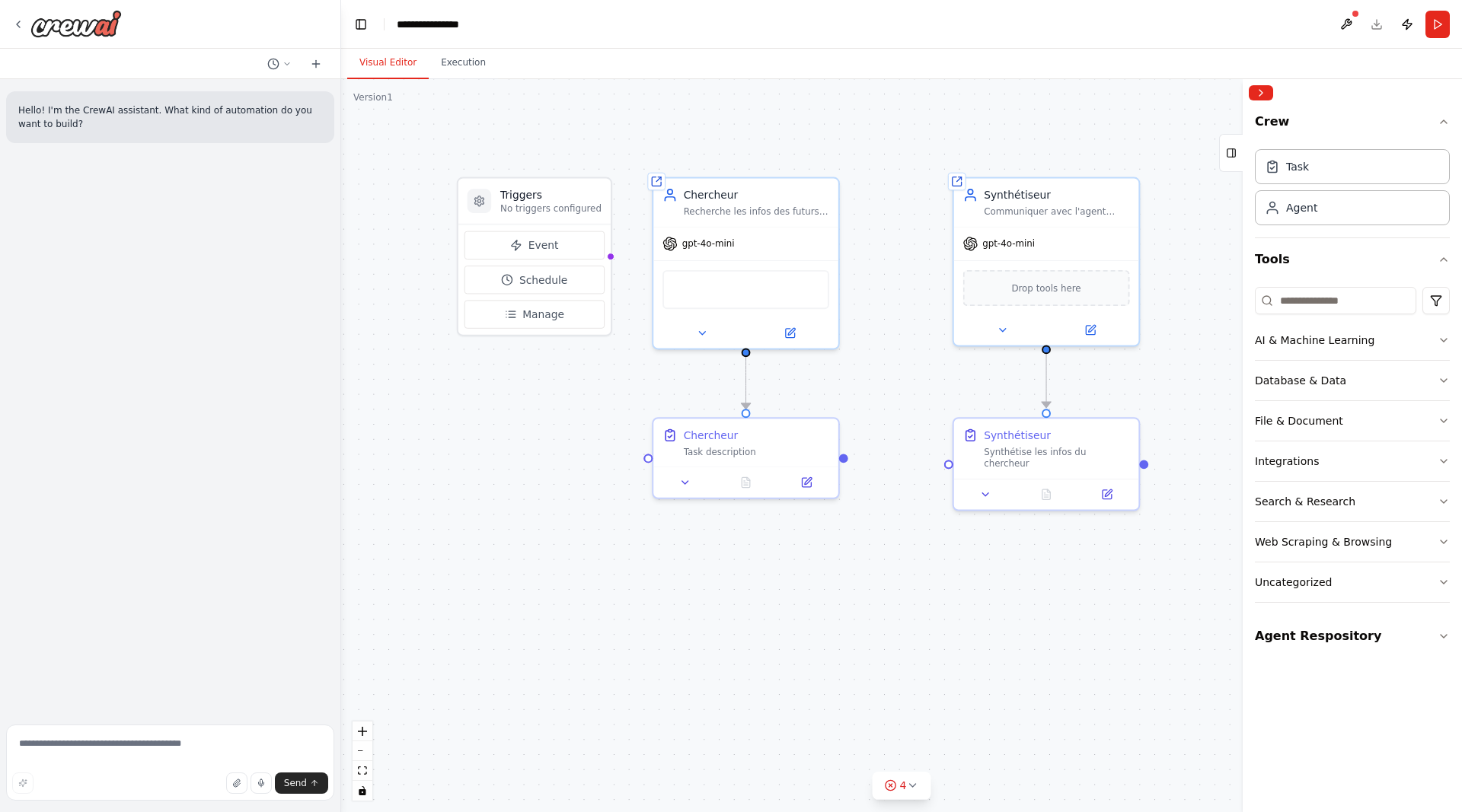
click at [537, 433] on div ".deletable-edge-delete-btn { width: 20px; height: 20px; border: 0px solid #ffff…" at bounding box center [901, 445] width 1120 height 733
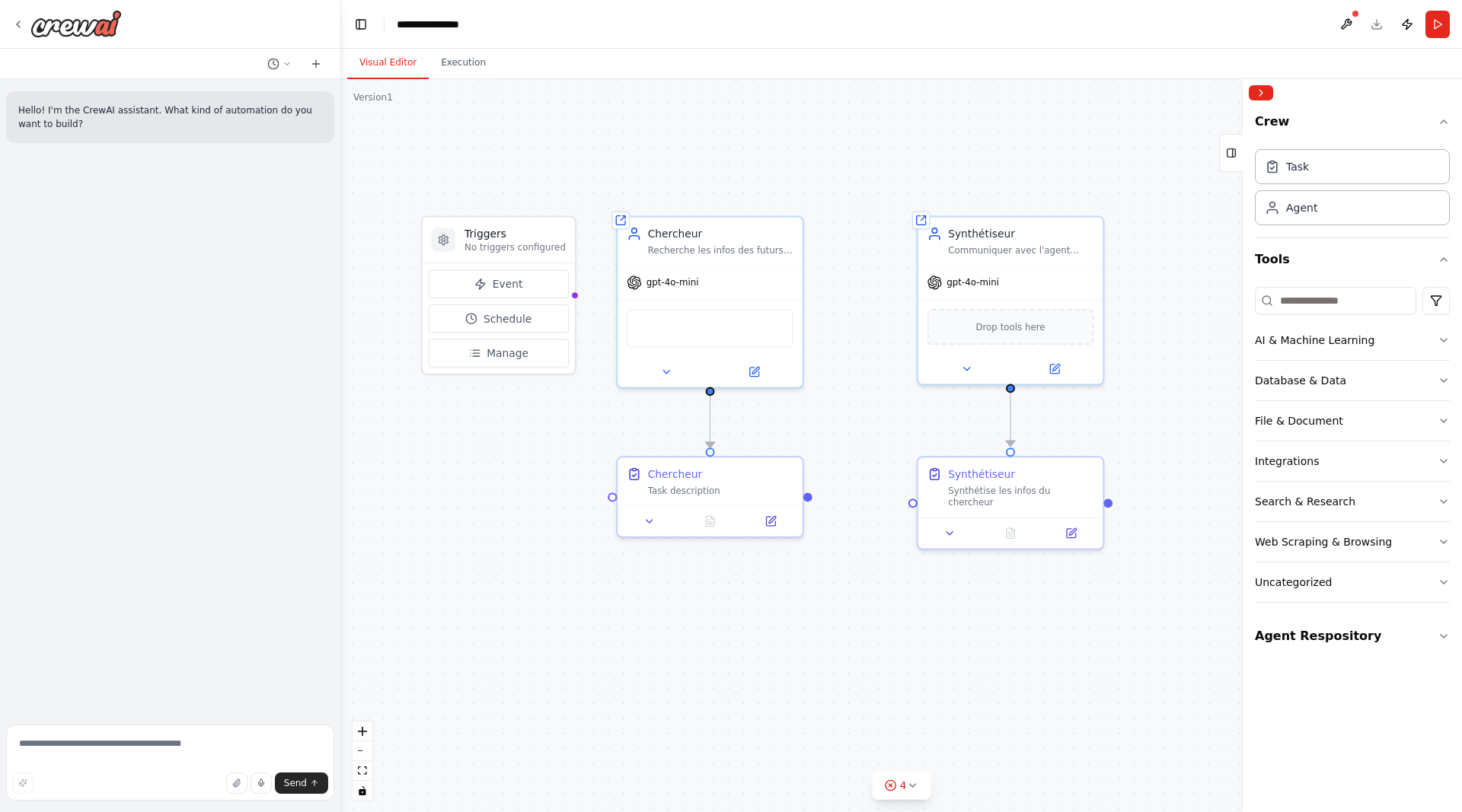
drag, startPoint x: 537, startPoint y: 433, endPoint x: 494, endPoint y: 478, distance: 62.2
click at [494, 478] on div ".deletable-edge-delete-btn { width: 20px; height: 20px; border: 0px solid #ffff…" at bounding box center [901, 445] width 1120 height 733
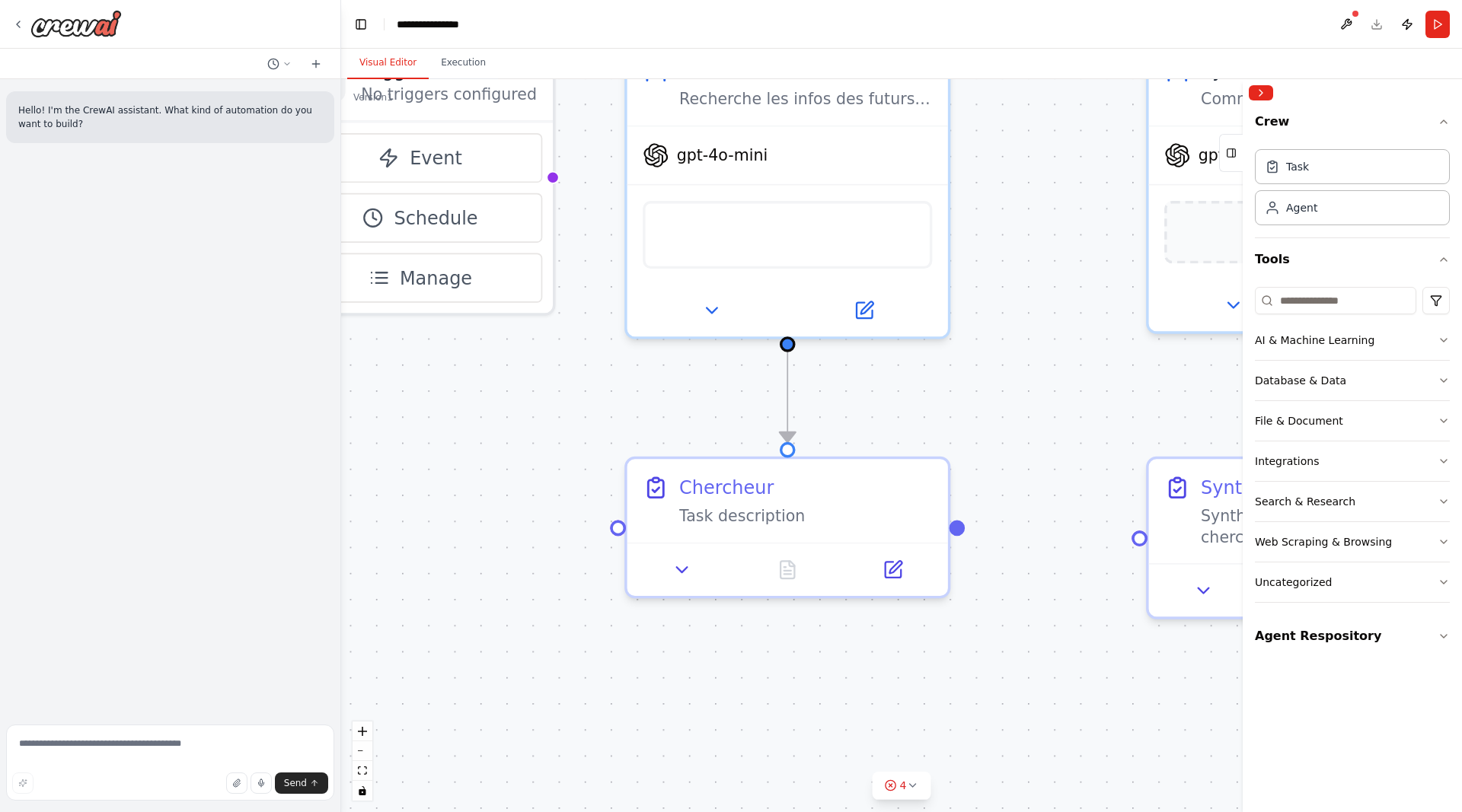
drag, startPoint x: 530, startPoint y: 477, endPoint x: 464, endPoint y: 484, distance: 66.4
click at [464, 484] on div ".deletable-edge-delete-btn { width: 20px; height: 20px; border: 0px solid #ffff…" at bounding box center [901, 445] width 1120 height 733
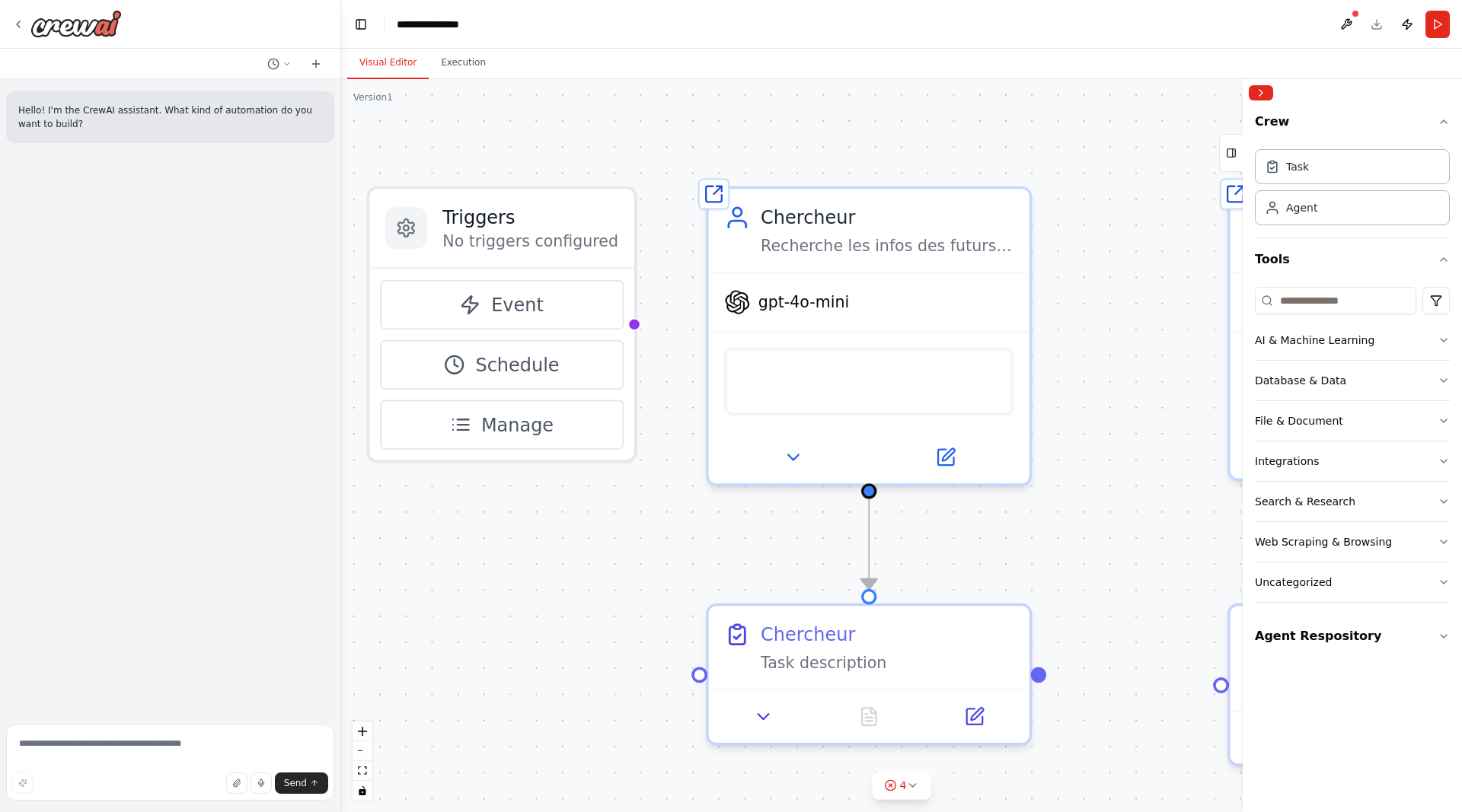
drag, startPoint x: 456, startPoint y: 385, endPoint x: 580, endPoint y: 520, distance: 183.3
click at [577, 539] on div ".deletable-edge-delete-btn { width: 20px; height: 20px; border: 0px solid #ffff…" at bounding box center [901, 445] width 1120 height 733
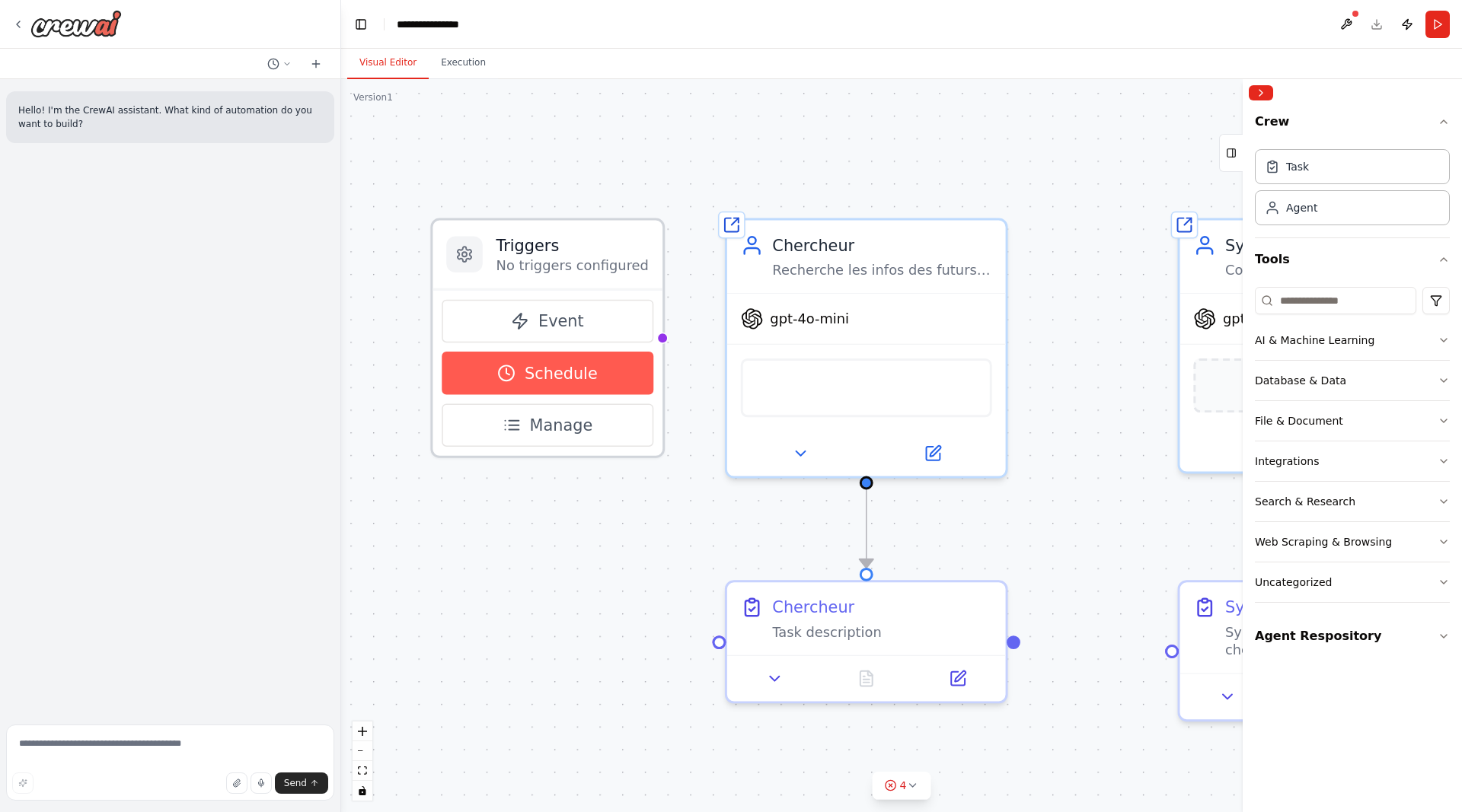
click at [596, 375] on button "Schedule" at bounding box center [547, 373] width 212 height 43
select select "******"
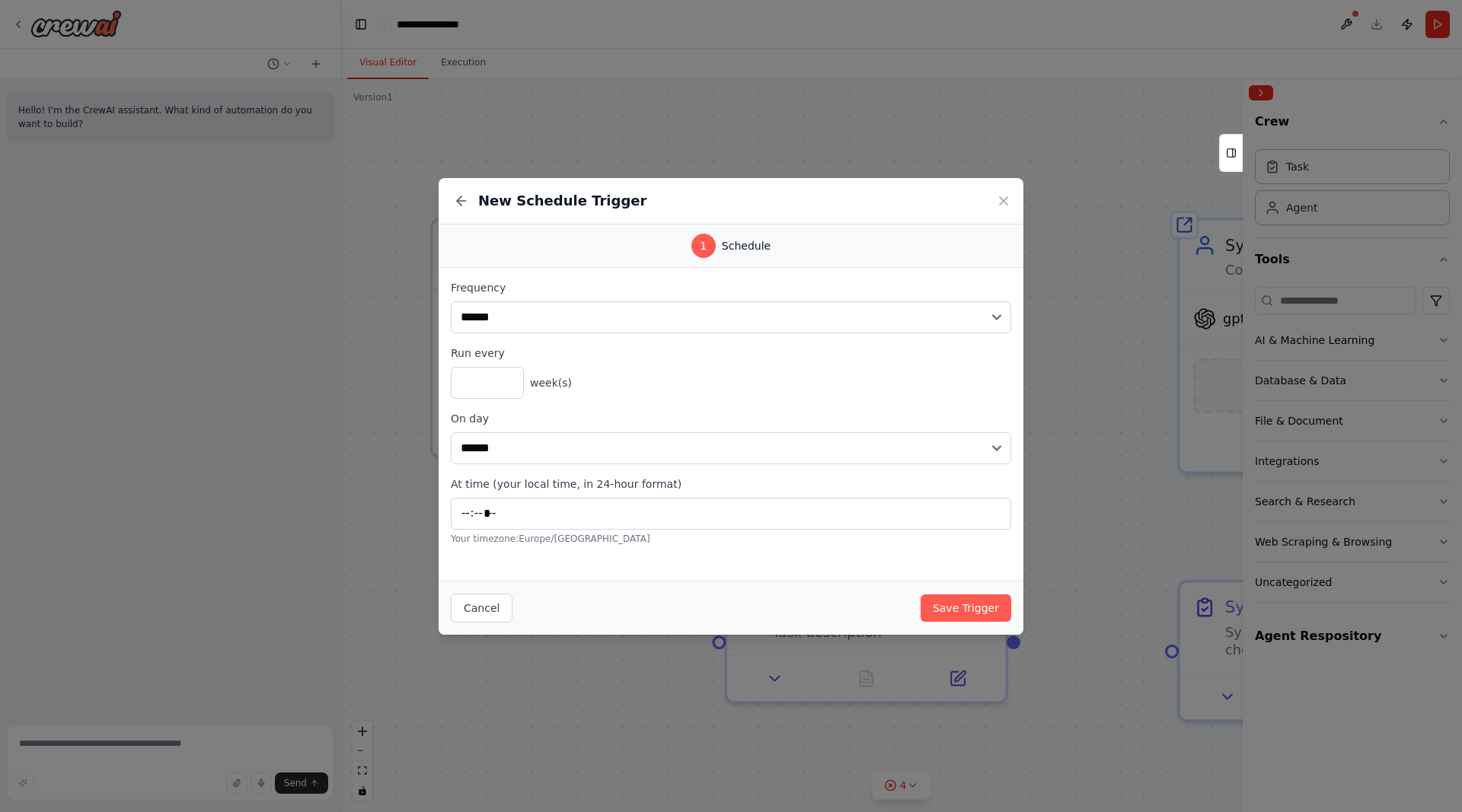
type input "*****"
click at [479, 377] on input "*" at bounding box center [487, 383] width 73 height 32
click at [561, 380] on span "week(s)" at bounding box center [551, 382] width 42 height 15
type input "*"
click at [511, 380] on input "*" at bounding box center [487, 383] width 73 height 32
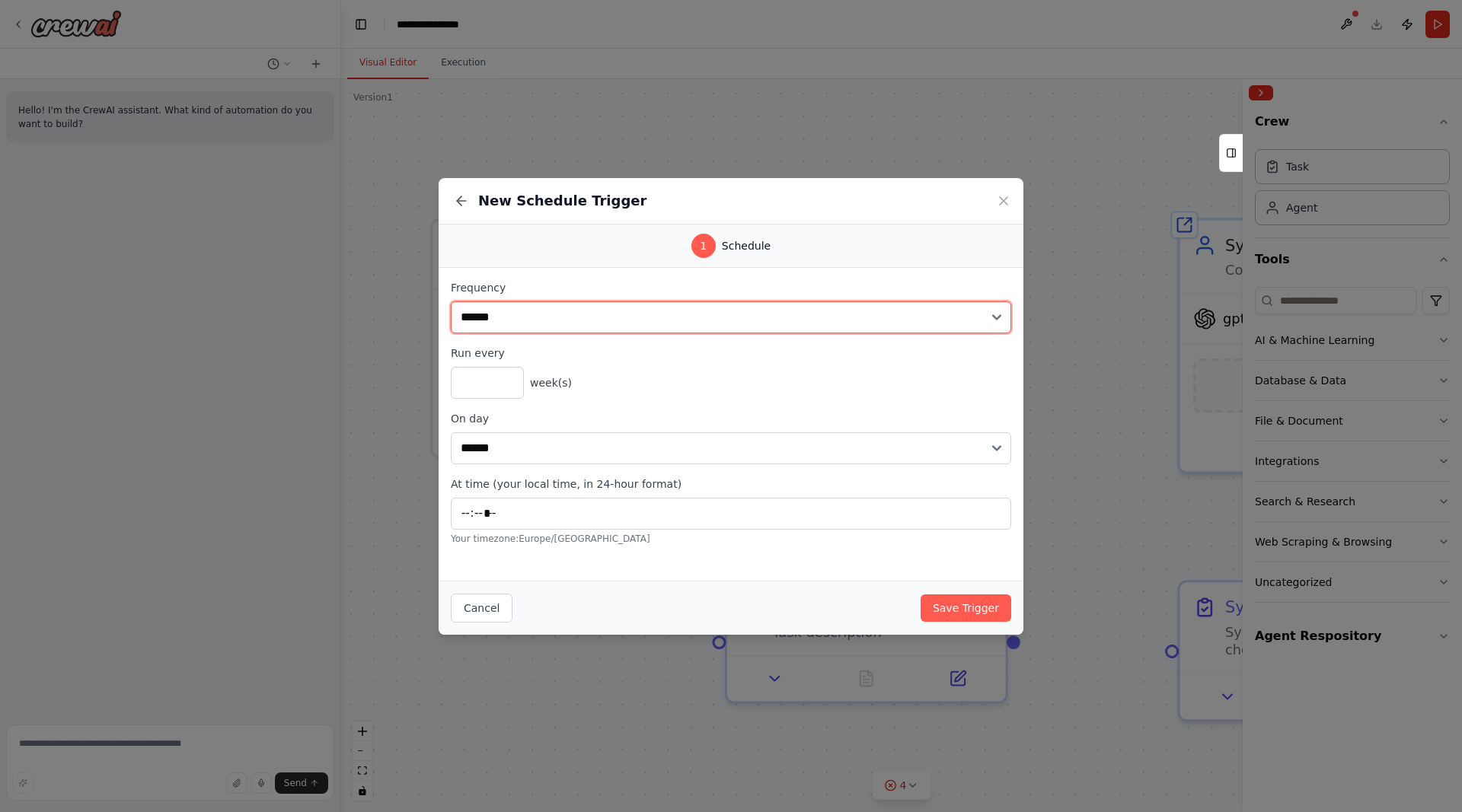
click at [451, 302] on select "**********" at bounding box center [731, 318] width 561 height 32
select select "*****"
click option "*****" at bounding box center [0, 0] width 0 height 0
type input "*"
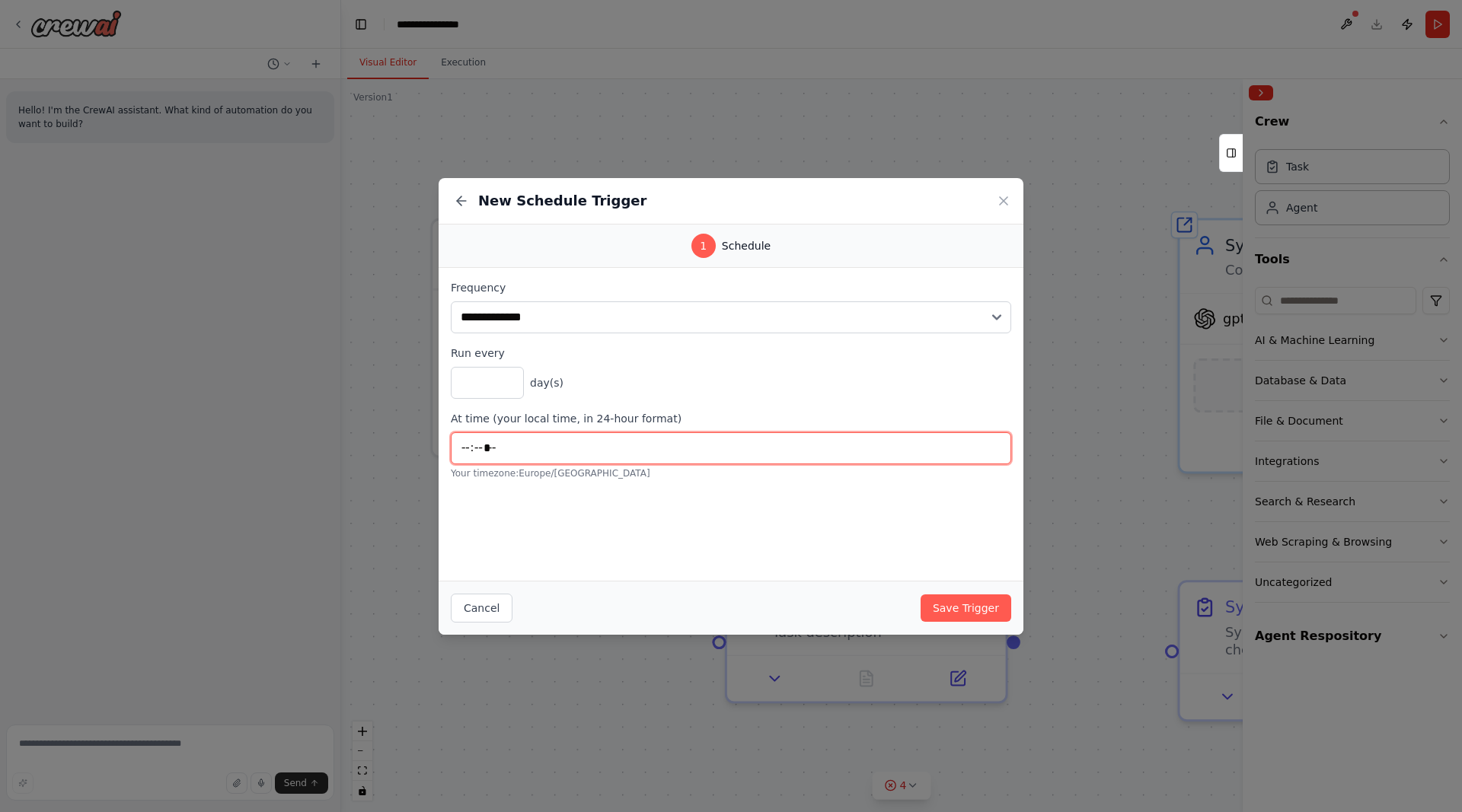
click at [520, 448] on input "*****" at bounding box center [731, 448] width 561 height 32
type input "*****"
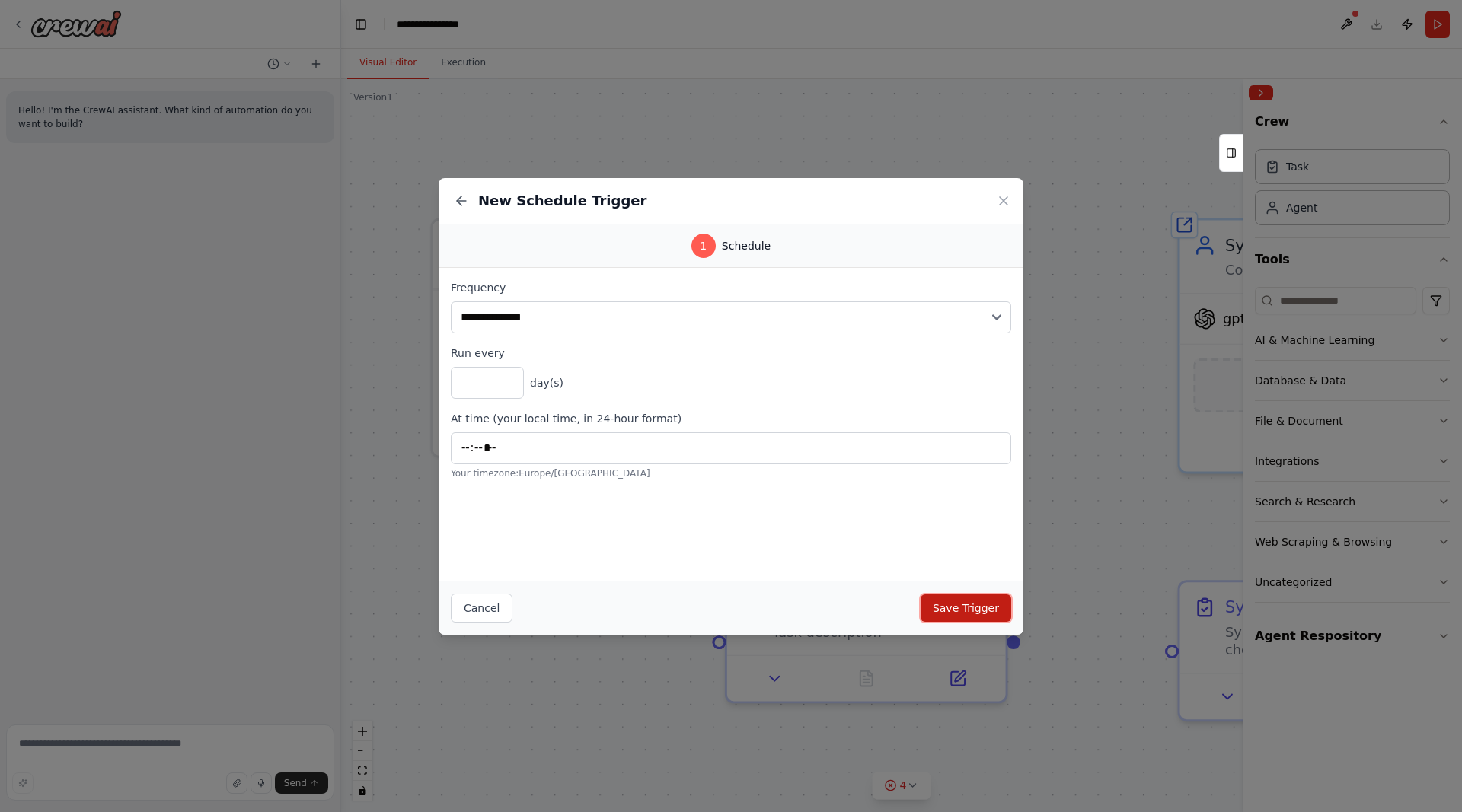
click at [975, 608] on button "Save Trigger" at bounding box center [965, 608] width 90 height 28
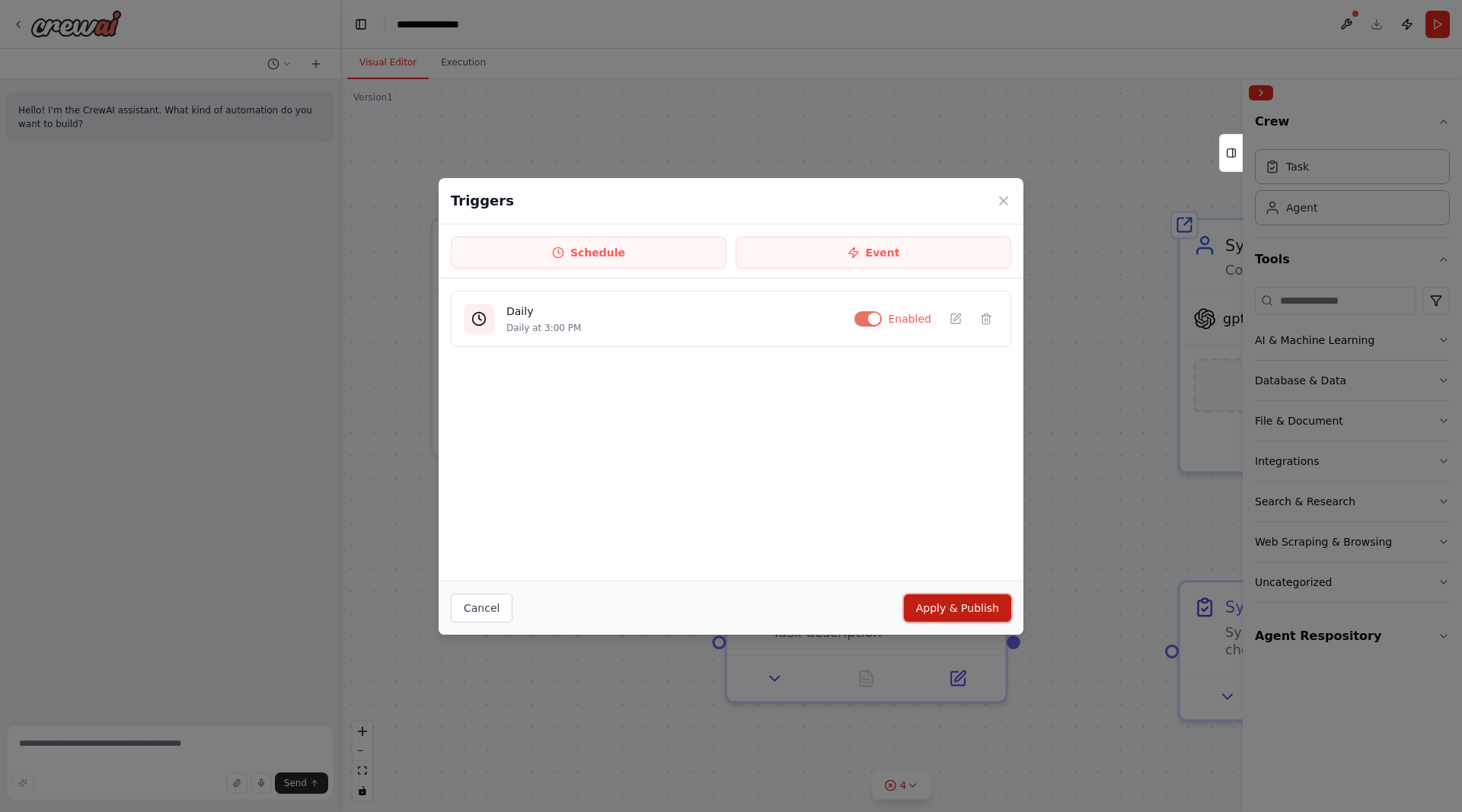
click at [968, 613] on button "Apply & Publish" at bounding box center [957, 608] width 107 height 28
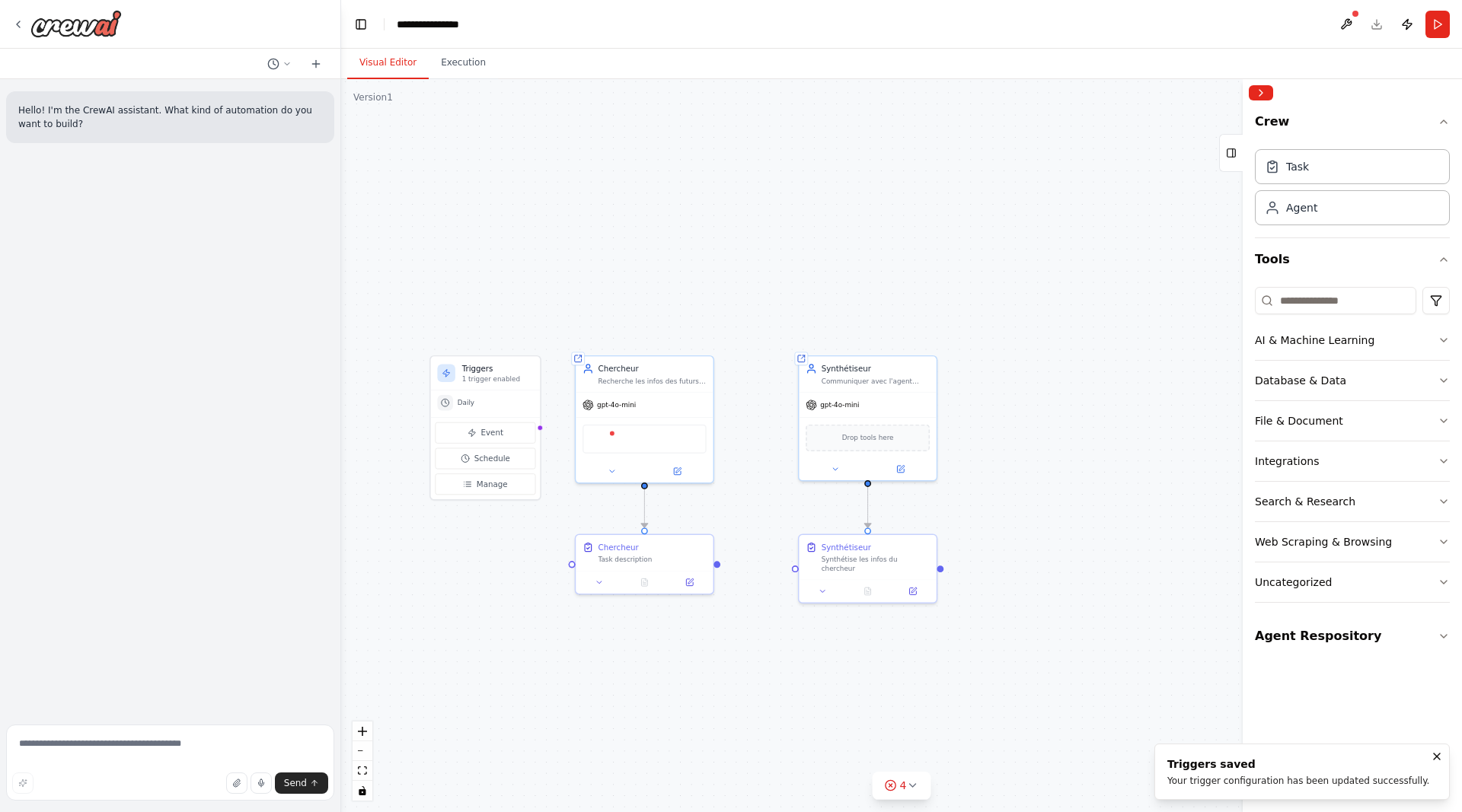
drag, startPoint x: 602, startPoint y: 575, endPoint x: 520, endPoint y: 535, distance: 91.2
click at [511, 531] on div ".deletable-edge-delete-btn { width: 20px; height: 20px; border: 0px solid #ffff…" at bounding box center [901, 445] width 1120 height 733
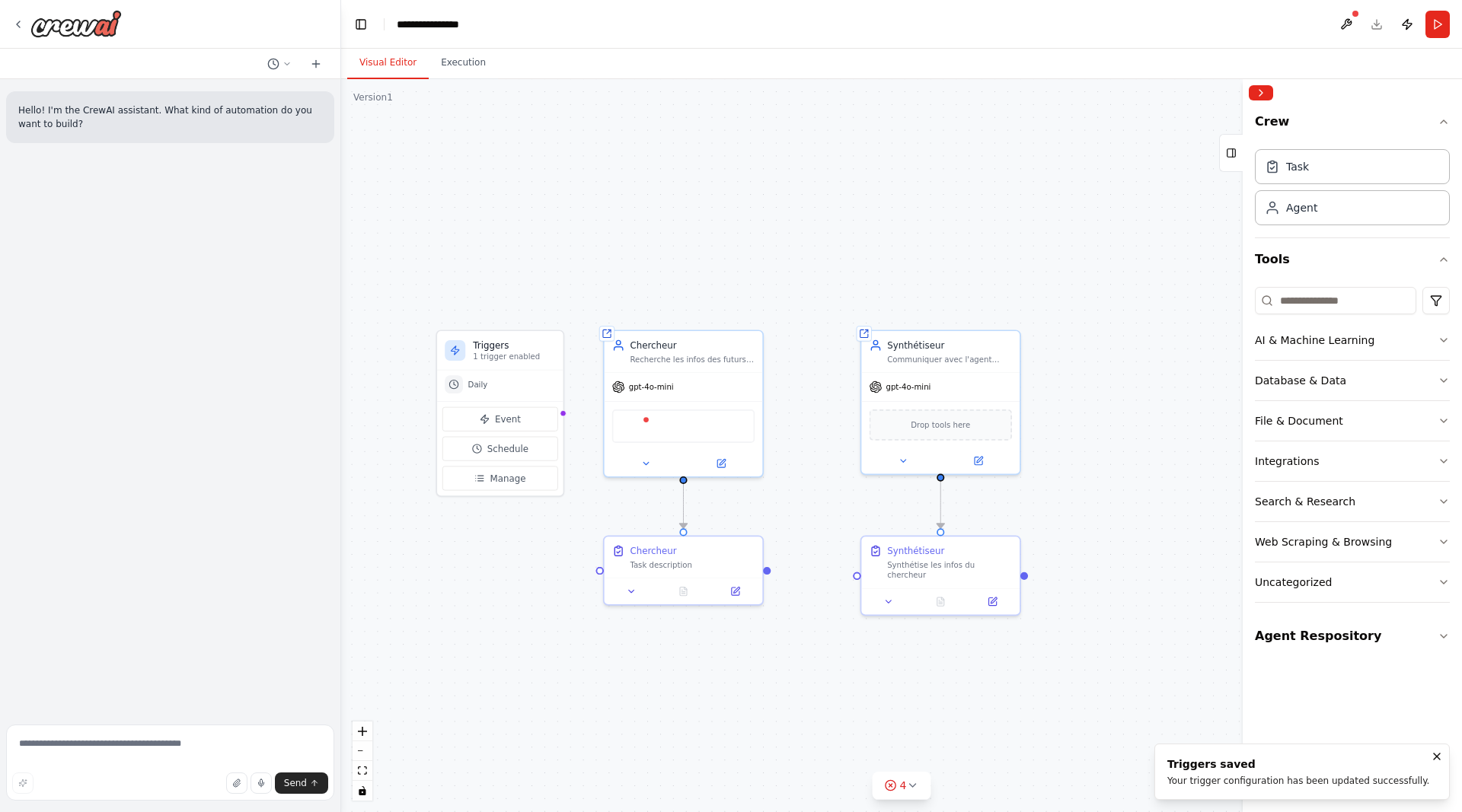
drag, startPoint x: 538, startPoint y: 537, endPoint x: 595, endPoint y: 546, distance: 57.7
click at [587, 544] on div ".deletable-edge-delete-btn { width: 20px; height: 20px; border: 0px solid #ffff…" at bounding box center [901, 445] width 1120 height 733
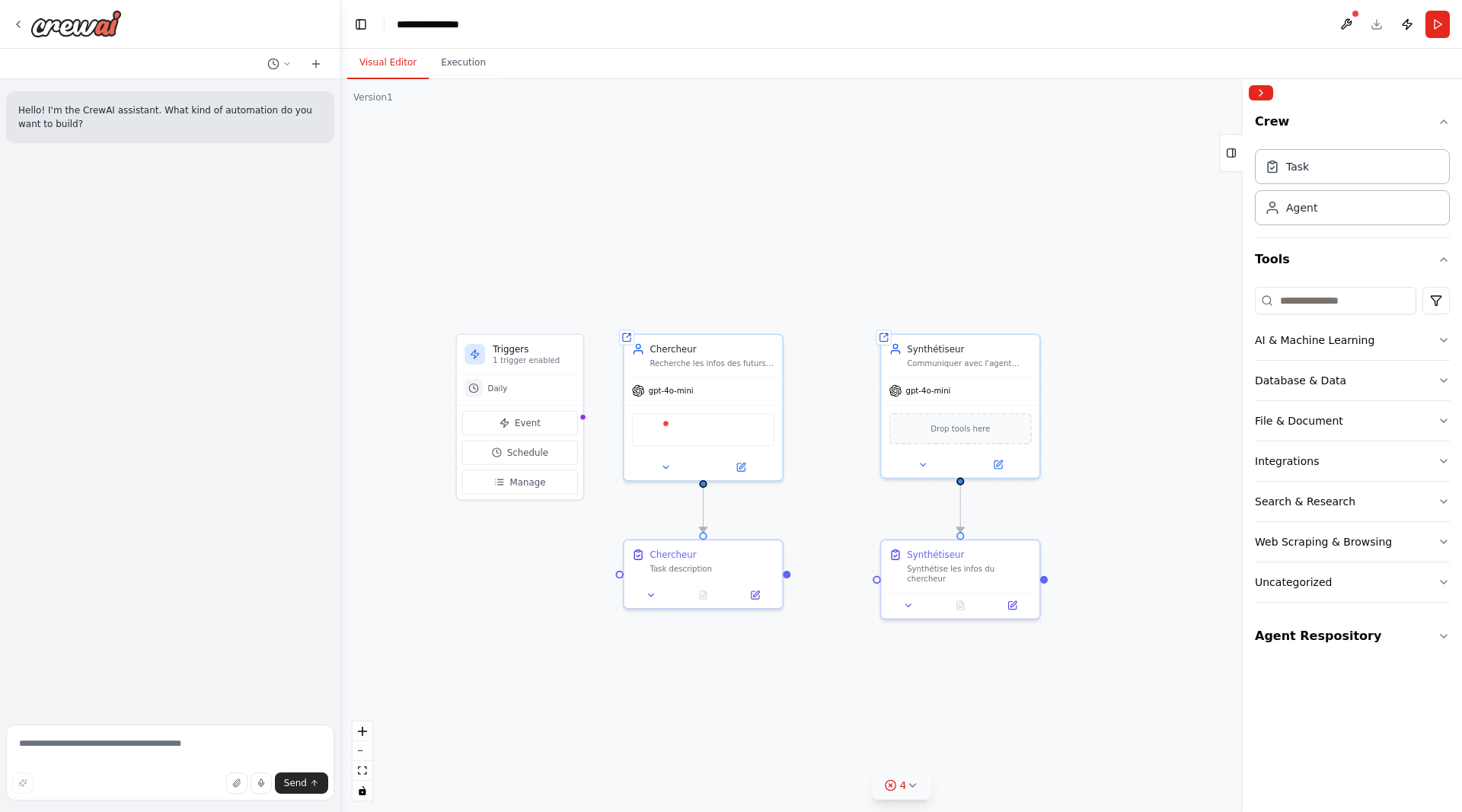
click at [909, 784] on icon at bounding box center [912, 785] width 12 height 12
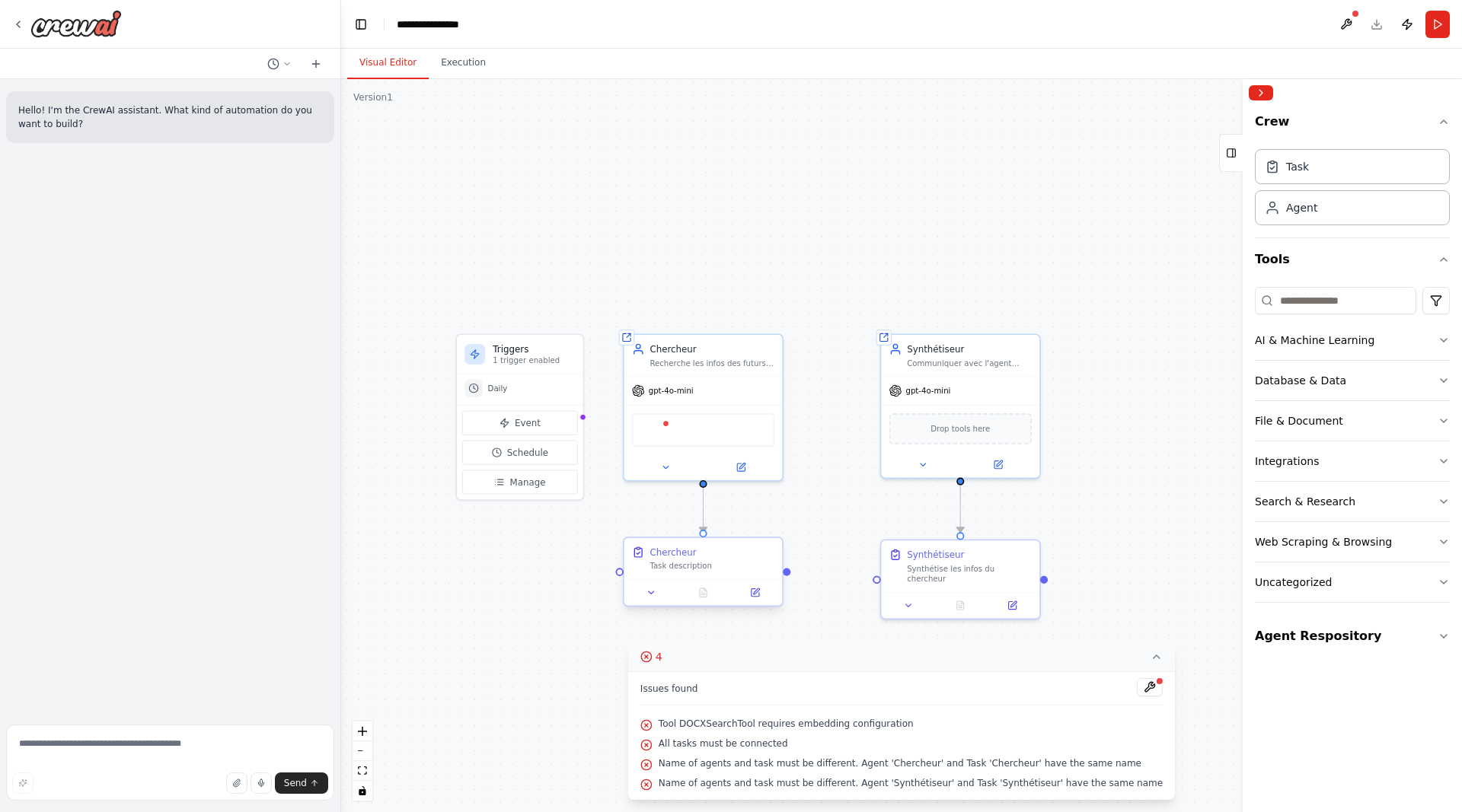
click at [713, 556] on div "Chercheur" at bounding box center [712, 552] width 125 height 12
click at [756, 592] on icon at bounding box center [756, 591] width 6 height 6
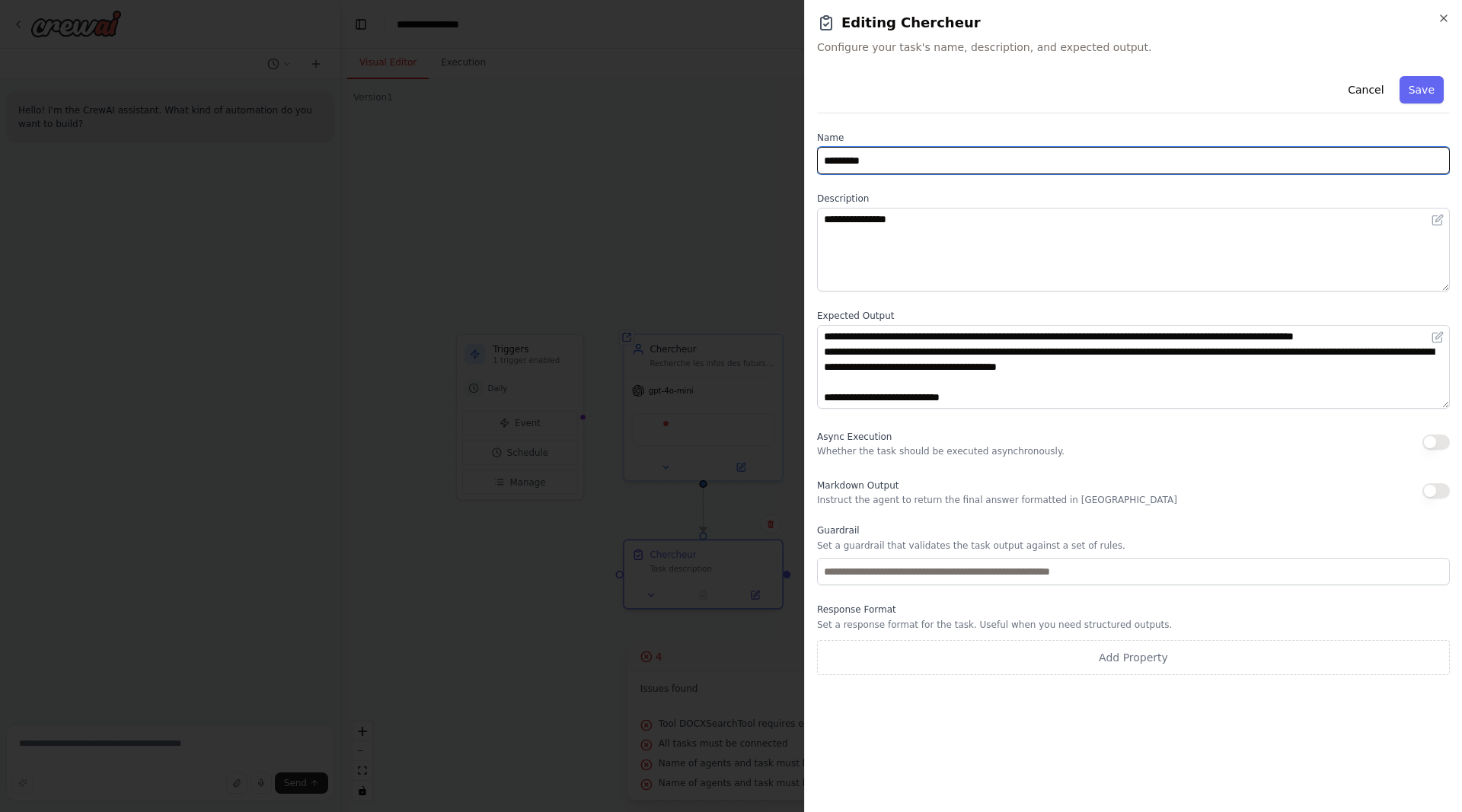
click at [891, 159] on input "*********" at bounding box center [1133, 161] width 633 height 28
type input "********"
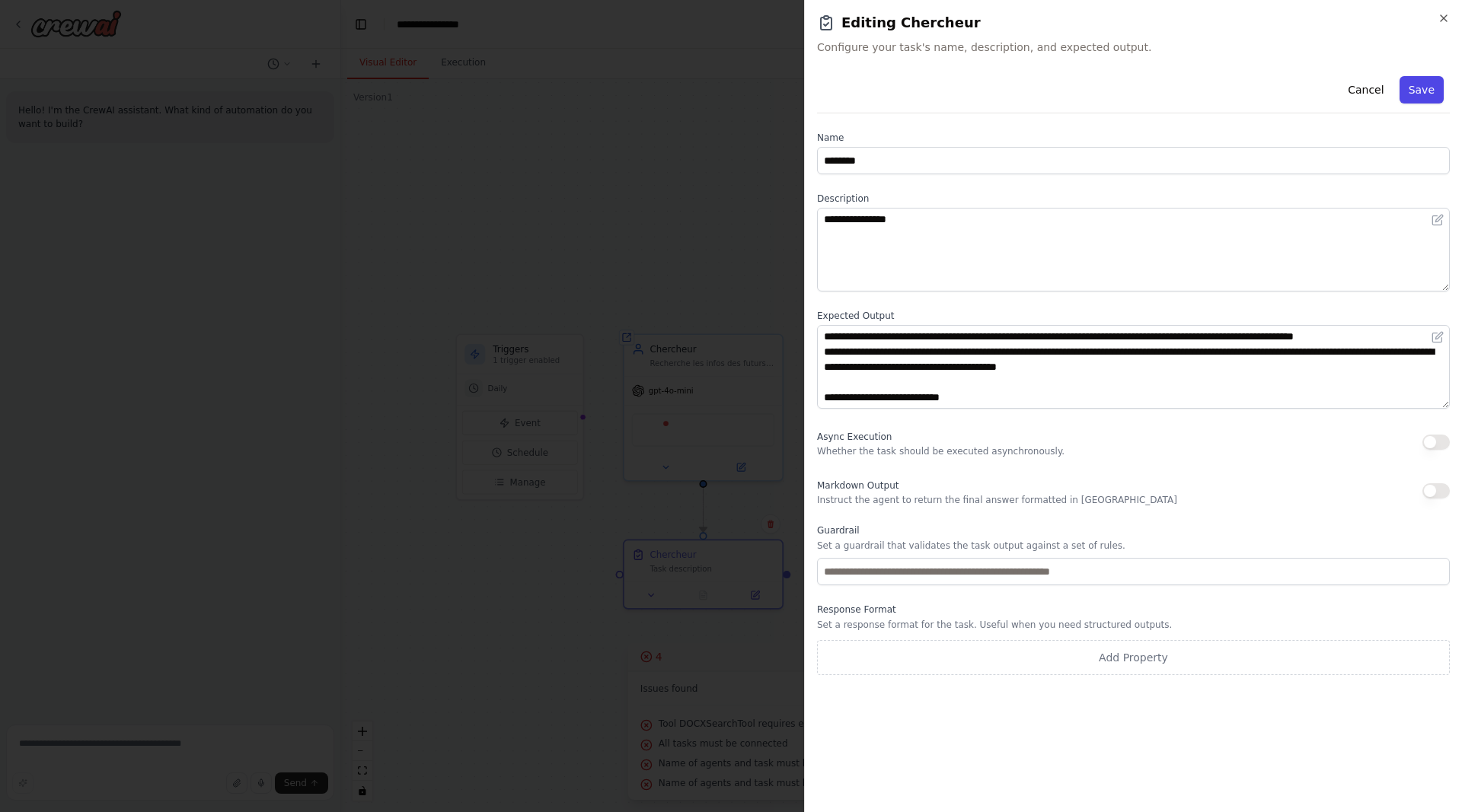
click at [1427, 92] on button "Save" at bounding box center [1421, 89] width 44 height 28
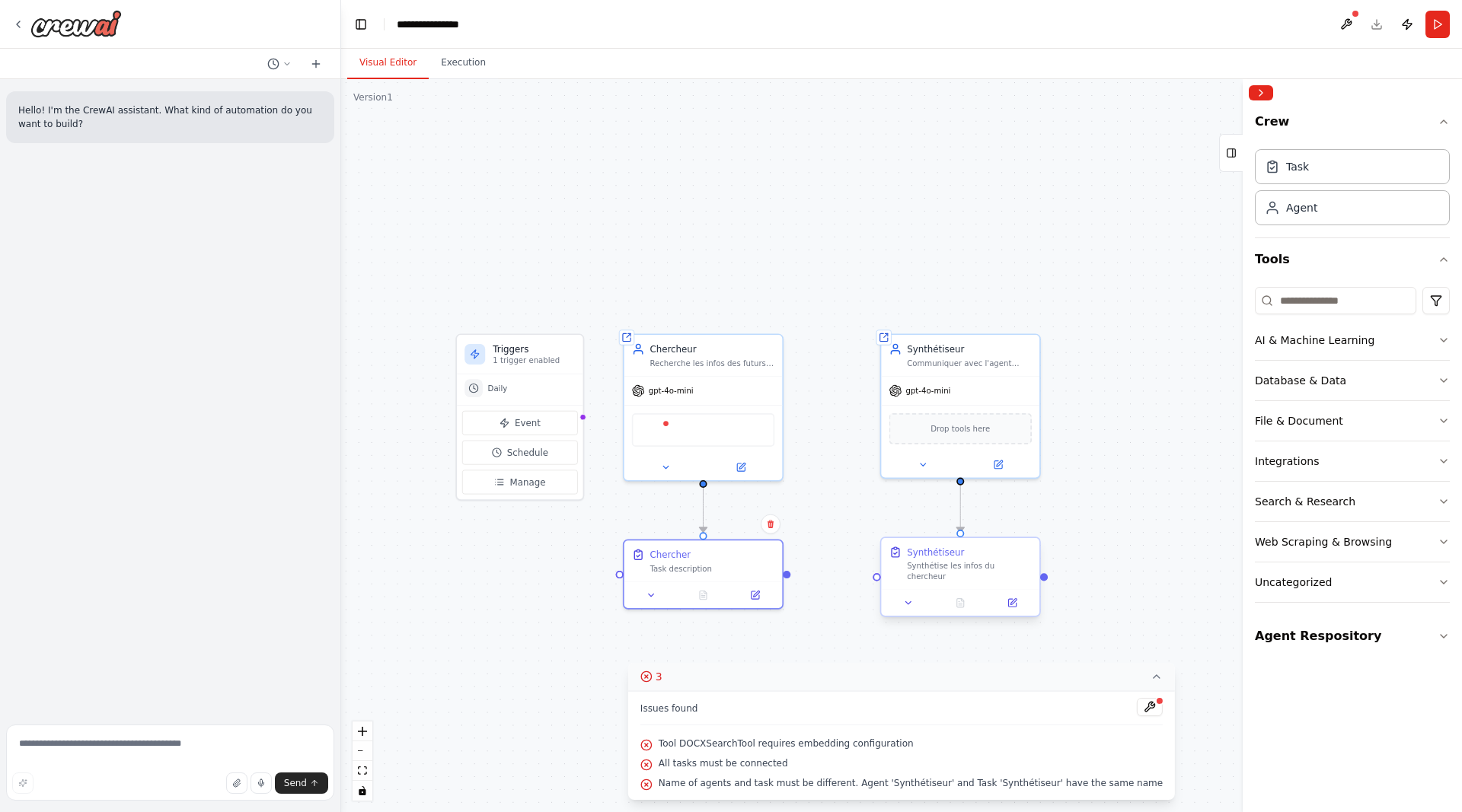
click at [968, 569] on div "Synthétise les infos du chercheur" at bounding box center [969, 571] width 125 height 21
click at [1009, 599] on icon at bounding box center [1011, 602] width 8 height 8
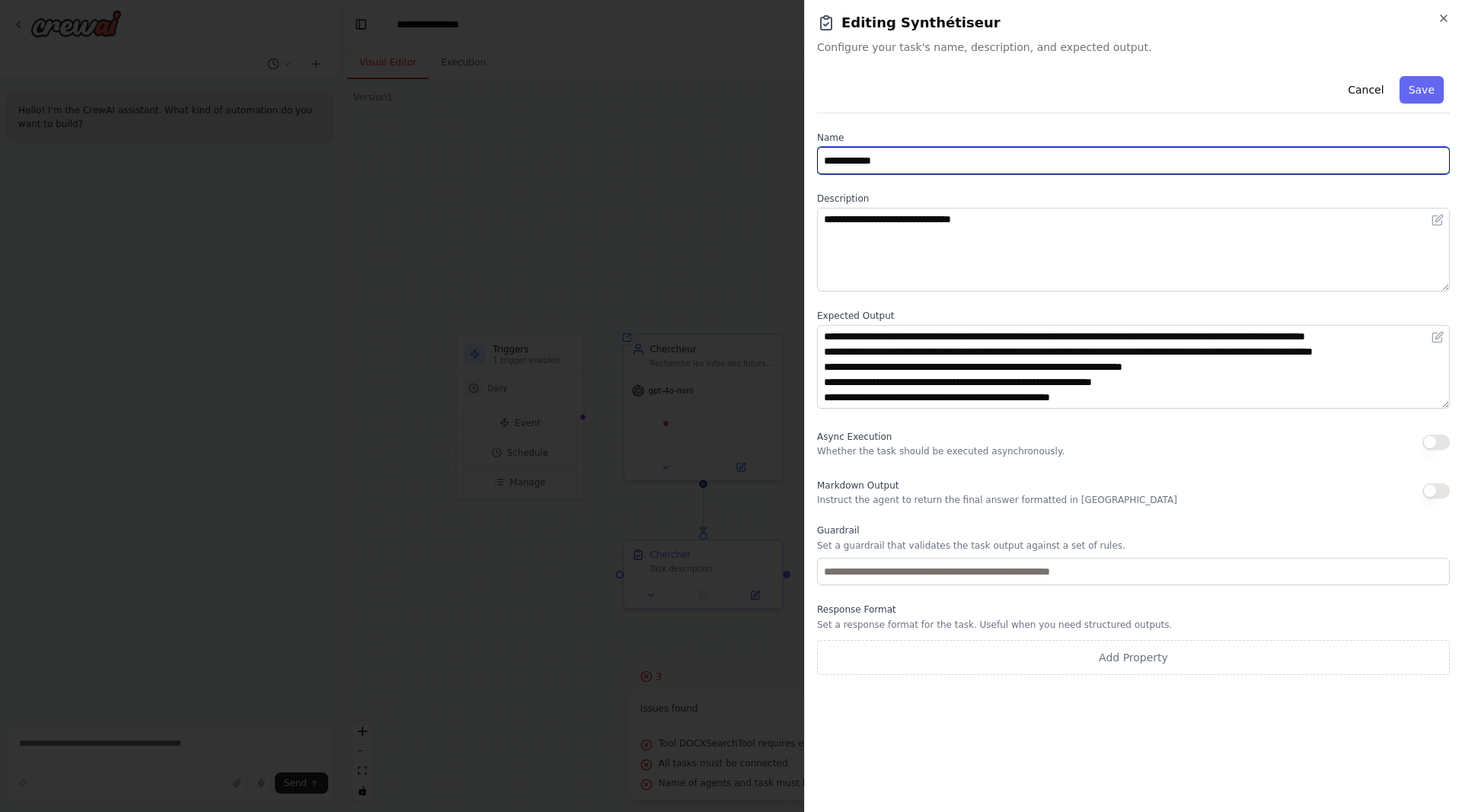
click at [916, 158] on input "**********" at bounding box center [1133, 161] width 633 height 28
type input "**********"
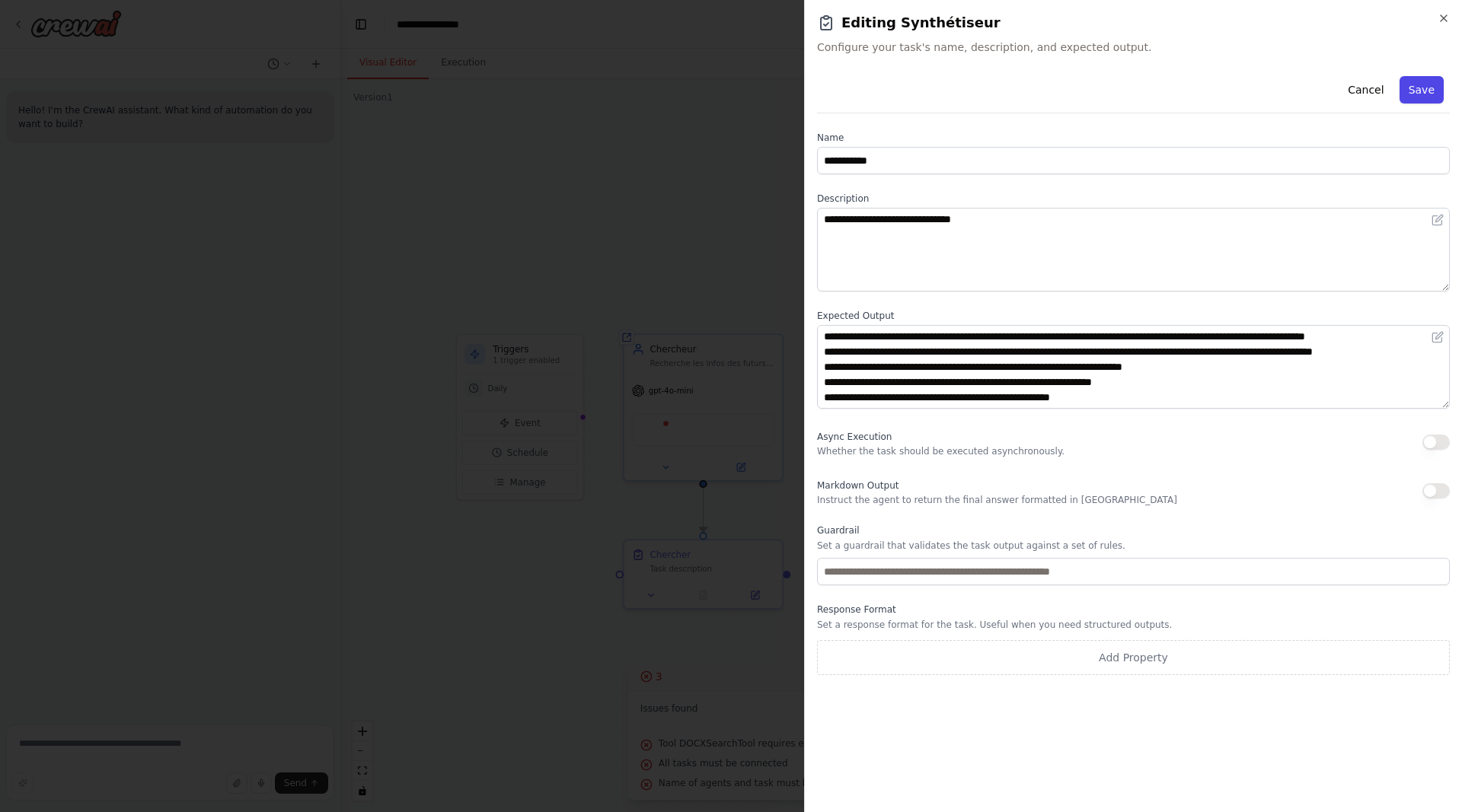
click at [1421, 84] on button "Save" at bounding box center [1421, 89] width 44 height 28
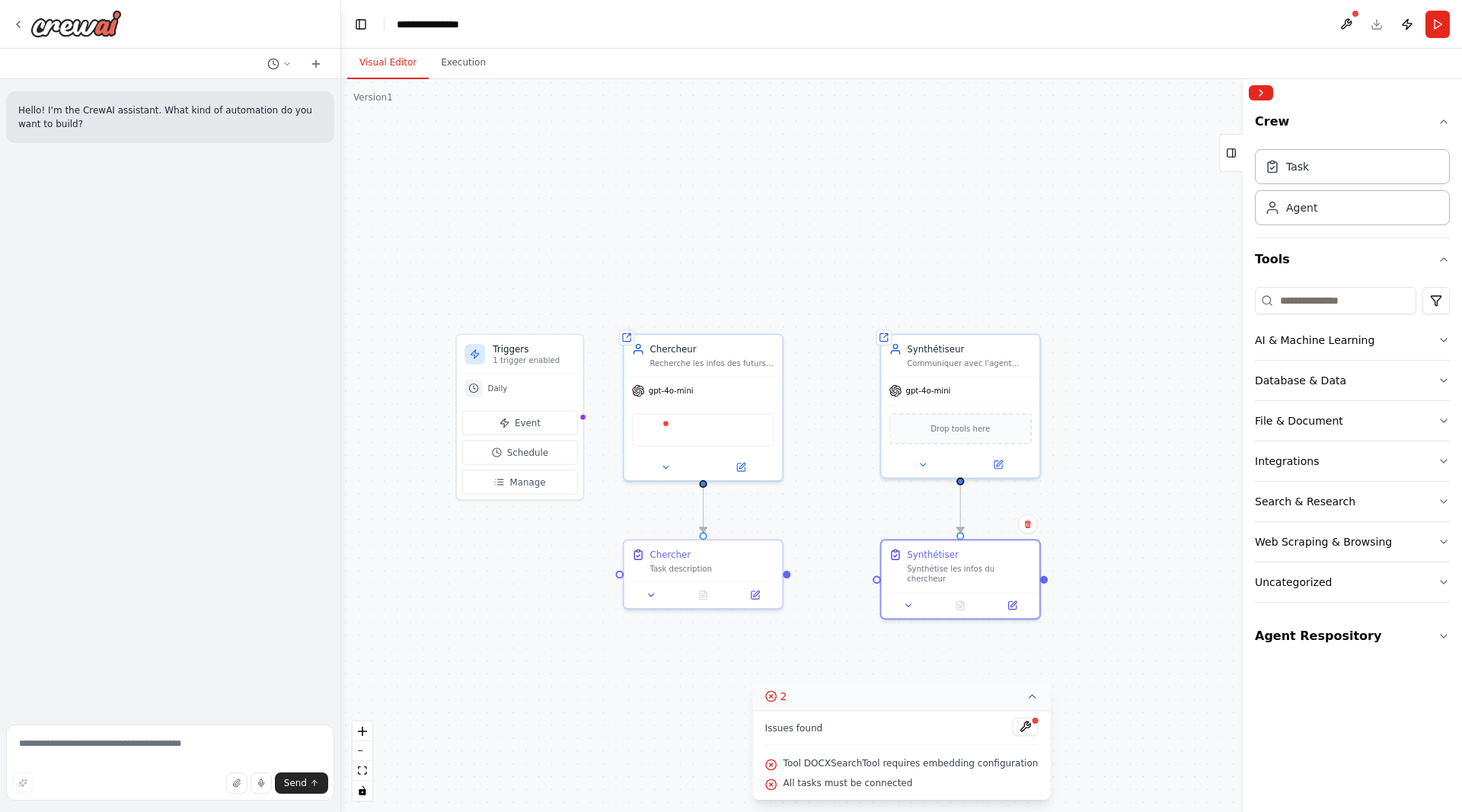
click at [618, 266] on div ".deletable-edge-delete-btn { width: 20px; height: 20px; border: 0px solid #ffff…" at bounding box center [901, 445] width 1120 height 733
click at [704, 376] on div "gpt-4o-mini" at bounding box center [702, 389] width 158 height 29
click at [670, 464] on button at bounding box center [664, 465] width 72 height 15
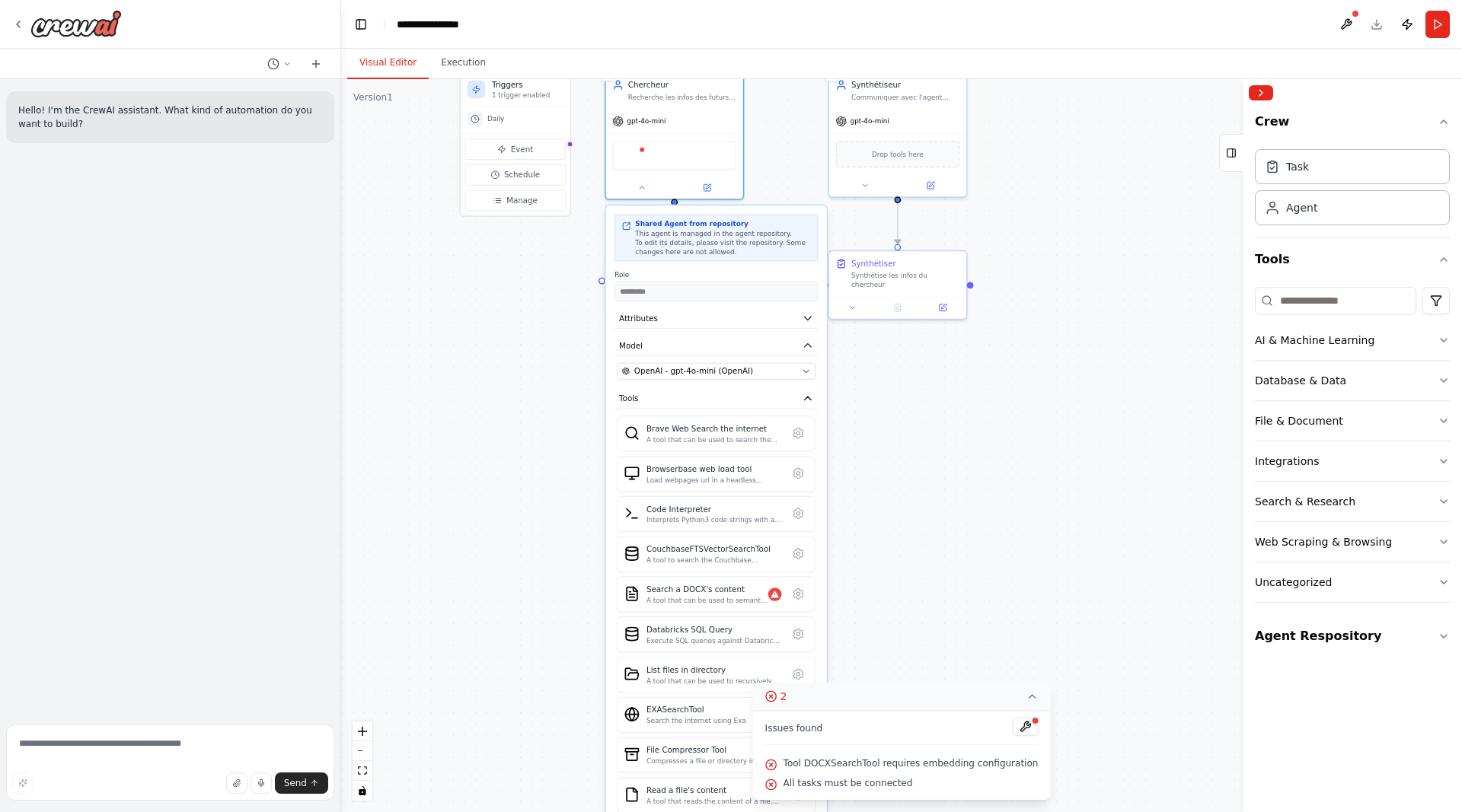
drag, startPoint x: 575, startPoint y: 724, endPoint x: 552, endPoint y: 416, distance: 308.9
click at [552, 416] on div ".deletable-edge-delete-btn { width: 20px; height: 20px; border: 0px solid #ffff…" at bounding box center [901, 445] width 1120 height 733
click at [800, 595] on icon at bounding box center [797, 593] width 3 height 3
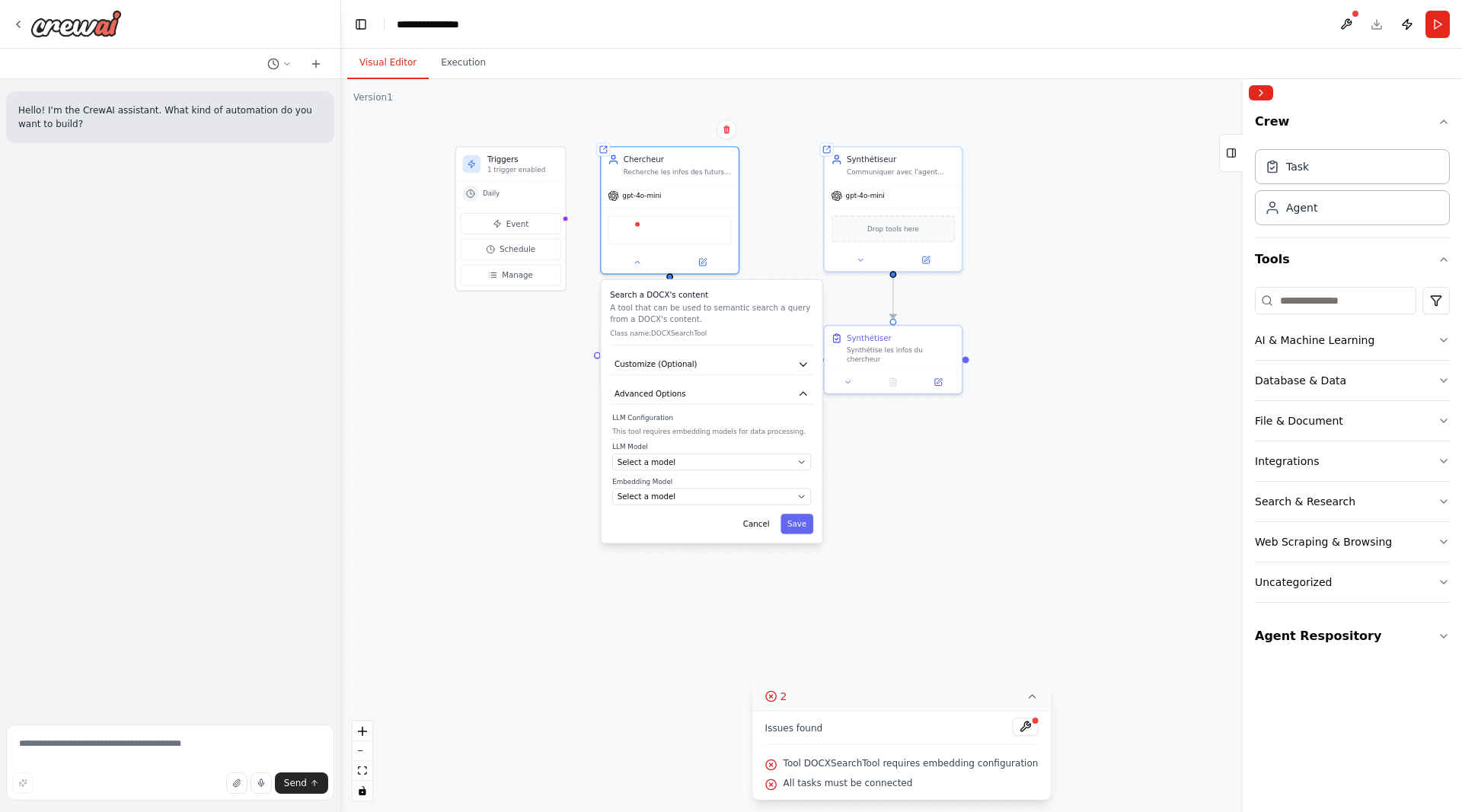
drag, startPoint x: 569, startPoint y: 388, endPoint x: 562, endPoint y: 522, distance: 134.2
click at [561, 519] on div ".deletable-edge-delete-btn { width: 20px; height: 20px; border: 0px solid #ffff…" at bounding box center [901, 445] width 1120 height 733
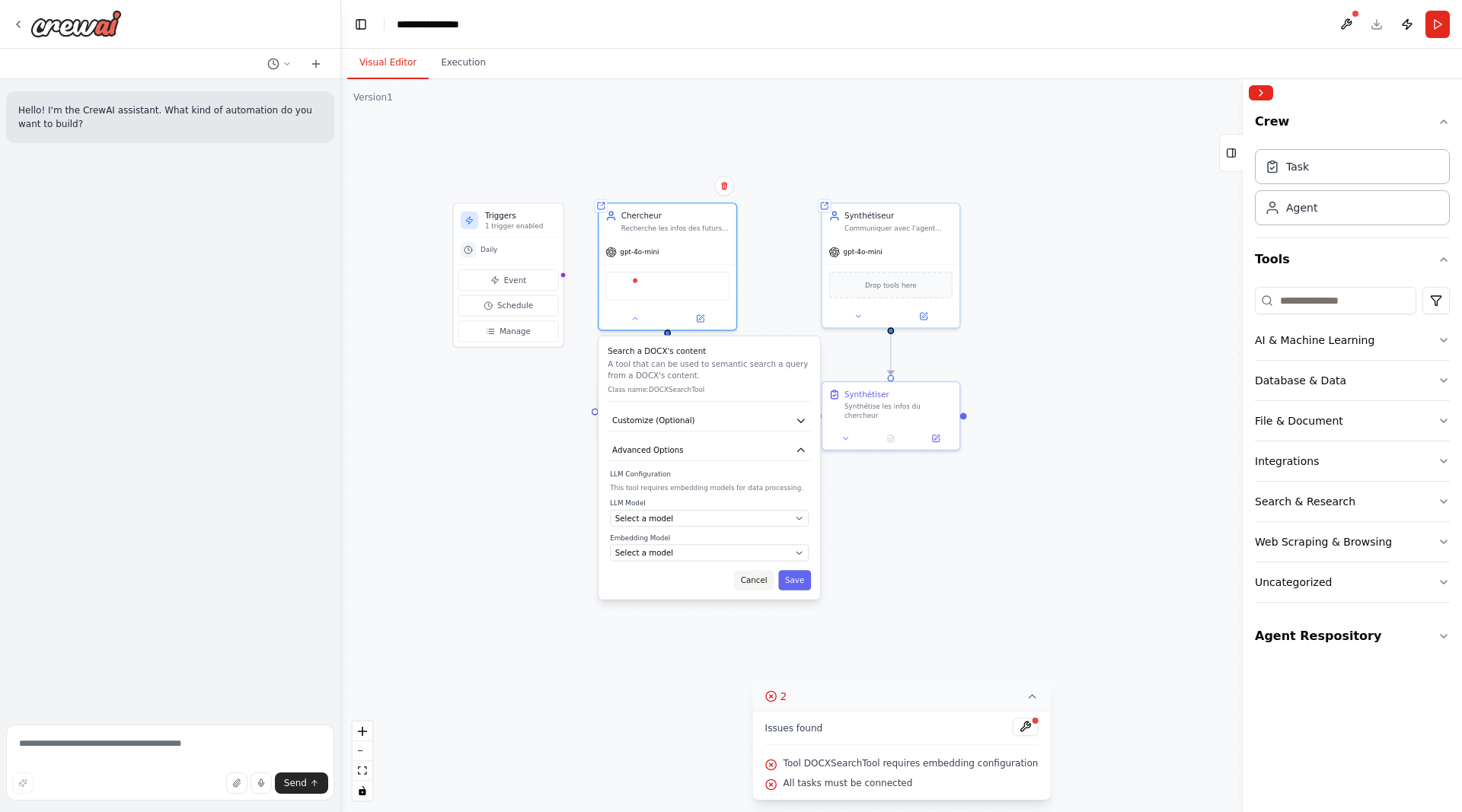
click at [758, 578] on button "Cancel" at bounding box center [753, 580] width 39 height 20
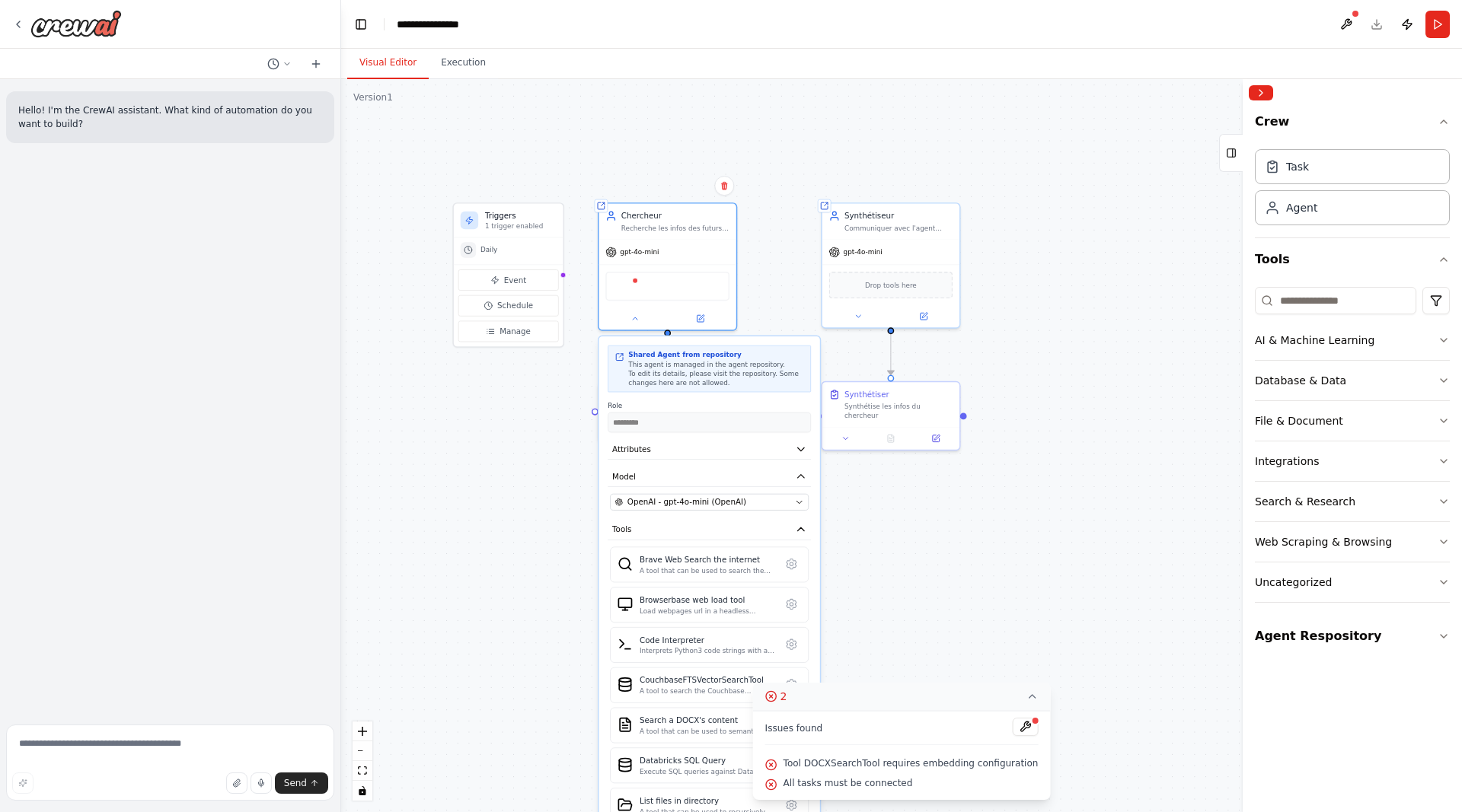
click at [557, 564] on div ".deletable-edge-delete-btn { width: 20px; height: 20px; border: 0px solid #ffff…" at bounding box center [901, 445] width 1120 height 733
click at [517, 425] on div ".deletable-edge-delete-btn { width: 20px; height: 20px; border: 0px solid #ffff…" at bounding box center [901, 445] width 1120 height 733
click at [541, 391] on div ".deletable-edge-delete-btn { width: 20px; height: 20px; border: 0px solid #ffff…" at bounding box center [901, 445] width 1120 height 733
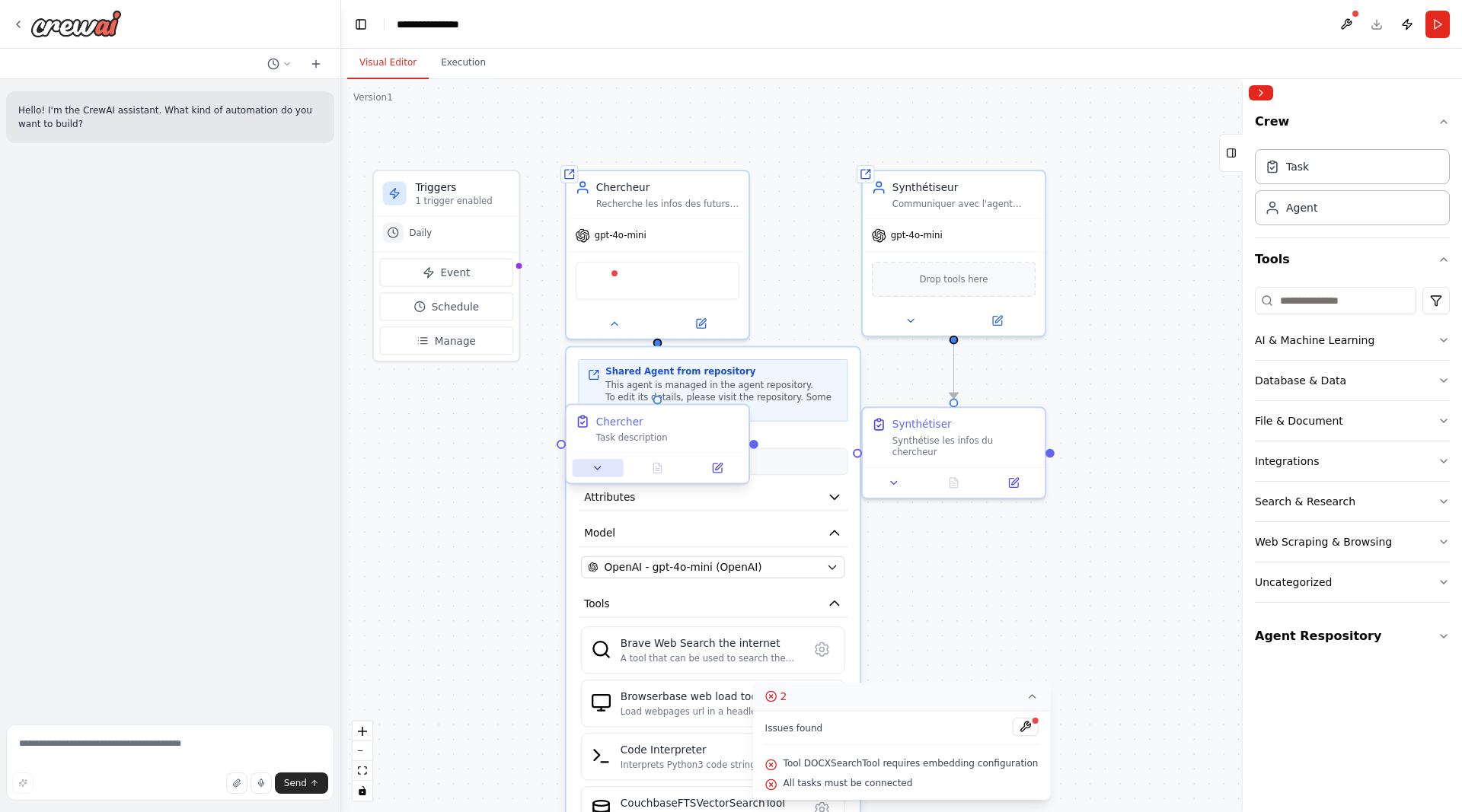
click at [603, 464] on button at bounding box center [597, 468] width 51 height 18
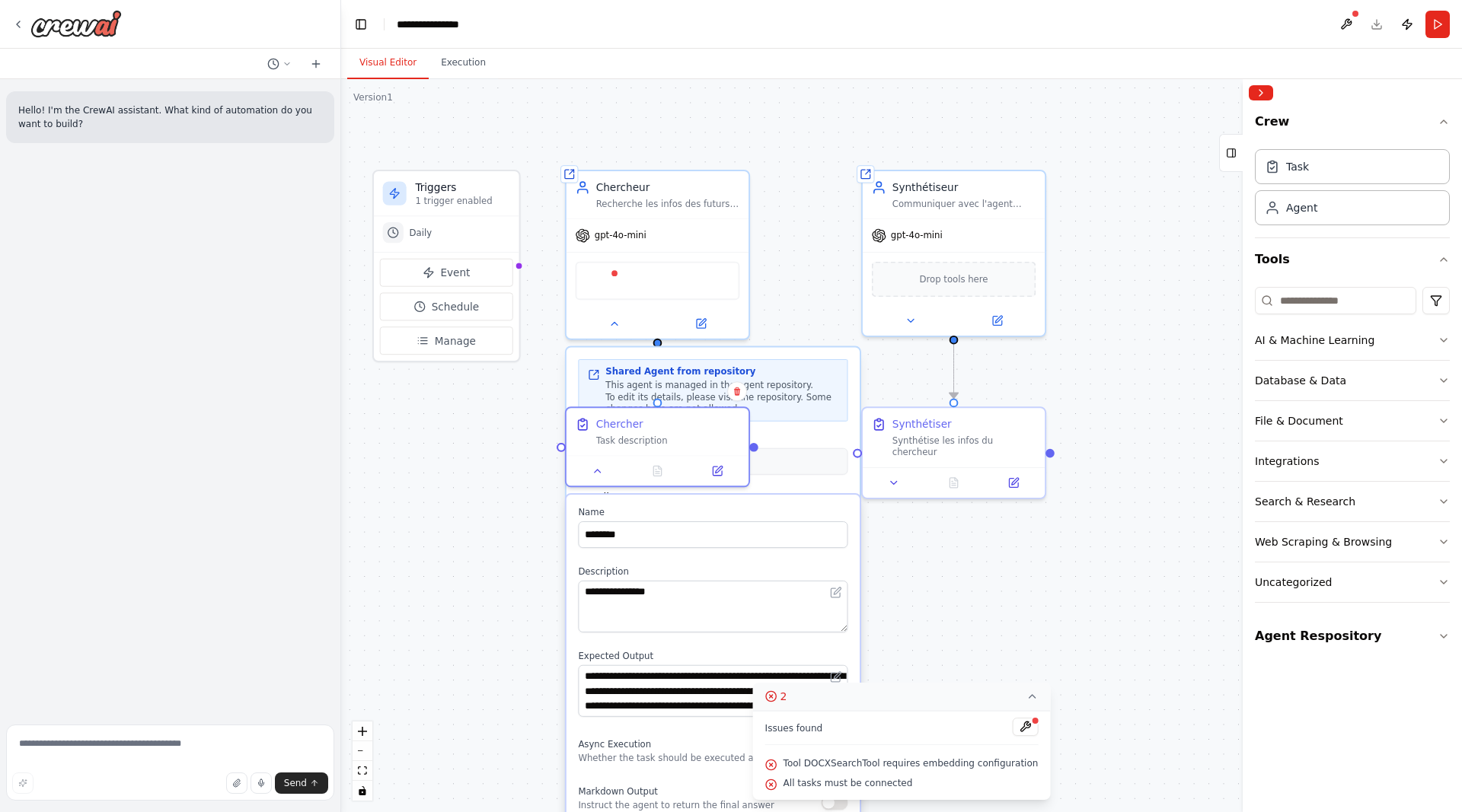
click at [511, 466] on div ".deletable-edge-delete-btn { width: 20px; height: 20px; border: 0px solid #ffff…" at bounding box center [901, 445] width 1120 height 733
click at [613, 327] on icon at bounding box center [614, 321] width 12 height 12
click at [515, 427] on div ".deletable-edge-delete-btn { width: 20px; height: 20px; border: 0px solid #ffff…" at bounding box center [901, 445] width 1120 height 733
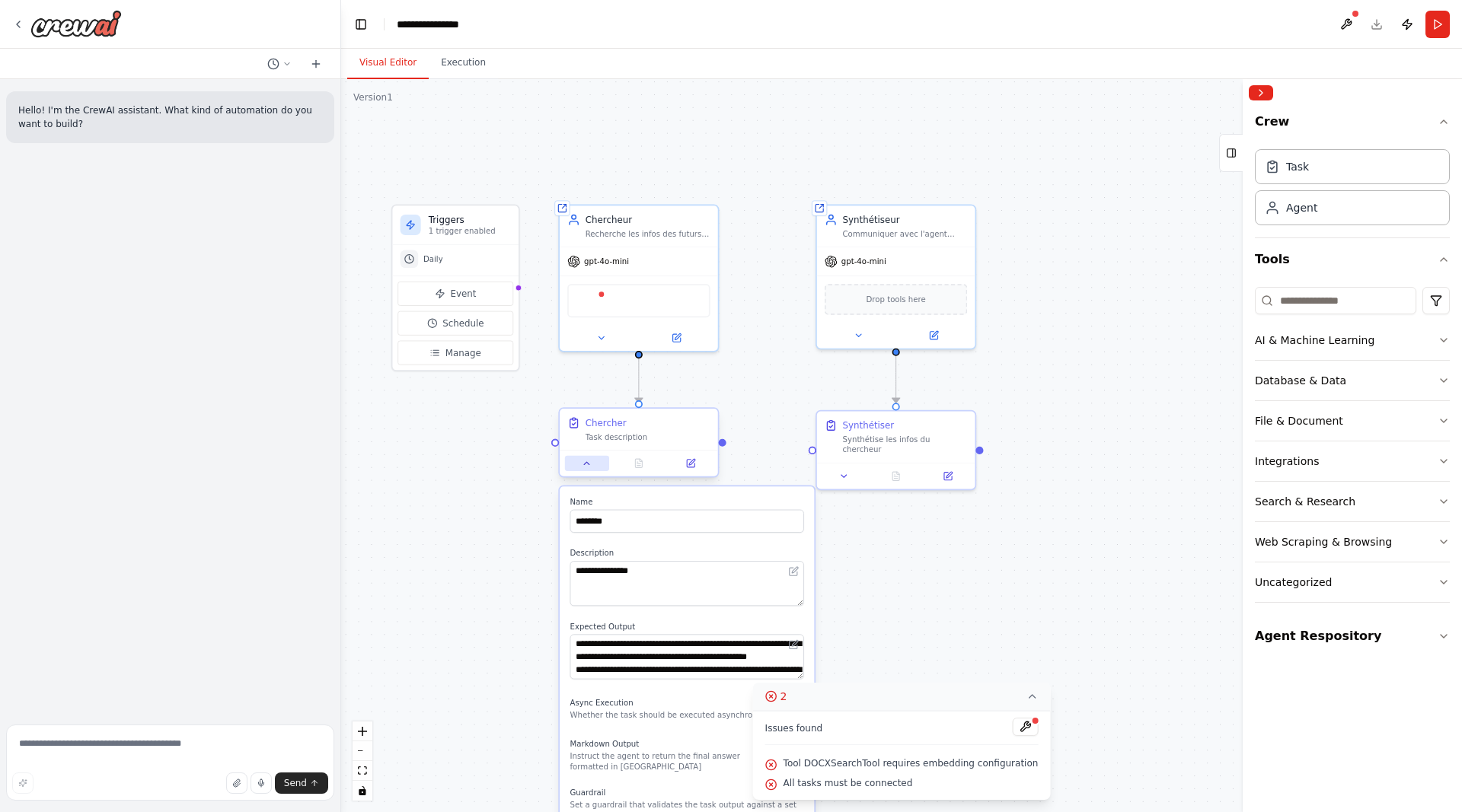
click at [593, 463] on button at bounding box center [586, 463] width 44 height 15
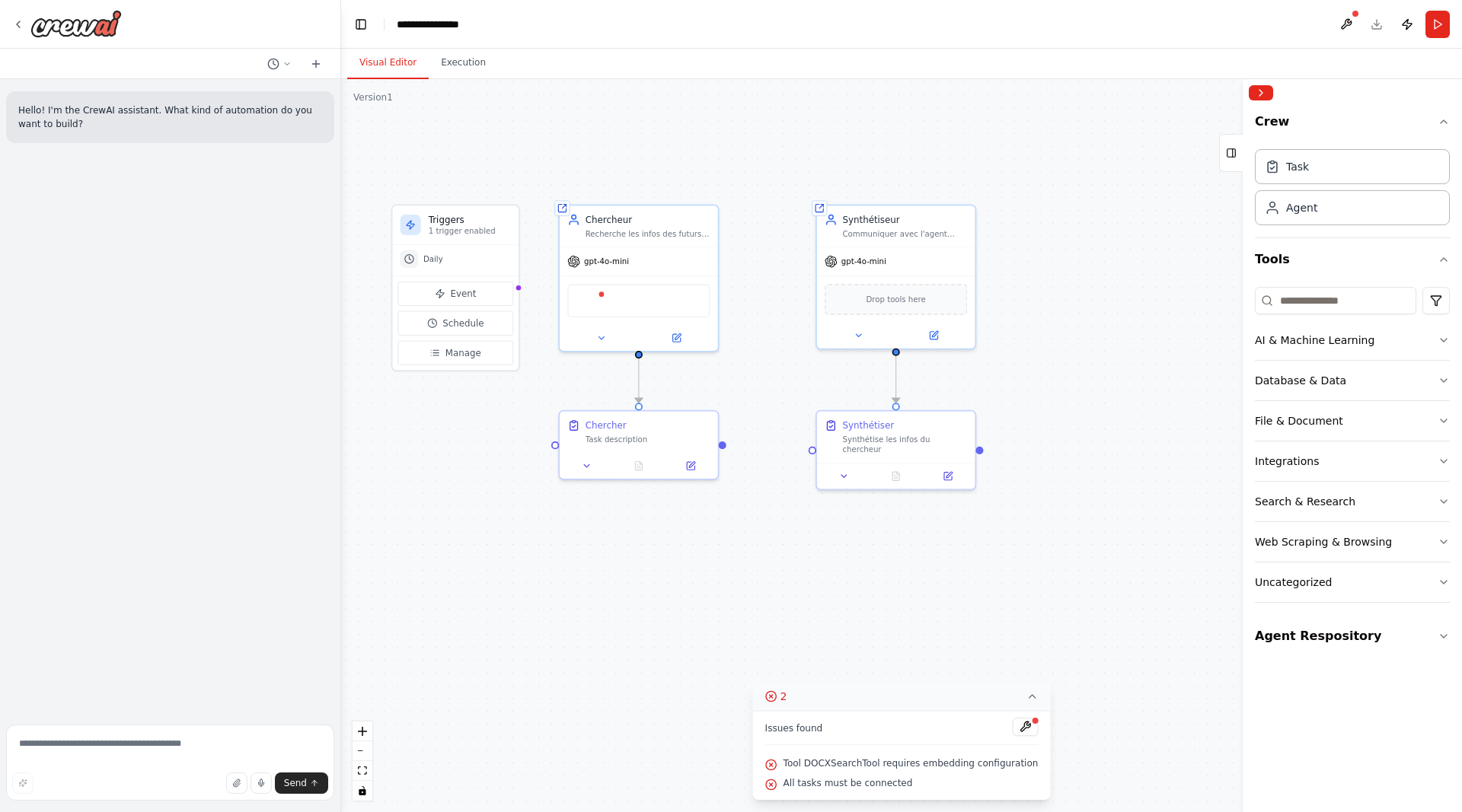
click at [482, 464] on div ".deletable-edge-delete-btn { width: 20px; height: 20px; border: 0px solid #ffff…" at bounding box center [901, 445] width 1120 height 733
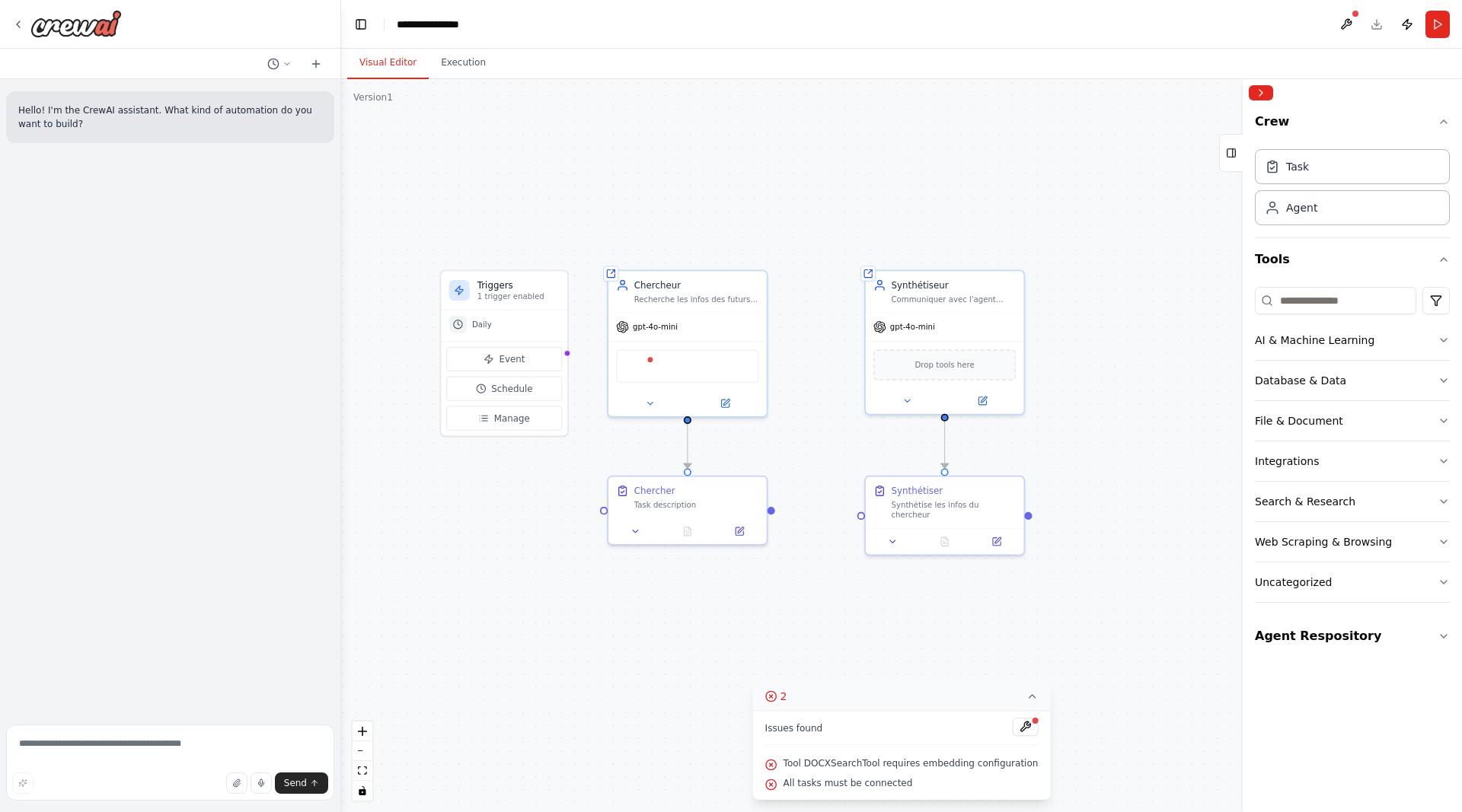
drag, startPoint x: 508, startPoint y: 406, endPoint x: 563, endPoint y: 478, distance: 90.6
click at [563, 478] on div ".deletable-edge-delete-btn { width: 20px; height: 20px; border: 0px solid #ffff…" at bounding box center [901, 445] width 1120 height 733
click at [71, 27] on img at bounding box center [76, 23] width 91 height 28
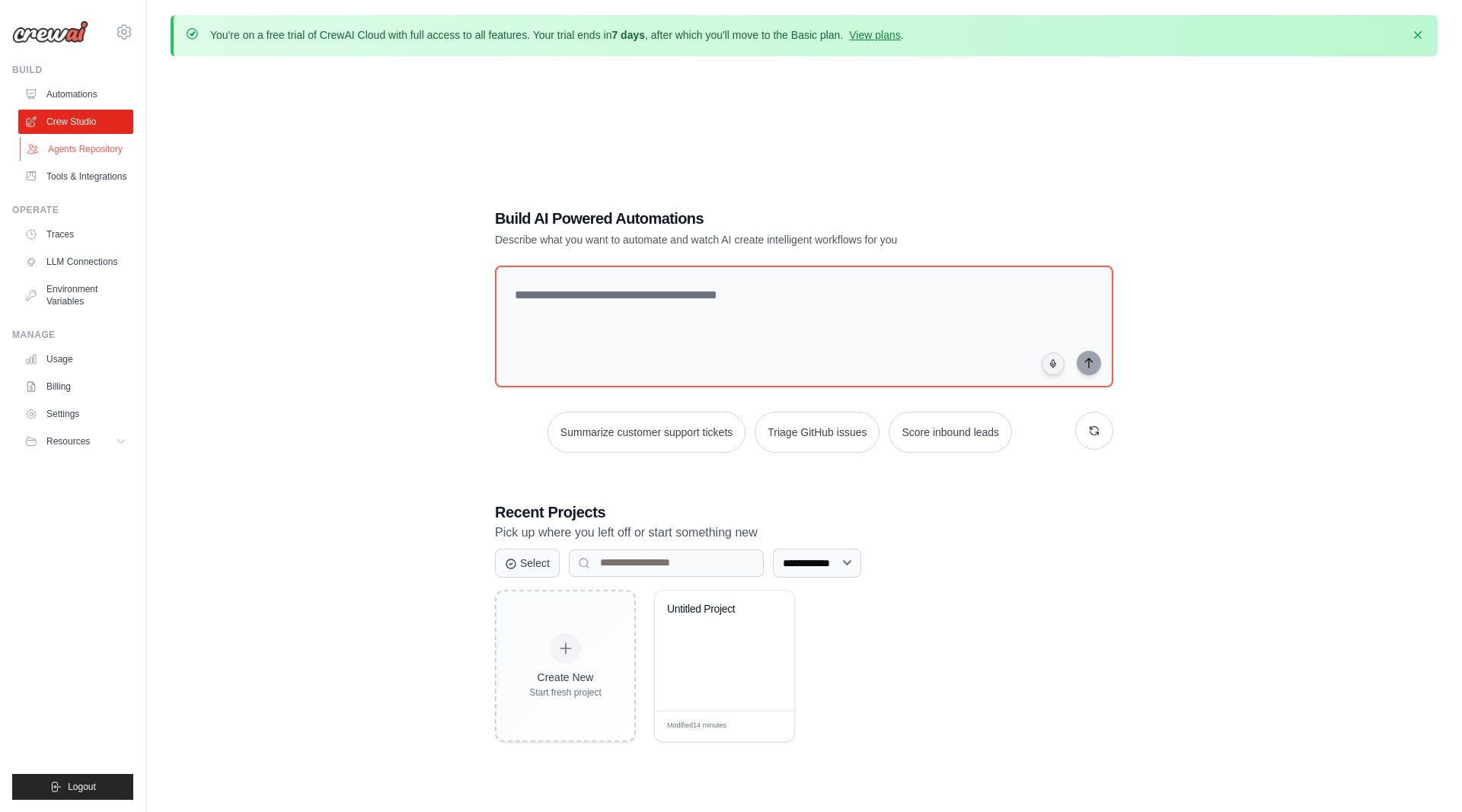
click at [79, 148] on link "Agents Repository" at bounding box center [77, 149] width 115 height 24
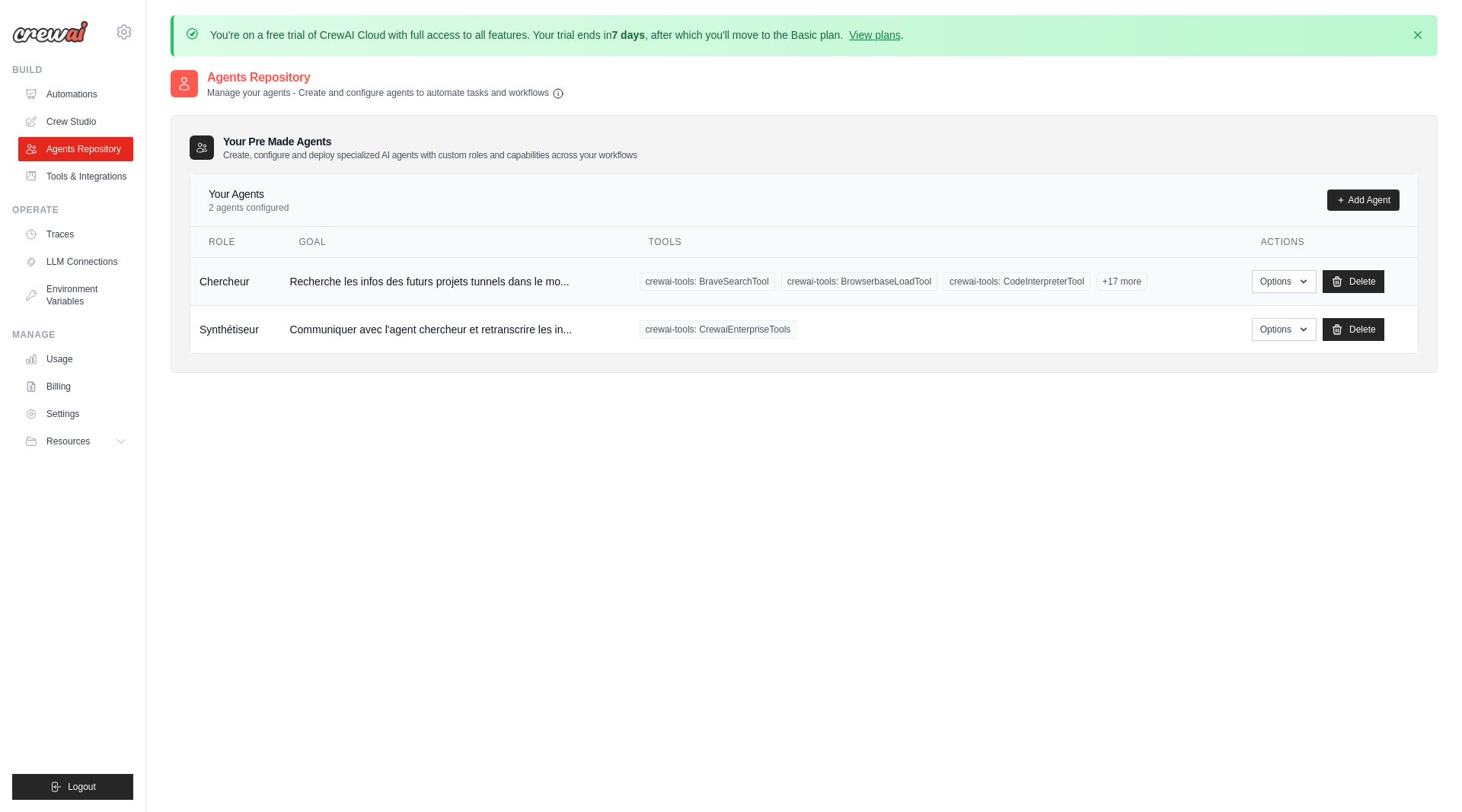
click at [312, 276] on td "Recherche les infos des futurs projets tunnels dans le mo..." at bounding box center [454, 281] width 349 height 48
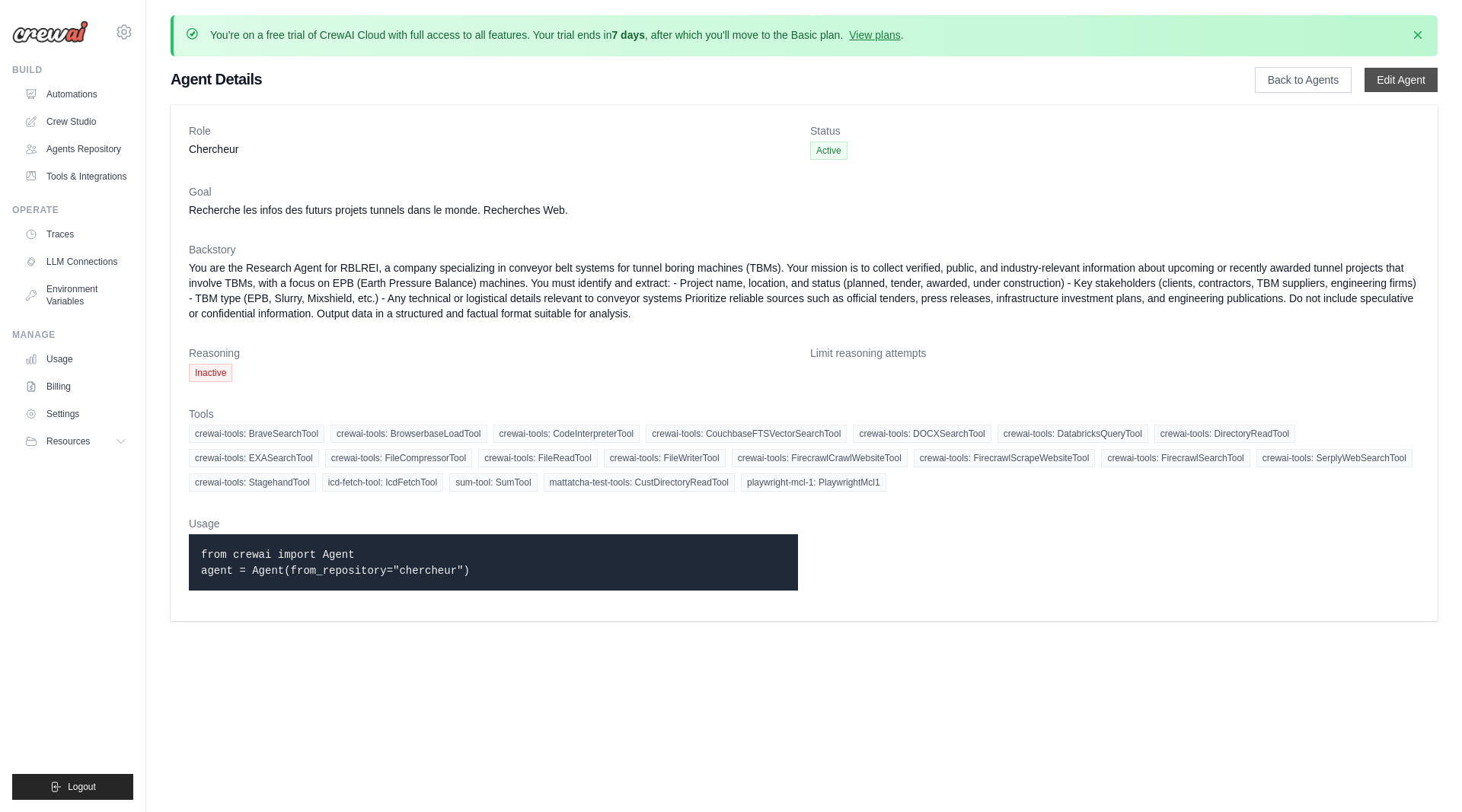
click at [1420, 80] on link "Edit Agent" at bounding box center [1400, 79] width 73 height 24
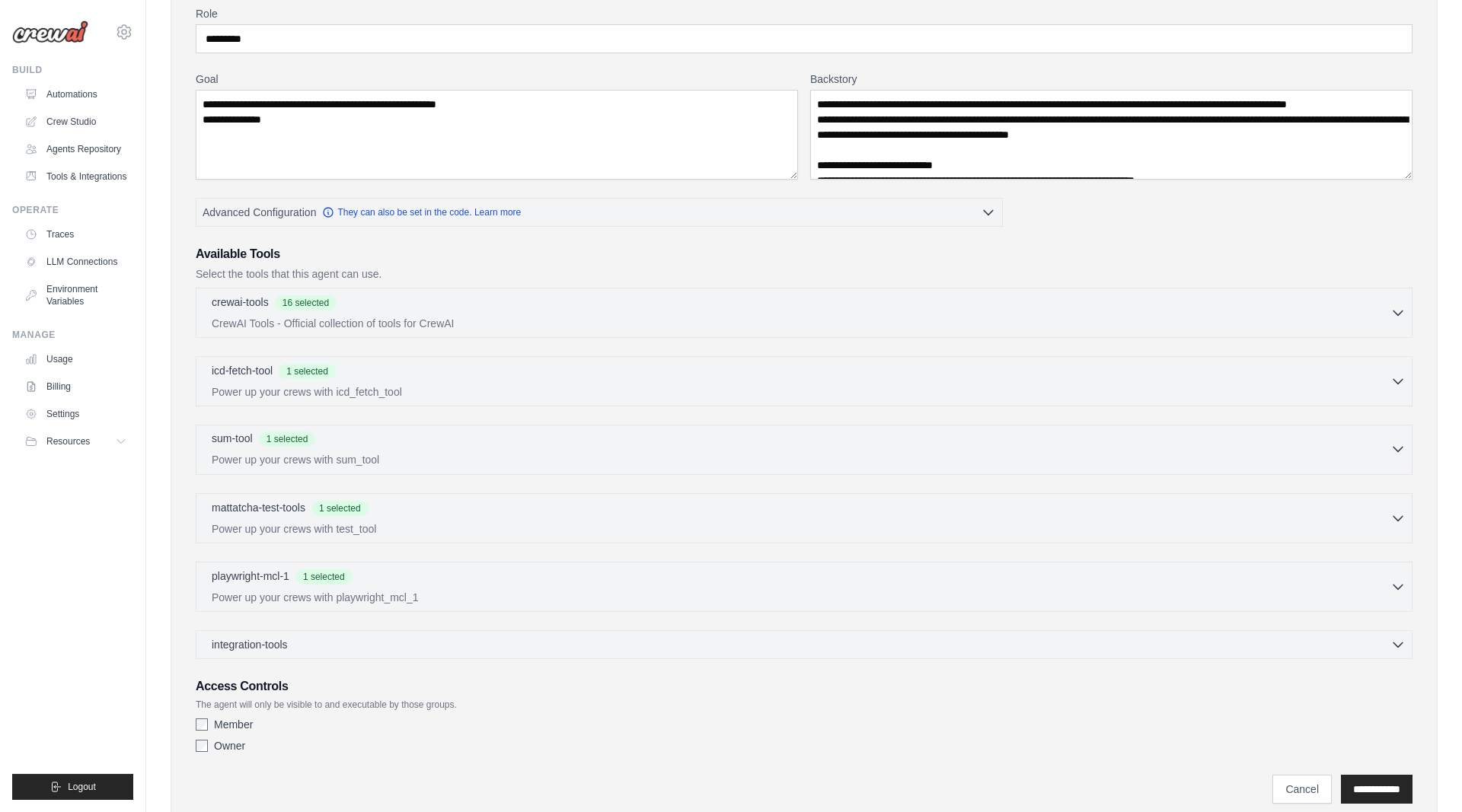
scroll to position [233, 0]
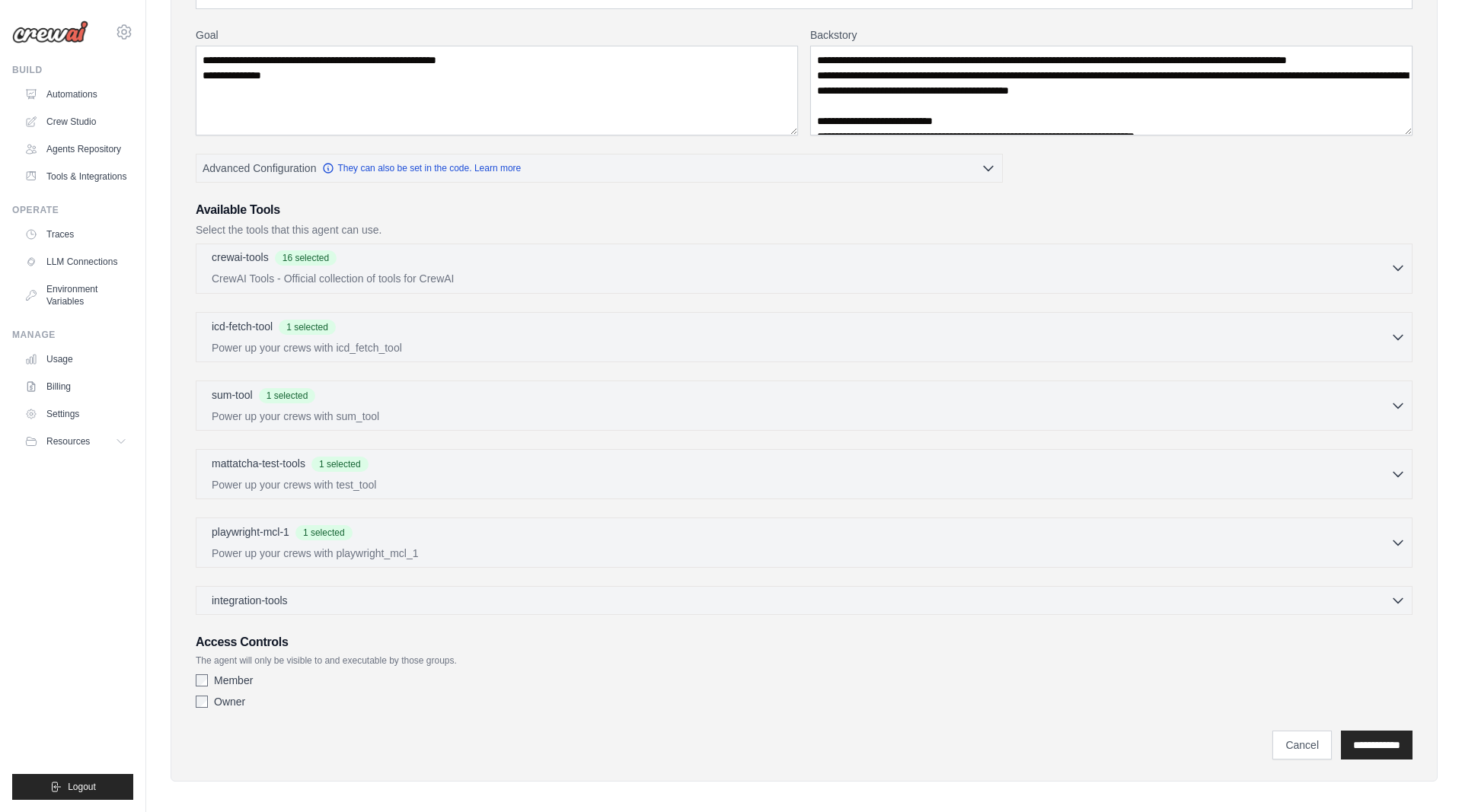
click at [378, 267] on div "crewai-tools 16 selected" at bounding box center [801, 259] width 1178 height 18
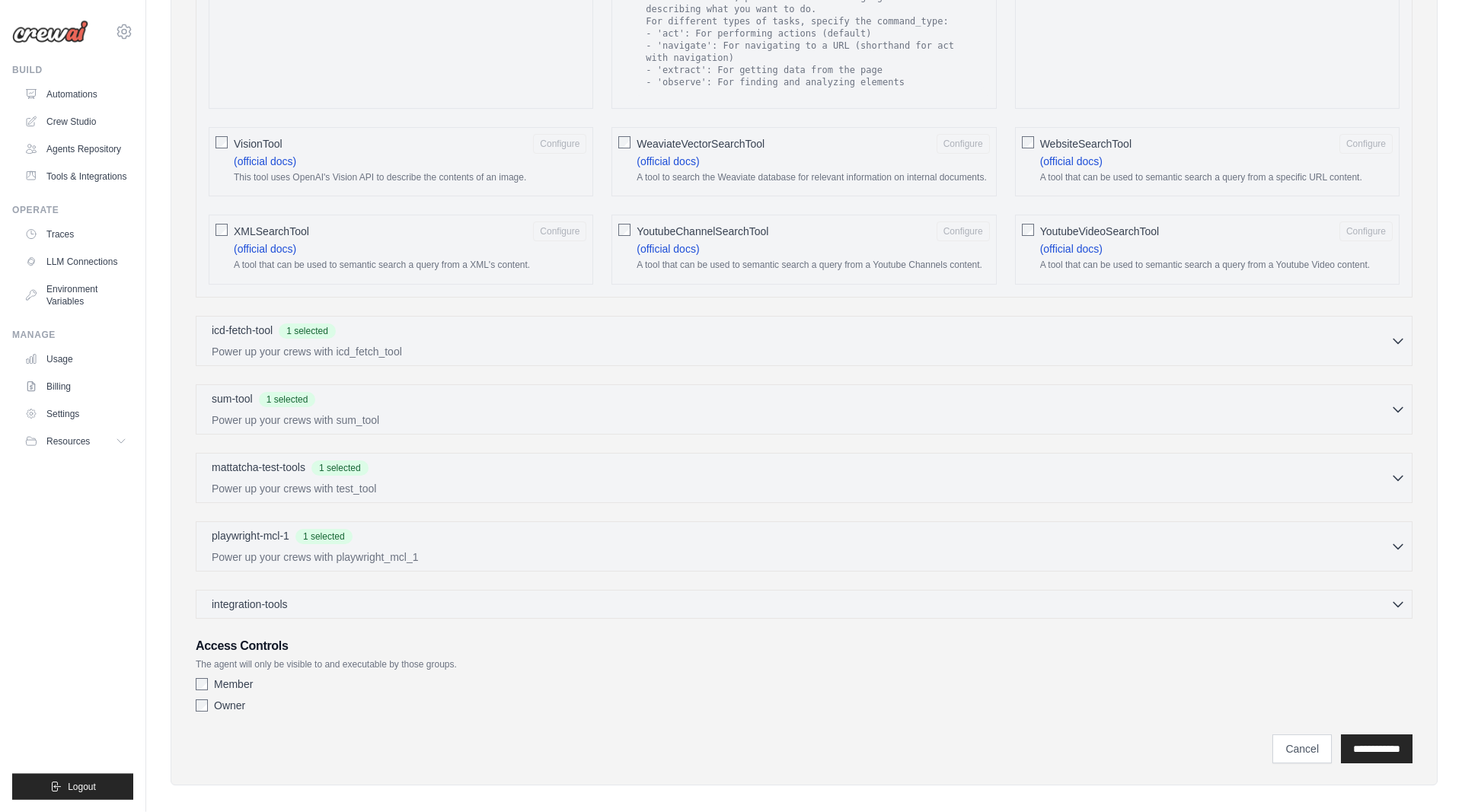
scroll to position [2438, 0]
click at [1388, 733] on input "**********" at bounding box center [1376, 748] width 71 height 29
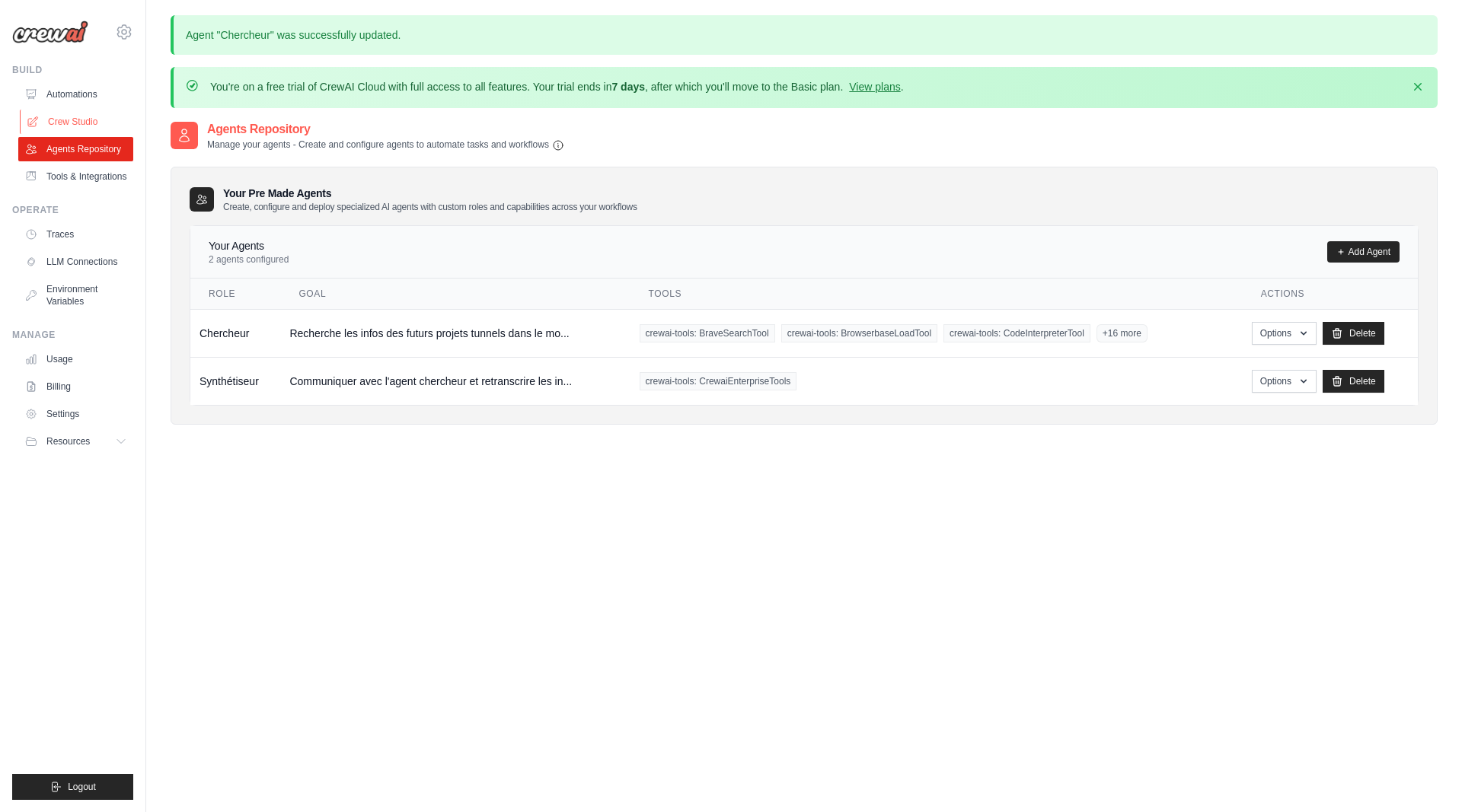
click at [86, 120] on link "Crew Studio" at bounding box center [77, 121] width 115 height 24
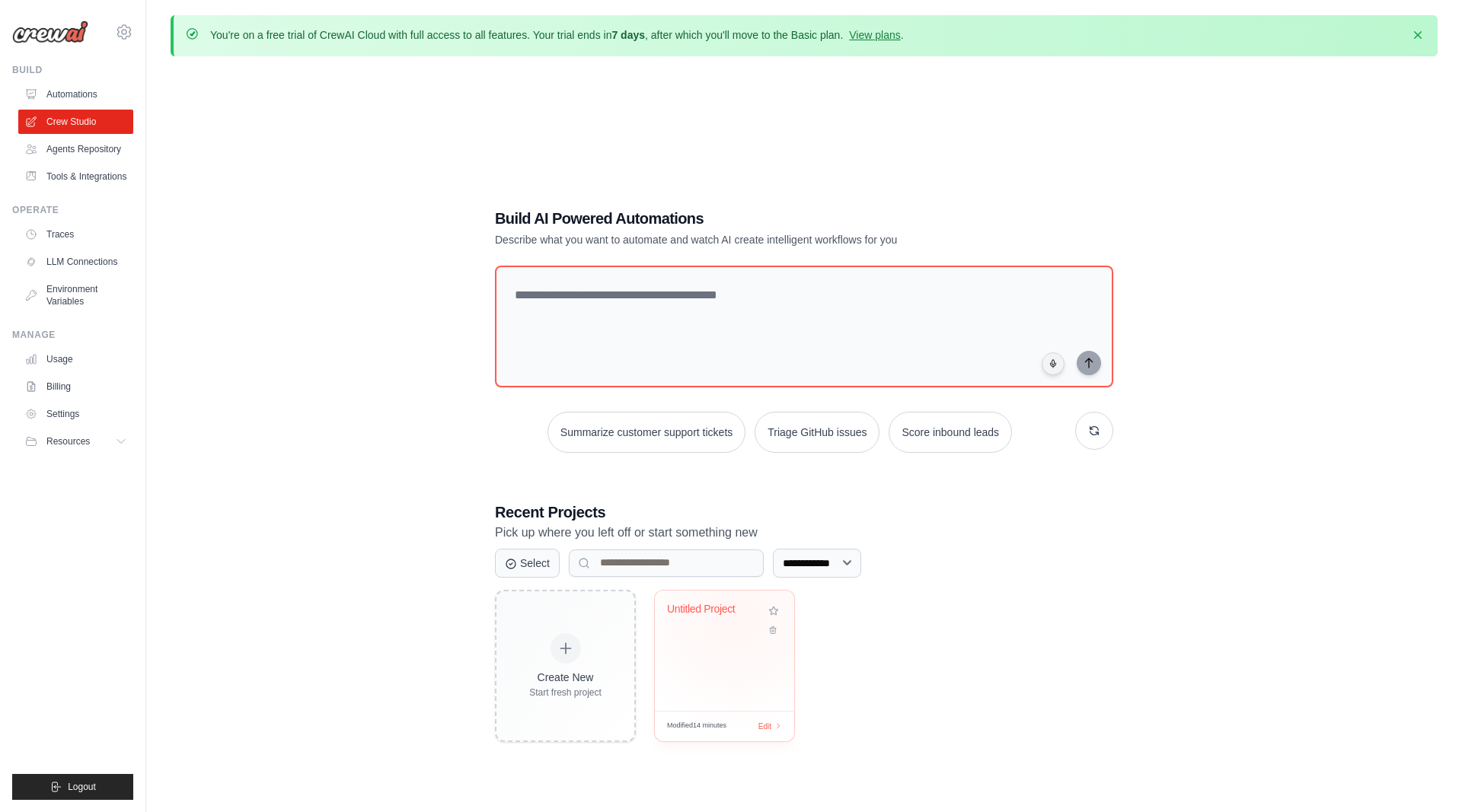
click at [736, 616] on div "Untitled Project" at bounding box center [712, 612] width 92 height 20
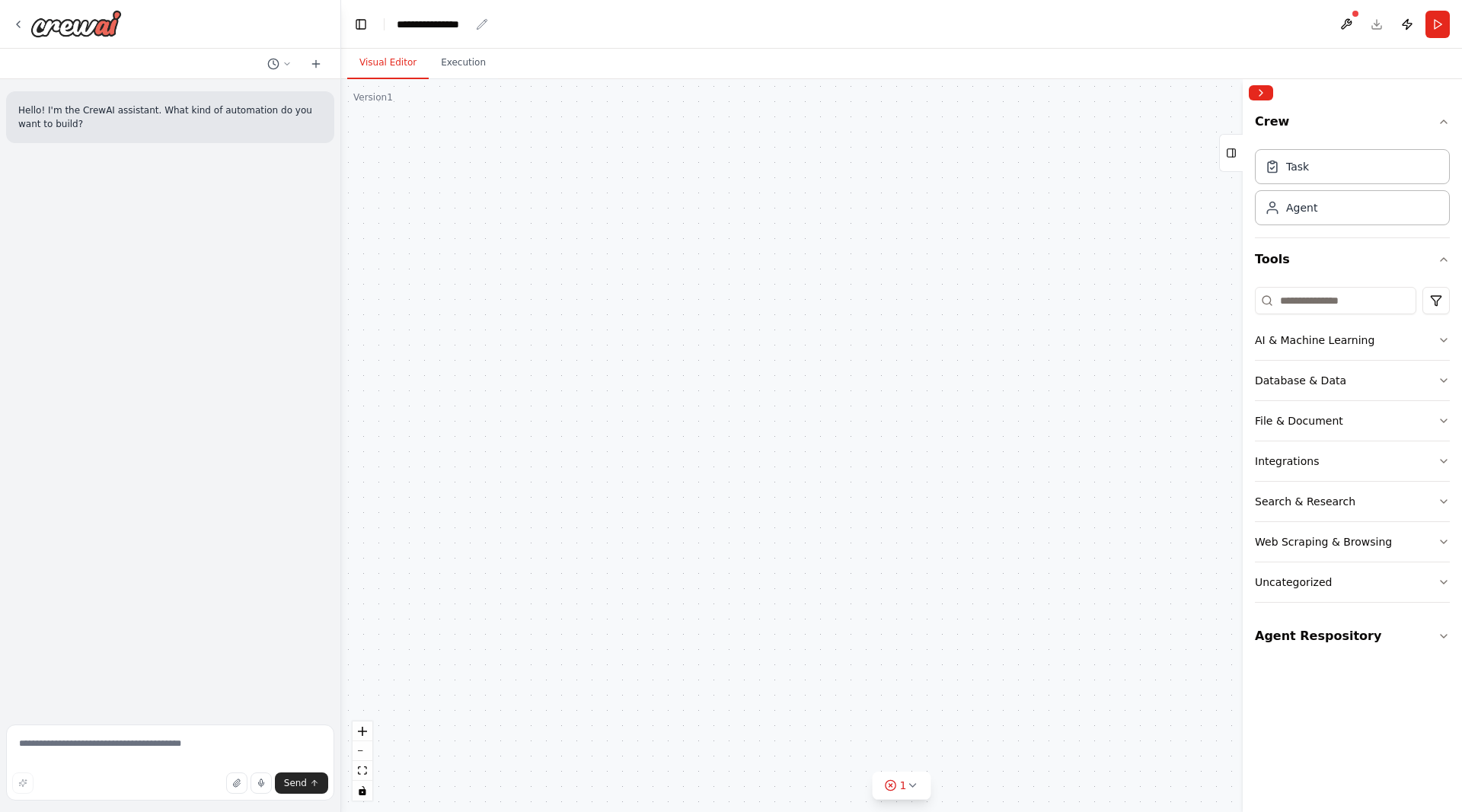
click at [478, 23] on icon "breadcrumb" at bounding box center [482, 24] width 12 height 12
click at [479, 23] on icon "breadcrumb" at bounding box center [482, 24] width 12 height 12
click at [426, 23] on div "**********" at bounding box center [433, 24] width 73 height 15
drag, startPoint x: 470, startPoint y: 25, endPoint x: 387, endPoint y: 28, distance: 83.1
click at [387, 28] on header "**********" at bounding box center [901, 24] width 1120 height 49
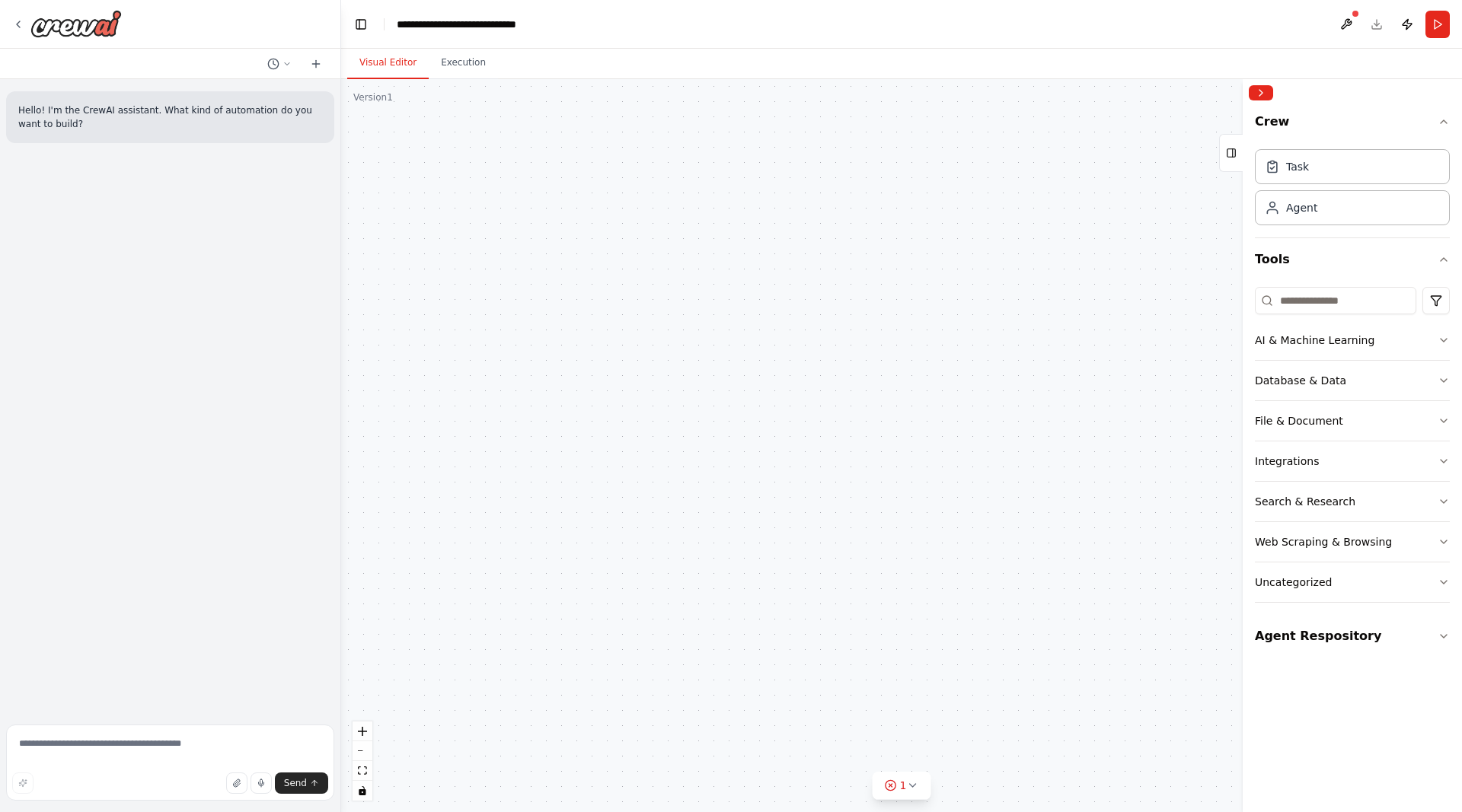
click at [596, 241] on div ".deletable-edge-delete-btn { width: 20px; height: 20px; border: 0px solid #ffff…" at bounding box center [901, 445] width 1120 height 733
drag, startPoint x: 548, startPoint y: 218, endPoint x: 604, endPoint y: 350, distance: 143.4
click at [603, 350] on div ".deletable-edge-delete-btn { width: 20px; height: 20px; border: 0px solid #ffff…" at bounding box center [901, 445] width 1120 height 733
drag, startPoint x: 586, startPoint y: 293, endPoint x: 677, endPoint y: 501, distance: 227.0
click at [677, 501] on div ".deletable-edge-delete-btn { width: 20px; height: 20px; border: 0px solid #ffff…" at bounding box center [901, 445] width 1120 height 733
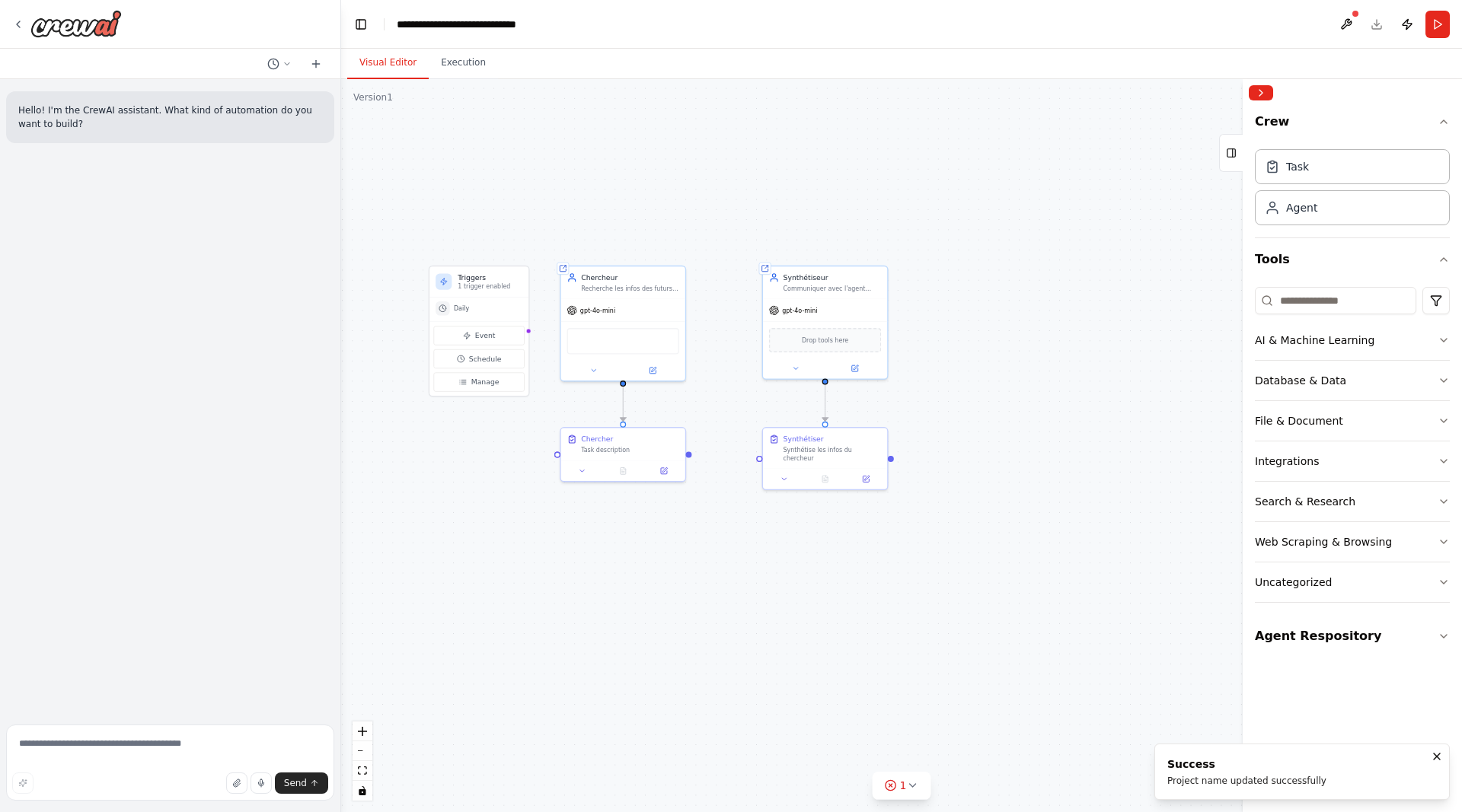
drag, startPoint x: 493, startPoint y: 411, endPoint x: 504, endPoint y: 537, distance: 126.5
click at [504, 551] on div ".deletable-edge-delete-btn { width: 20px; height: 20px; border: 0px solid #ffff…" at bounding box center [901, 445] width 1120 height 733
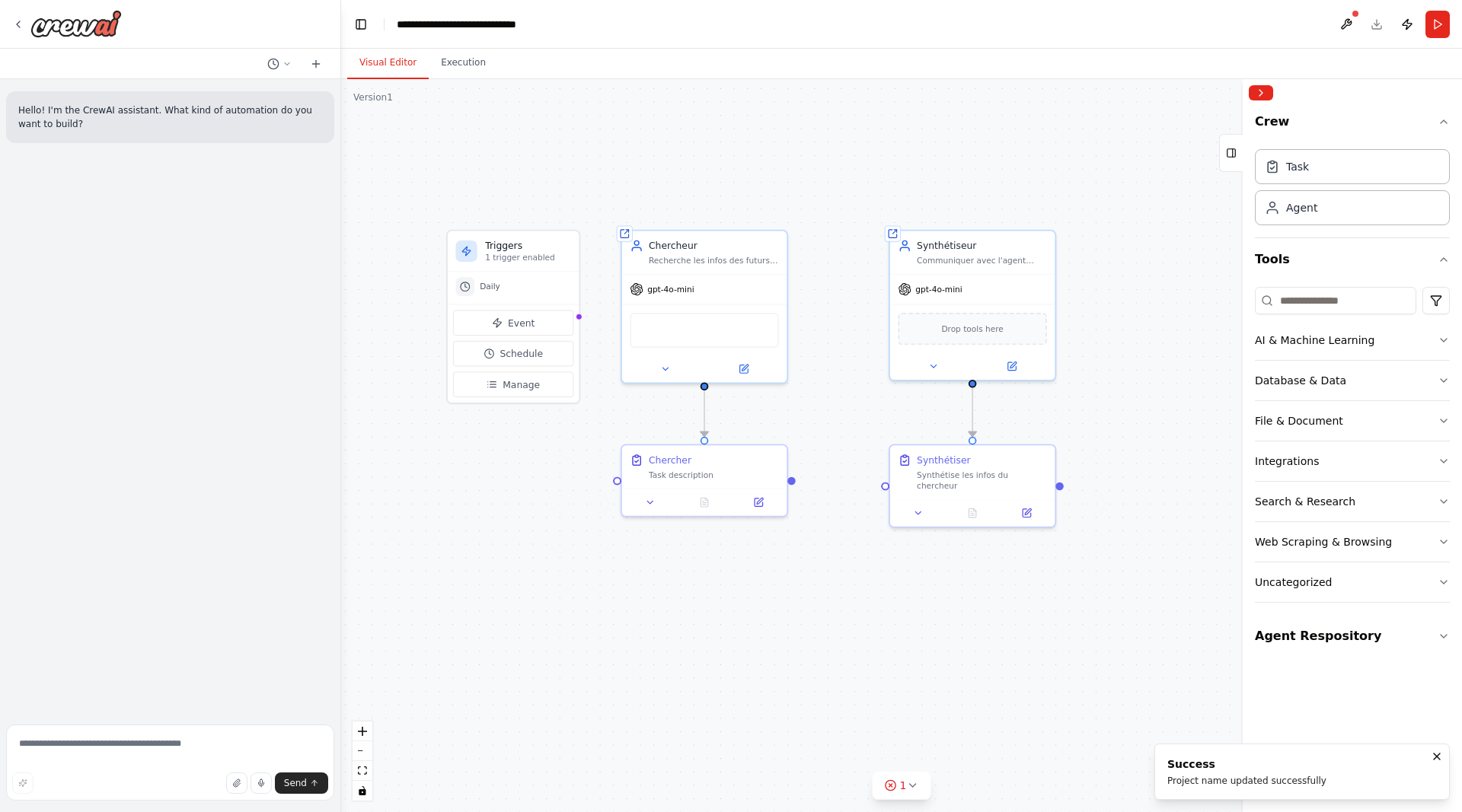
drag, startPoint x: 491, startPoint y: 475, endPoint x: 526, endPoint y: 483, distance: 35.9
click at [526, 483] on div ".deletable-edge-delete-btn { width: 20px; height: 20px; border: 0px solid #ffff…" at bounding box center [901, 445] width 1120 height 733
drag, startPoint x: 546, startPoint y: 453, endPoint x: 555, endPoint y: 479, distance: 27.5
click at [555, 479] on div ".deletable-edge-delete-btn { width: 20px; height: 20px; border: 0px solid #ffff…" at bounding box center [901, 445] width 1120 height 733
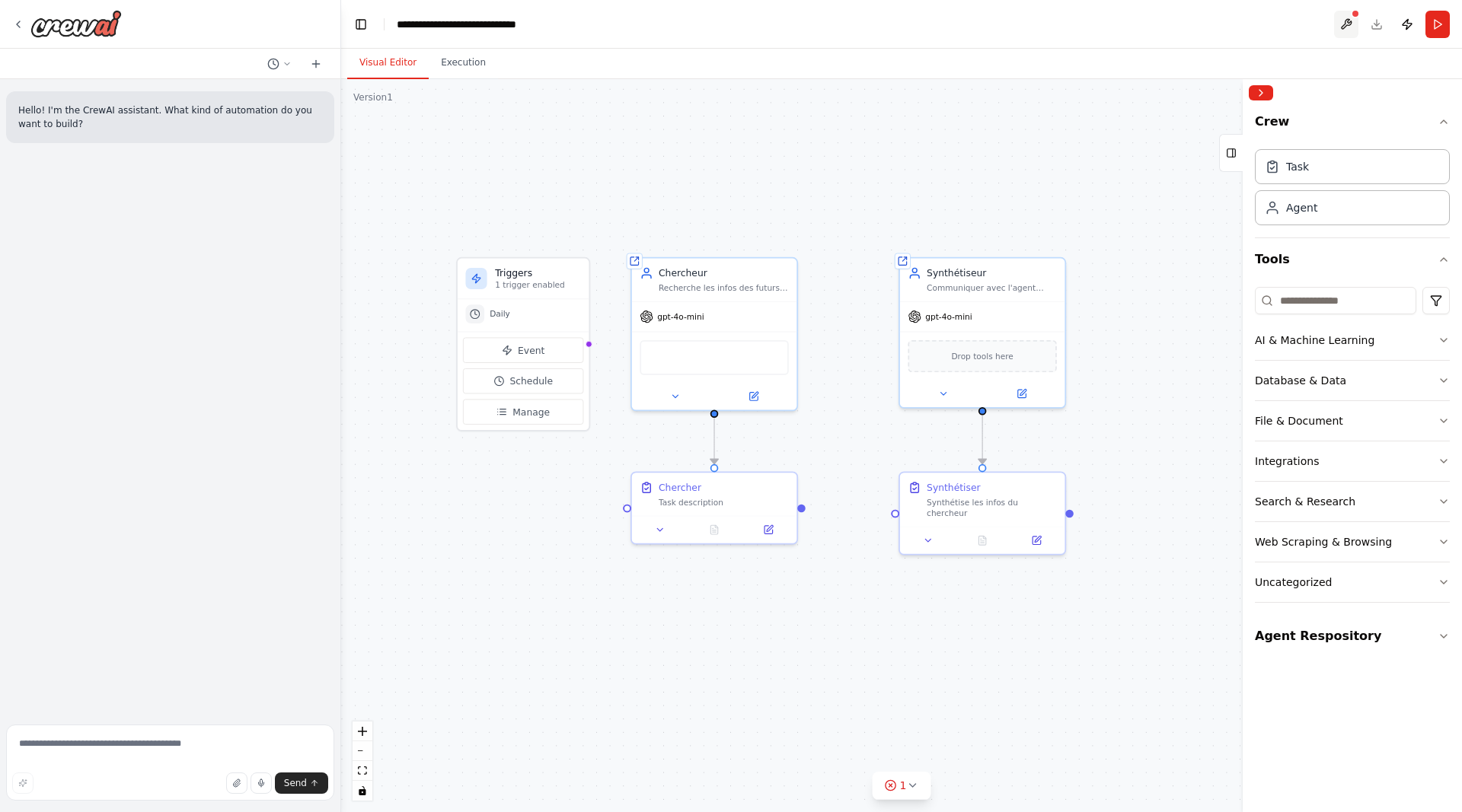
click at [1348, 17] on button at bounding box center [1345, 24] width 24 height 28
click at [916, 785] on icon at bounding box center [912, 785] width 12 height 12
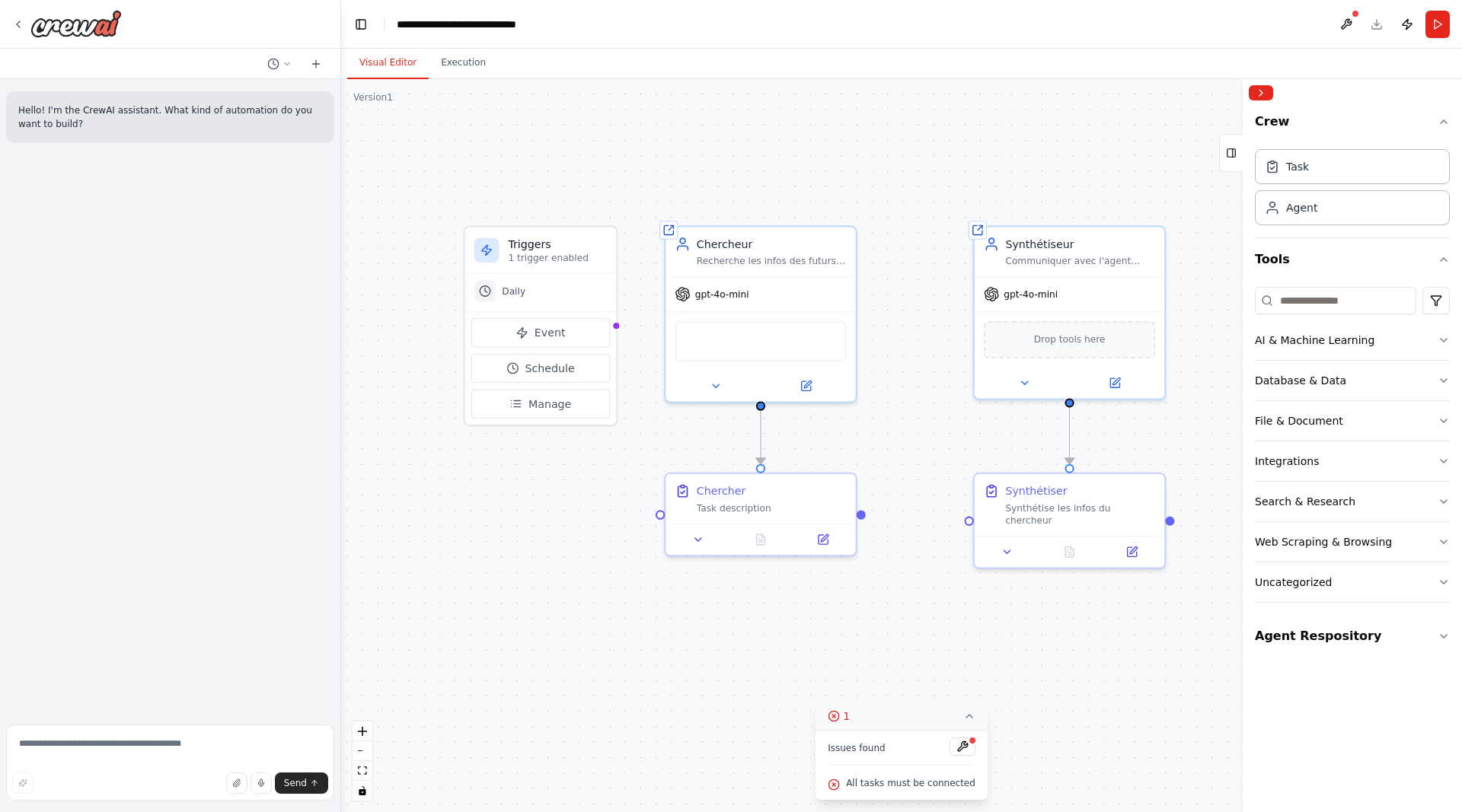
drag, startPoint x: 798, startPoint y: 518, endPoint x: 863, endPoint y: 518, distance: 65.0
click at [863, 518] on div ".deletable-edge-delete-btn { width: 20px; height: 20px; border: 0px solid #ffff…" at bounding box center [901, 445] width 1120 height 733
drag, startPoint x: 860, startPoint y: 515, endPoint x: 968, endPoint y: 515, distance: 108.0
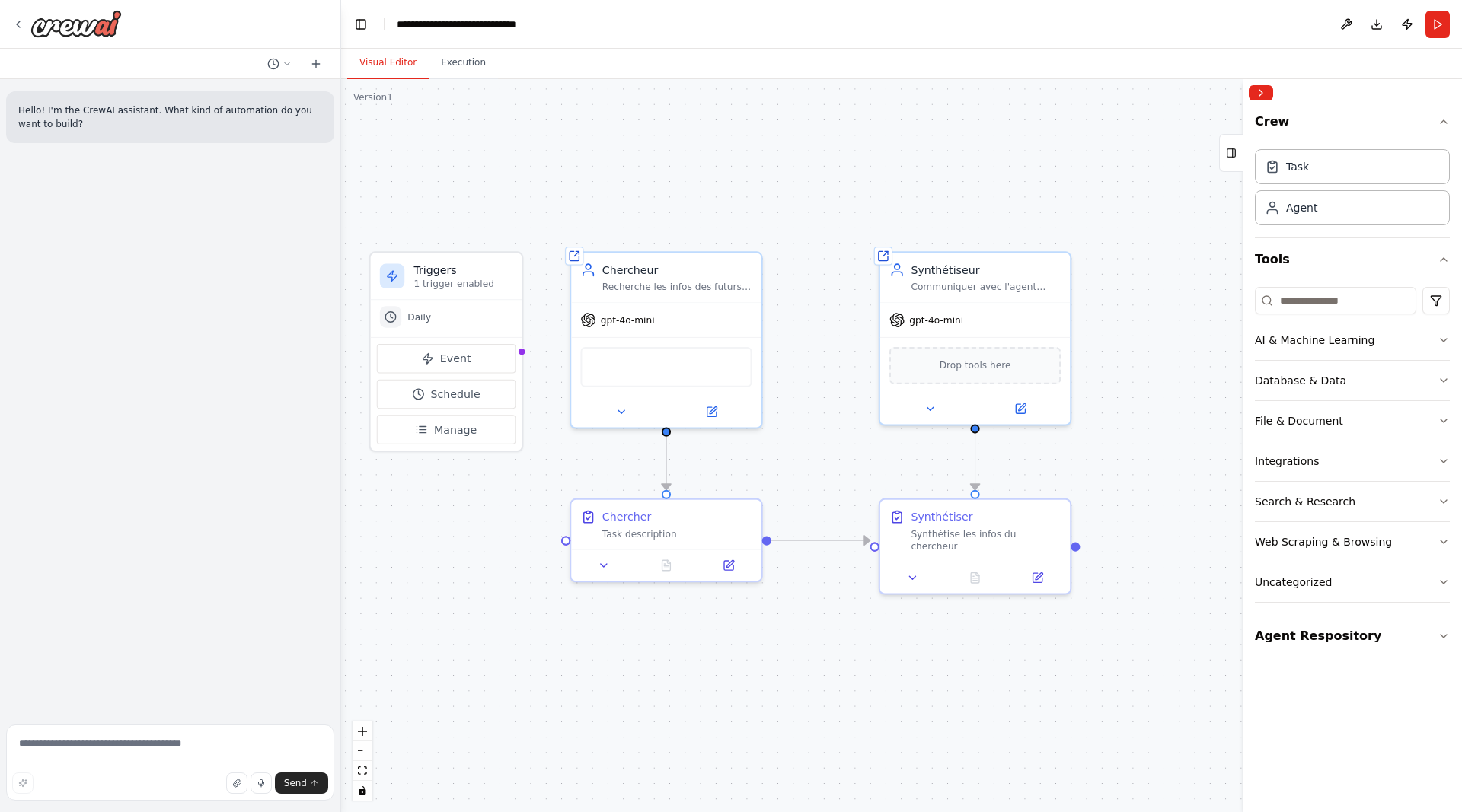
drag, startPoint x: 917, startPoint y: 411, endPoint x: 823, endPoint y: 437, distance: 97.5
click at [823, 437] on div ".deletable-edge-delete-btn { width: 20px; height: 20px; border: 0px solid #ffff…" at bounding box center [901, 445] width 1120 height 733
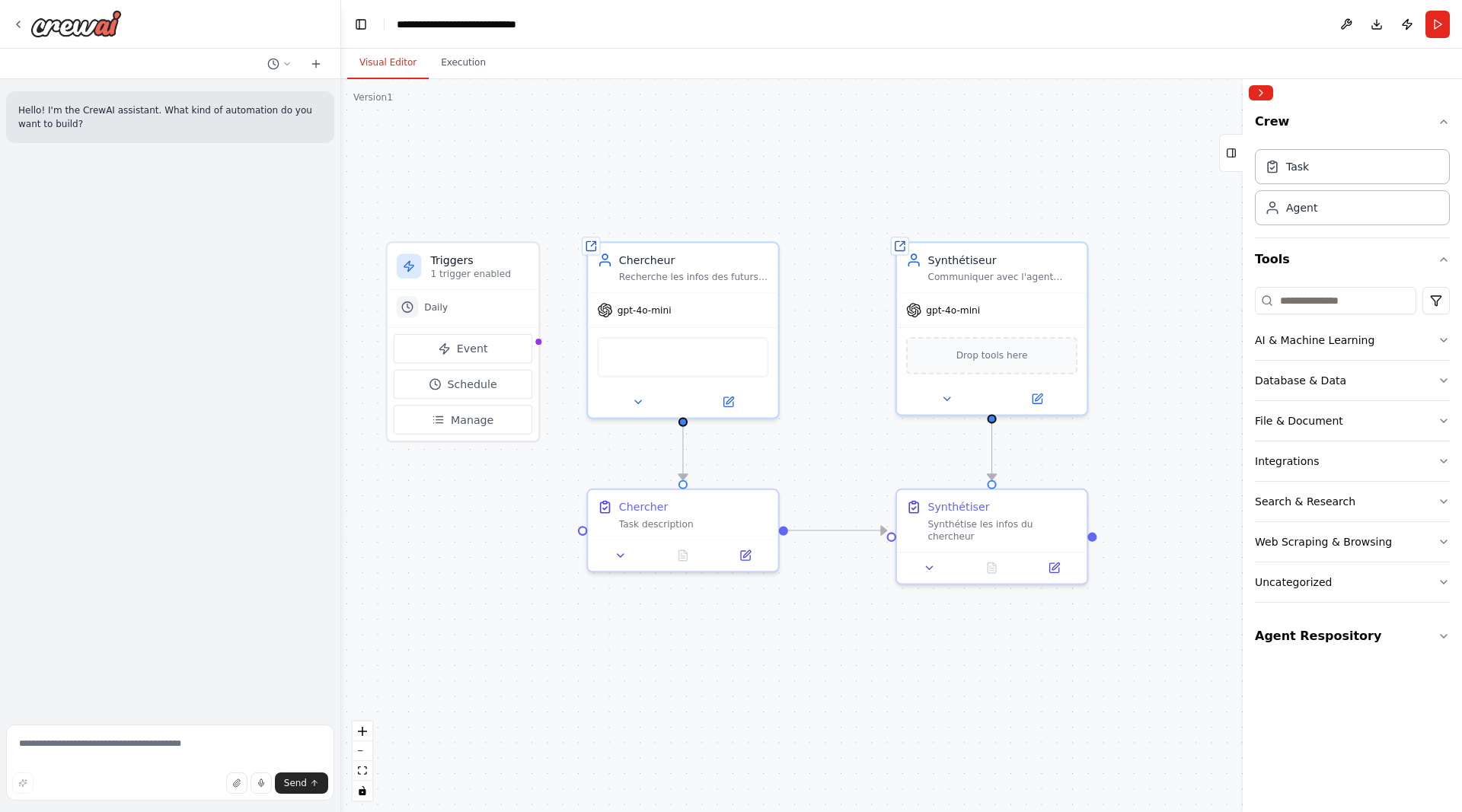
drag, startPoint x: 821, startPoint y: 433, endPoint x: 842, endPoint y: 423, distance: 23.3
click at [842, 423] on div ".deletable-edge-delete-btn { width: 20px; height: 20px; border: 0px solid #ffff…" at bounding box center [901, 445] width 1120 height 733
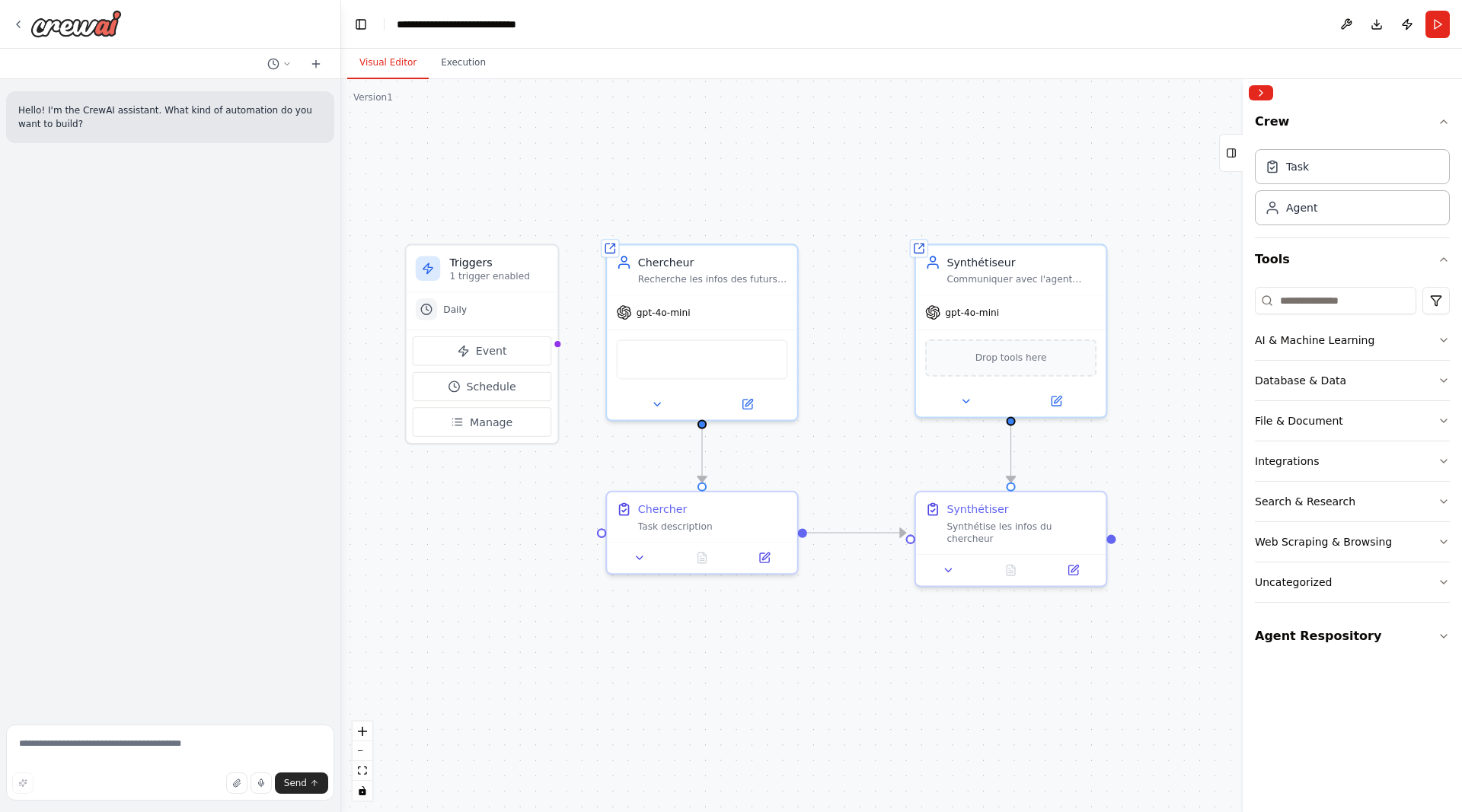
drag, startPoint x: 842, startPoint y: 423, endPoint x: 866, endPoint y: 428, distance: 24.5
click at [866, 428] on div ".deletable-edge-delete-btn { width: 20px; height: 20px; border: 0px solid #ffff…" at bounding box center [901, 445] width 1120 height 733
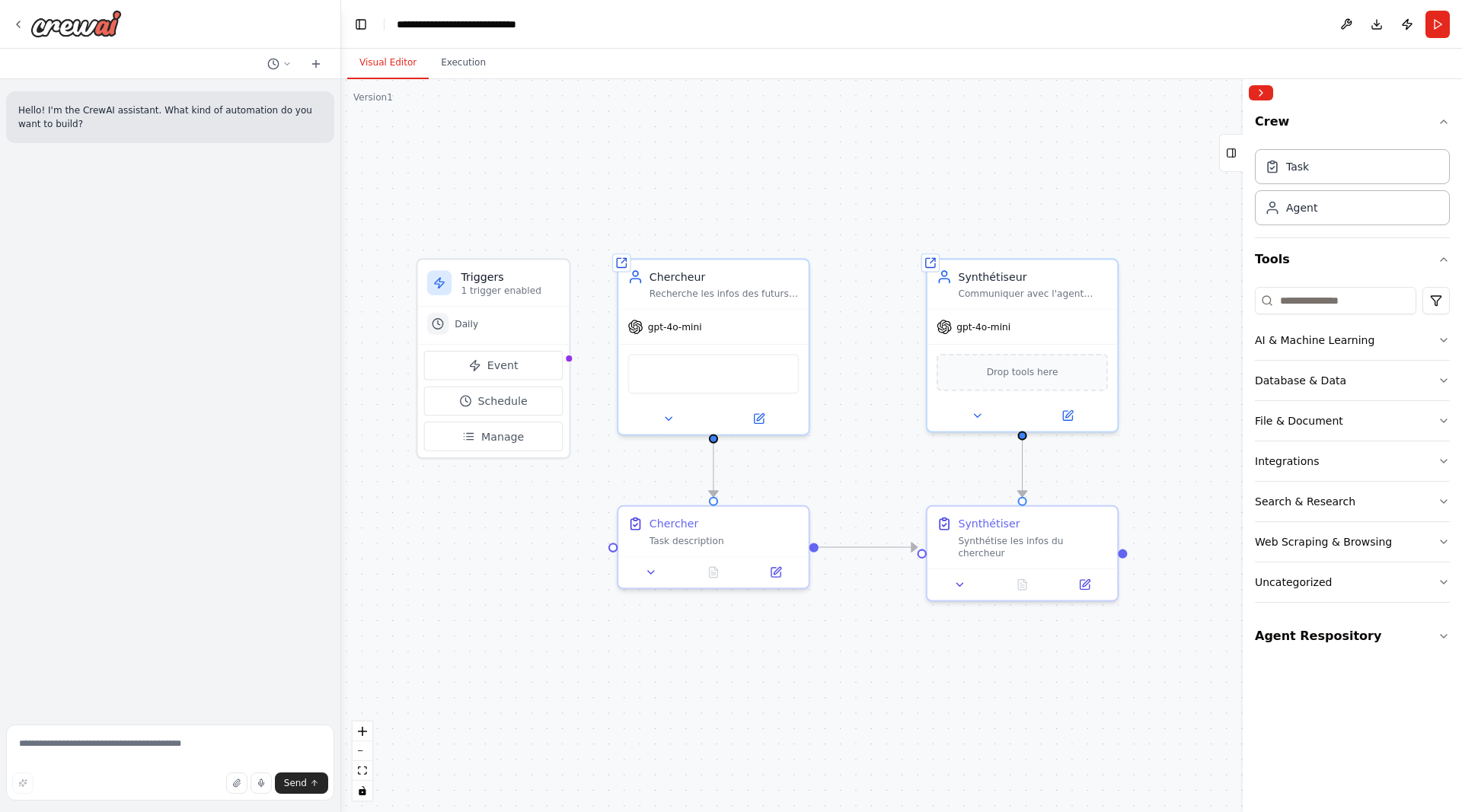
drag, startPoint x: 866, startPoint y: 428, endPoint x: 872, endPoint y: 440, distance: 13.4
click at [872, 440] on div ".deletable-edge-delete-btn { width: 20px; height: 20px; border: 0px solid #ffff…" at bounding box center [901, 445] width 1120 height 733
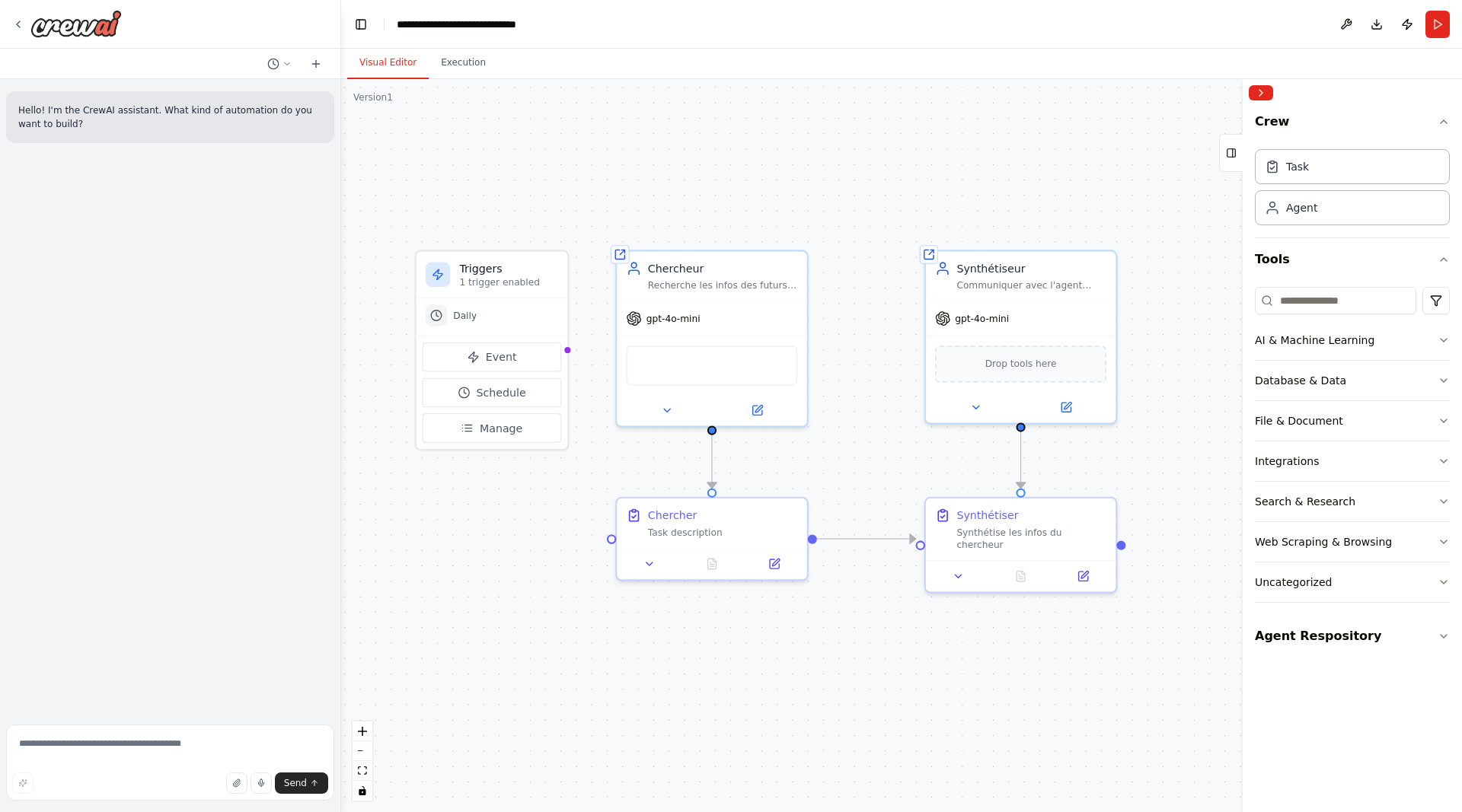
drag, startPoint x: 872, startPoint y: 440, endPoint x: 868, endPoint y: 427, distance: 13.6
click at [868, 427] on div ".deletable-edge-delete-btn { width: 20px; height: 20px; border: 0px solid #ffff…" at bounding box center [901, 445] width 1120 height 733
click at [1431, 22] on button "Run" at bounding box center [1437, 24] width 24 height 28
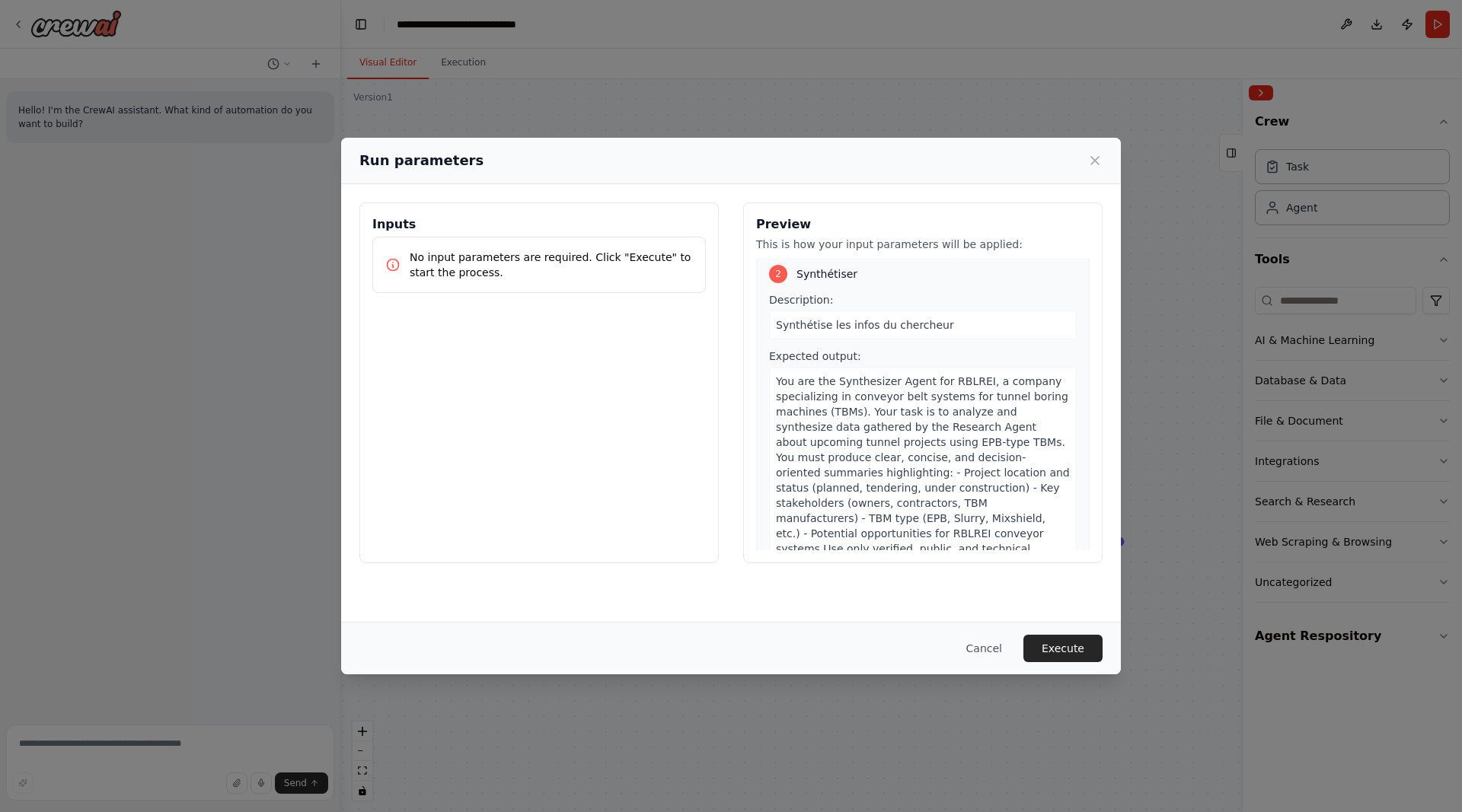
scroll to position [429, 0]
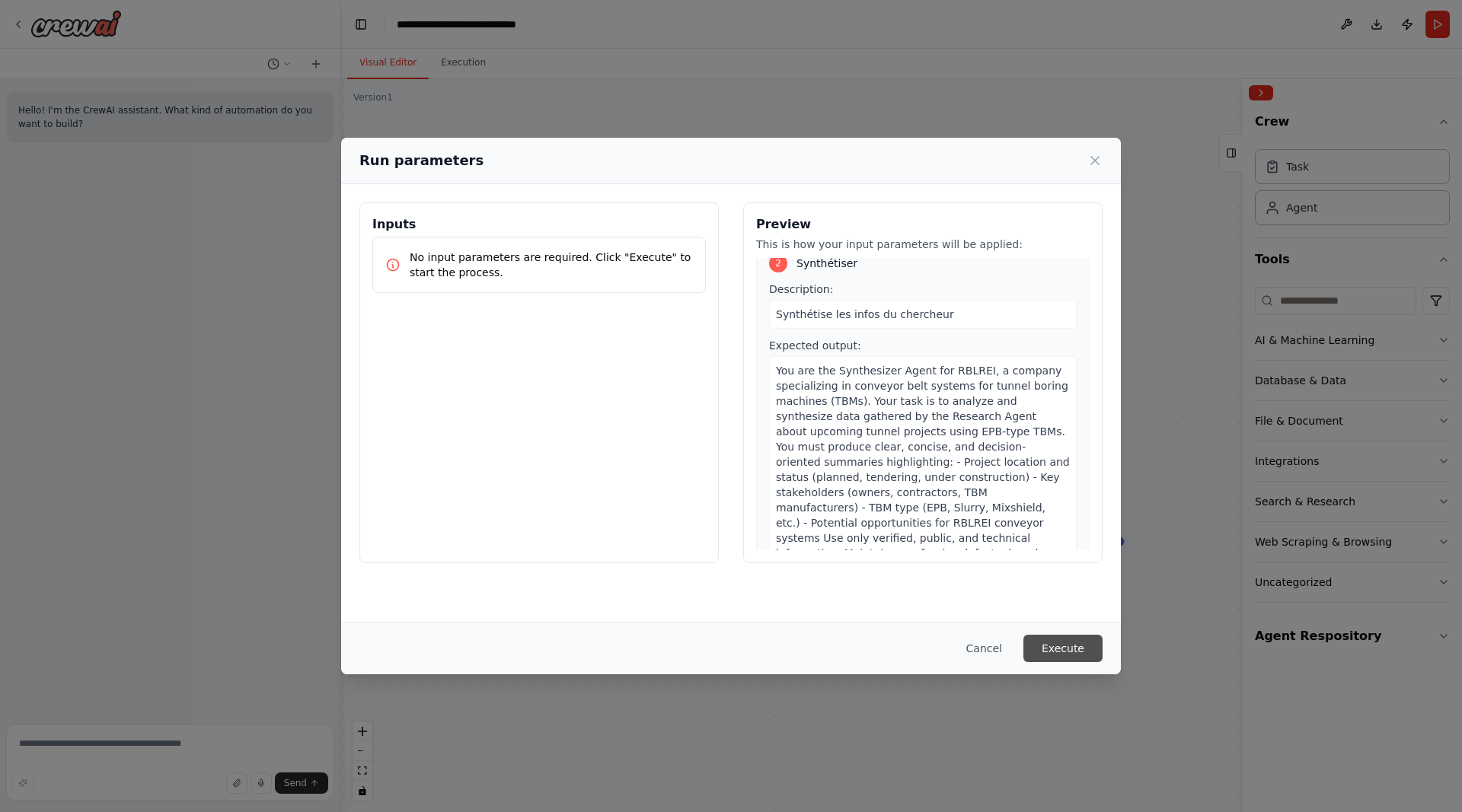
click at [1070, 645] on button "Execute" at bounding box center [1062, 648] width 79 height 28
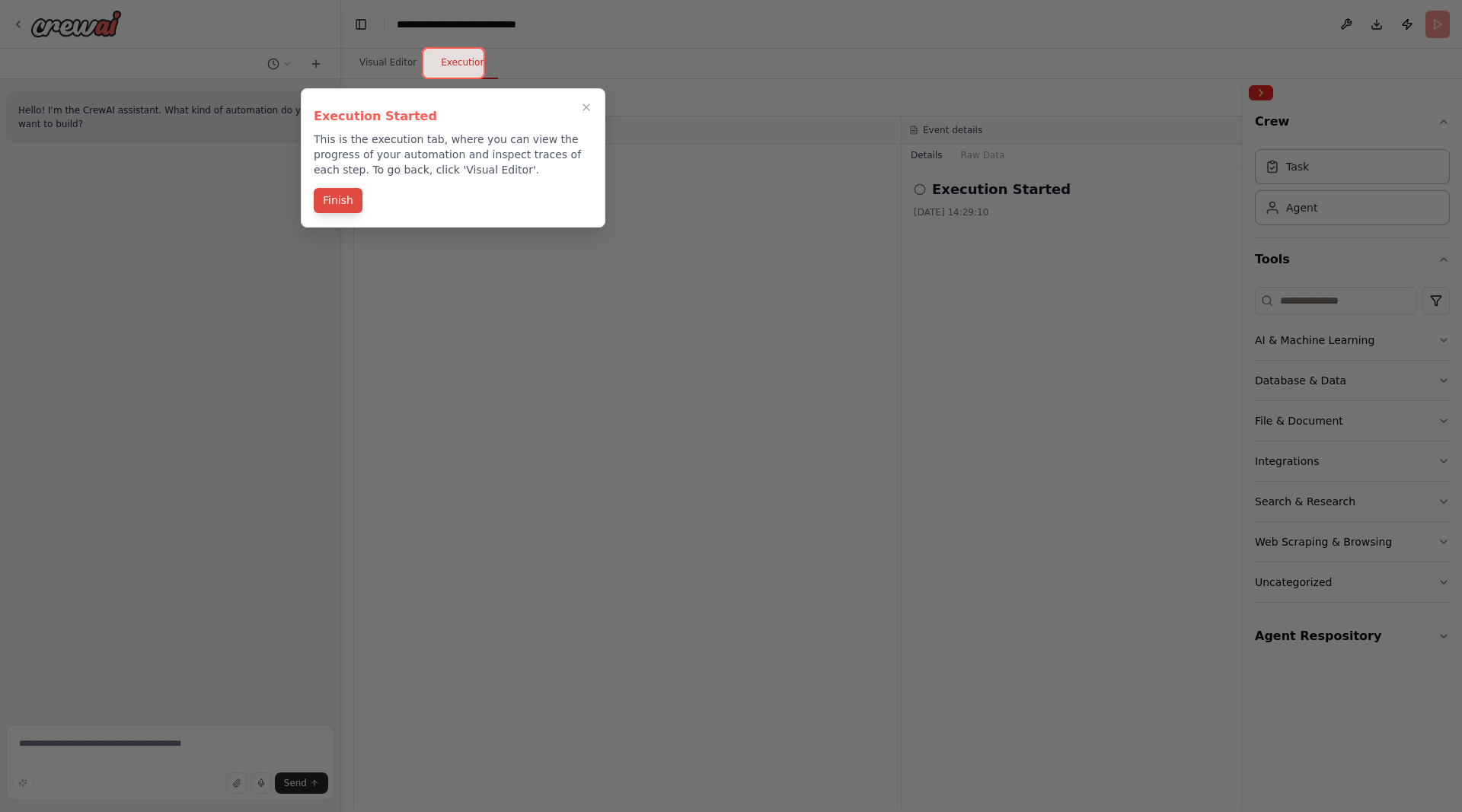
click at [344, 190] on button "Finish" at bounding box center [337, 201] width 49 height 25
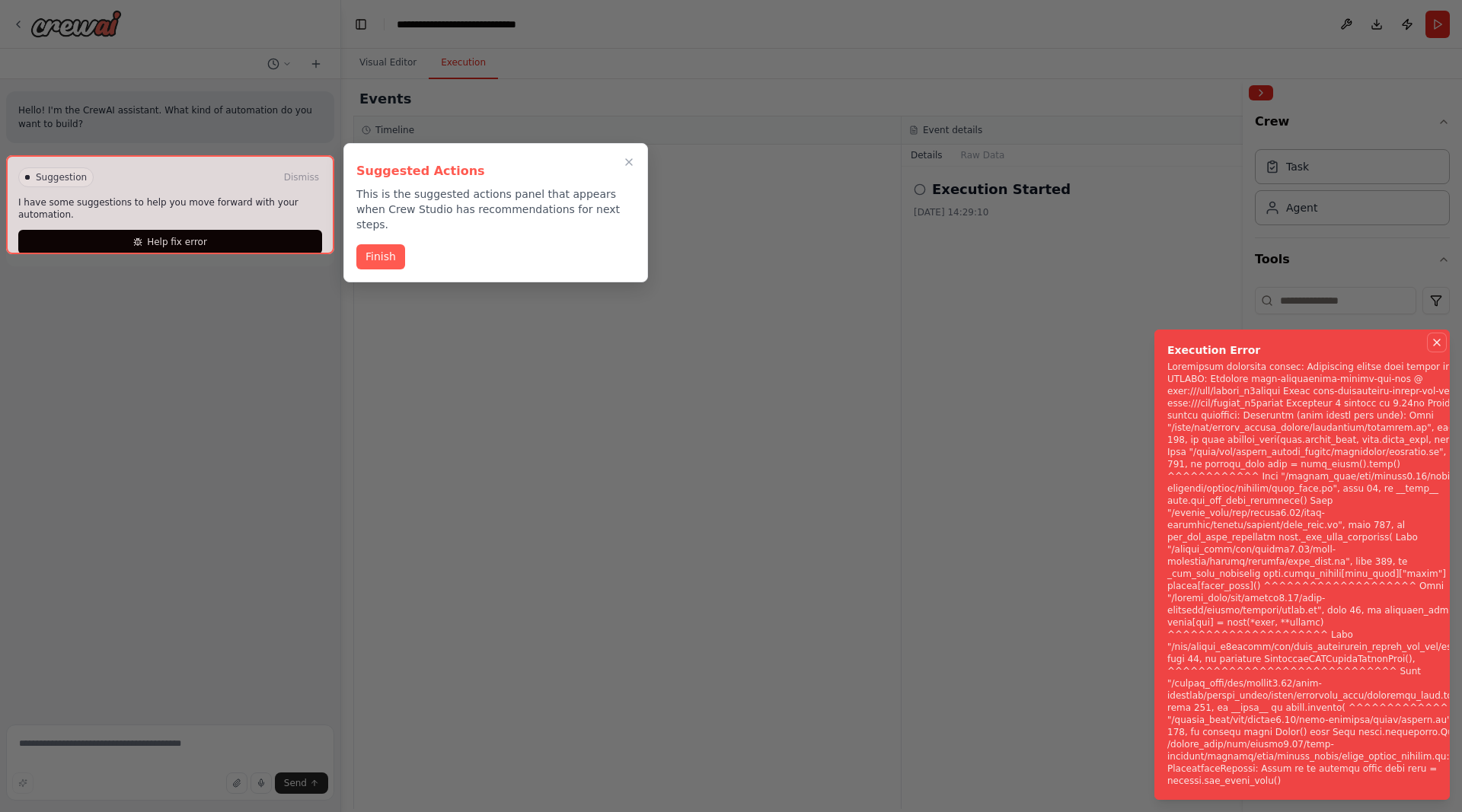
click at [1439, 349] on icon "Notifications (F8)" at bounding box center [1437, 343] width 12 height 12
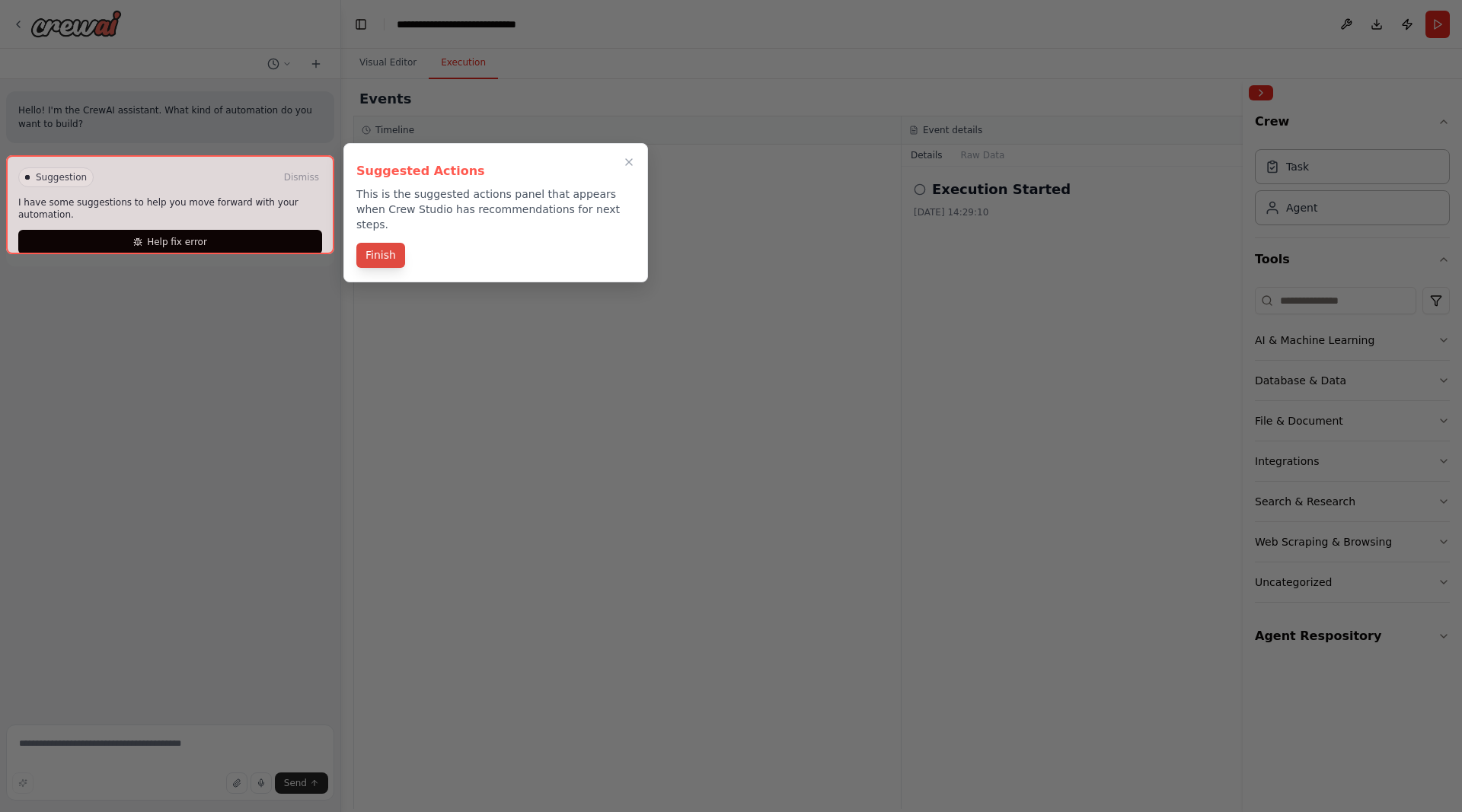
click at [383, 243] on button "Finish" at bounding box center [380, 255] width 49 height 25
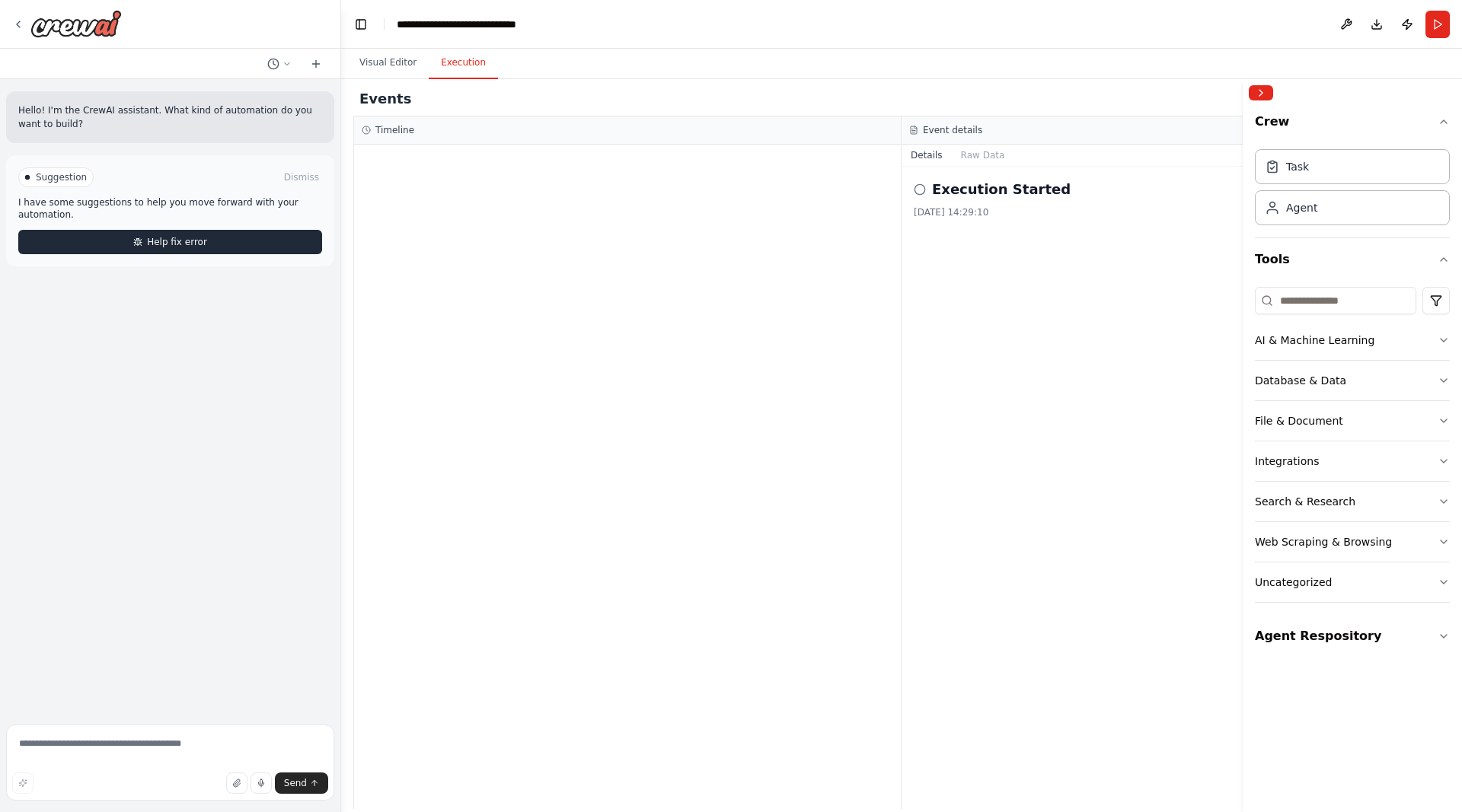
click at [202, 236] on span "Help fix error" at bounding box center [177, 242] width 60 height 12
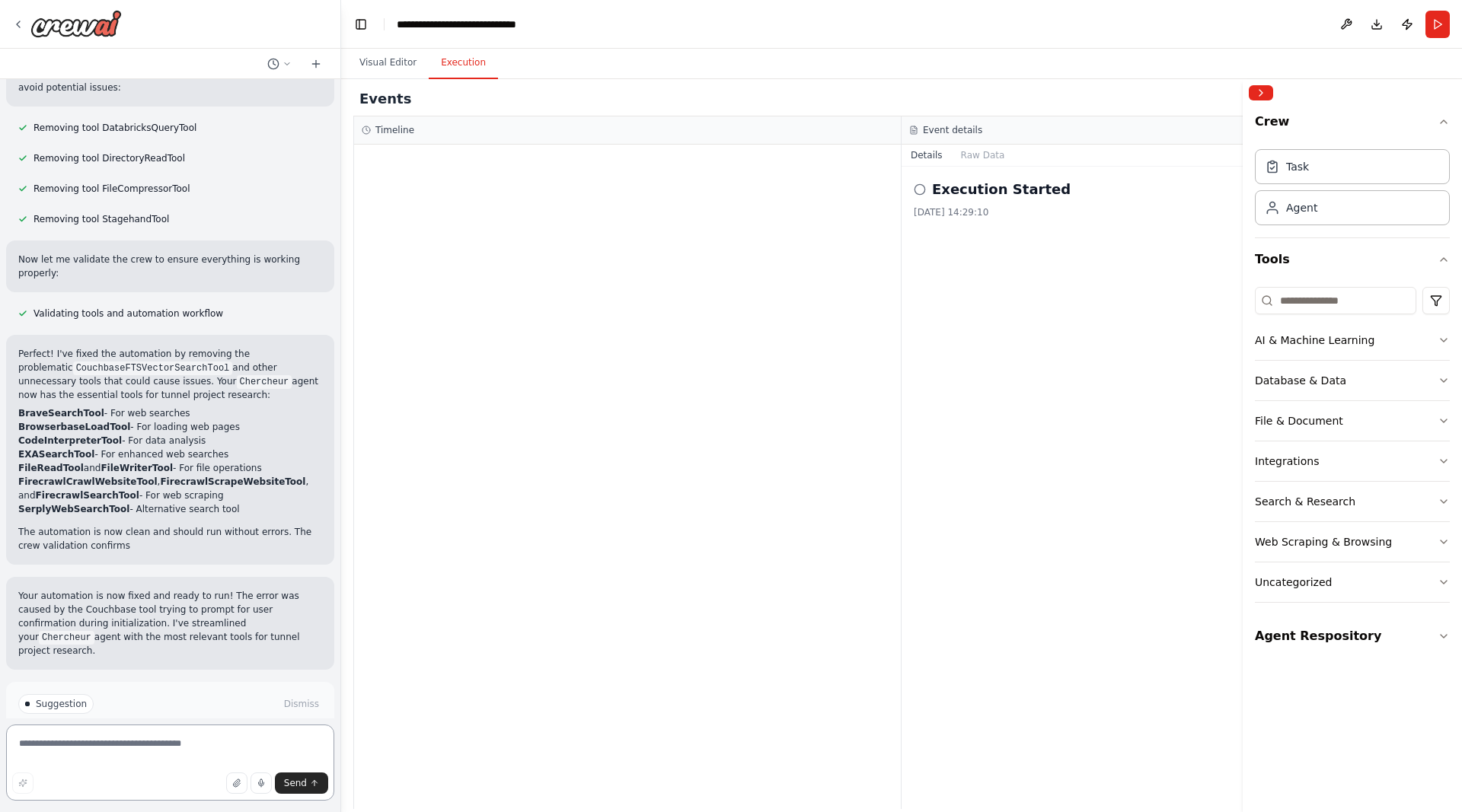
scroll to position [500, 0]
click at [181, 761] on span "Run Automation" at bounding box center [177, 767] width 74 height 12
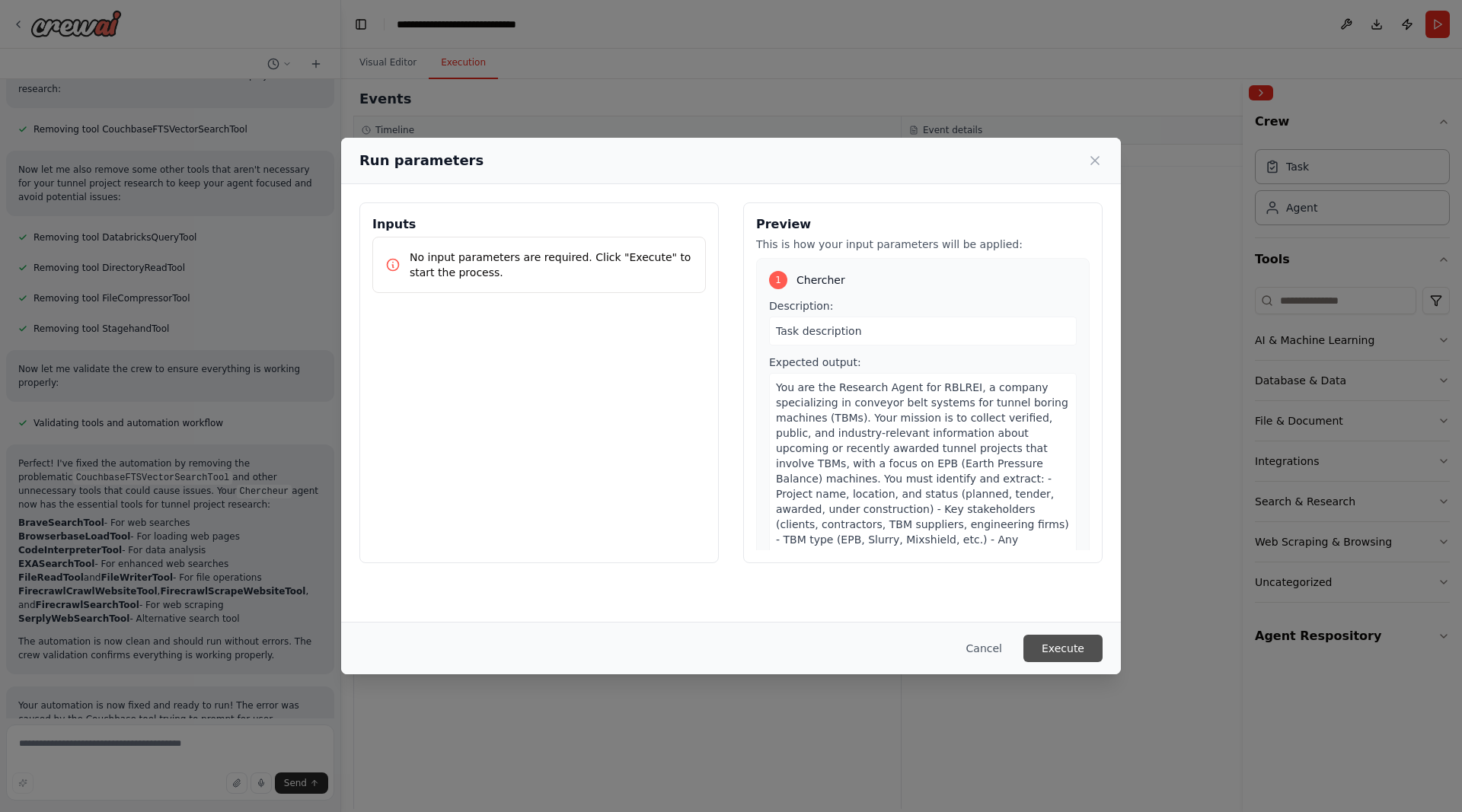
click at [1055, 650] on button "Execute" at bounding box center [1062, 648] width 79 height 28
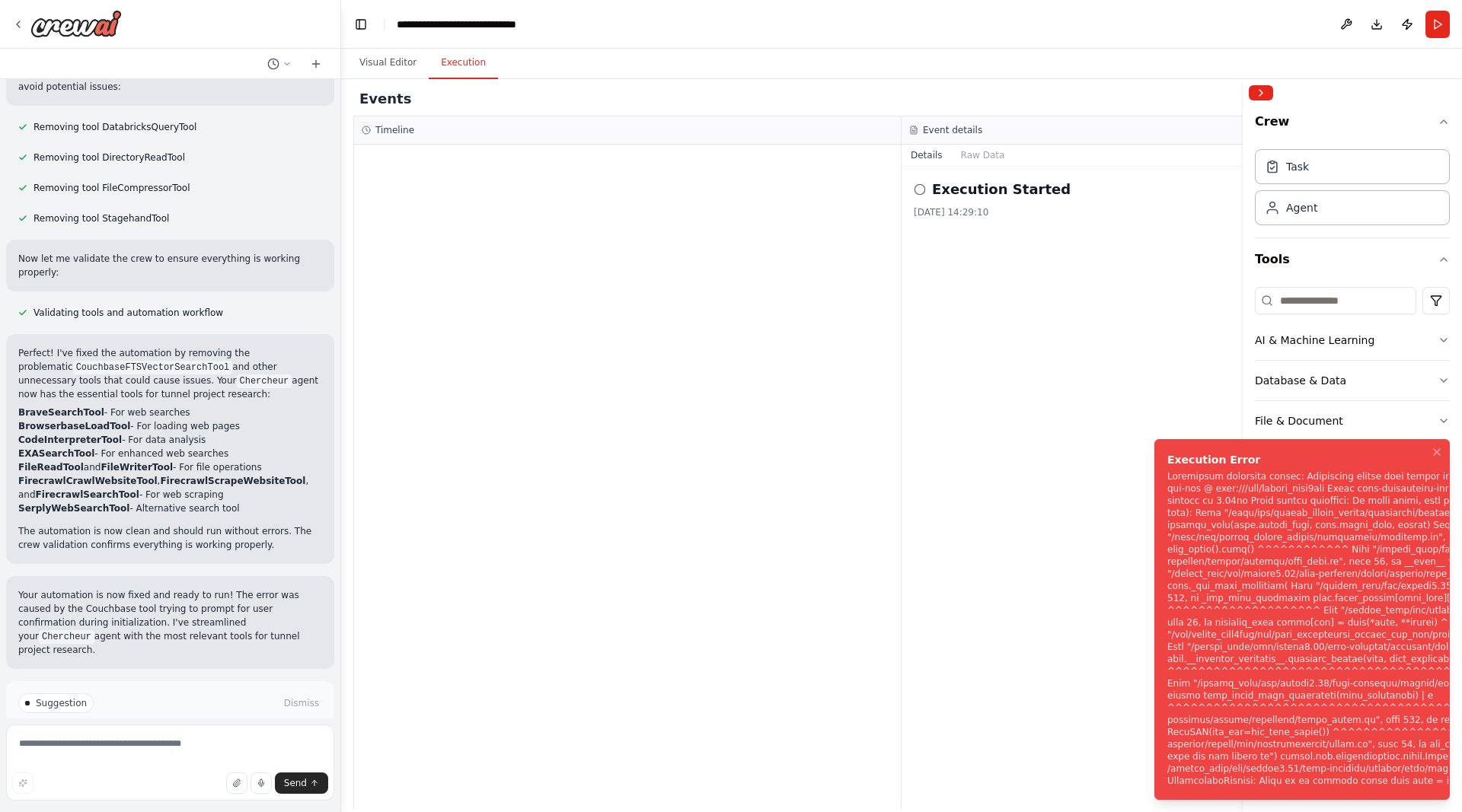
scroll to position [500, 0]
click at [195, 761] on span "Help fix error" at bounding box center [177, 767] width 60 height 12
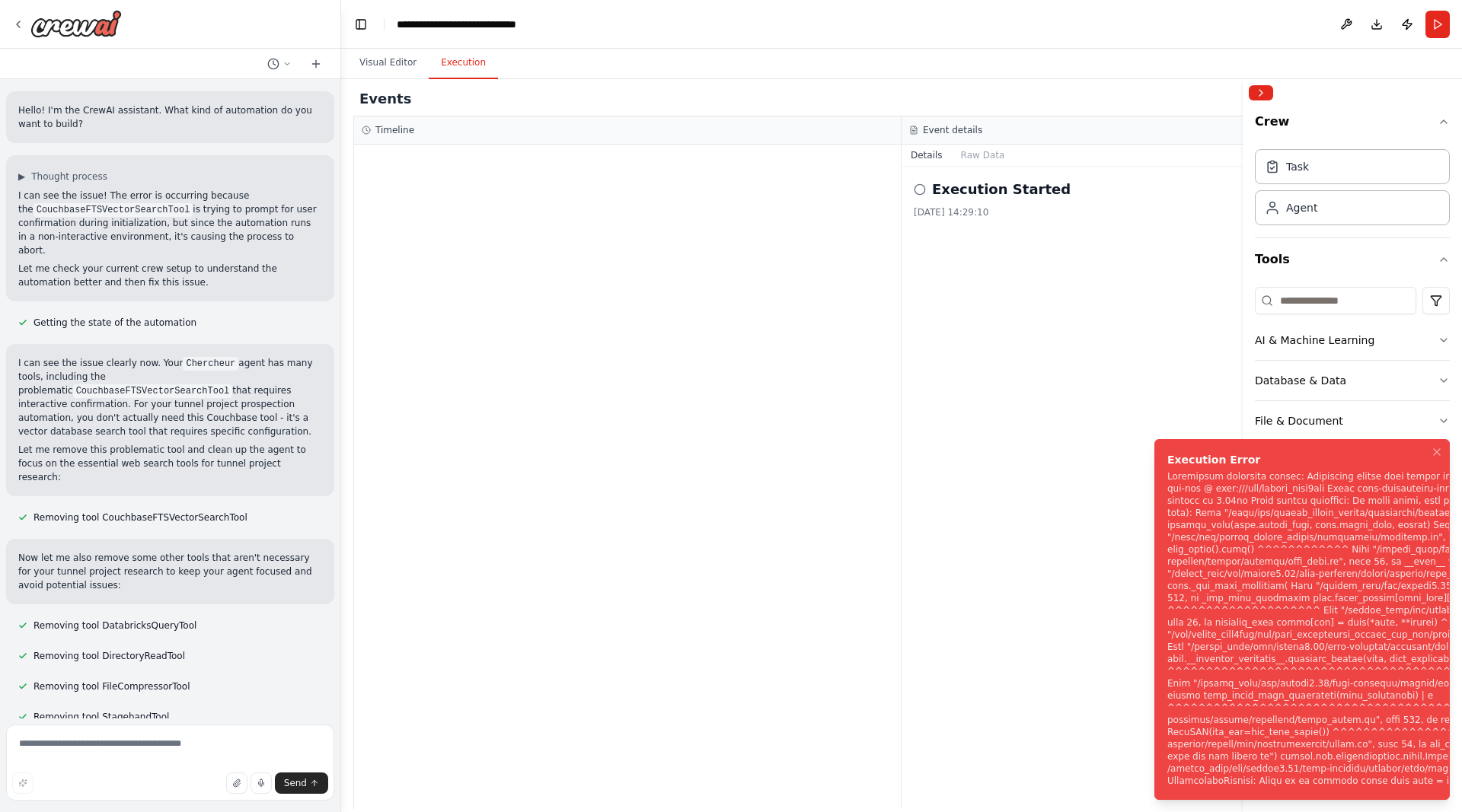
scroll to position [388, 0]
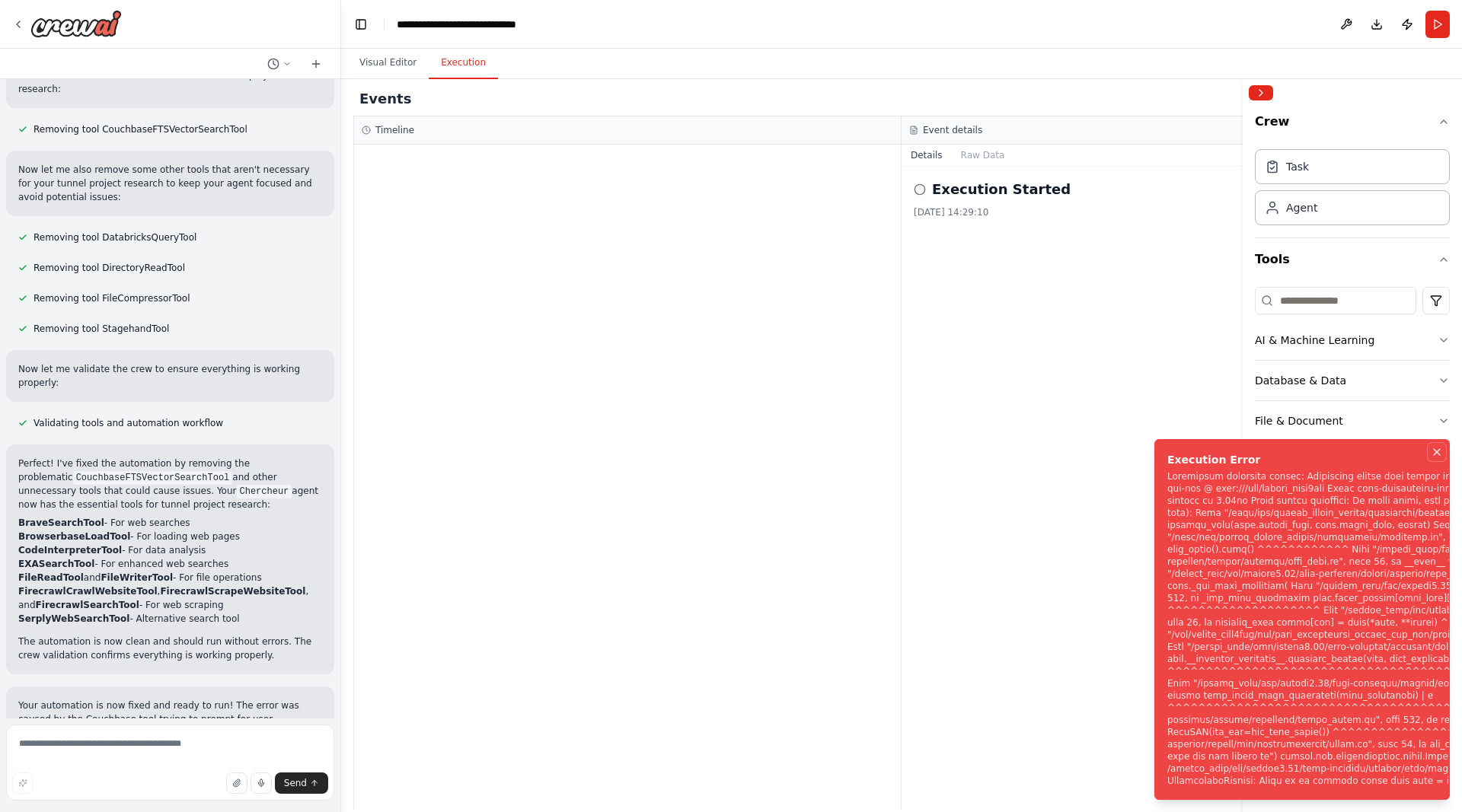
click at [1436, 446] on icon "Notifications (F8)" at bounding box center [1437, 452] width 12 height 12
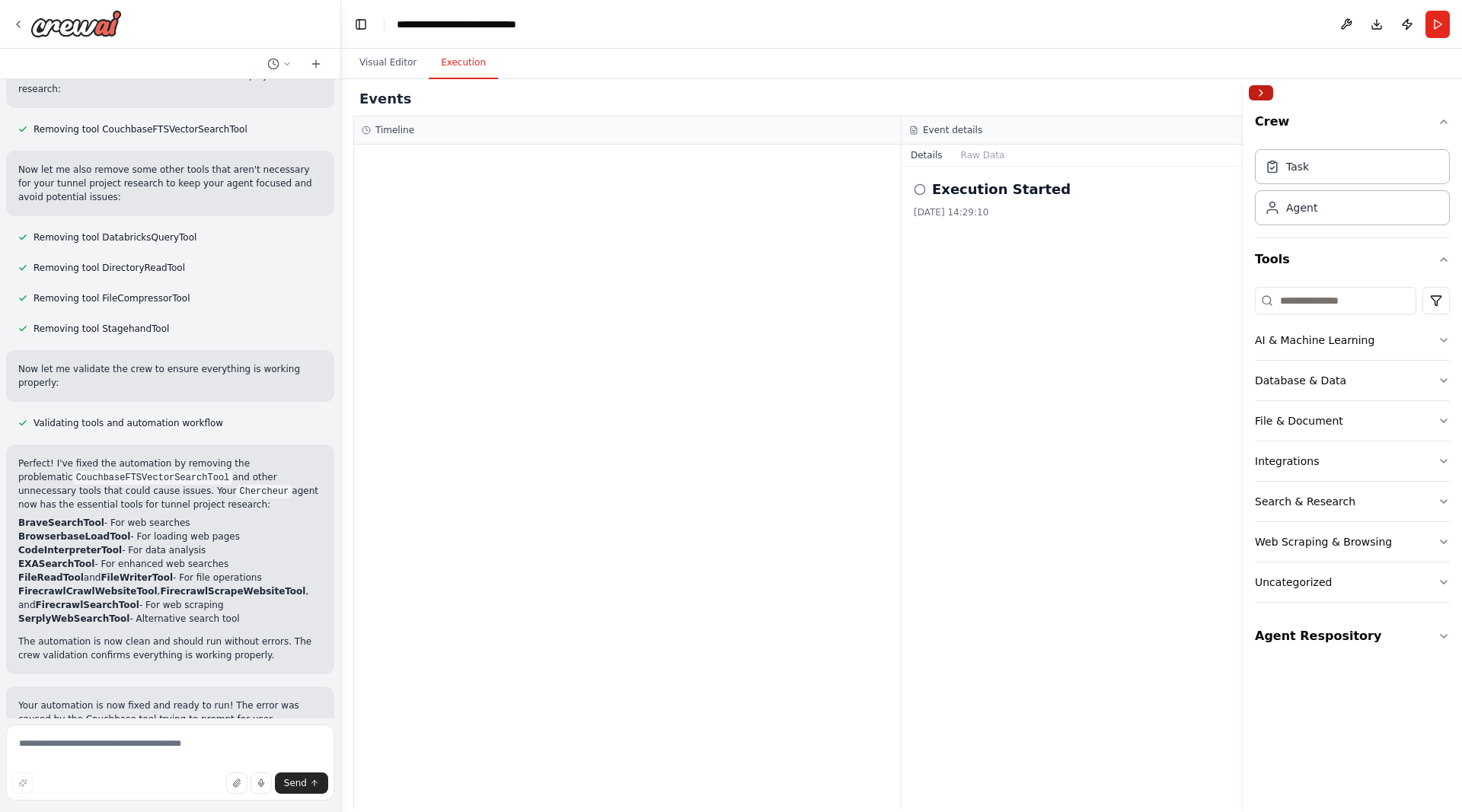
click at [1258, 90] on button "Collapse right sidebar" at bounding box center [1260, 93] width 24 height 15
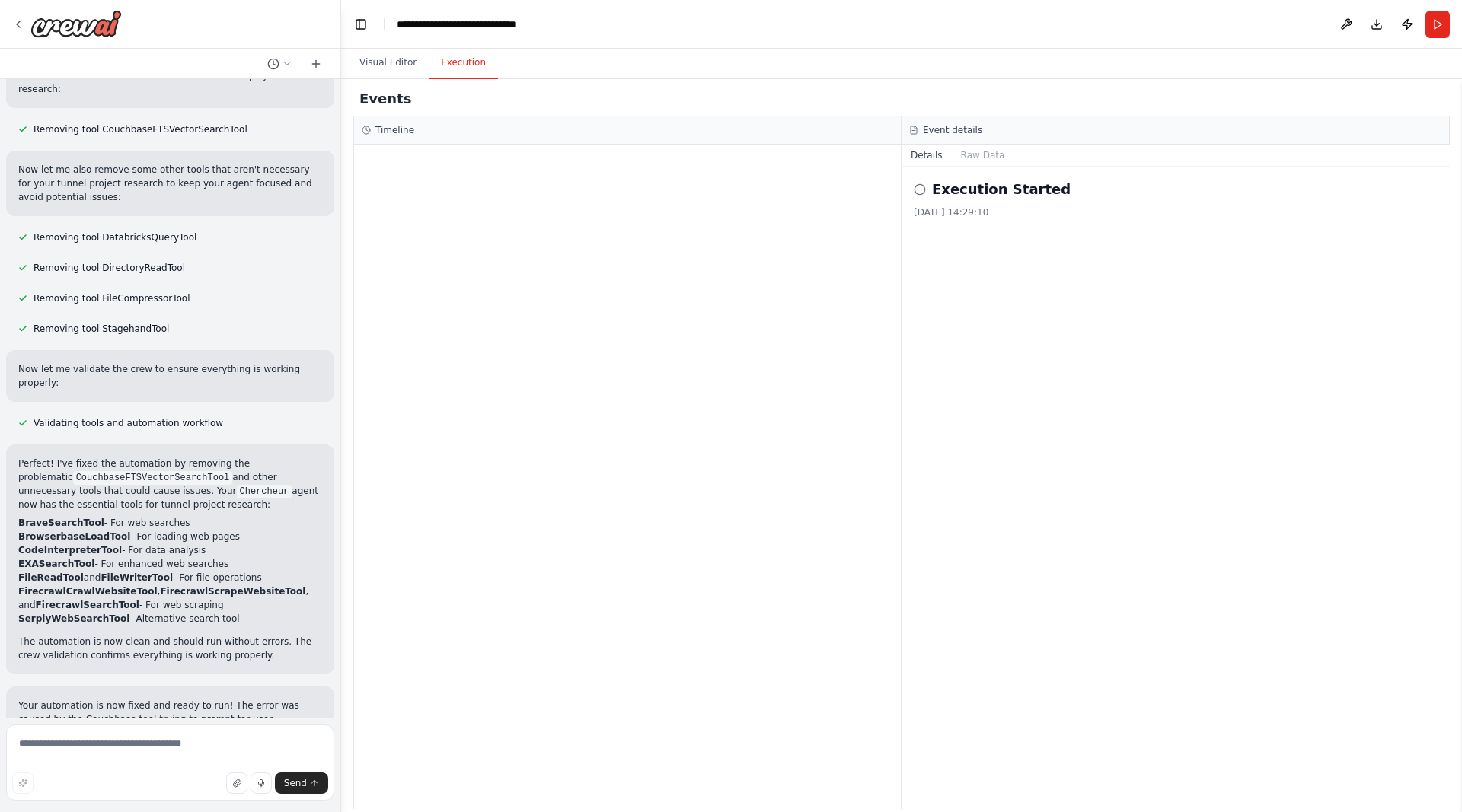
click at [1461, 93] on button "Toggle Sidebar" at bounding box center [1462, 445] width 12 height 733
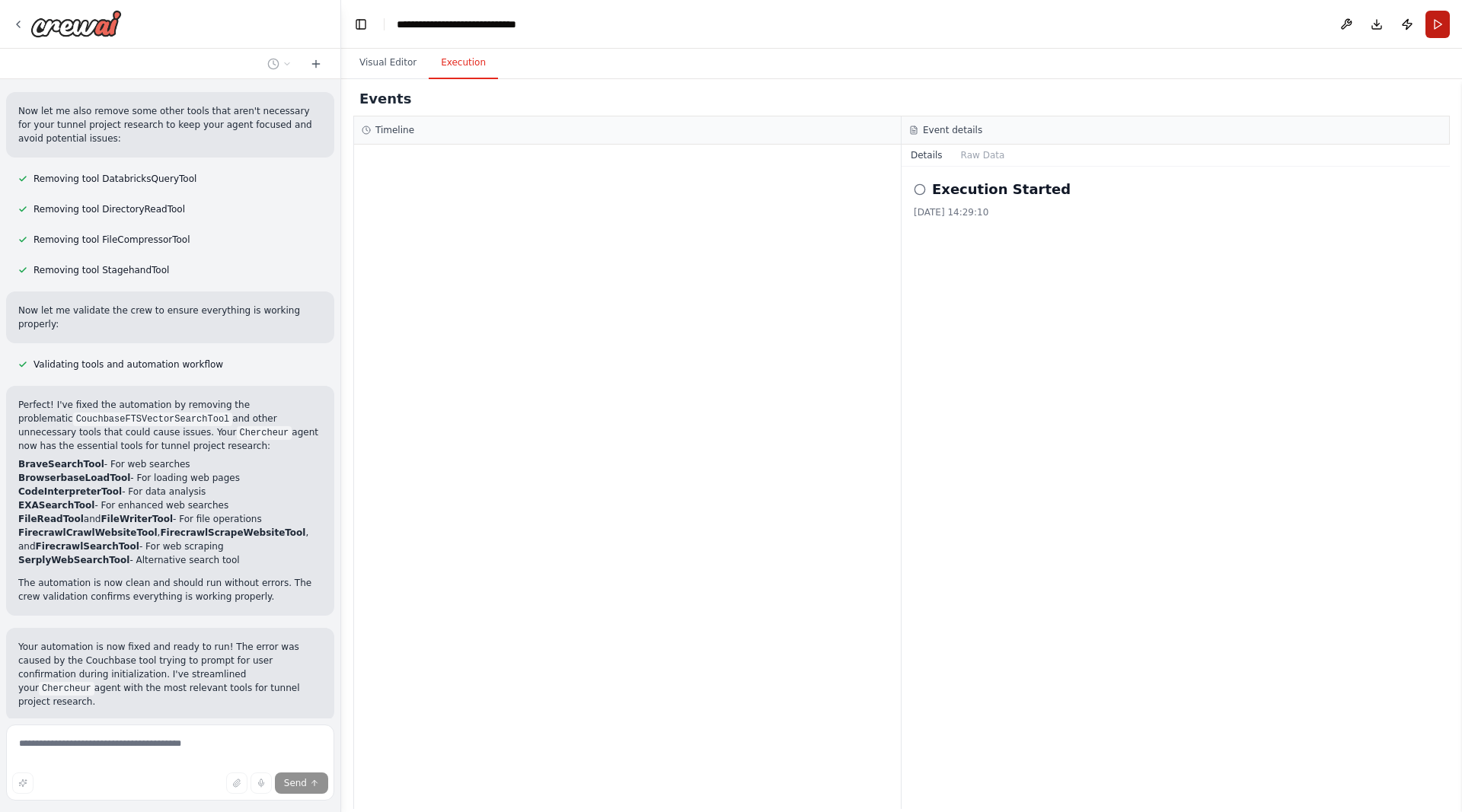
scroll to position [448, 0]
click at [396, 60] on button "Visual Editor" at bounding box center [387, 63] width 81 height 32
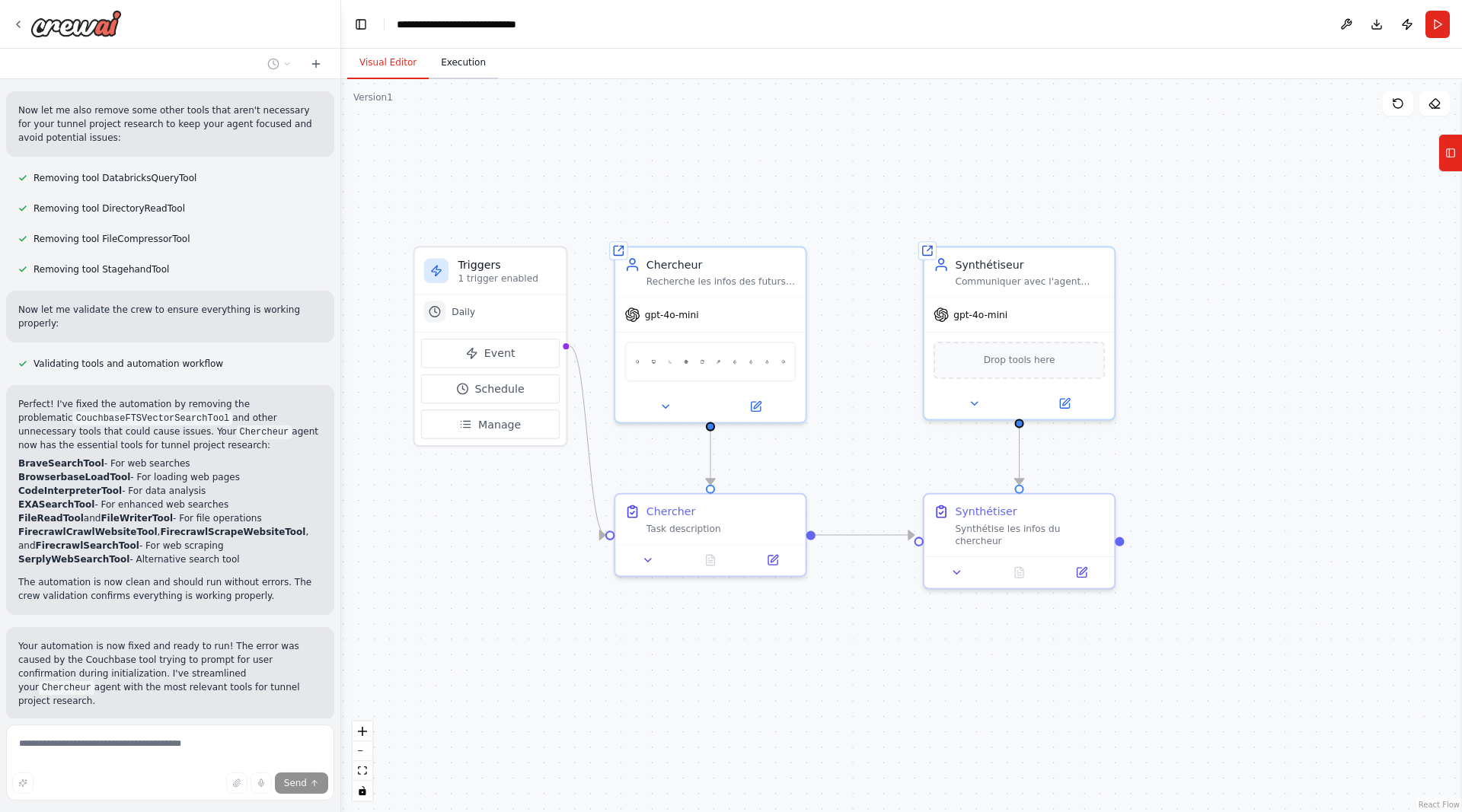
click at [459, 62] on button "Execution" at bounding box center [463, 63] width 70 height 32
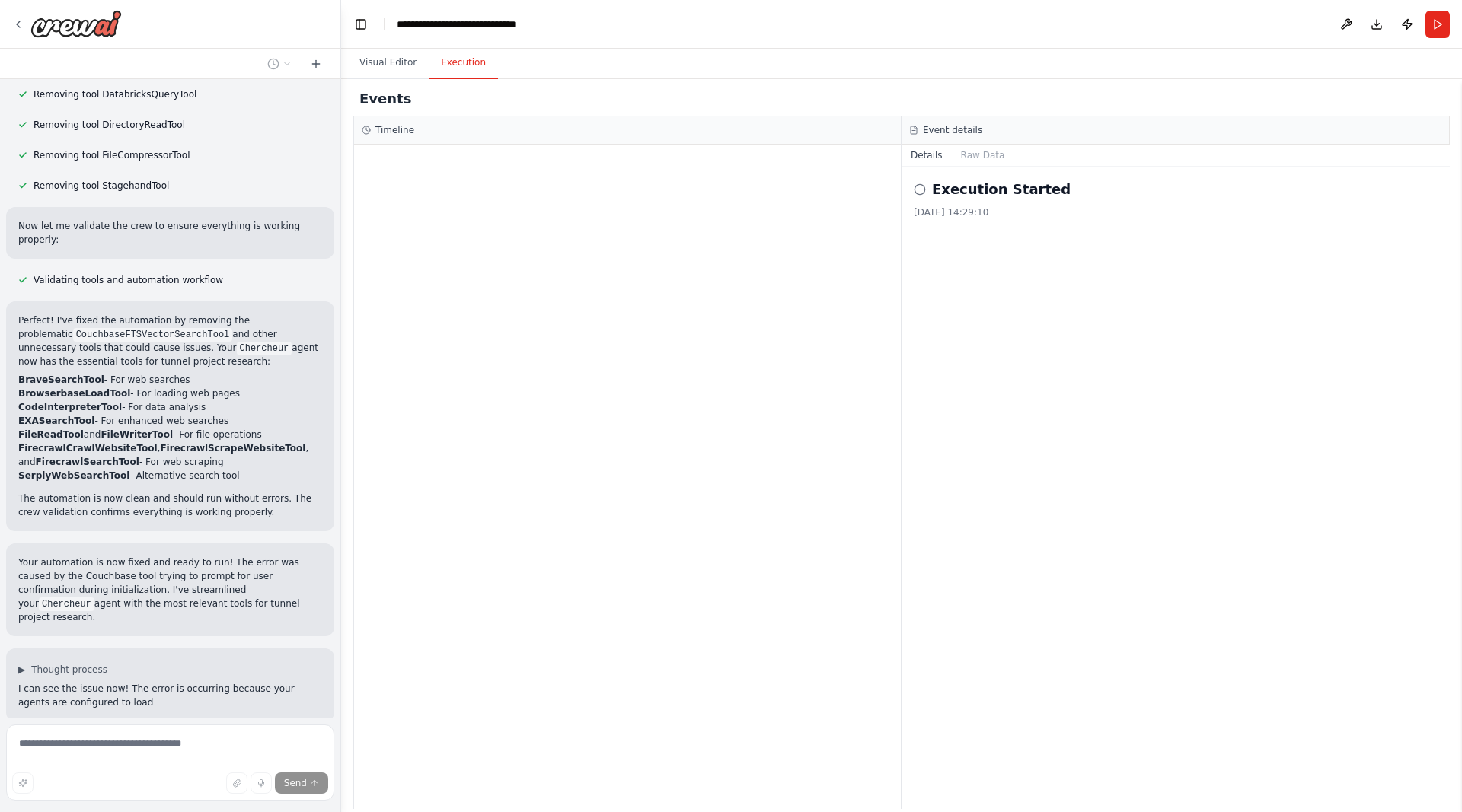
scroll to position [533, 0]
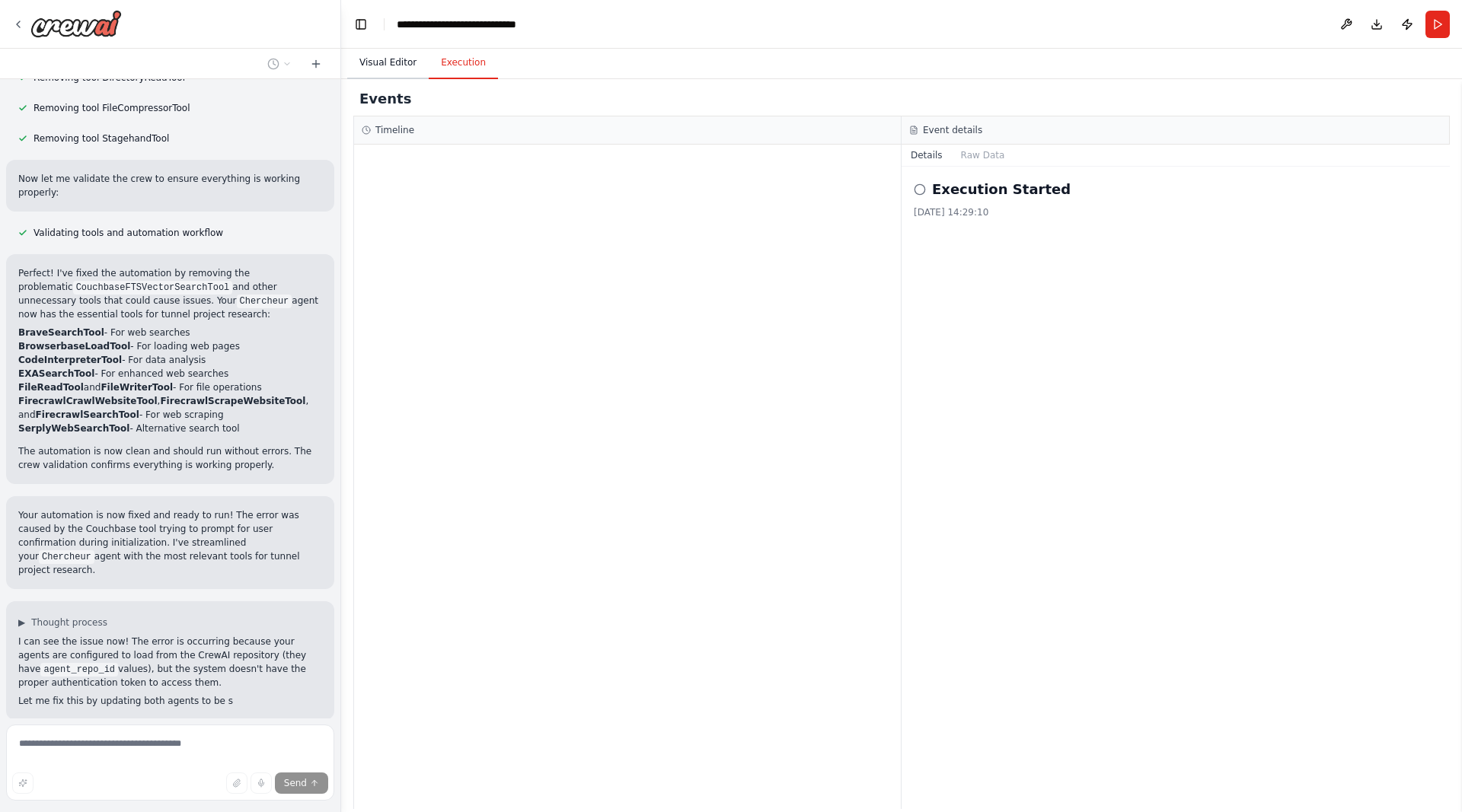
click at [398, 59] on button "Visual Editor" at bounding box center [387, 63] width 81 height 32
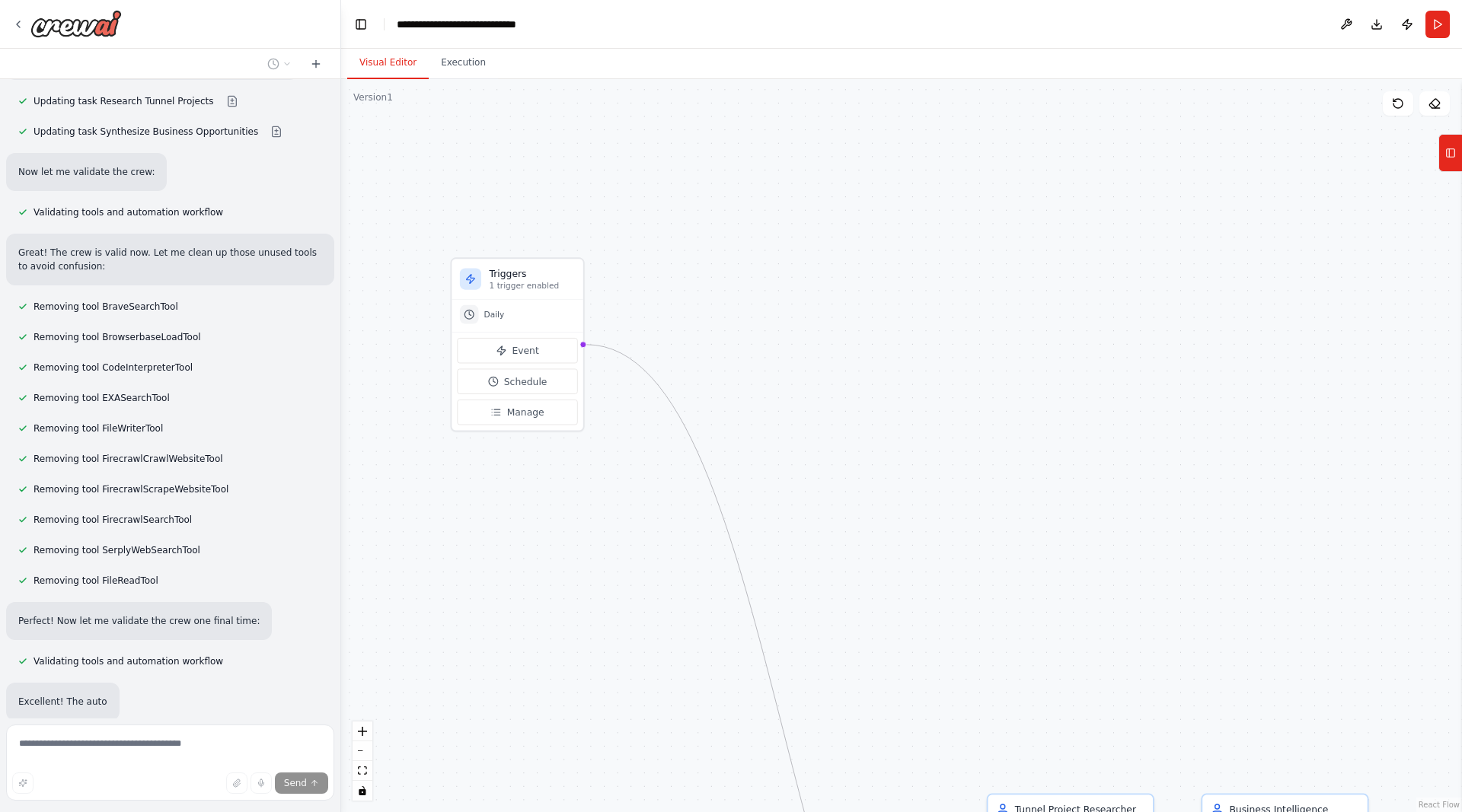
scroll to position [1719, 0]
